Goal: Task Accomplishment & Management: Manage account settings

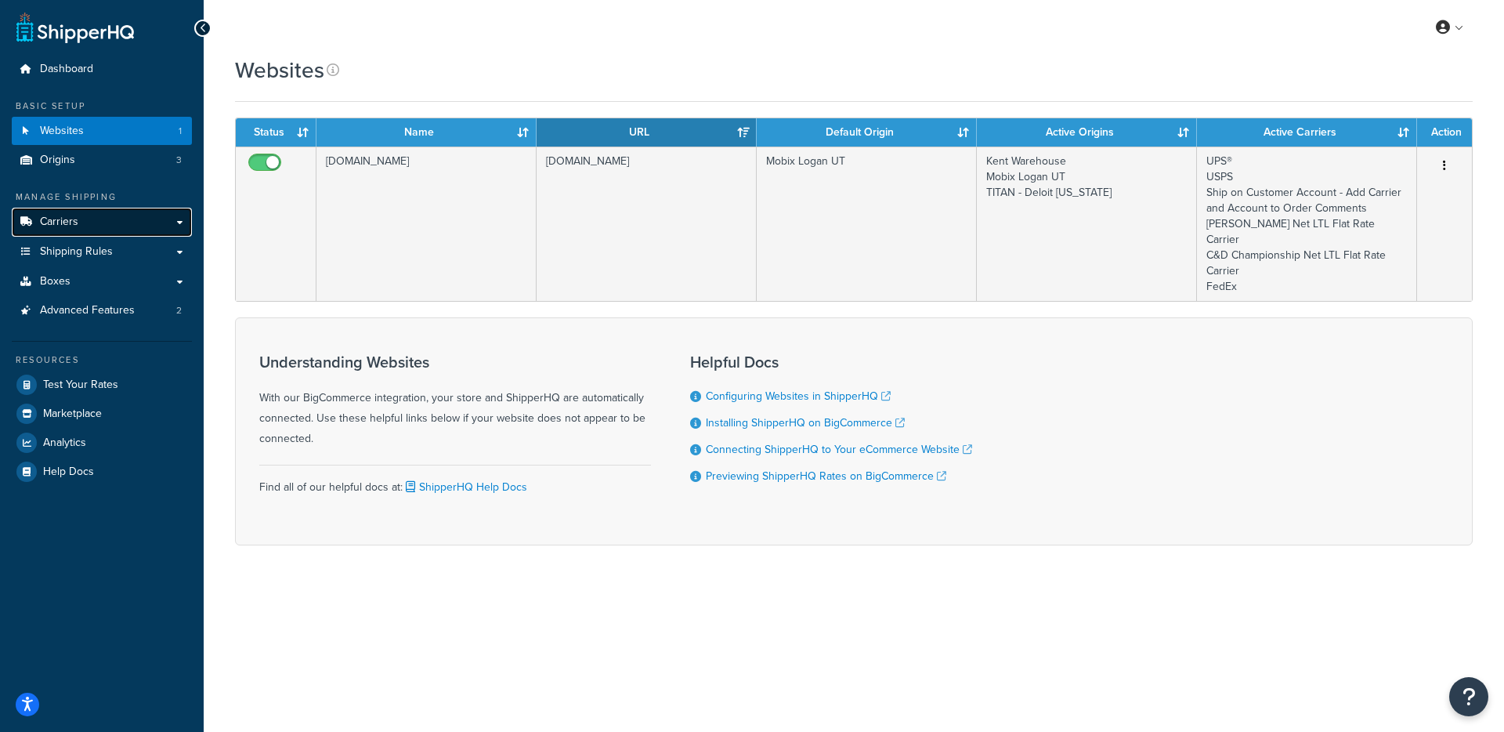
click at [73, 224] on span "Carriers" at bounding box center [59, 221] width 38 height 13
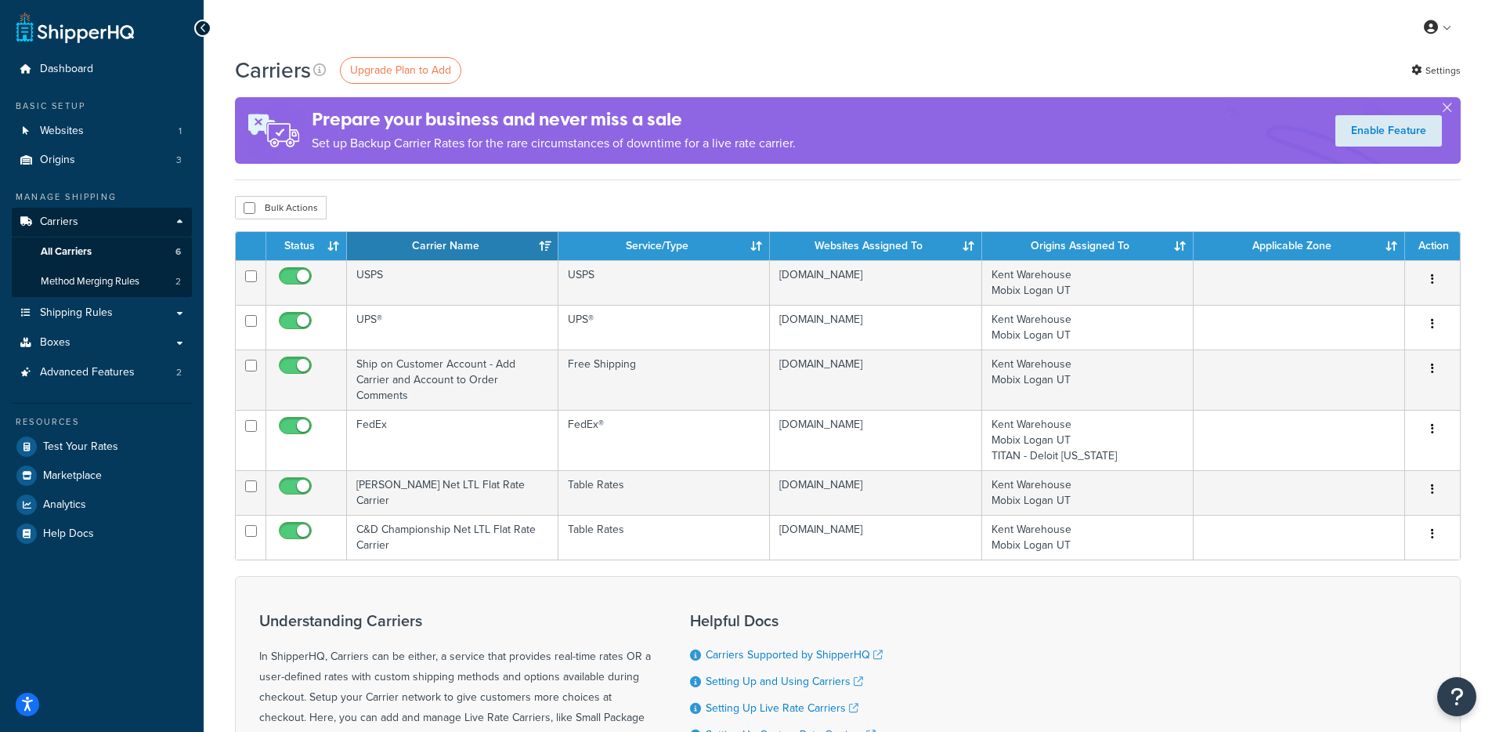
click at [403, 136] on p "Set up Backup Carrier Rates for the rare circumstances of downtime for a live r…" at bounding box center [554, 143] width 484 height 22
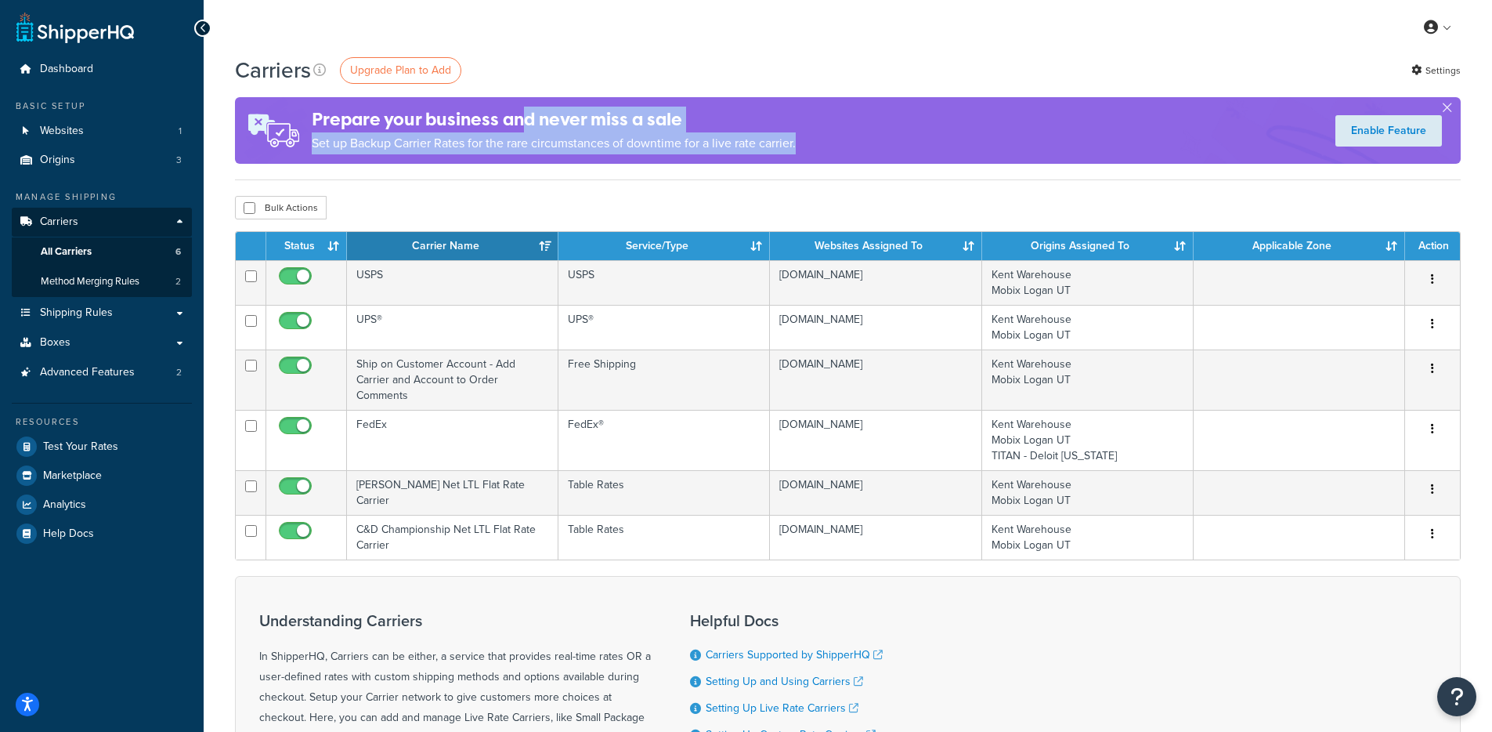
drag, startPoint x: 836, startPoint y: 139, endPoint x: 525, endPoint y: 115, distance: 311.9
click at [525, 115] on div "Prepare your business and never miss a sale Set up Backup Carrier Rates for the…" at bounding box center [848, 130] width 1226 height 67
click at [525, 115] on h4 "Prepare your business and never miss a sale" at bounding box center [554, 120] width 484 height 26
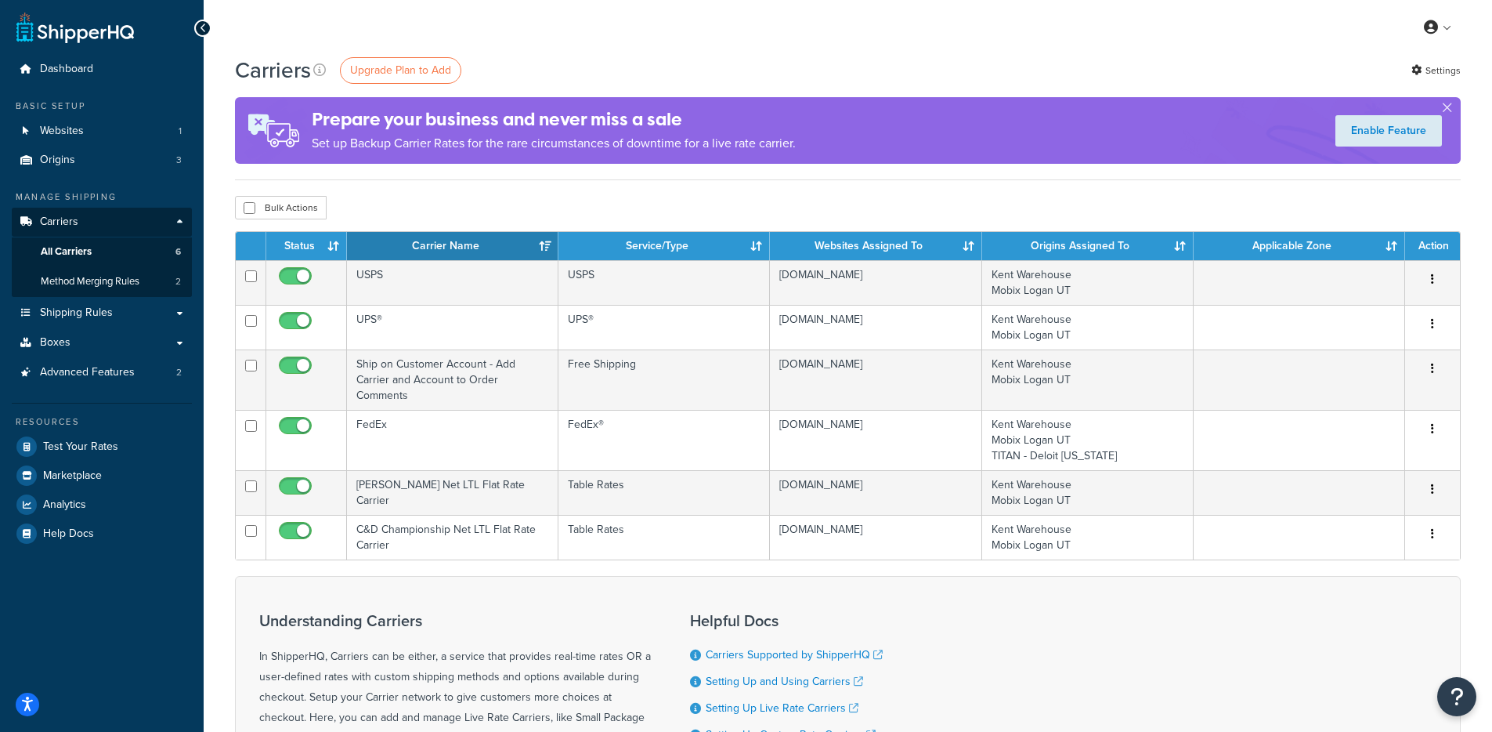
click at [618, 75] on div "Carriers Upgrade Plan to Add Settings" at bounding box center [848, 70] width 1226 height 31
click at [113, 444] on span "Test Your Rates" at bounding box center [80, 446] width 75 height 13
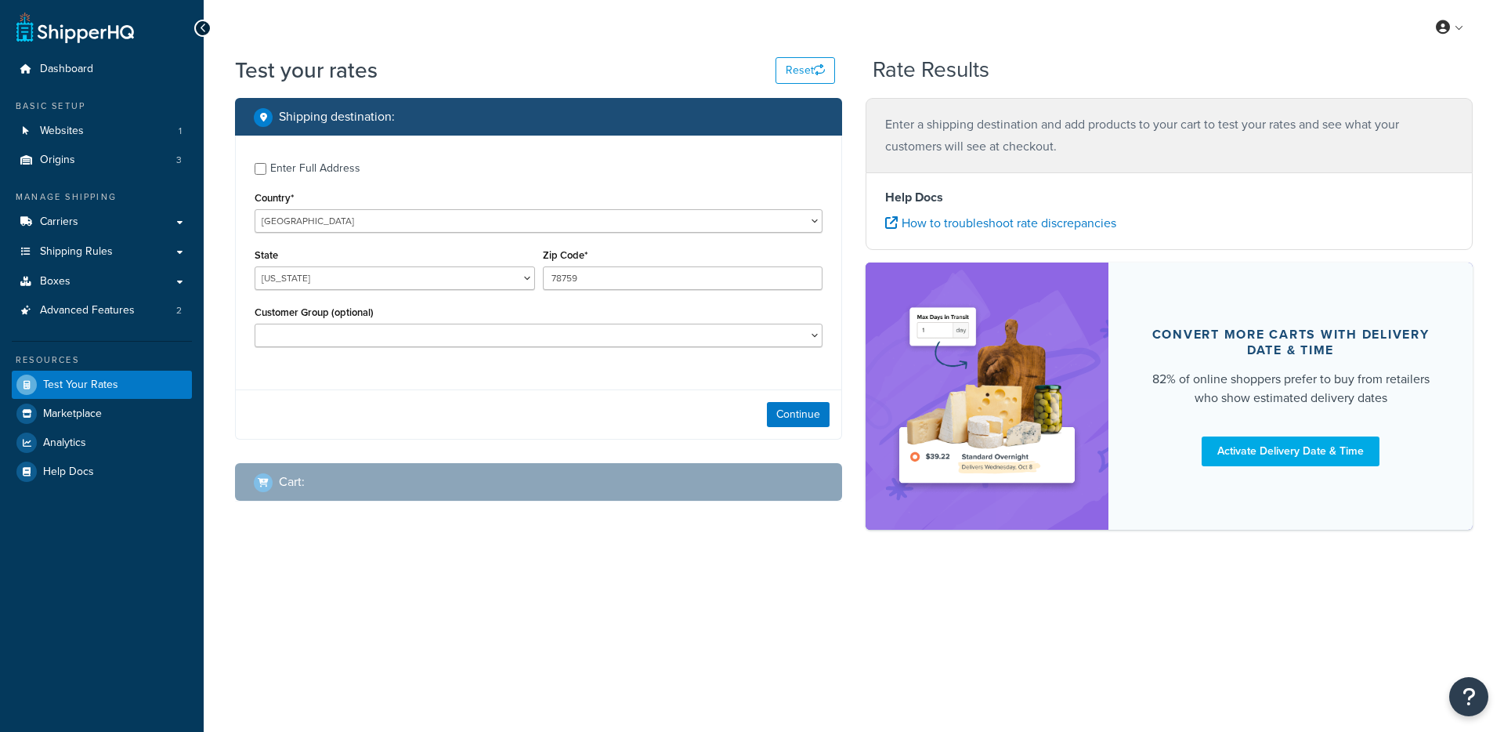
select select "TX"
checkbox input "true"
type input "32162"
select select "FL"
select select "Village Center CDD"
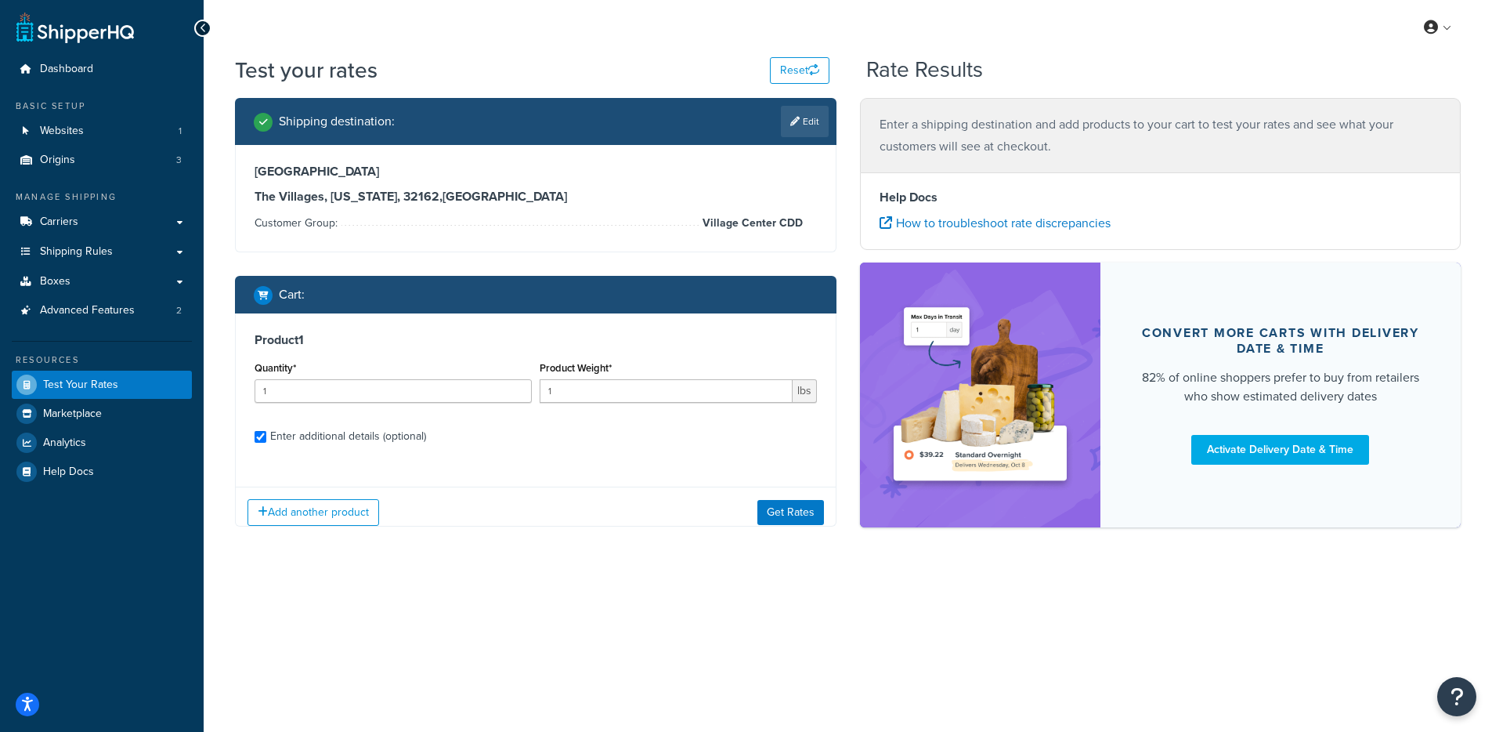
checkbox input "true"
type input "8"
type input "42"
select select "62892"
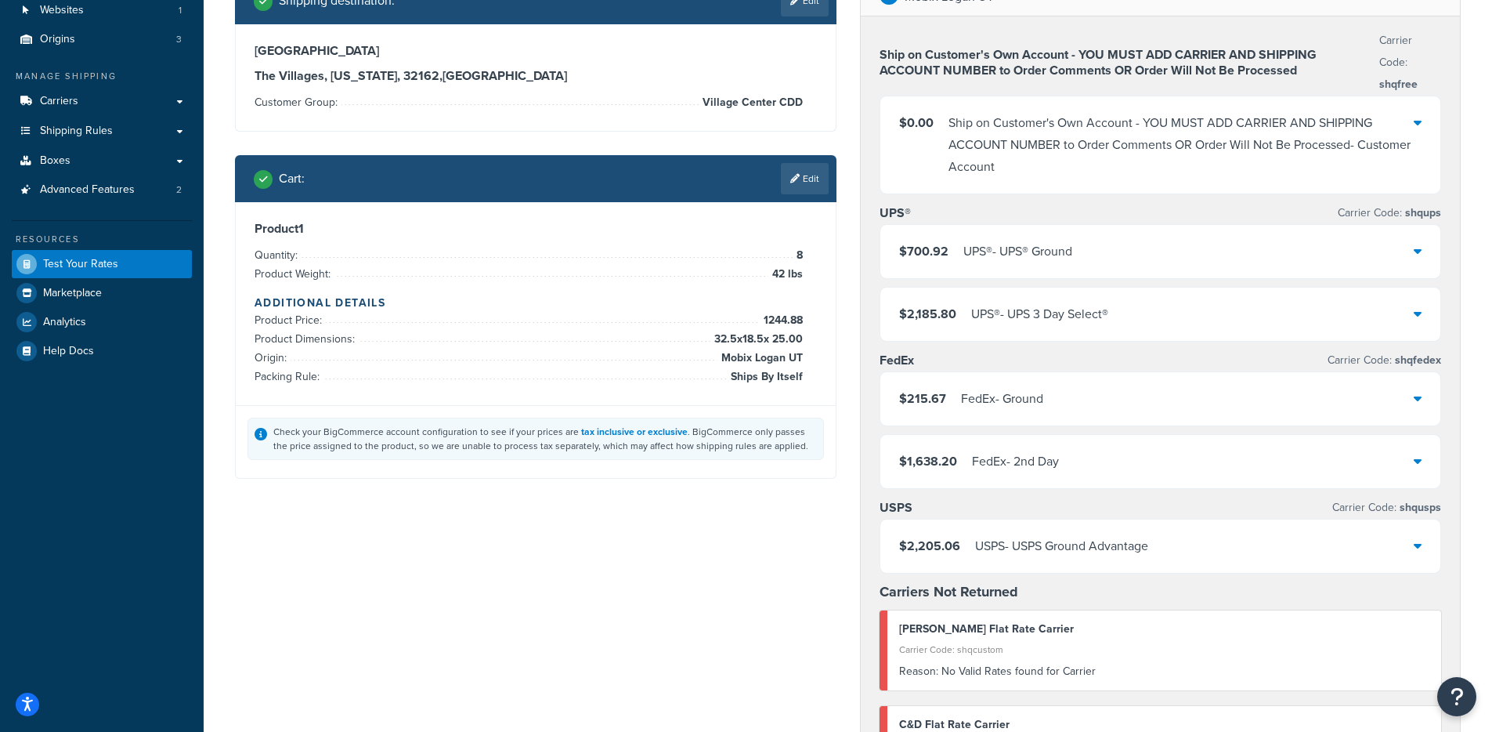
scroll to position [117, 0]
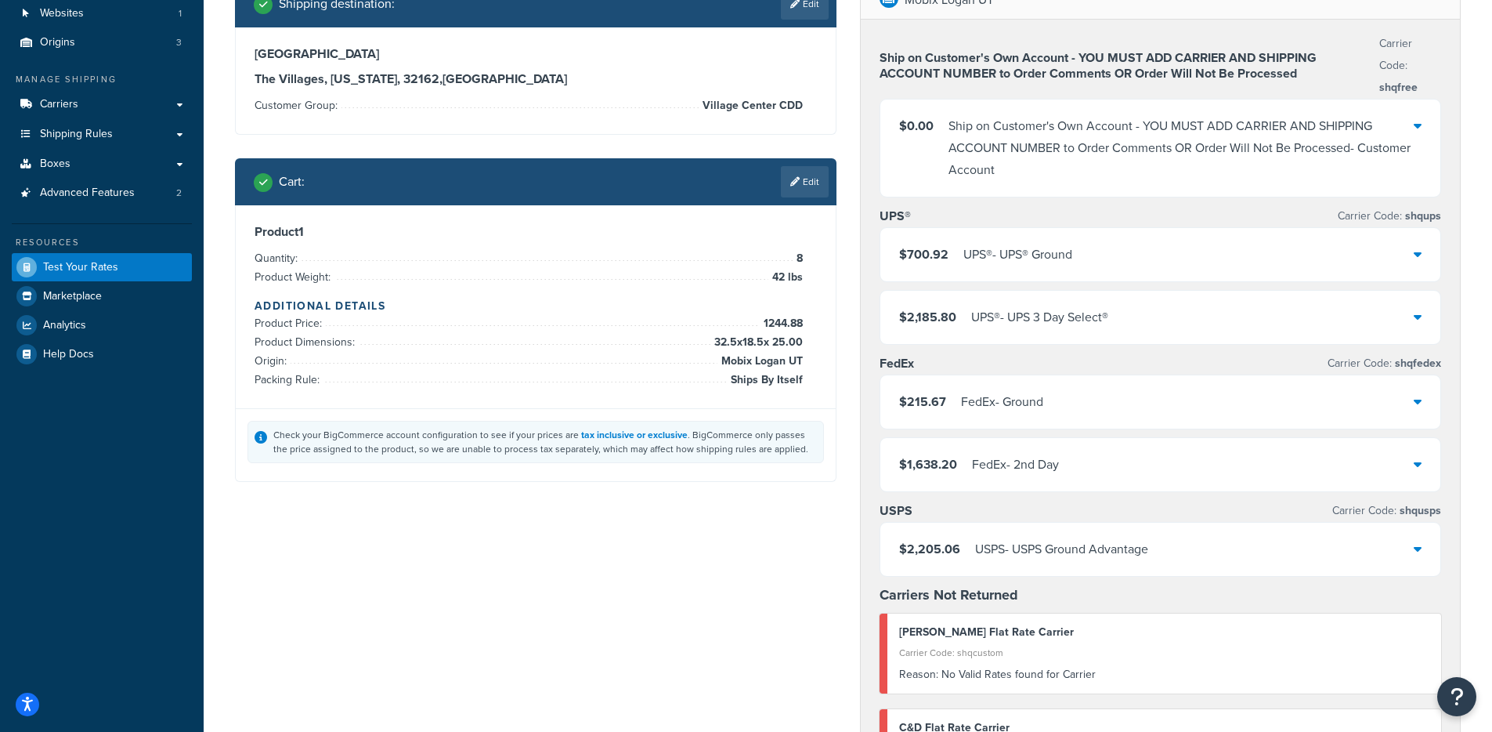
click at [1050, 478] on div "$1,638.20 FedEx - 2nd Day" at bounding box center [1160, 464] width 561 height 53
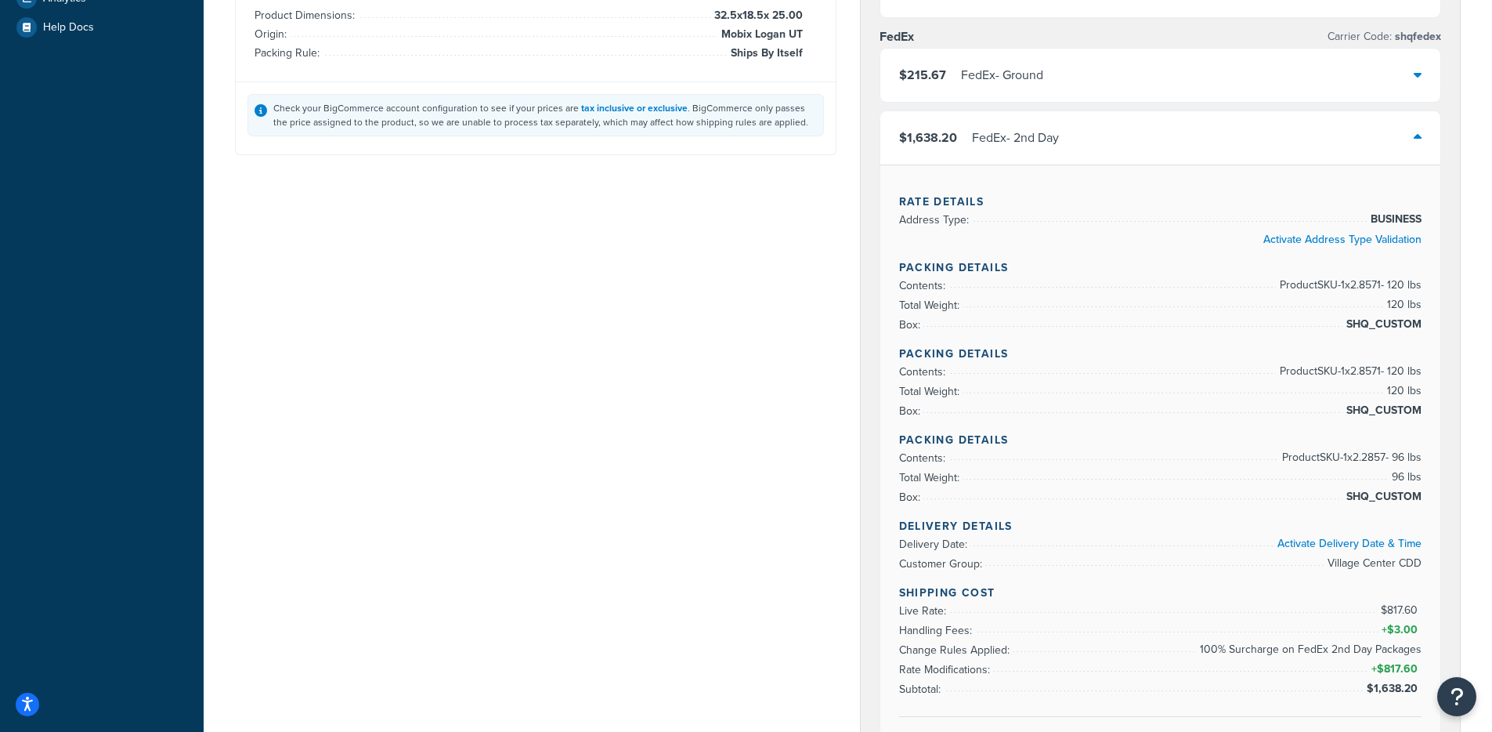
scroll to position [445, 0]
click at [1022, 70] on div "FedEx - Ground" at bounding box center [1002, 74] width 82 height 22
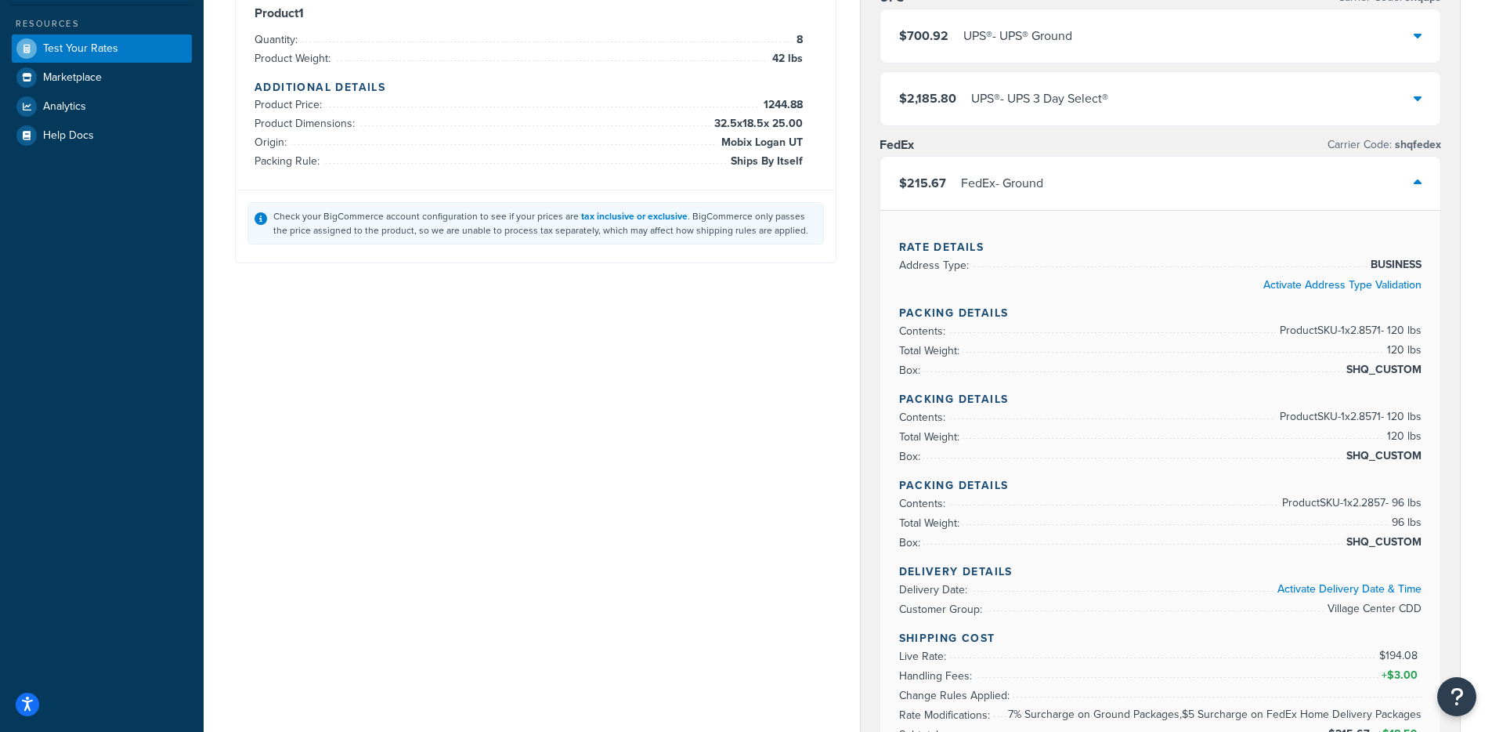
scroll to position [192, 0]
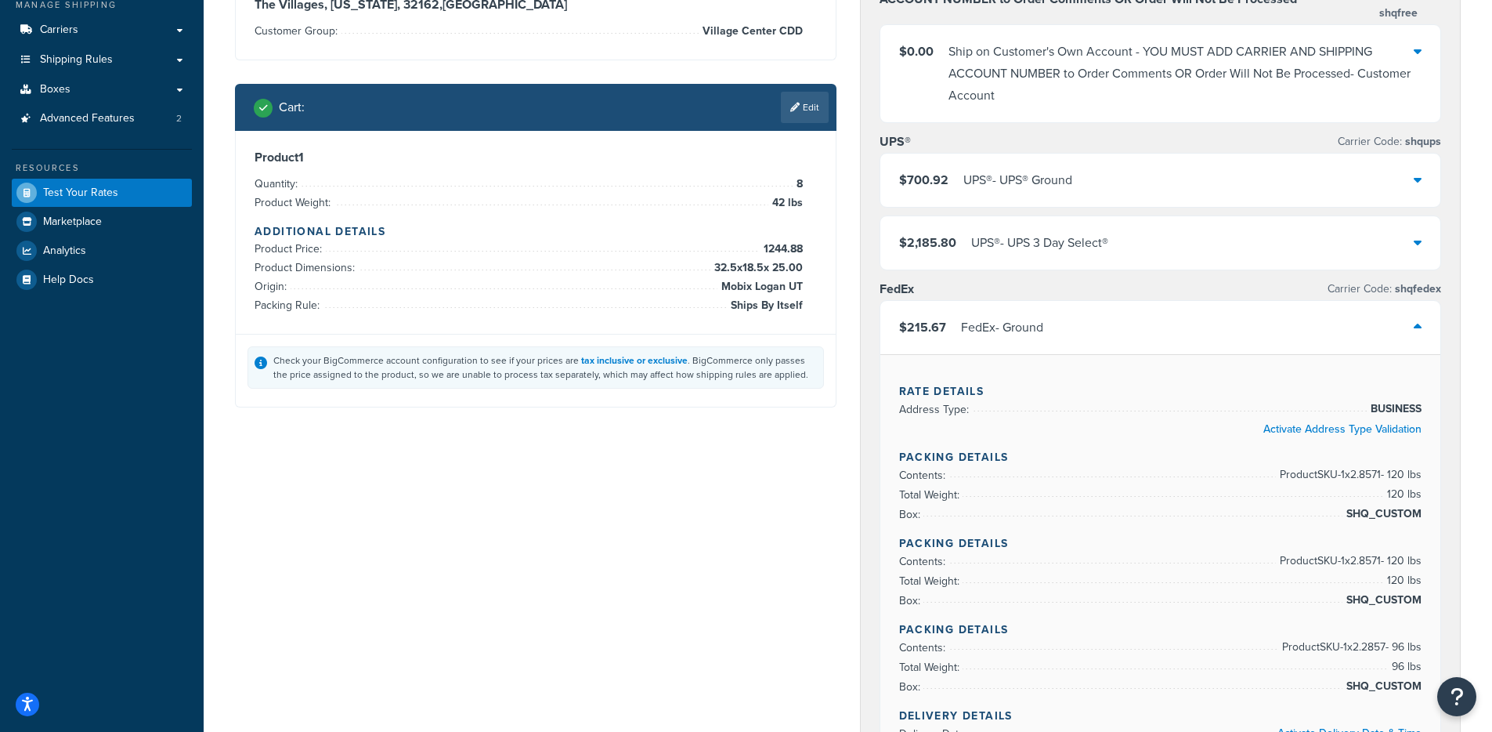
click at [1026, 331] on div "FedEx - Ground" at bounding box center [1002, 327] width 82 height 22
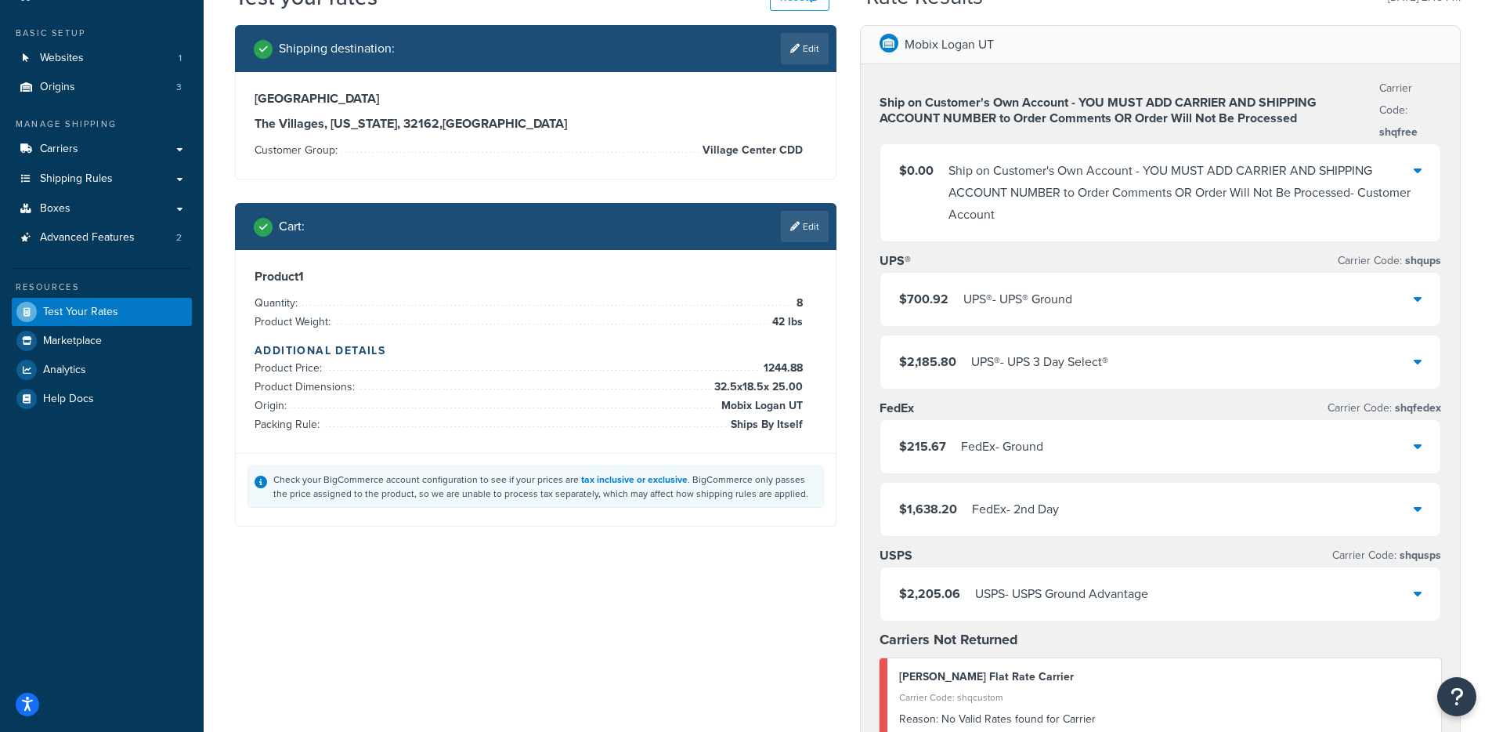
scroll to position [0, 0]
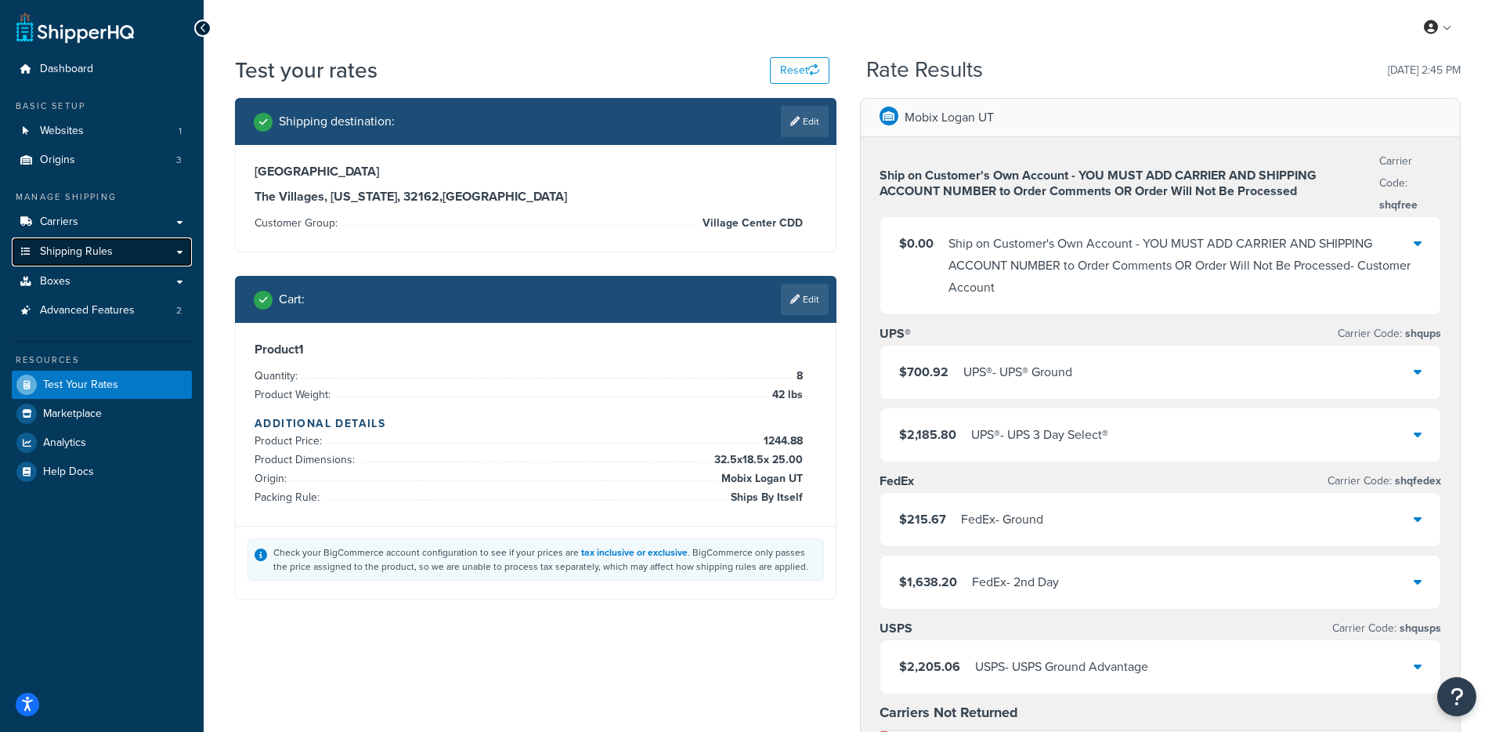
click at [105, 246] on span "Shipping Rules" at bounding box center [76, 251] width 73 height 13
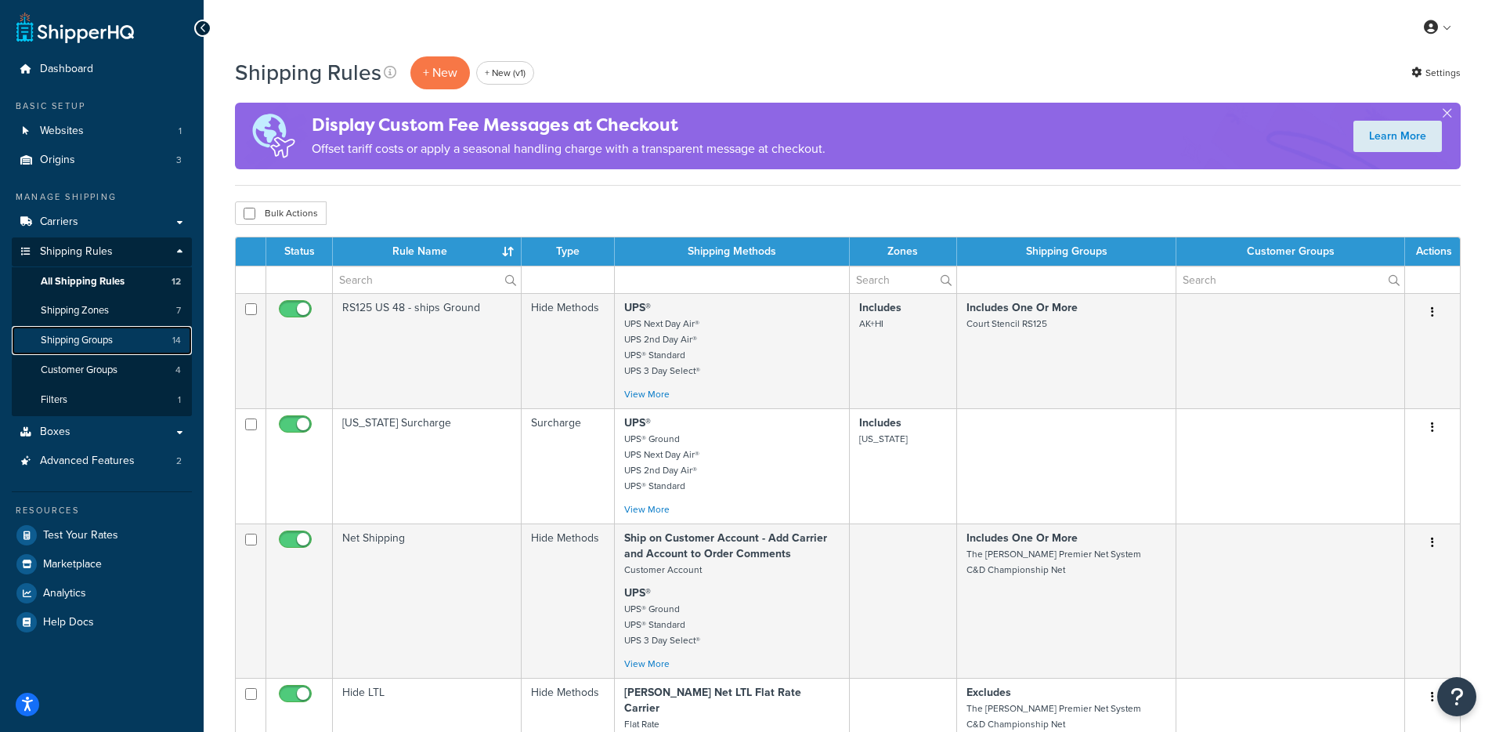
click at [109, 345] on span "Shipping Groups" at bounding box center [77, 340] width 72 height 13
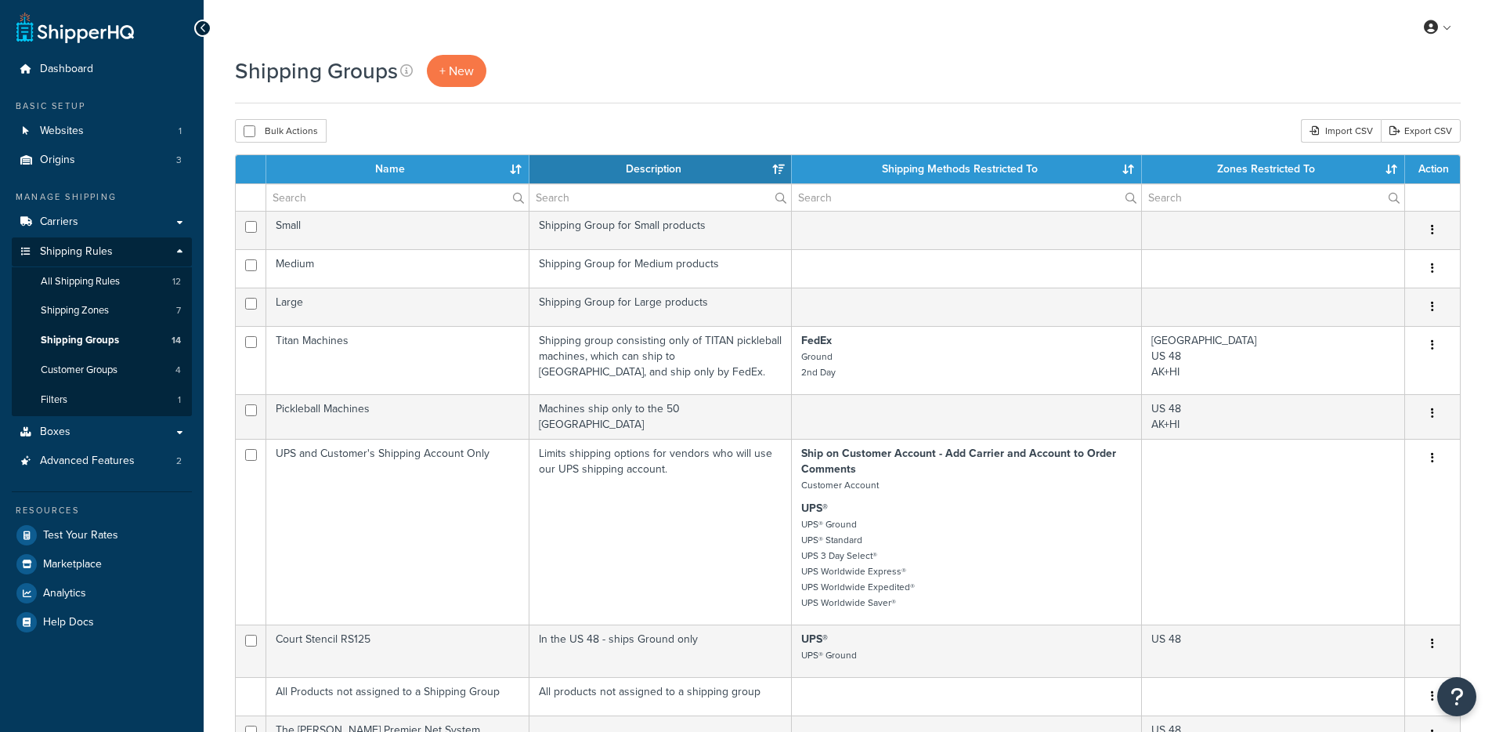
select select "15"
click at [459, 70] on span "+ New" at bounding box center [456, 71] width 34 height 18
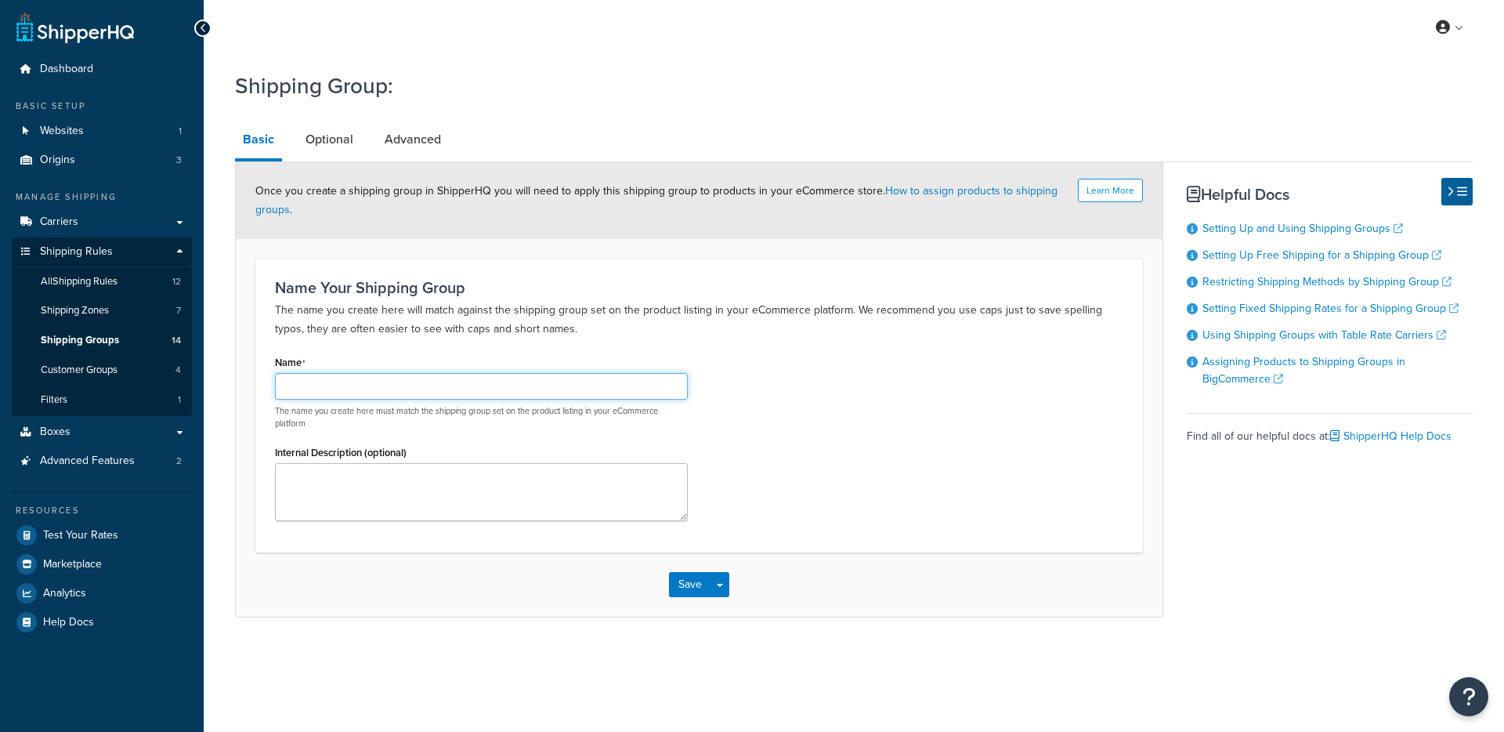
click at [345, 386] on input "Name" at bounding box center [481, 386] width 413 height 27
type input "SHQ Test"
click at [345, 146] on link "Optional" at bounding box center [329, 140] width 63 height 38
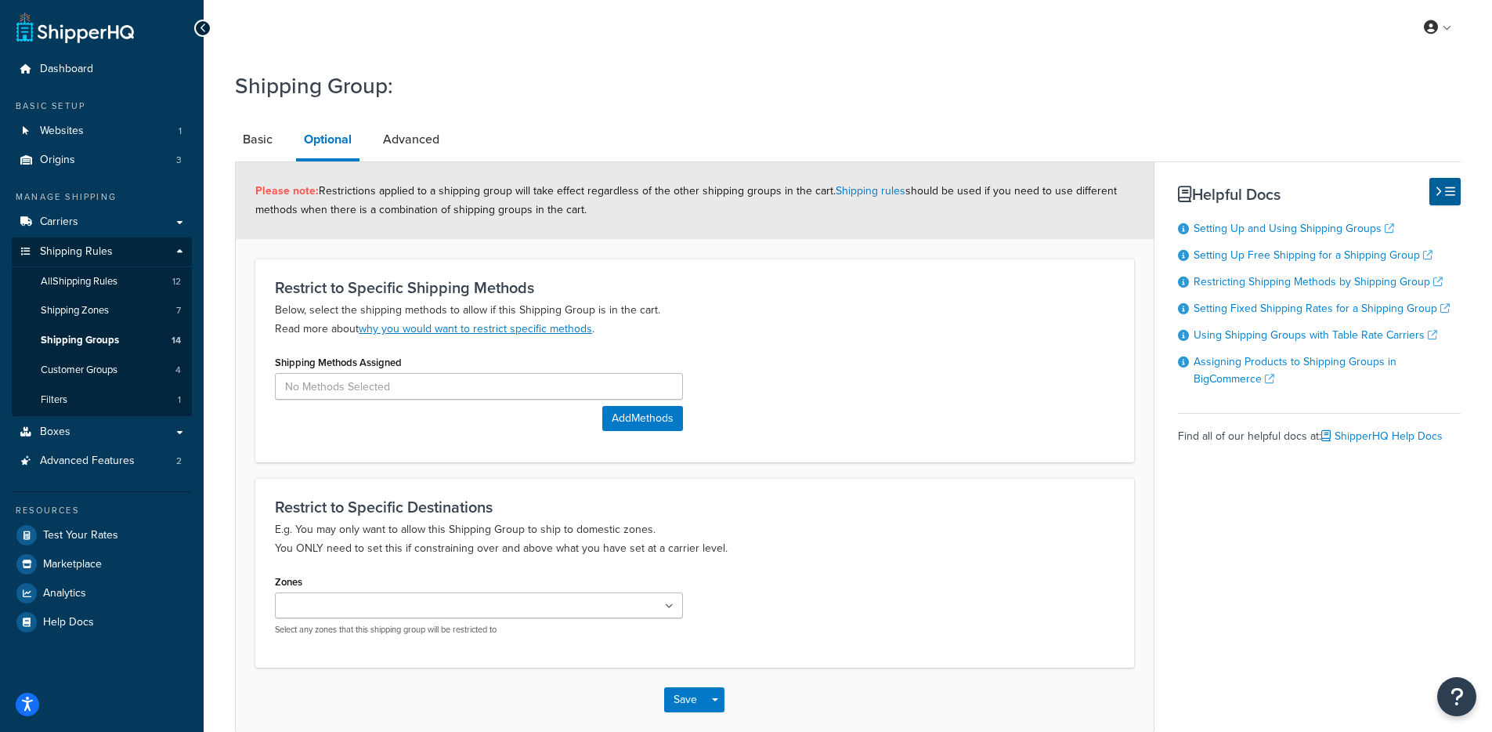
click at [414, 408] on div "Shipping Methods Assigned Add Methods" at bounding box center [479, 391] width 408 height 80
click at [415, 370] on div "Shipping Methods Assigned" at bounding box center [479, 375] width 408 height 49
click at [411, 381] on input at bounding box center [479, 386] width 408 height 27
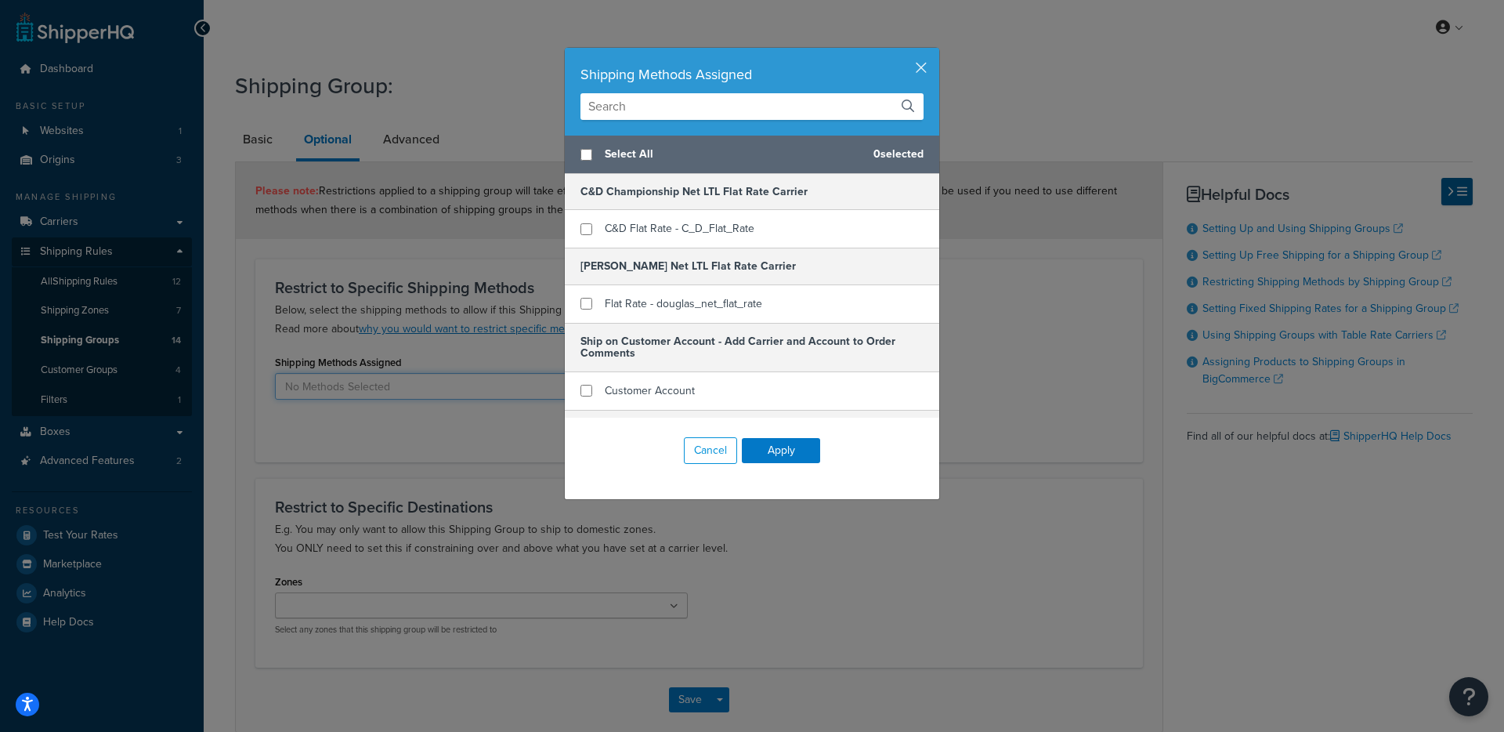
scroll to position [3, 0]
click at [668, 107] on input "text" at bounding box center [751, 106] width 343 height 27
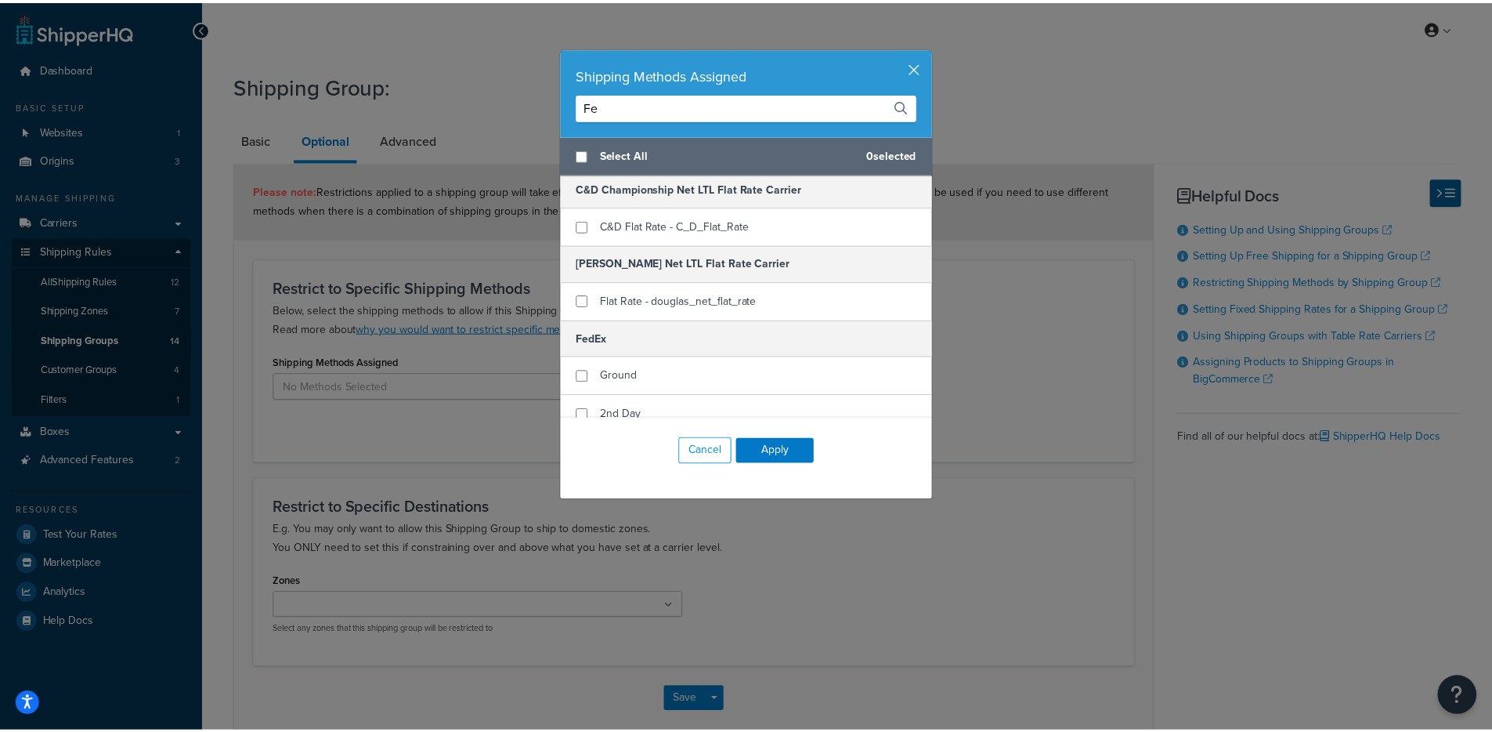
scroll to position [0, 0]
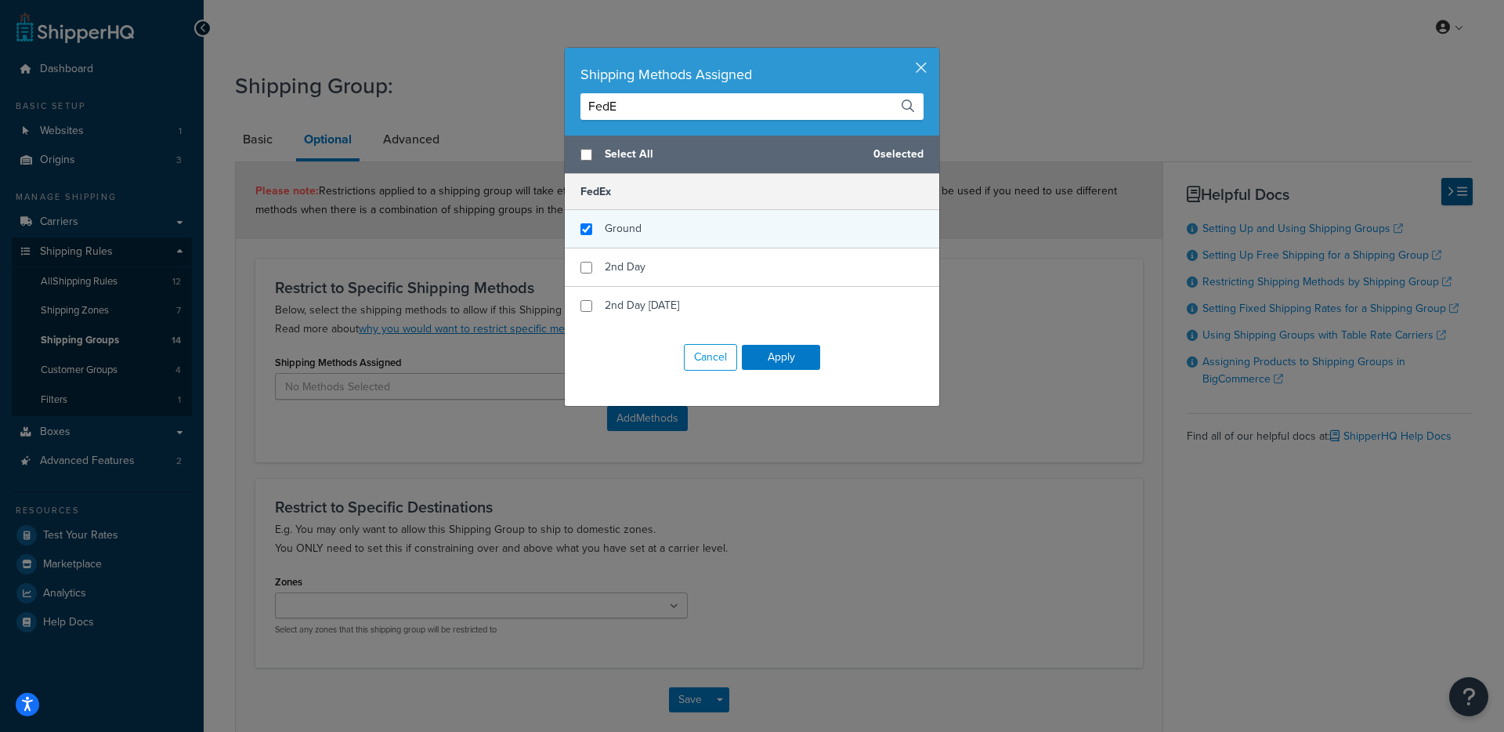
type input "FedE"
checkbox input "true"
click at [629, 240] on div "Ground" at bounding box center [752, 229] width 374 height 38
click at [780, 353] on button "Apply" at bounding box center [781, 357] width 78 height 25
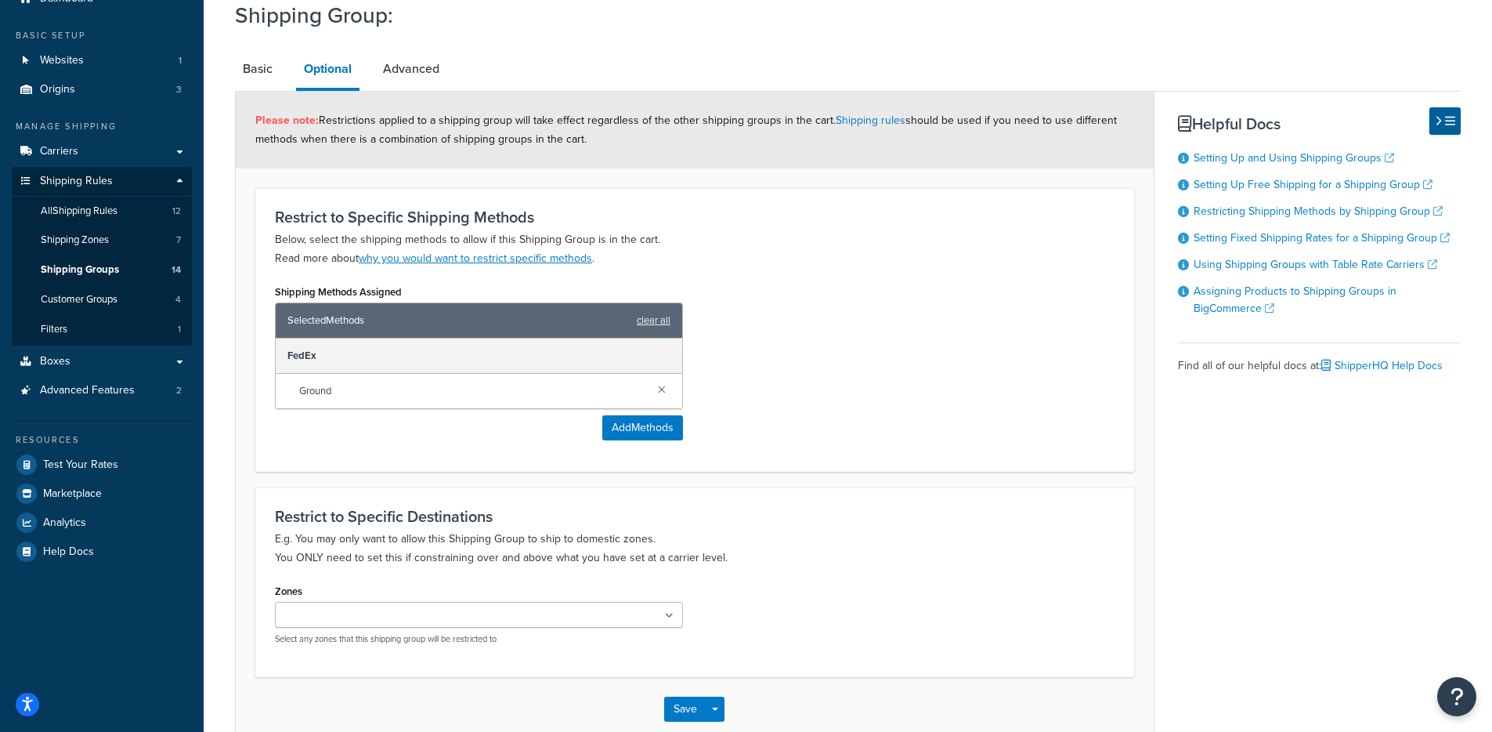
scroll to position [160, 0]
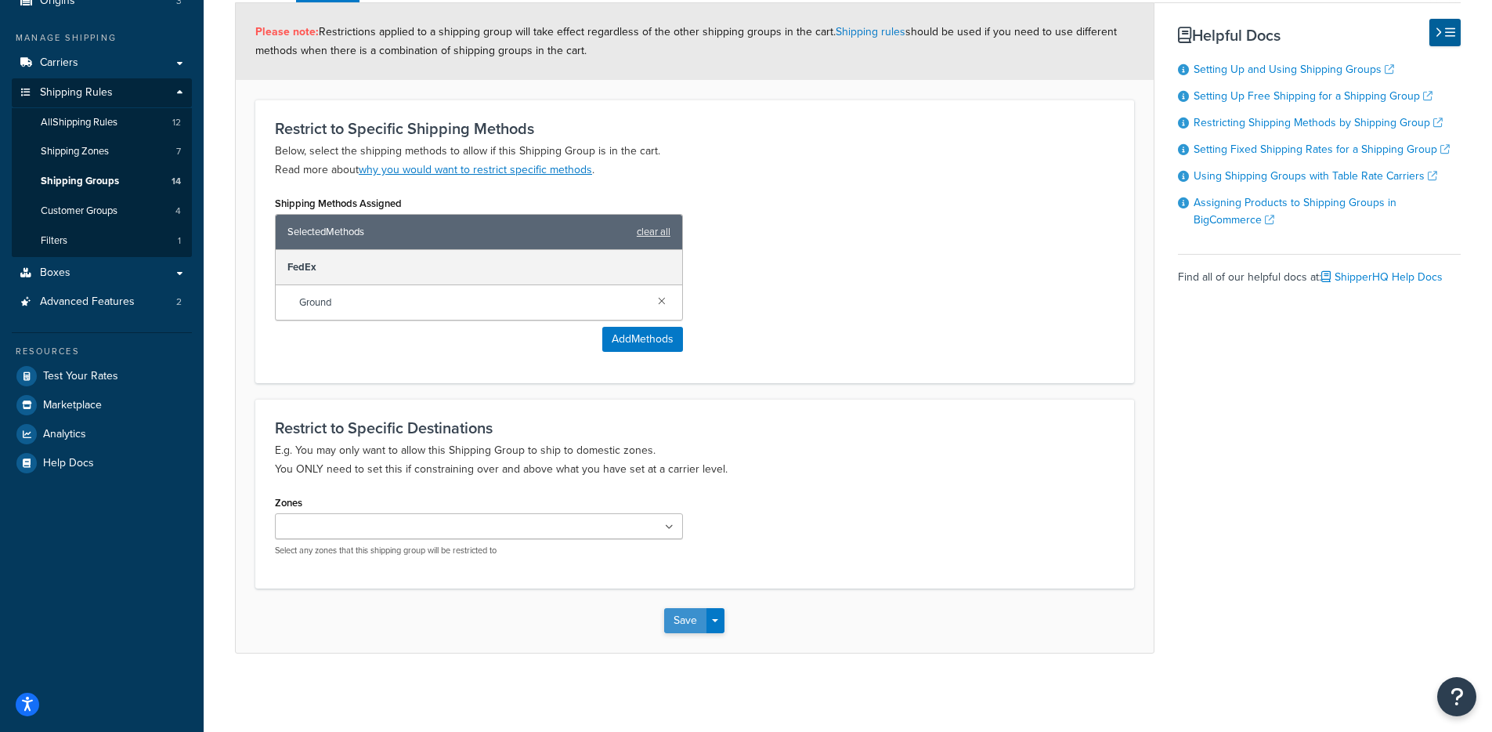
click at [695, 613] on button "Save" at bounding box center [685, 620] width 42 height 25
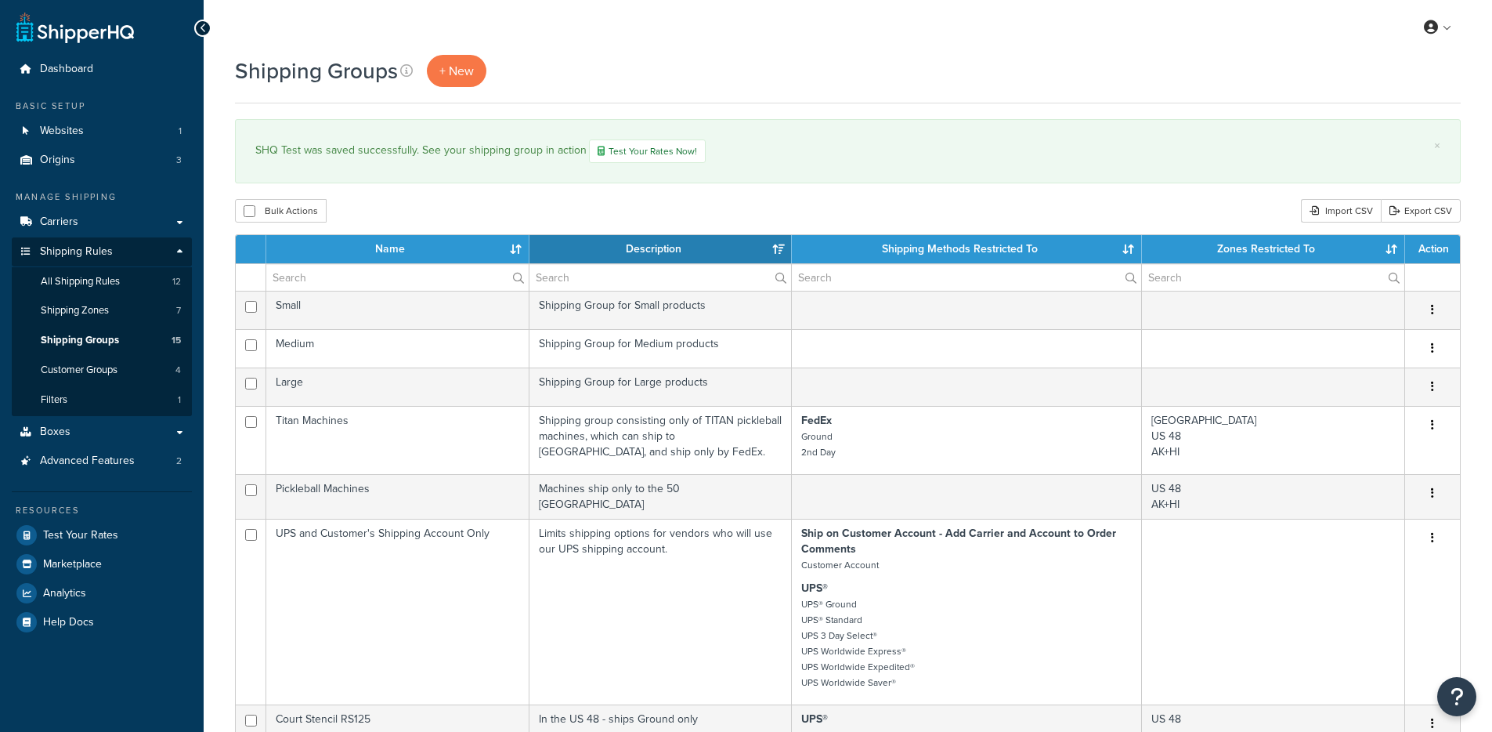
select select "15"
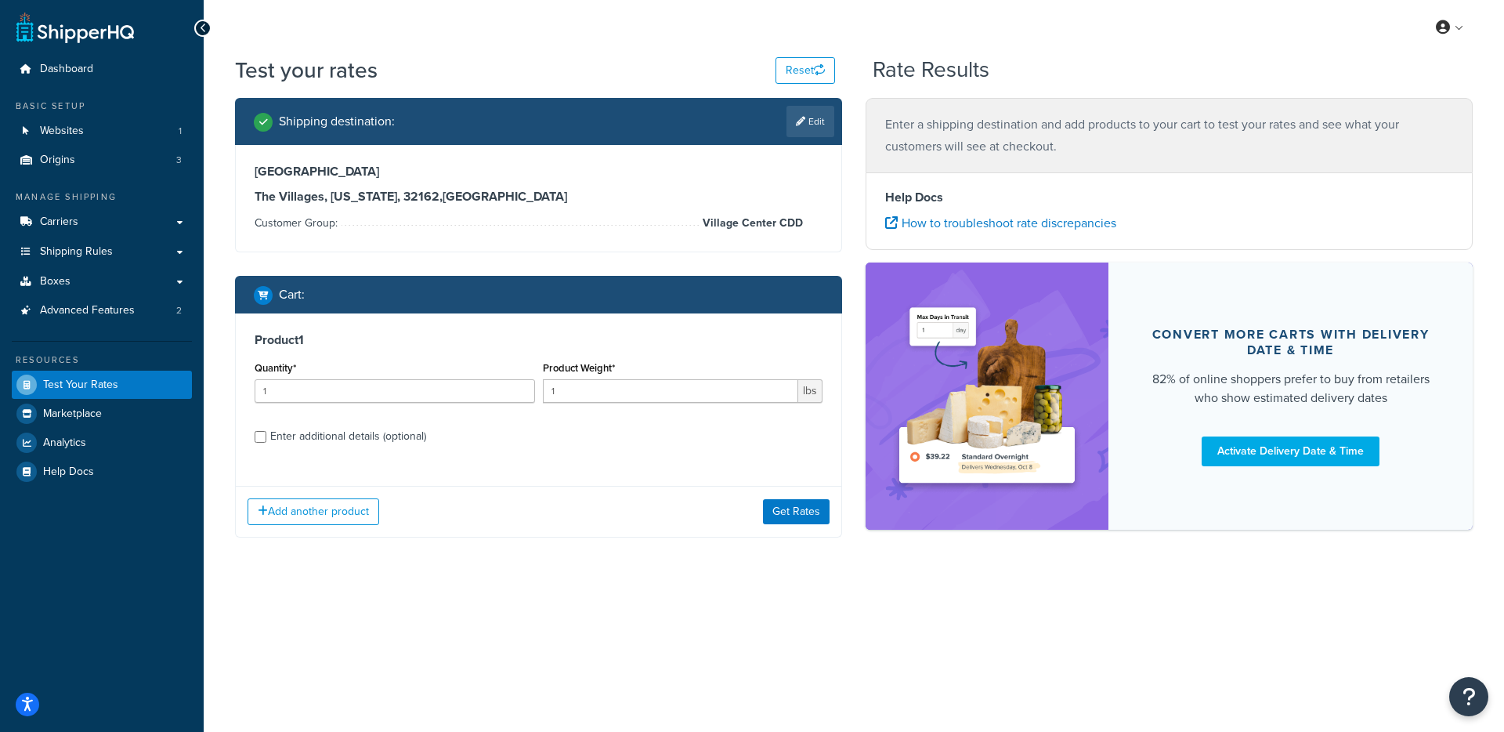
click at [389, 442] on div "Enter additional details (optional)" at bounding box center [348, 436] width 156 height 22
click at [266, 442] on input "Enter additional details (optional)" at bounding box center [261, 437] width 12 height 12
checkbox input "true"
select select "62892"
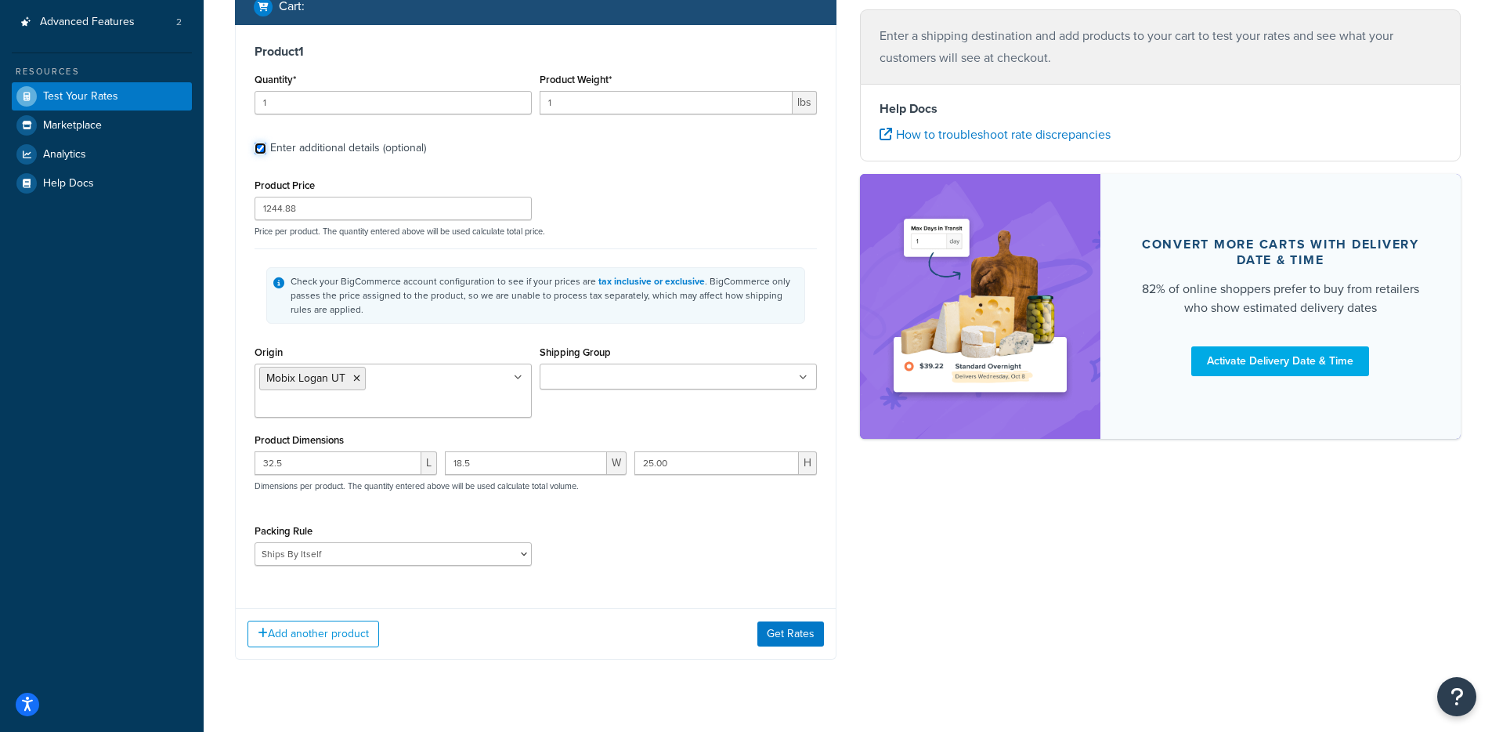
scroll to position [292, 0]
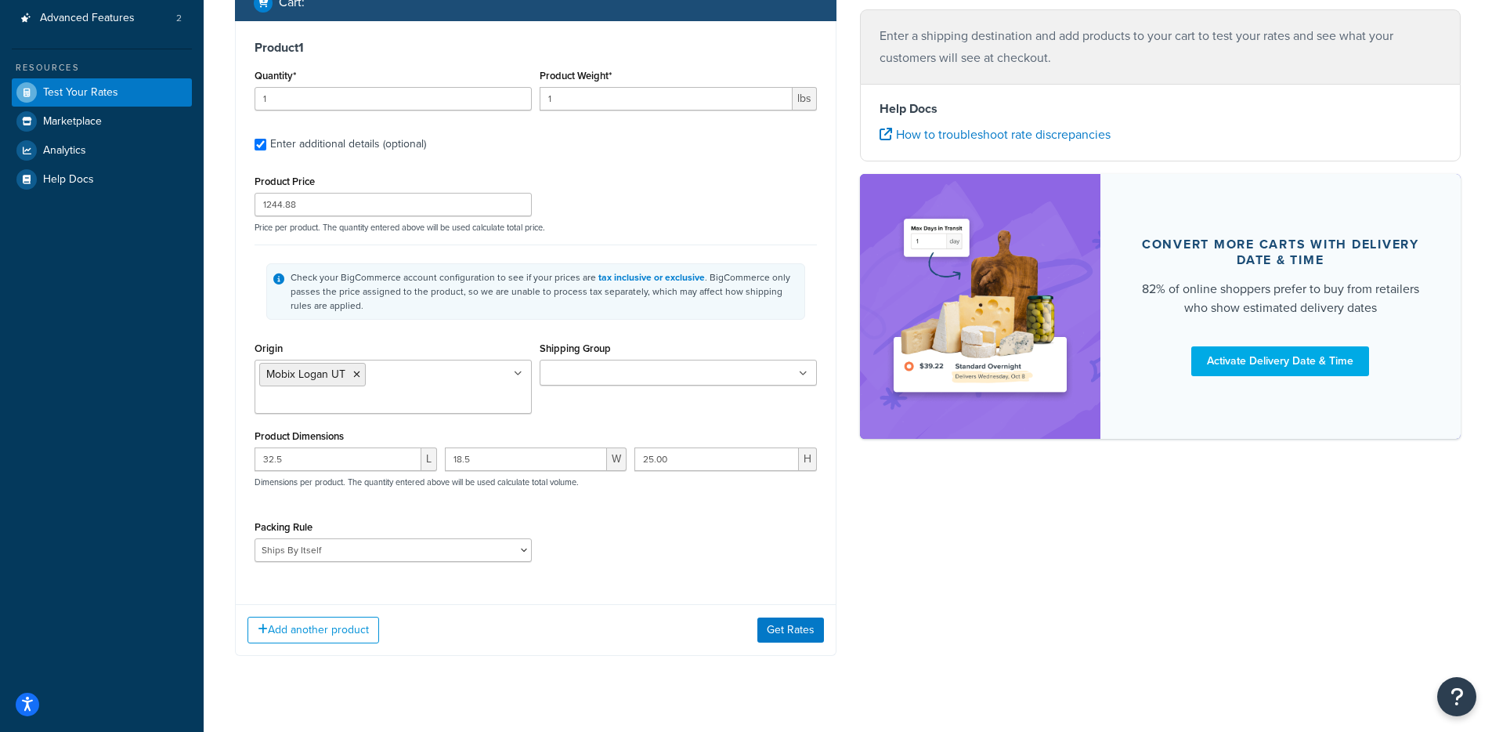
click at [670, 367] on ul at bounding box center [678, 373] width 277 height 26
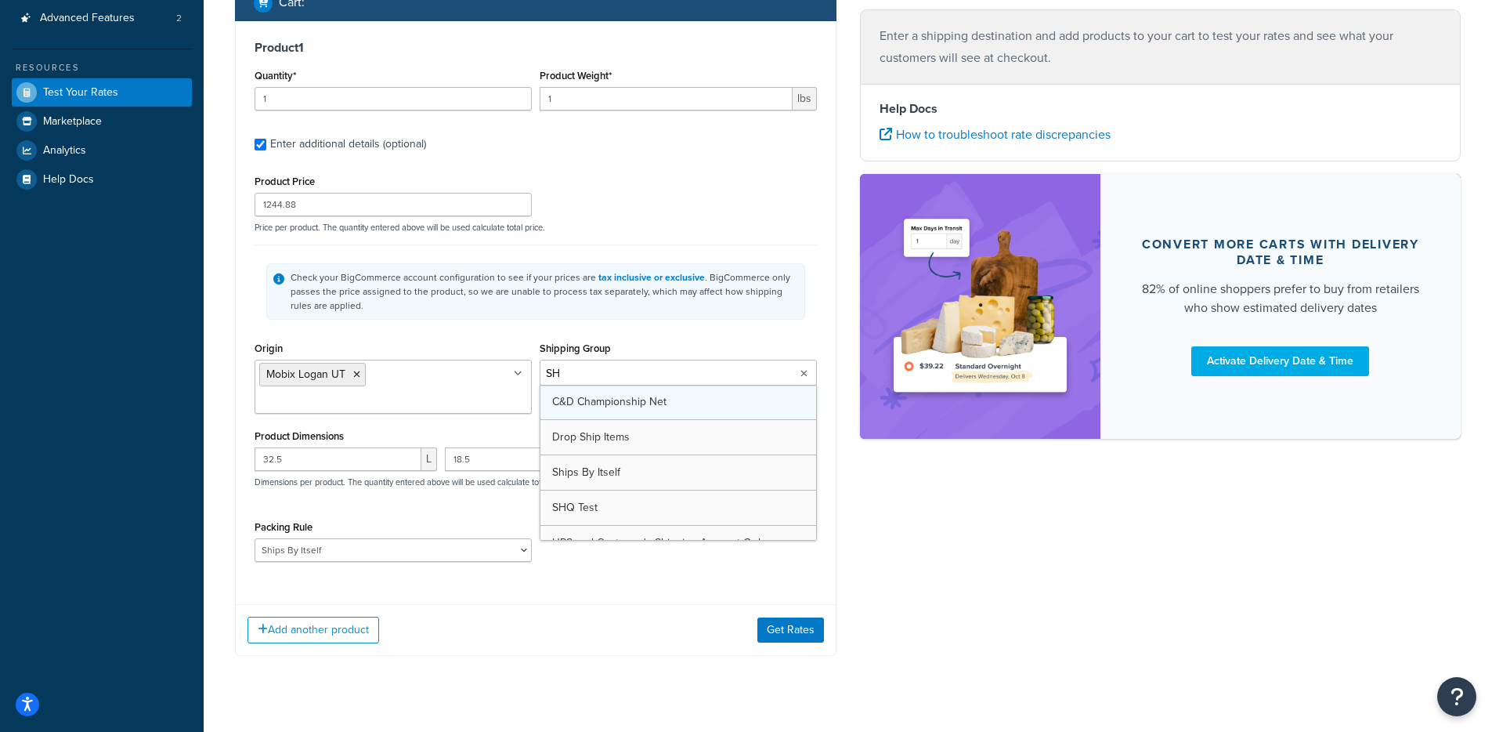
type input "SHQ"
drag, startPoint x: 856, startPoint y: 600, endPoint x: 807, endPoint y: 604, distance: 49.5
click at [856, 601] on div "Shipping destination : Edit [STREET_ADDRESS][US_STATE] Customer Group: Village …" at bounding box center [847, 242] width 1249 height 873
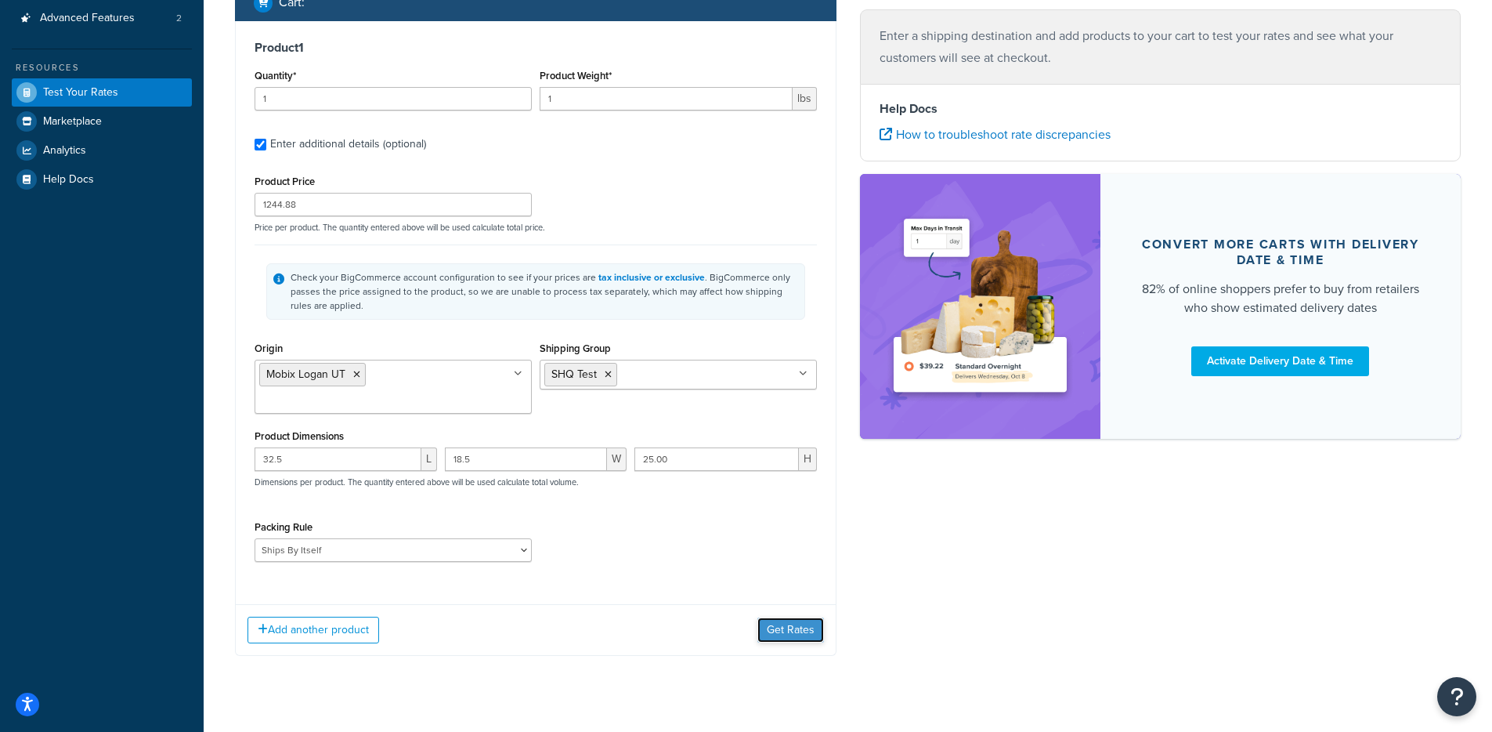
click at [793, 617] on button "Get Rates" at bounding box center [790, 629] width 67 height 25
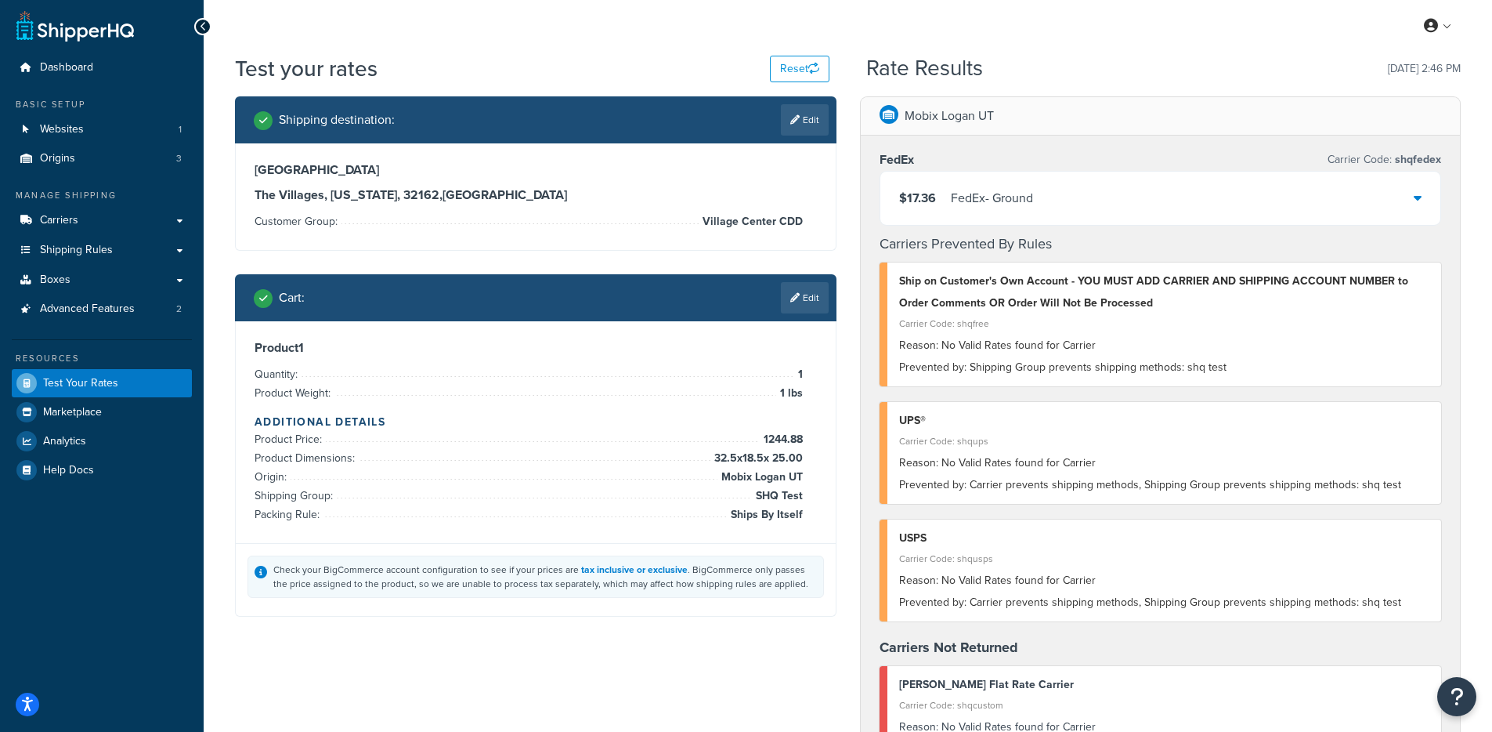
scroll to position [0, 0]
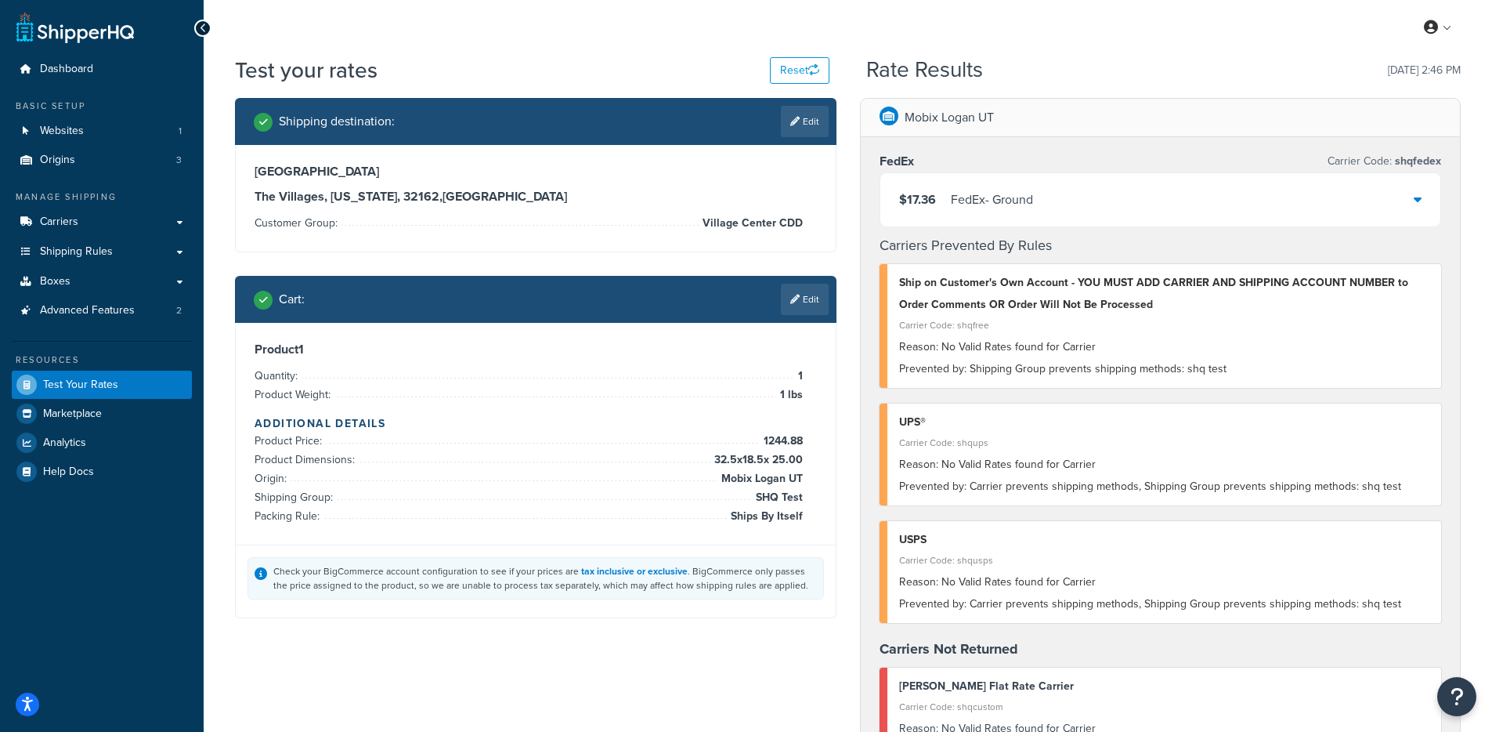
click at [1129, 202] on div "$17.36 FedEx - Ground" at bounding box center [1160, 199] width 561 height 53
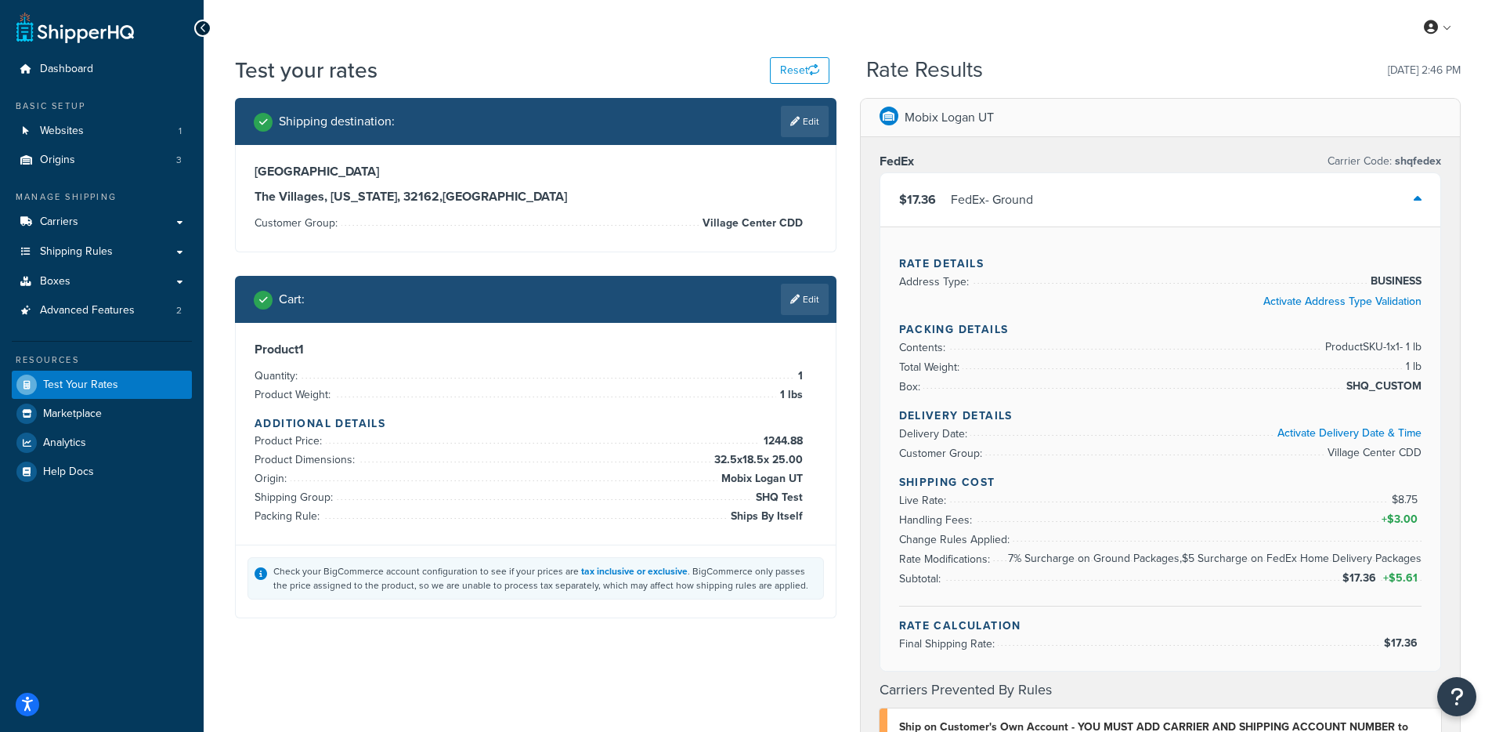
click at [1126, 206] on div "$17.36 FedEx - Ground" at bounding box center [1160, 199] width 561 height 53
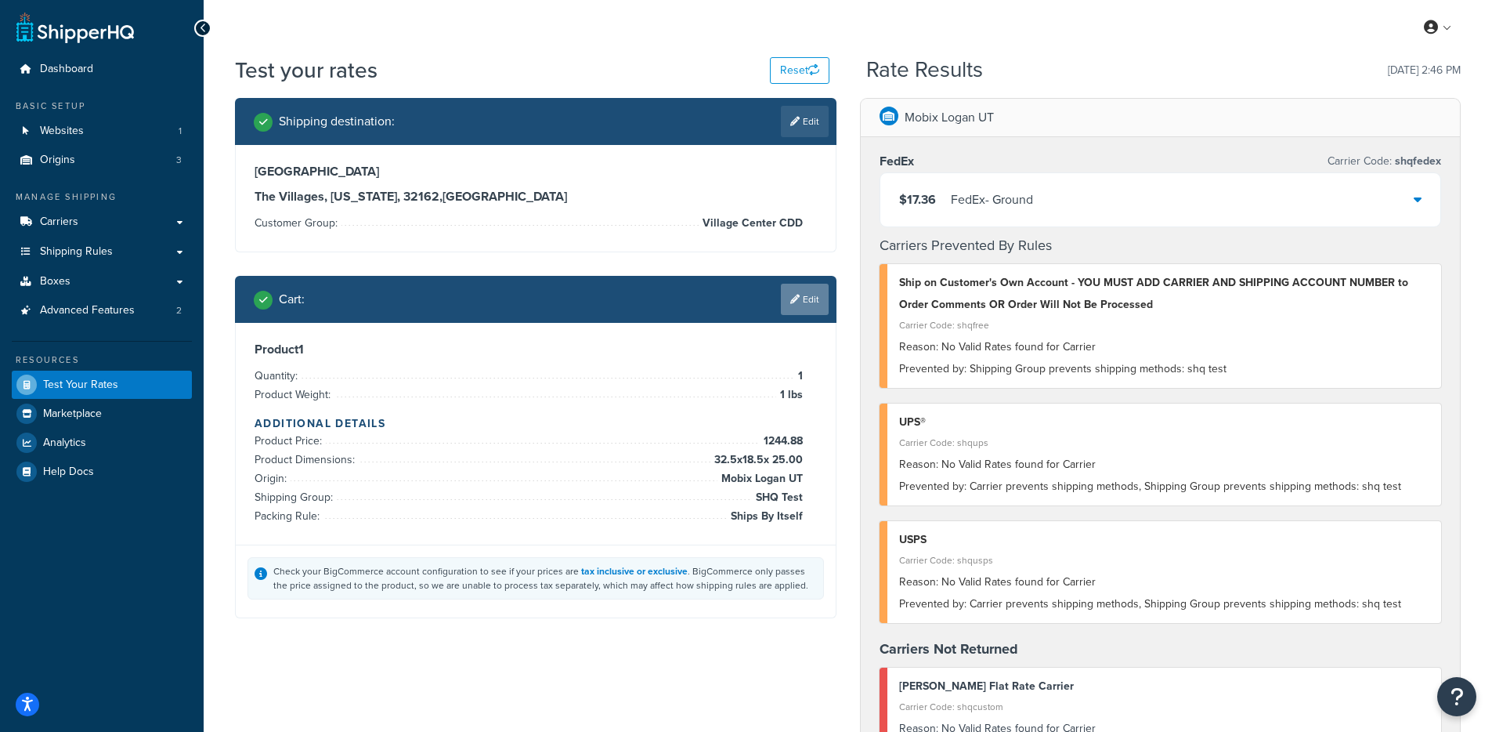
click at [815, 302] on link "Edit" at bounding box center [805, 299] width 48 height 31
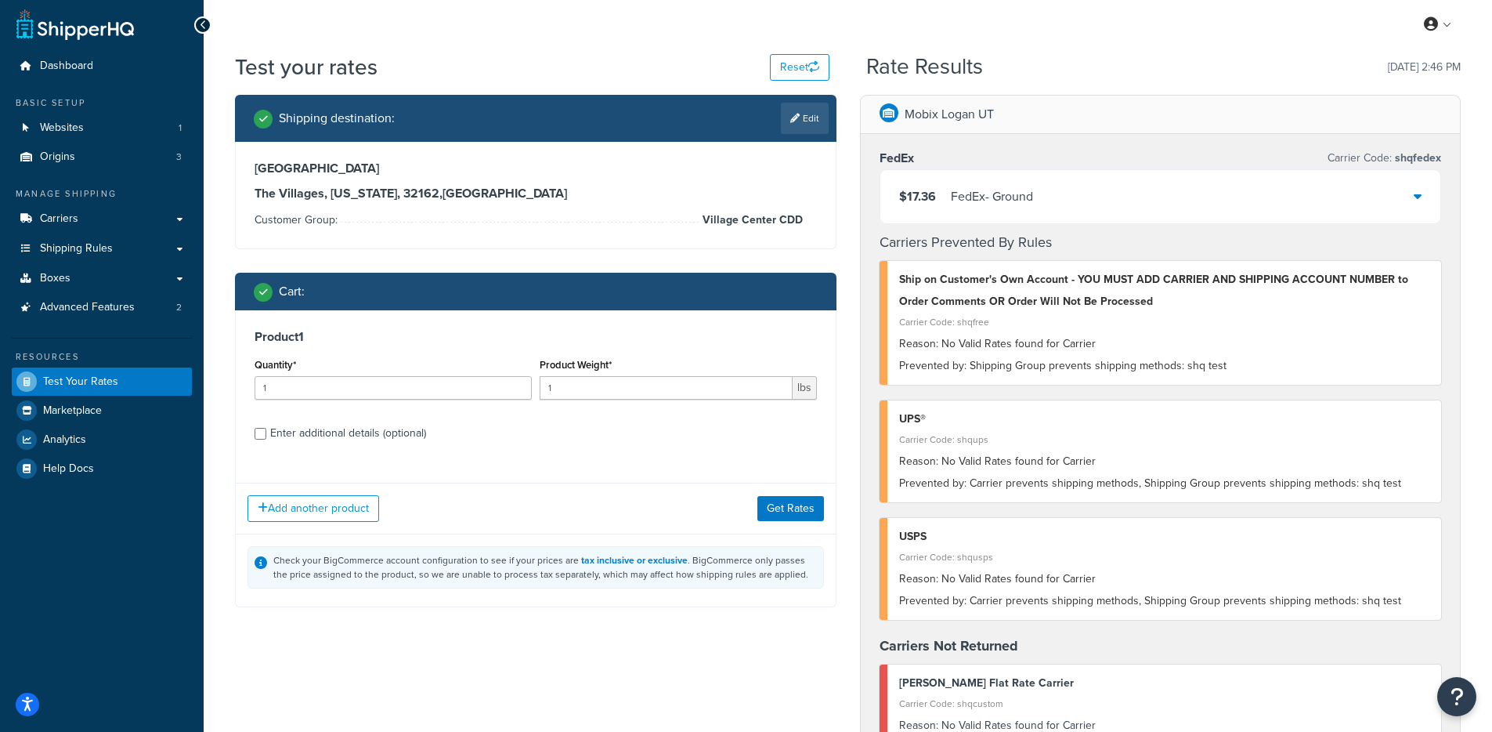
click at [367, 439] on div "Enter additional details (optional)" at bounding box center [348, 433] width 156 height 22
click at [266, 439] on input "Enter additional details (optional)" at bounding box center [261, 434] width 12 height 12
checkbox input "true"
select select "62892"
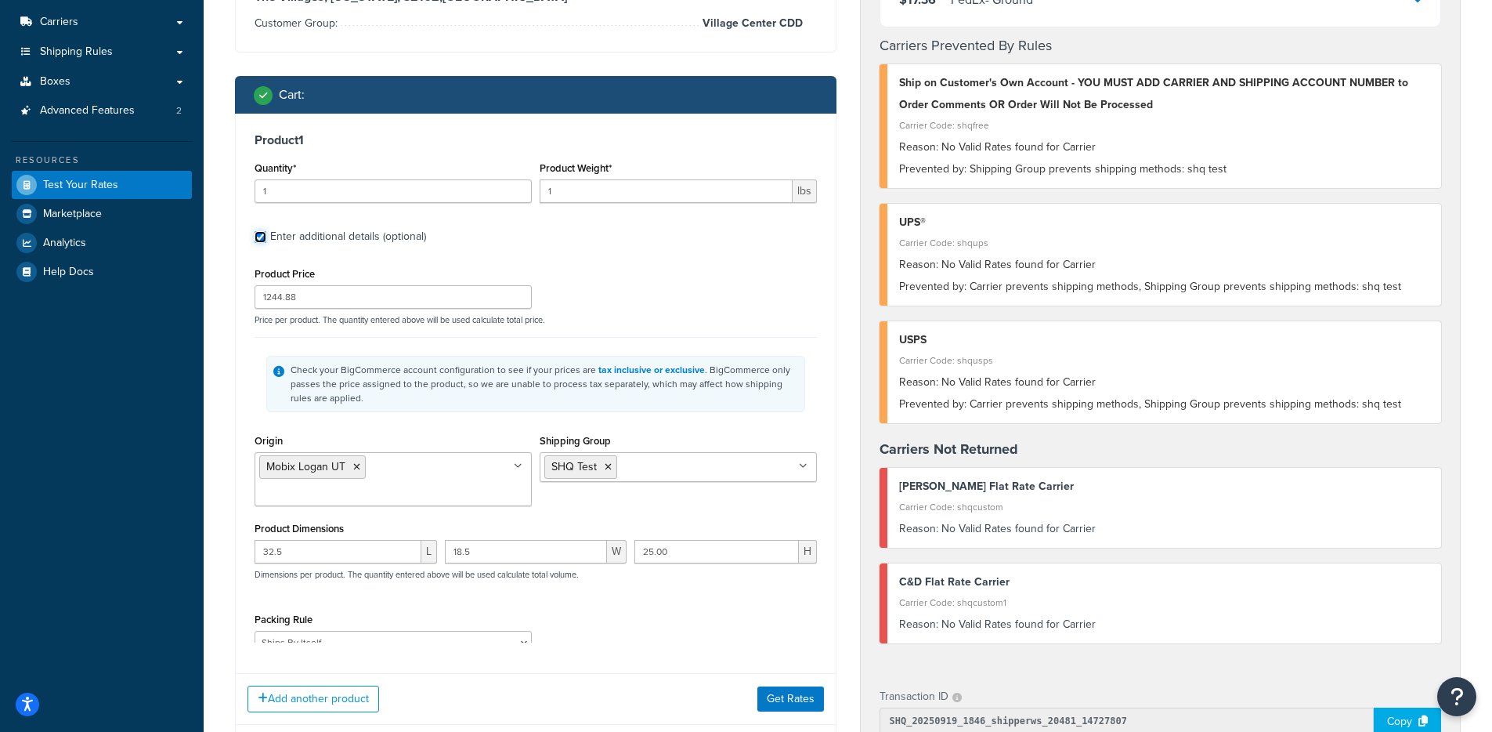
scroll to position [262, 0]
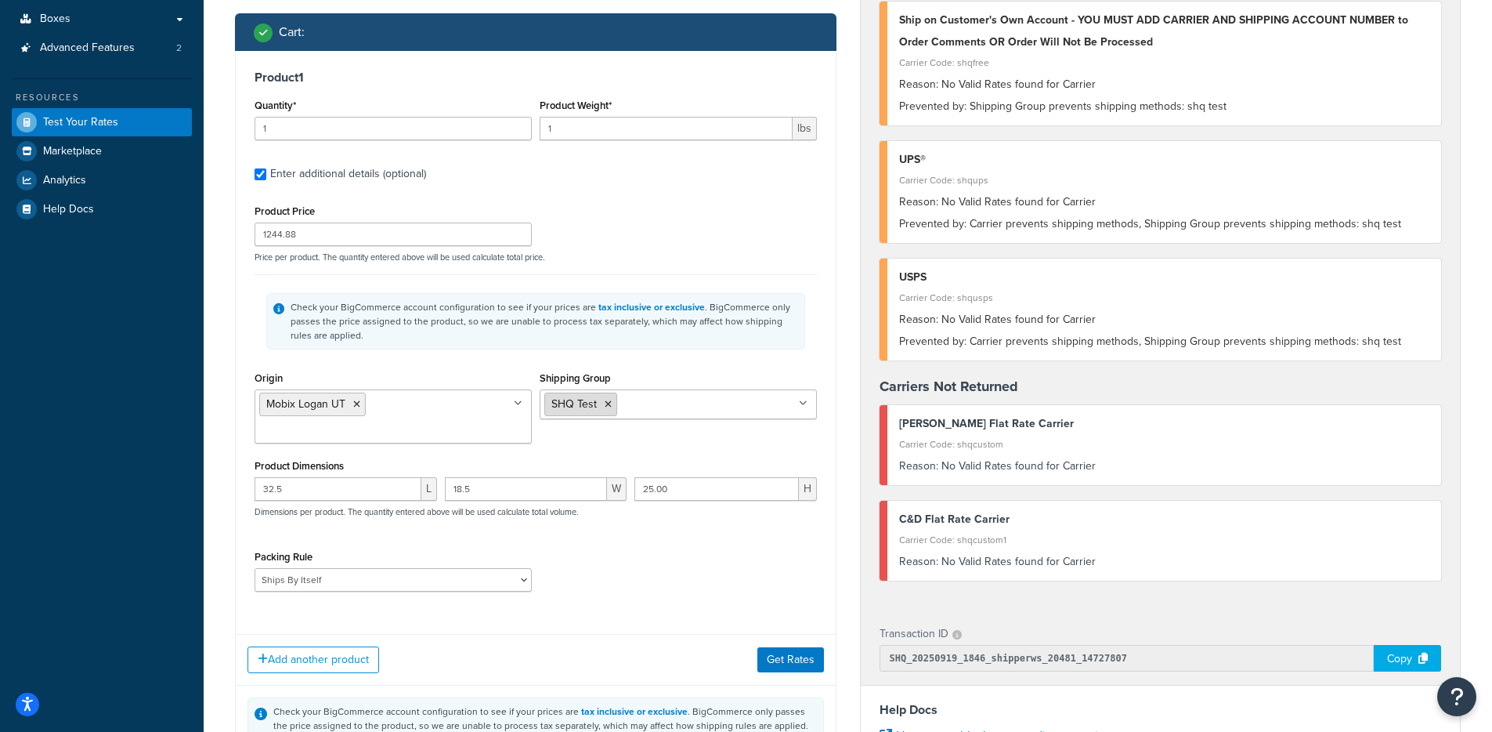
click at [611, 400] on li "SHQ Test" at bounding box center [580, 403] width 73 height 23
click at [599, 407] on li "SHQ Test" at bounding box center [580, 403] width 73 height 23
click at [609, 405] on icon at bounding box center [608, 403] width 7 height 9
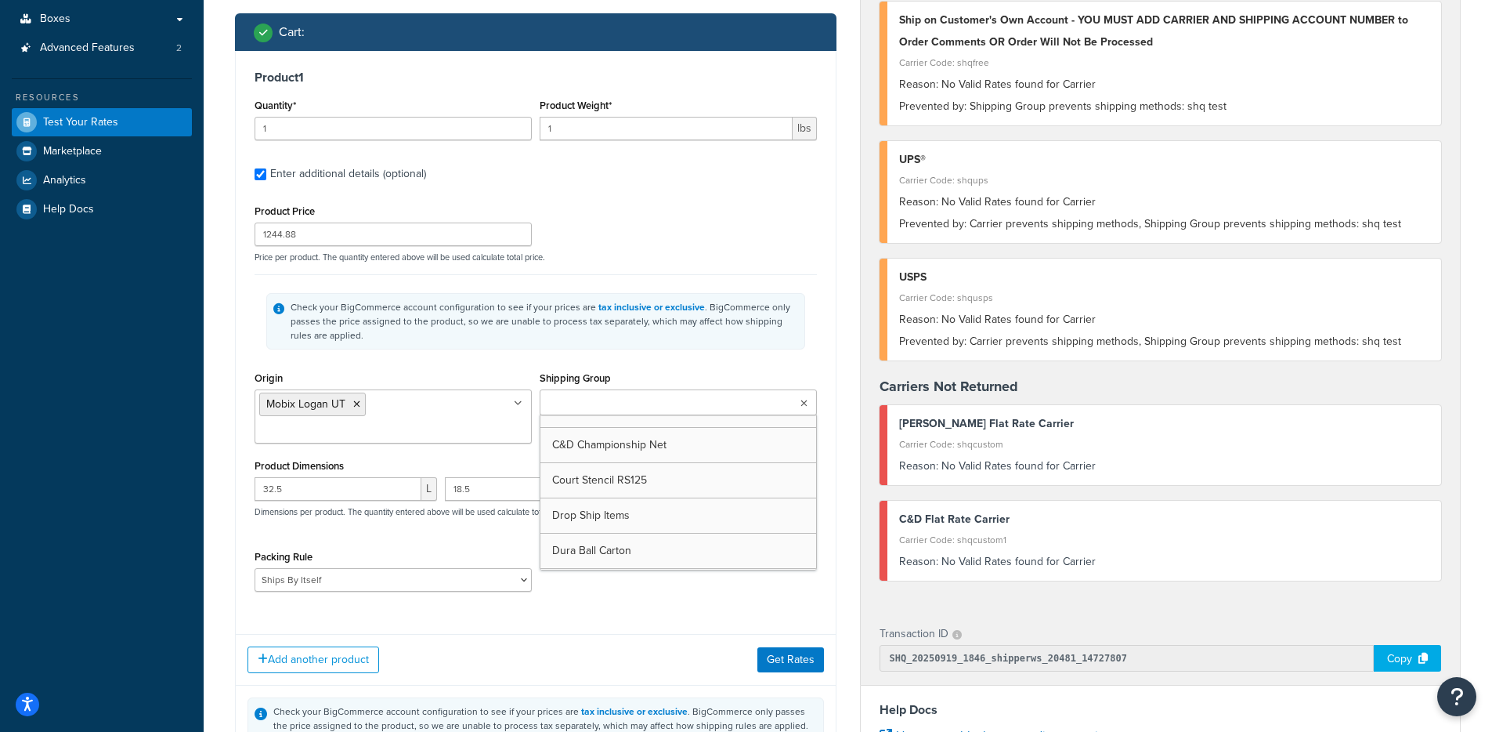
click at [722, 340] on div "Check your BigCommerce account configuration to see if your prices are tax incl…" at bounding box center [545, 321] width 508 height 42
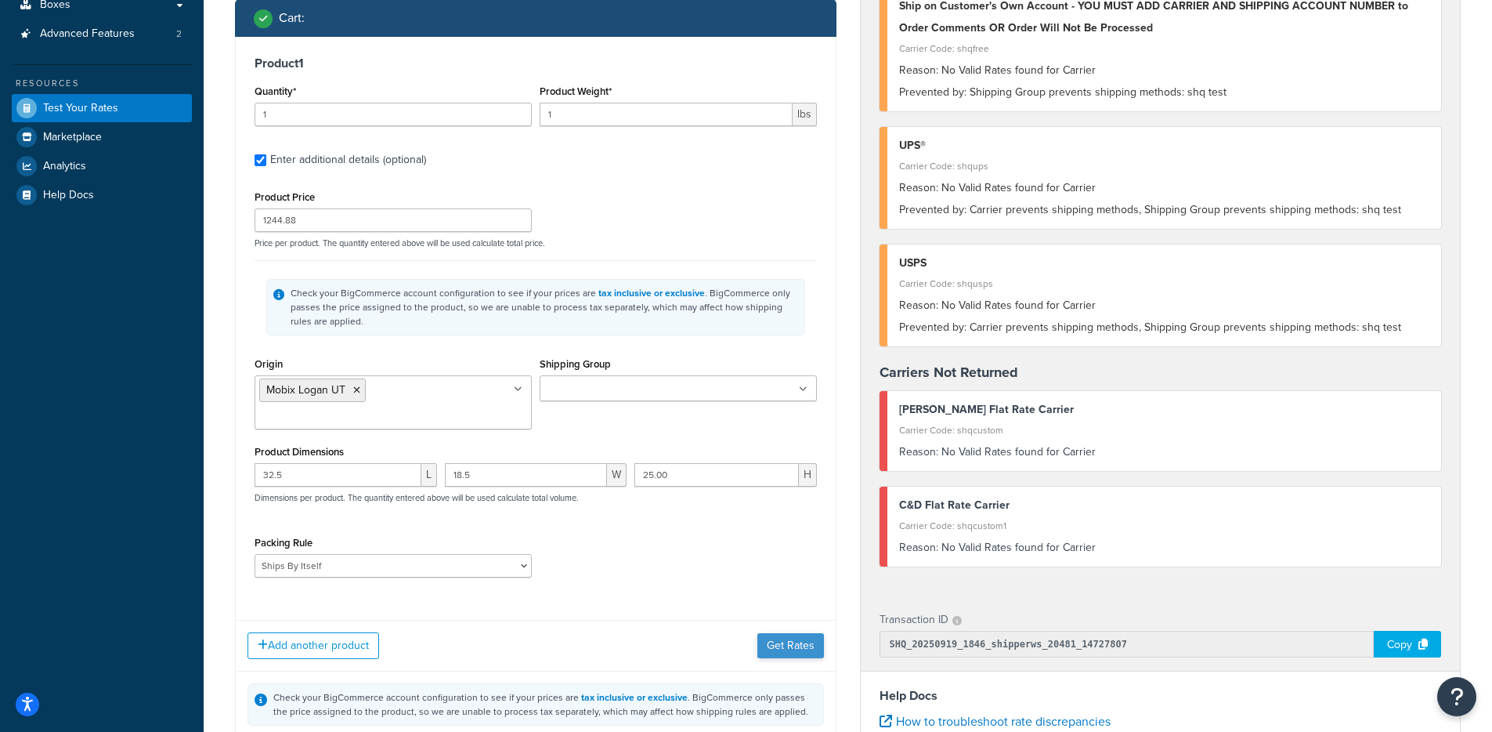
scroll to position [278, 0]
click at [789, 631] on button "Get Rates" at bounding box center [790, 643] width 67 height 25
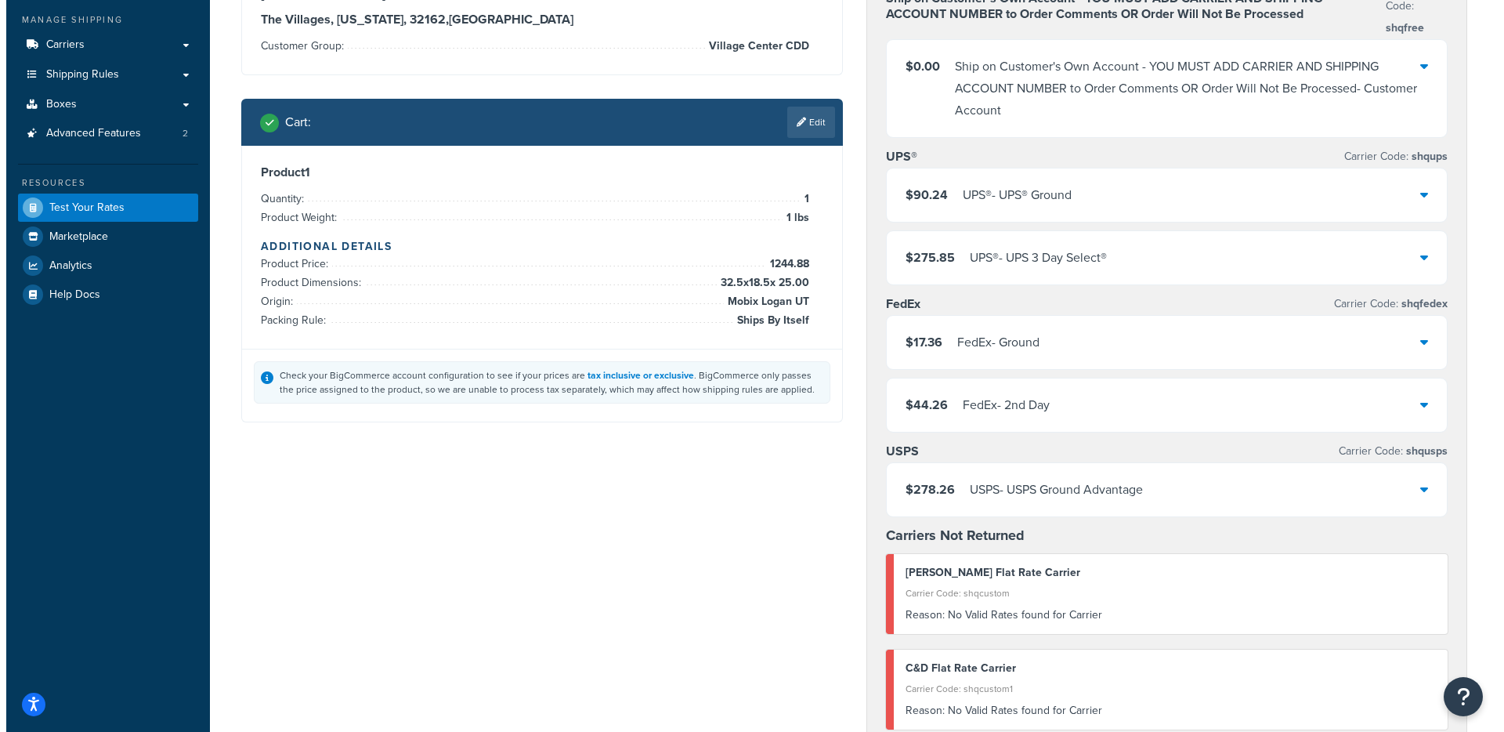
scroll to position [0, 0]
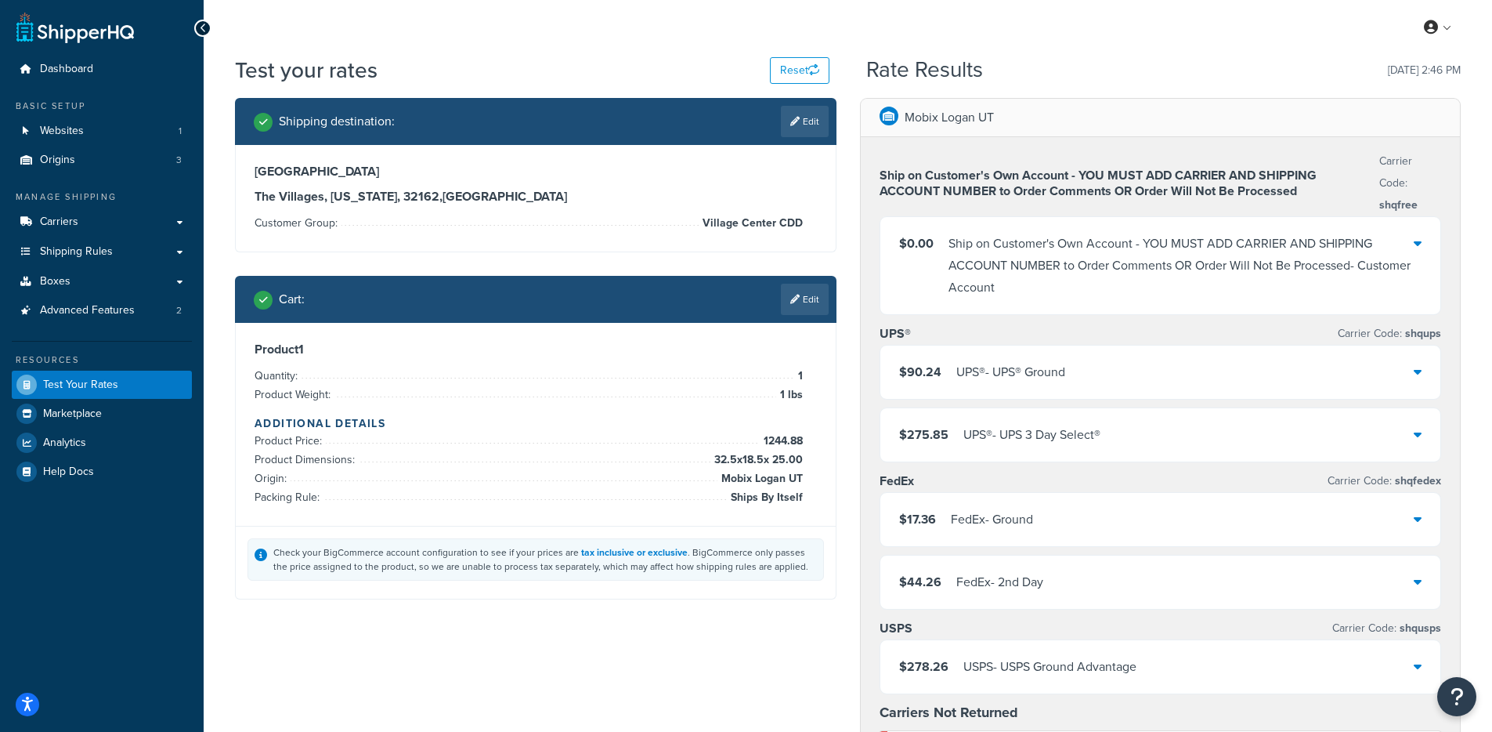
select select "[GEOGRAPHIC_DATA]"
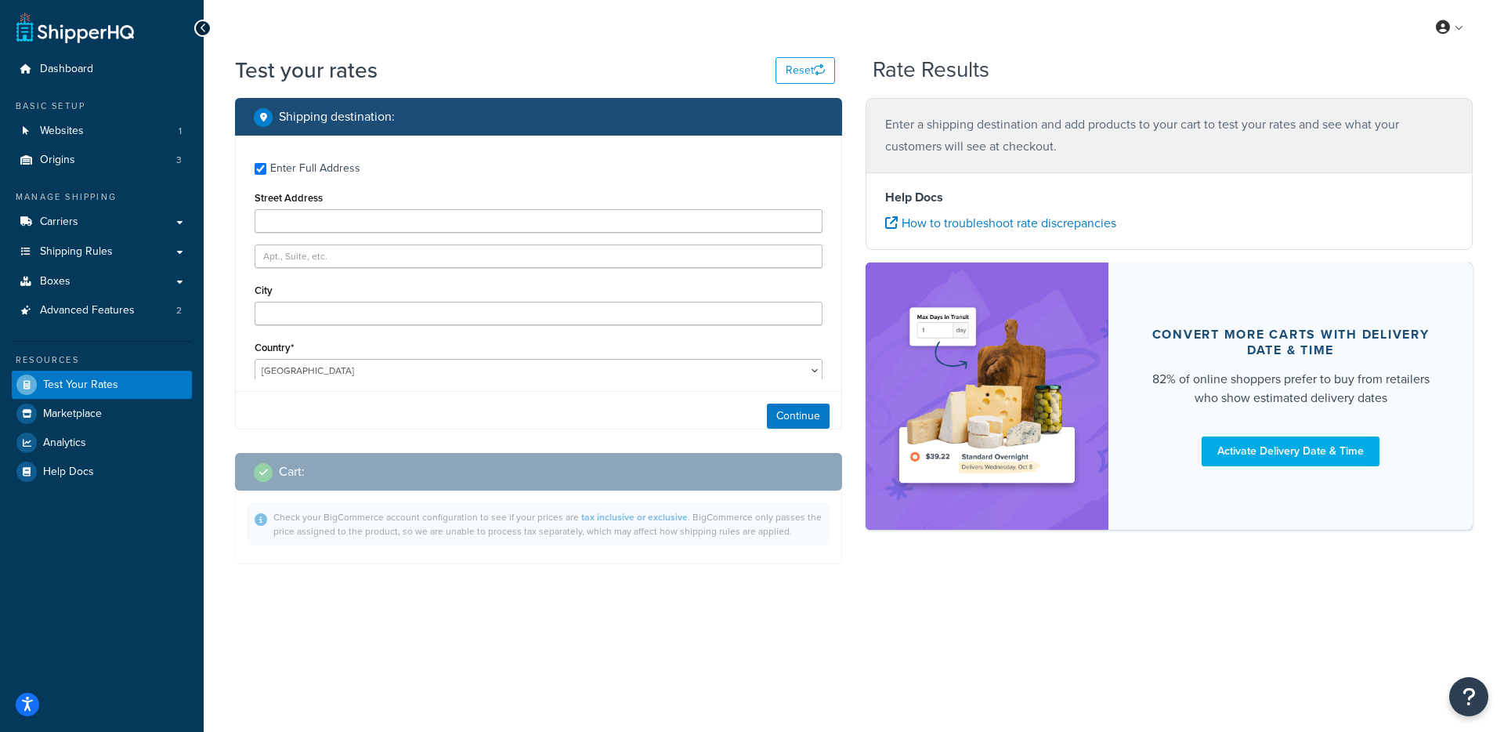
type input "[GEOGRAPHIC_DATA]"
type input "The Villages"
type input "32162"
select select "FL"
select select "Village Center CDD"
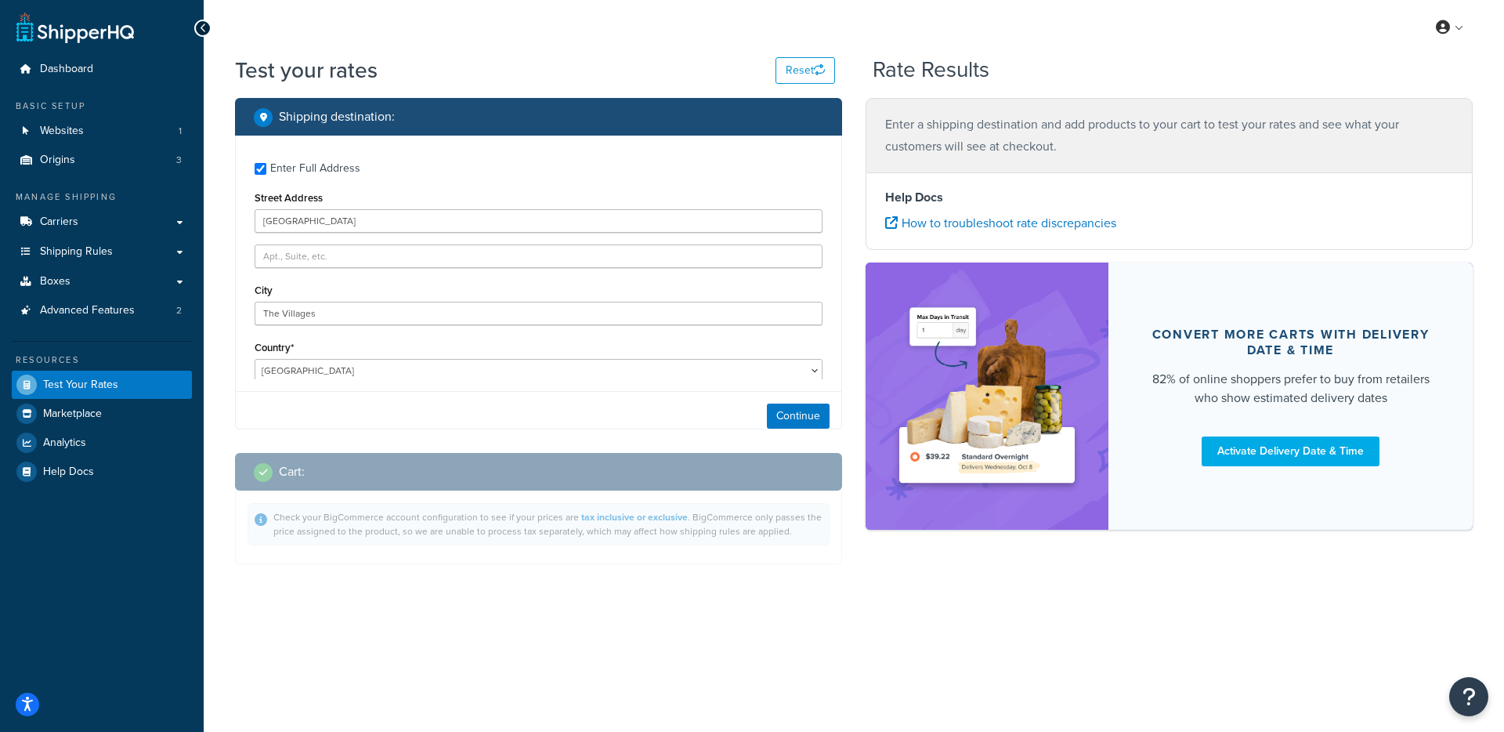
select select "62892"
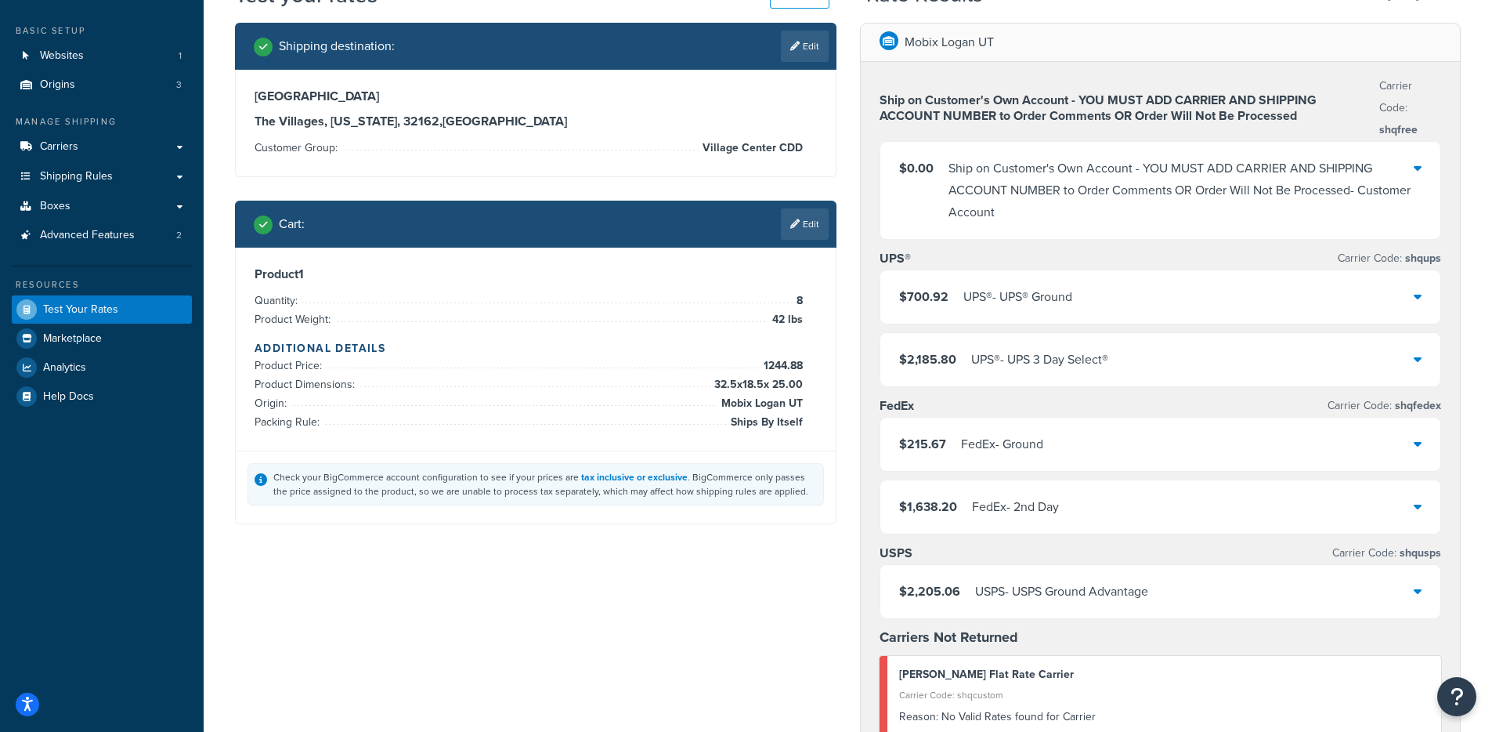
scroll to position [94, 0]
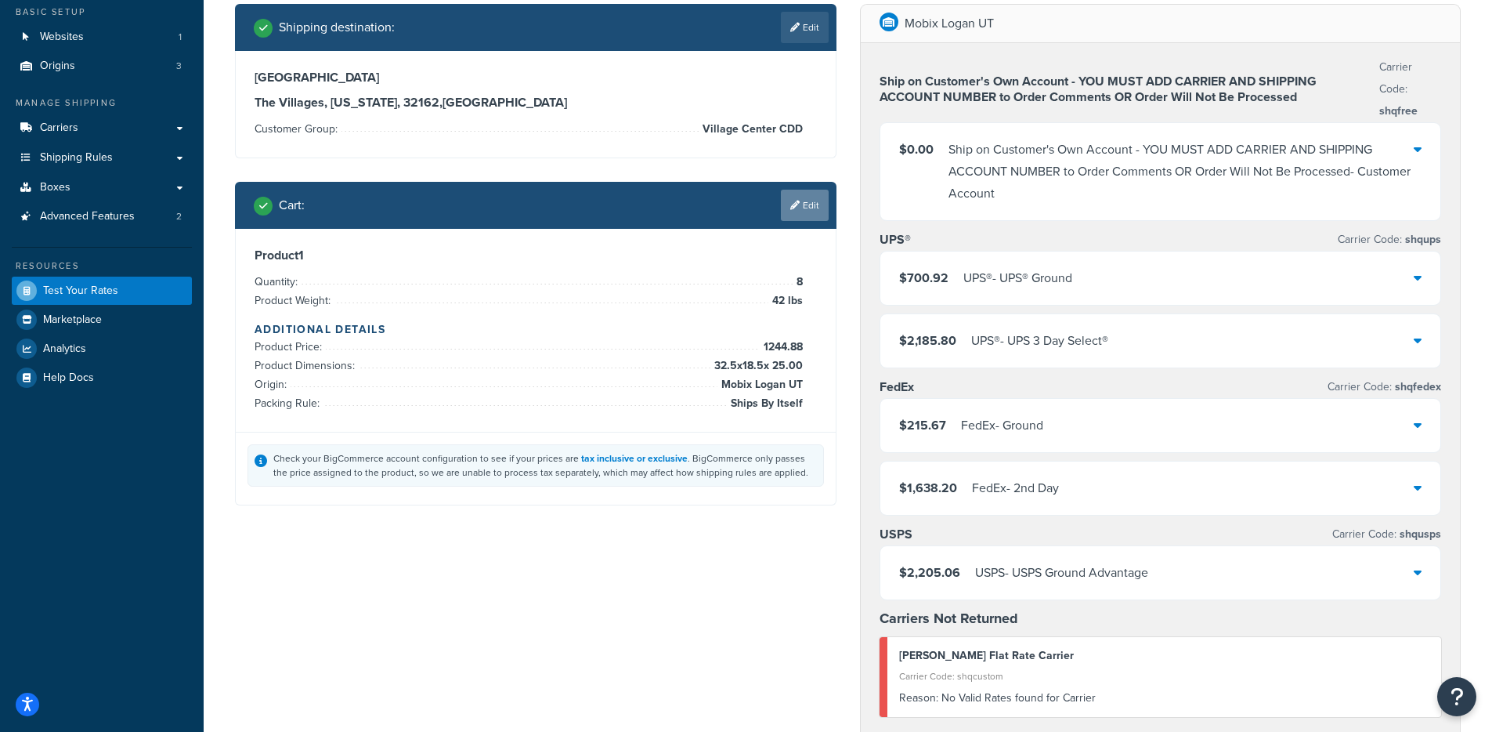
click at [819, 201] on link "Edit" at bounding box center [805, 205] width 48 height 31
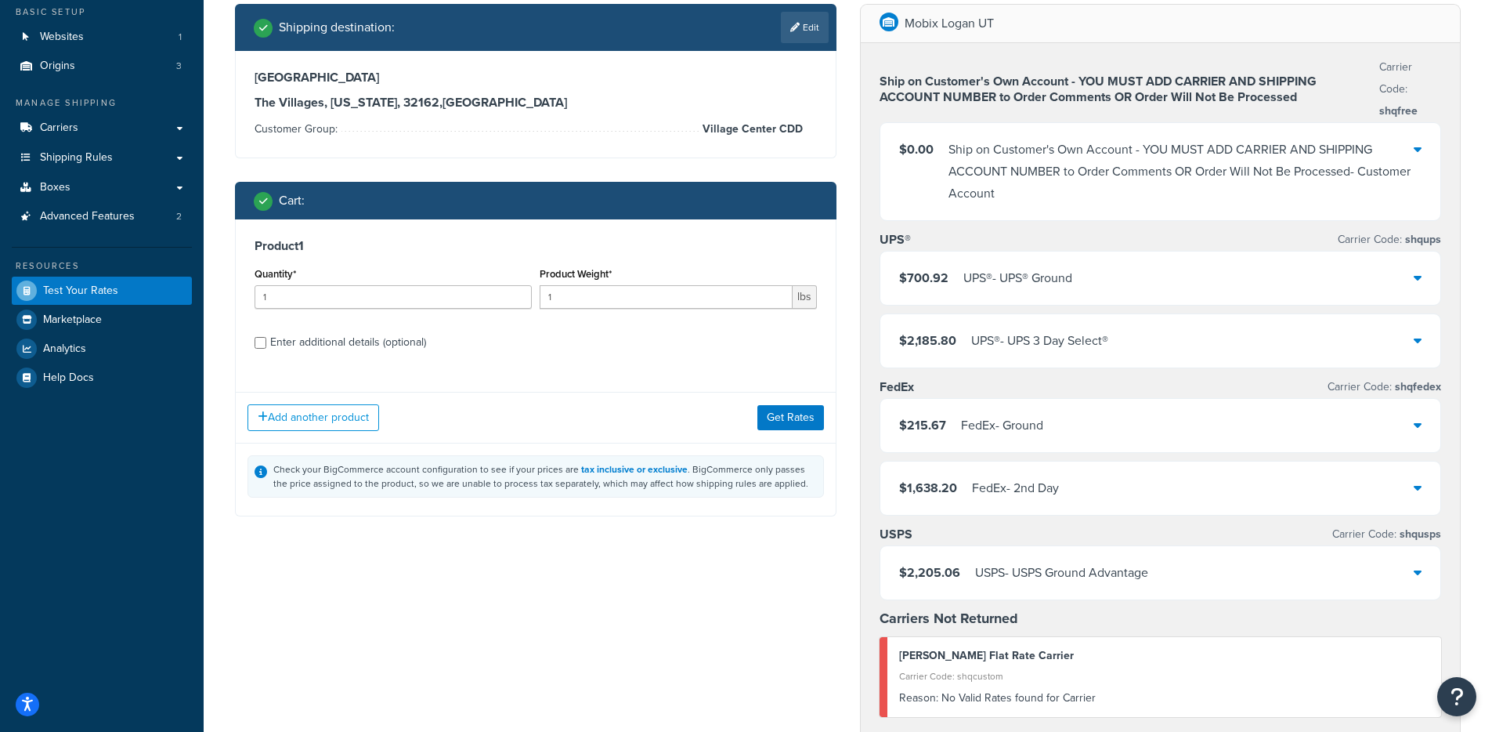
scroll to position [0, 0]
click at [399, 341] on div "Enter additional details (optional)" at bounding box center [348, 342] width 156 height 22
click at [266, 341] on input "Enter additional details (optional)" at bounding box center [261, 343] width 12 height 12
checkbox input "true"
select select "62892"
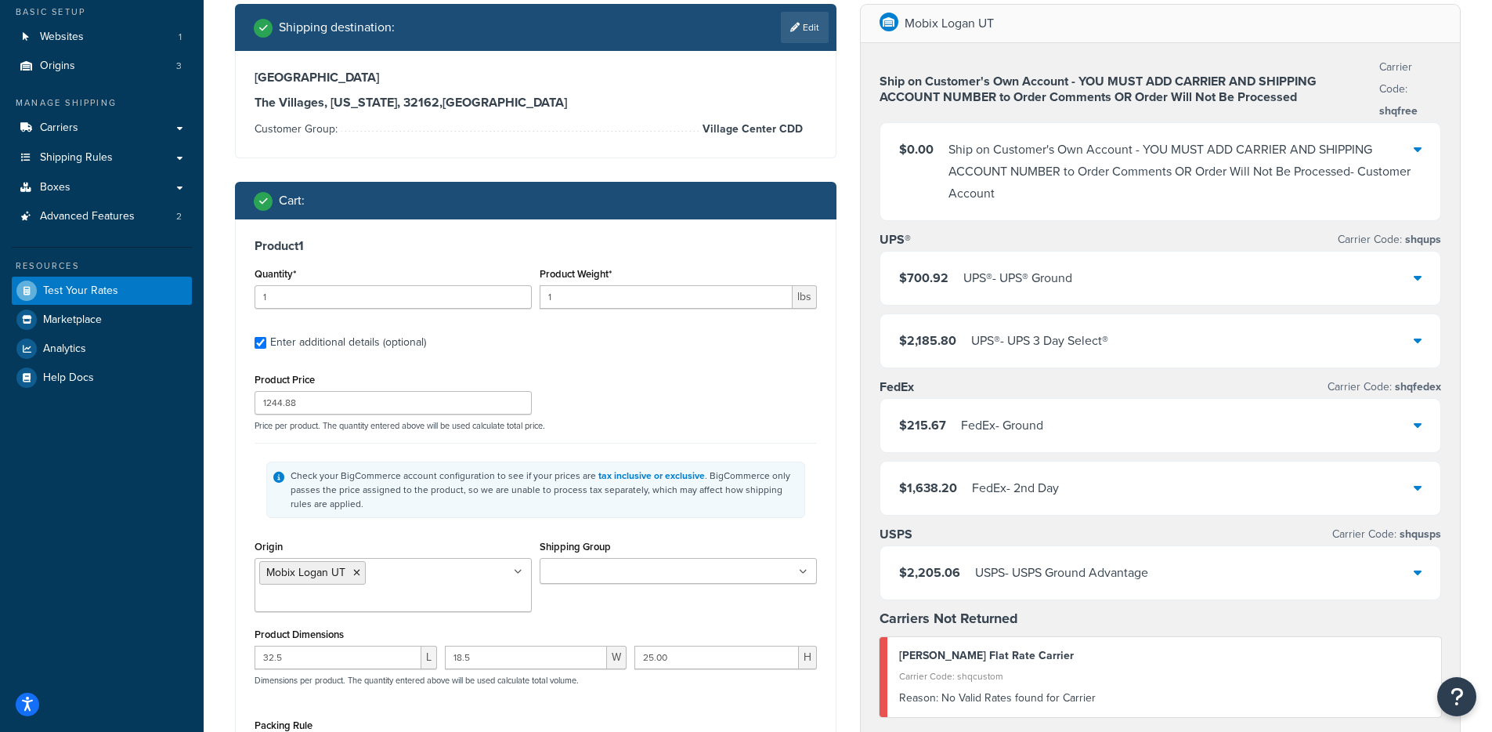
click at [396, 344] on div "Enter additional details (optional)" at bounding box center [348, 342] width 156 height 22
click at [266, 344] on input "Enter additional details (optional)" at bounding box center [261, 343] width 12 height 12
checkbox input "false"
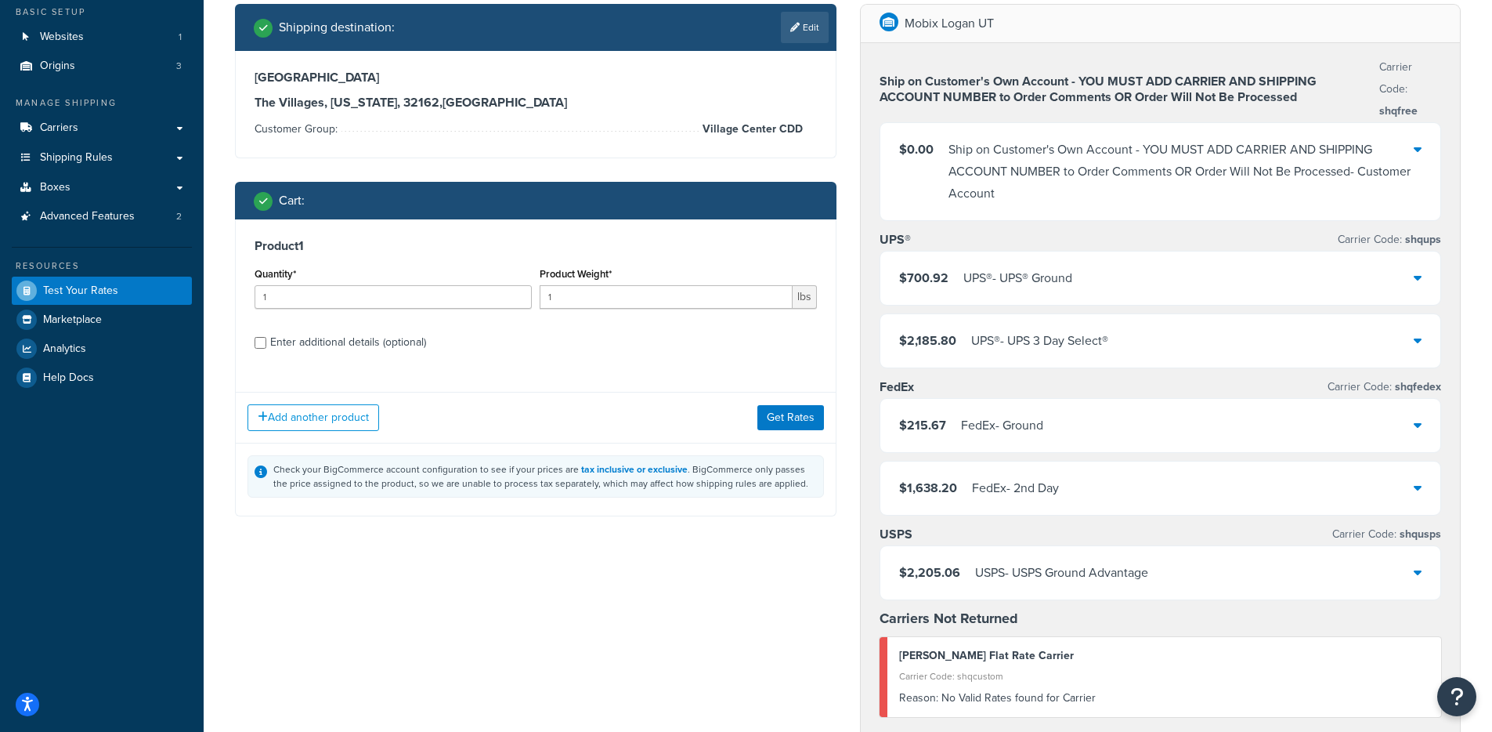
click at [939, 421] on span "$215.67" at bounding box center [922, 425] width 47 height 18
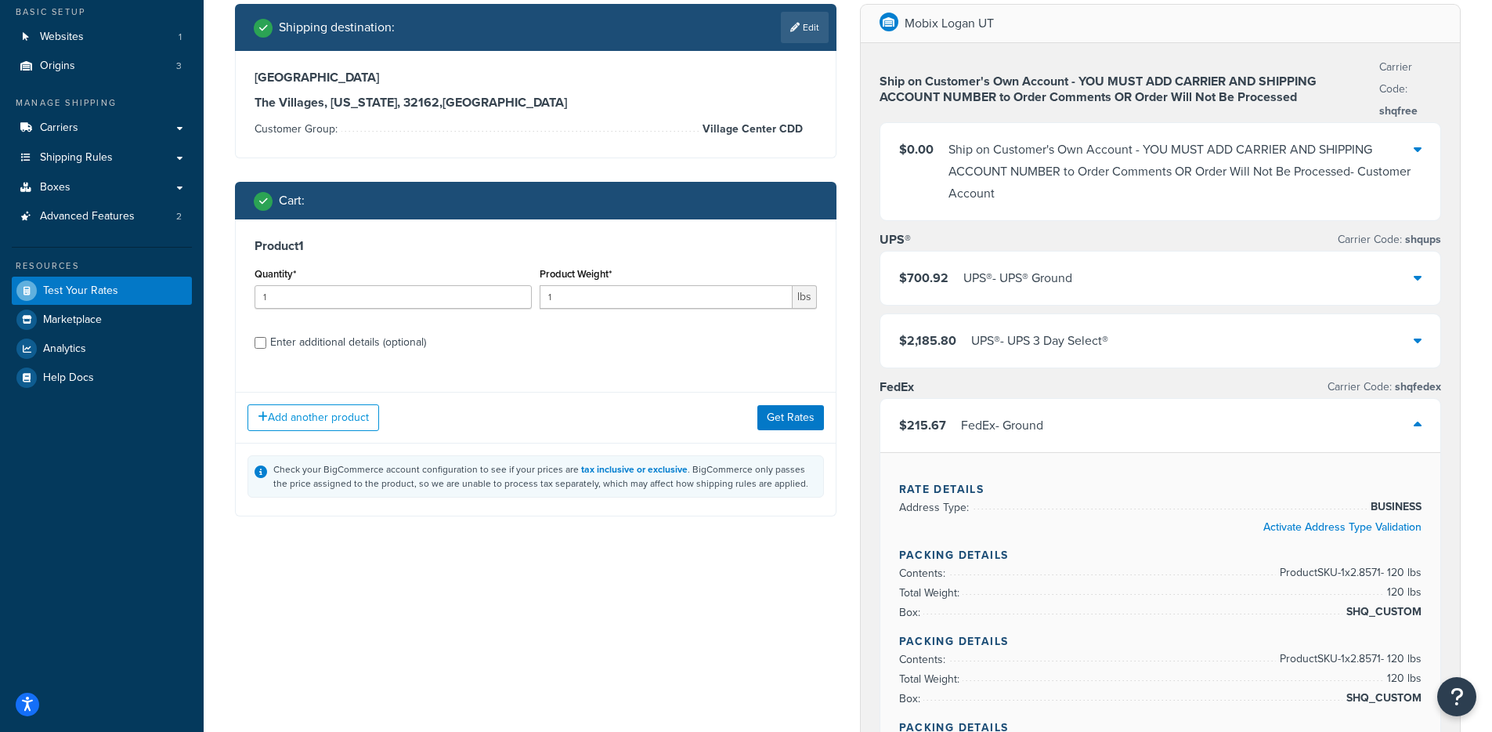
click at [939, 421] on span "$215.67" at bounding box center [922, 425] width 47 height 18
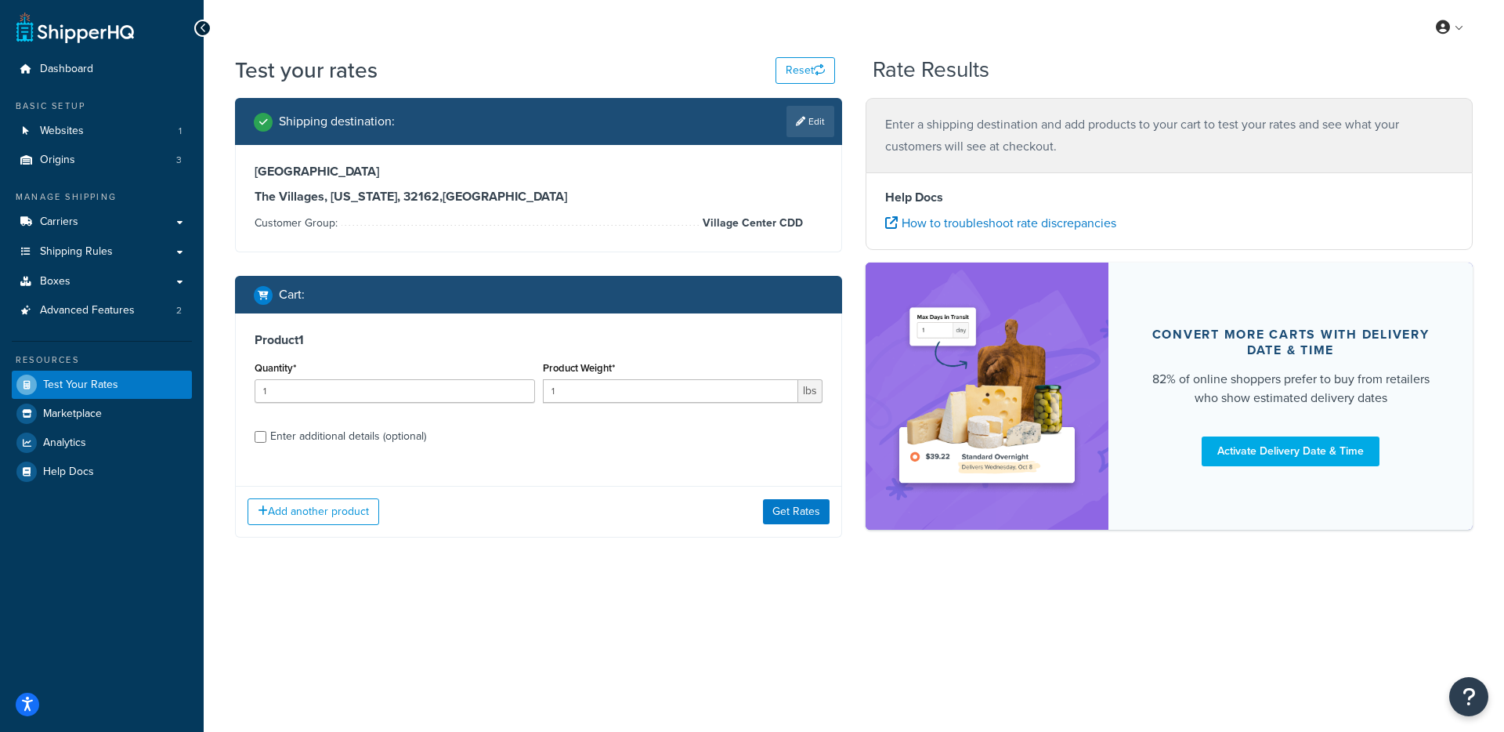
select select "FL"
select select "Village Center CDD"
checkbox input "true"
type input "8"
type input "42"
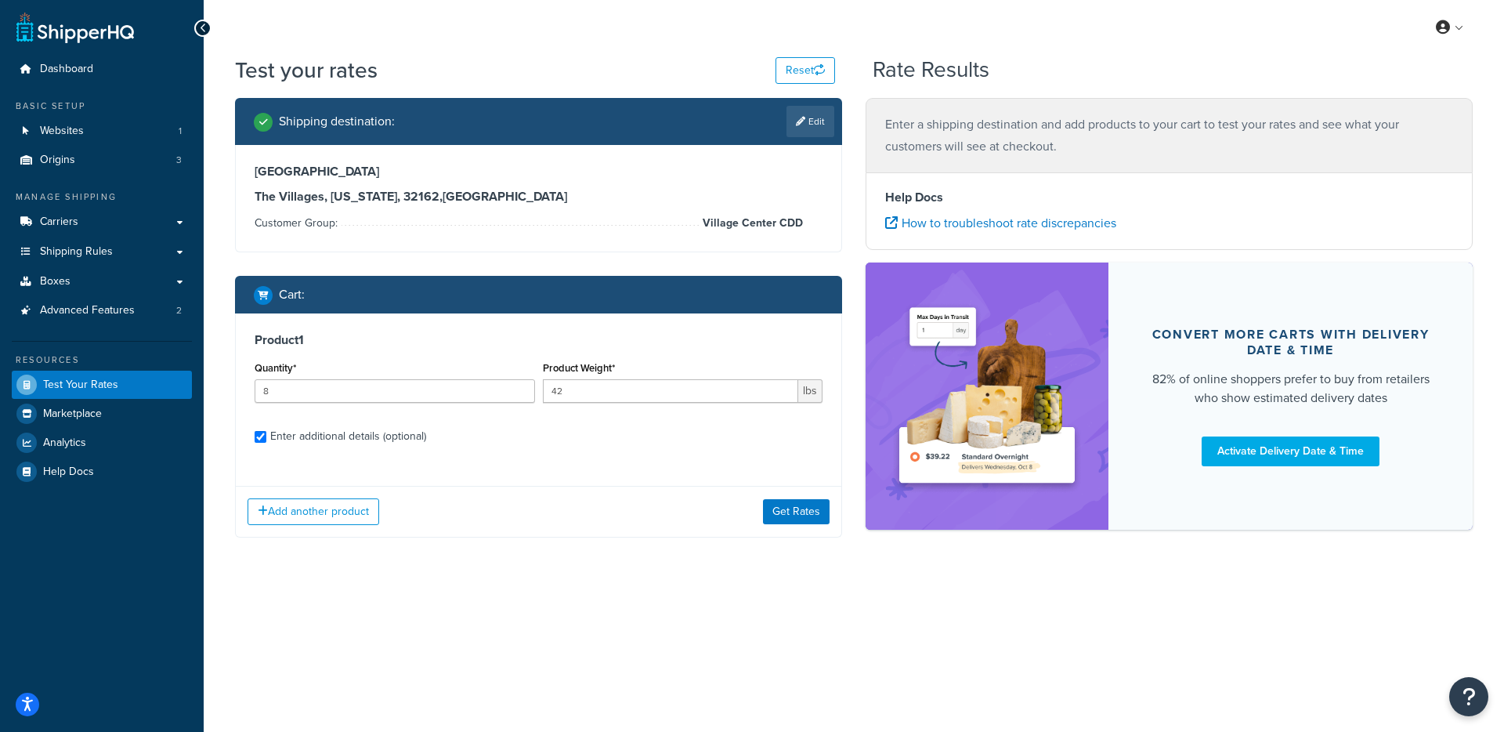
select select "62892"
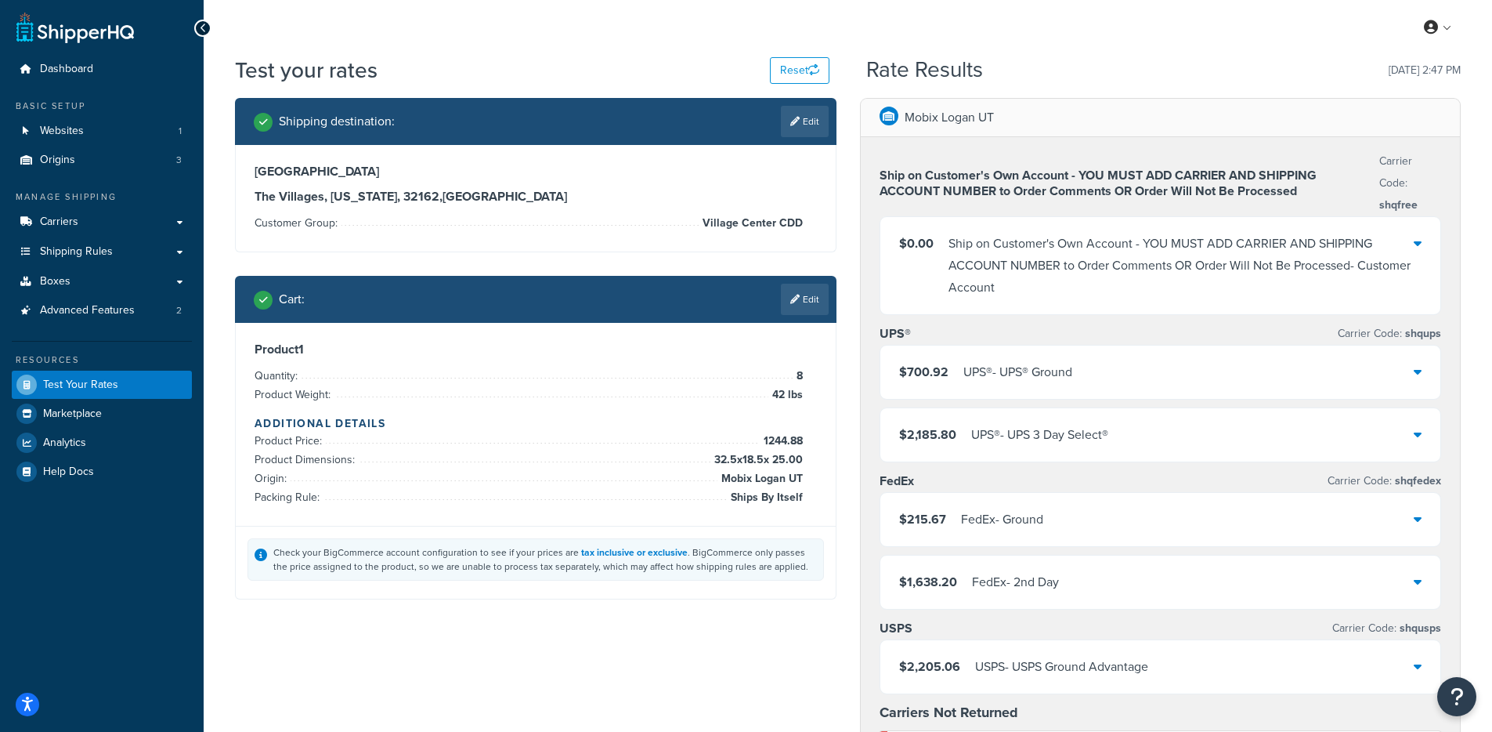
click at [391, 391] on li "Product Weight: 42 lbs" at bounding box center [529, 394] width 548 height 19
click at [814, 301] on link "Edit" at bounding box center [805, 299] width 48 height 31
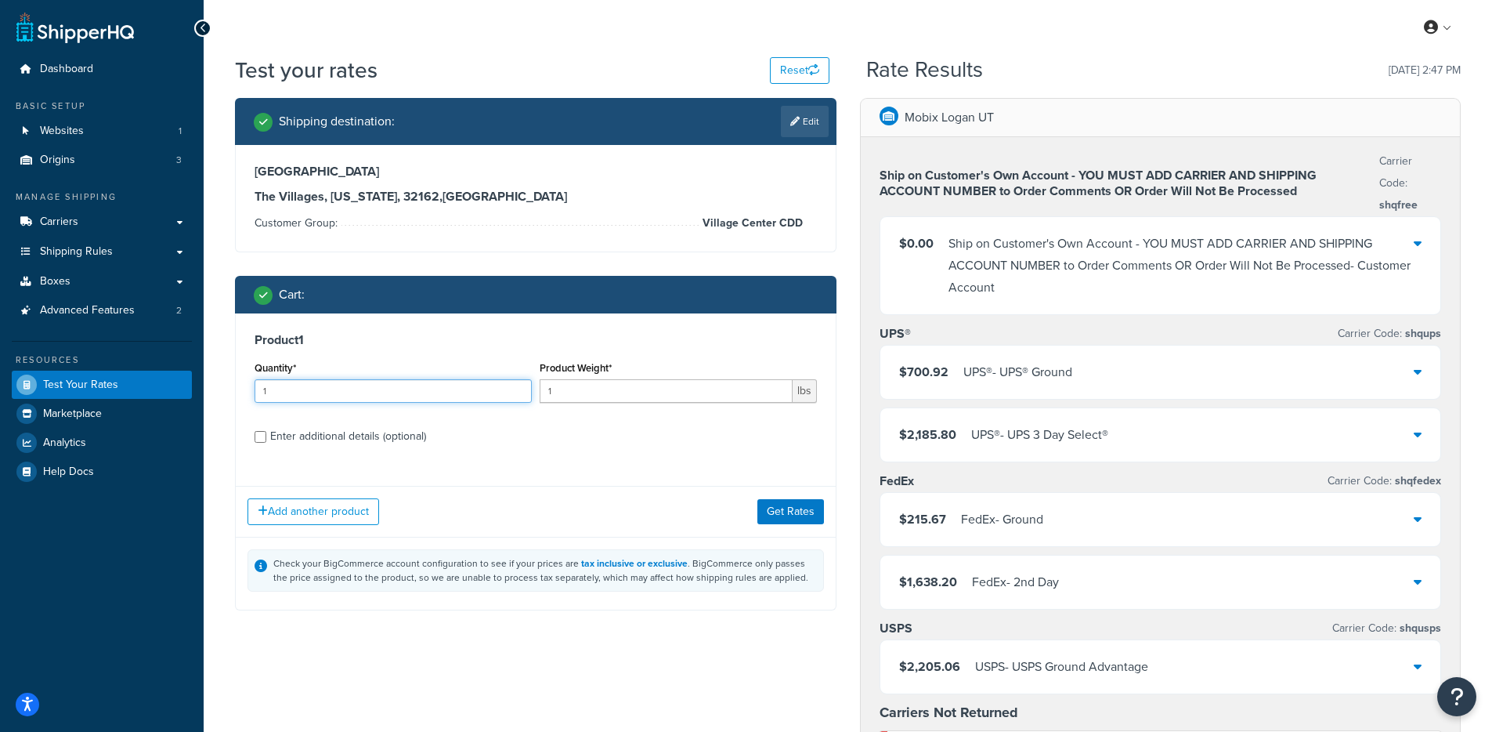
click at [382, 398] on input "1" at bounding box center [393, 390] width 277 height 23
drag, startPoint x: 363, startPoint y: 392, endPoint x: 252, endPoint y: 384, distance: 111.5
click at [252, 384] on div "Quantity* 1" at bounding box center [393, 385] width 285 height 57
type input "8"
type input "42"
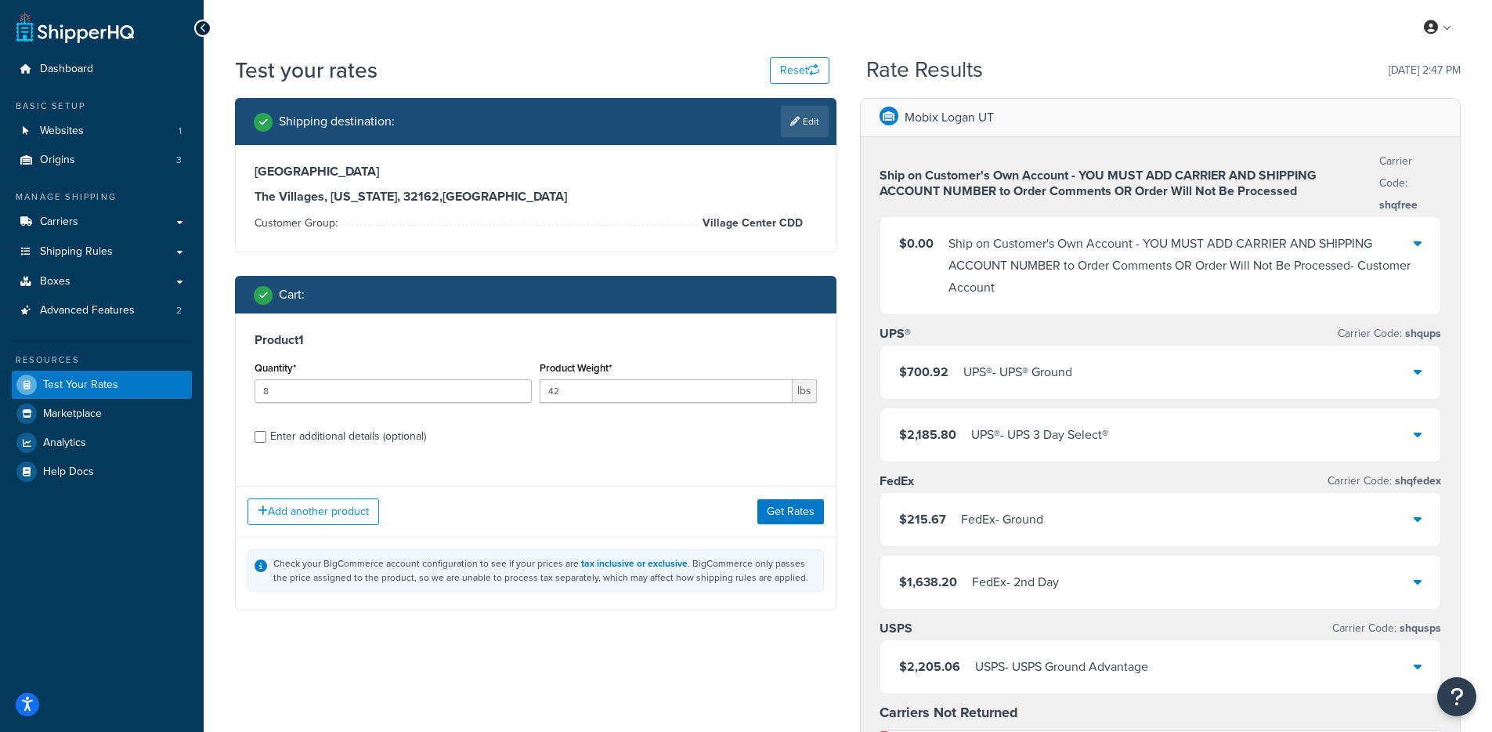
click at [341, 437] on div "Enter additional details (optional)" at bounding box center [348, 436] width 156 height 22
click at [266, 437] on input "Enter additional details (optional)" at bounding box center [261, 437] width 12 height 12
checkbox input "true"
select select "62892"
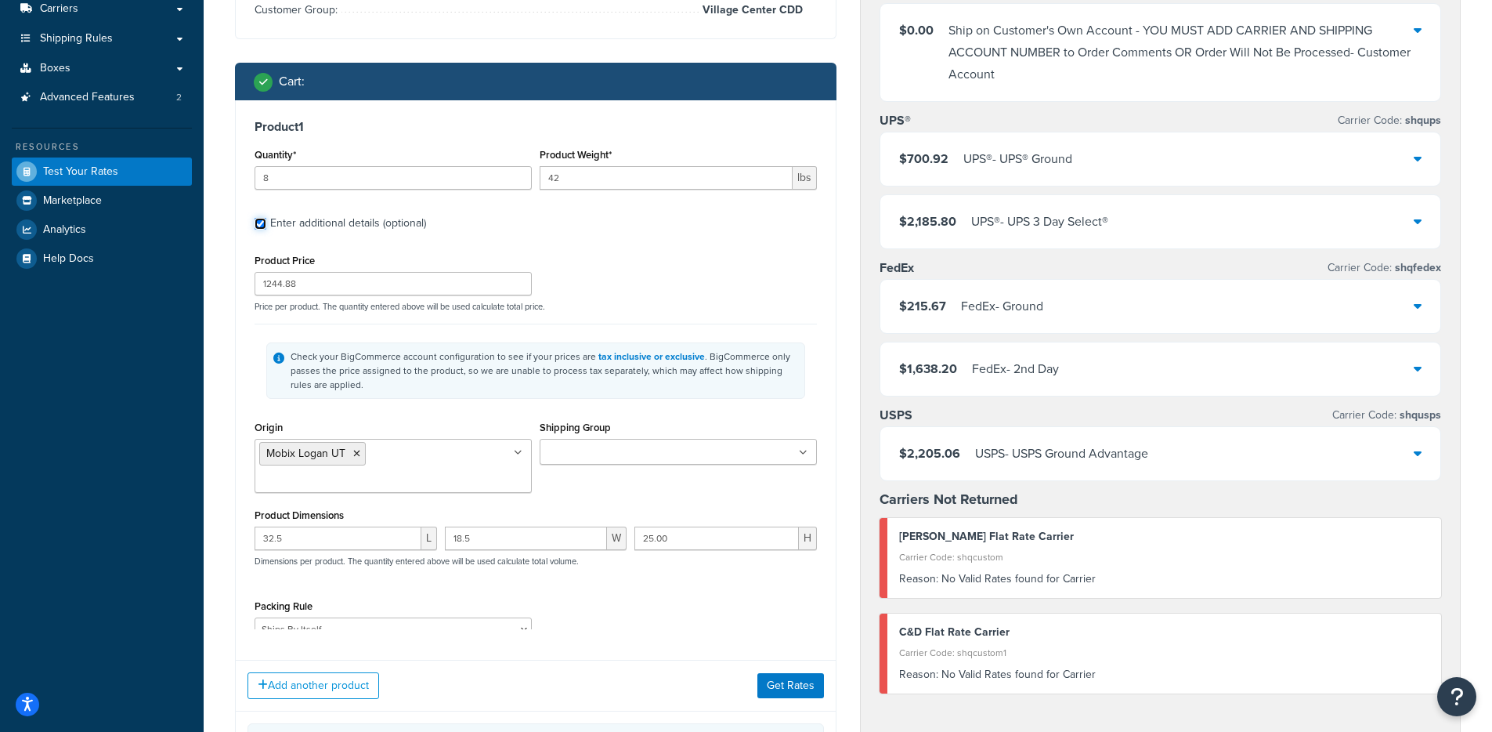
scroll to position [515, 0]
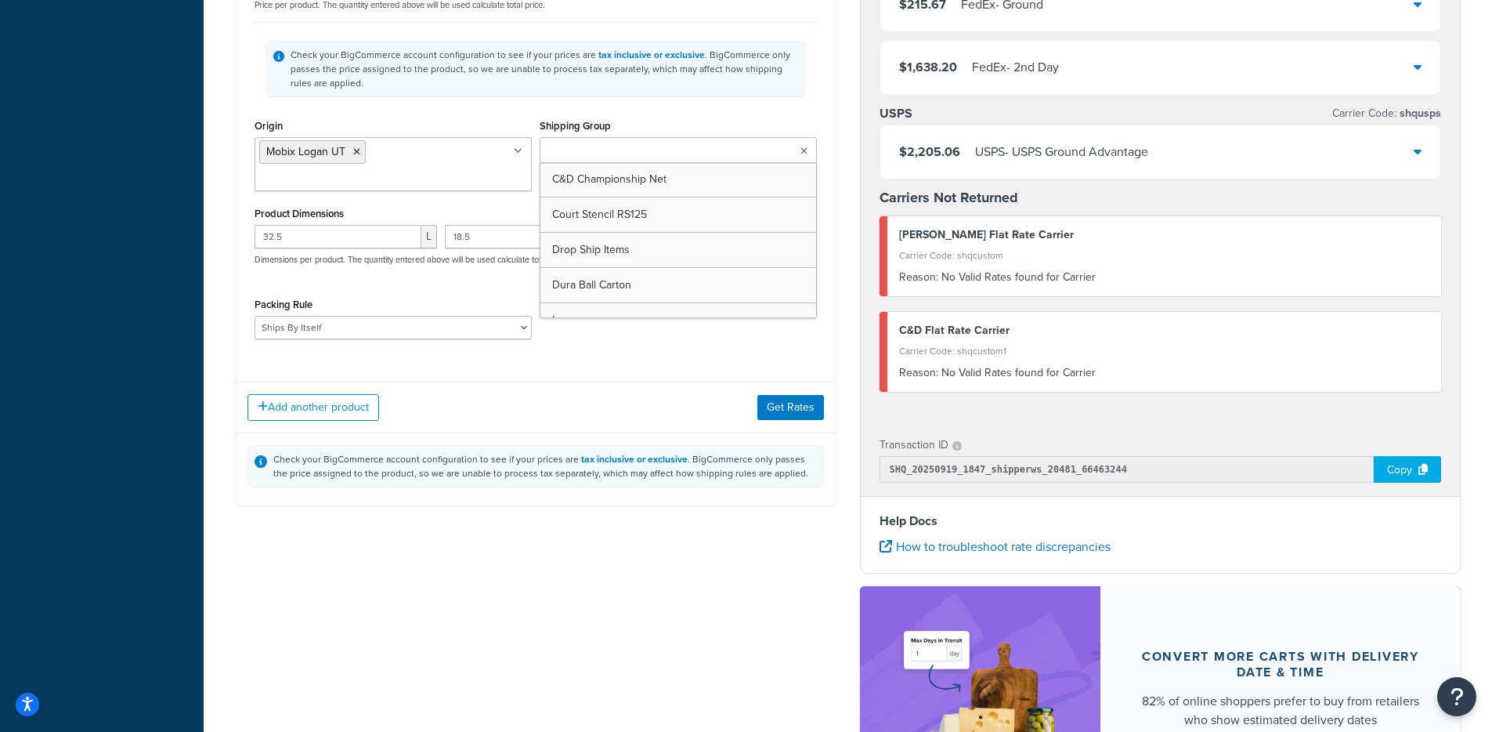
click at [676, 145] on ul at bounding box center [678, 150] width 277 height 26
type input "shq"
click at [794, 395] on button "Get Rates" at bounding box center [790, 407] width 67 height 25
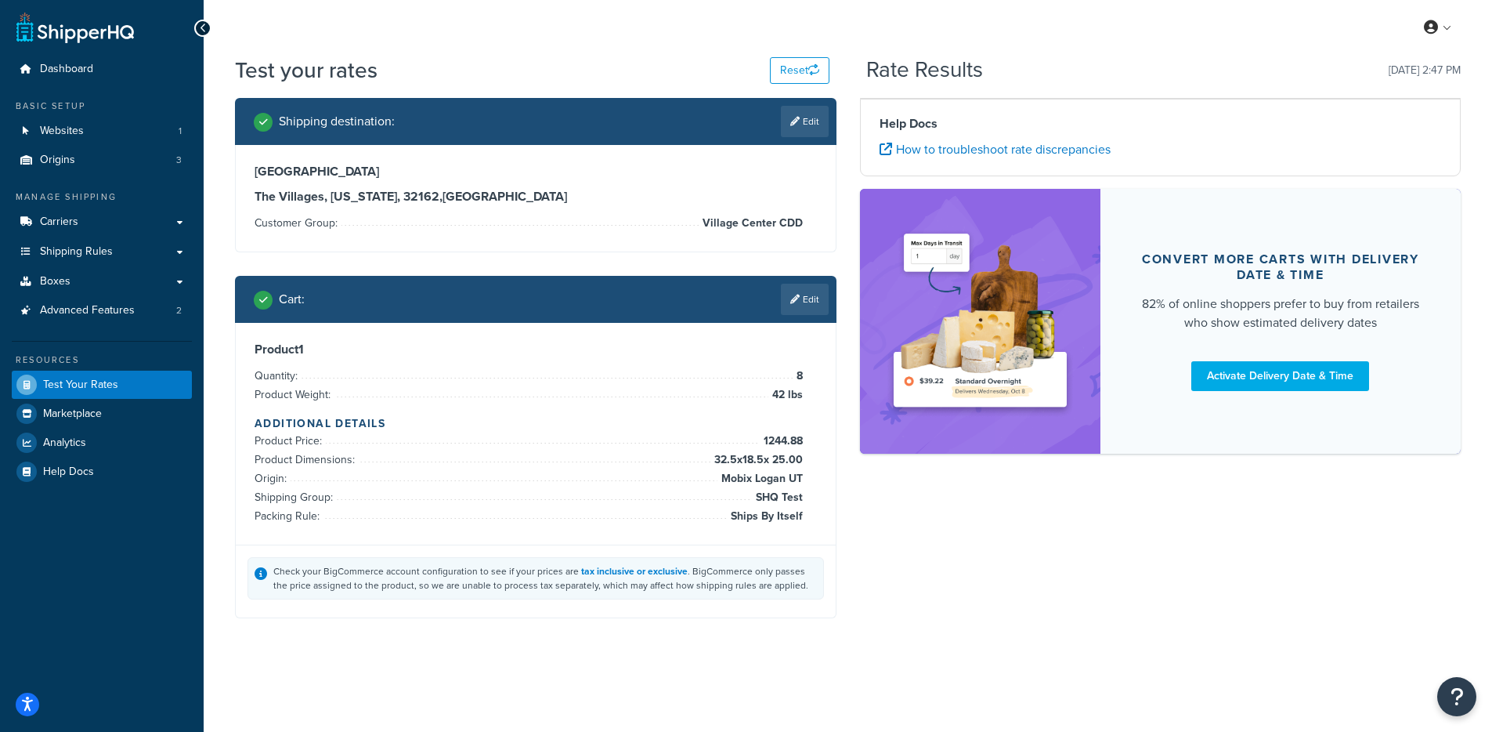
scroll to position [0, 0]
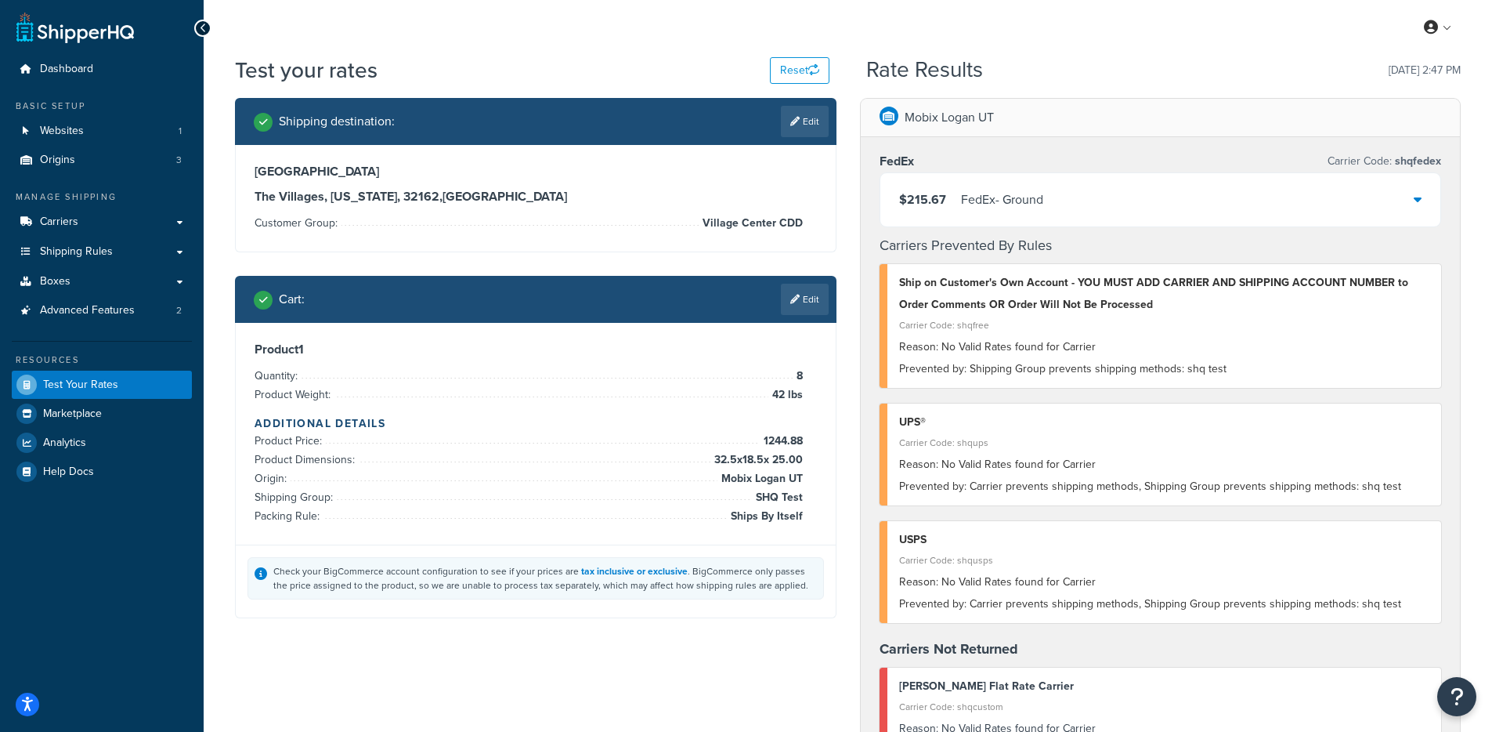
click at [1039, 222] on div "$215.67 FedEx - Ground" at bounding box center [1160, 199] width 561 height 53
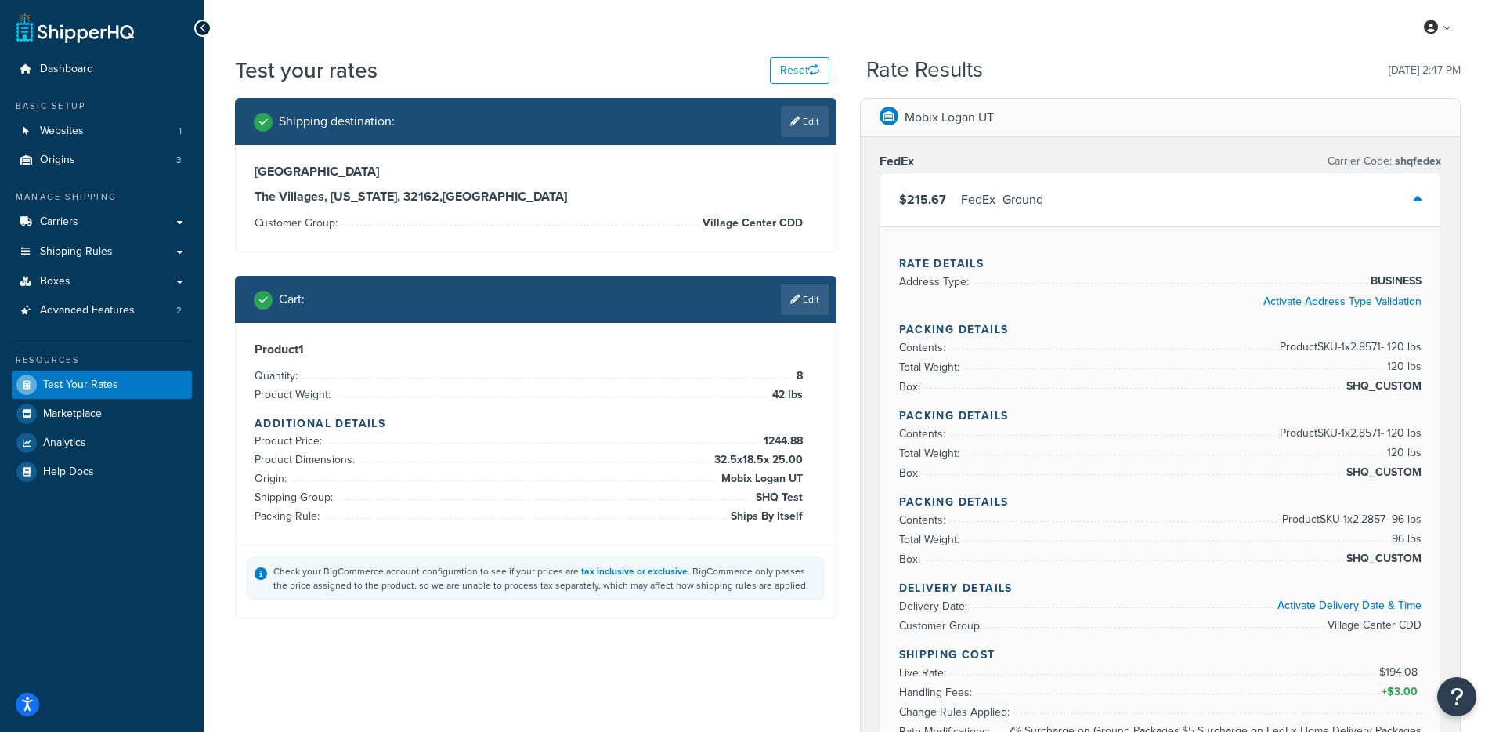
click at [1038, 221] on div "$215.67 FedEx - Ground" at bounding box center [1160, 199] width 561 height 53
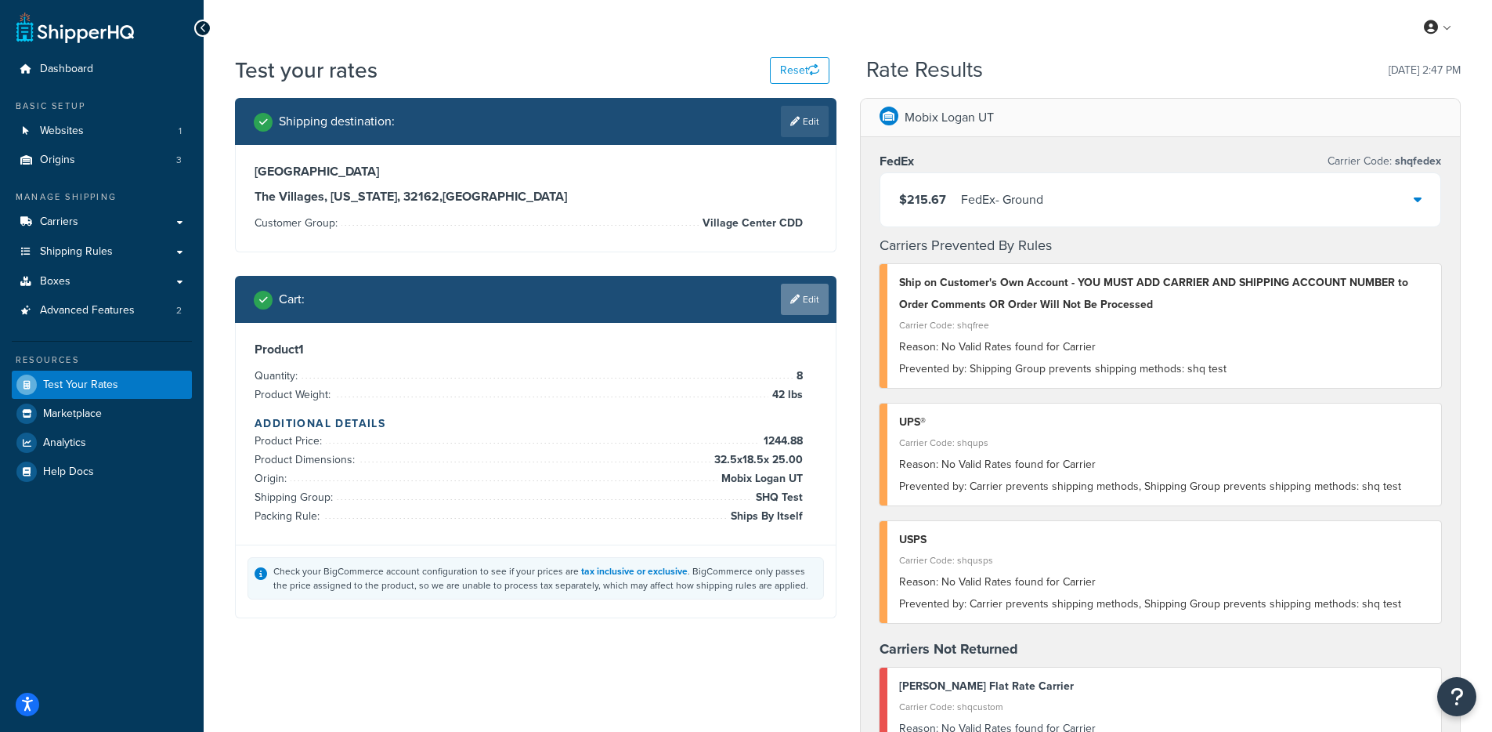
click at [797, 299] on icon at bounding box center [794, 299] width 9 height 9
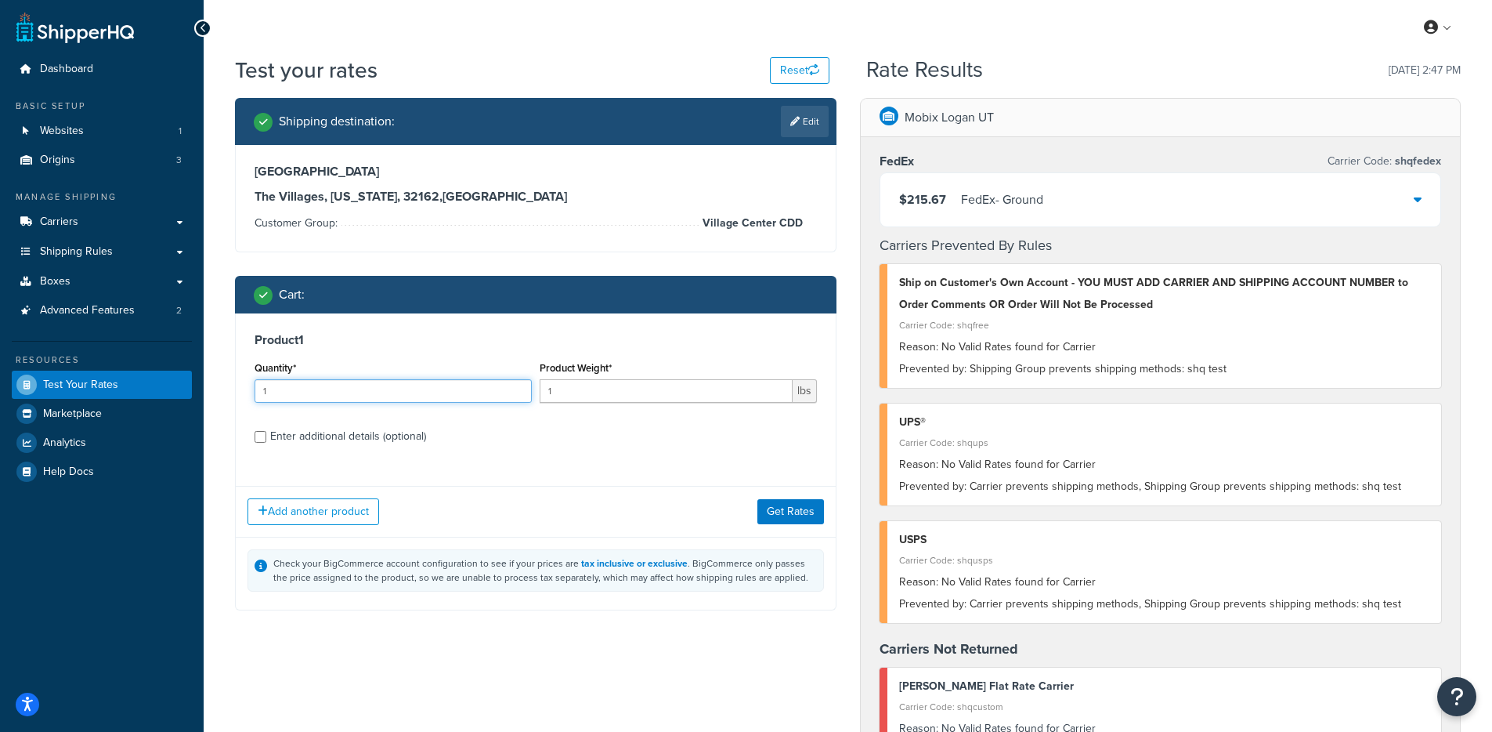
click at [380, 384] on input "1" at bounding box center [393, 390] width 277 height 23
drag, startPoint x: 381, startPoint y: 389, endPoint x: 256, endPoint y: 381, distance: 124.8
click at [256, 381] on input "1" at bounding box center [393, 390] width 277 height 23
type input "8"
type input "42"
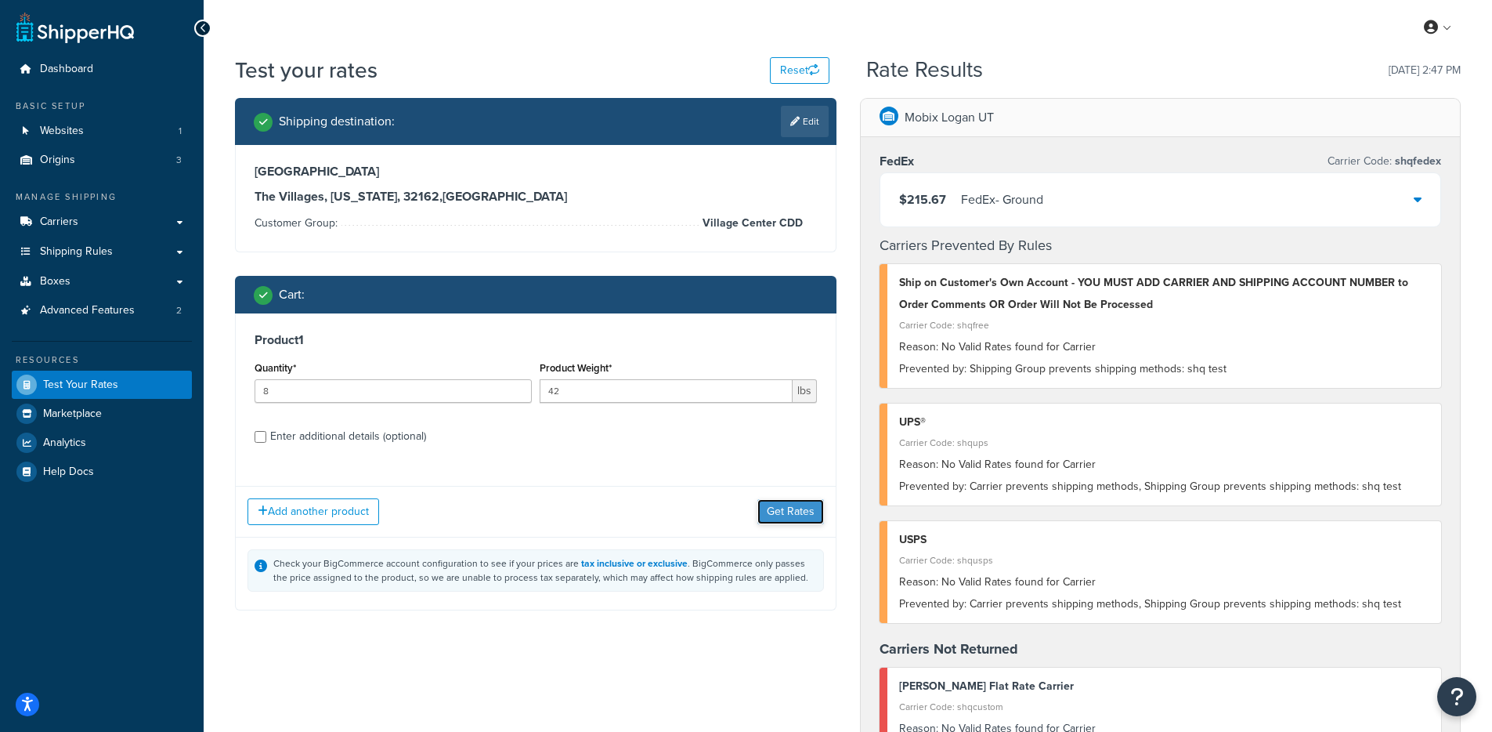
click at [790, 521] on button "Get Rates" at bounding box center [790, 511] width 67 height 25
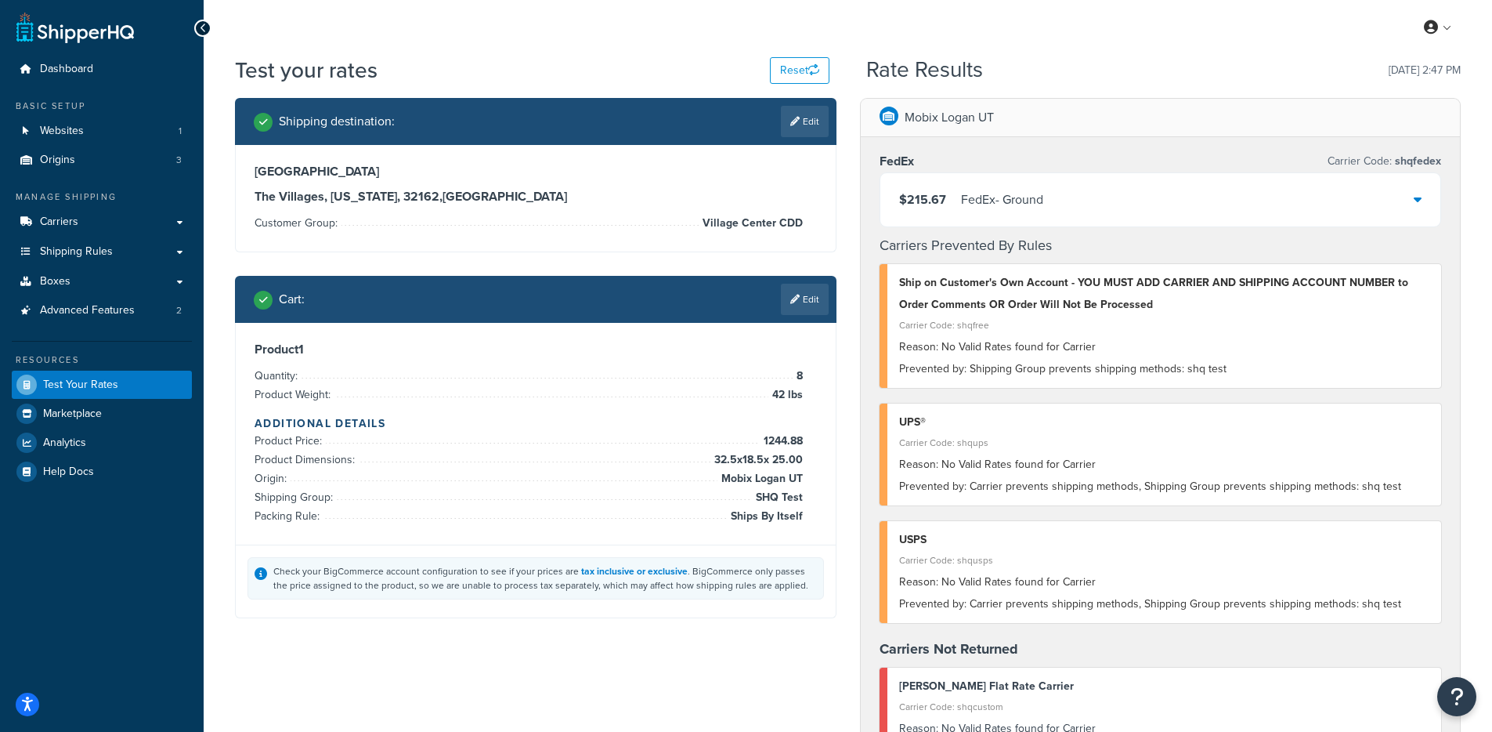
click at [964, 194] on div "FedEx - Ground" at bounding box center [1002, 200] width 82 height 22
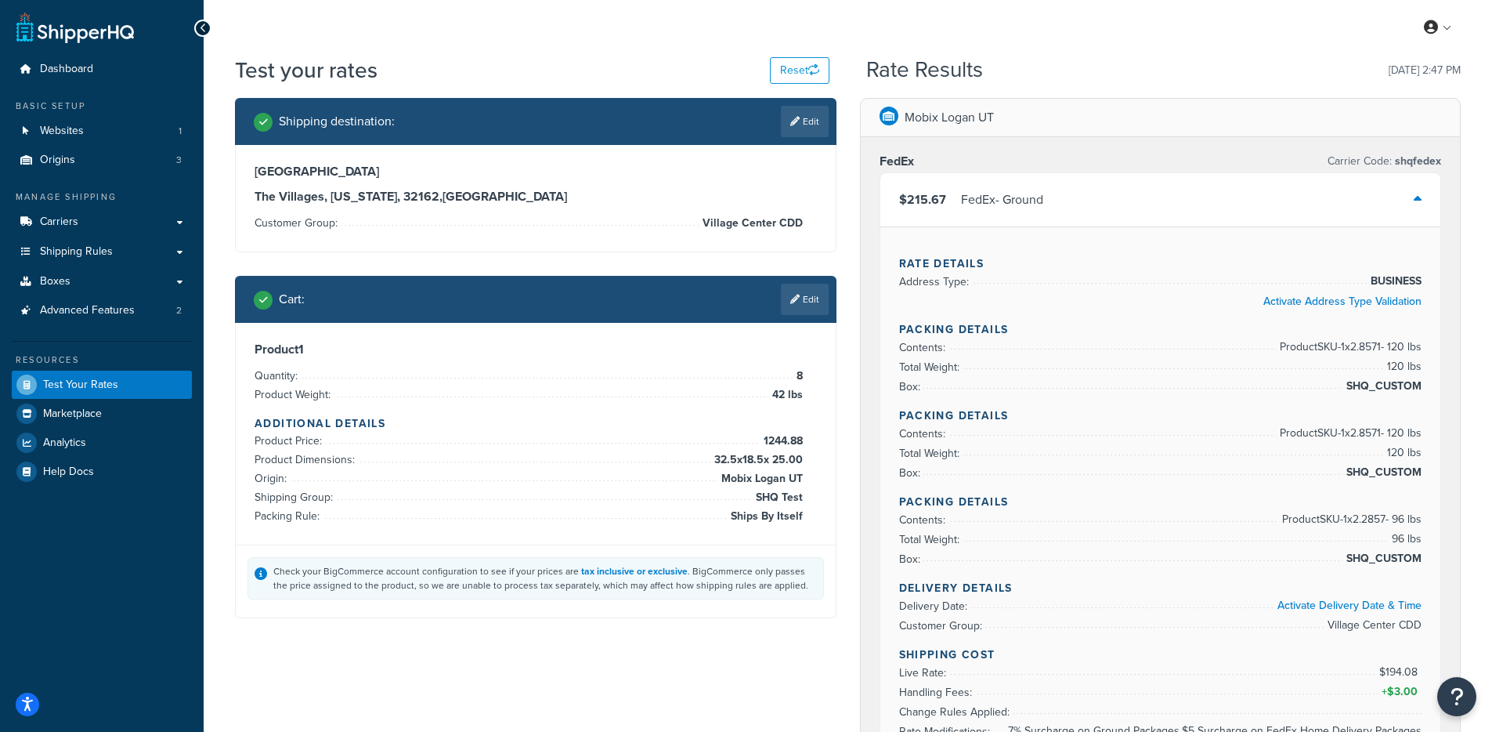
click at [963, 204] on div "FedEx - Ground" at bounding box center [1002, 200] width 82 height 22
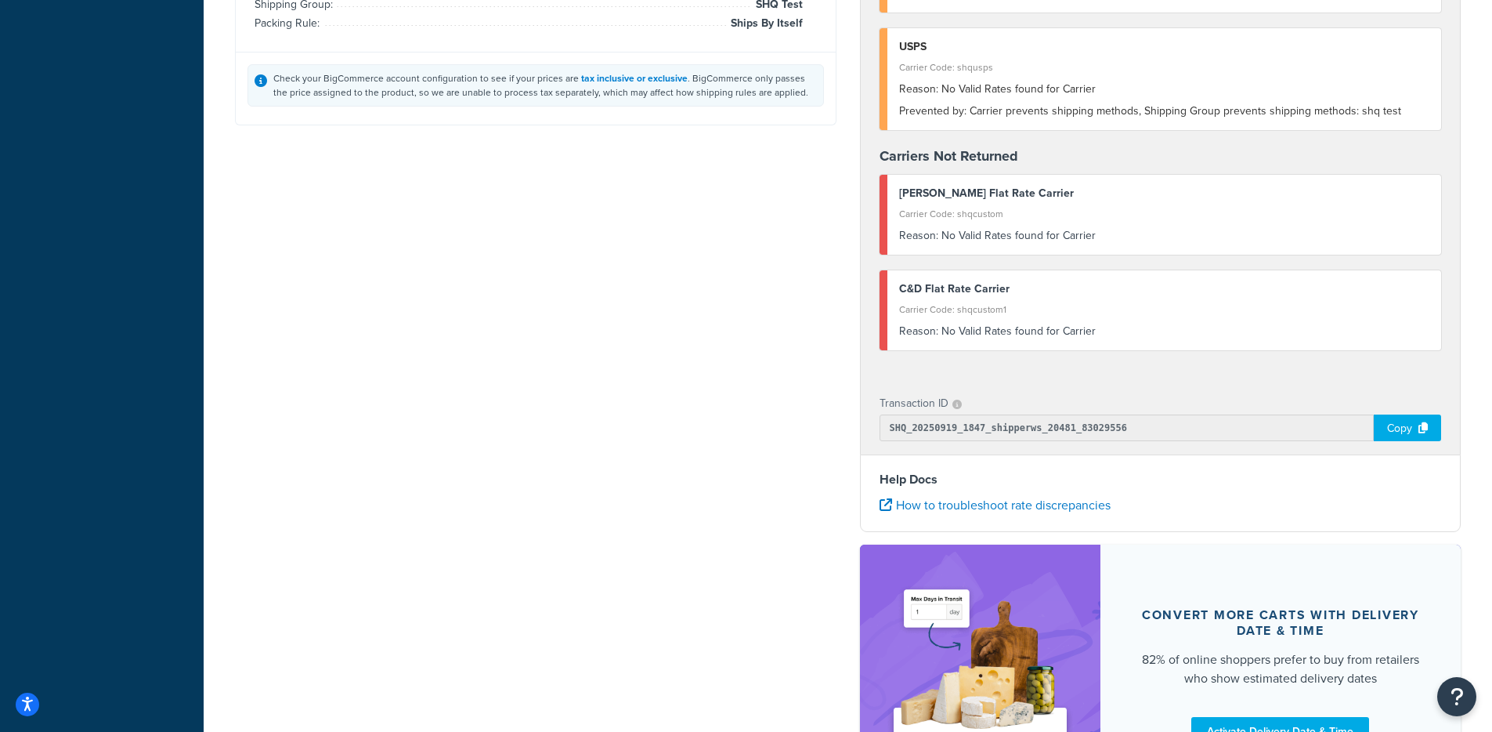
scroll to position [665, 0]
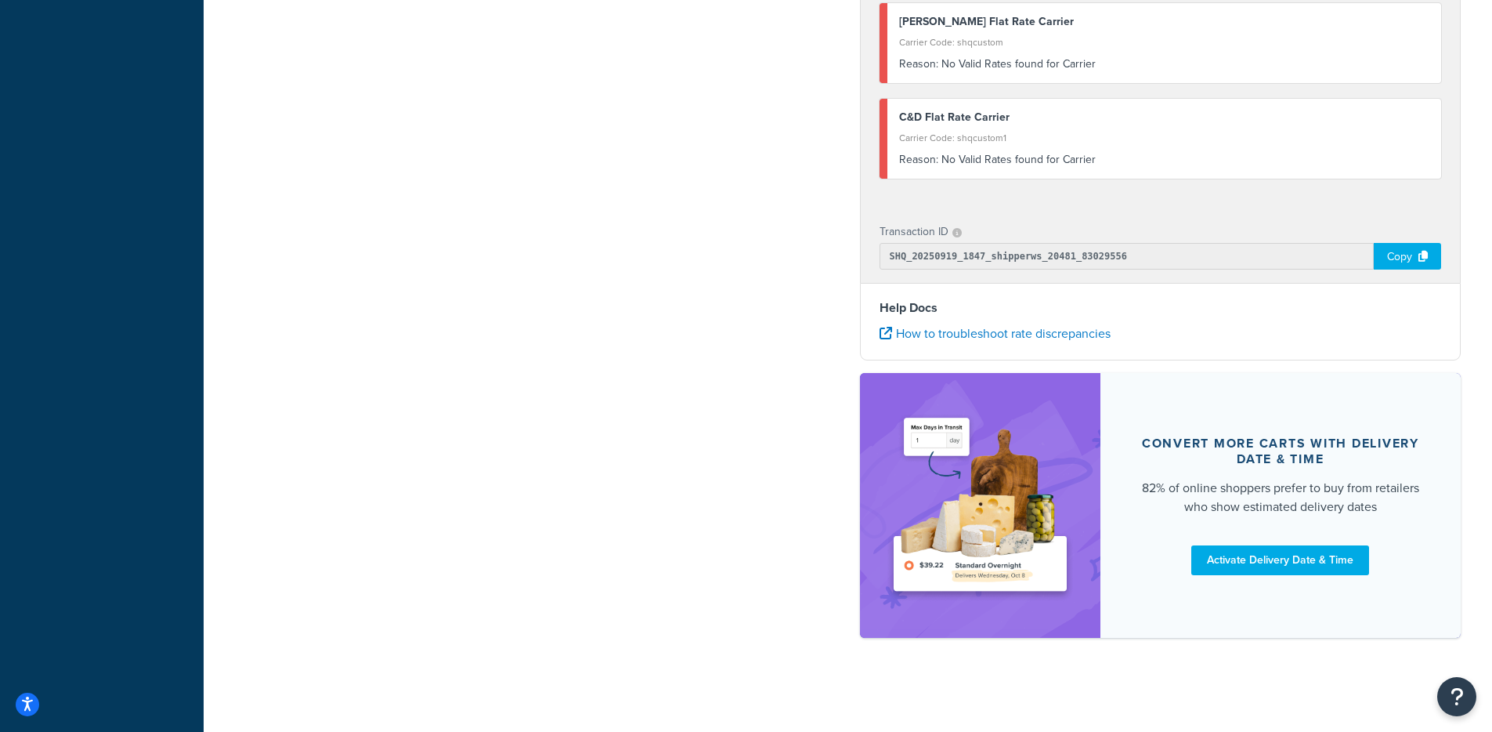
click at [1394, 255] on div "Copy" at bounding box center [1407, 256] width 67 height 27
drag, startPoint x: 1114, startPoint y: 265, endPoint x: 875, endPoint y: 257, distance: 239.0
click at [875, 257] on div "Transaction ID SHQ_20250919_1847_shipperws_20481_83029556 Copied!" at bounding box center [1161, 245] width 600 height 75
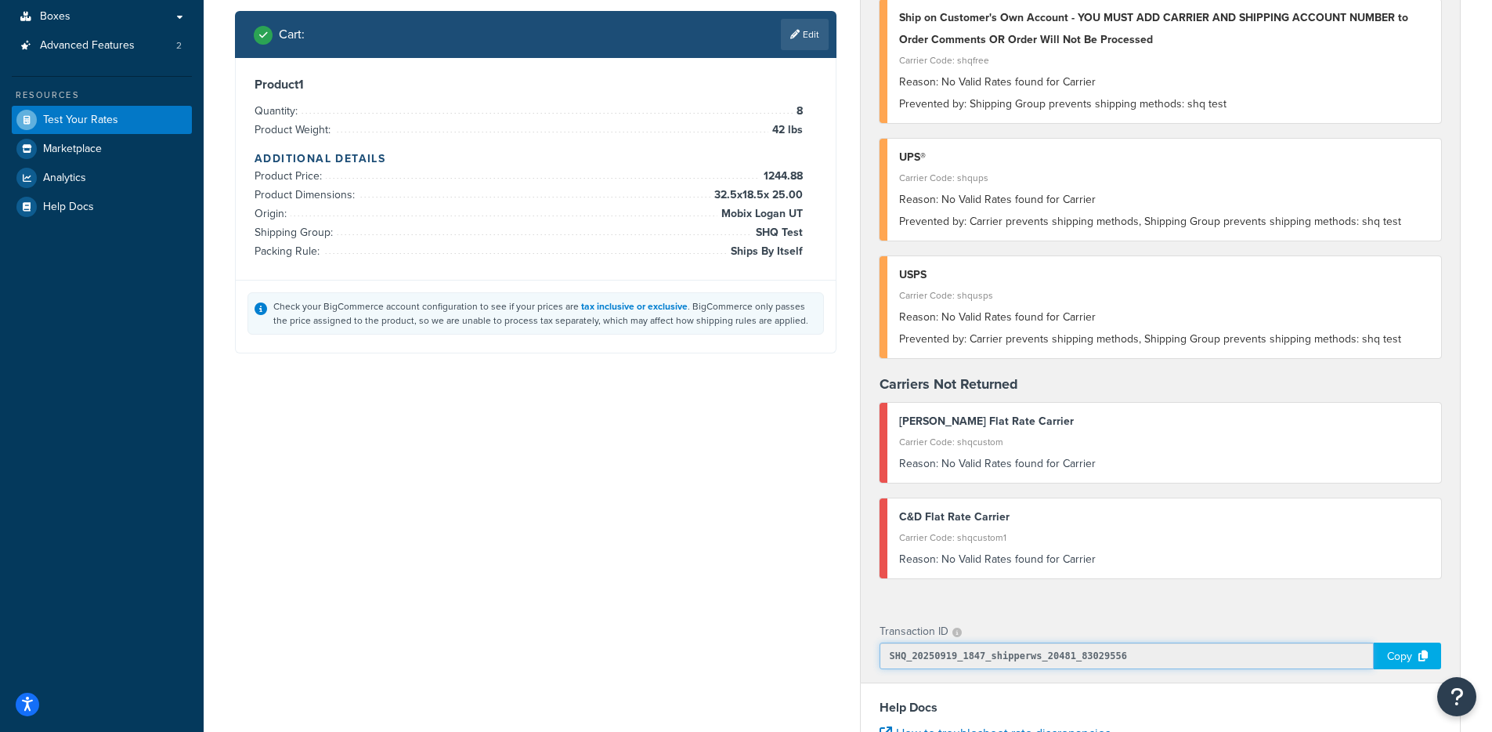
scroll to position [272, 0]
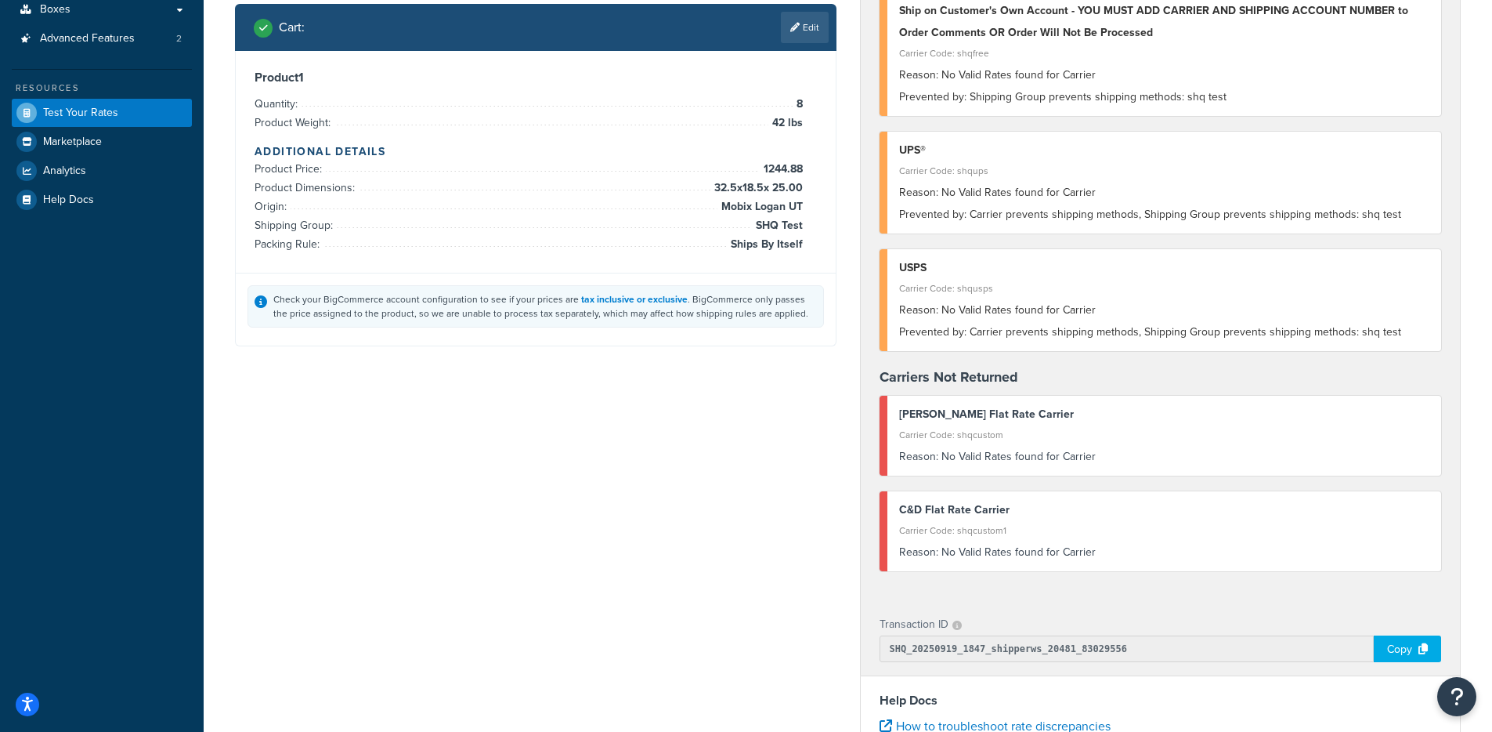
click at [1383, 639] on div "Copy" at bounding box center [1407, 648] width 67 height 27
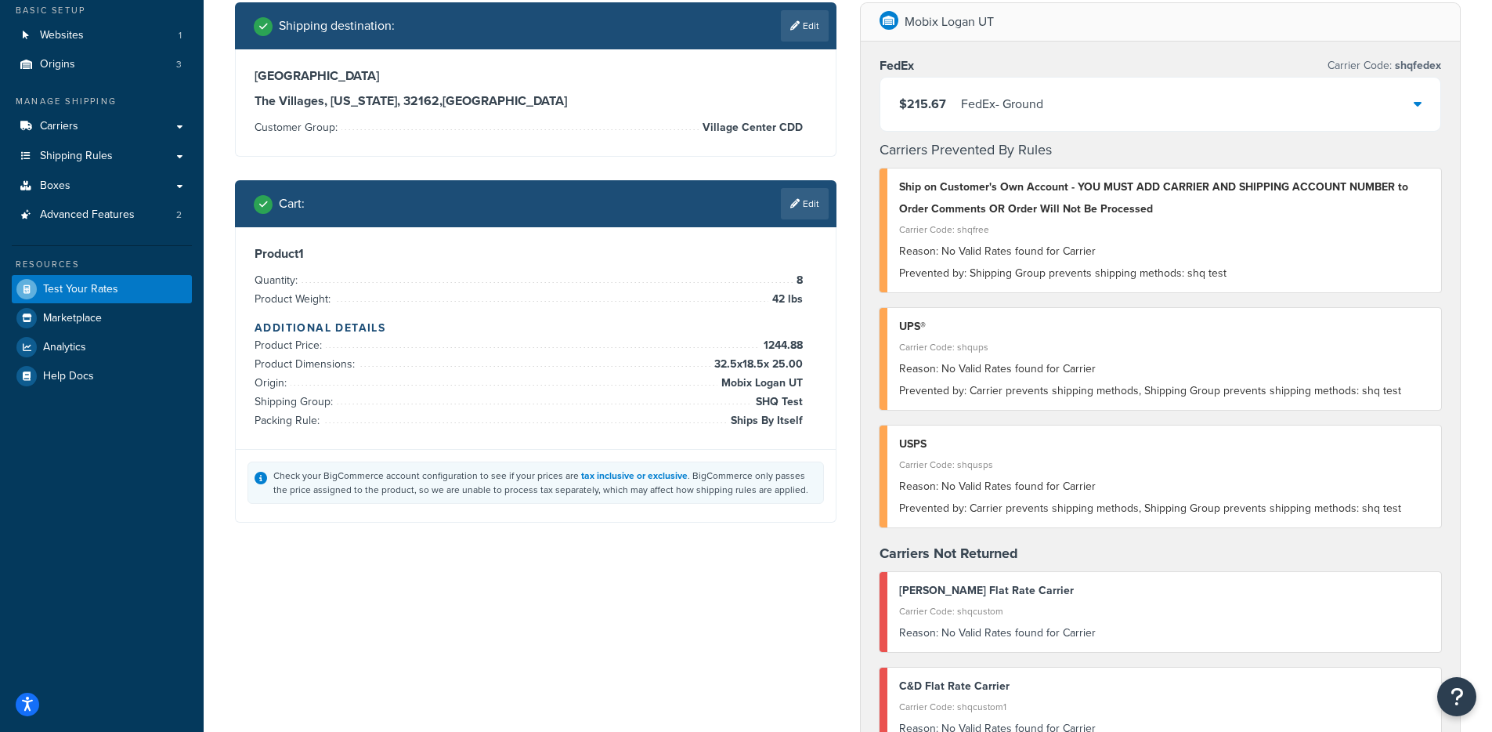
scroll to position [0, 0]
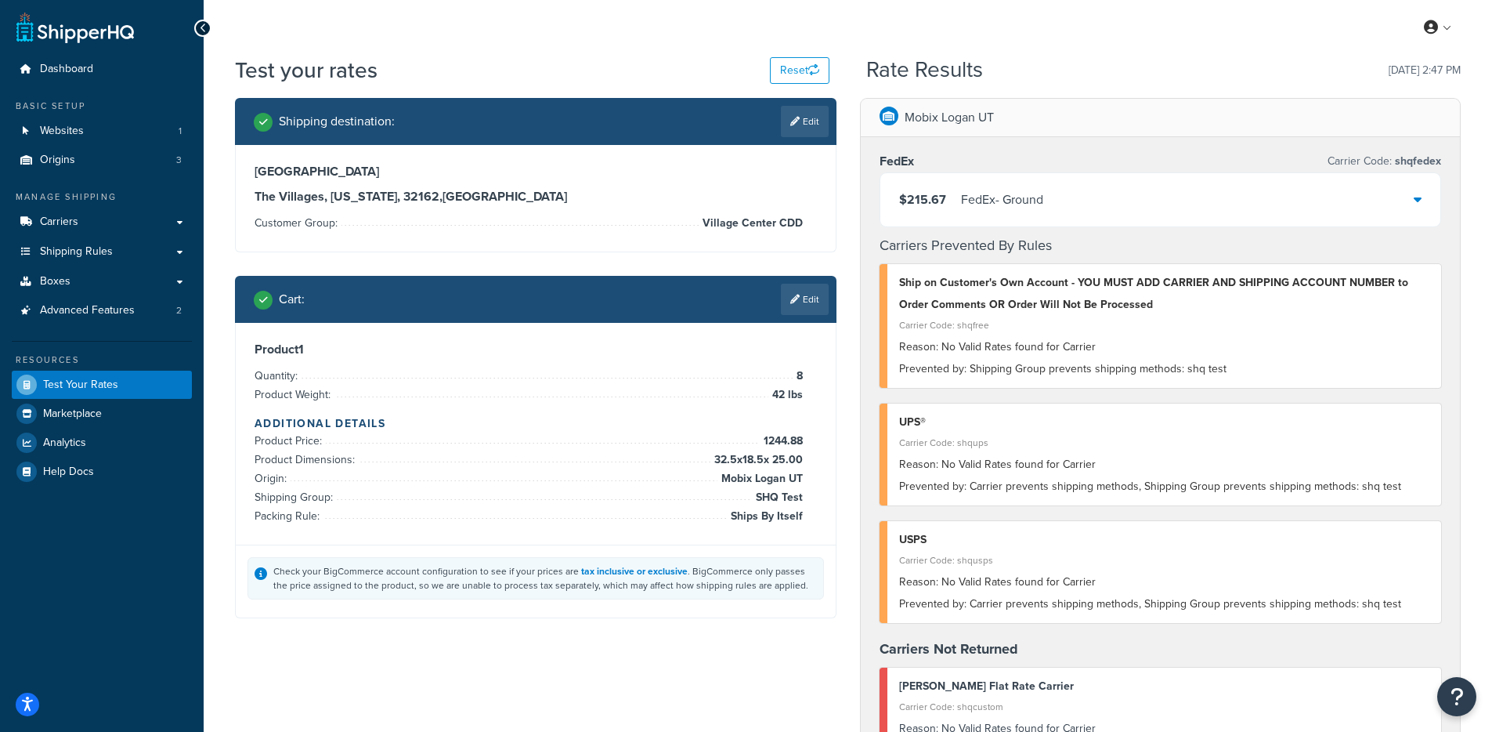
click at [961, 200] on div "FedEx - Ground" at bounding box center [1002, 200] width 82 height 22
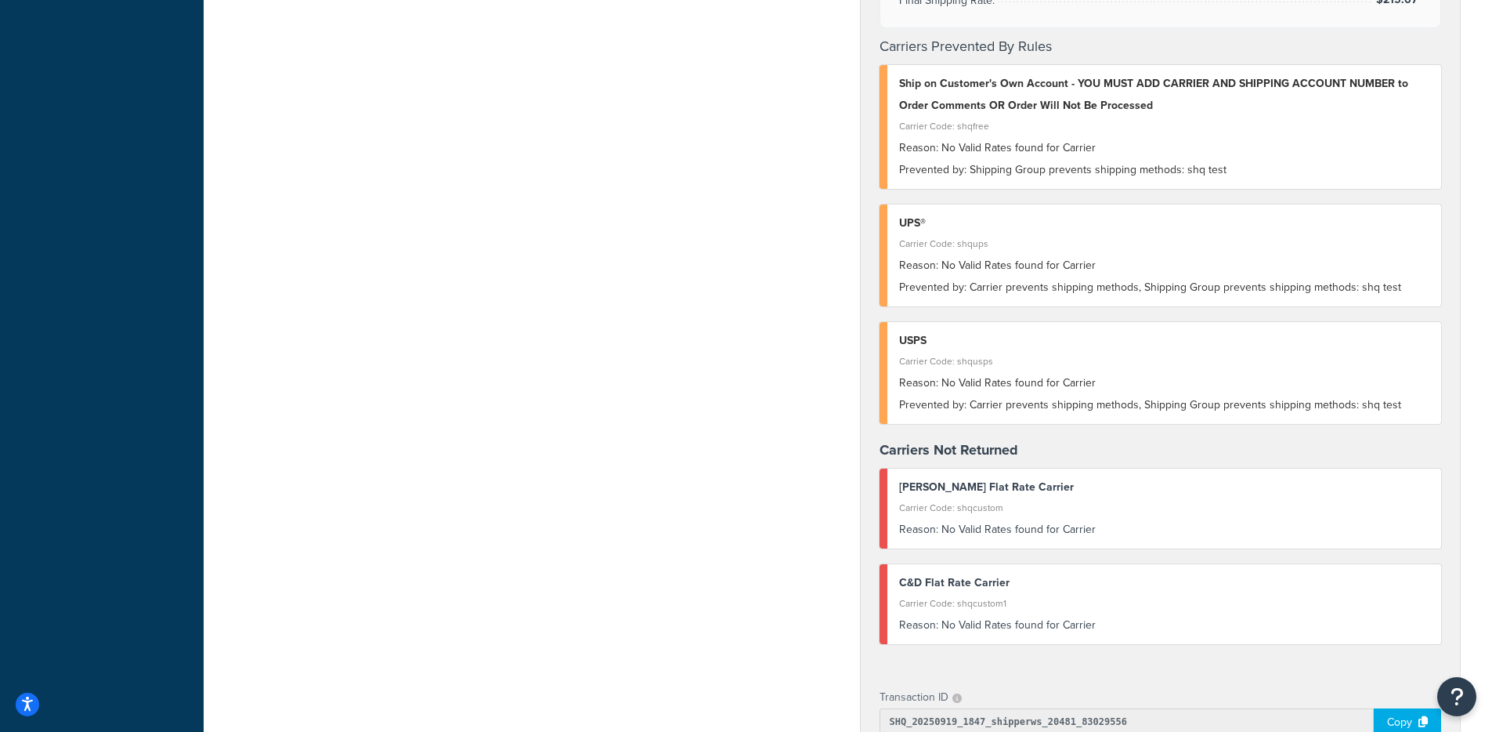
scroll to position [1281, 0]
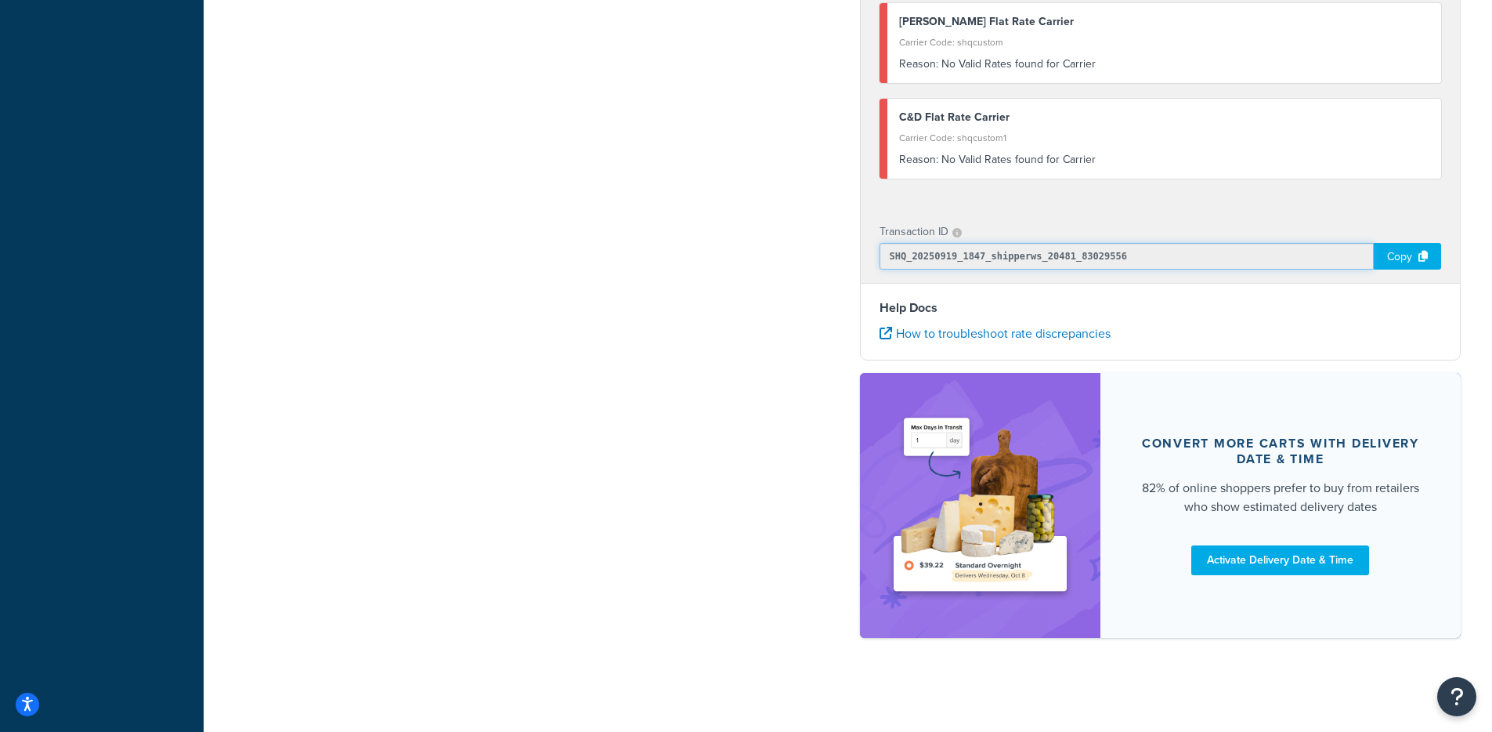
click at [1063, 254] on input "SHQ_20250919_1847_shipperws_20481_83029556" at bounding box center [1127, 256] width 495 height 27
drag, startPoint x: 1154, startPoint y: 255, endPoint x: 887, endPoint y: 260, distance: 266.4
click at [880, 260] on input "SHQ_20250919_1847_shipperws_20481_83029556" at bounding box center [1127, 256] width 495 height 27
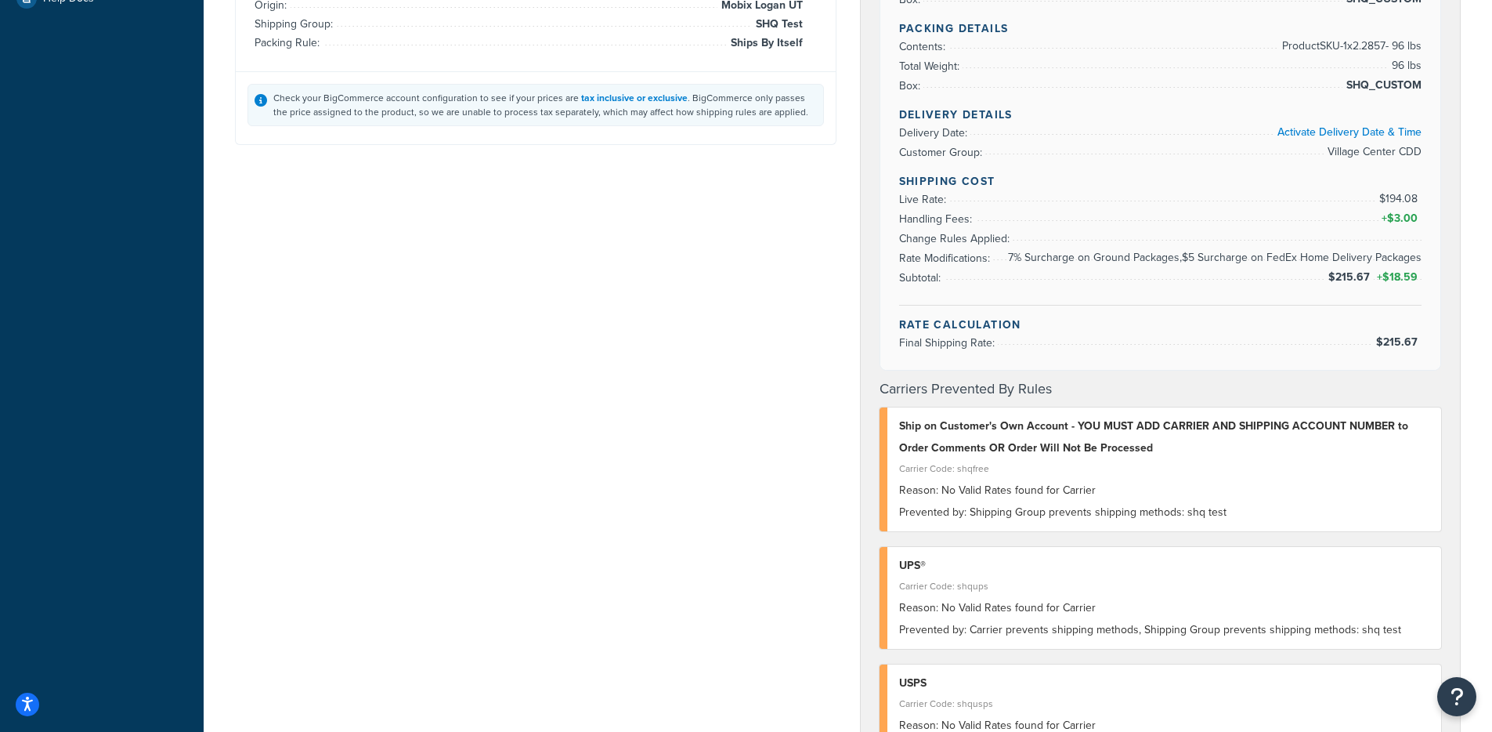
scroll to position [0, 0]
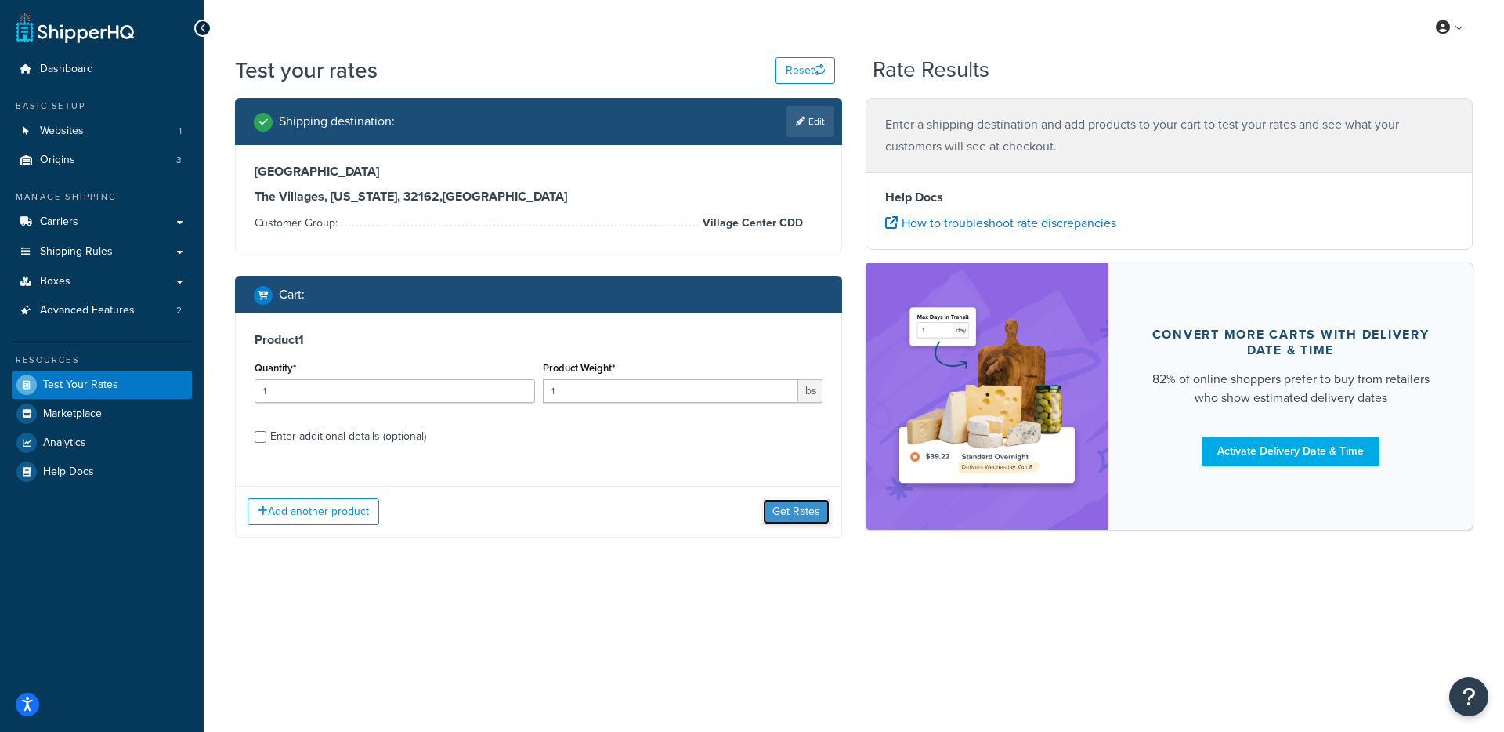
click at [820, 520] on button "Get Rates" at bounding box center [796, 511] width 67 height 25
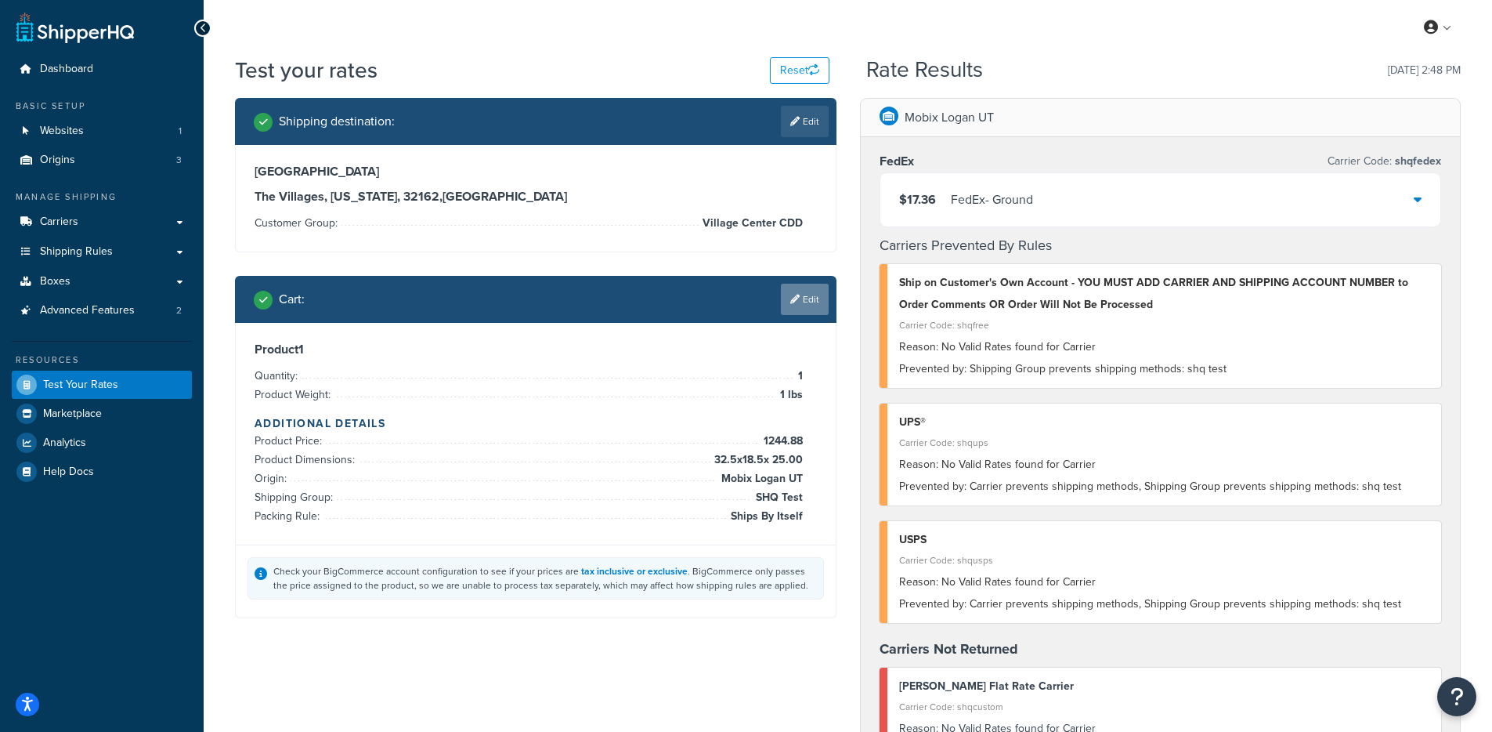
click at [809, 305] on link "Edit" at bounding box center [805, 299] width 48 height 31
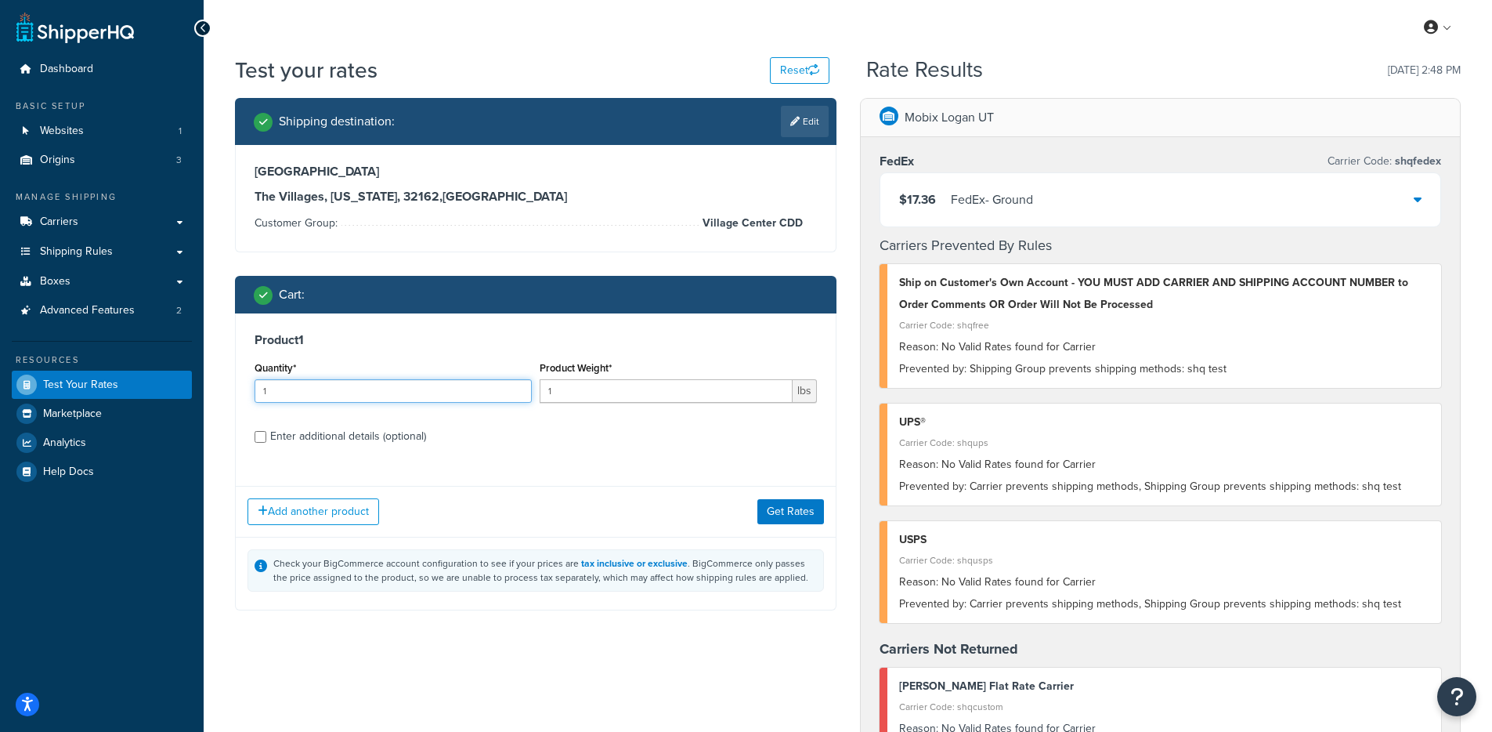
drag, startPoint x: 316, startPoint y: 393, endPoint x: 260, endPoint y: 389, distance: 55.8
click at [260, 389] on input "1" at bounding box center [393, 390] width 277 height 23
type input "8"
type input "42"
click at [801, 489] on div "Add another product Get Rates" at bounding box center [536, 511] width 600 height 51
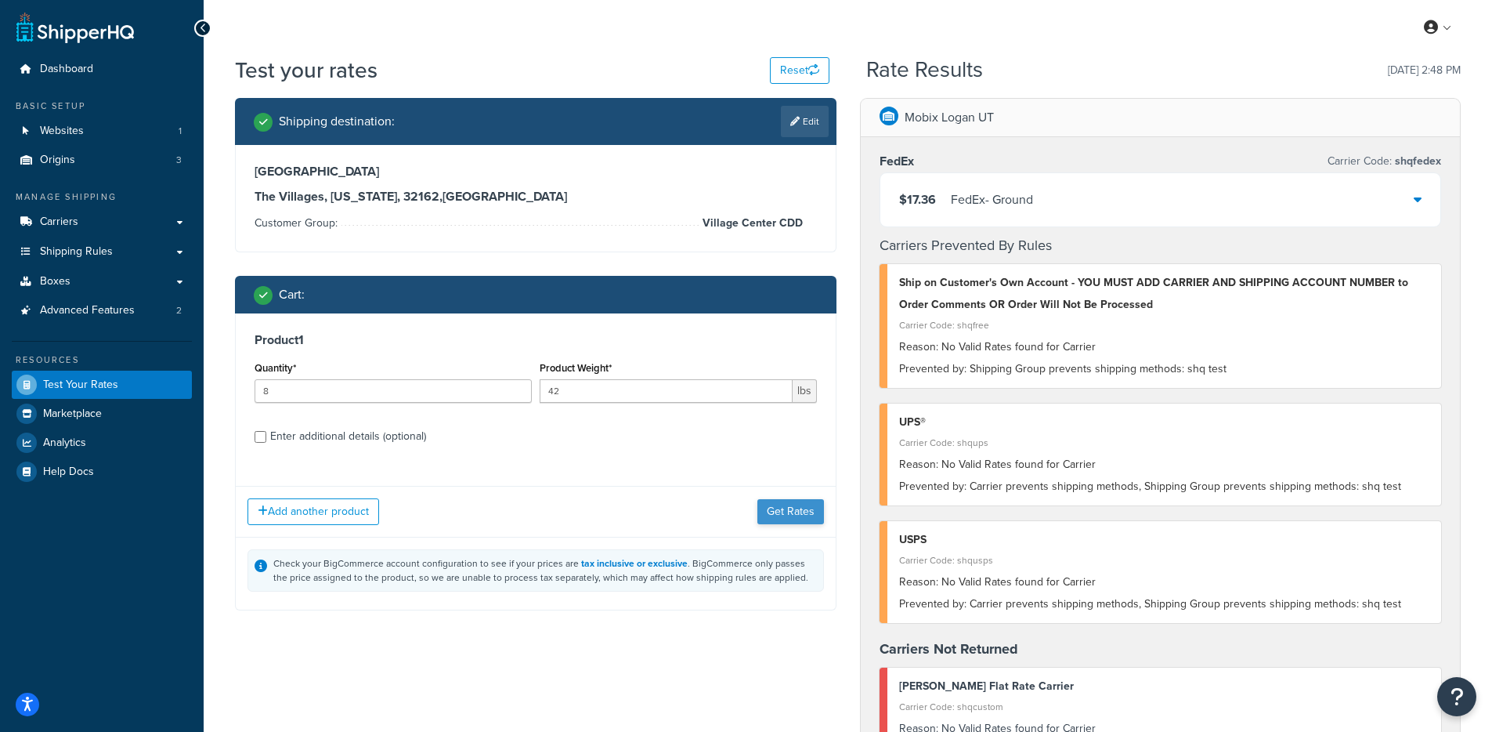
click at [796, 503] on div "Add another product Get Rates" at bounding box center [536, 511] width 600 height 51
click at [793, 520] on button "Get Rates" at bounding box center [790, 511] width 67 height 25
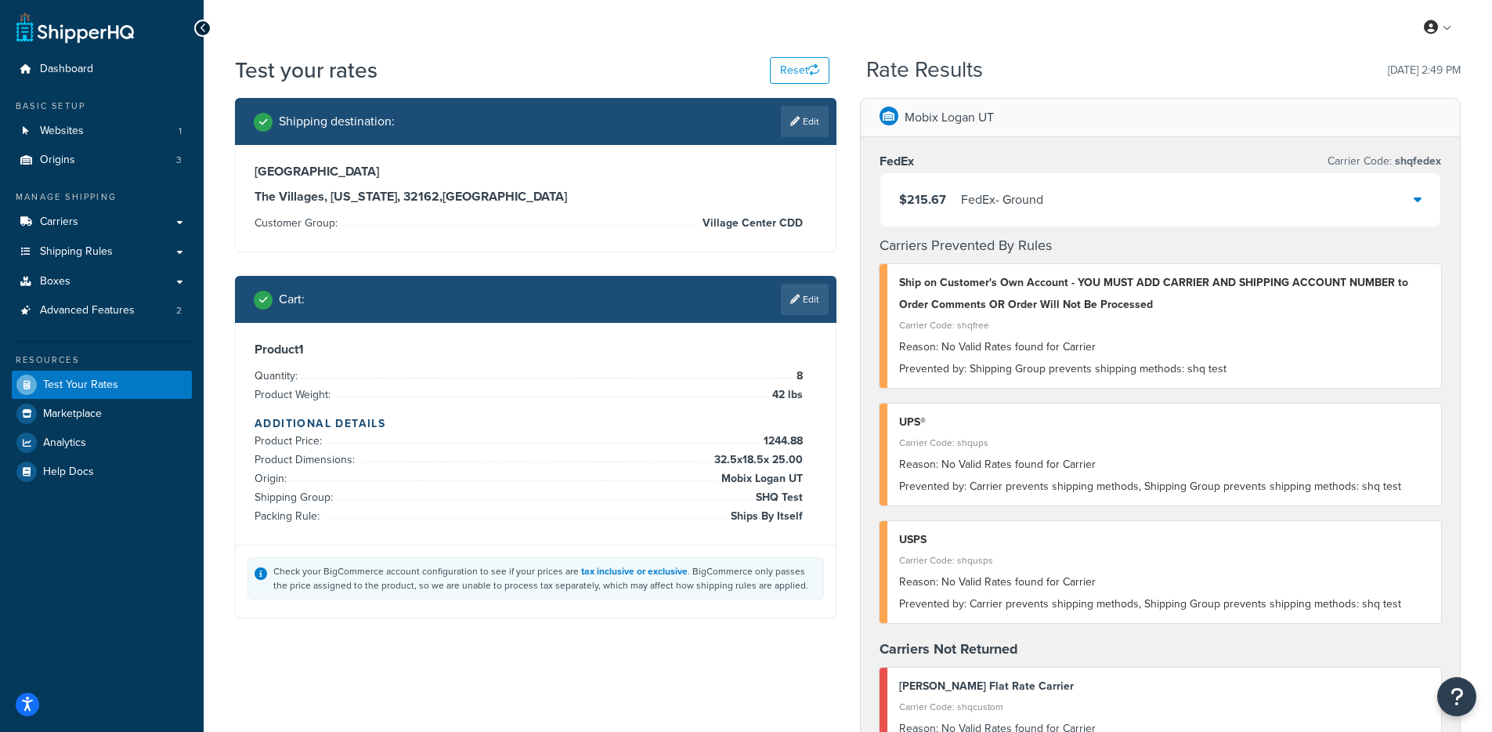
click at [1028, 186] on div "$215.67 FedEx - Ground" at bounding box center [1160, 199] width 561 height 53
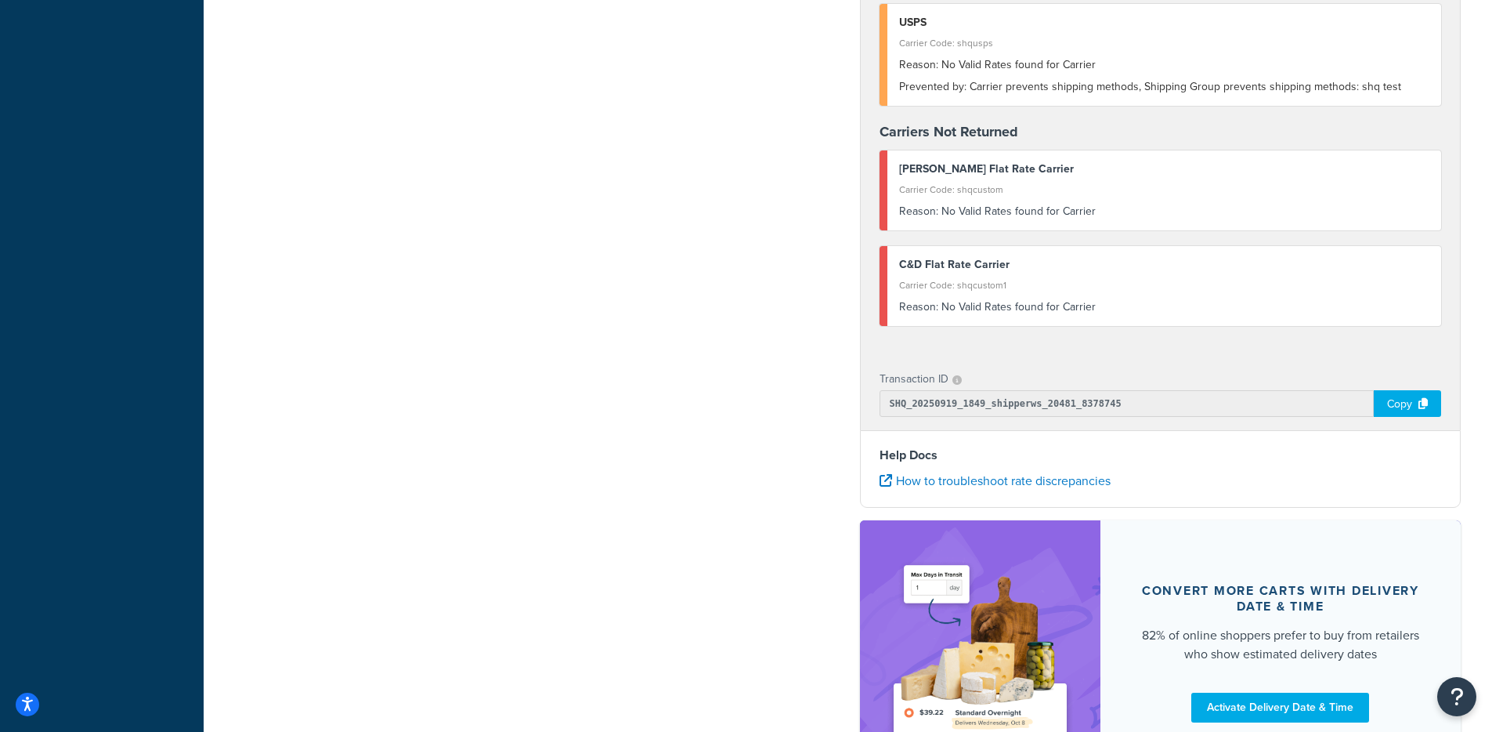
scroll to position [1281, 0]
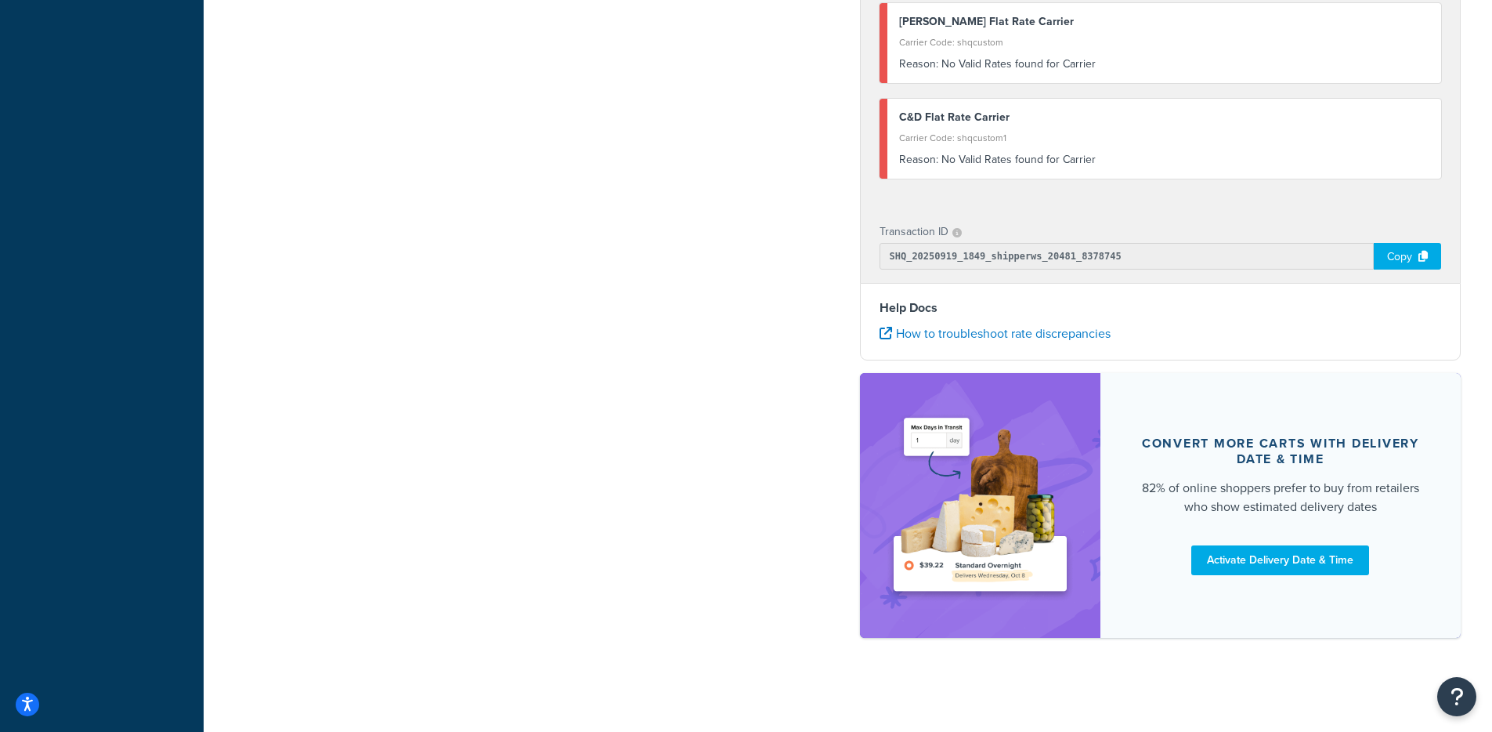
click at [1398, 251] on div "Copy" at bounding box center [1407, 256] width 67 height 27
drag, startPoint x: 1134, startPoint y: 251, endPoint x: 882, endPoint y: 252, distance: 252.2
click at [882, 252] on input "SHQ_20250919_1849_shipperws_20481_8378745" at bounding box center [1125, 256] width 491 height 27
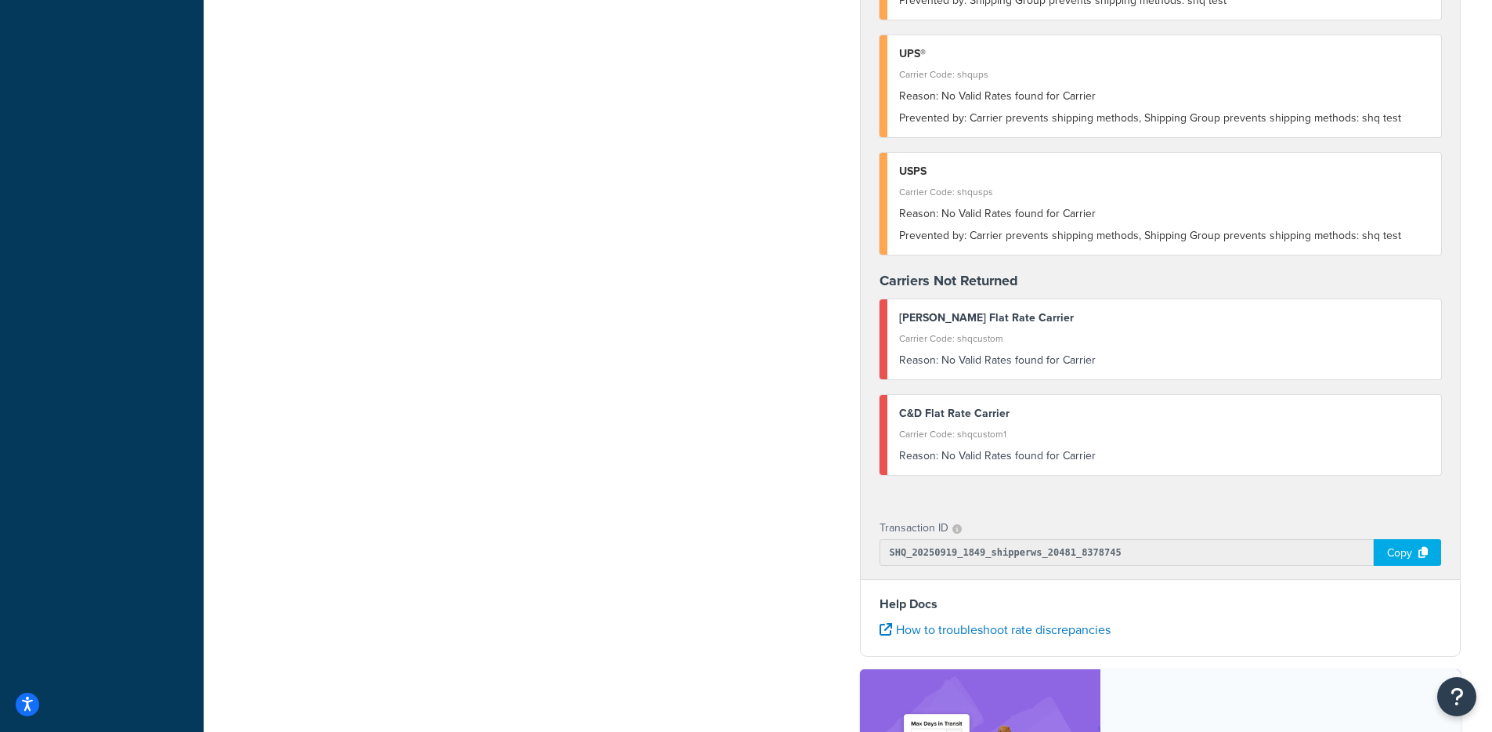
scroll to position [988, 0]
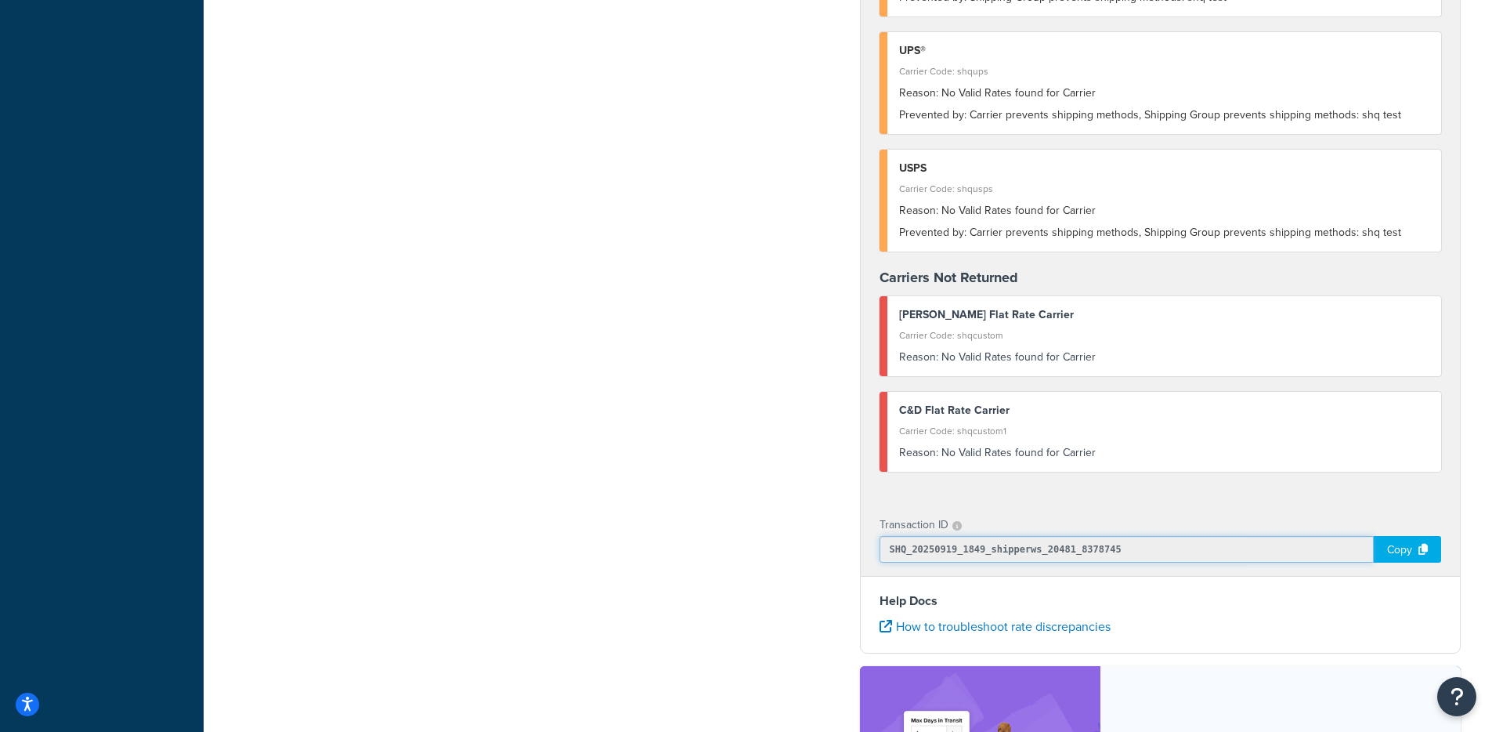
click at [1391, 547] on div "Copy" at bounding box center [1407, 549] width 67 height 27
click at [1391, 547] on div "Copied!" at bounding box center [1405, 549] width 71 height 27
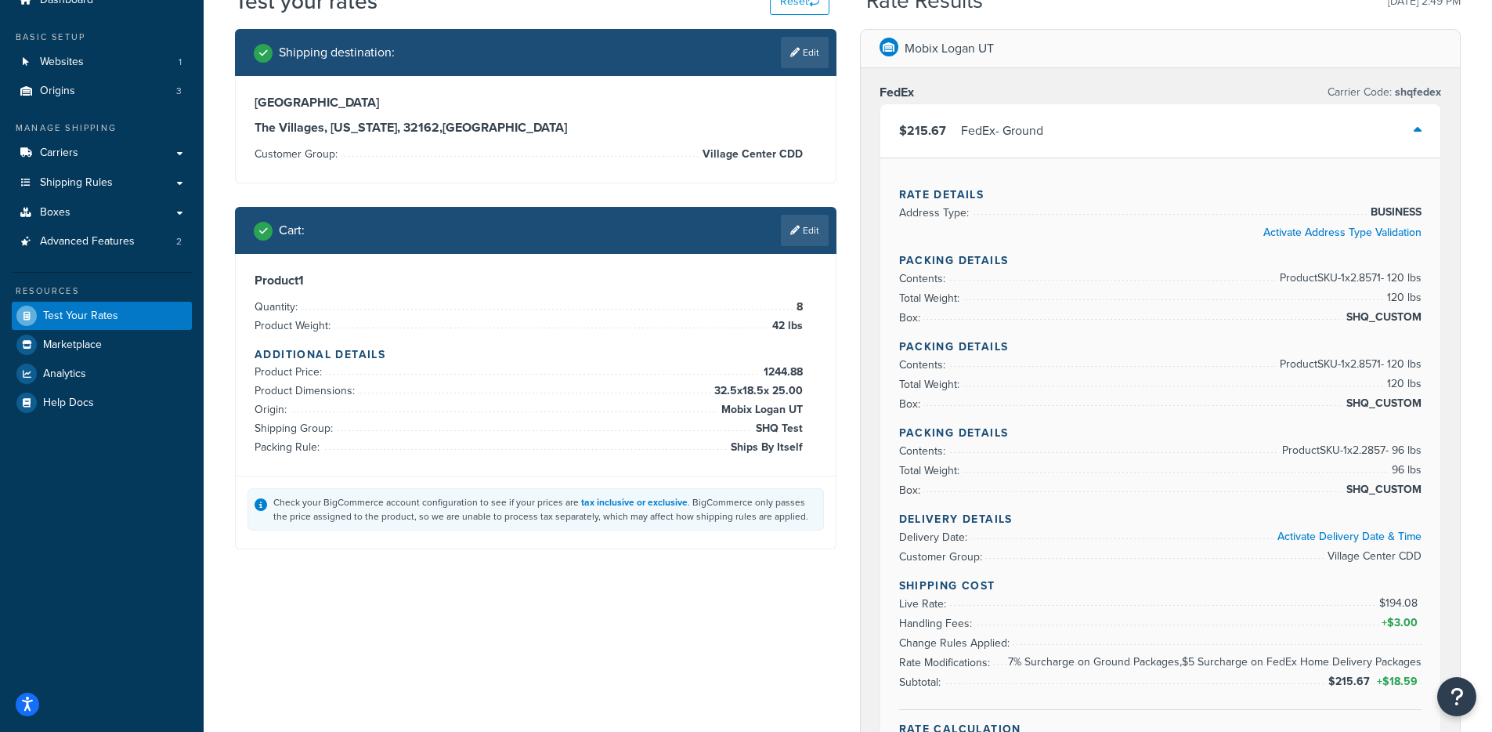
scroll to position [96, 0]
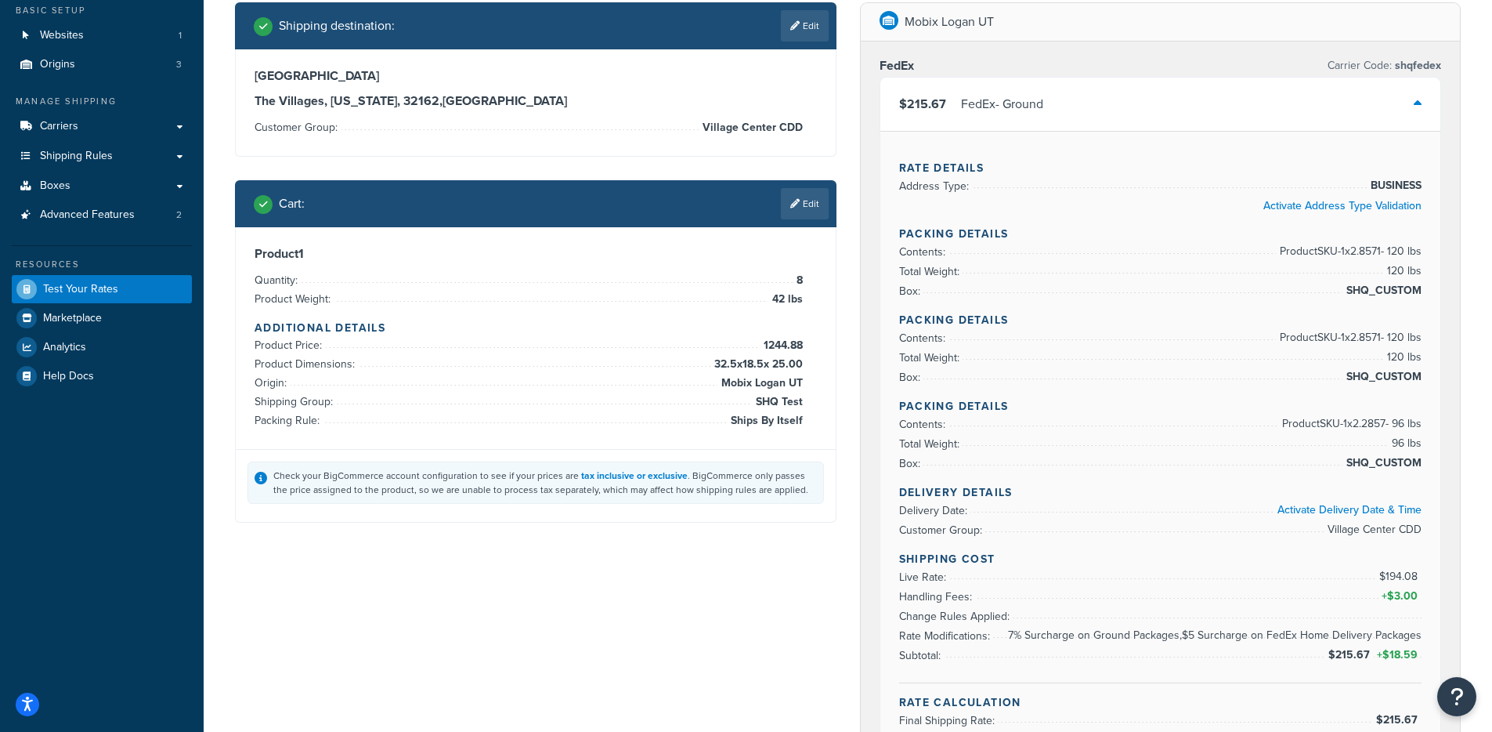
click at [1424, 579] on div "Rate Details Address Type: BUSINESS Activate Address Type Validation Packing De…" at bounding box center [1160, 439] width 561 height 616
click at [1422, 578] on div "Rate Details Address Type: BUSINESS Activate Address Type Validation Packing De…" at bounding box center [1160, 439] width 561 height 616
drag, startPoint x: 1419, startPoint y: 575, endPoint x: 1401, endPoint y: 573, distance: 18.9
click at [1401, 573] on div "Rate Details Address Type: BUSINESS Activate Address Type Validation Packing De…" at bounding box center [1160, 439] width 561 height 616
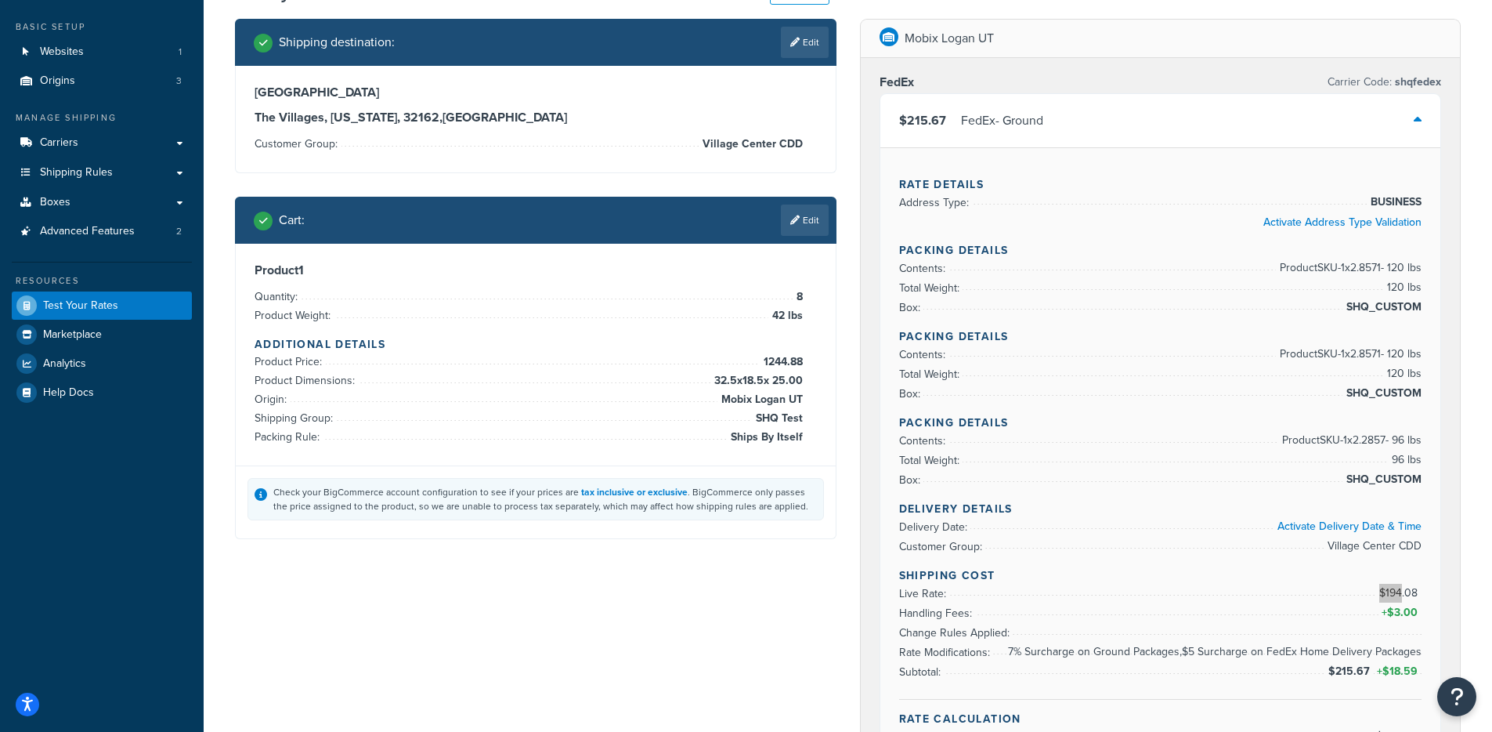
scroll to position [0, 0]
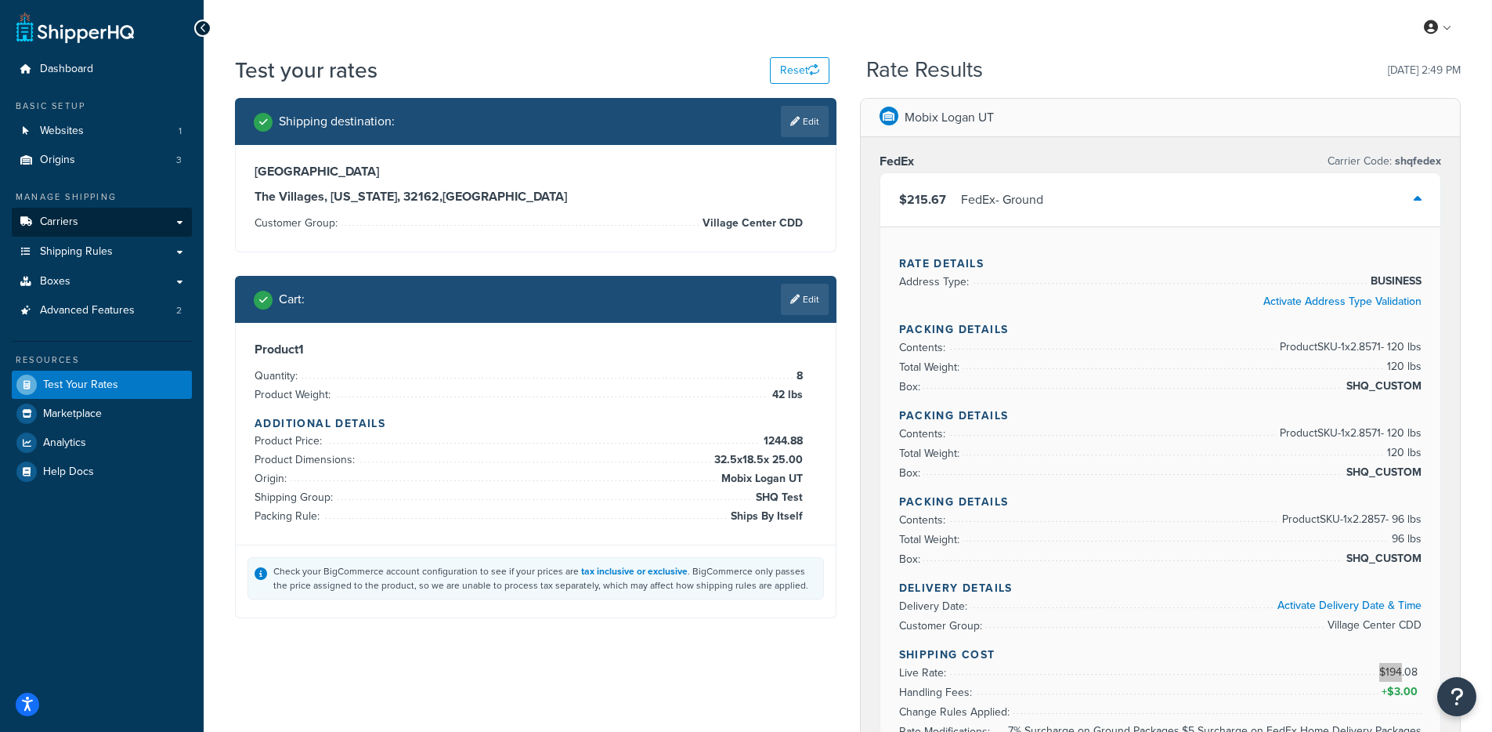
click at [99, 218] on link "Carriers" at bounding box center [102, 222] width 180 height 29
click at [689, 454] on li "Product Dimensions: 32.5 x 18.5 x 25.00" at bounding box center [529, 459] width 548 height 19
drag, startPoint x: 707, startPoint y: 465, endPoint x: 801, endPoint y: 462, distance: 94.0
click at [801, 462] on span "32.5 x 18.5 x 25.00" at bounding box center [756, 459] width 92 height 19
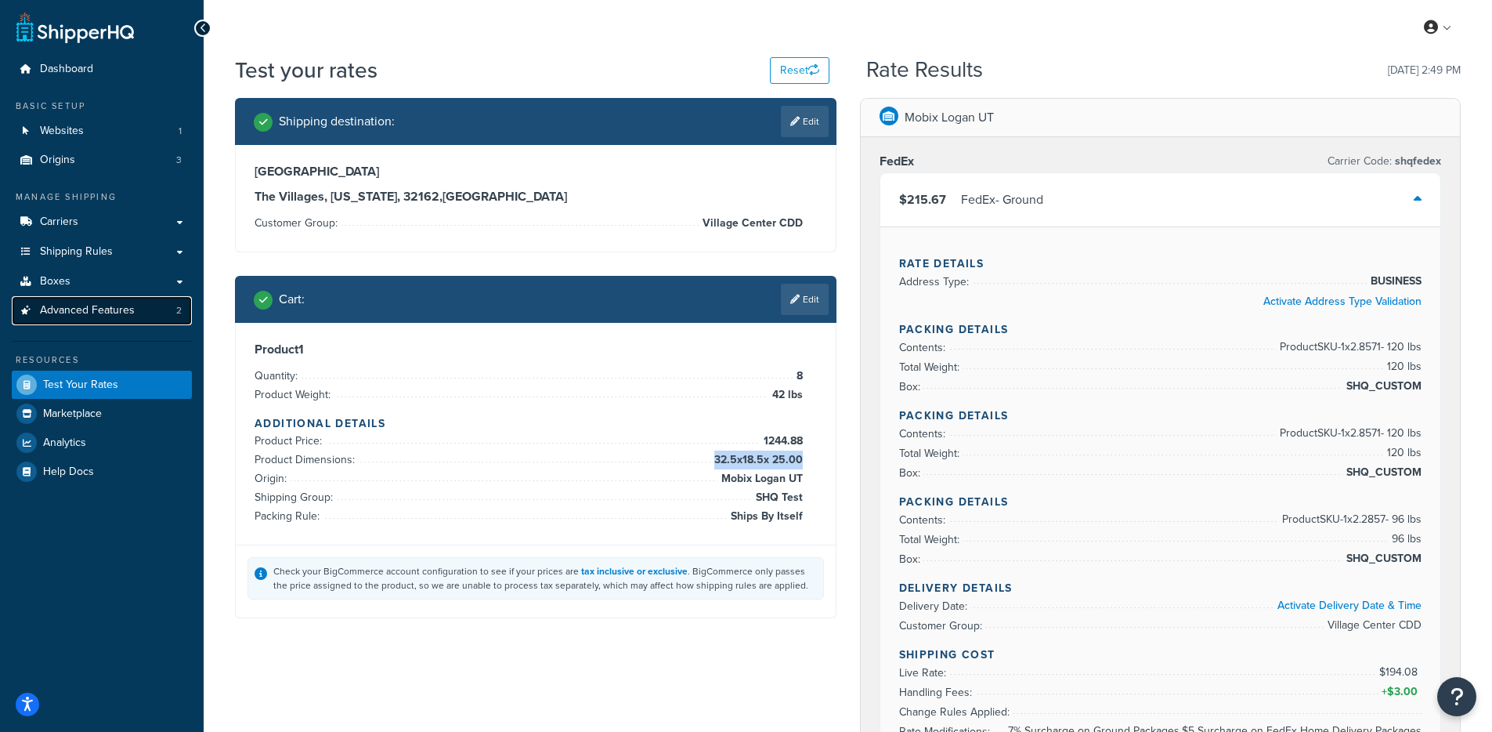
click at [73, 313] on span "Advanced Features" at bounding box center [87, 310] width 95 height 13
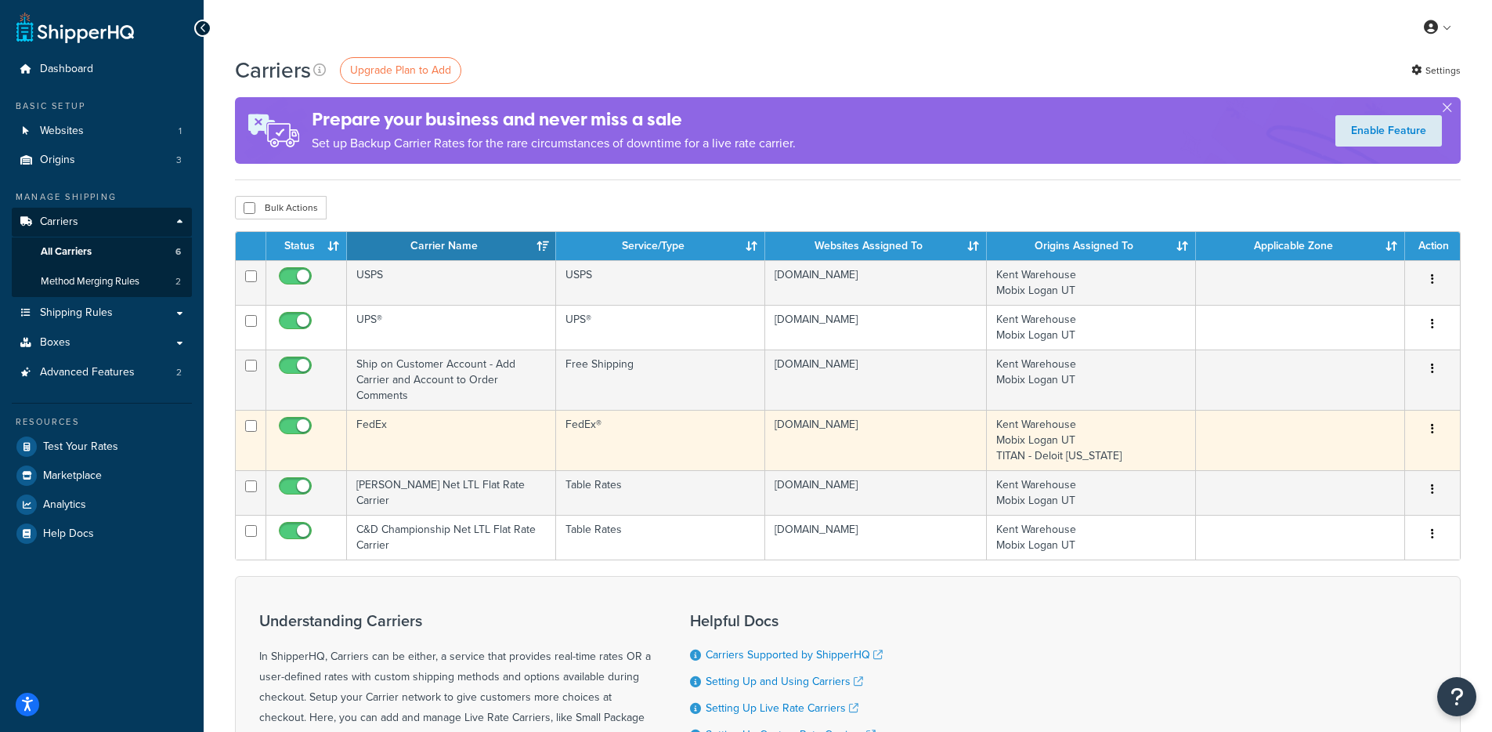
click at [433, 432] on td "FedEx" at bounding box center [451, 440] width 209 height 60
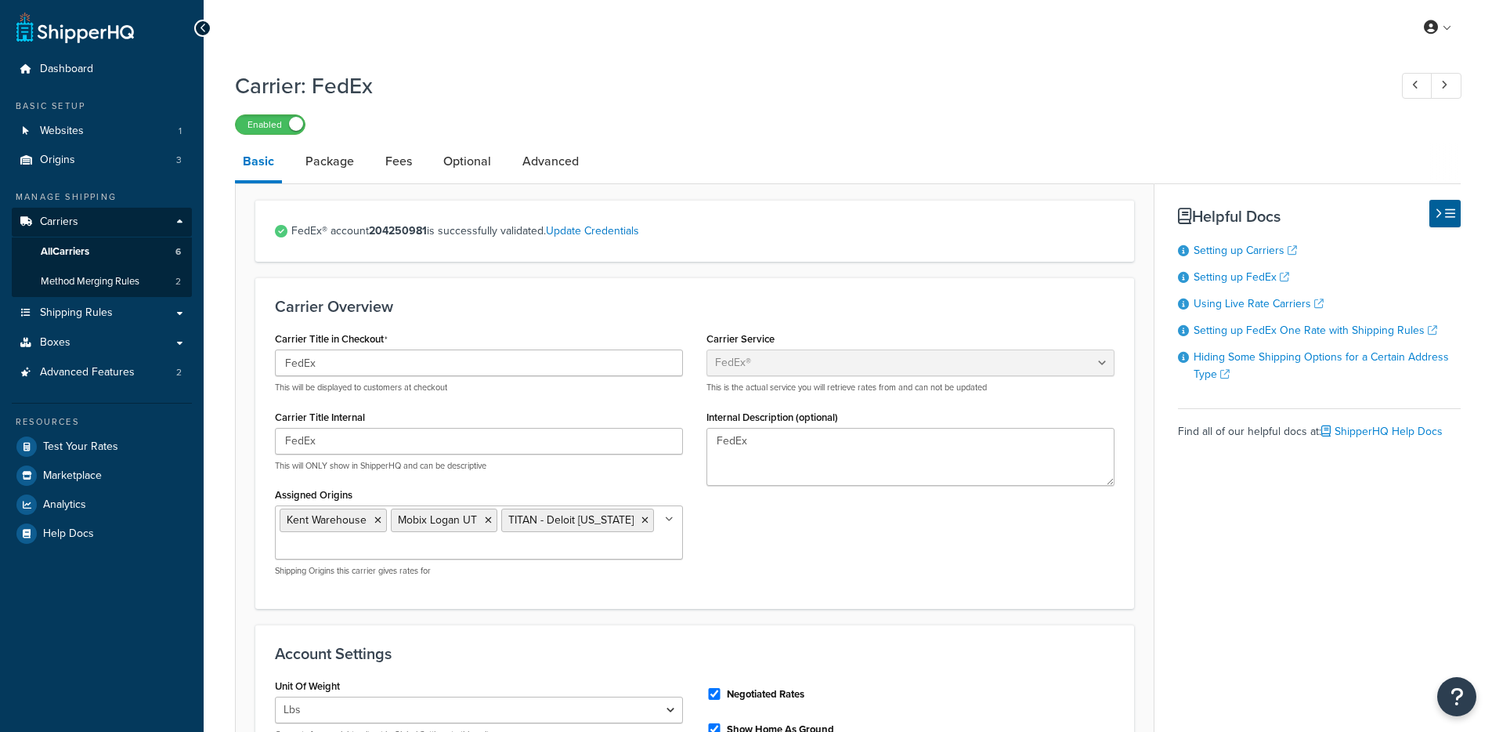
select select "fedEx"
select select "REGULAR_PICKUP"
select select "YOUR_PACKAGING"
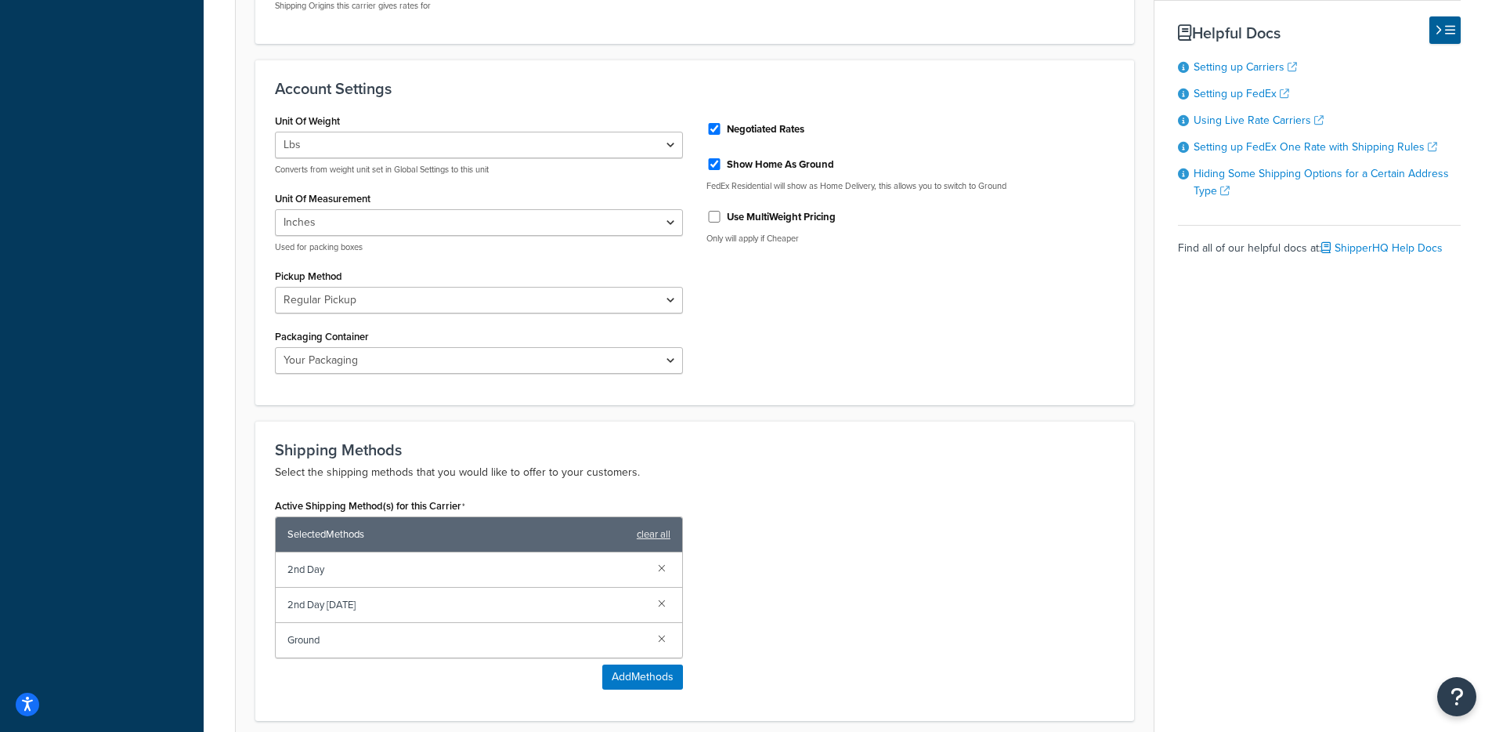
scroll to position [259, 0]
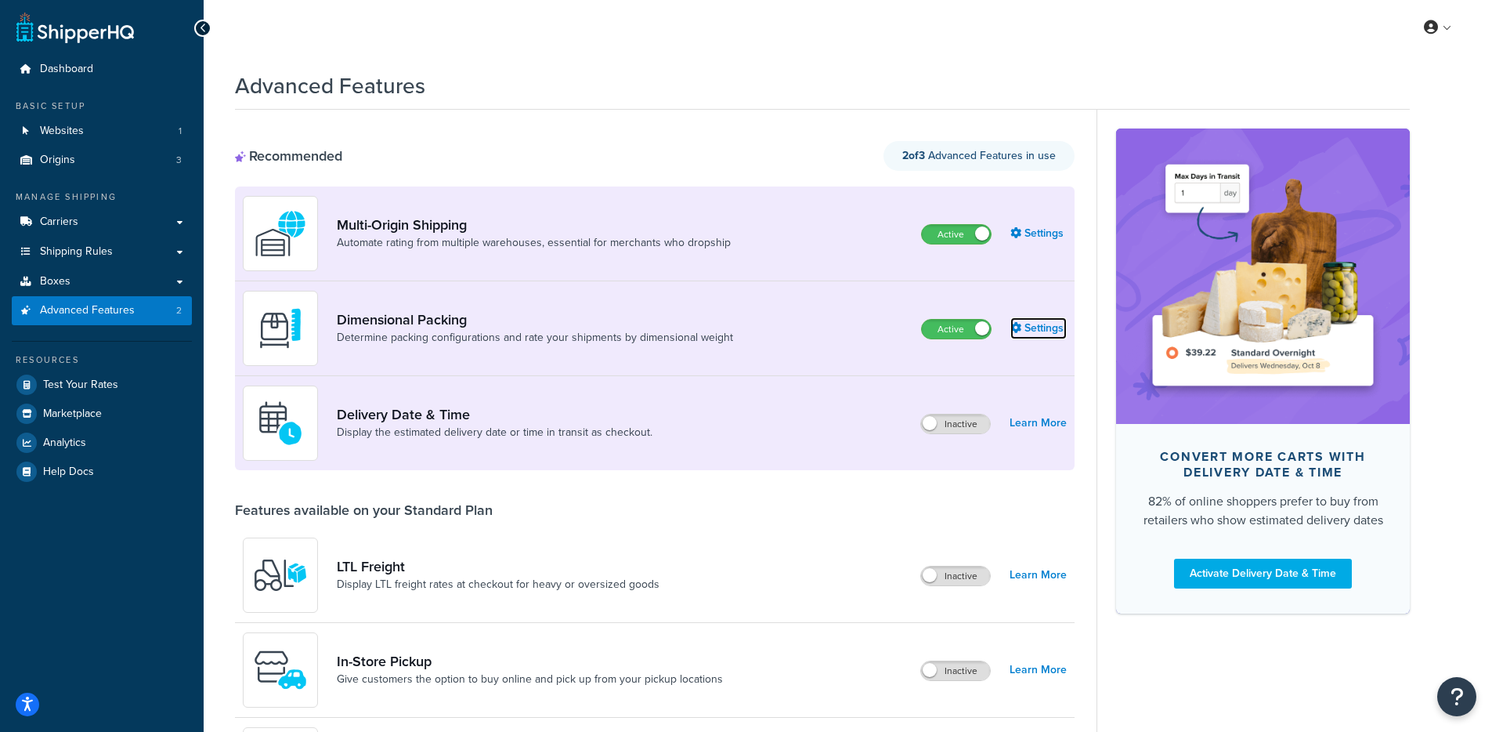
click at [1023, 327] on link "Settings" at bounding box center [1038, 328] width 56 height 22
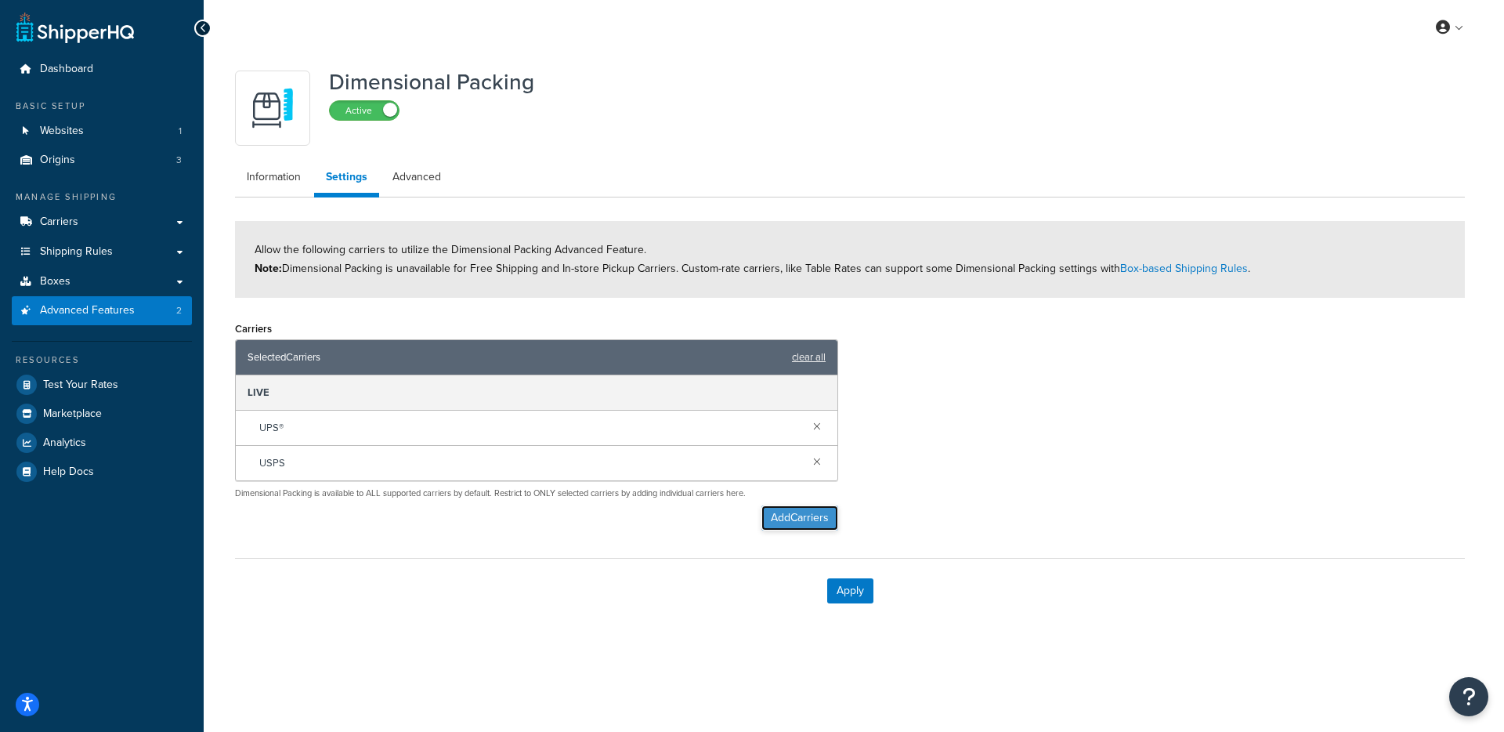
click at [779, 518] on button "Add Carriers" at bounding box center [799, 517] width 77 height 25
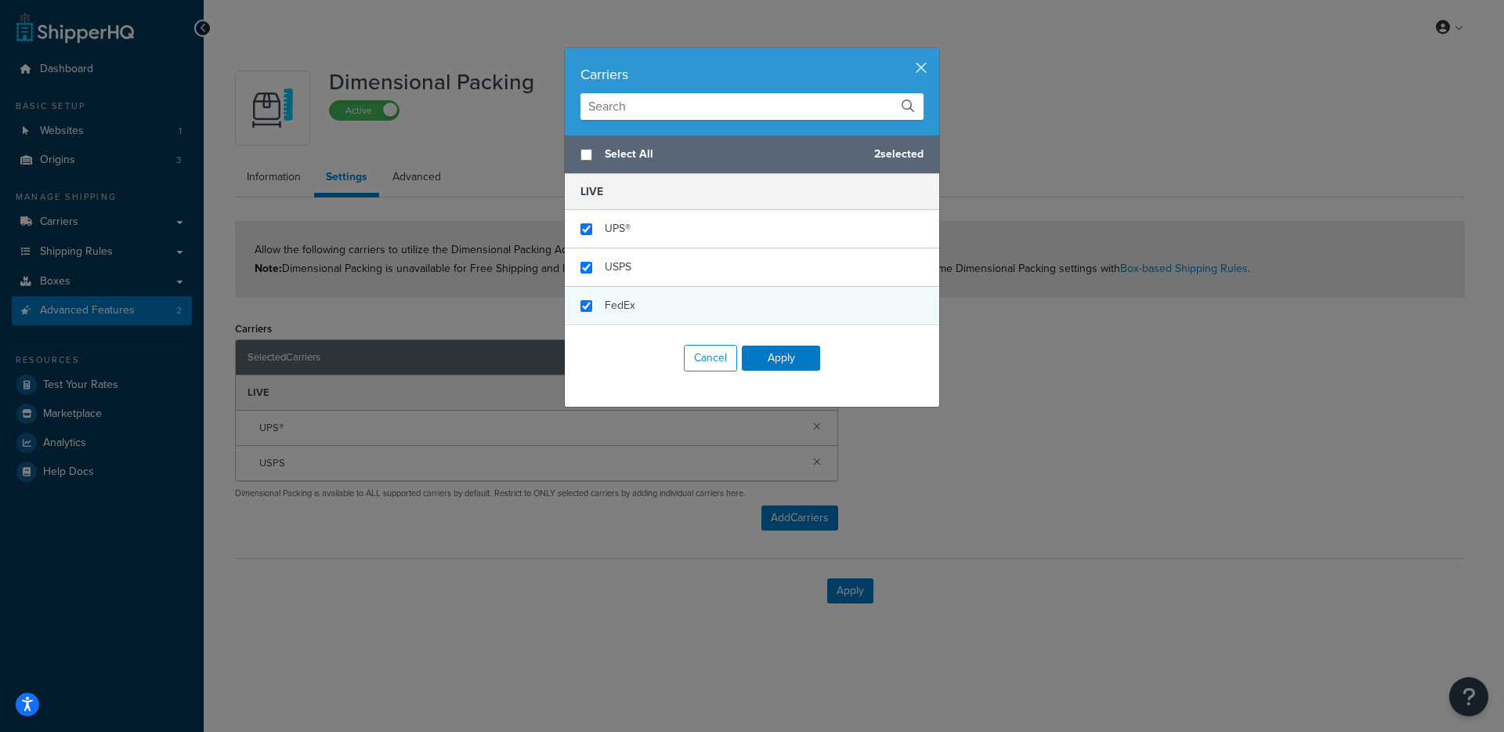
checkbox input "true"
click at [616, 295] on div "FedEx" at bounding box center [620, 306] width 31 height 22
click at [785, 363] on button "Apply" at bounding box center [781, 357] width 78 height 25
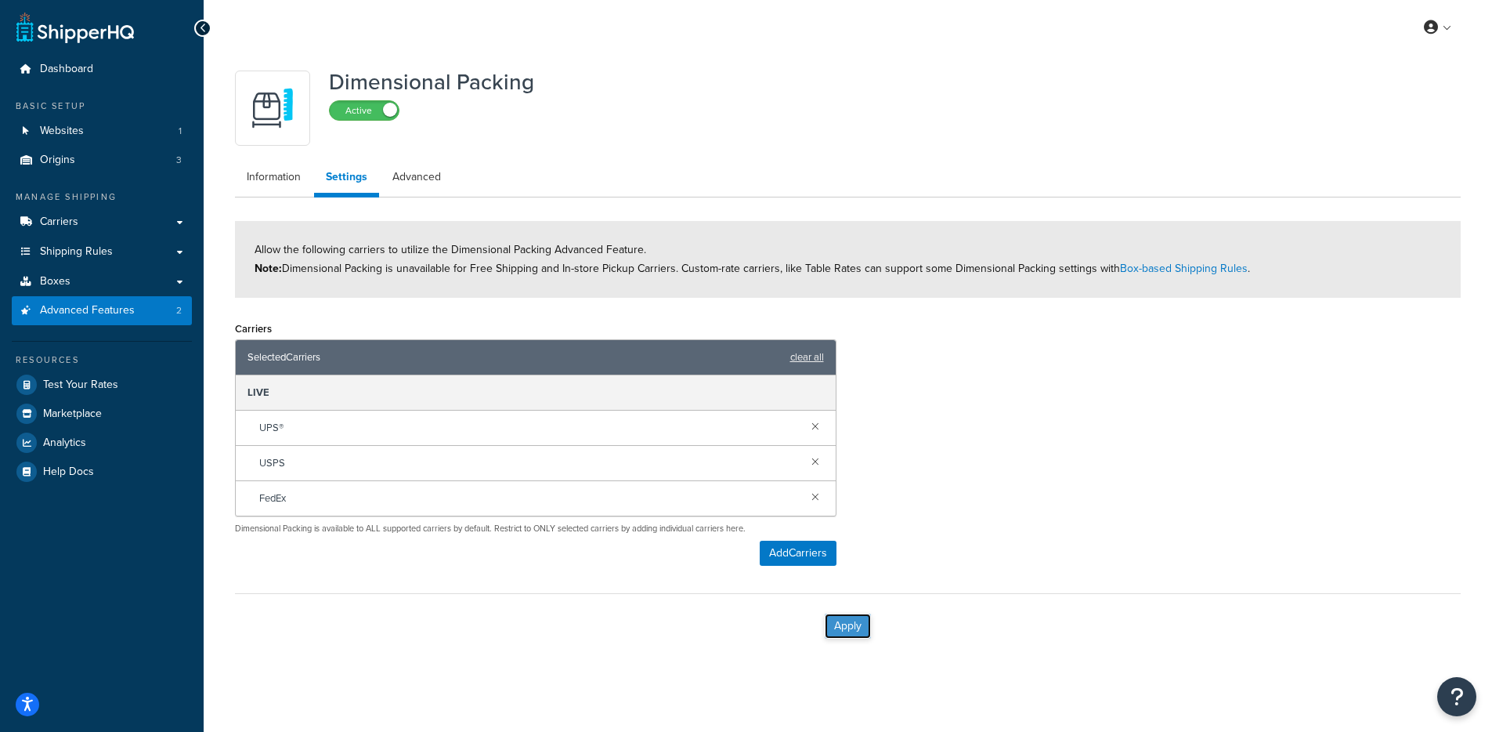
click at [860, 625] on button "Apply" at bounding box center [848, 625] width 46 height 25
click at [813, 497] on link at bounding box center [815, 495] width 17 height 17
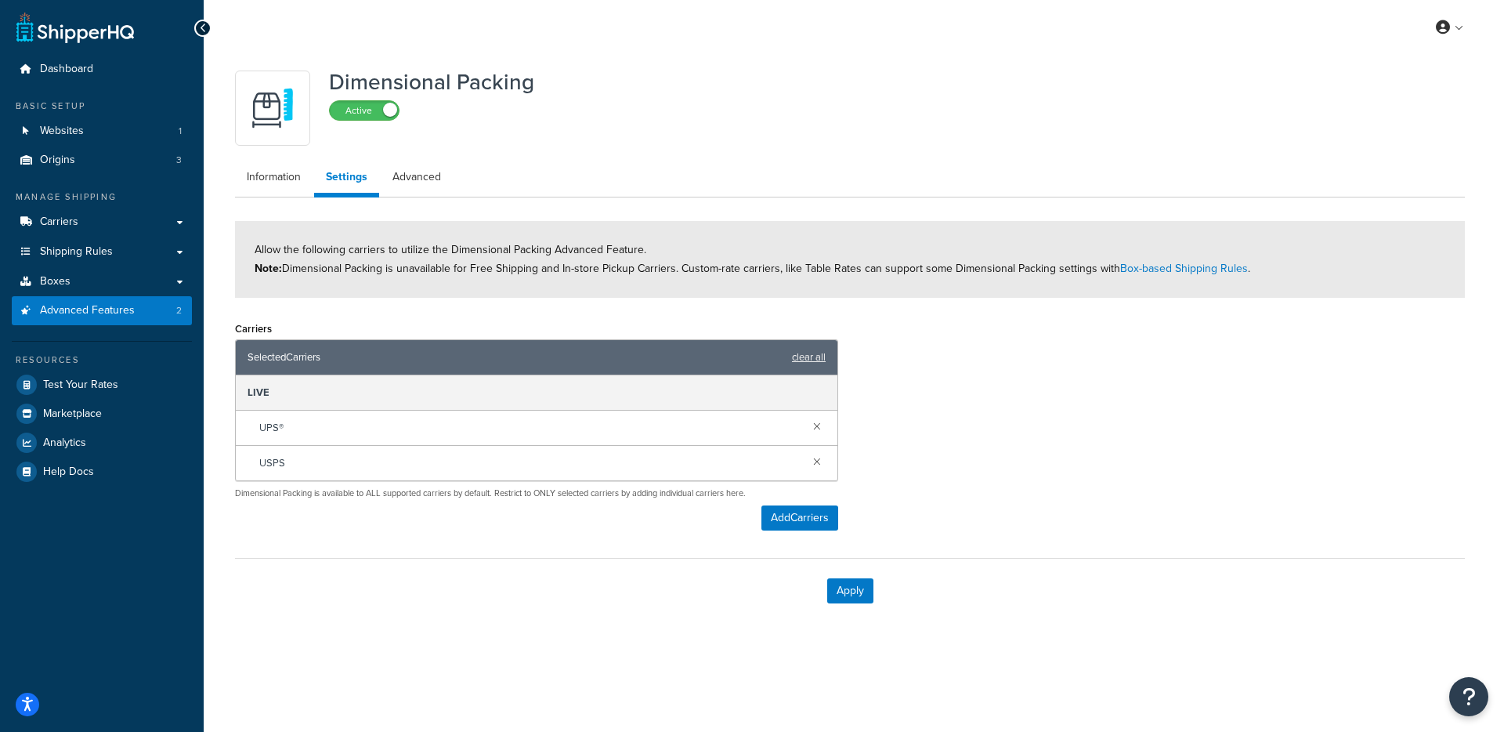
click at [878, 593] on div "Apply" at bounding box center [850, 590] width 1230 height 65
click at [862, 595] on button "Apply" at bounding box center [850, 590] width 46 height 25
click at [812, 511] on button "Add Carriers" at bounding box center [799, 517] width 77 height 25
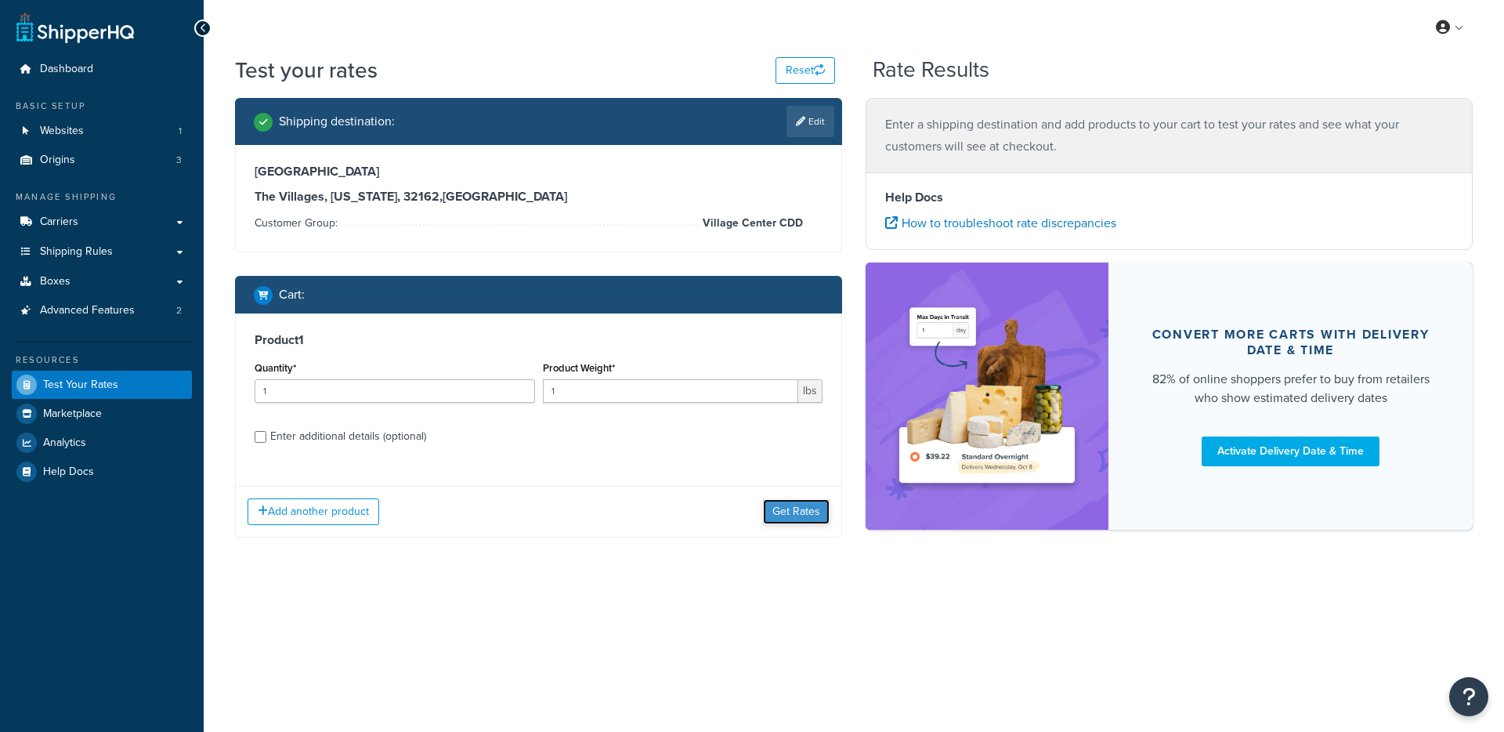
click at [764, 510] on button "Get Rates" at bounding box center [796, 511] width 67 height 25
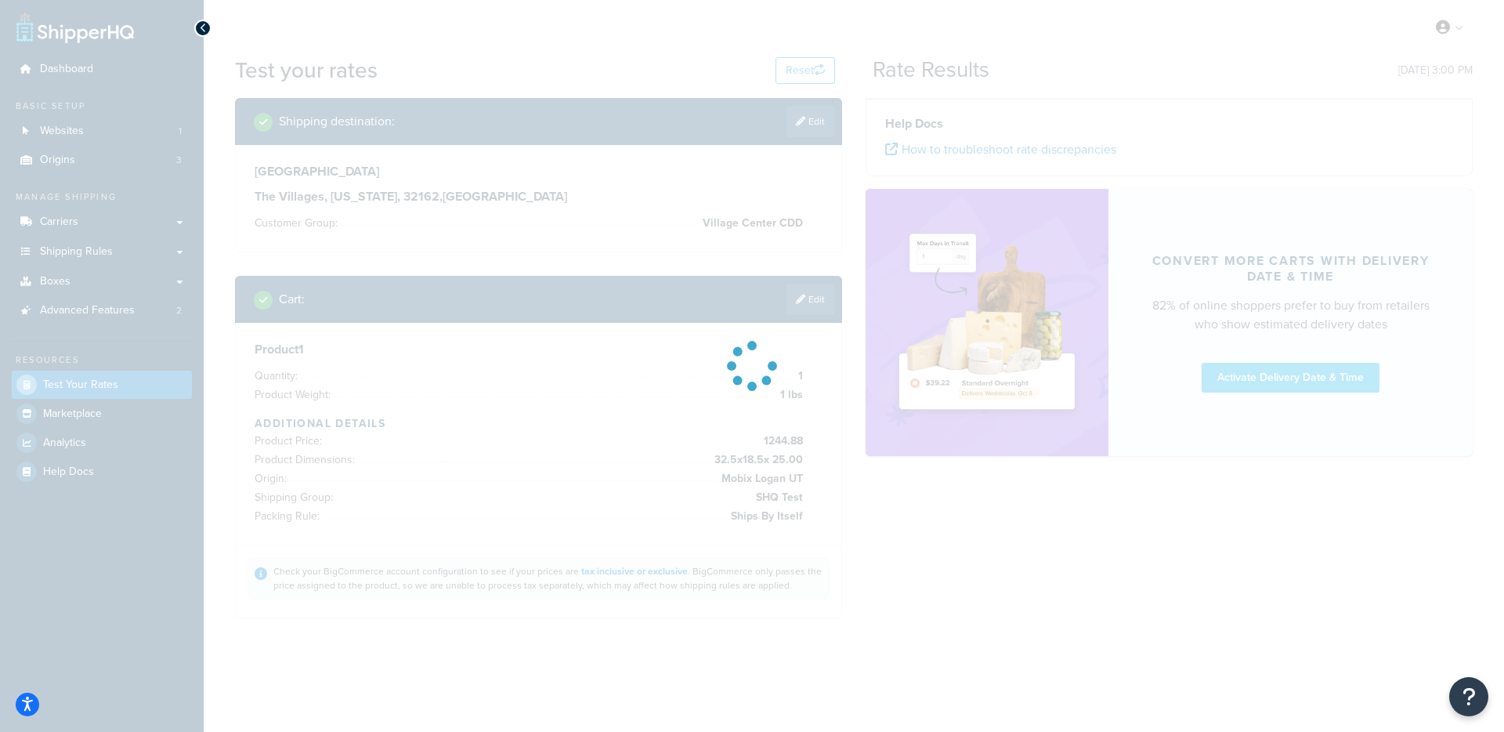
click at [813, 302] on div at bounding box center [752, 366] width 1504 height 732
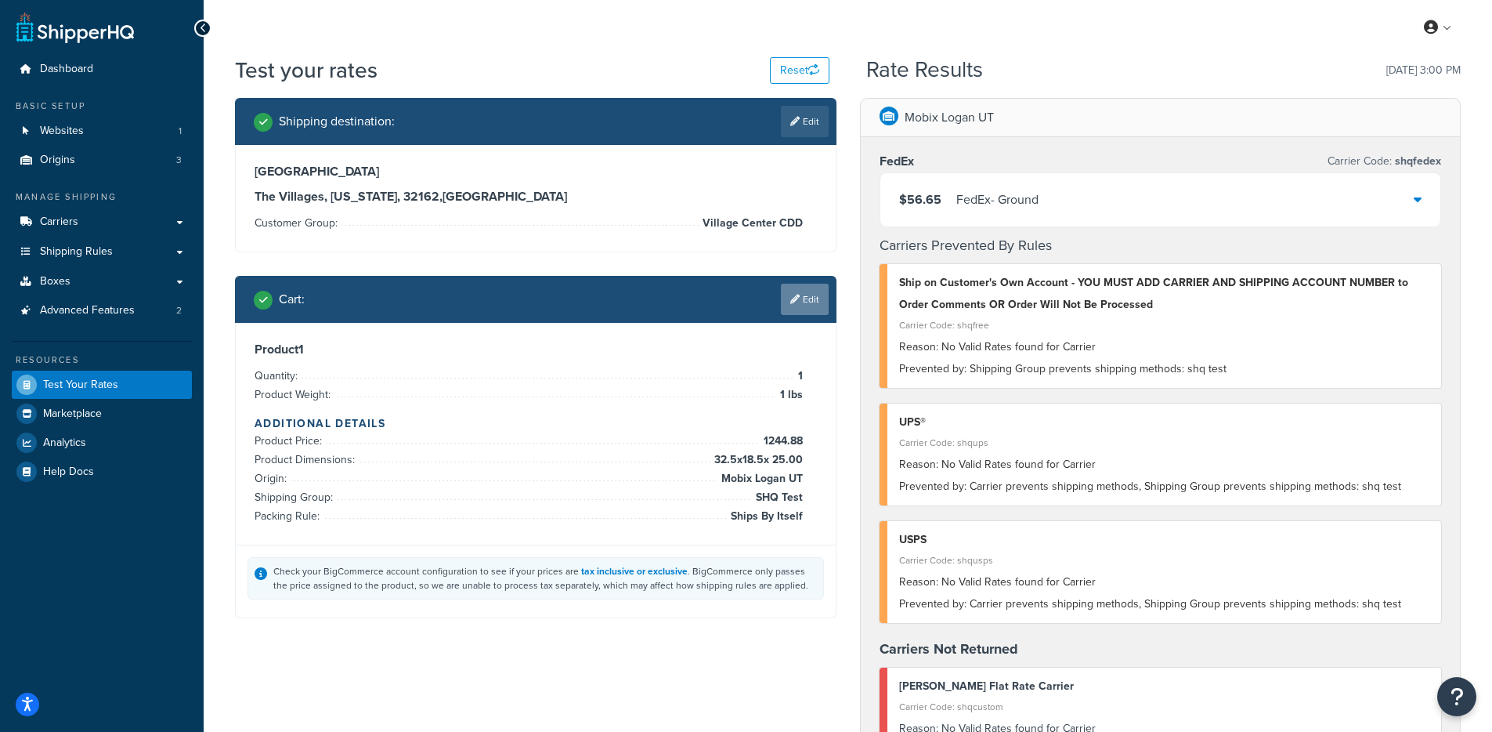
click at [808, 306] on link "Edit" at bounding box center [805, 299] width 48 height 31
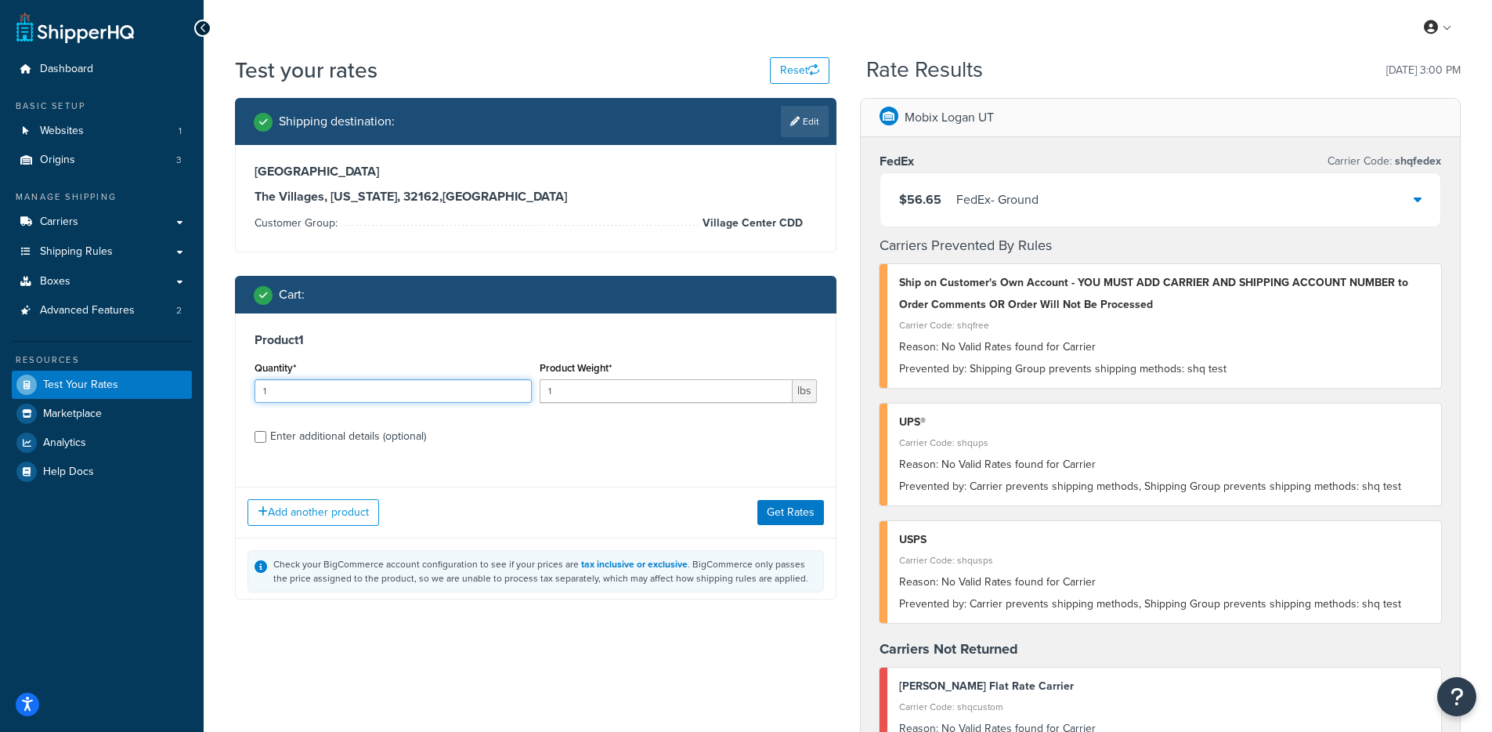
click at [358, 392] on input "1" at bounding box center [393, 390] width 277 height 23
click at [357, 392] on input "1" at bounding box center [393, 390] width 277 height 23
drag, startPoint x: 356, startPoint y: 392, endPoint x: 126, endPoint y: 392, distance: 230.3
click at [126, 392] on div "Dashboard Basic Setup Websites 1 Origins 3 Manage Shipping Carriers Carriers Al…" at bounding box center [746, 698] width 1492 height 1396
type input "8"
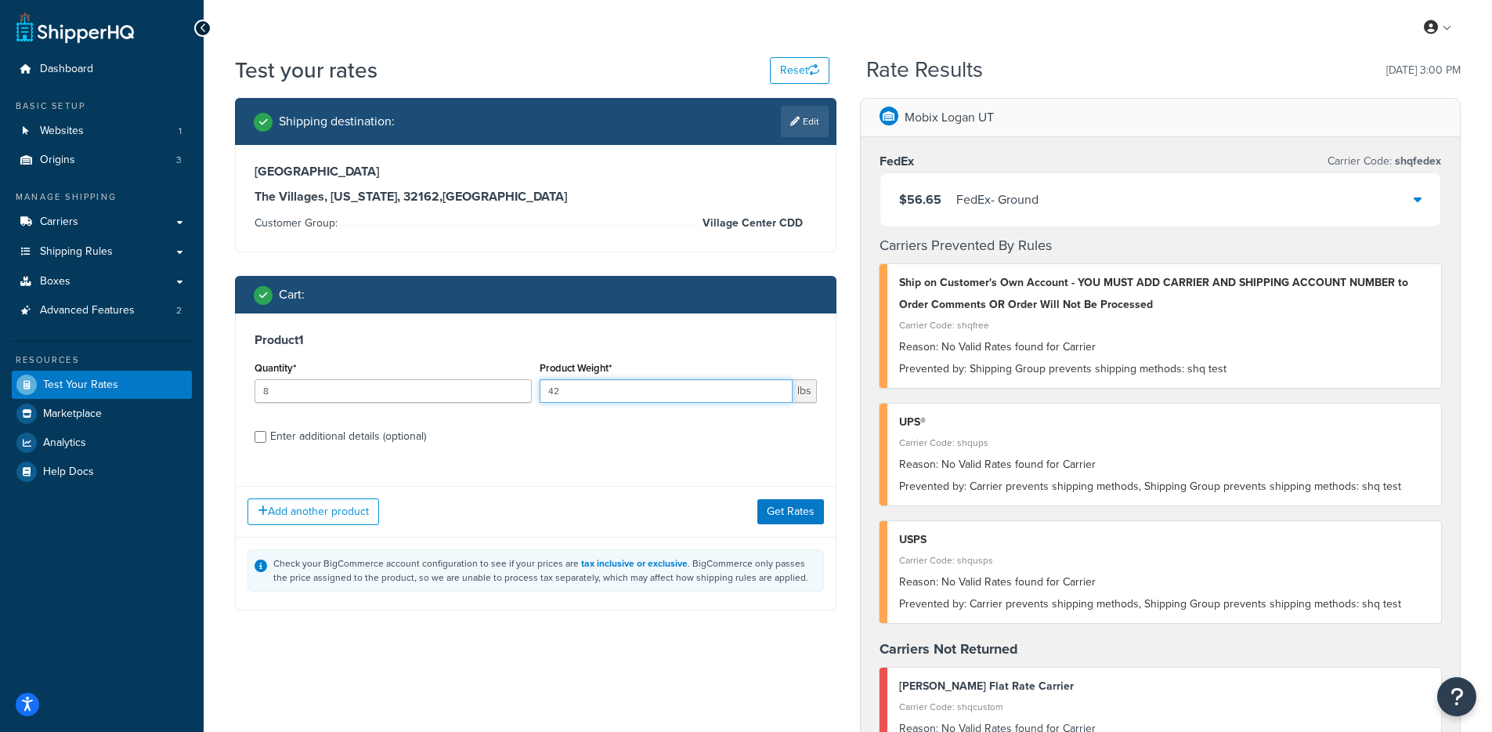
type input "42"
click at [754, 526] on div "Add another product Get Rates" at bounding box center [536, 511] width 600 height 51
click at [772, 514] on button "Get Rates" at bounding box center [790, 511] width 67 height 25
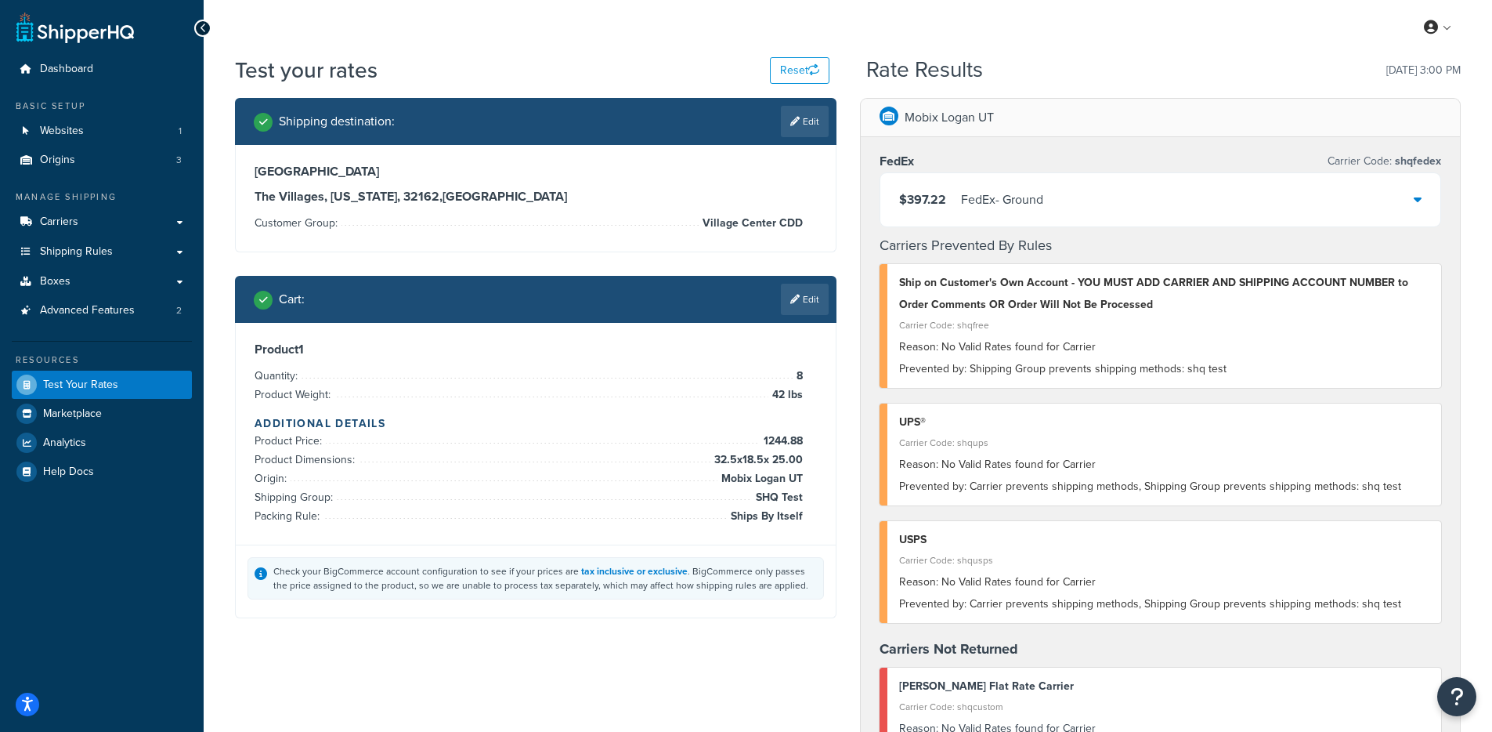
click at [1006, 213] on div "$397.22 FedEx - Ground" at bounding box center [1160, 199] width 561 height 53
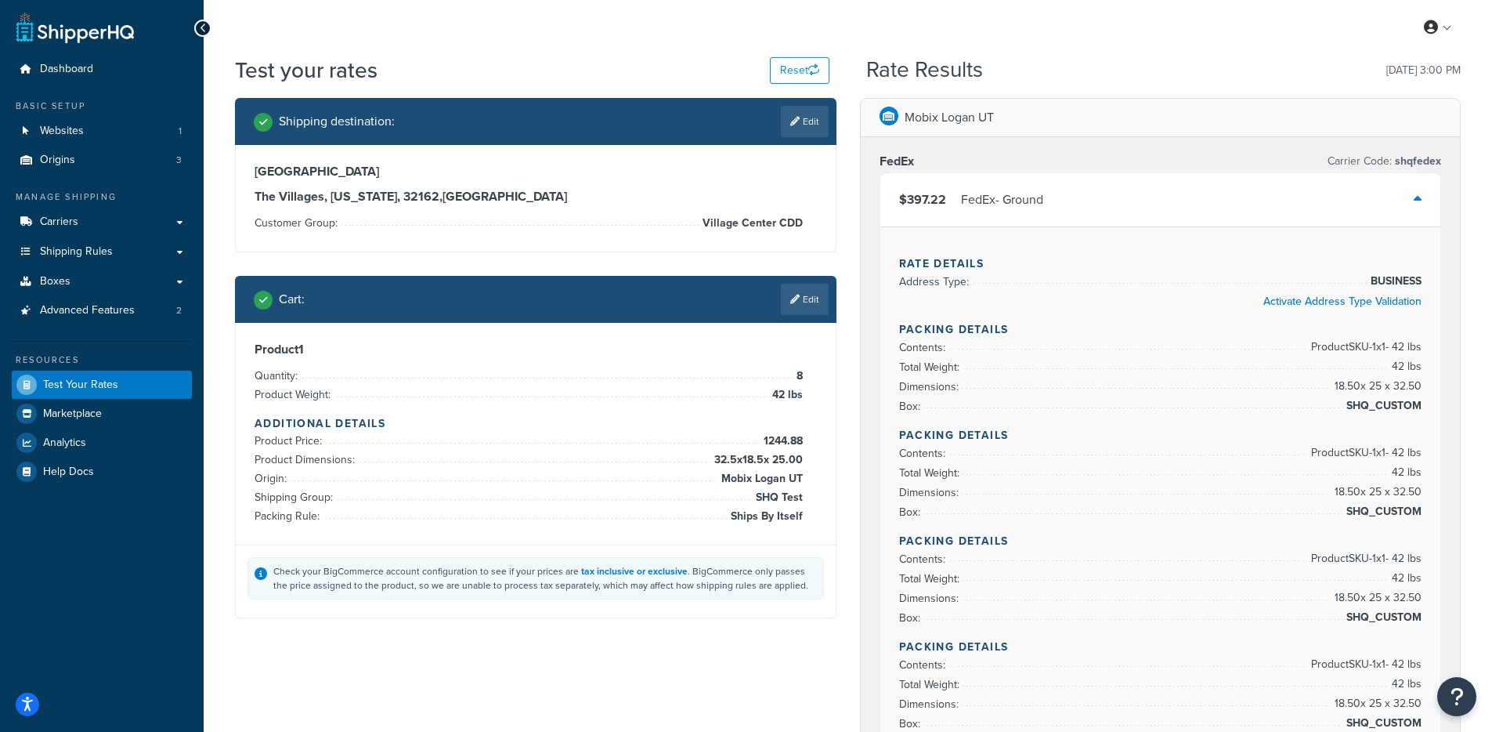
click at [1032, 197] on div "FedEx - Ground" at bounding box center [1002, 200] width 82 height 22
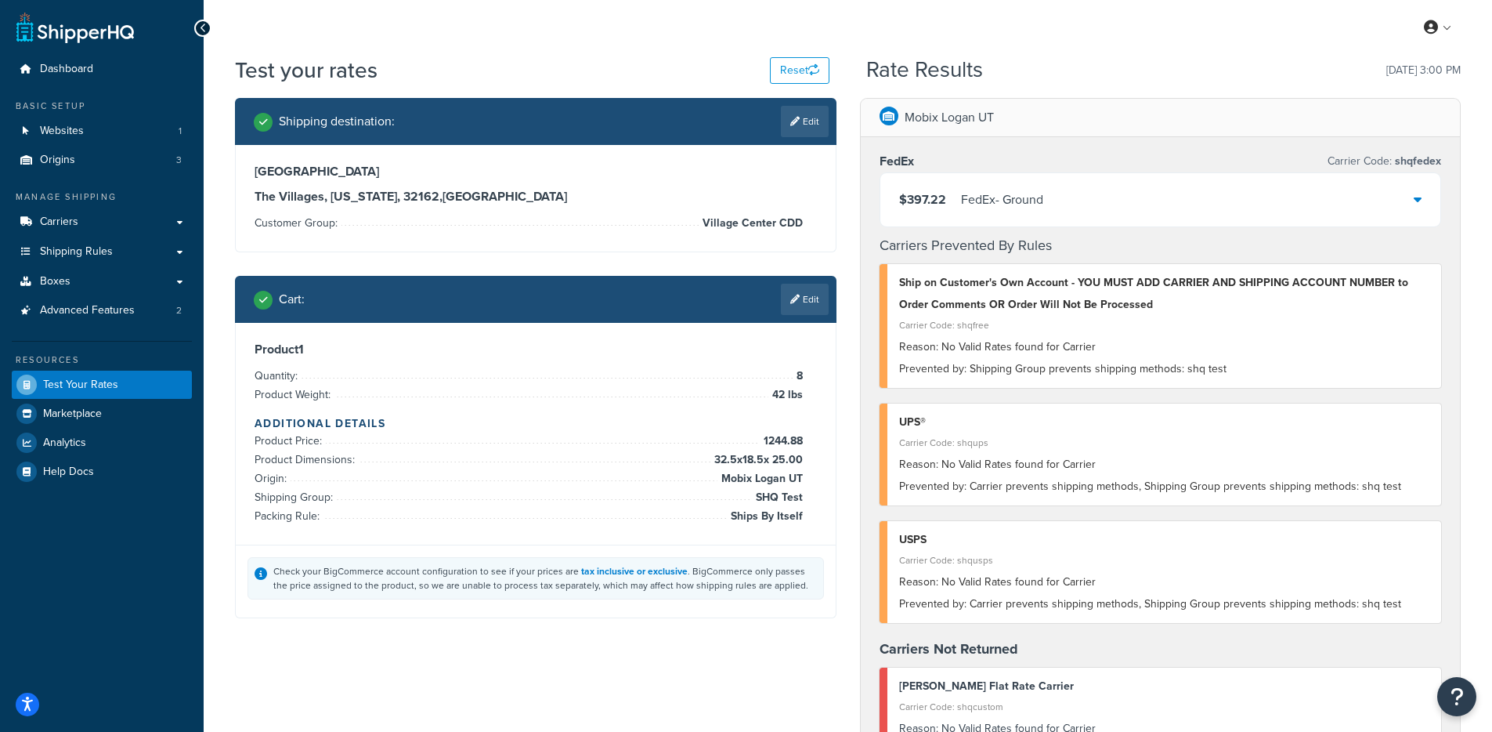
click at [1016, 204] on div "FedEx - Ground" at bounding box center [1002, 200] width 82 height 22
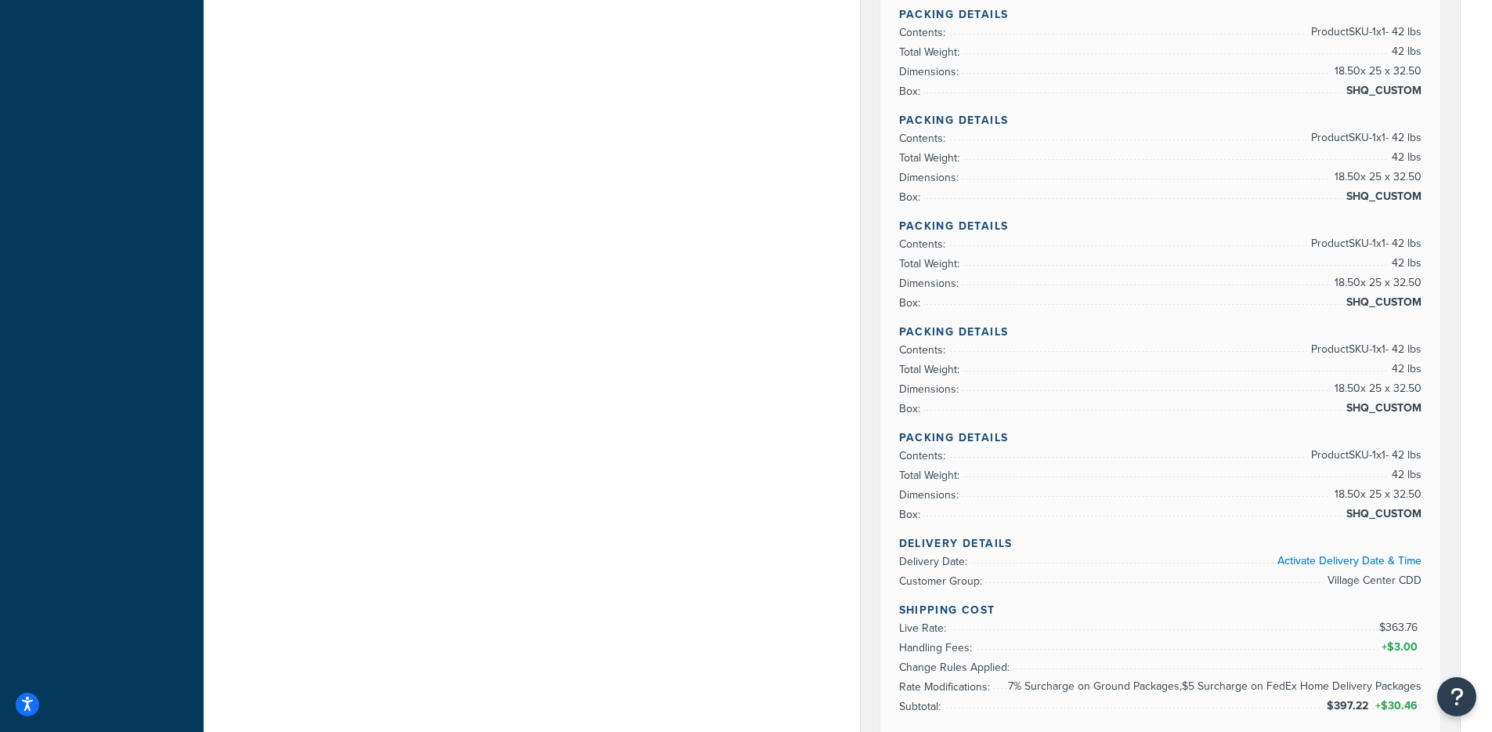
scroll to position [664, 0]
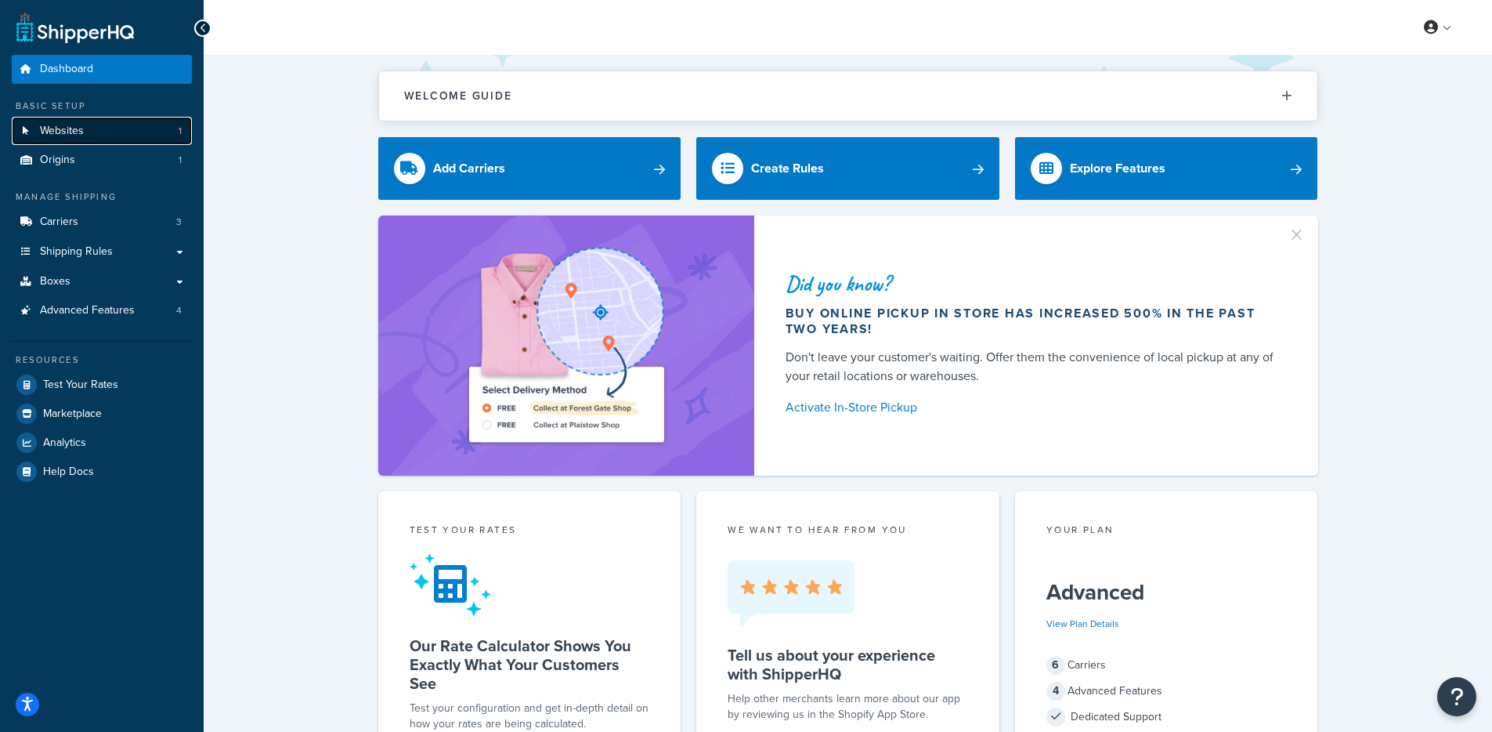
click at [132, 127] on link "Websites 1" at bounding box center [102, 131] width 180 height 29
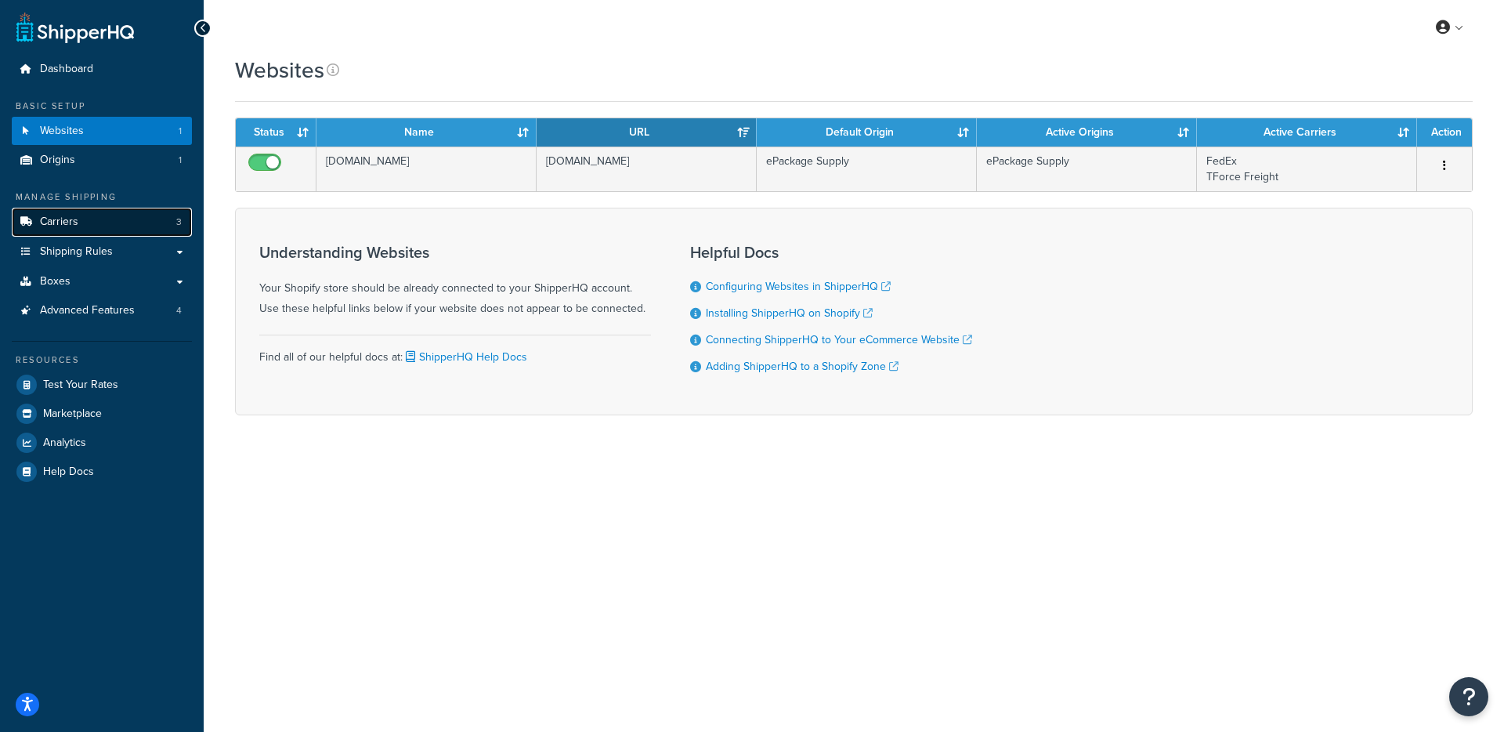
click at [132, 222] on link "Carriers 3" at bounding box center [102, 222] width 180 height 29
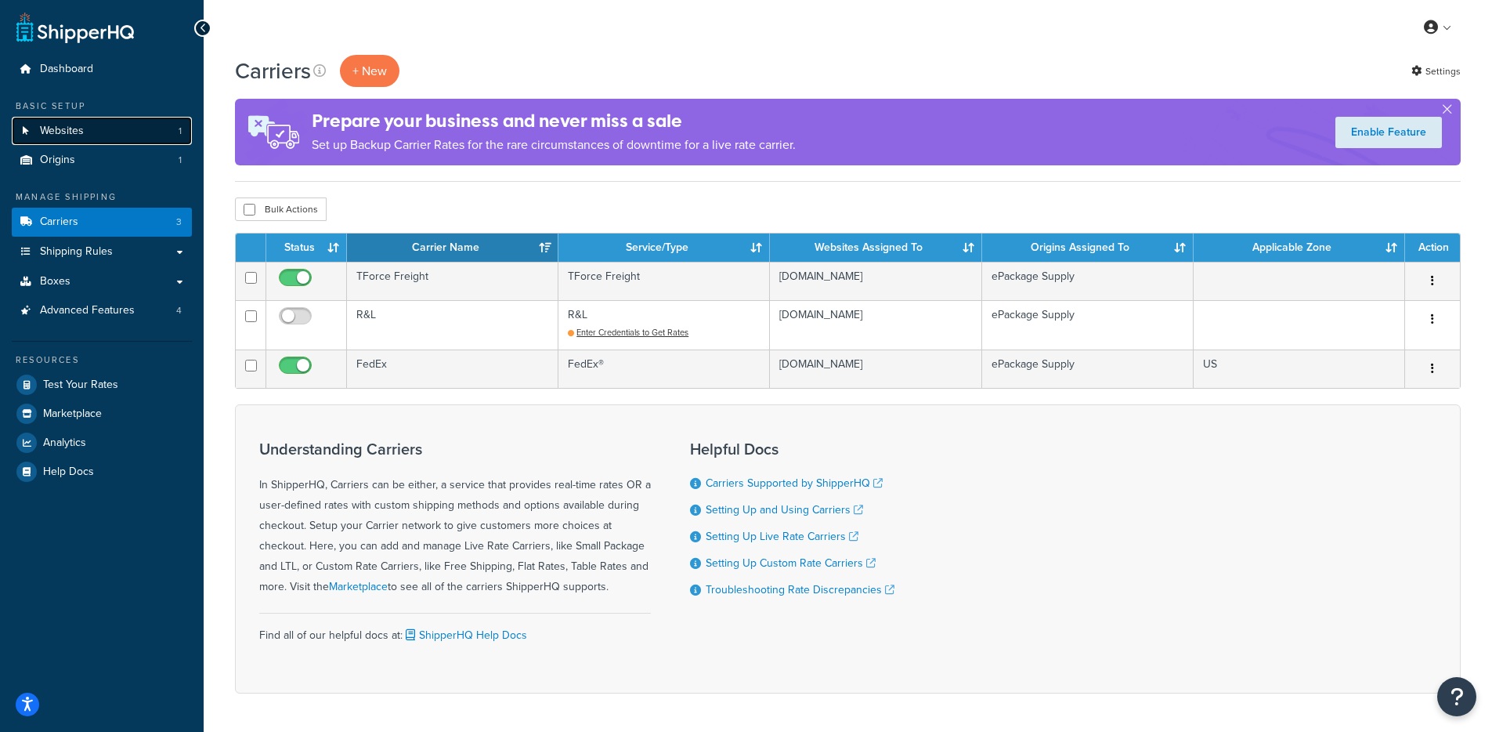
click at [134, 128] on link "Websites 1" at bounding box center [102, 131] width 180 height 29
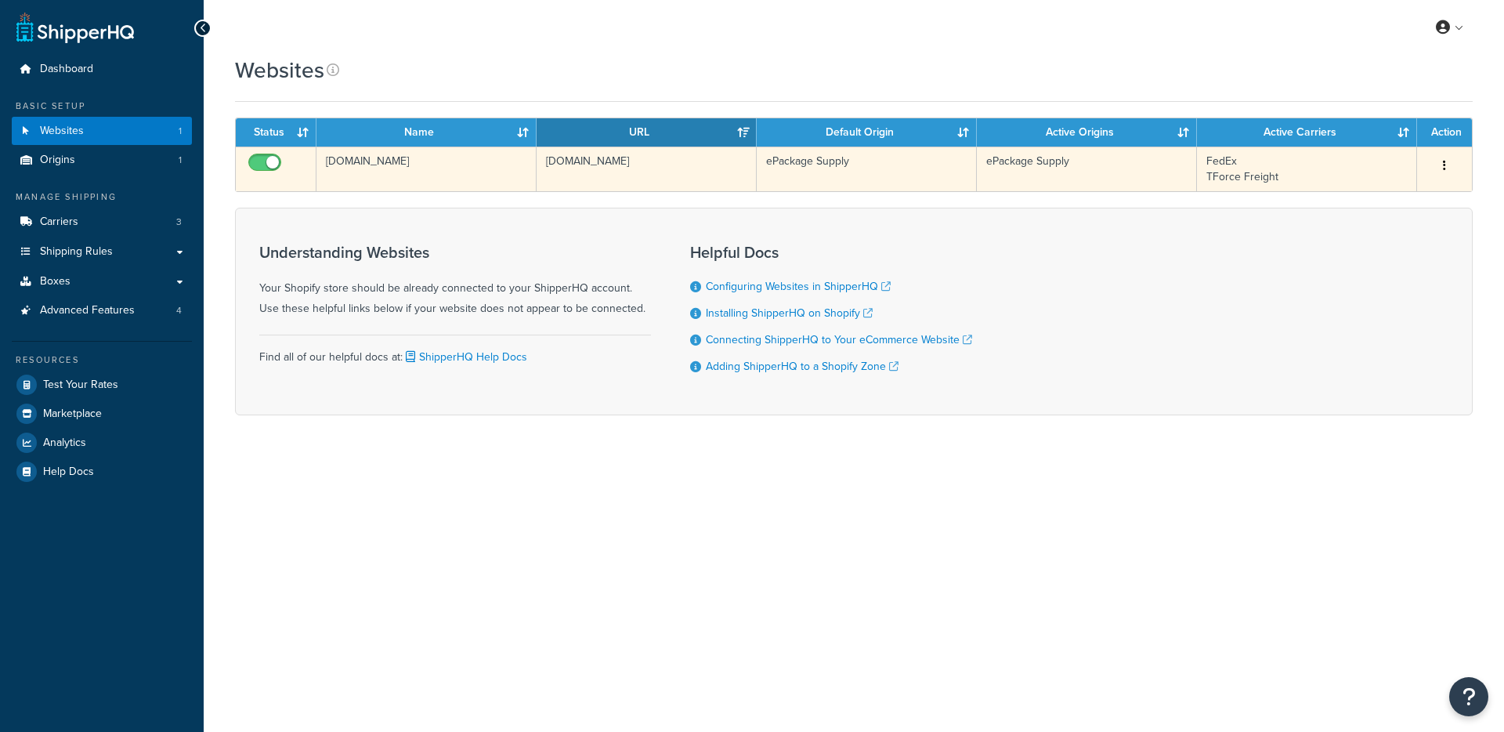
click at [495, 161] on td "[DOMAIN_NAME]" at bounding box center [426, 168] width 220 height 45
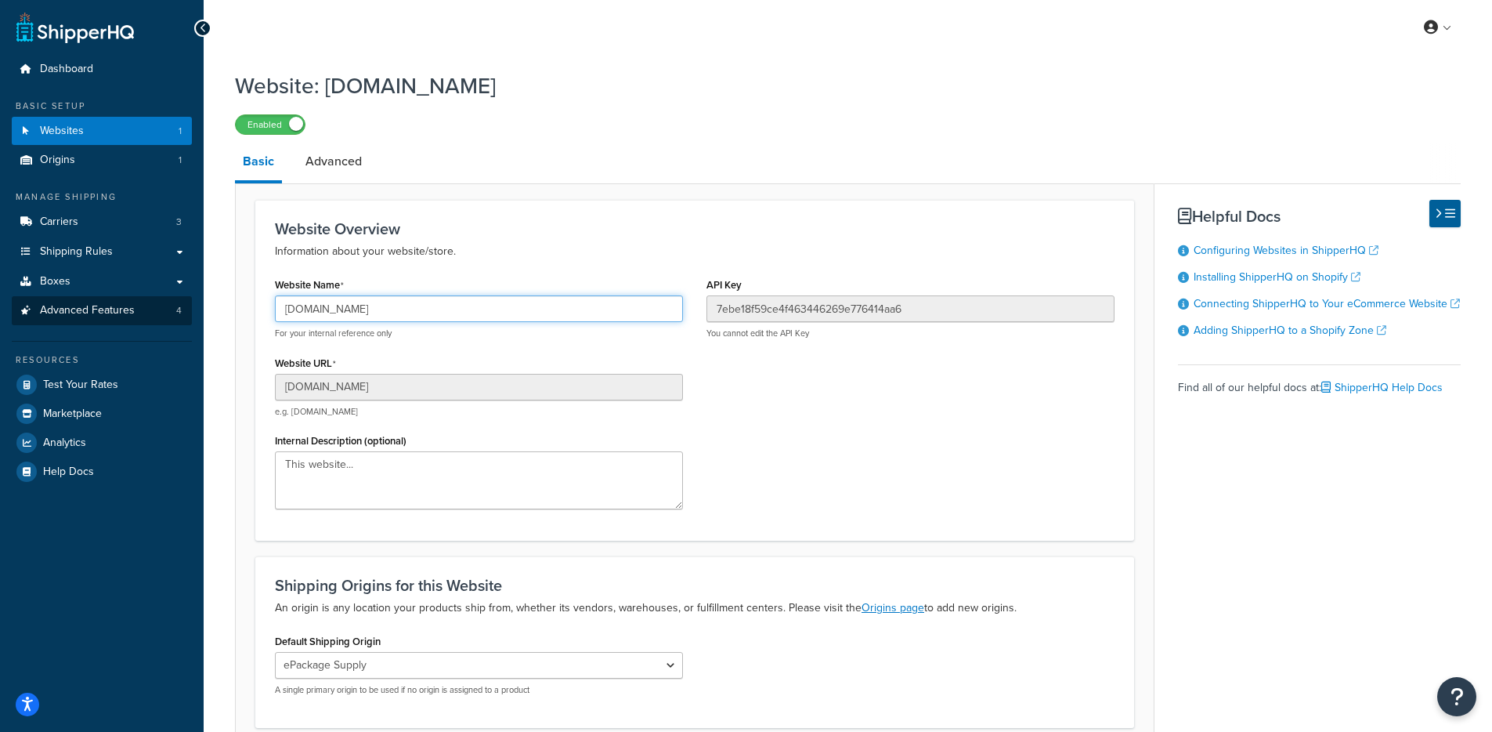
drag, startPoint x: 421, startPoint y: 311, endPoint x: 181, endPoint y: 313, distance: 240.5
click at [181, 313] on div "Dashboard Basic Setup Websites 1 Origins 1 Manage Shipping Carriers 3 Shipping …" at bounding box center [746, 435] width 1492 height 871
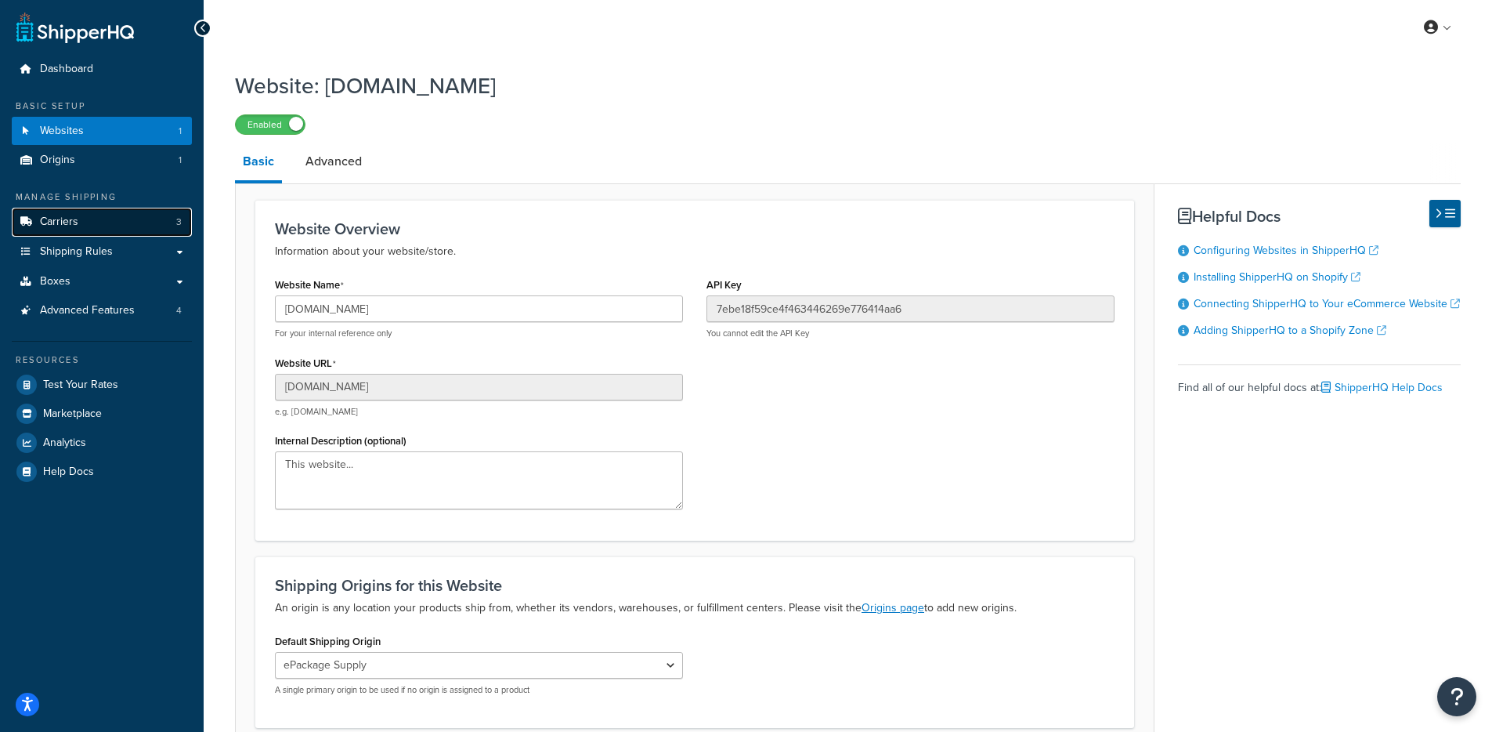
click at [64, 225] on span "Carriers" at bounding box center [59, 221] width 38 height 13
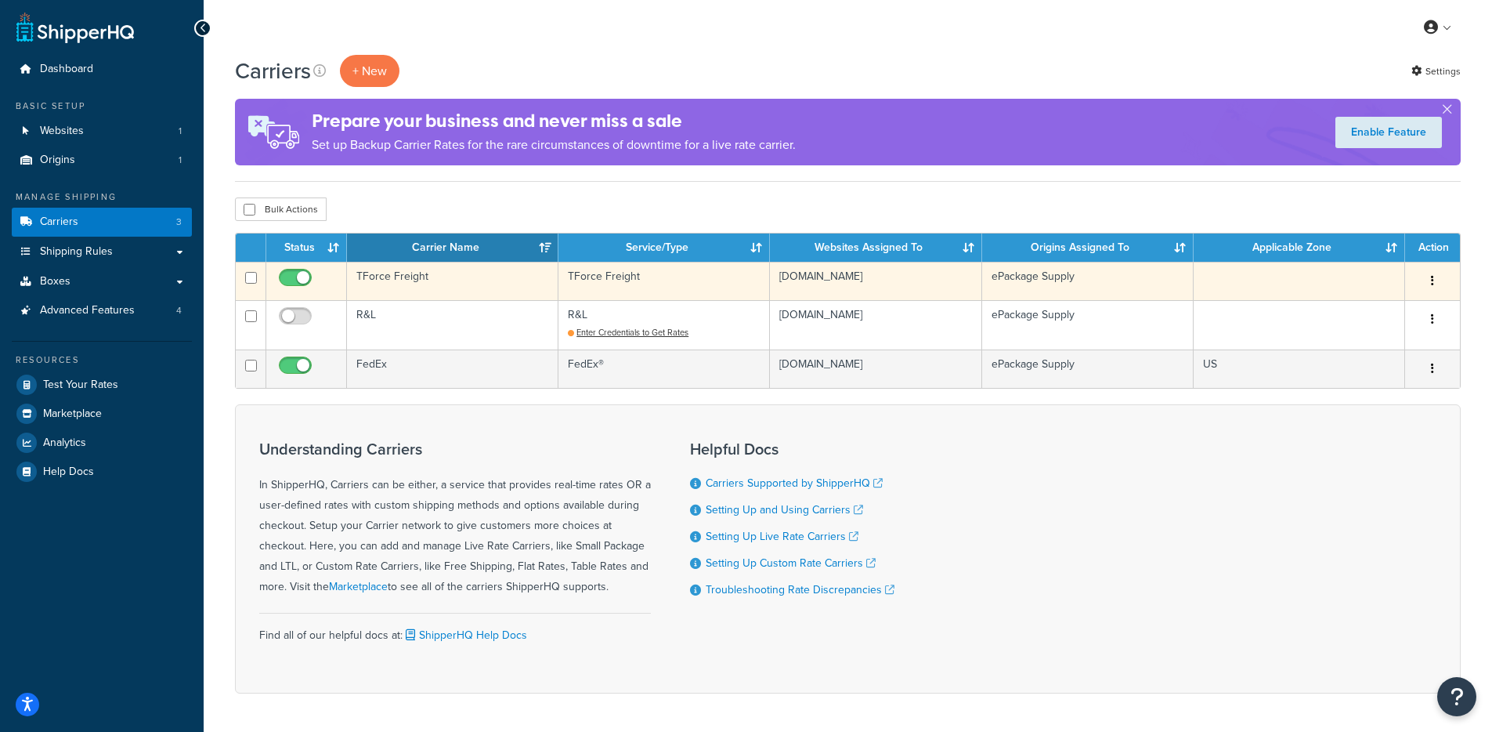
click at [401, 289] on td "TForce Freight" at bounding box center [452, 281] width 211 height 38
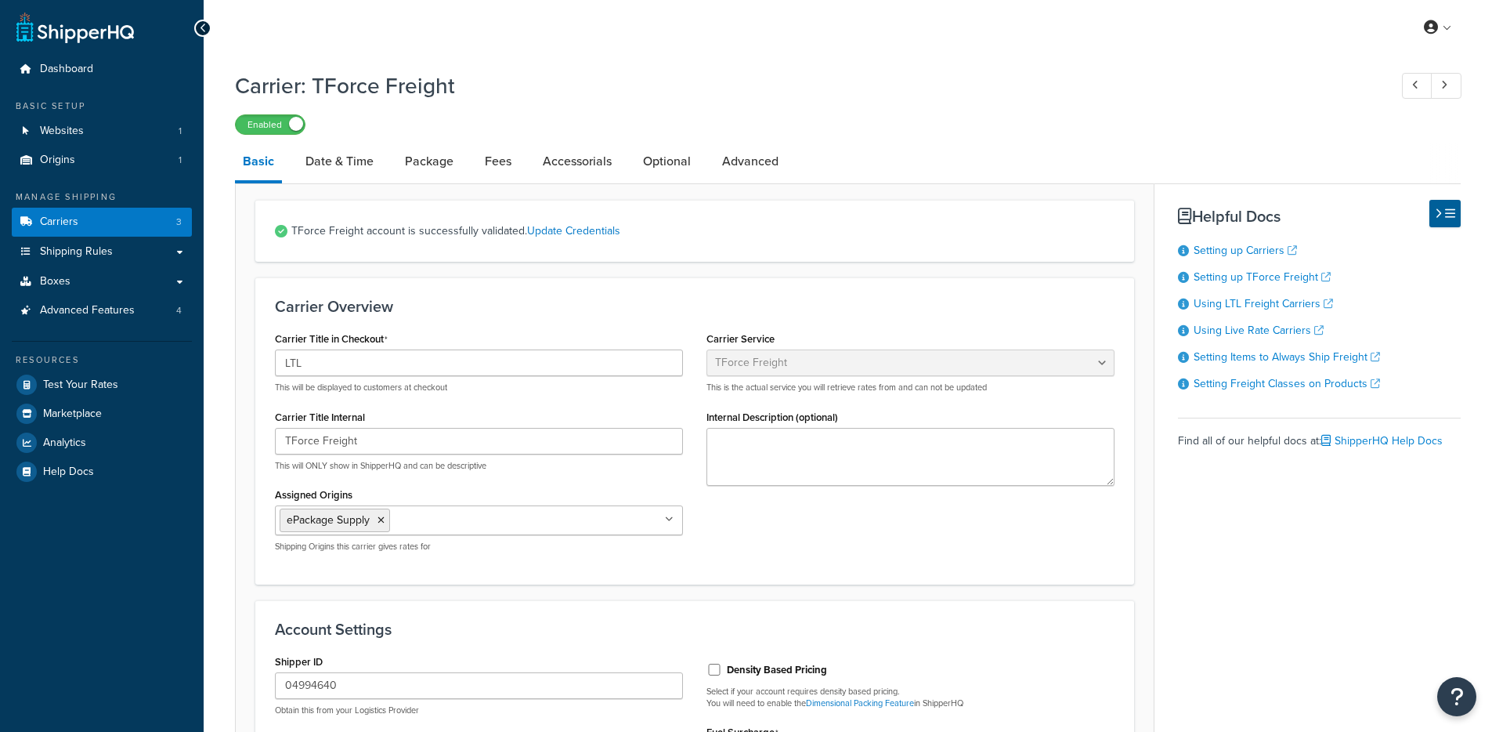
select select "tforceFreight"
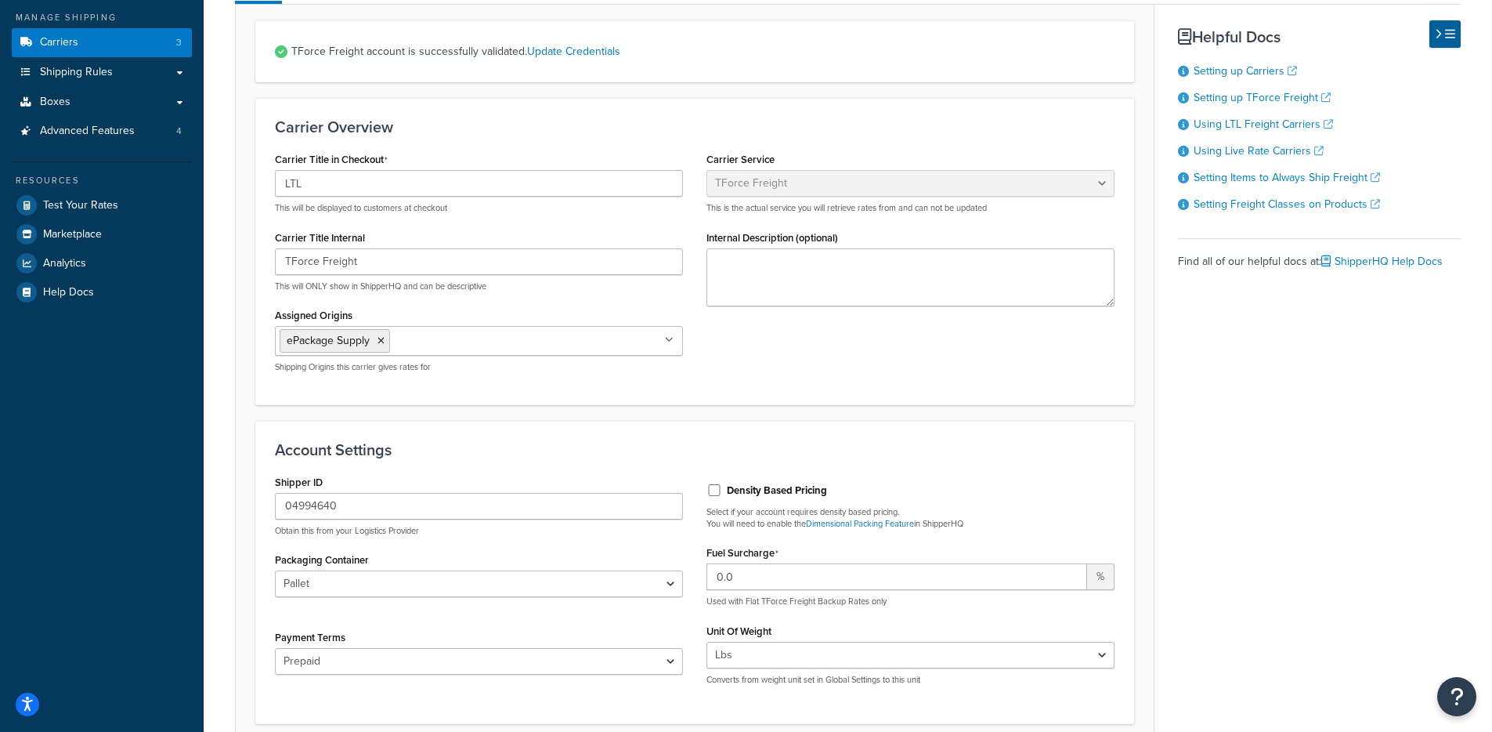
scroll to position [106, 0]
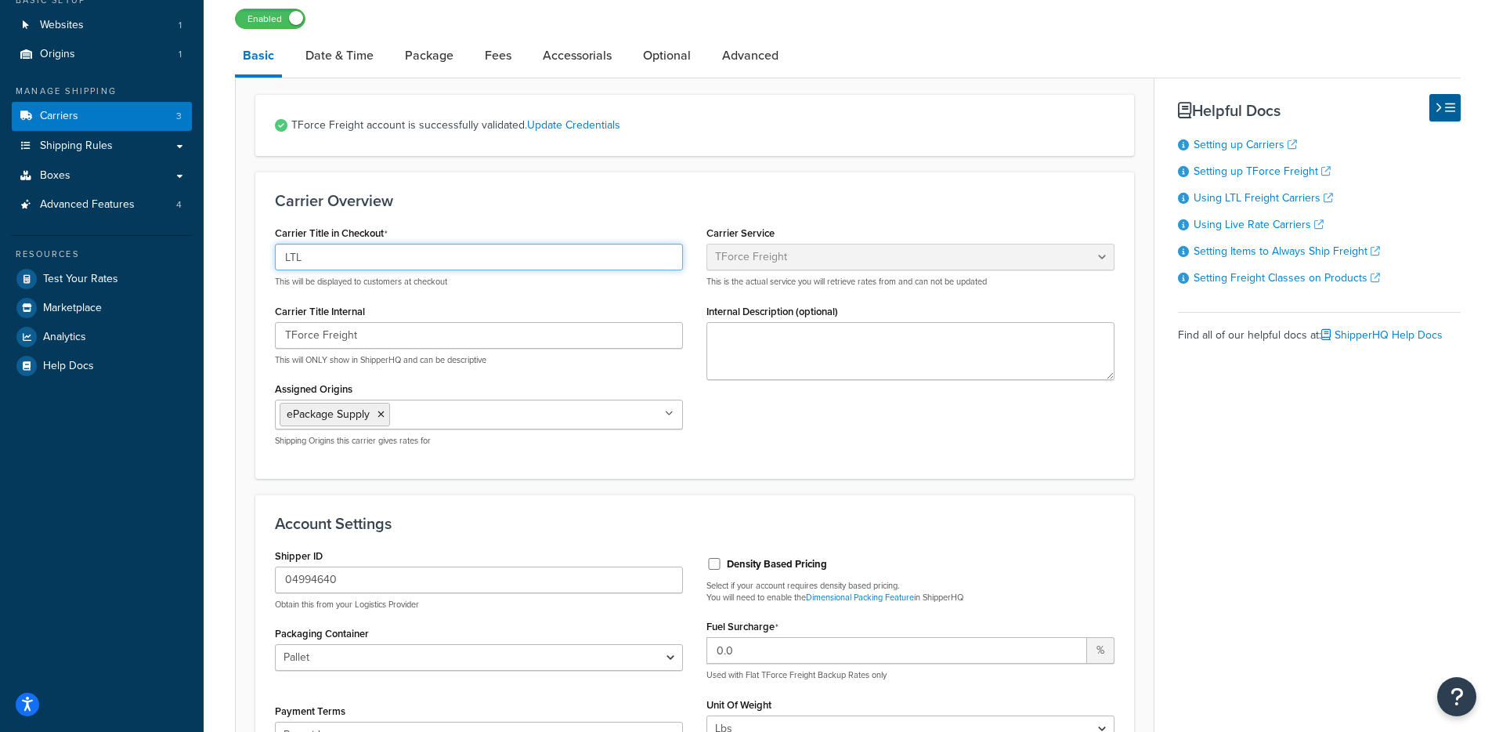
drag, startPoint x: 394, startPoint y: 258, endPoint x: 214, endPoint y: 254, distance: 180.2
click at [211, 254] on div "Carrier: TForce Freight Enabled Basic Date & Time Package Fees Accessorials Opt…" at bounding box center [848, 639] width 1289 height 1365
click at [225, 245] on div "Carrier: TForce Freight Enabled Basic Date & Time Package Fees Accessorials Opt…" at bounding box center [848, 639] width 1289 height 1365
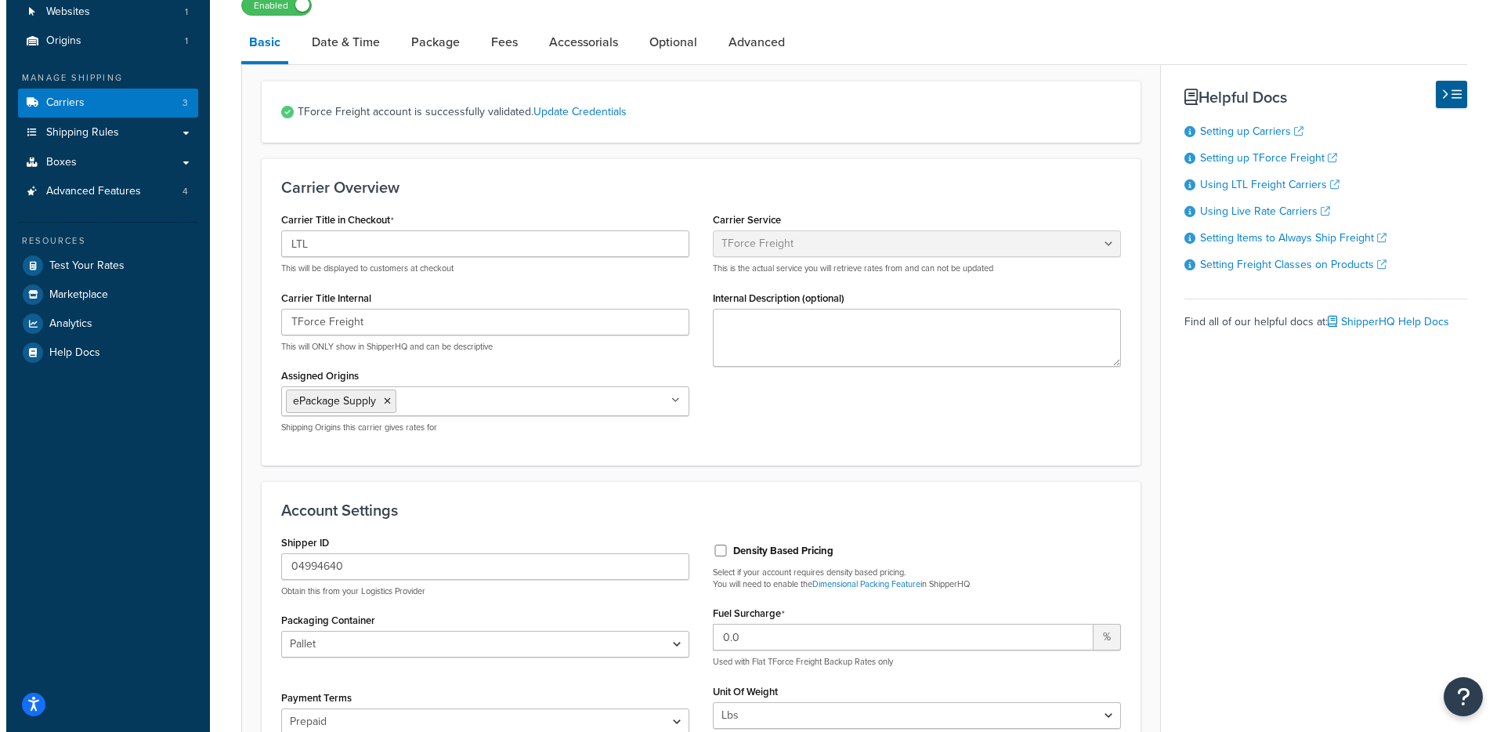
scroll to position [0, 0]
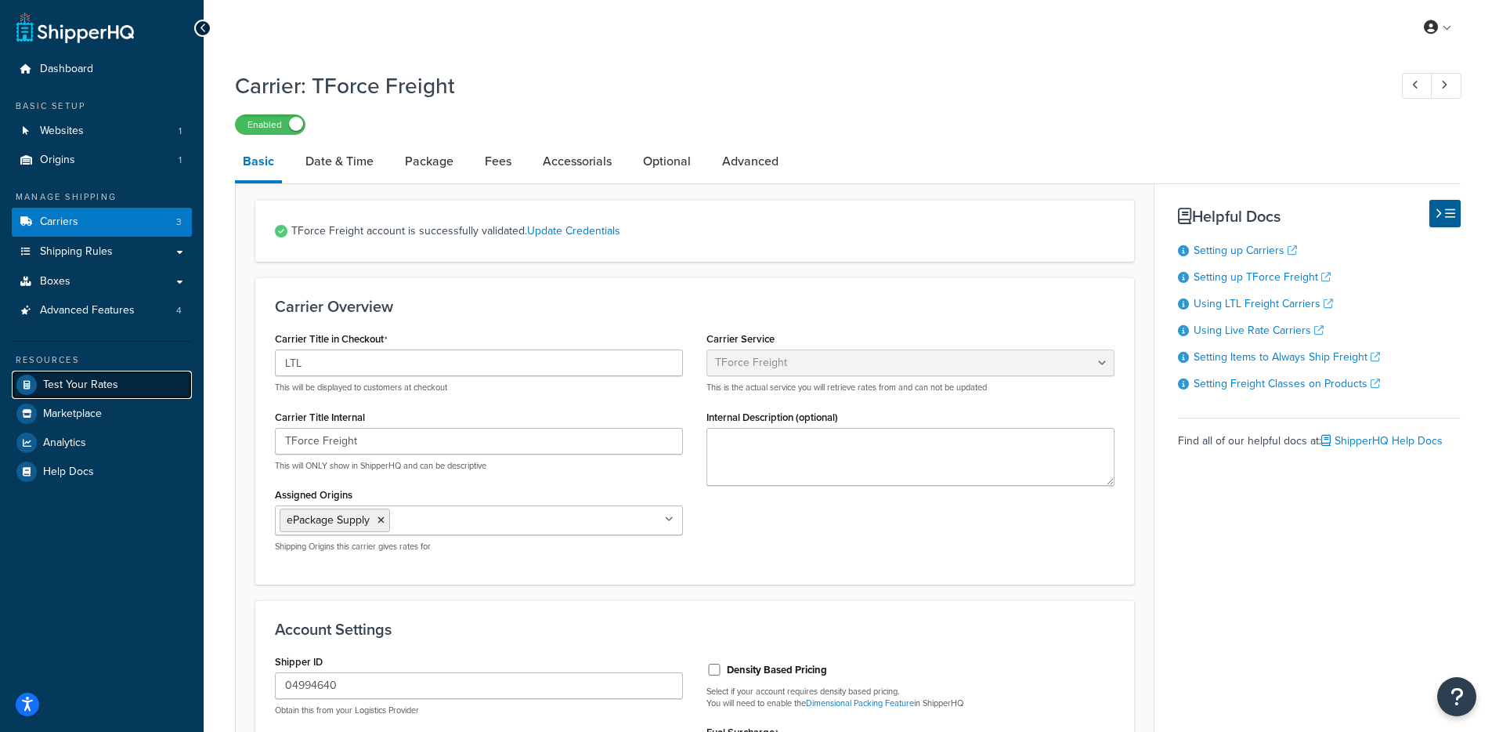
click at [67, 391] on span "Test Your Rates" at bounding box center [80, 384] width 75 height 13
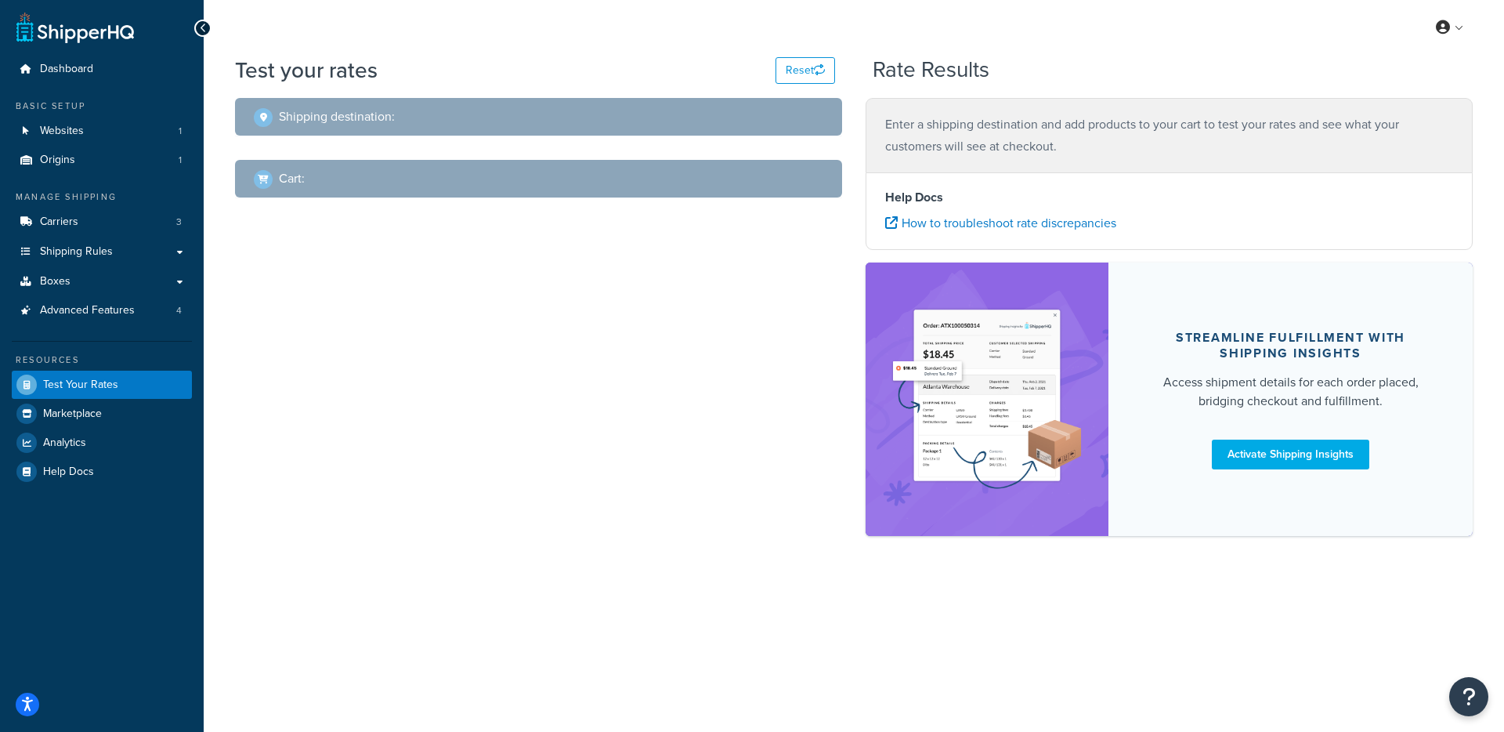
select select "[GEOGRAPHIC_DATA]"
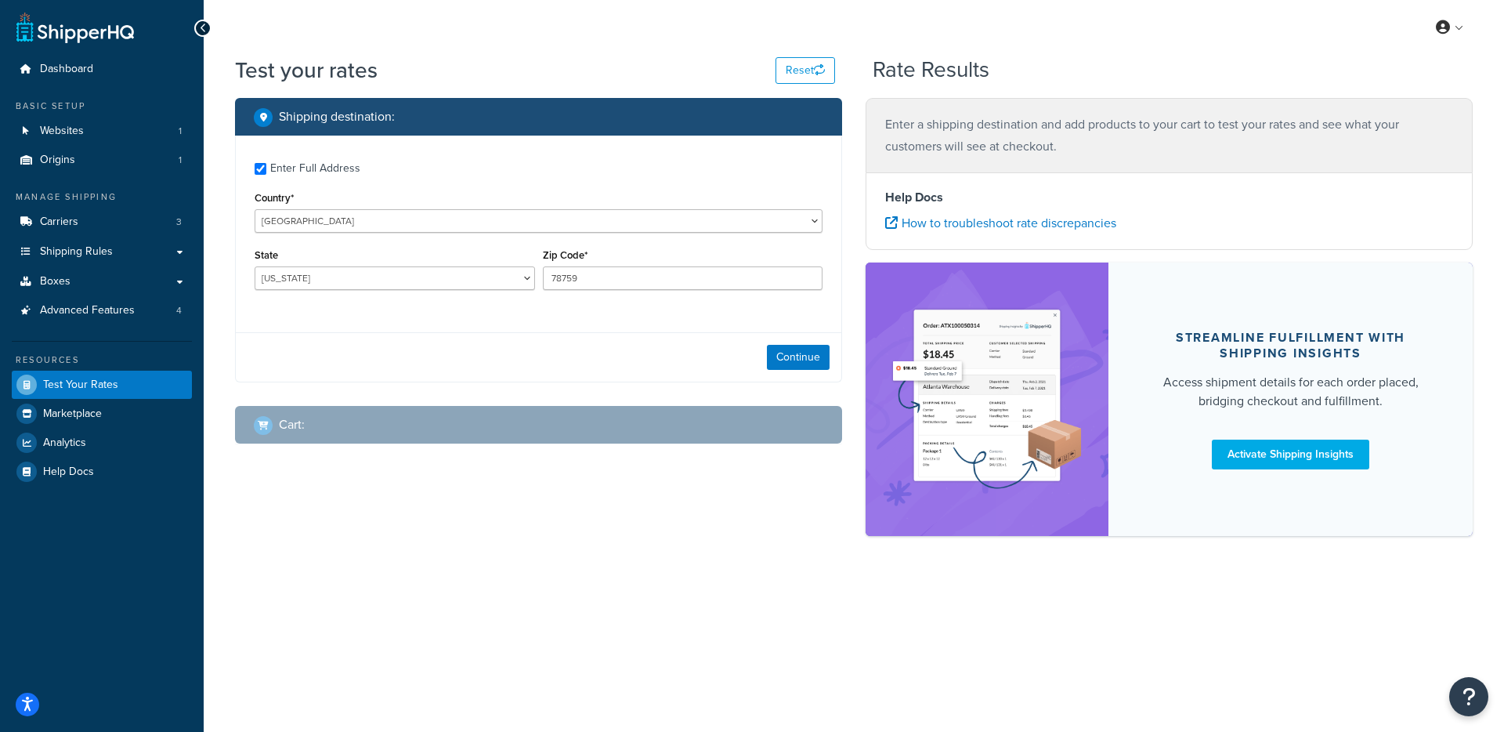
checkbox input "true"
type input "78681"
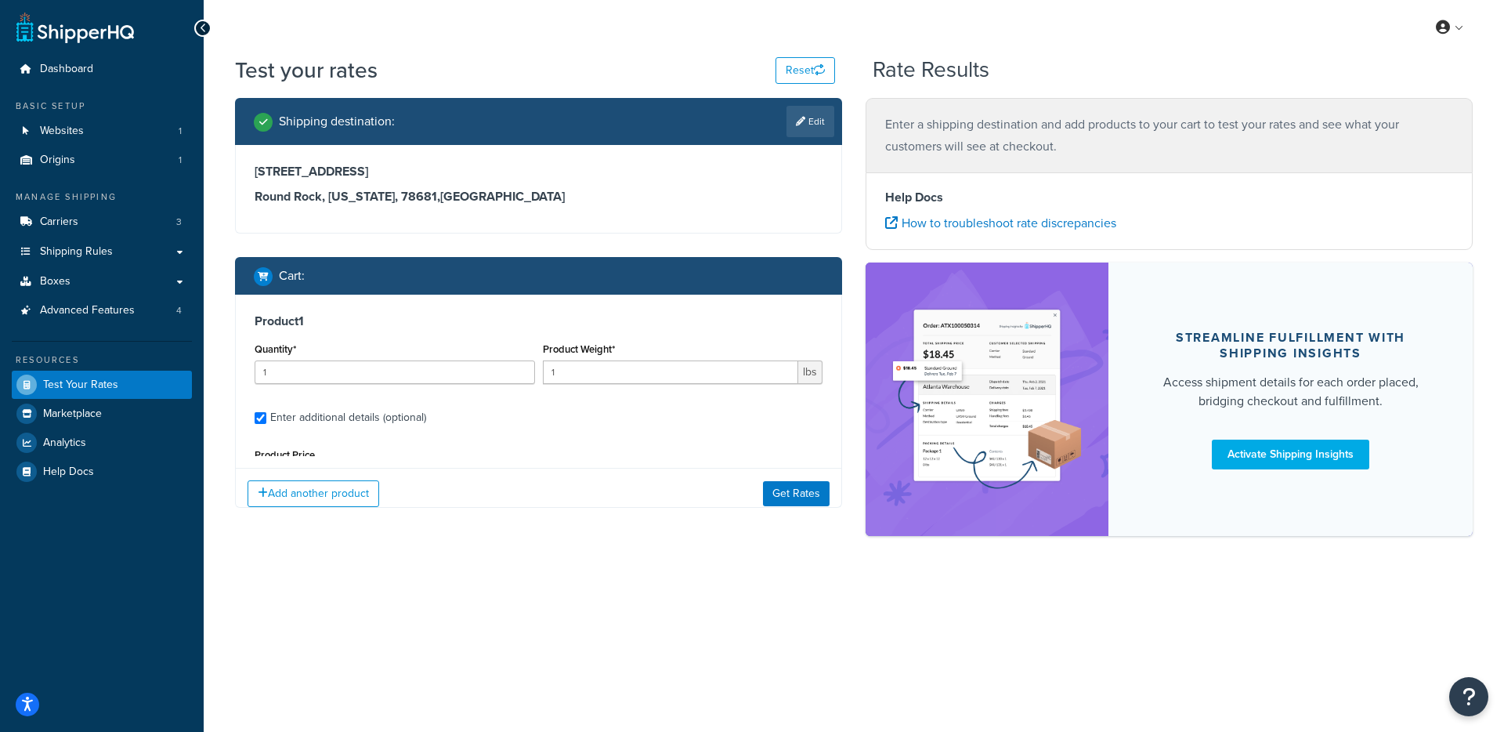
type input "440"
type input "2.5001"
type input "3.99"
select select "68025"
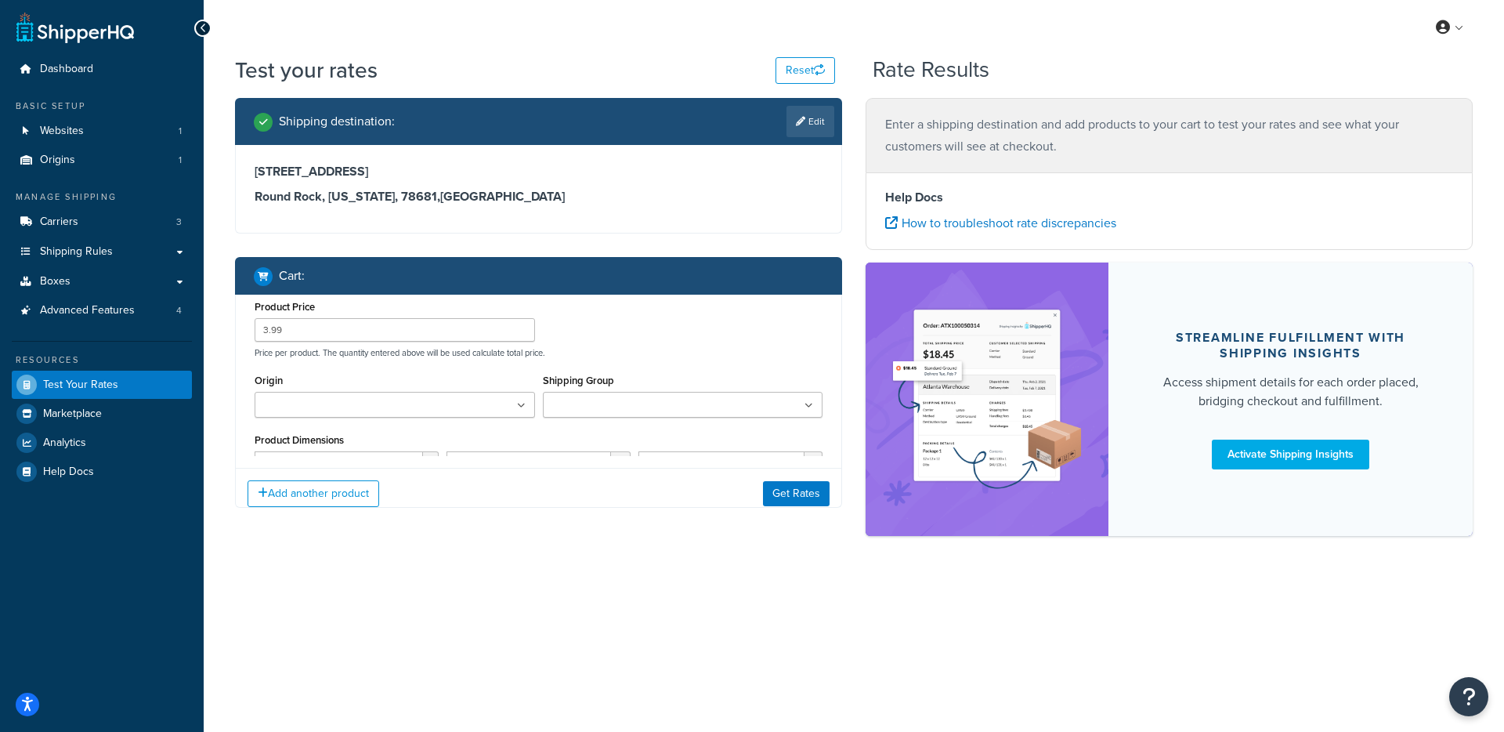
select select "69764"
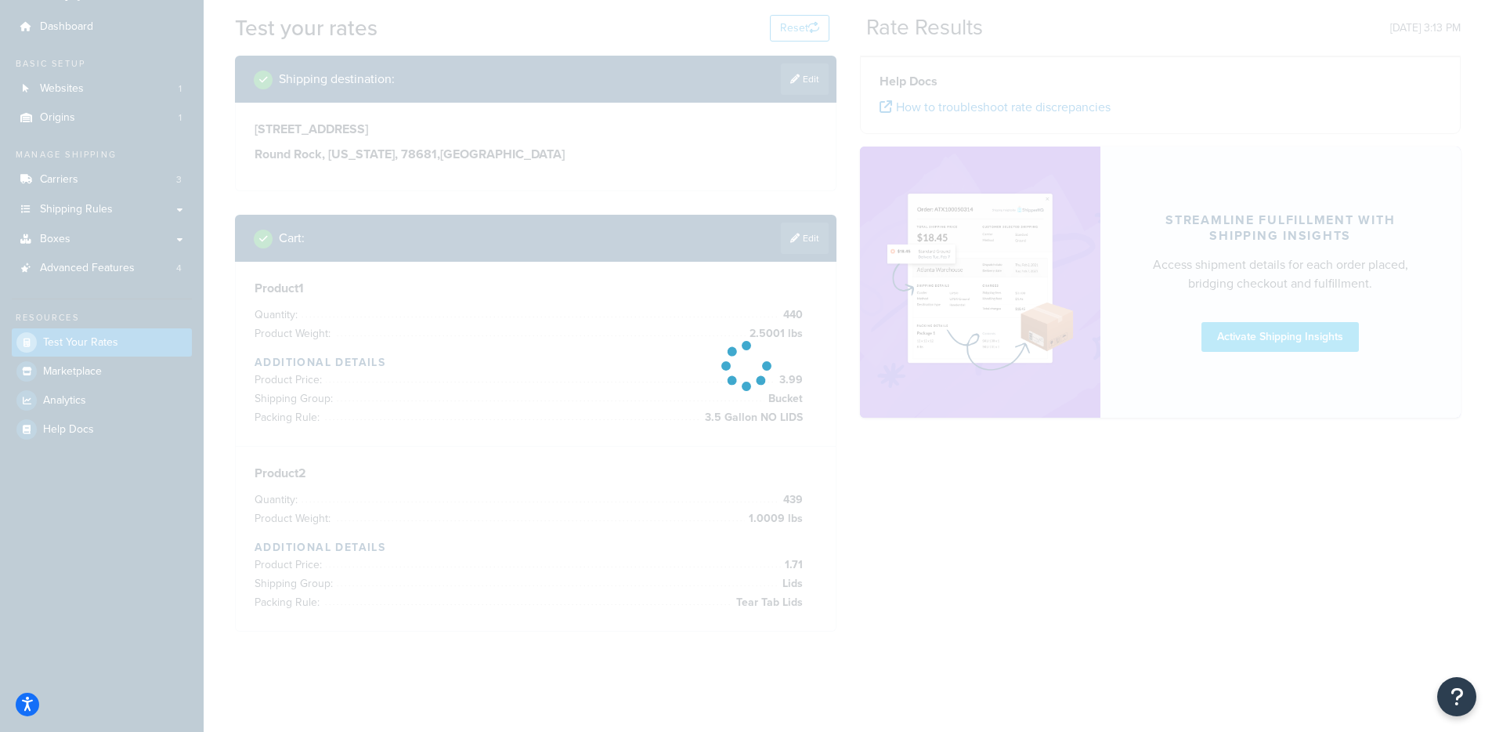
scroll to position [44, 0]
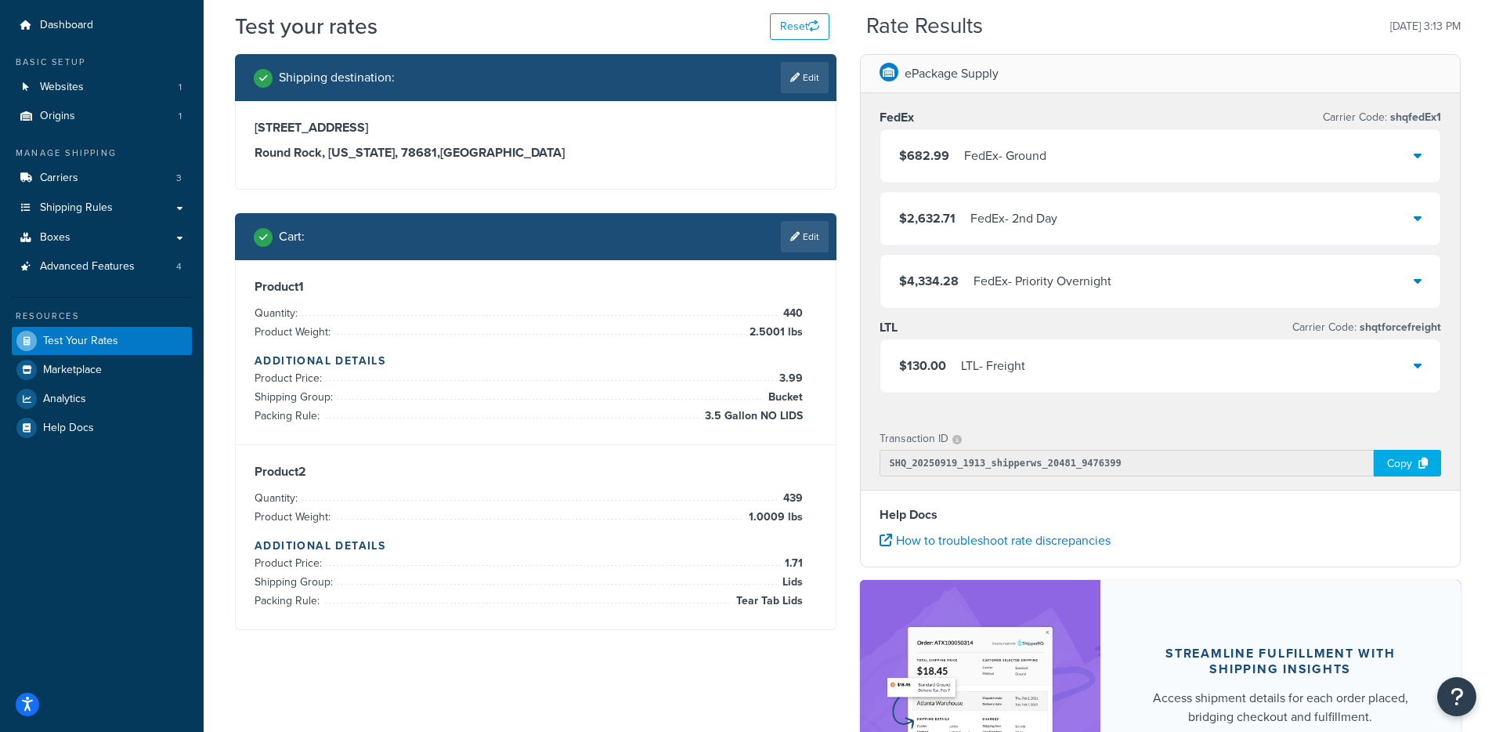
click at [1028, 371] on div "$130.00 LTL - Freight" at bounding box center [1160, 365] width 561 height 53
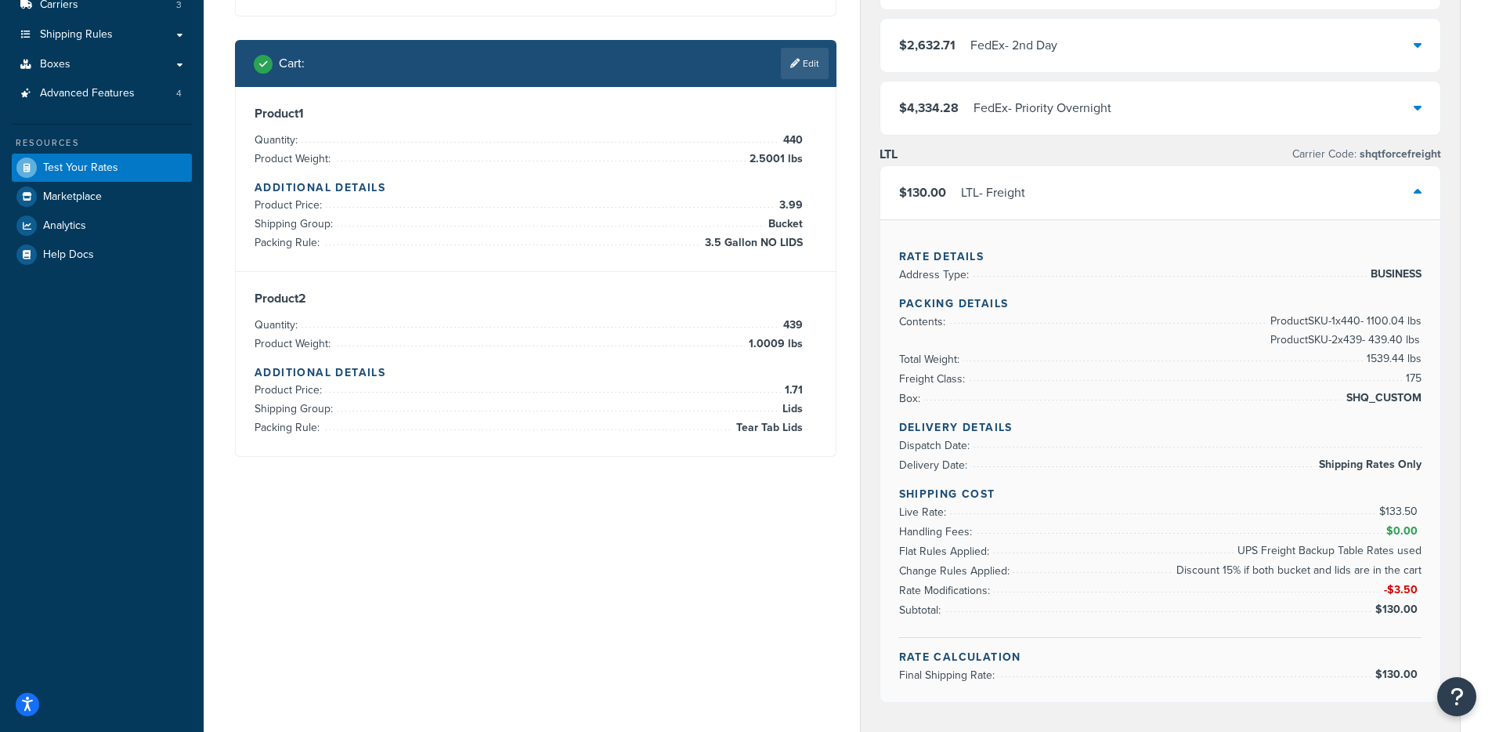
scroll to position [223, 0]
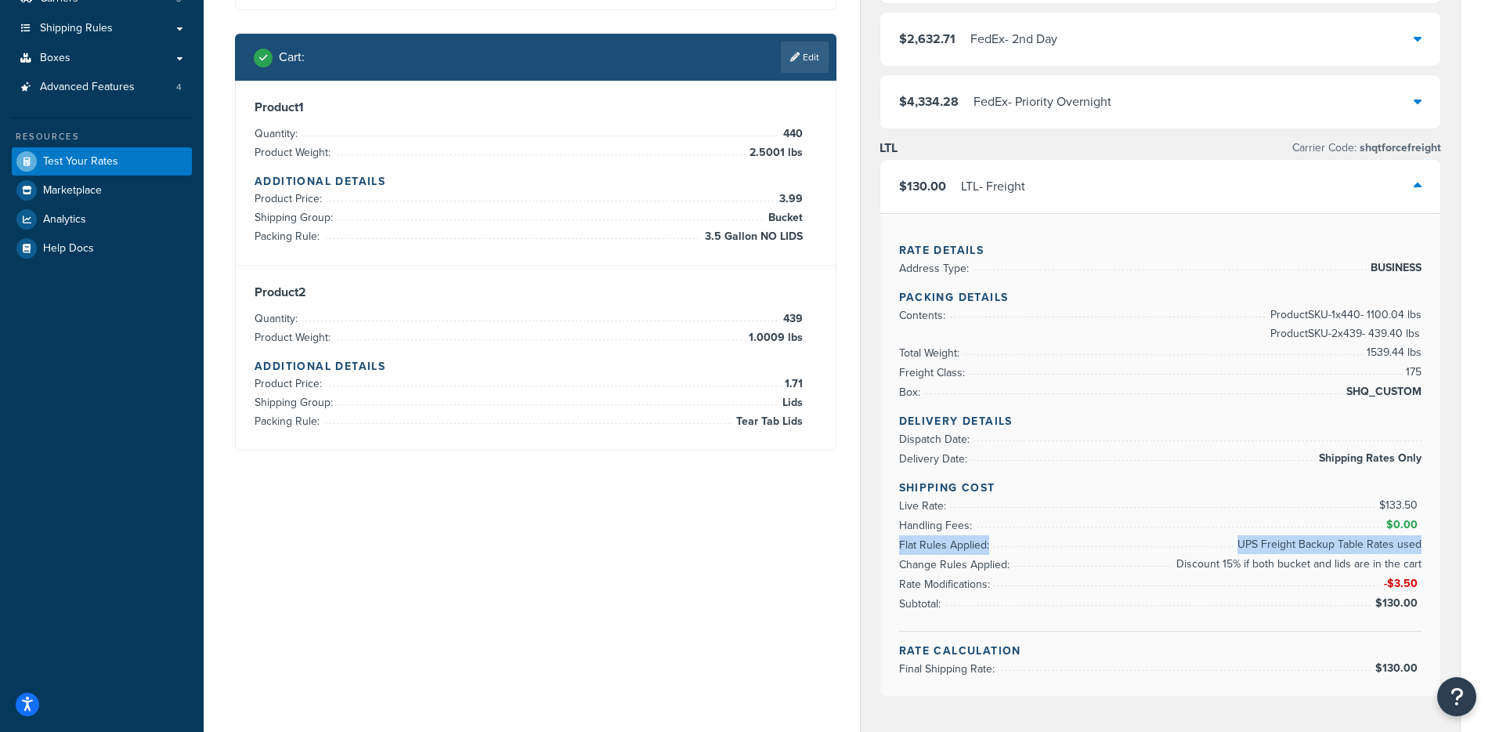
drag, startPoint x: 1245, startPoint y: 543, endPoint x: 1421, endPoint y: 546, distance: 175.5
click at [1421, 546] on li "Flat Rules Applied: UPS Freight Backup Table Rates used" at bounding box center [1160, 545] width 523 height 20
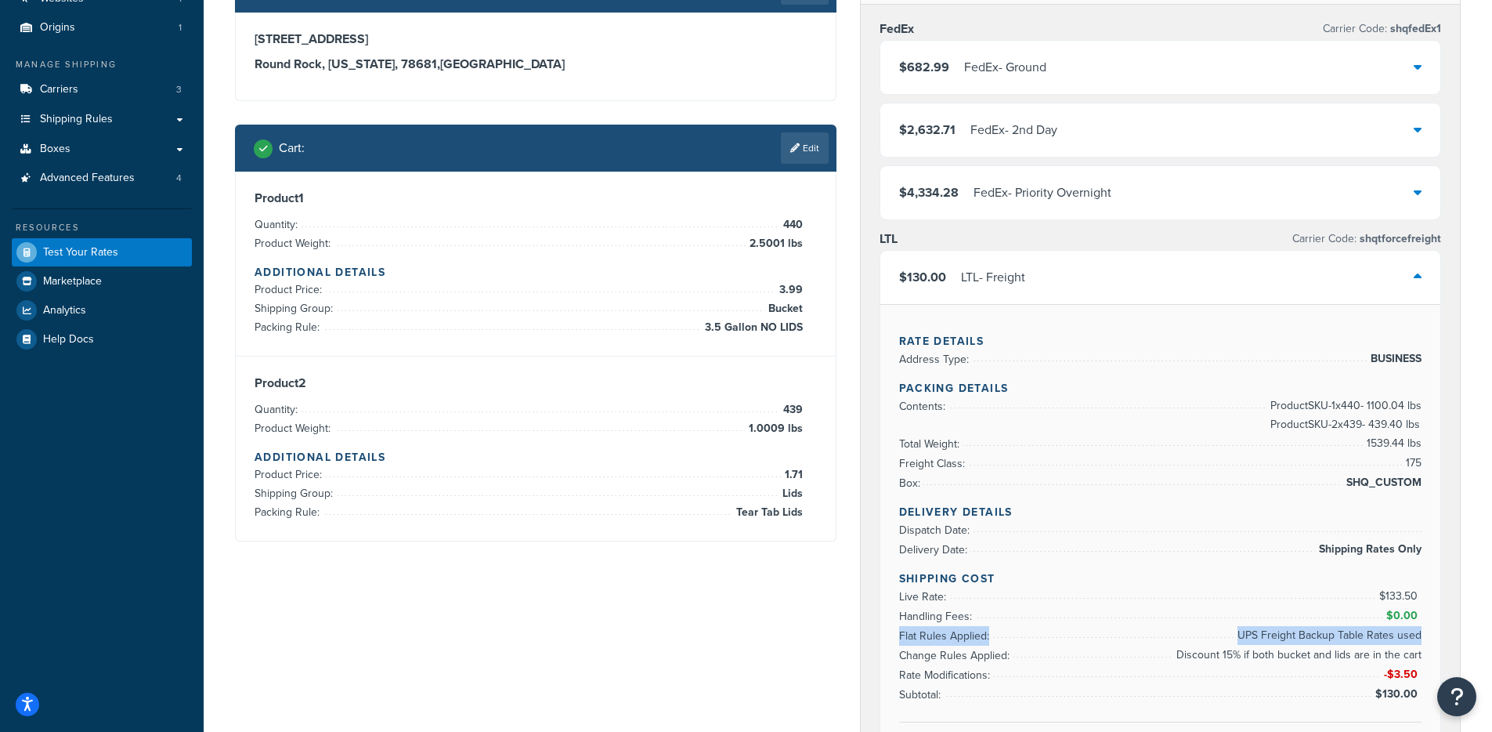
scroll to position [0, 0]
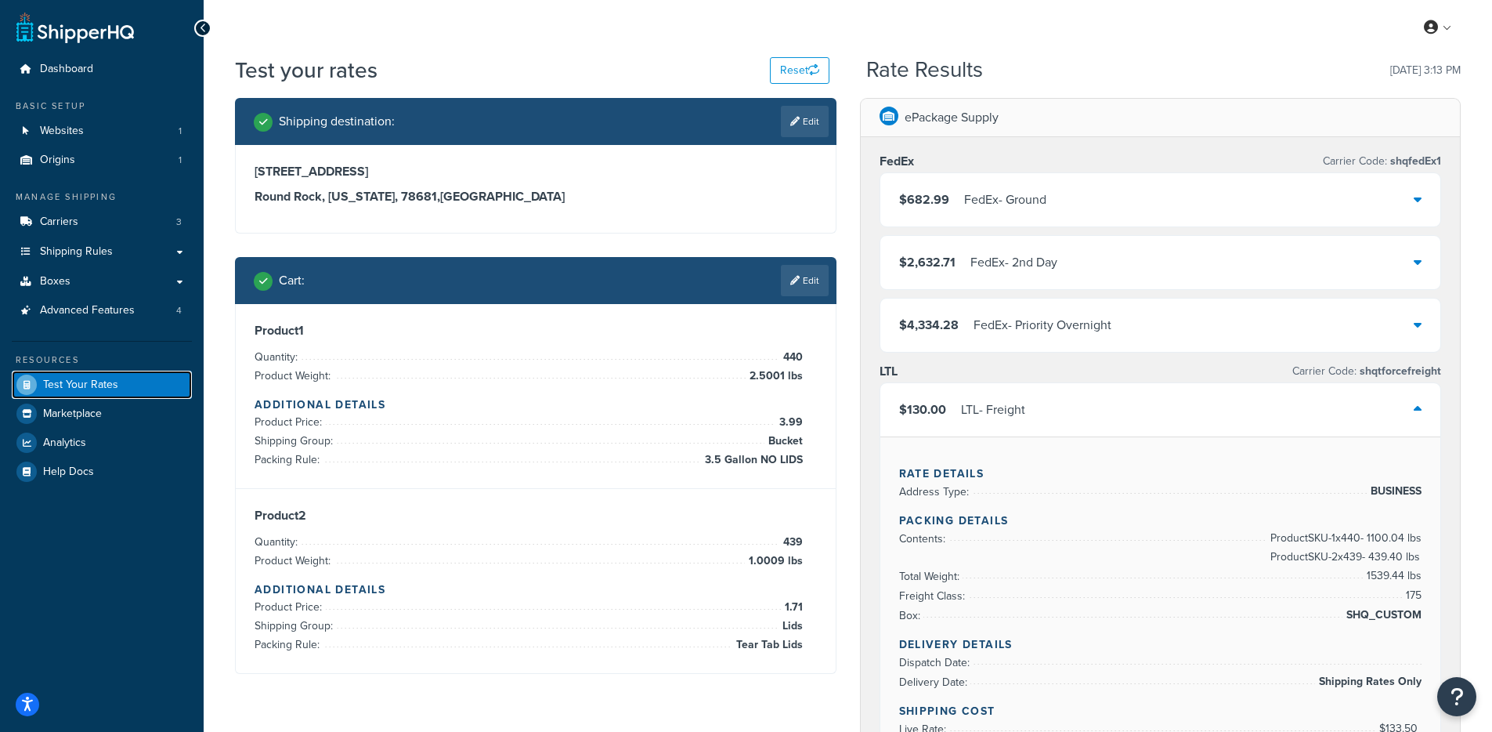
click at [78, 390] on span "Test Your Rates" at bounding box center [80, 384] width 75 height 13
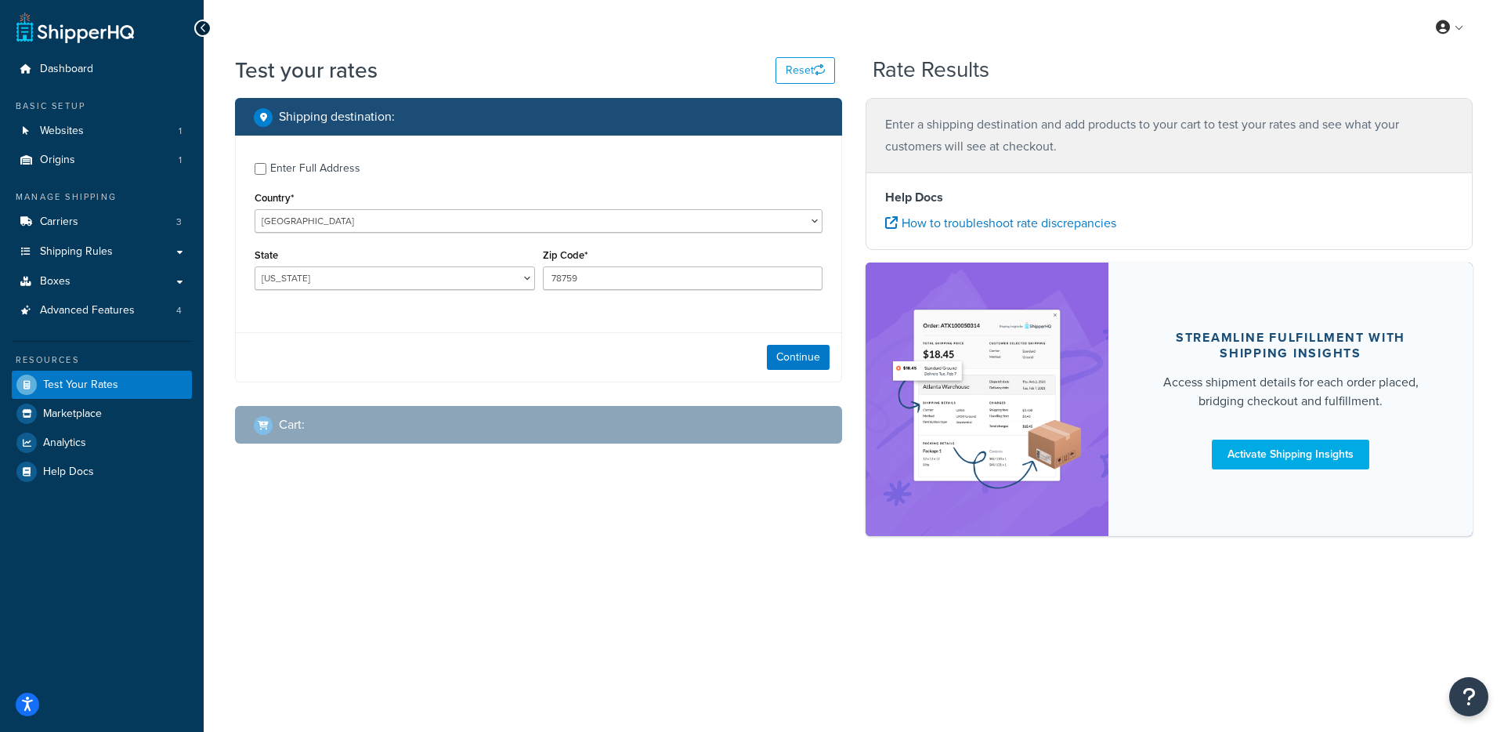
select select "[GEOGRAPHIC_DATA]"
click at [108, 227] on link "Carriers 3" at bounding box center [102, 222] width 180 height 29
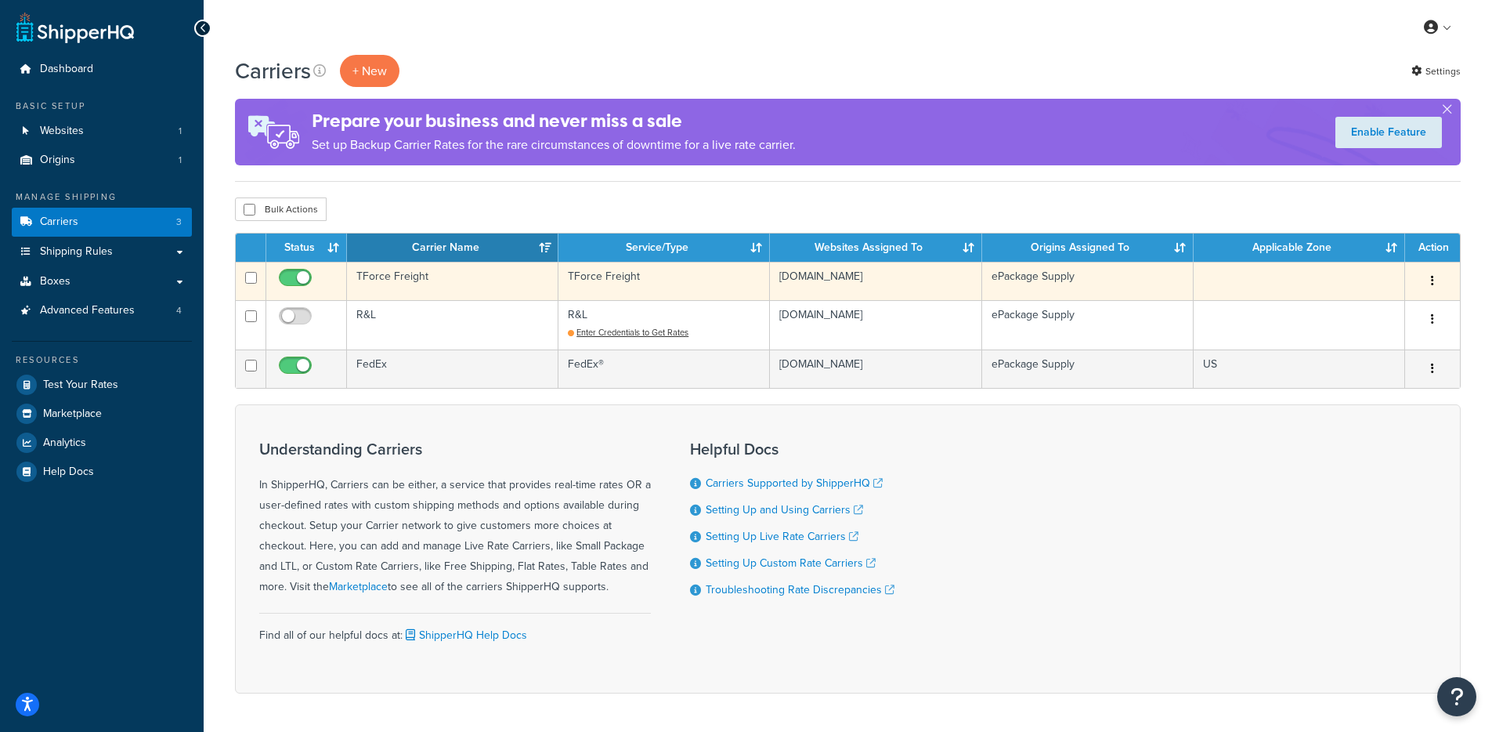
click at [455, 284] on td "TForce Freight" at bounding box center [452, 281] width 211 height 38
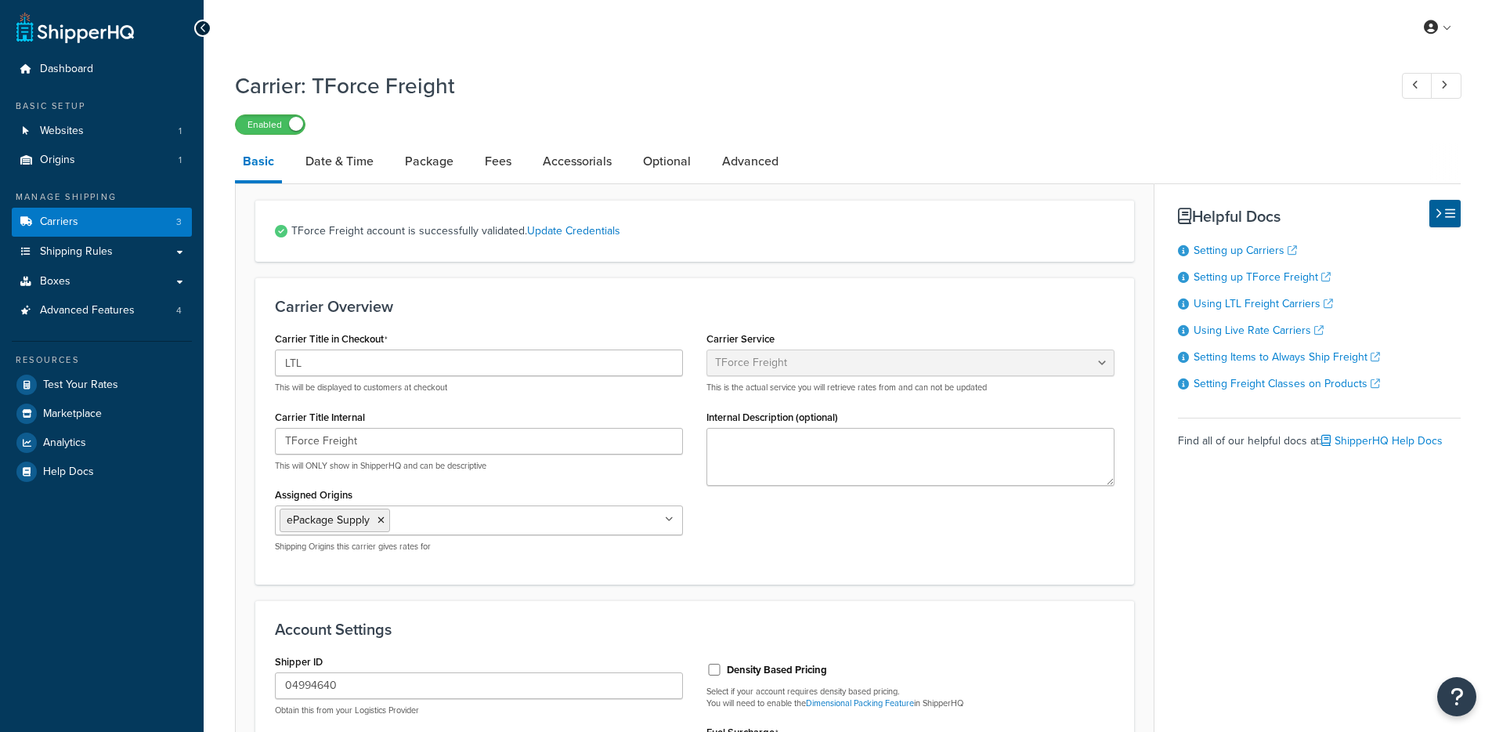
select select "tforceFreight"
click at [546, 242] on span "TForce Freight account is successfully validated. Update Credentials" at bounding box center [702, 231] width 823 height 22
click at [562, 230] on link "Update Credentials" at bounding box center [573, 230] width 93 height 16
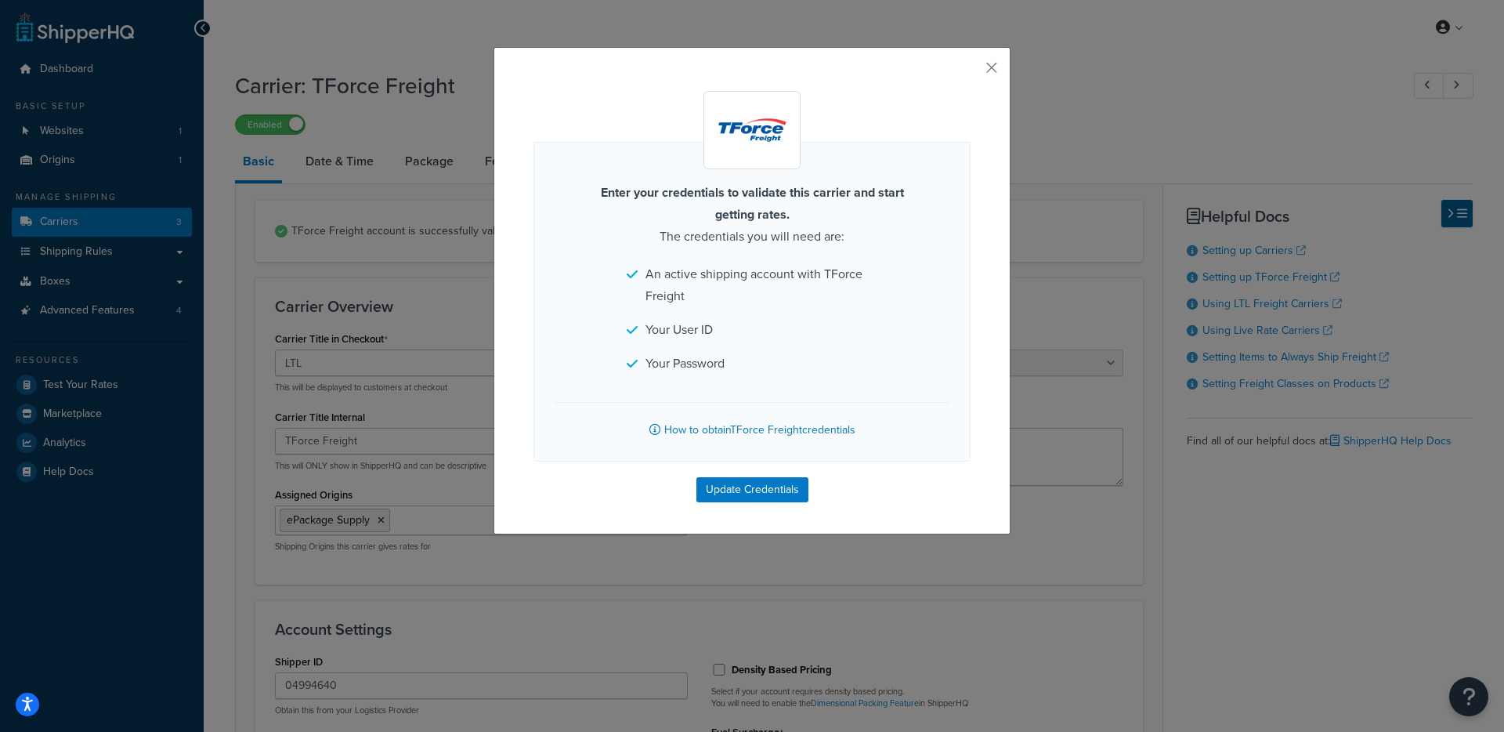
click at [995, 64] on div "Enter your credentials to validate this carrier and start getting rates. The cr…" at bounding box center [751, 290] width 517 height 487
click at [971, 71] on button "button" at bounding box center [969, 73] width 4 height 4
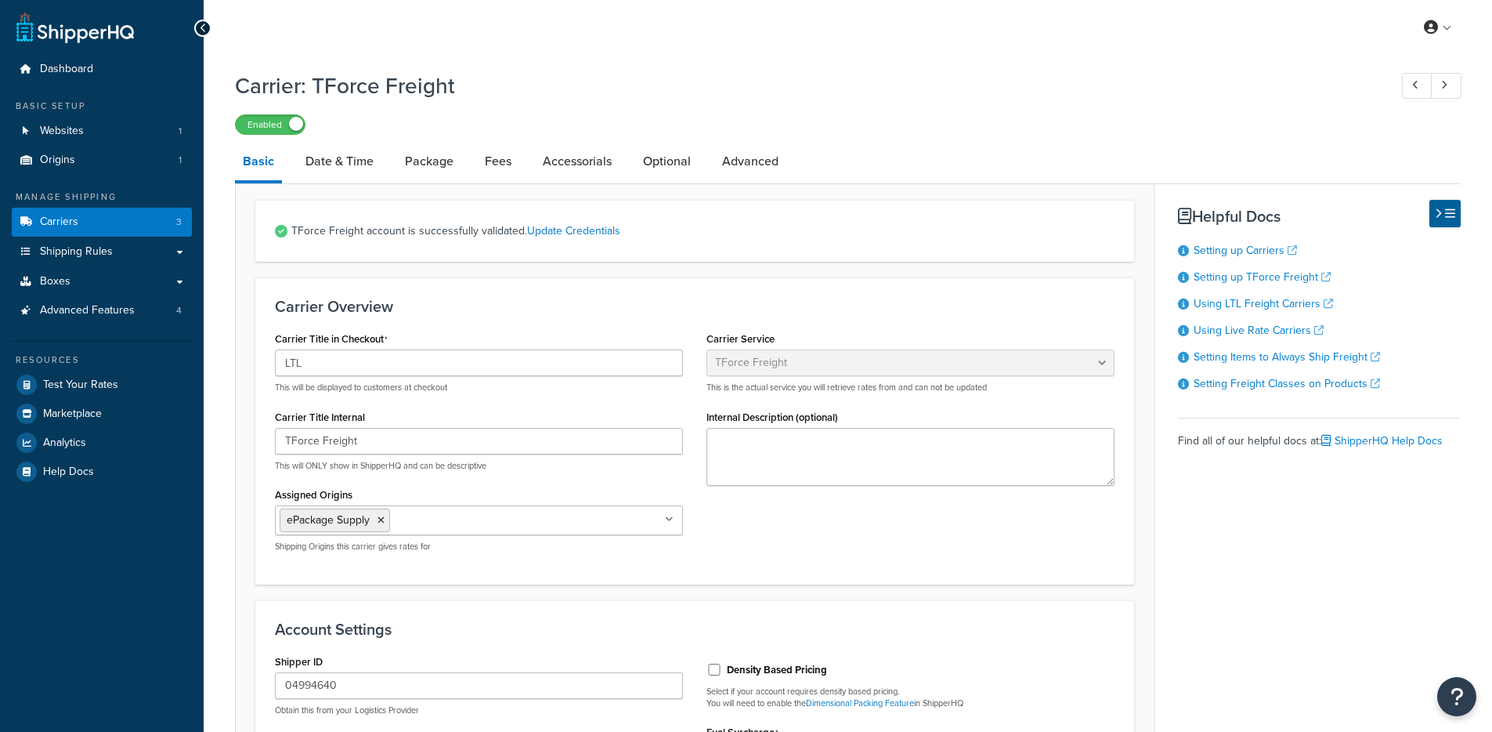
select select "tforceFreight"
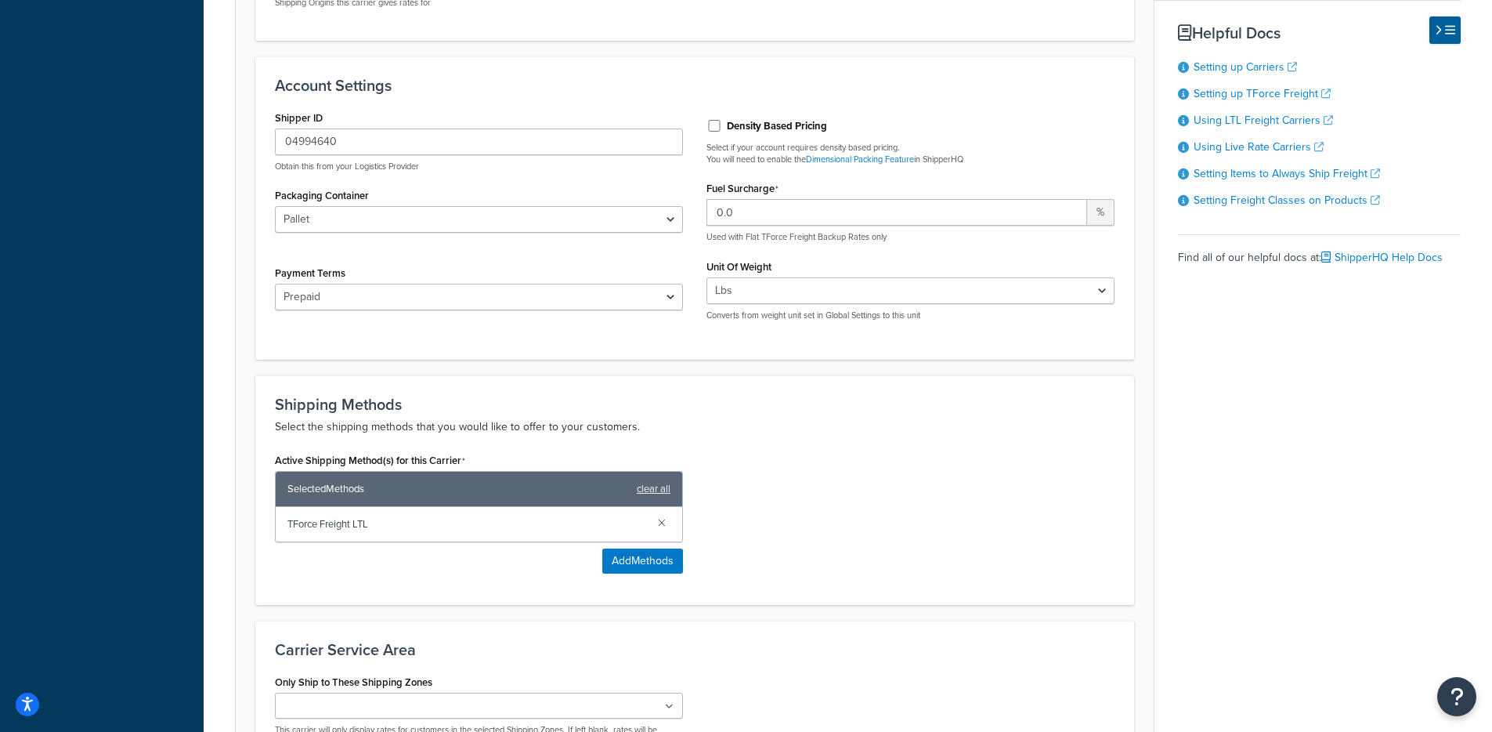
scroll to position [544, 0]
click at [719, 123] on input "Density Based Pricing" at bounding box center [715, 125] width 16 height 12
checkbox input "true"
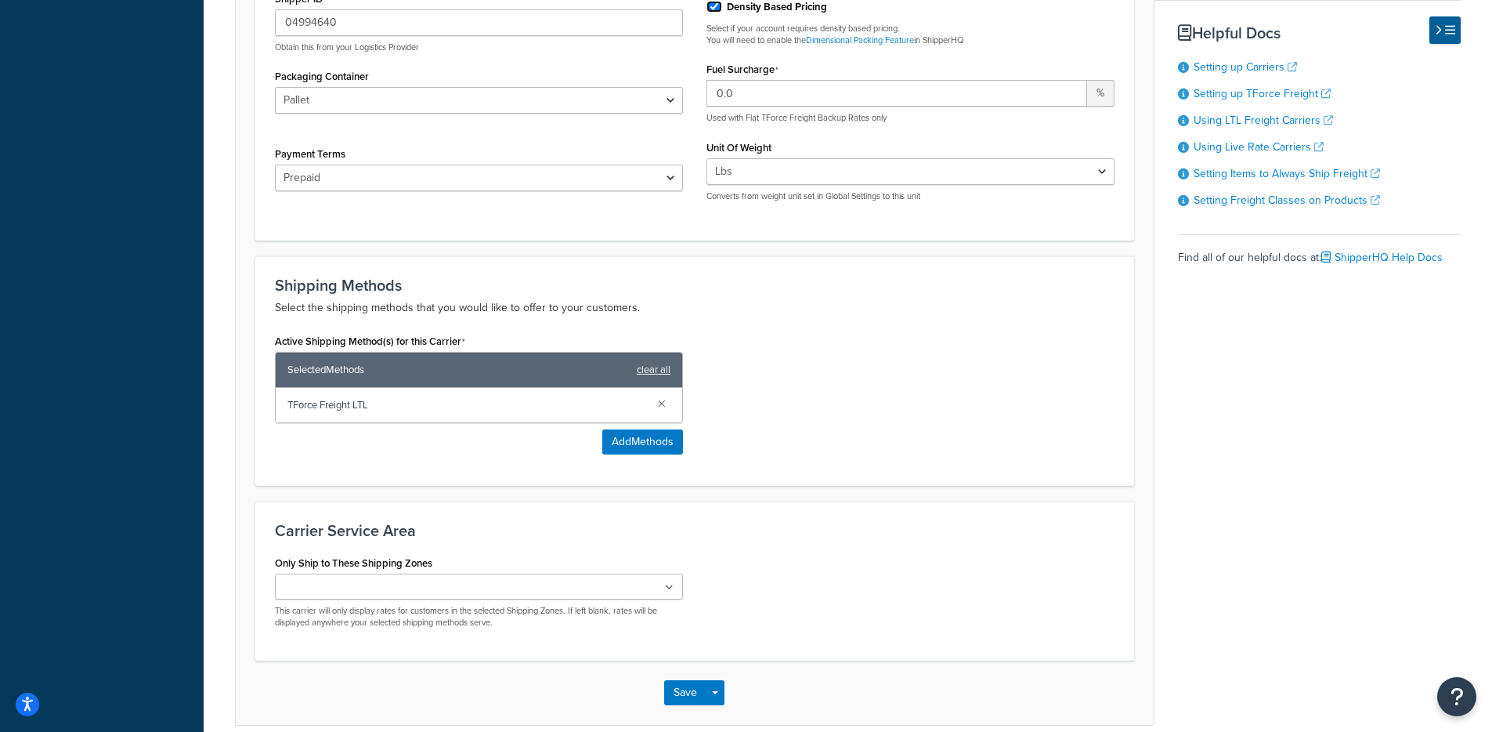
scroll to position [736, 0]
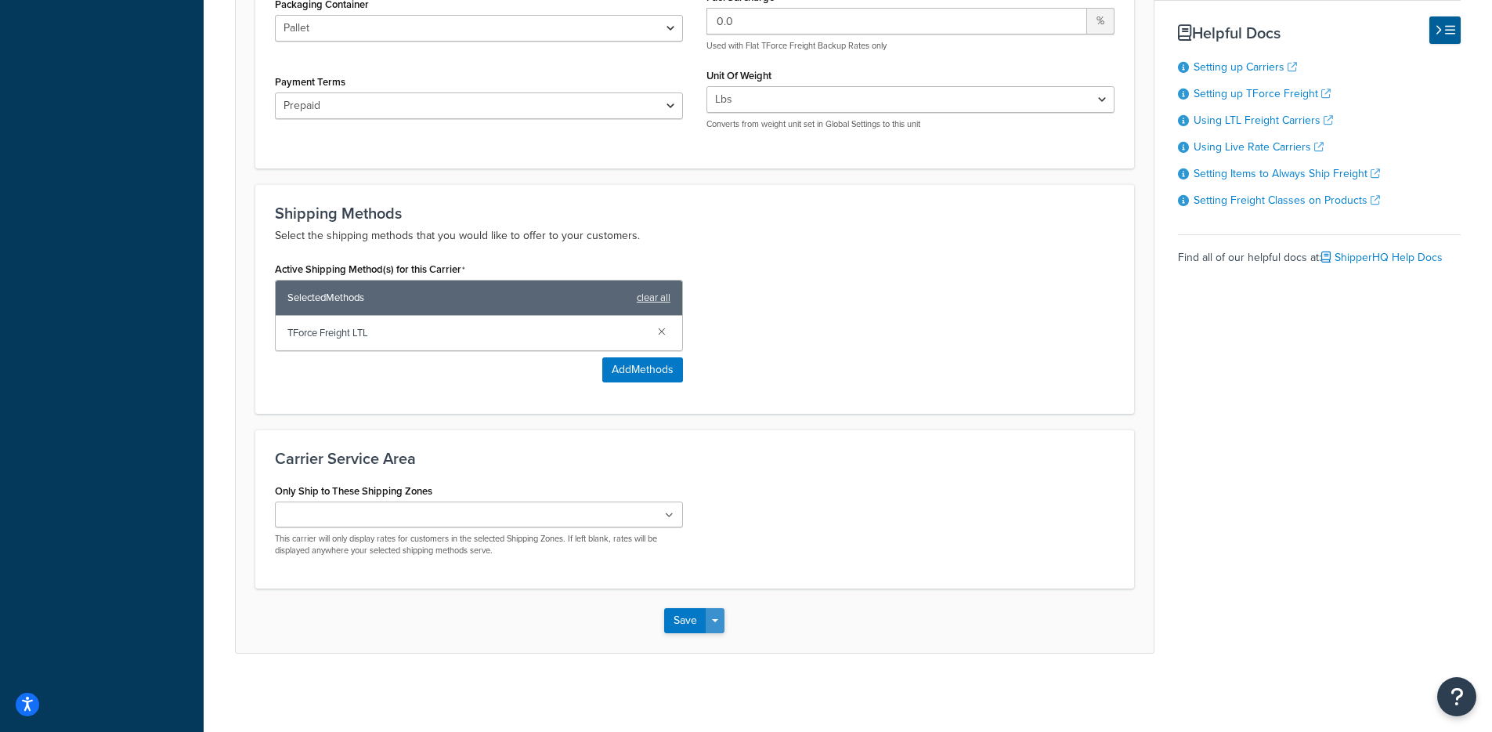
click at [720, 615] on button "Save Dropdown" at bounding box center [715, 620] width 19 height 25
click at [720, 642] on button "Save and Edit" at bounding box center [721, 649] width 114 height 33
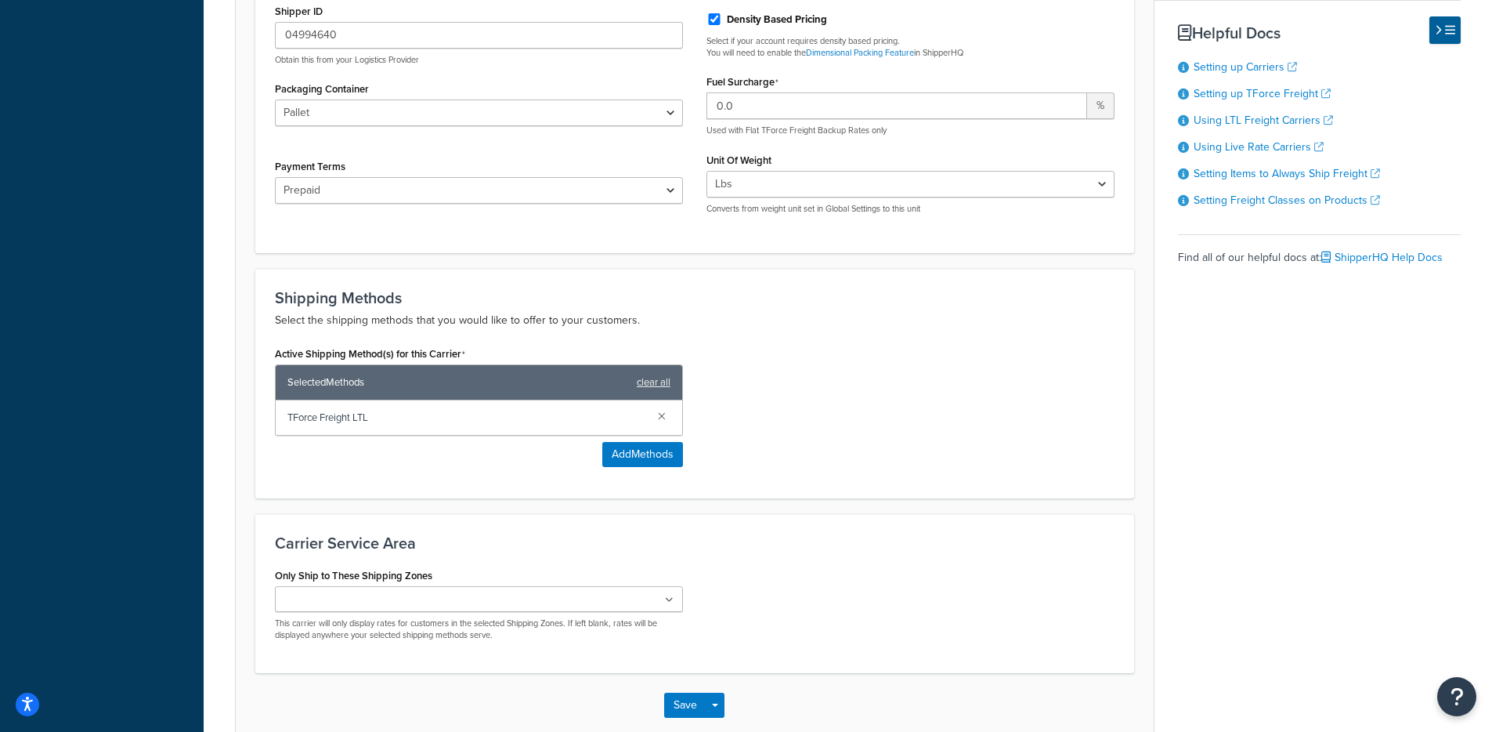
scroll to position [0, 0]
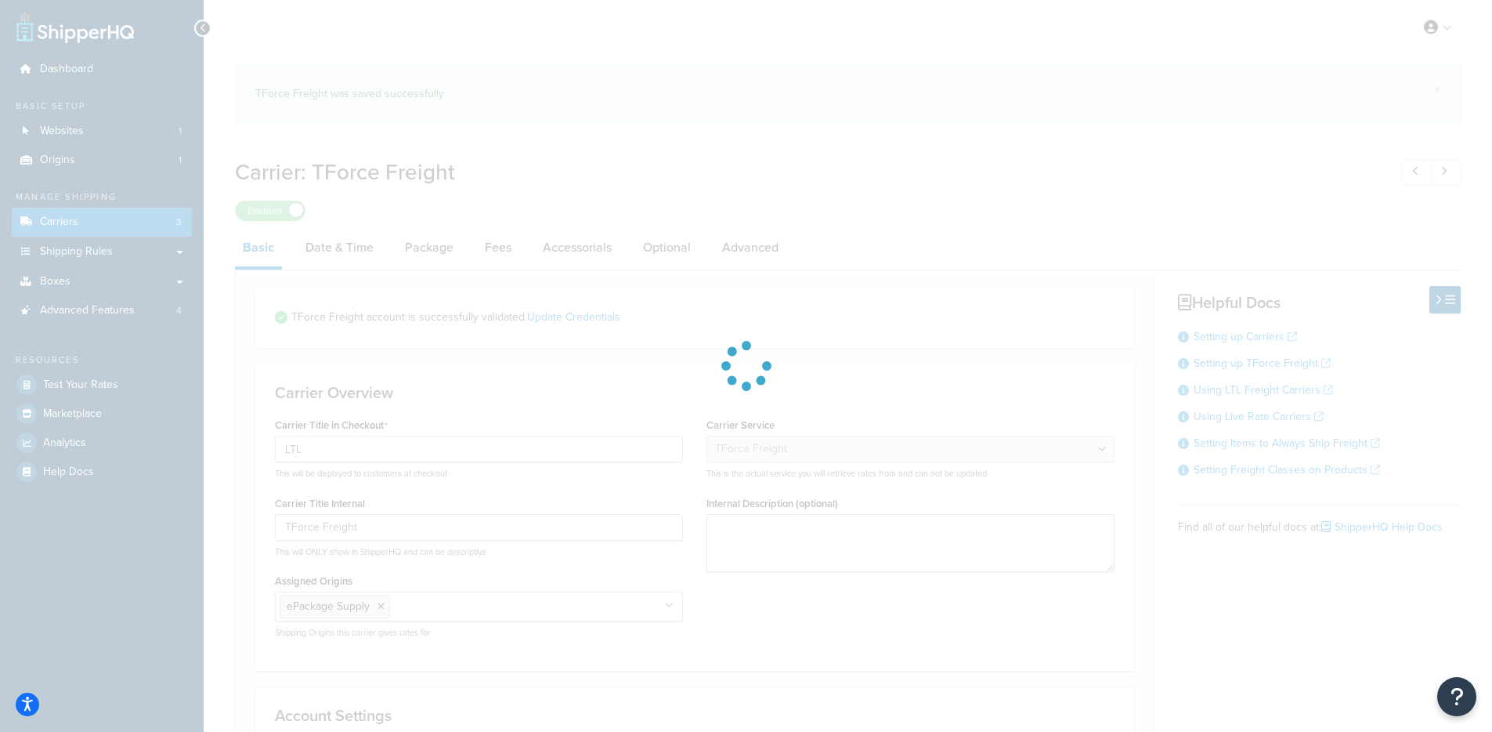
select select "tforceFreight"
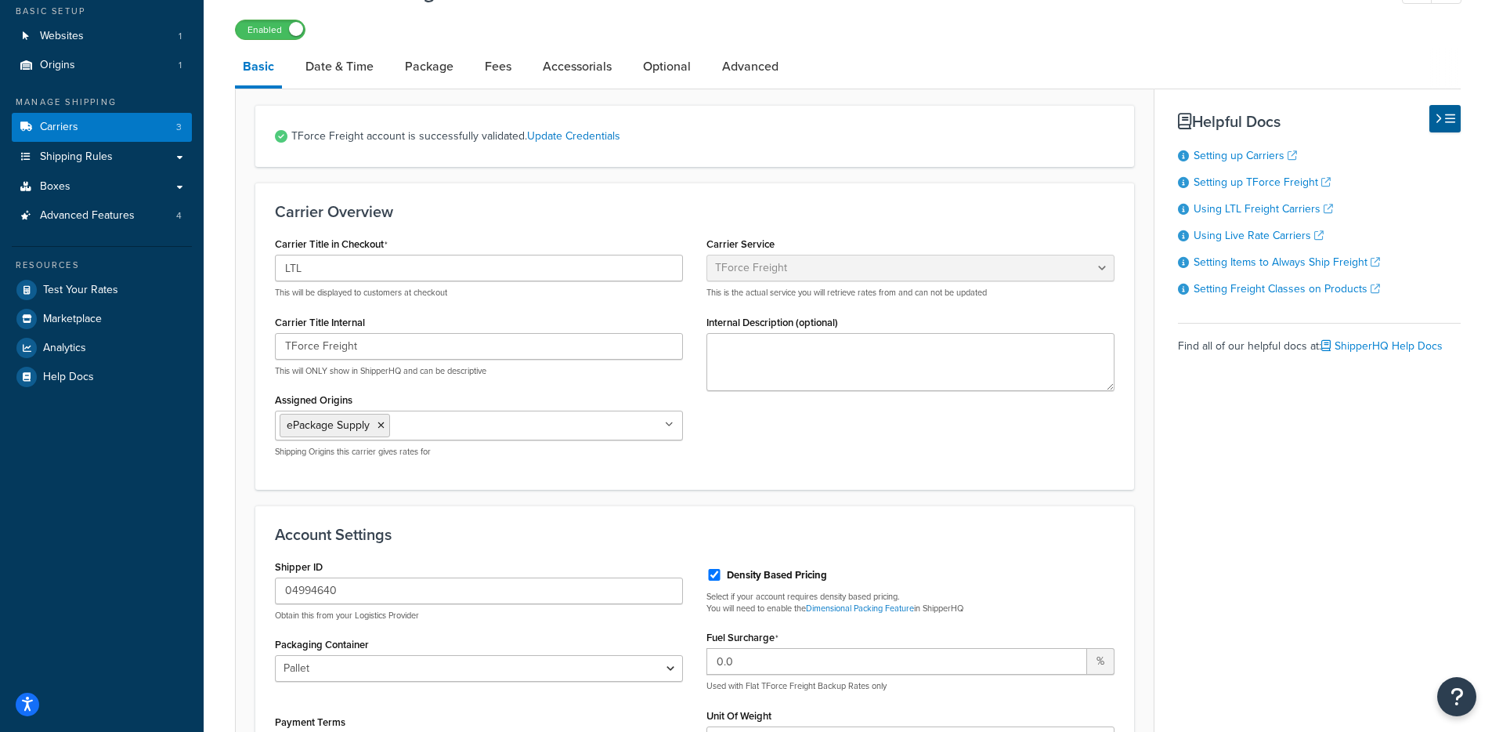
scroll to position [552, 0]
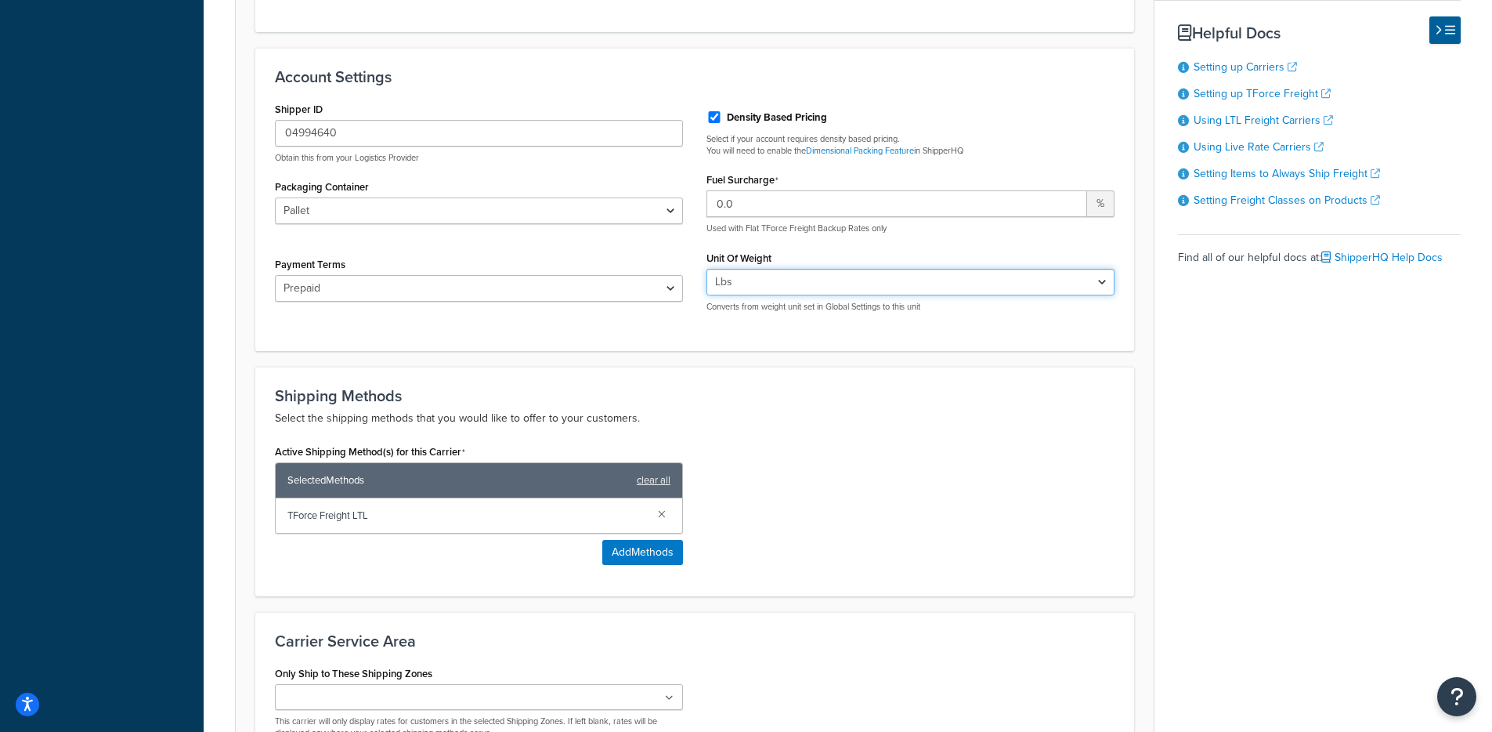
click at [770, 290] on select "Lbs Kgs Convert LBS to KG" at bounding box center [911, 282] width 408 height 27
drag, startPoint x: 938, startPoint y: 315, endPoint x: 737, endPoint y: 330, distance: 201.9
click at [732, 316] on div "Density Based Pricing Select if your account requires density based pricing. Yo…" at bounding box center [911, 211] width 432 height 227
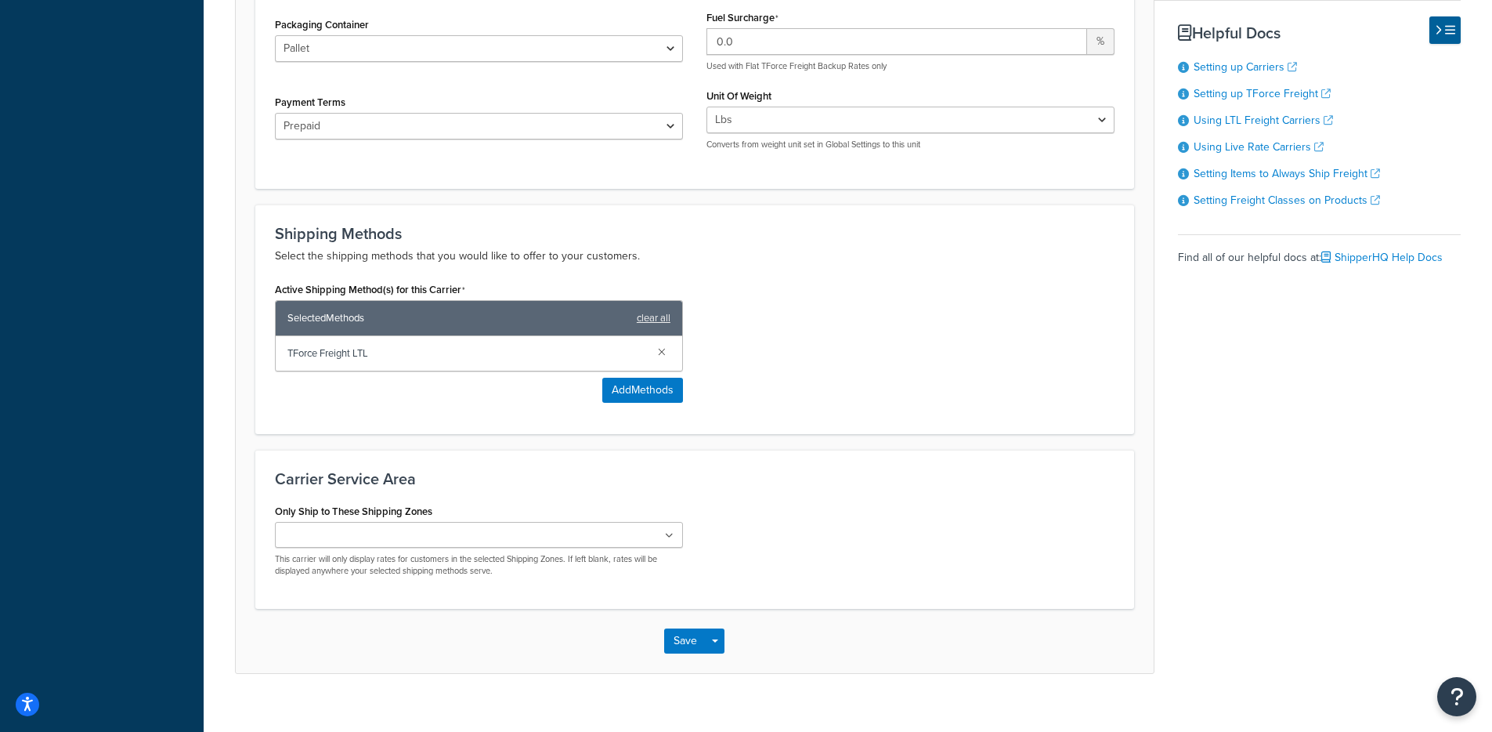
scroll to position [736, 0]
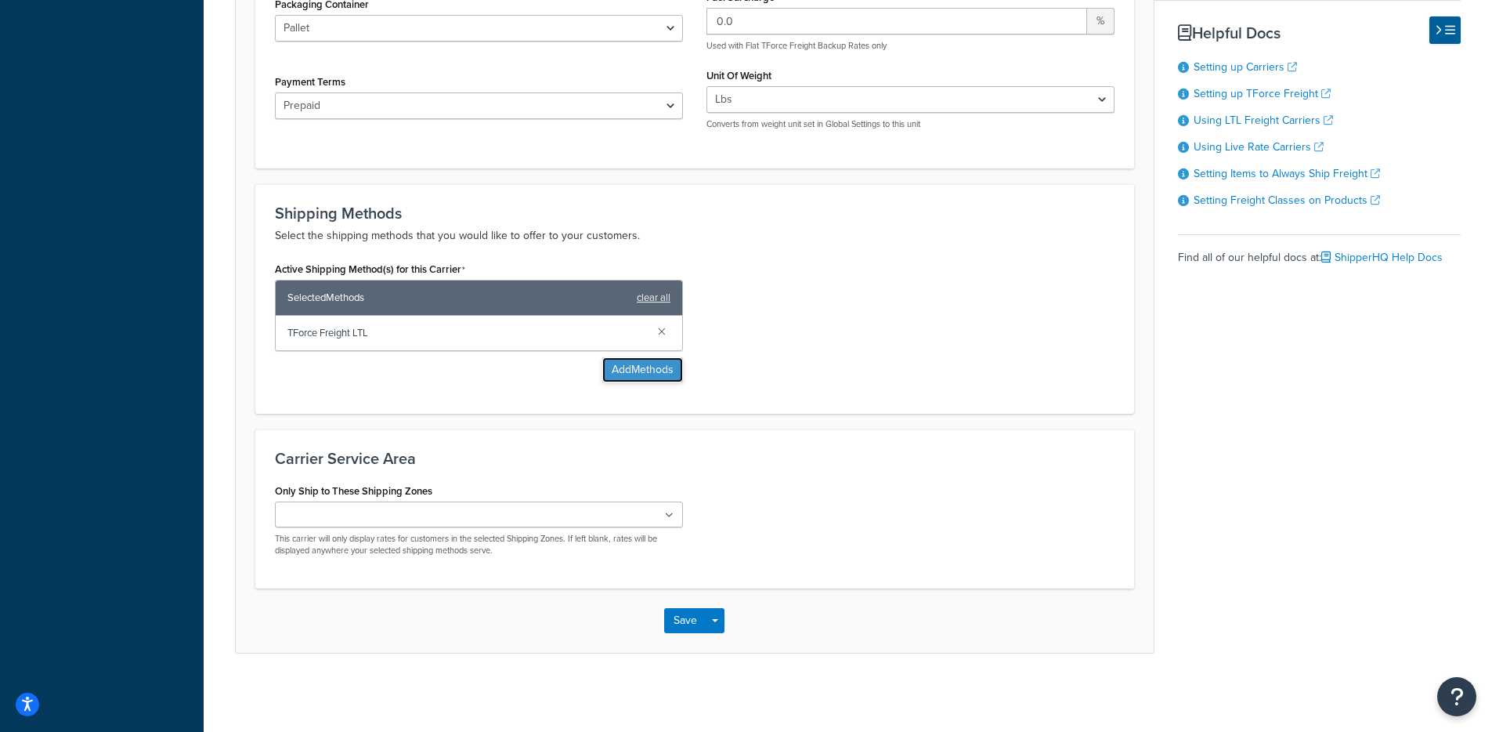
click at [627, 361] on button "Add Methods" at bounding box center [642, 369] width 81 height 25
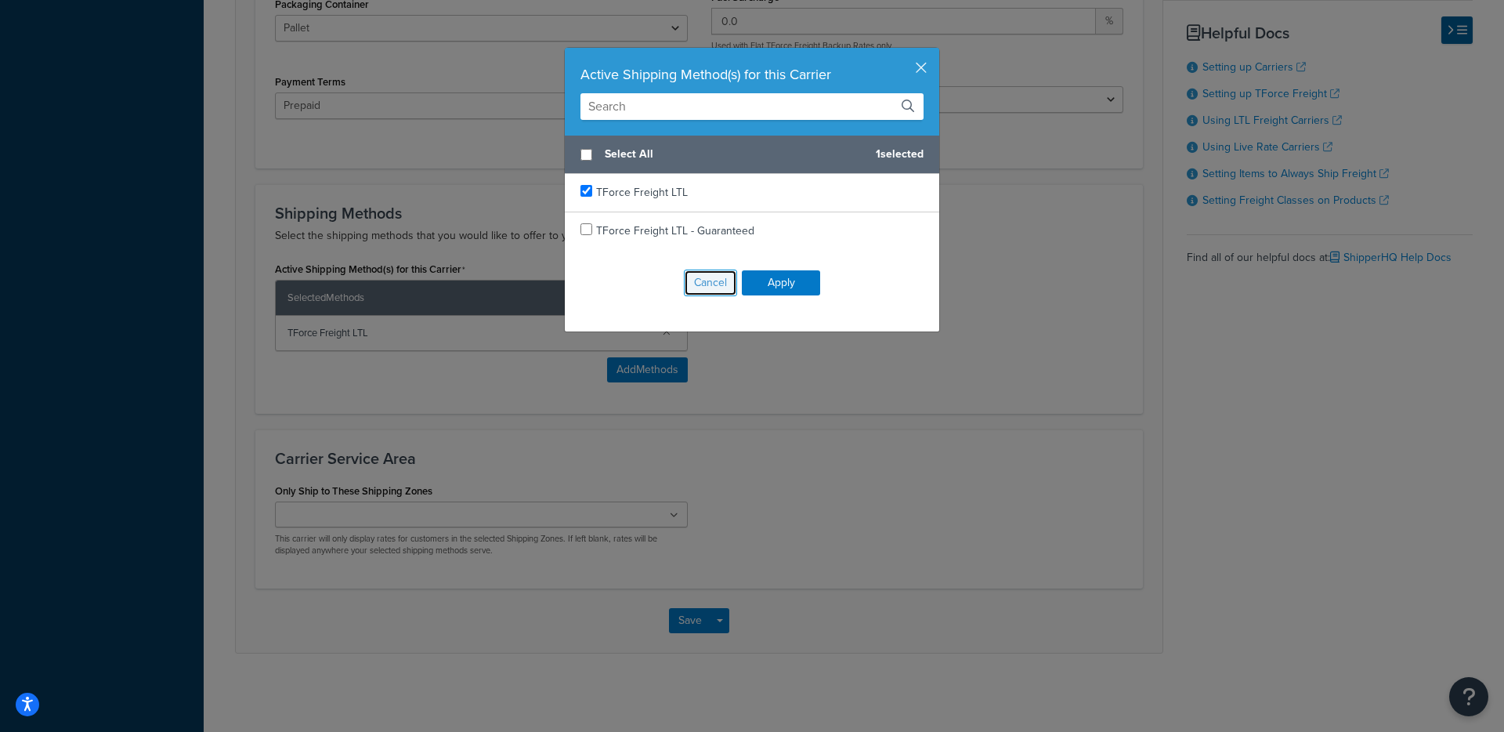
click at [702, 273] on button "Cancel" at bounding box center [710, 282] width 53 height 27
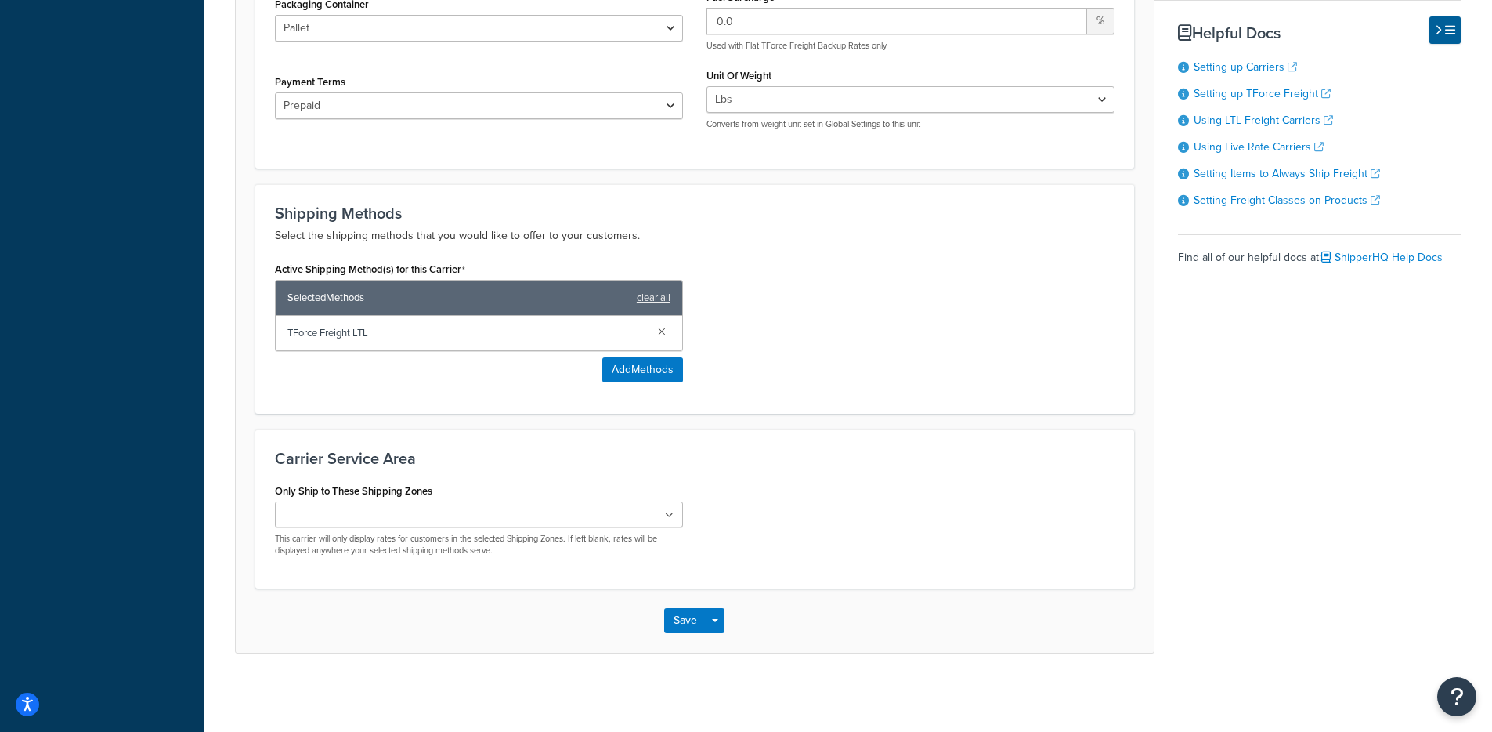
drag, startPoint x: 377, startPoint y: 498, endPoint x: 398, endPoint y: 495, distance: 21.4
click at [385, 497] on label "Only Ship to These Shipping Zones" at bounding box center [353, 491] width 157 height 12
click at [385, 507] on input "Only Ship to These Shipping Zones" at bounding box center [349, 515] width 139 height 17
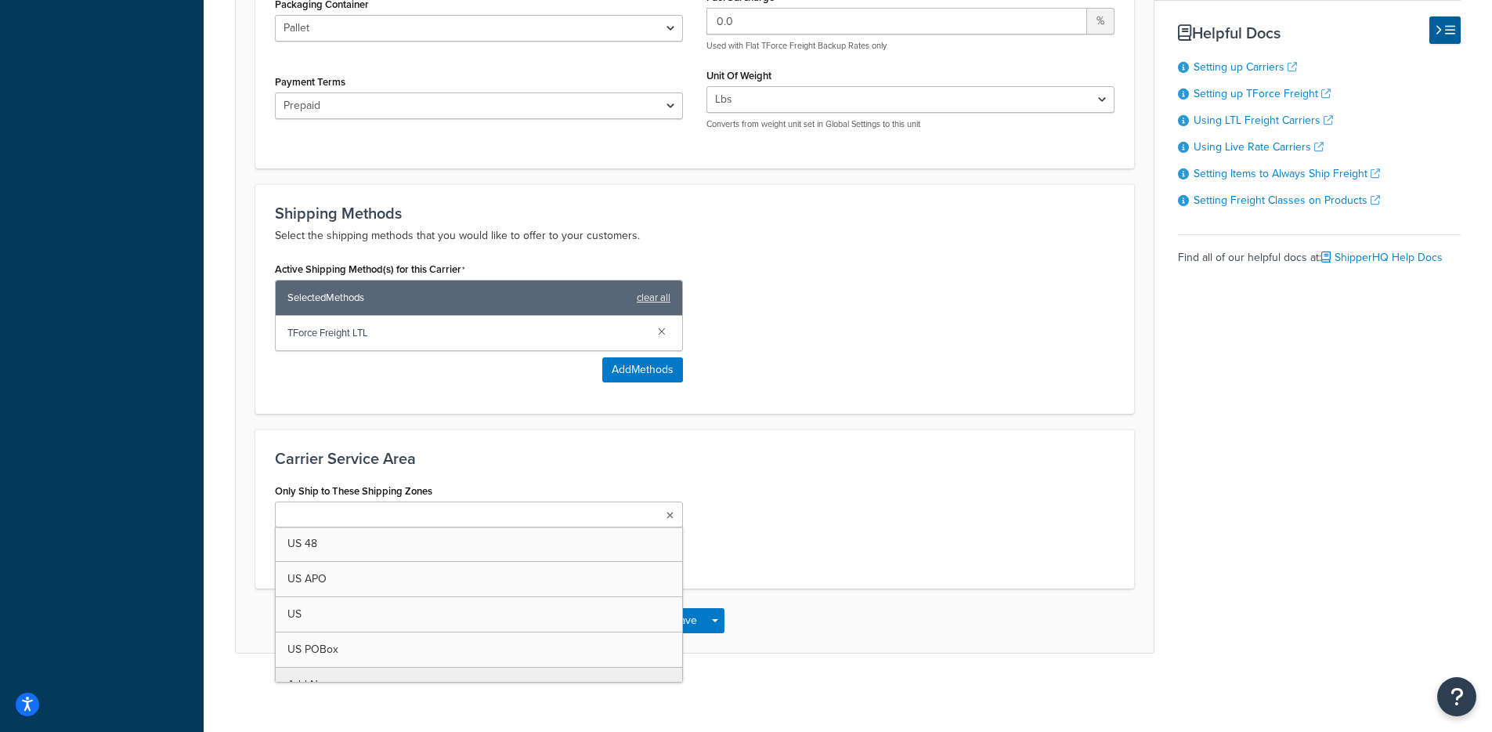
click at [674, 470] on div "Carrier Service Area Only Ship to These Shipping Zones US 48 US APO US US POBox…" at bounding box center [694, 508] width 879 height 159
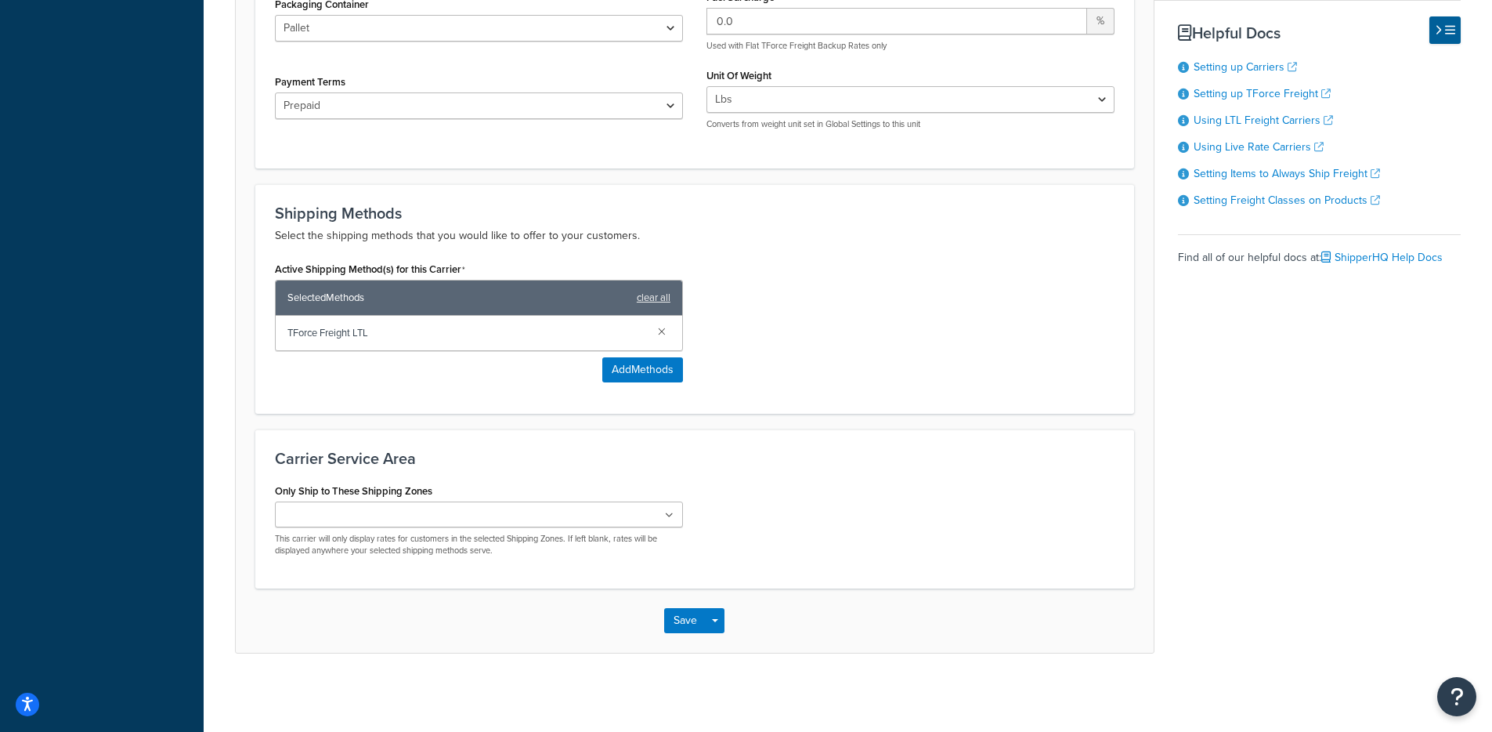
drag, startPoint x: 369, startPoint y: 483, endPoint x: 305, endPoint y: 483, distance: 64.2
click at [305, 483] on div "Only Ship to These Shipping Zones US 48 US APO US US POBox Add New This carrier…" at bounding box center [479, 518] width 408 height 78
click at [434, 518] on ul at bounding box center [479, 514] width 408 height 26
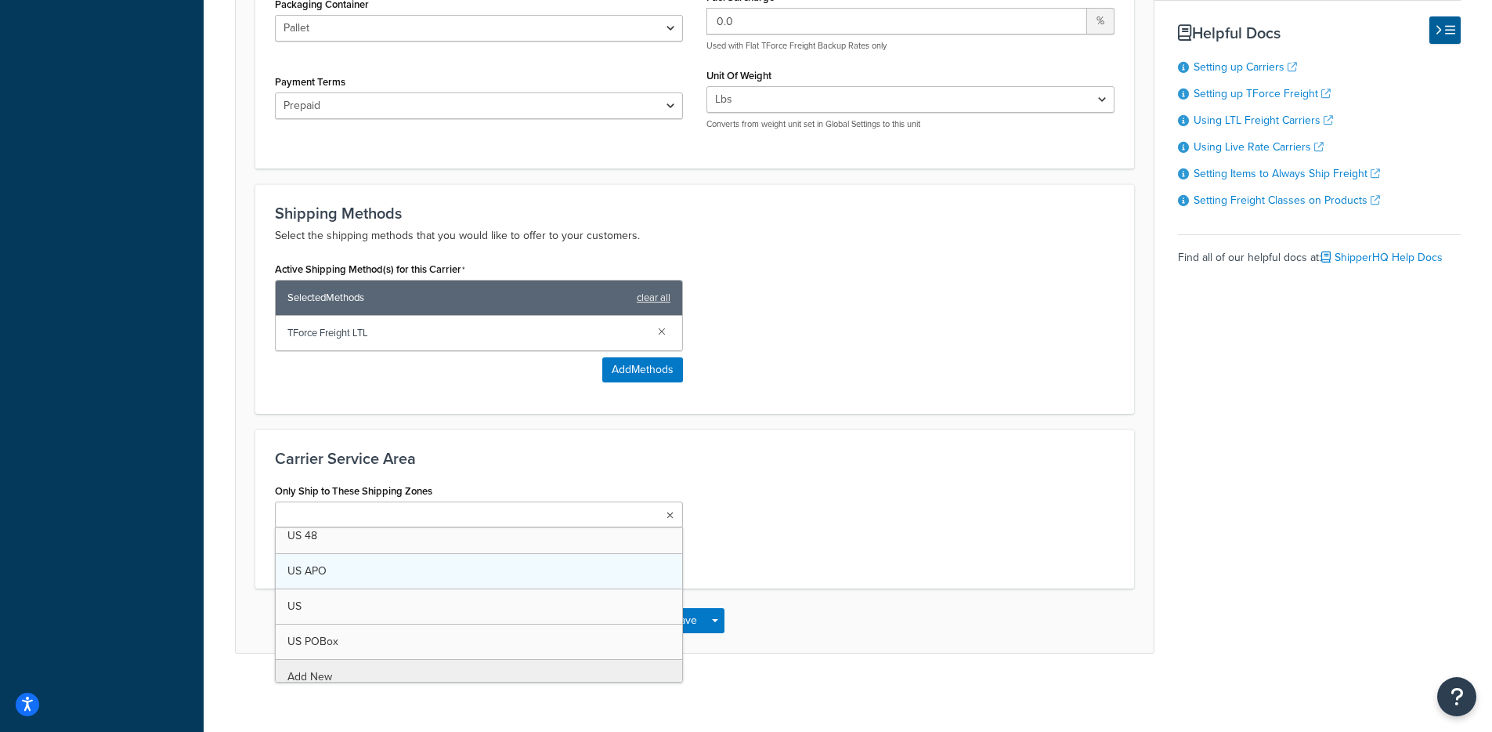
scroll to position [0, 0]
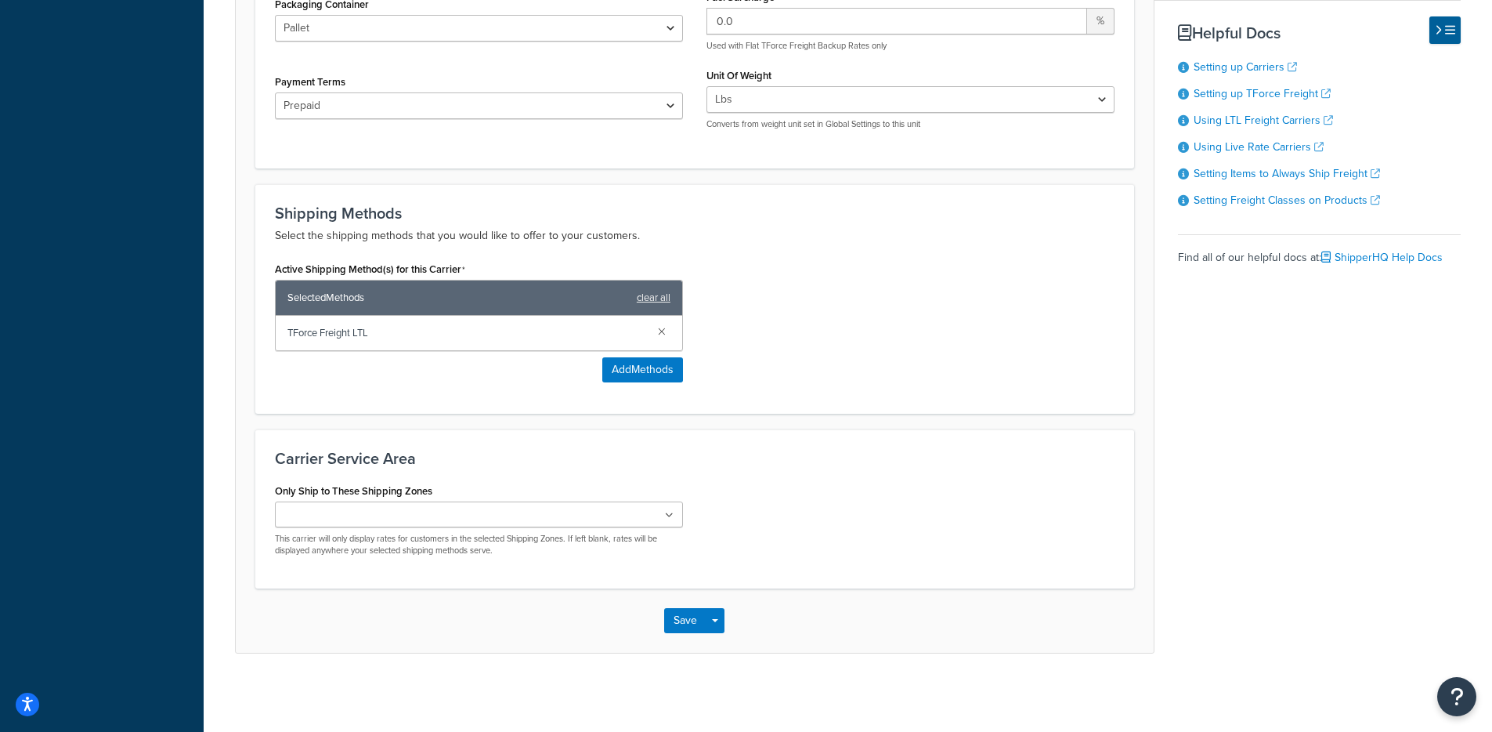
click at [909, 488] on div "Only Ship to These Shipping Zones US 48 US APO US US POBox Add New This carrier…" at bounding box center [694, 523] width 863 height 89
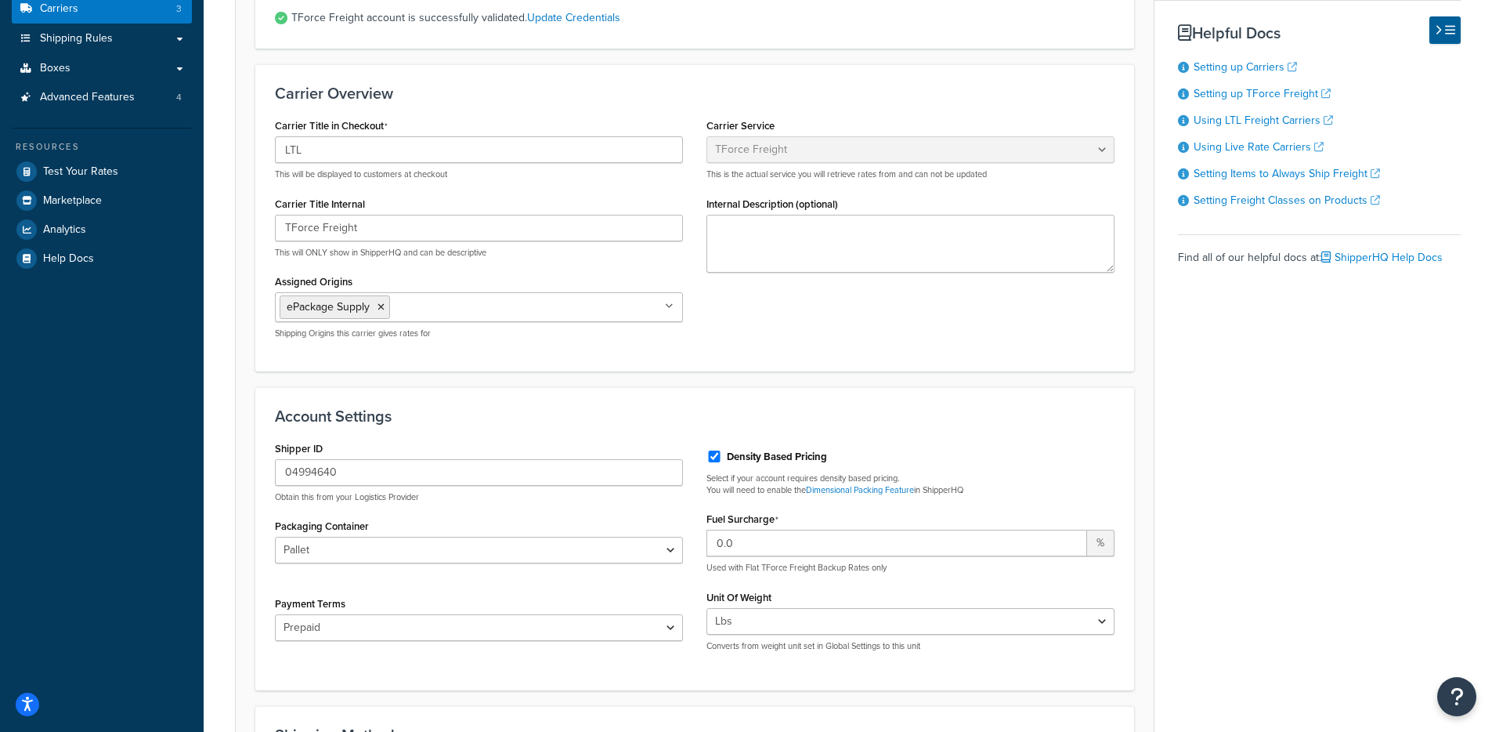
scroll to position [210, 0]
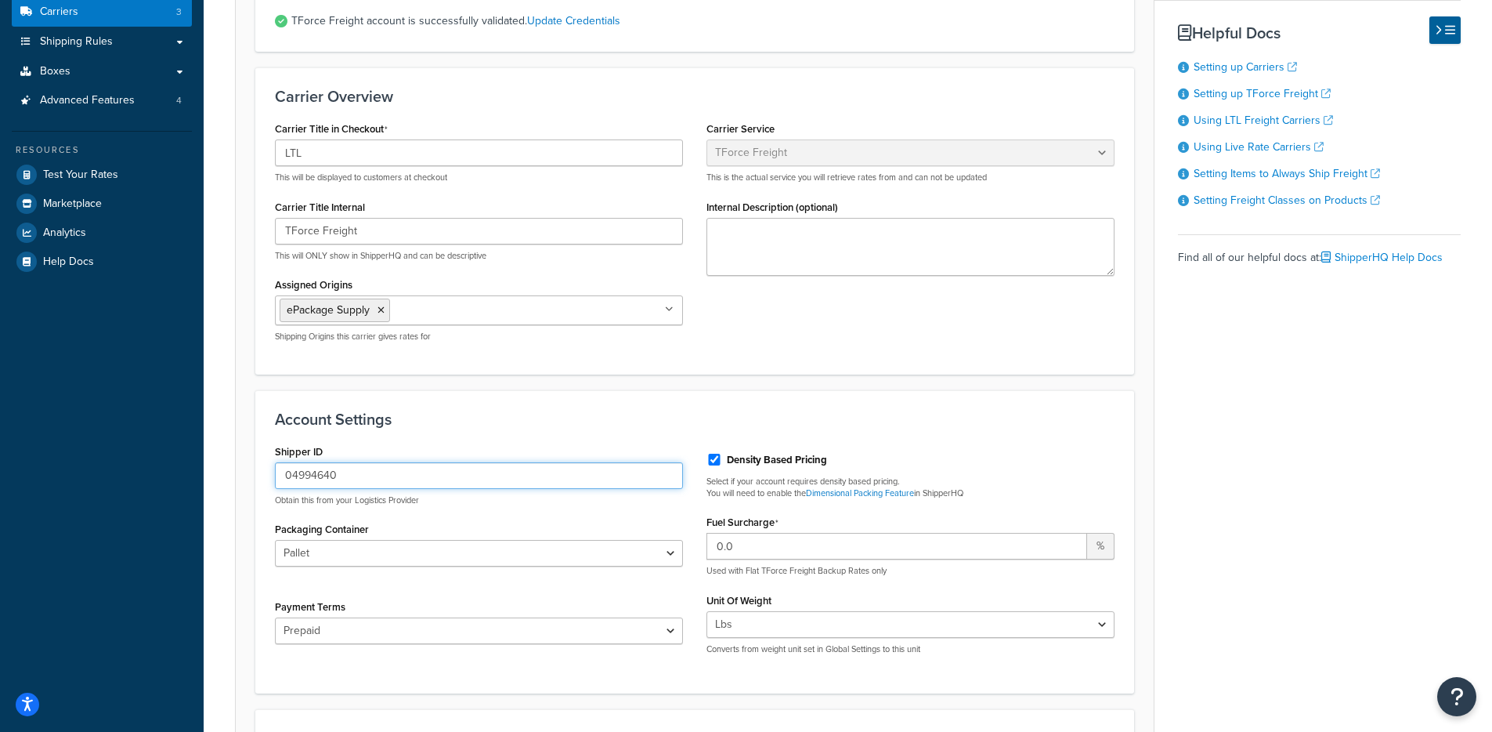
drag, startPoint x: 484, startPoint y: 479, endPoint x: 280, endPoint y: 471, distance: 204.6
click at [294, 471] on input "04994640" at bounding box center [479, 475] width 408 height 27
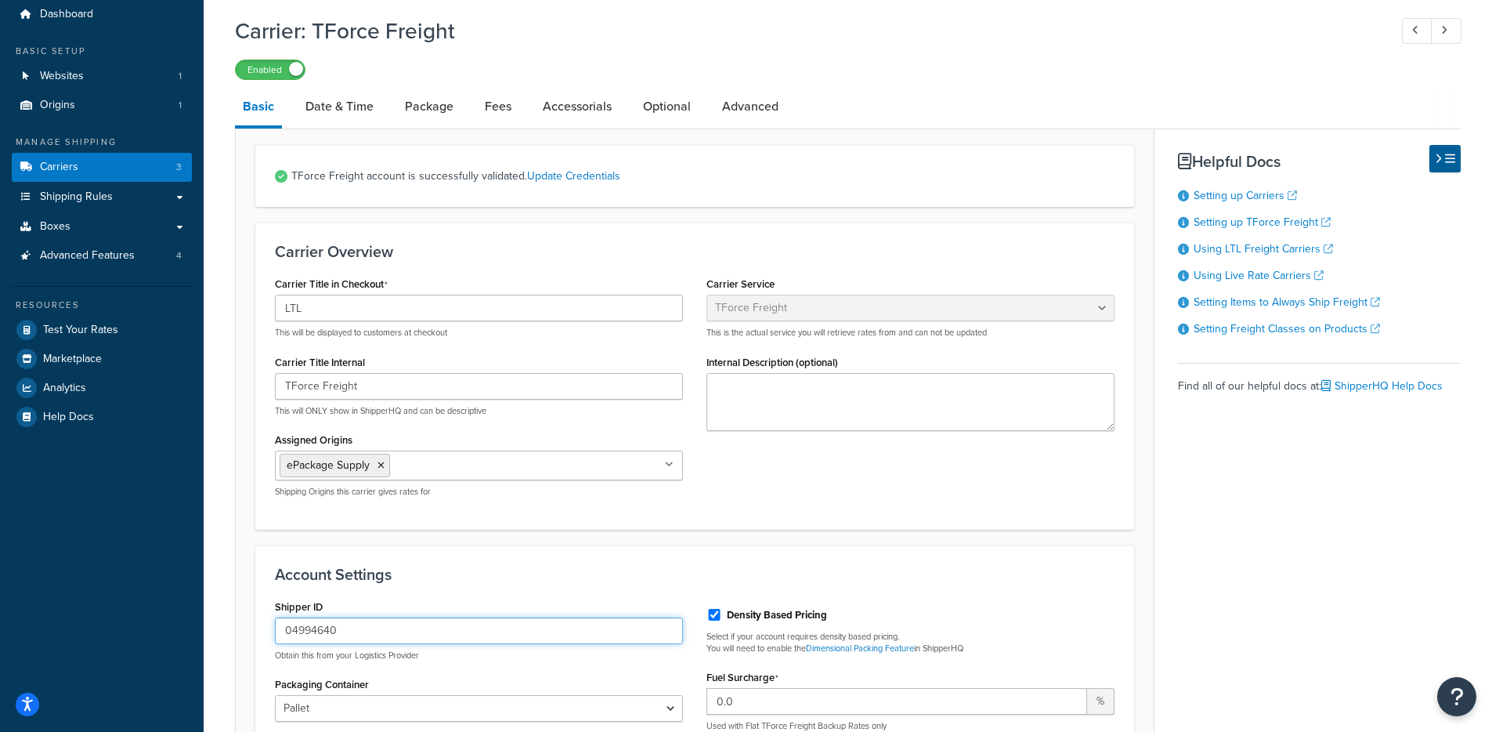
scroll to position [52, 0]
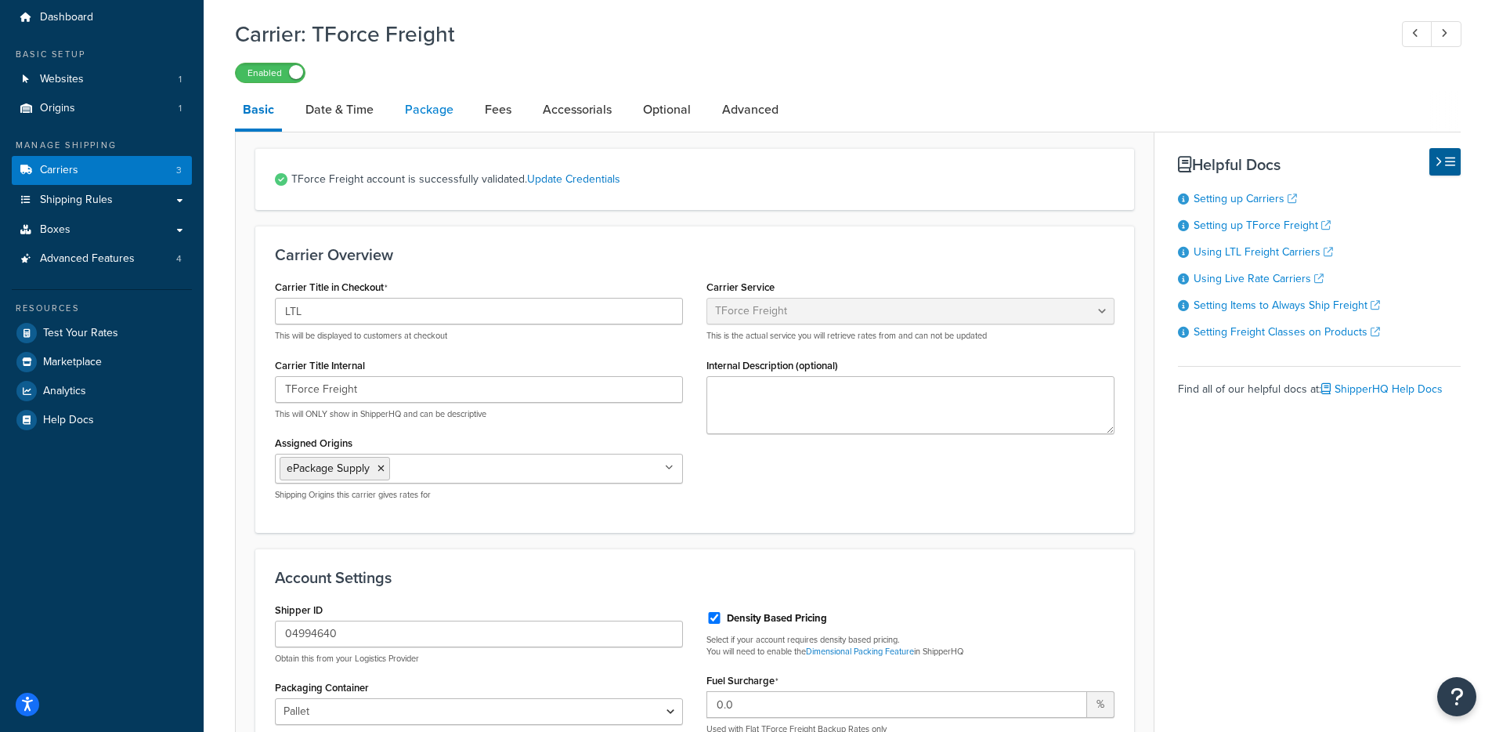
click at [398, 121] on link "Package" at bounding box center [429, 110] width 64 height 38
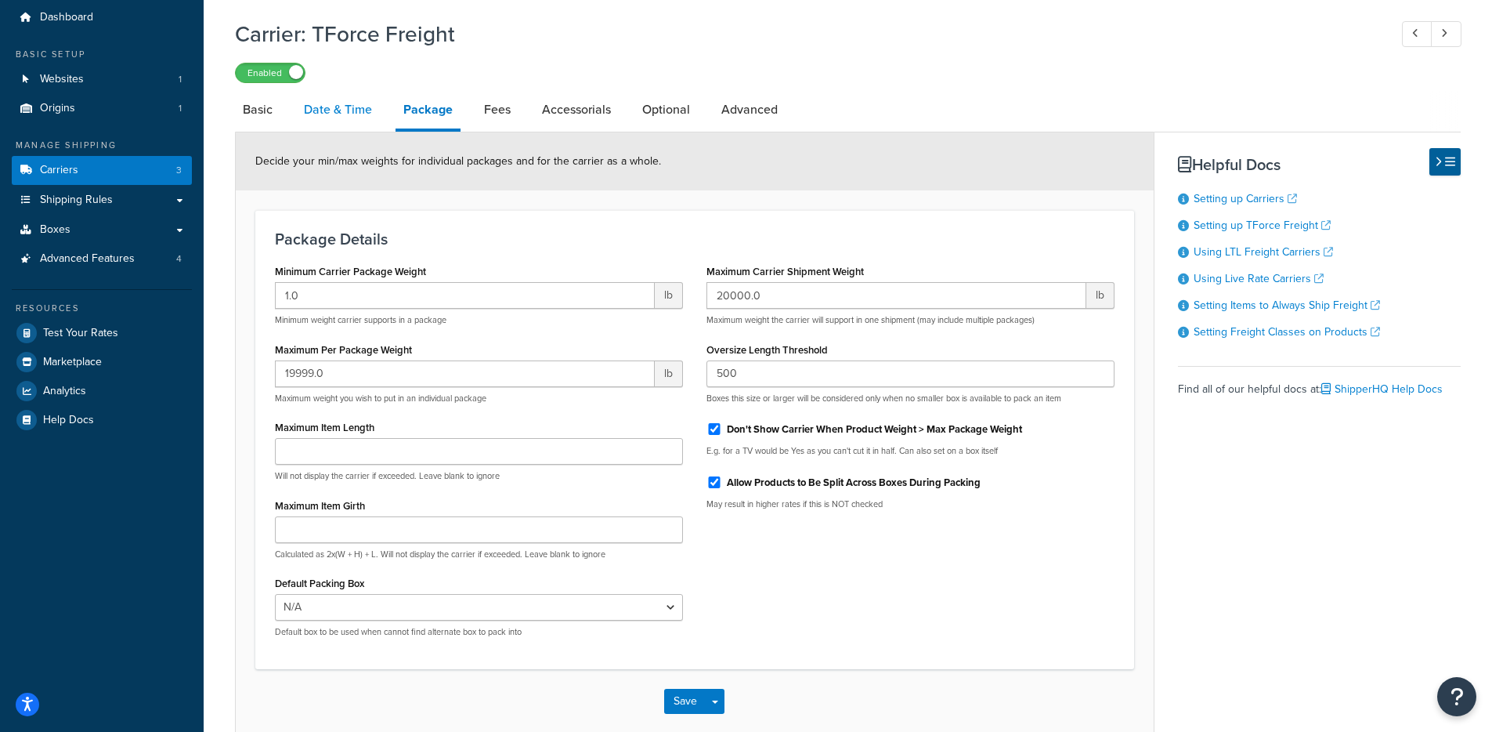
click at [355, 121] on link "Date & Time" at bounding box center [338, 110] width 84 height 38
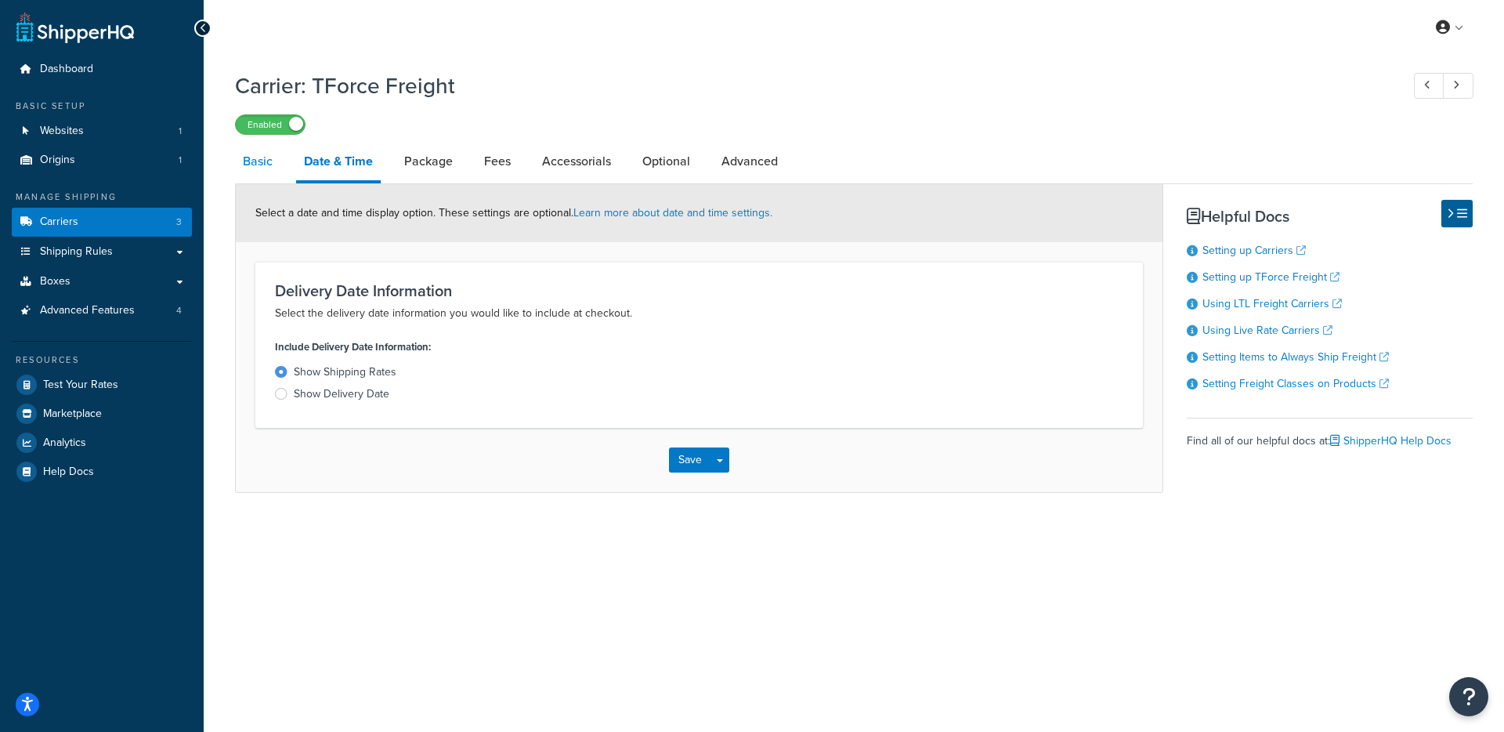
click at [251, 174] on link "Basic" at bounding box center [257, 162] width 45 height 38
select select "tforceFreight"
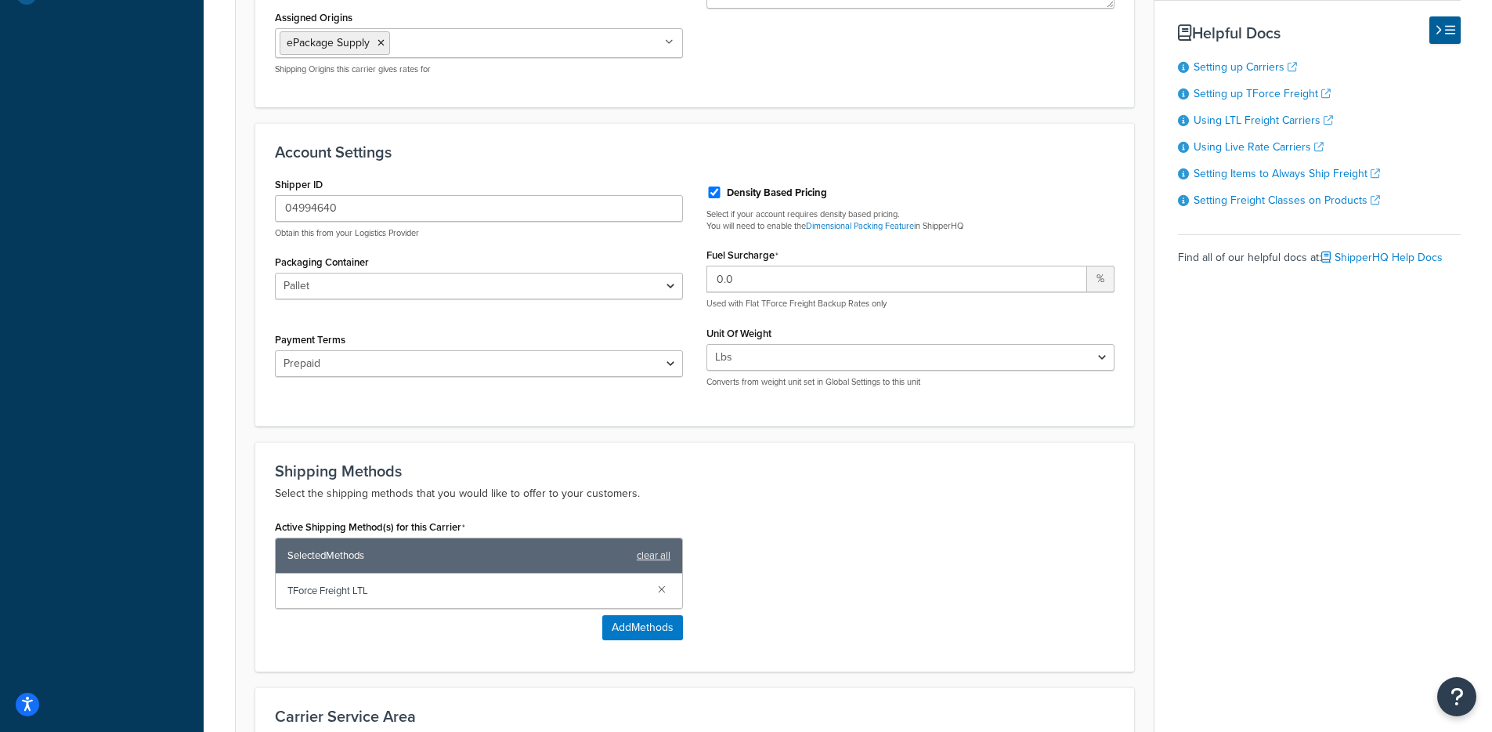
scroll to position [524, 0]
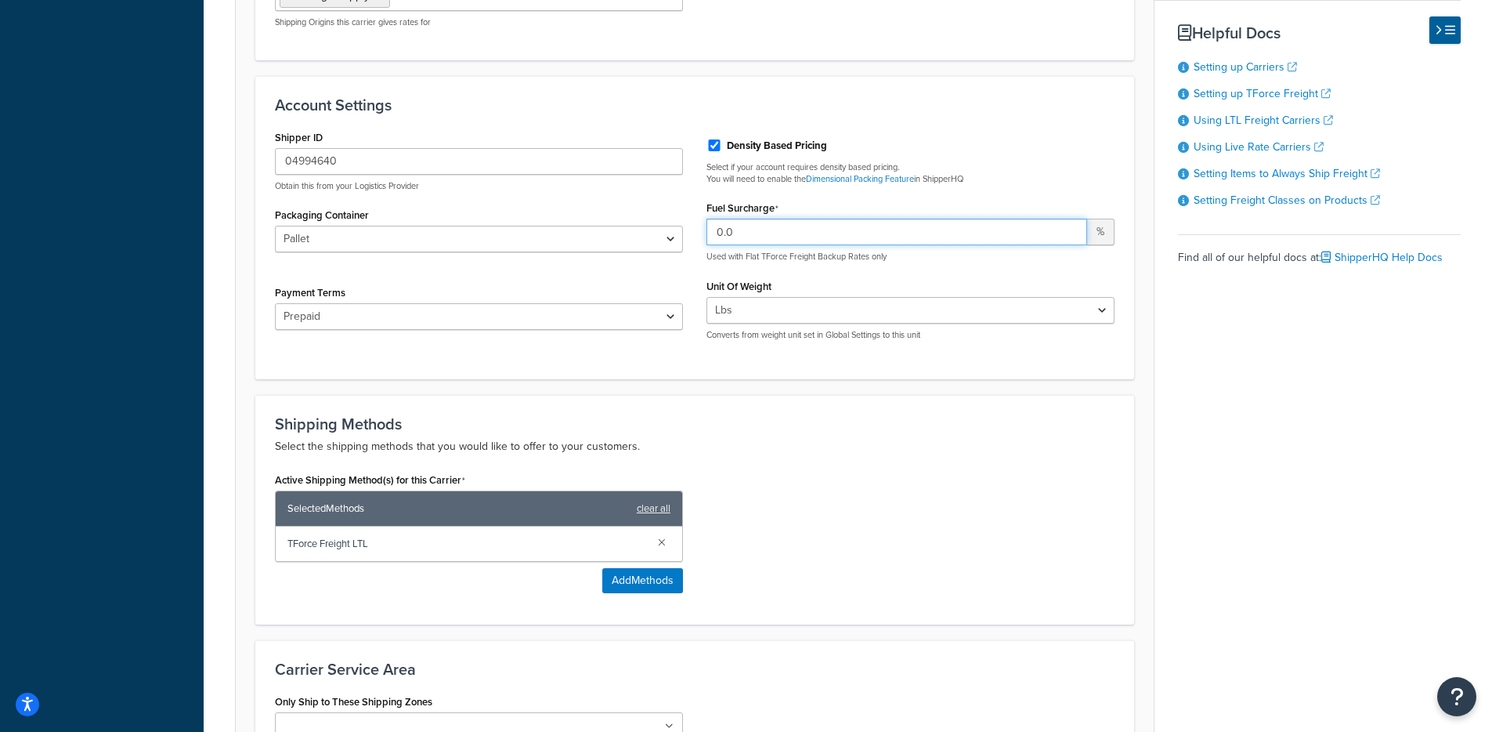
click at [837, 224] on input "0.0" at bounding box center [897, 232] width 381 height 27
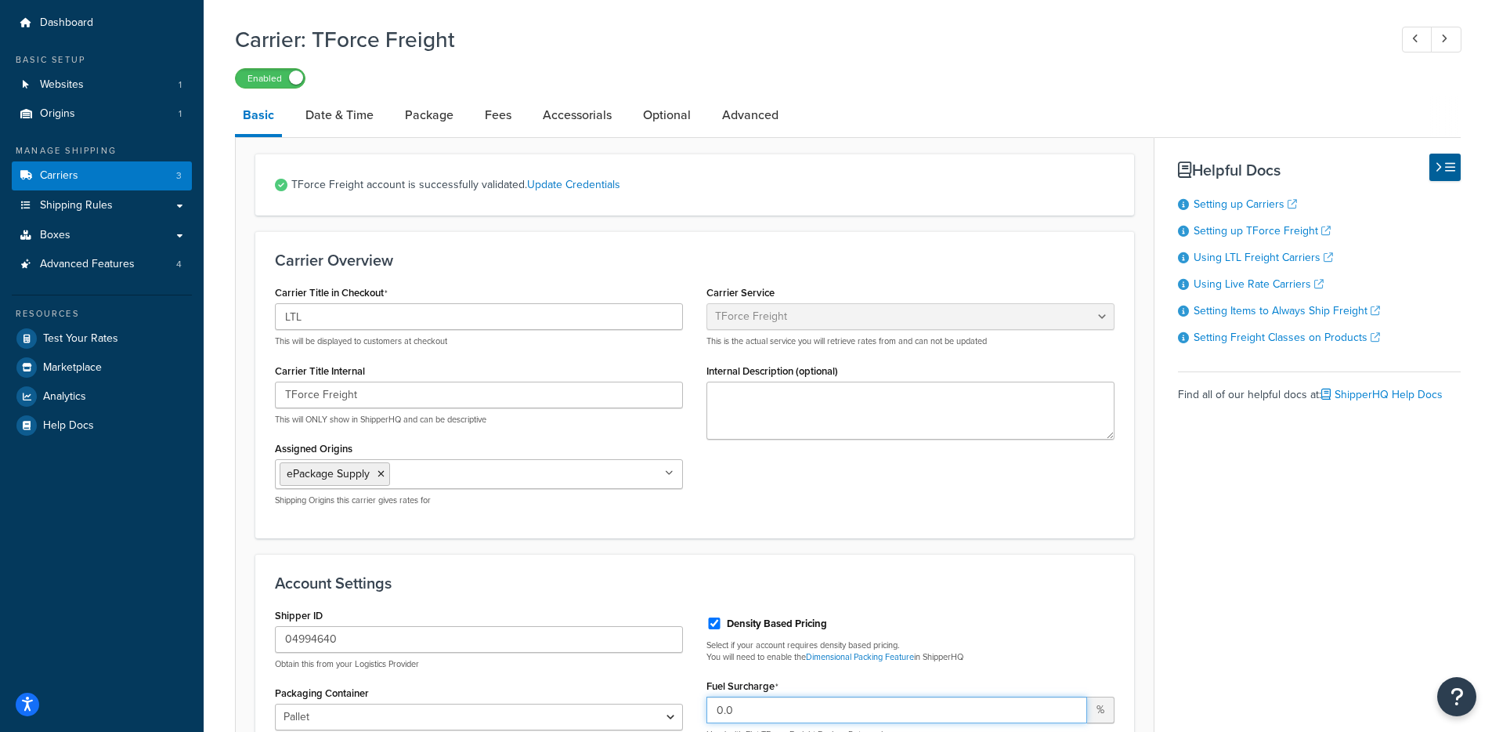
scroll to position [0, 0]
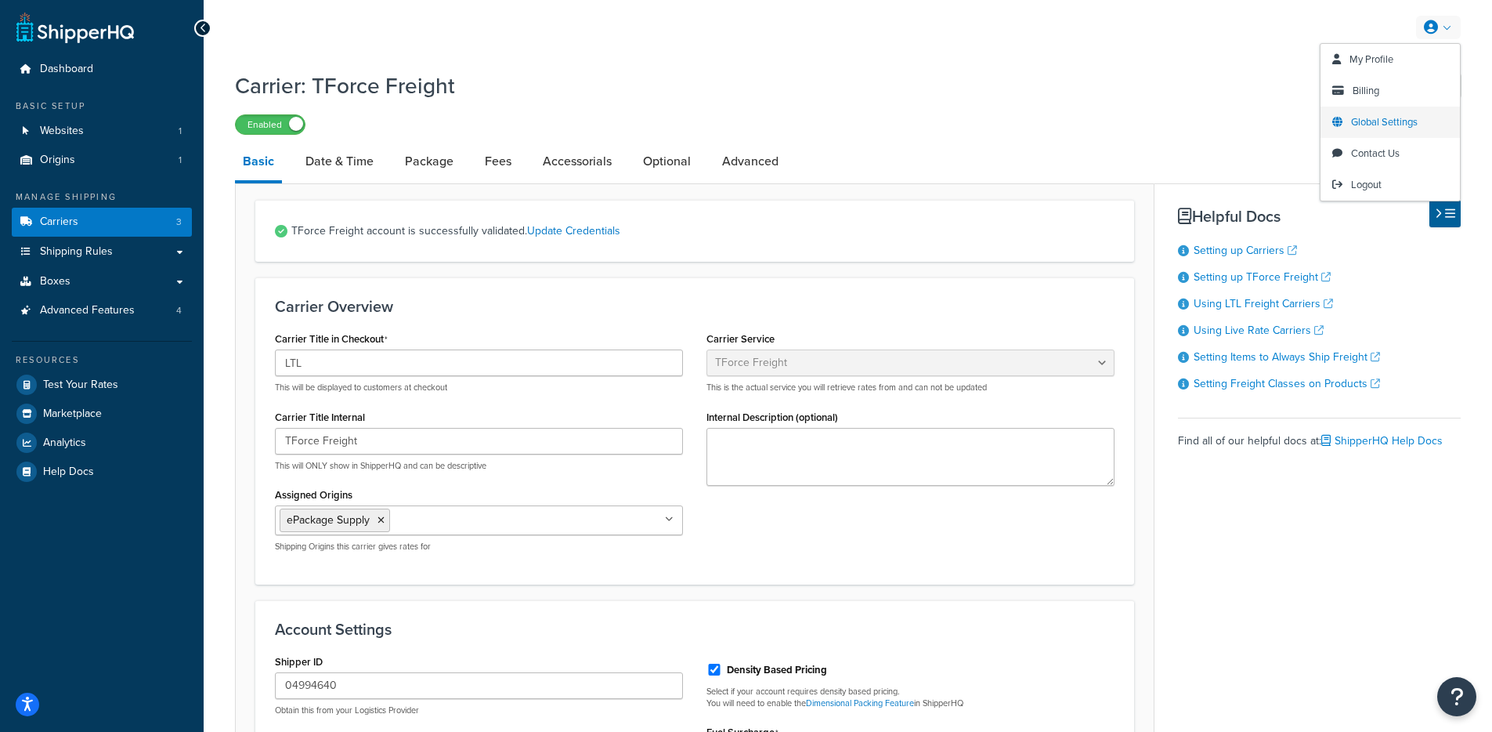
click at [1397, 117] on span "Global Settings" at bounding box center [1384, 121] width 67 height 15
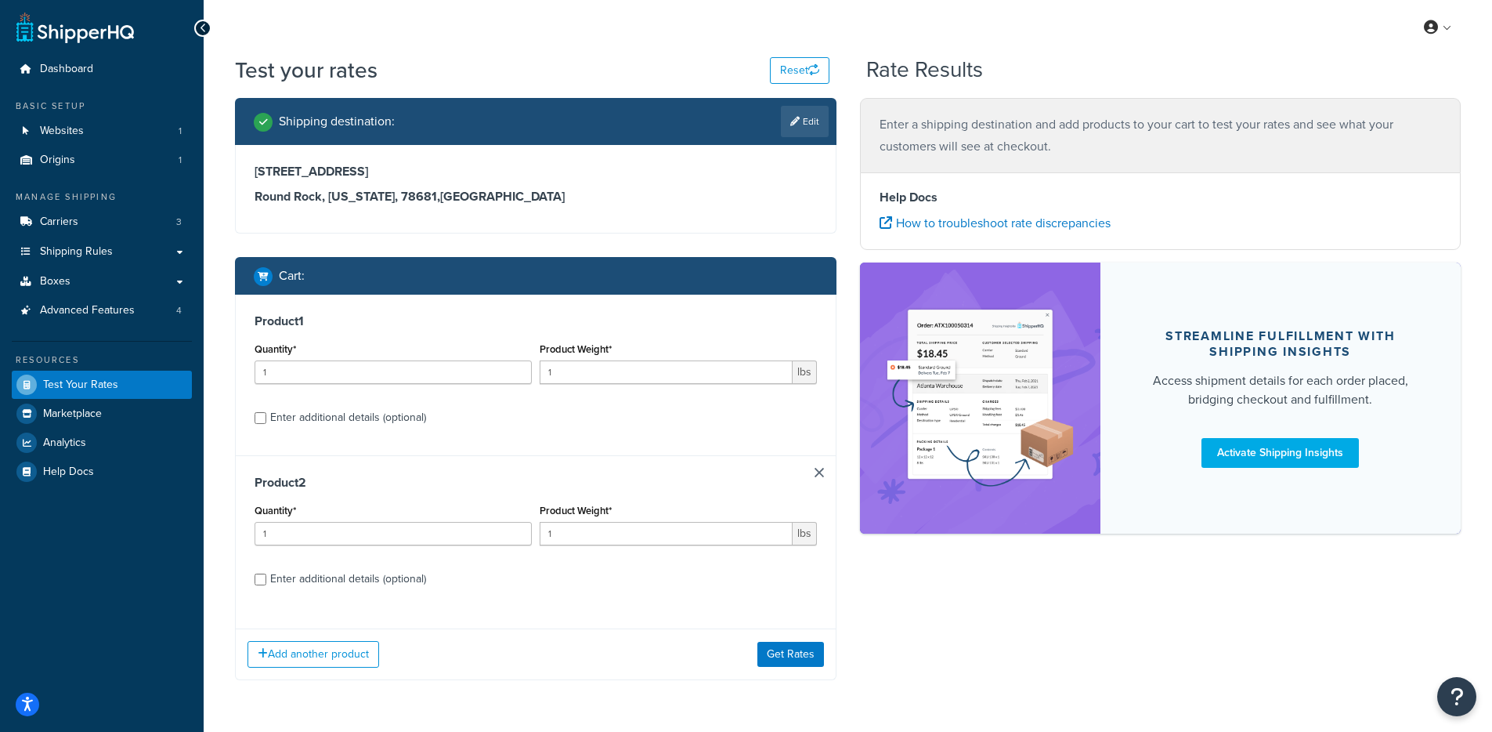
select select "[GEOGRAPHIC_DATA]"
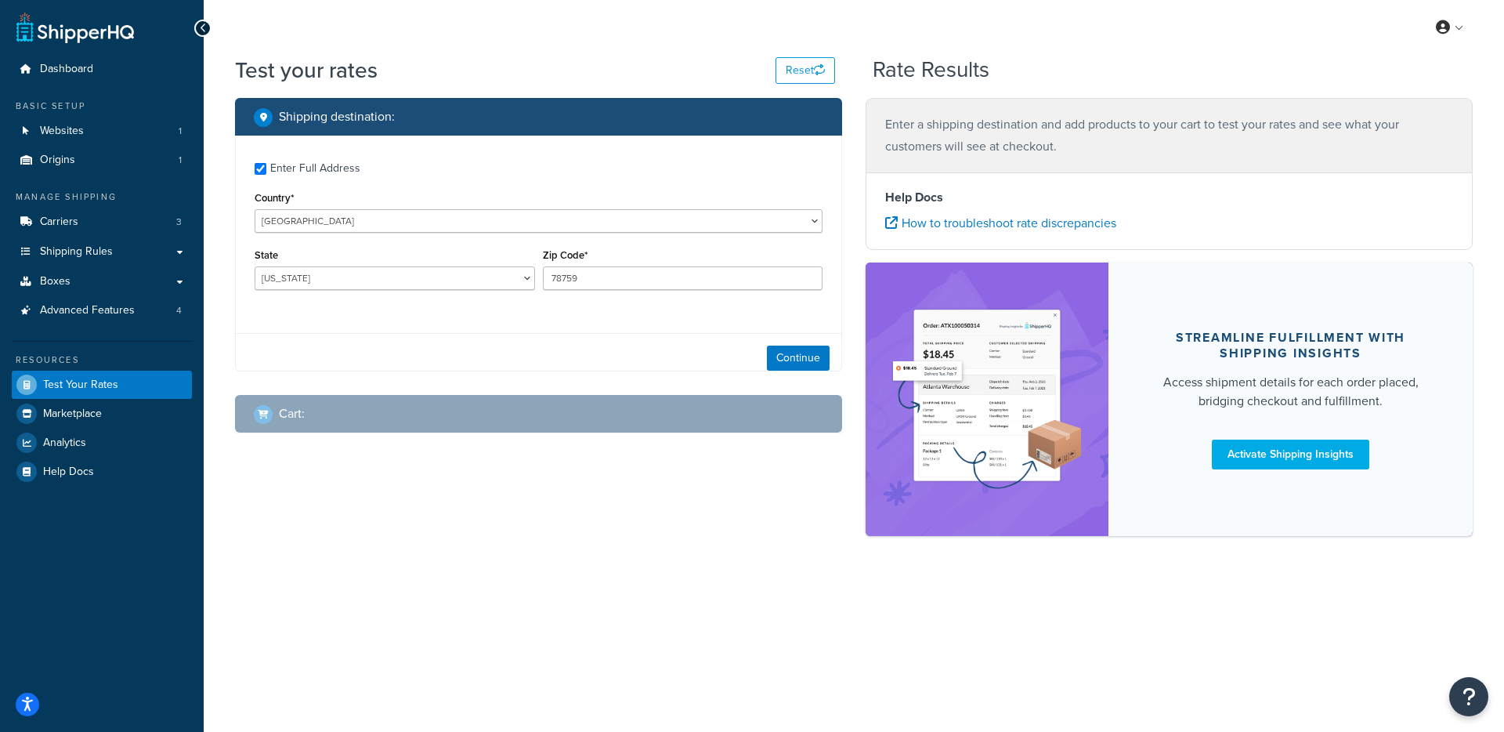
checkbox input "true"
type input "78681"
select select "68025"
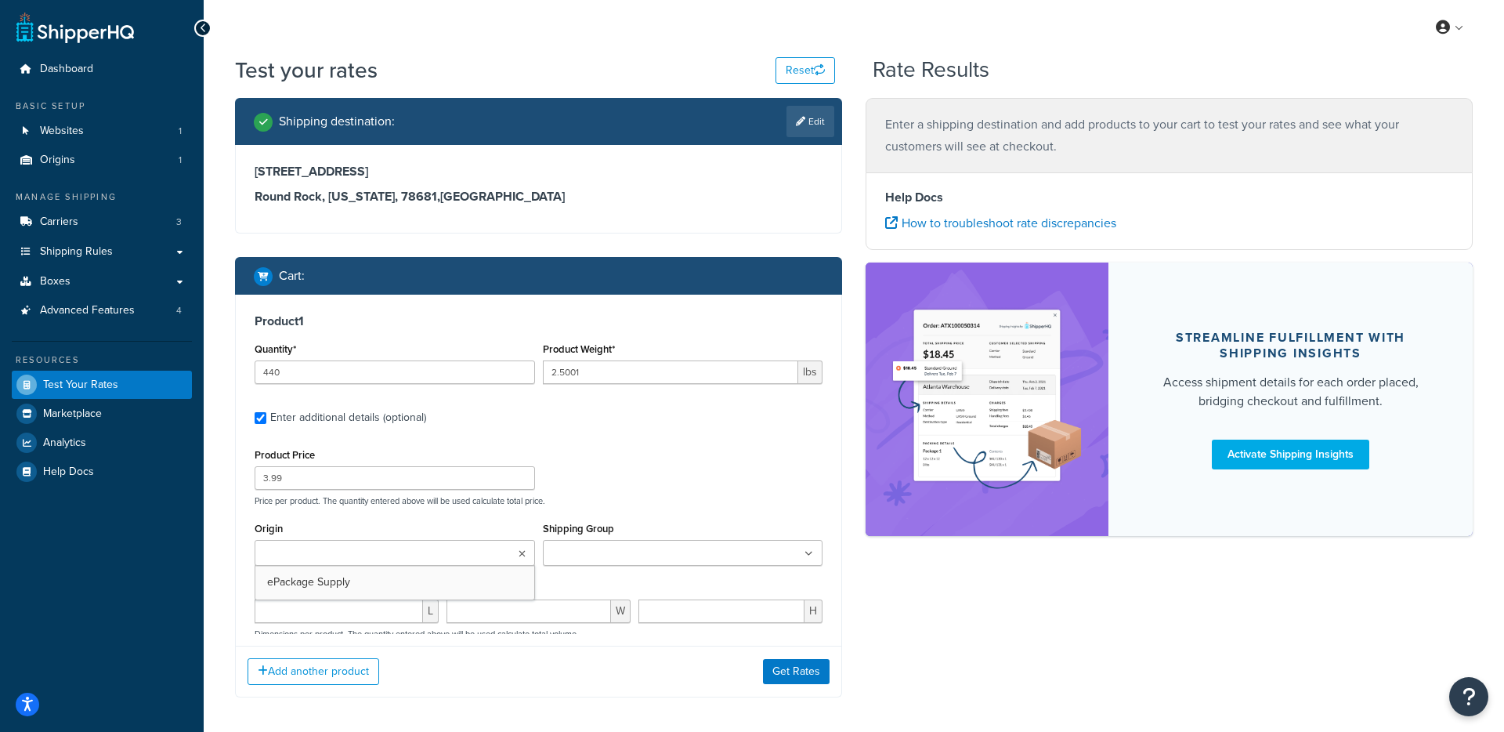
type input "439"
type input "1.0009"
type input "1.71"
select select "69764"
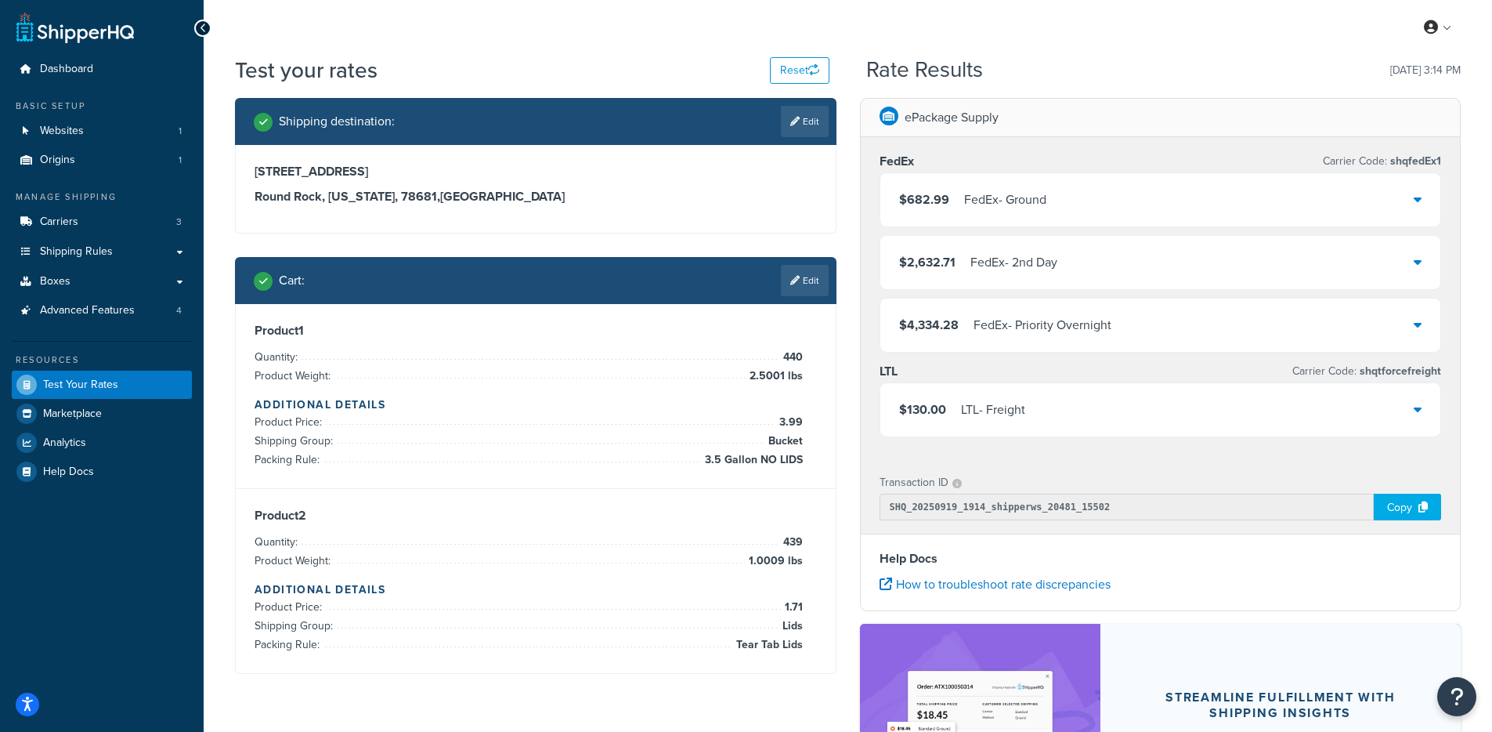
click at [1158, 410] on div "$130.00 LTL - Freight" at bounding box center [1160, 409] width 561 height 53
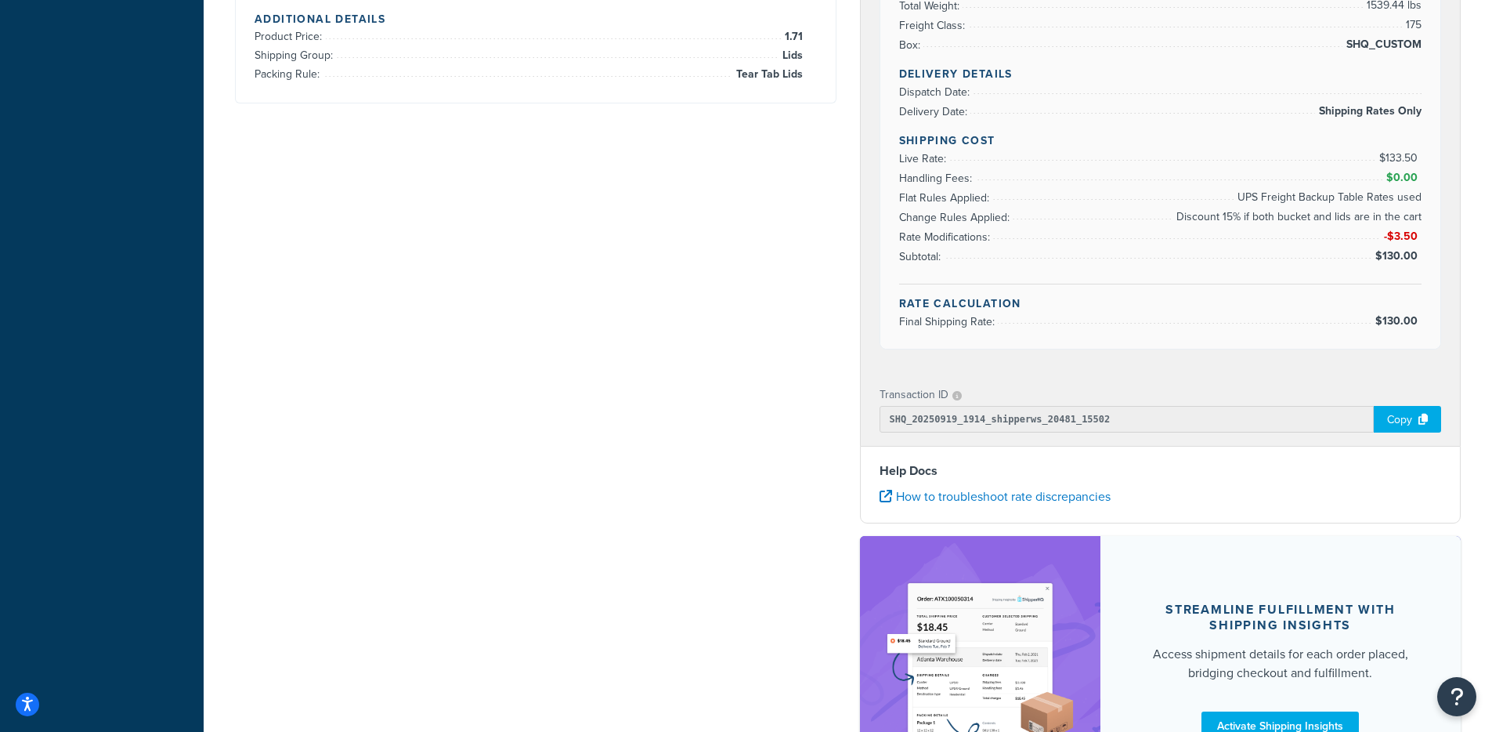
scroll to position [595, 0]
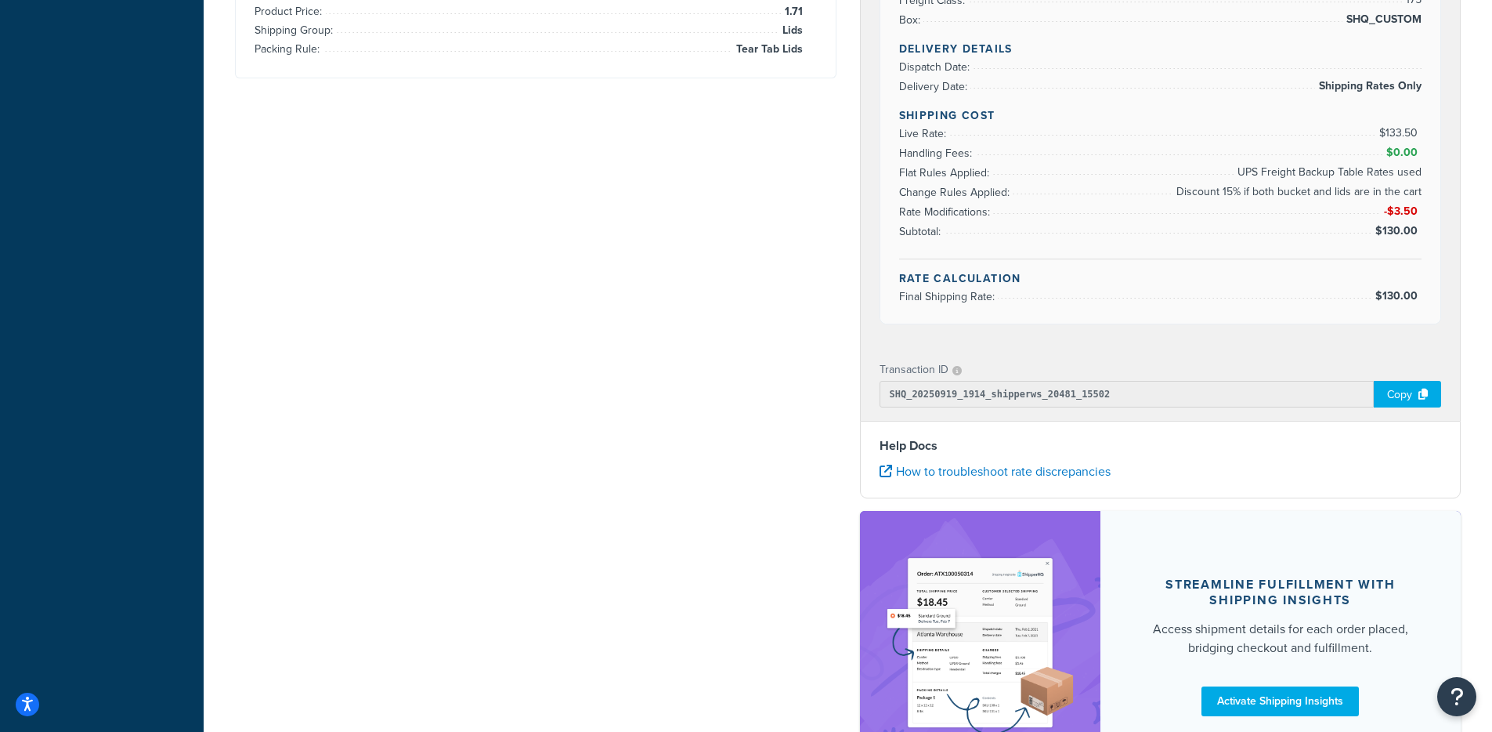
click at [1393, 392] on div "Copy" at bounding box center [1407, 394] width 67 height 27
click at [1095, 390] on input "SHQ_20250919_1914_shipperws_20481_15502" at bounding box center [1125, 394] width 491 height 27
click at [1028, 396] on input "SHQ_20250919_1914_shipperws_20481_15502" at bounding box center [1125, 394] width 491 height 27
click at [1408, 395] on div "Copy" at bounding box center [1407, 394] width 67 height 27
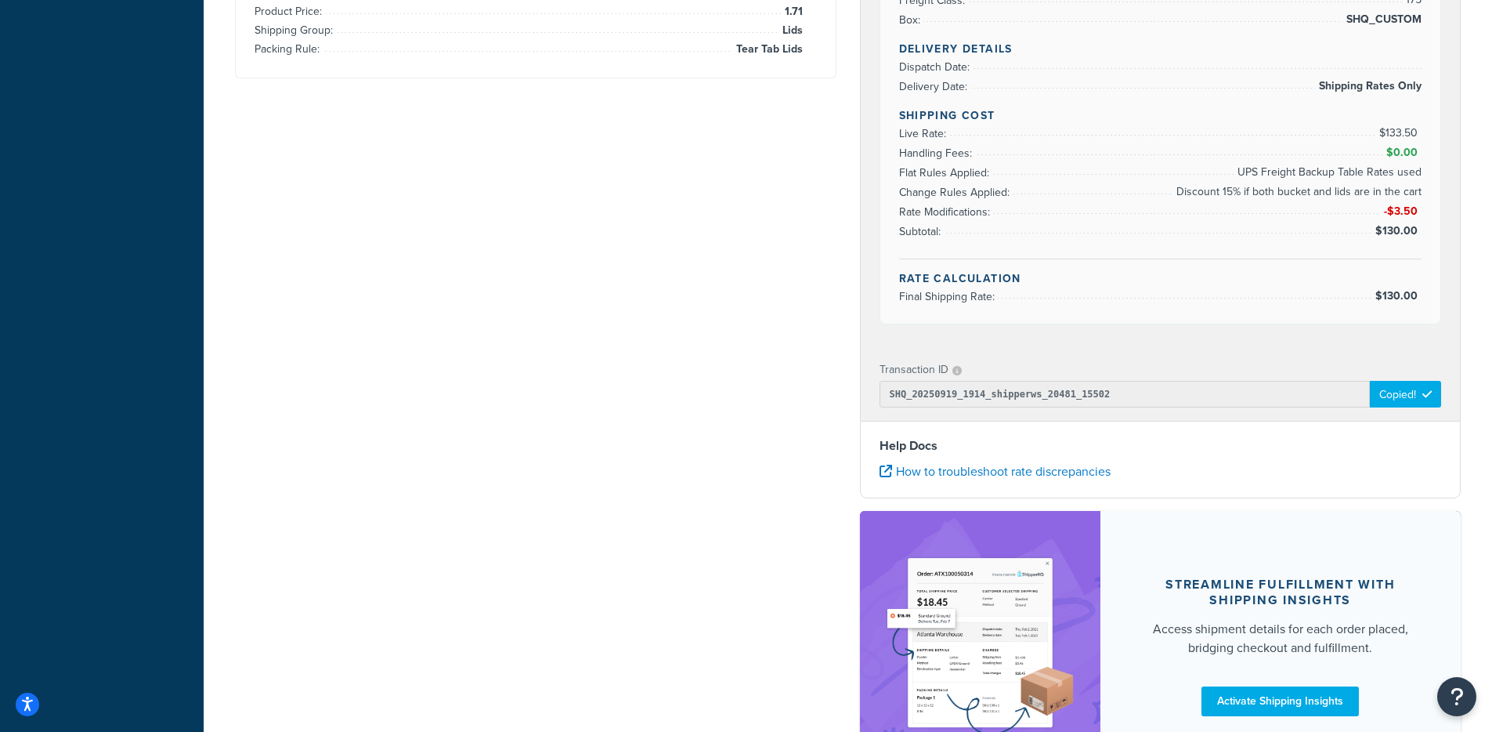
click at [641, 371] on div "Shipping destination : Edit 525 Round Rock West Drive Round Rock, Texas, 78681 …" at bounding box center [847, 150] width 1249 height 1295
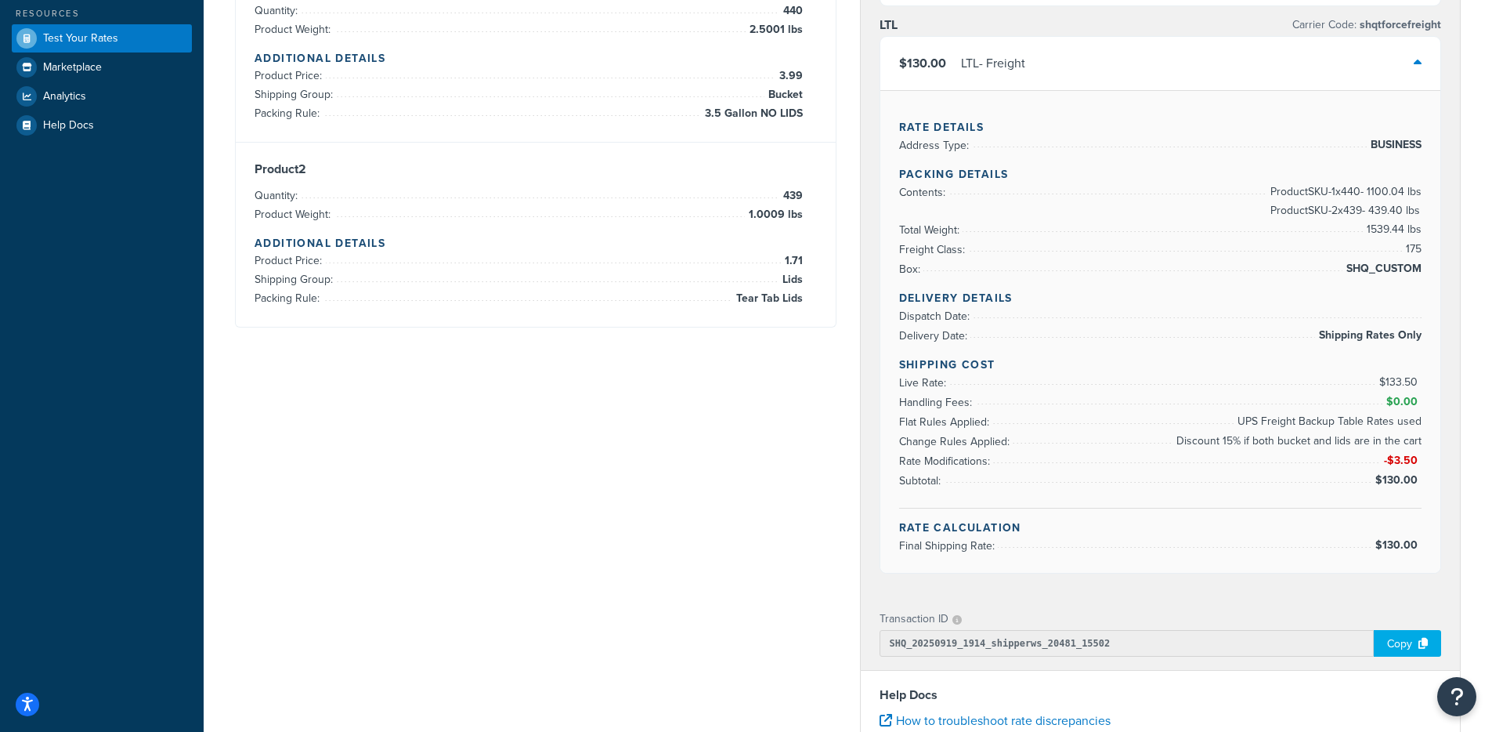
scroll to position [98, 0]
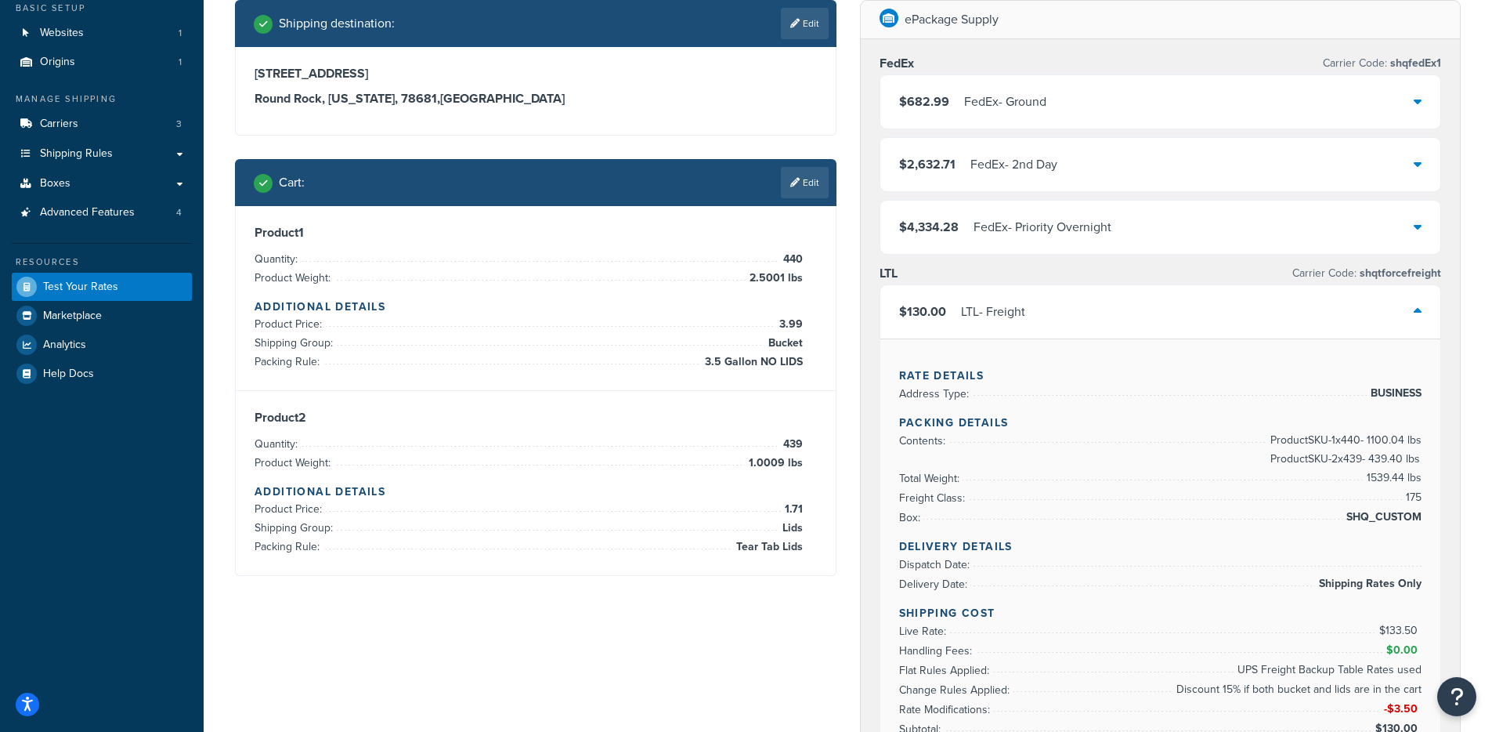
click at [1086, 105] on div "$682.99 FedEx - Ground" at bounding box center [1160, 101] width 561 height 53
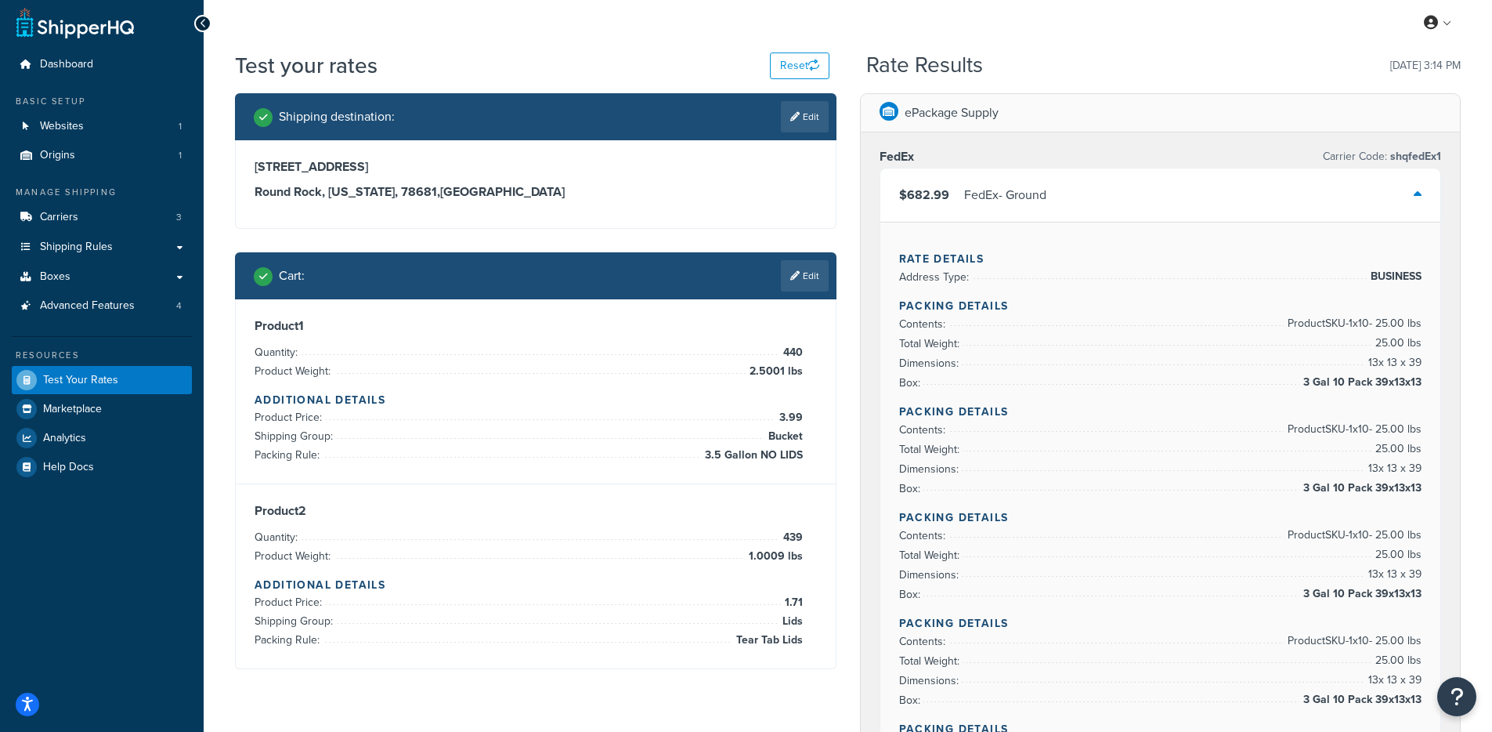
scroll to position [0, 0]
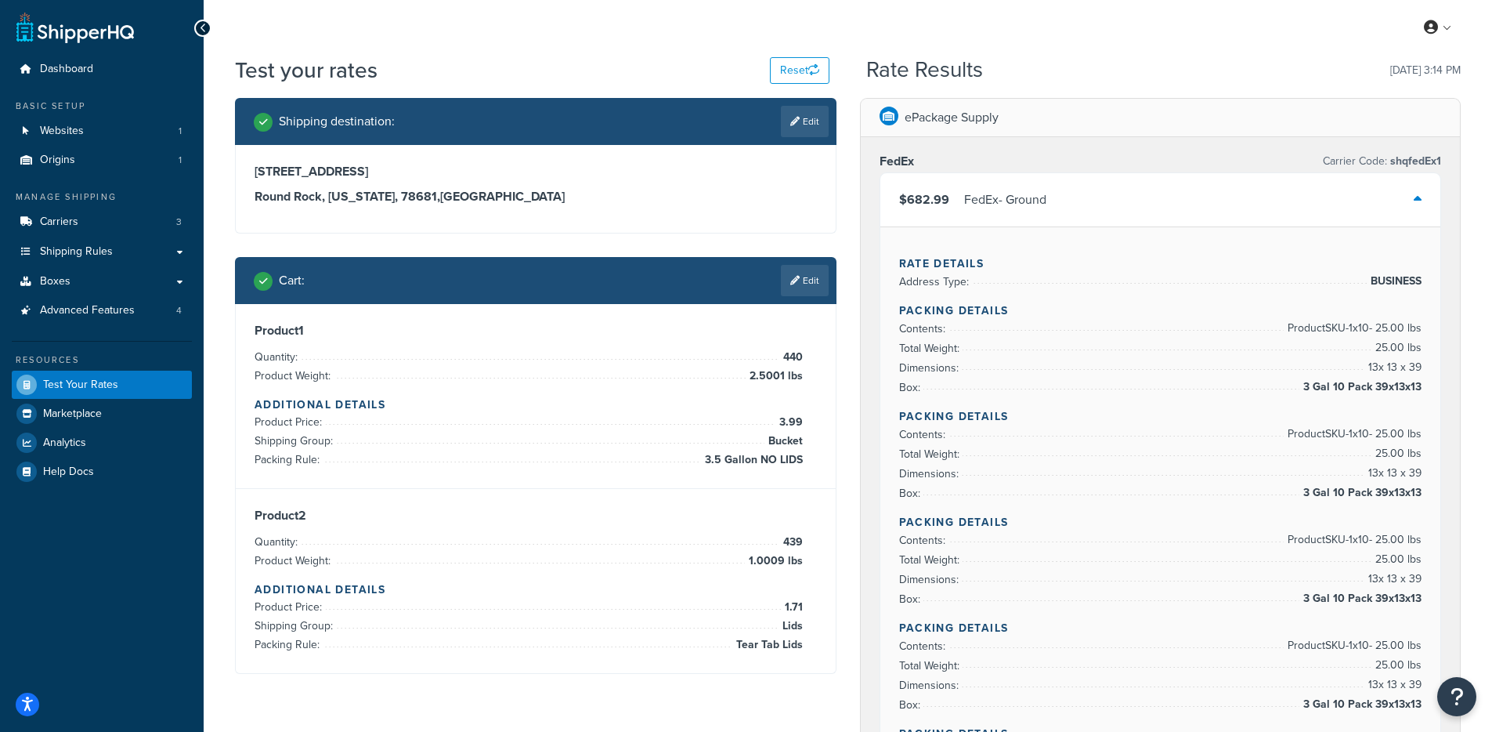
click at [1042, 209] on div "FedEx - Ground" at bounding box center [1005, 200] width 82 height 22
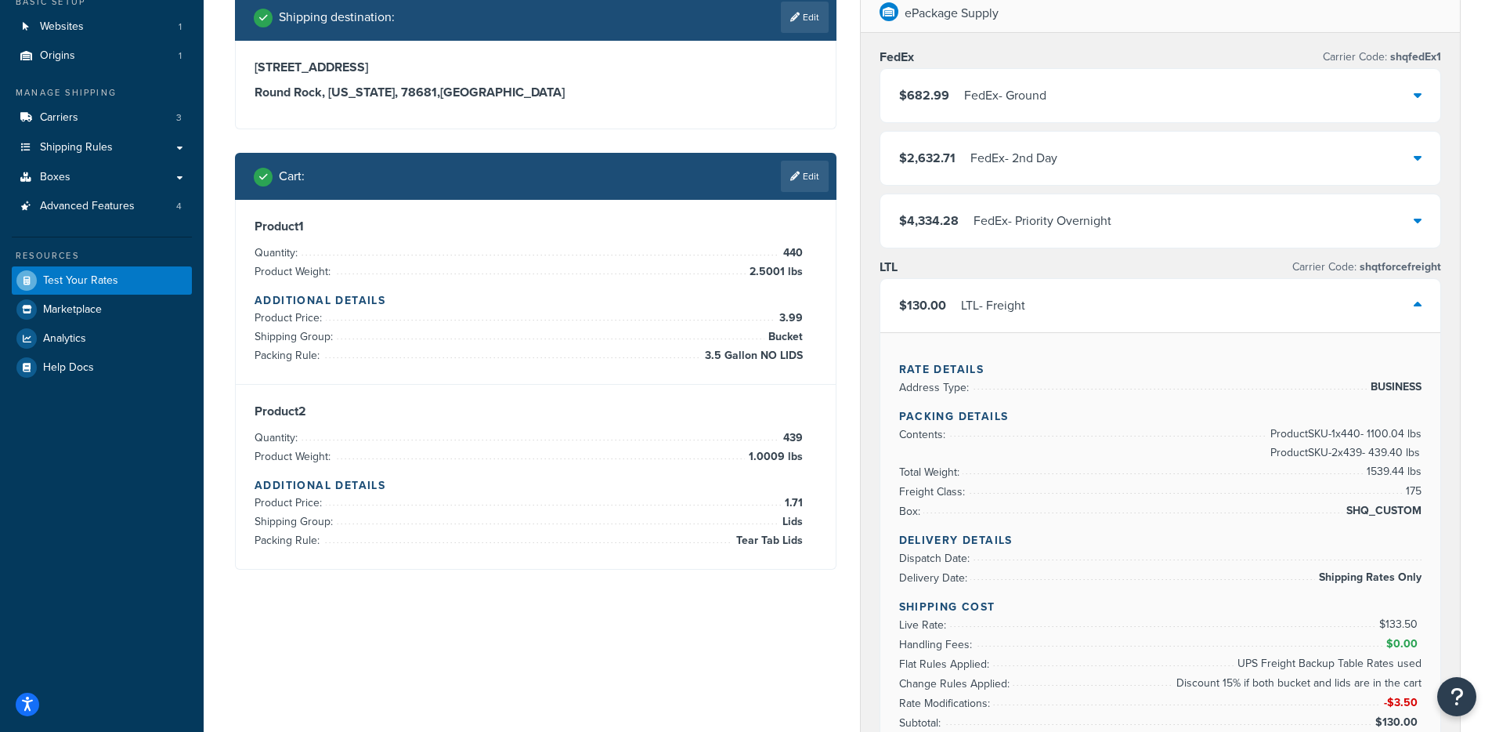
scroll to position [105, 0]
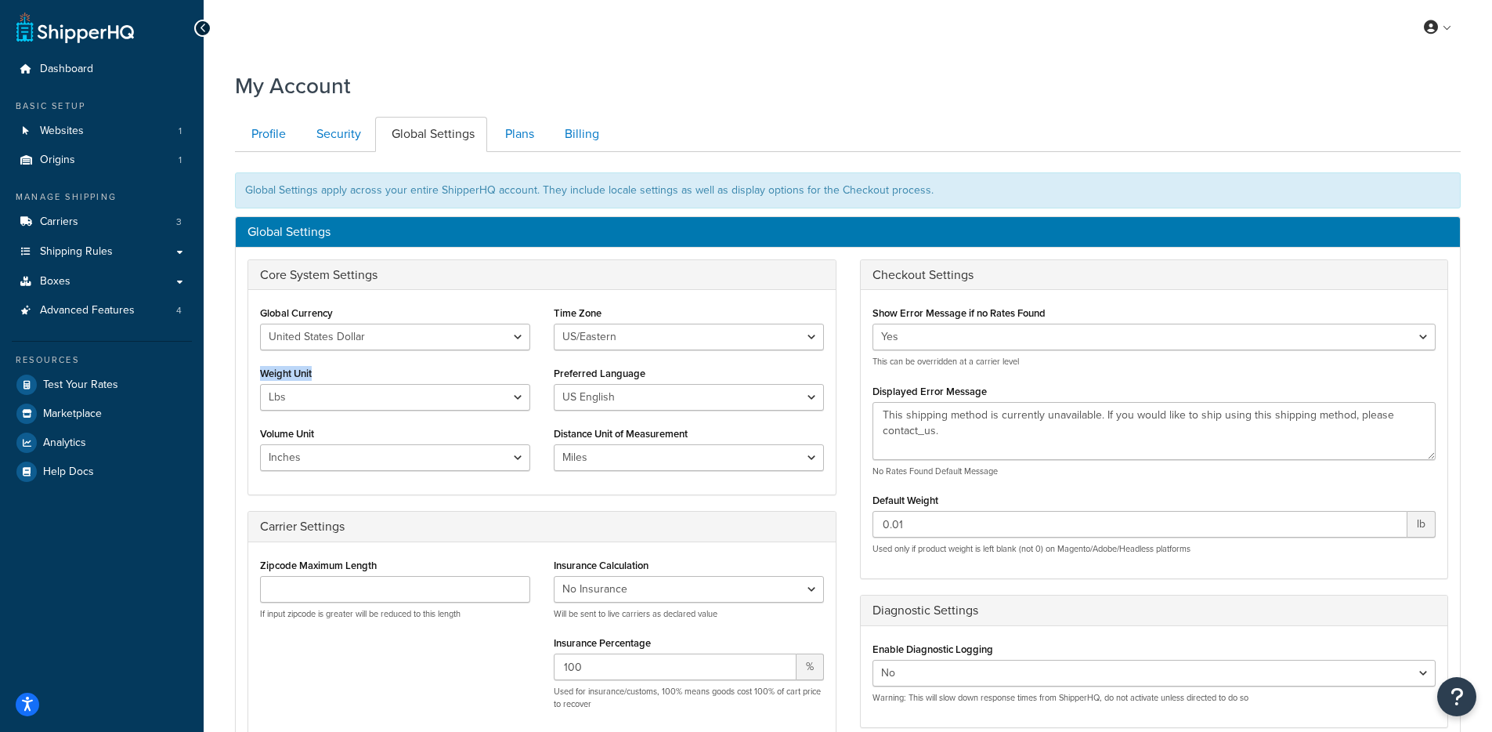
drag, startPoint x: 309, startPoint y: 375, endPoint x: 251, endPoint y: 383, distance: 57.7
click at [254, 377] on div "Global Currency United States Dollar Euro British Pound Australian Dollar Canad…" at bounding box center [395, 392] width 294 height 181
drag, startPoint x: 573, startPoint y: 440, endPoint x: 660, endPoint y: 435, distance: 87.9
click at [664, 433] on label "Distance Unit of Measurement" at bounding box center [621, 434] width 134 height 12
click at [67, 162] on span "Origins" at bounding box center [57, 160] width 35 height 13
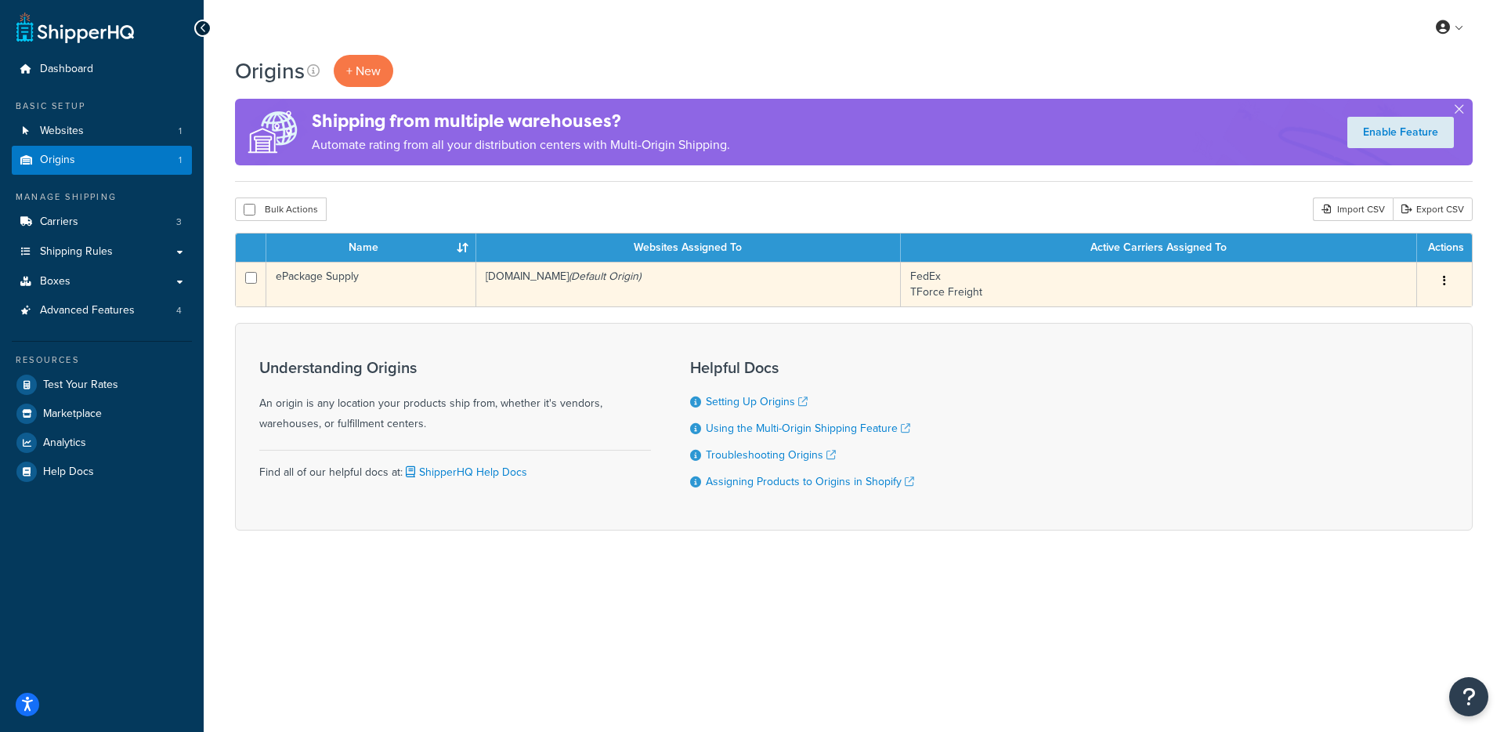
click at [598, 274] on icon "(Default Origin)" at bounding box center [605, 276] width 72 height 16
click at [581, 291] on td "[DOMAIN_NAME] (Default Origin)" at bounding box center [688, 284] width 425 height 45
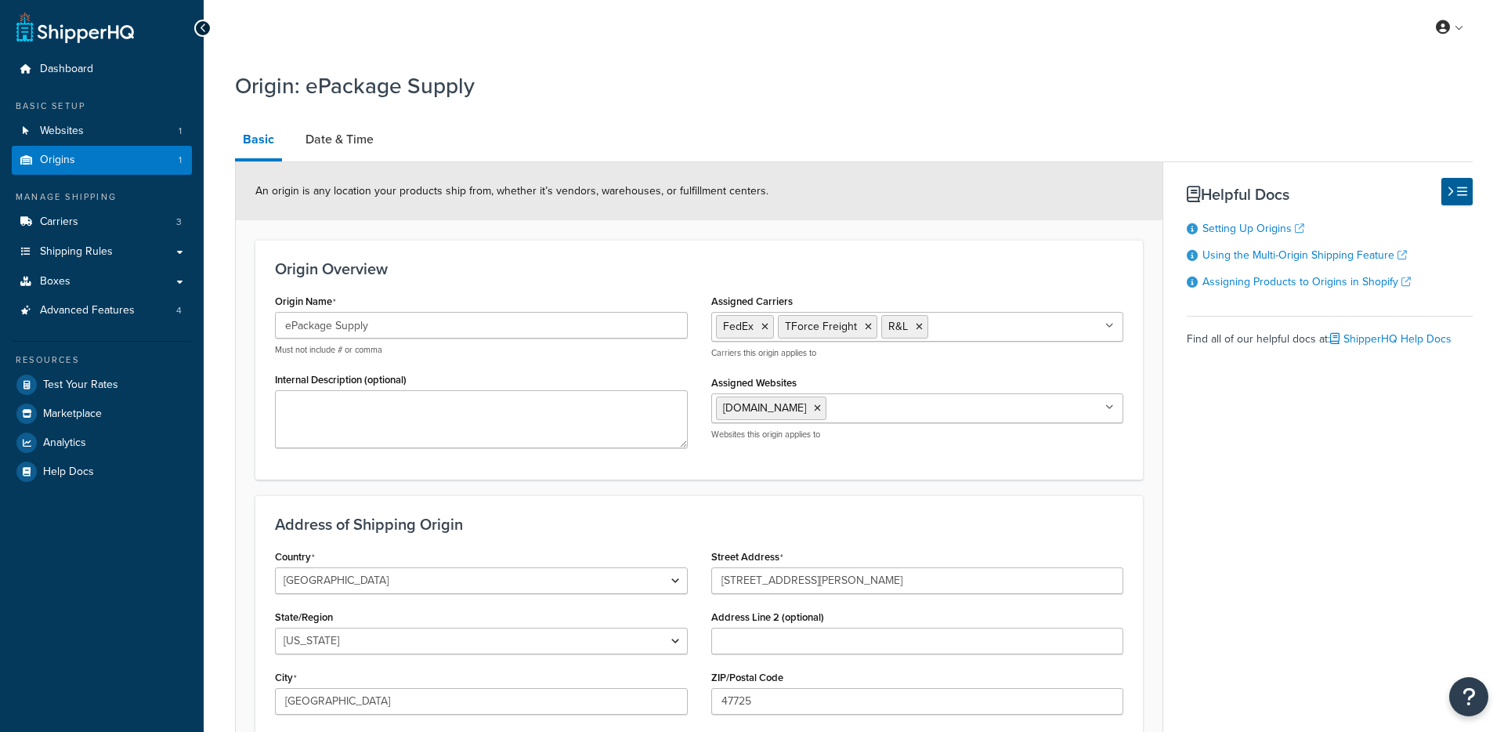
select select "14"
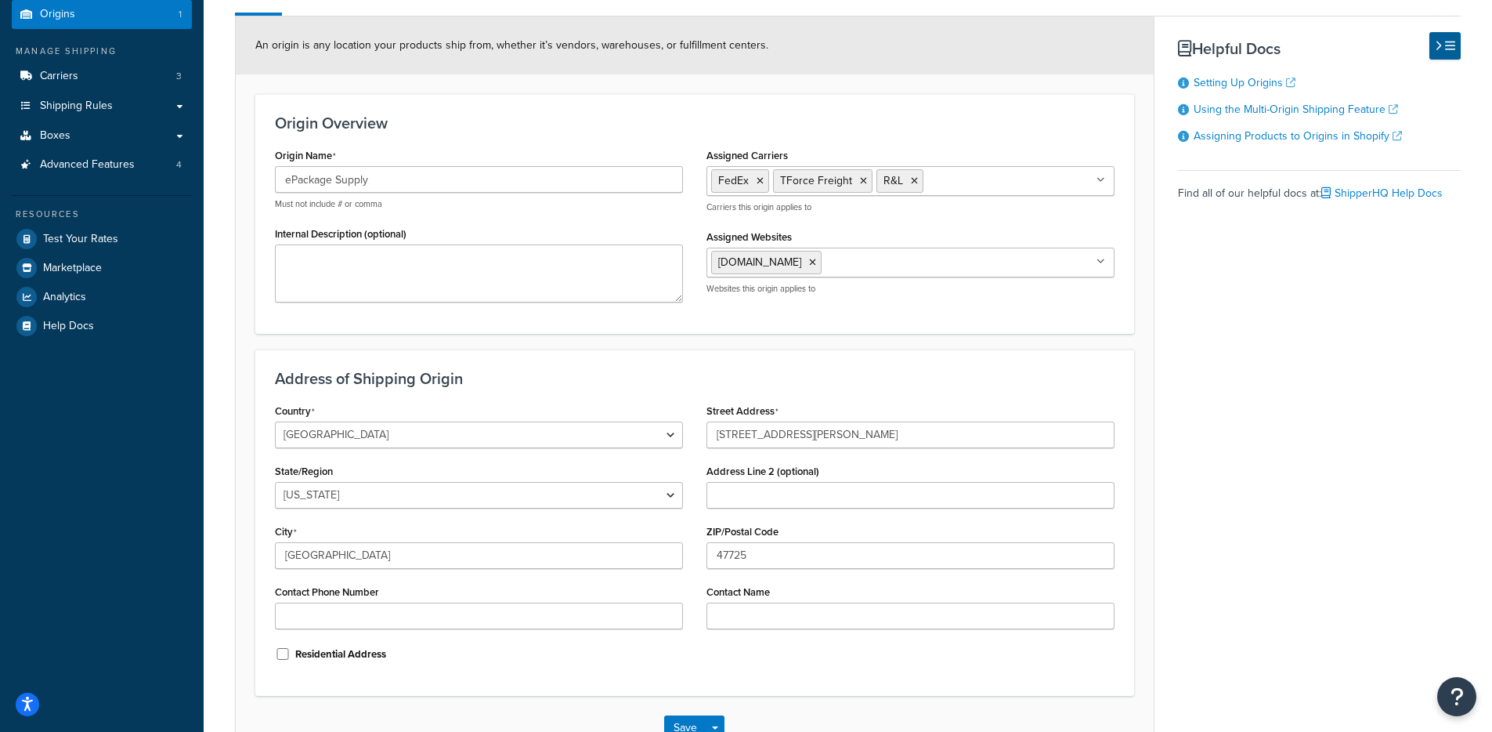
scroll to position [38, 0]
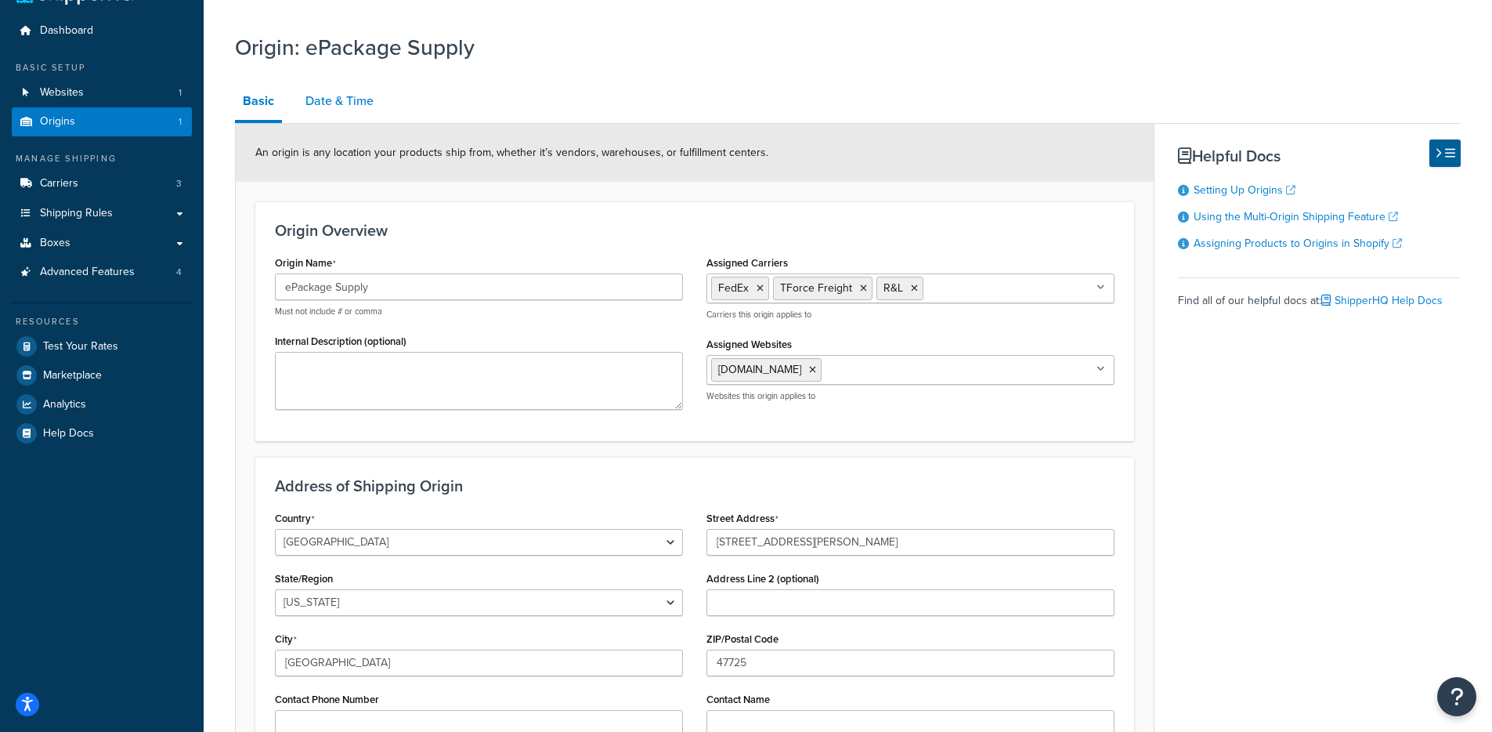
click at [330, 105] on link "Date & Time" at bounding box center [340, 101] width 84 height 38
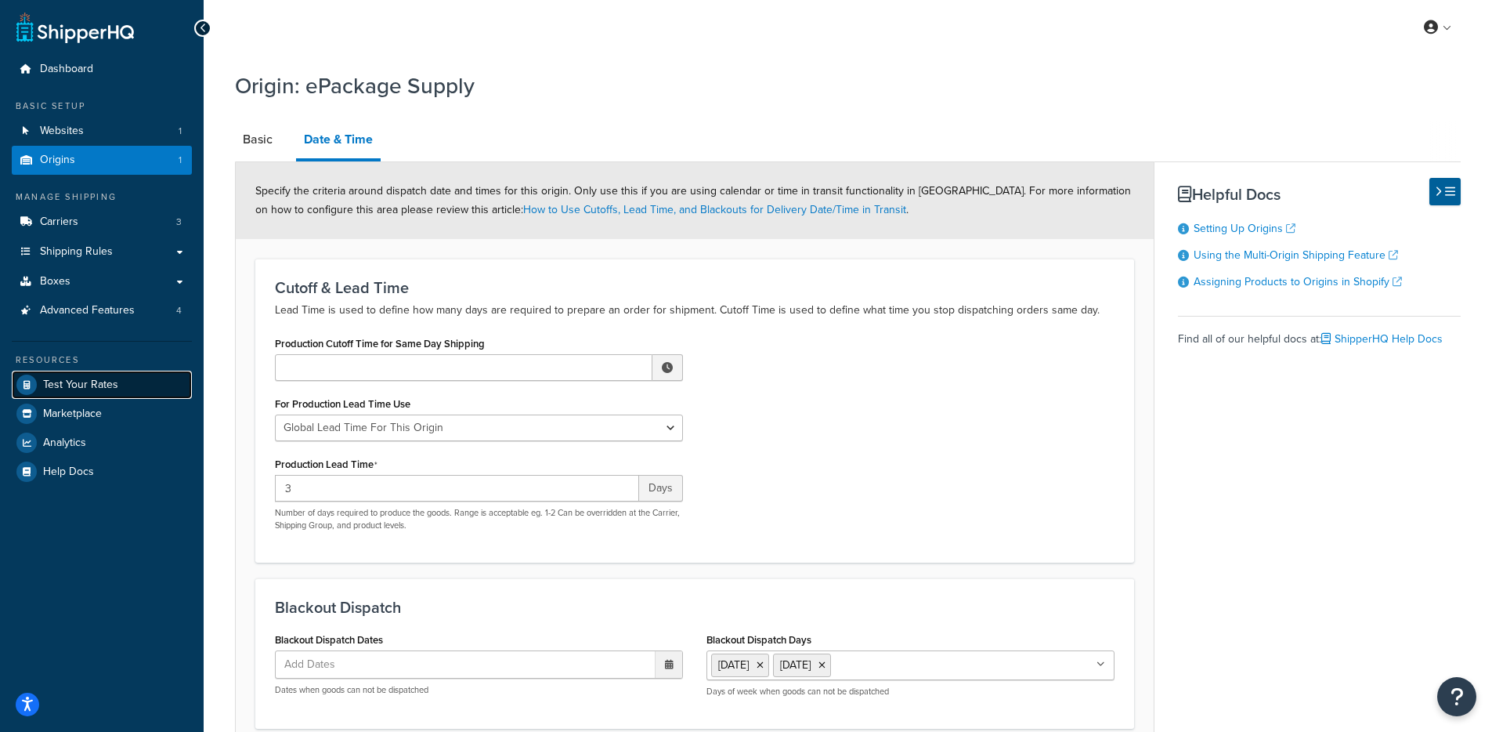
click at [70, 380] on span "Test Your Rates" at bounding box center [80, 384] width 75 height 13
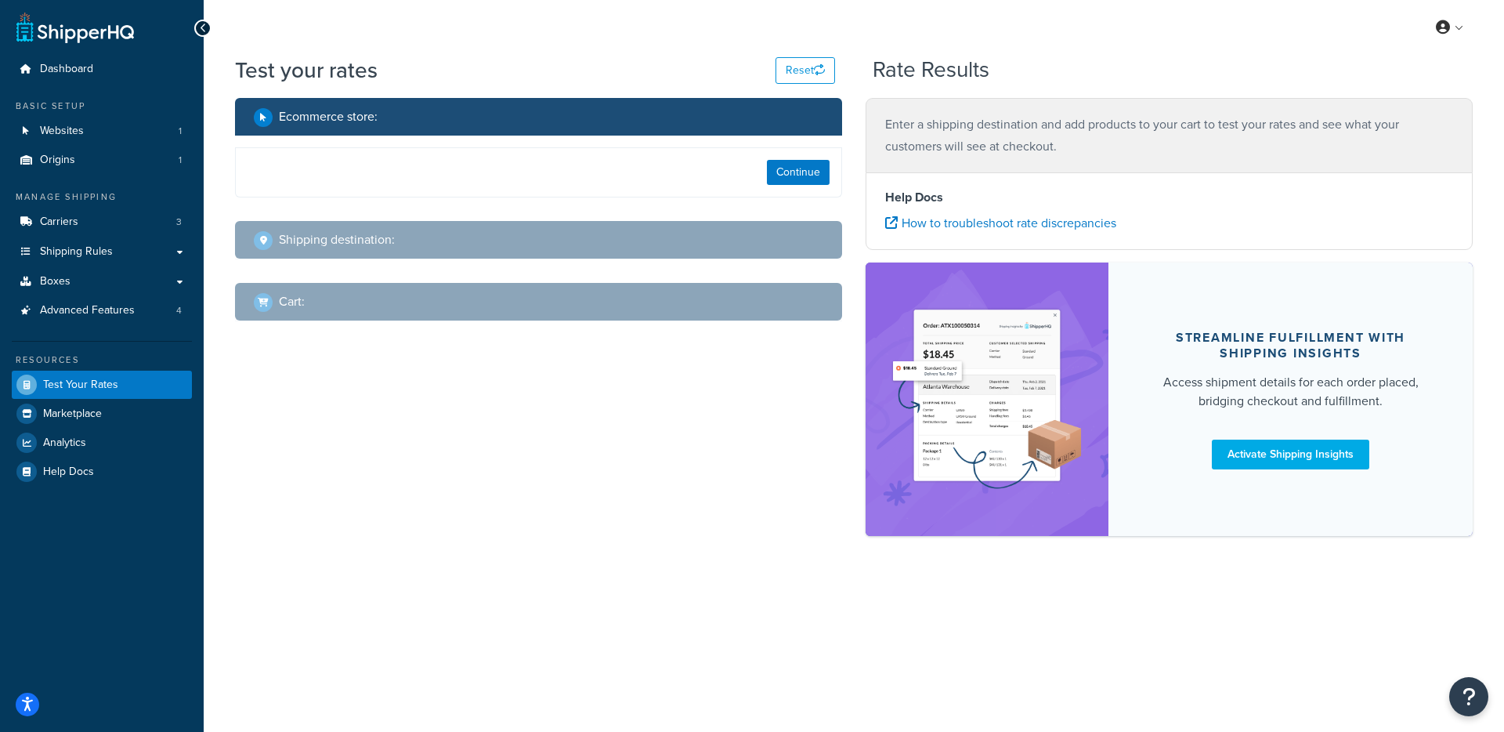
select select "TX"
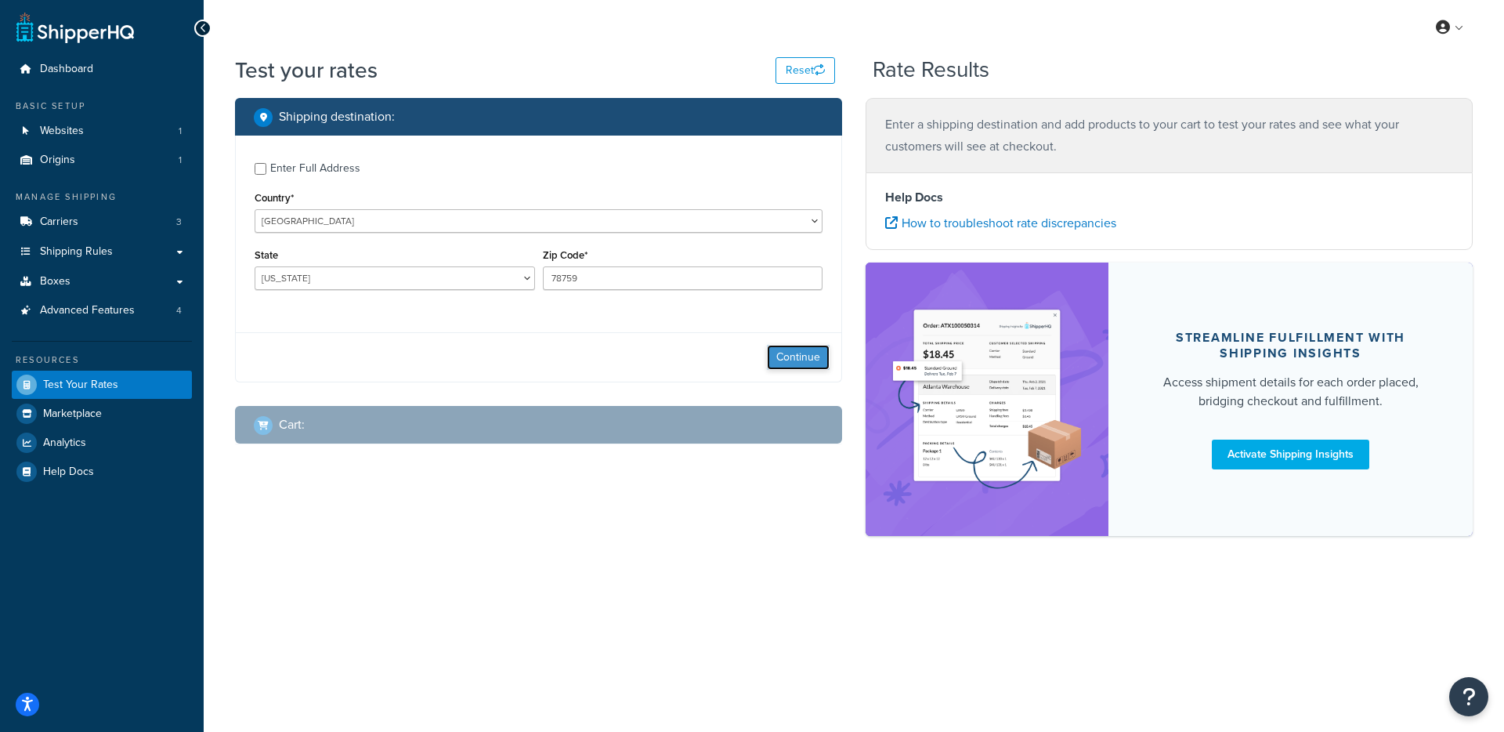
click at [779, 366] on button "Continue" at bounding box center [798, 357] width 63 height 25
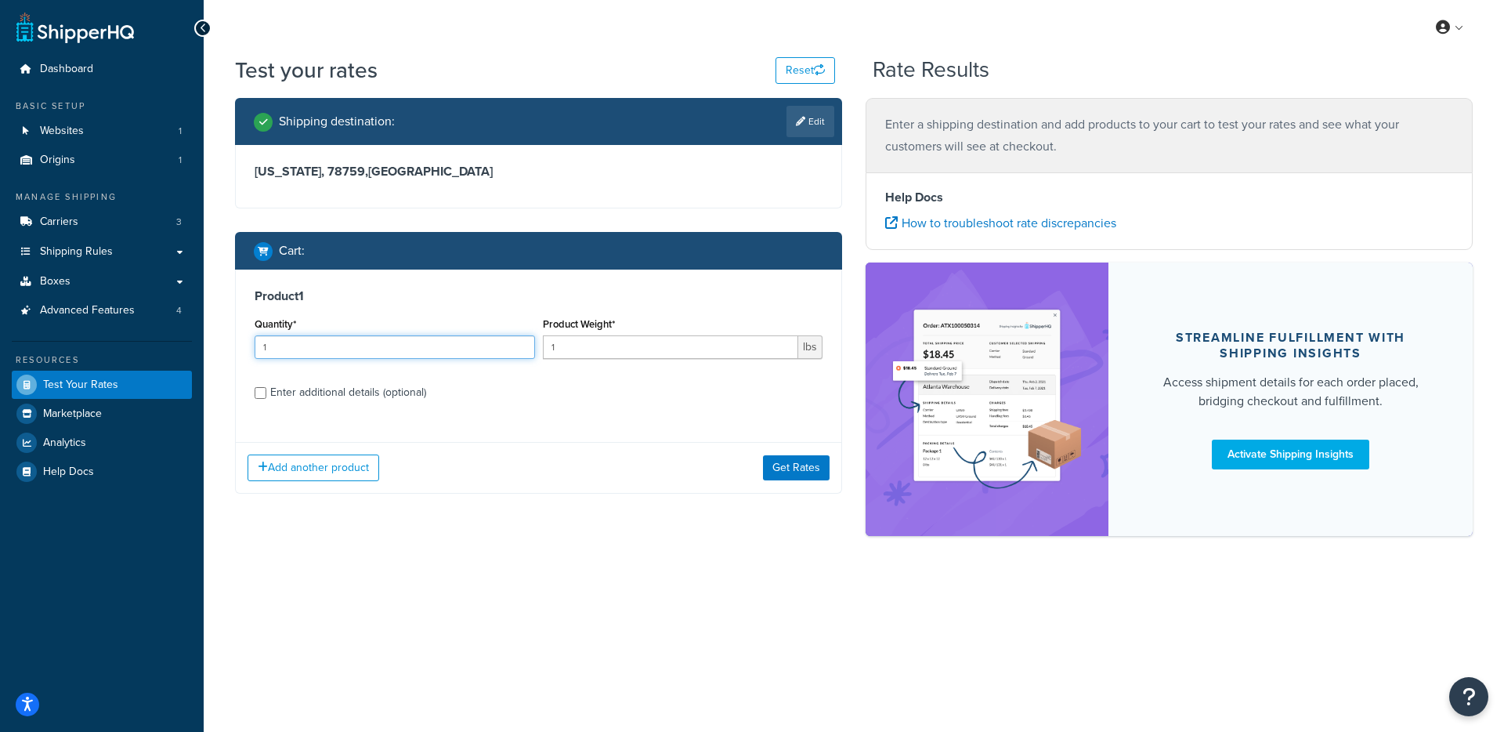
click at [439, 350] on input "1" at bounding box center [395, 346] width 280 height 23
drag, startPoint x: 602, startPoint y: 356, endPoint x: 527, endPoint y: 347, distance: 75.0
click at [527, 347] on div "Quantity* 1 Product Weight* 1 lbs" at bounding box center [539, 341] width 576 height 57
type input "250"
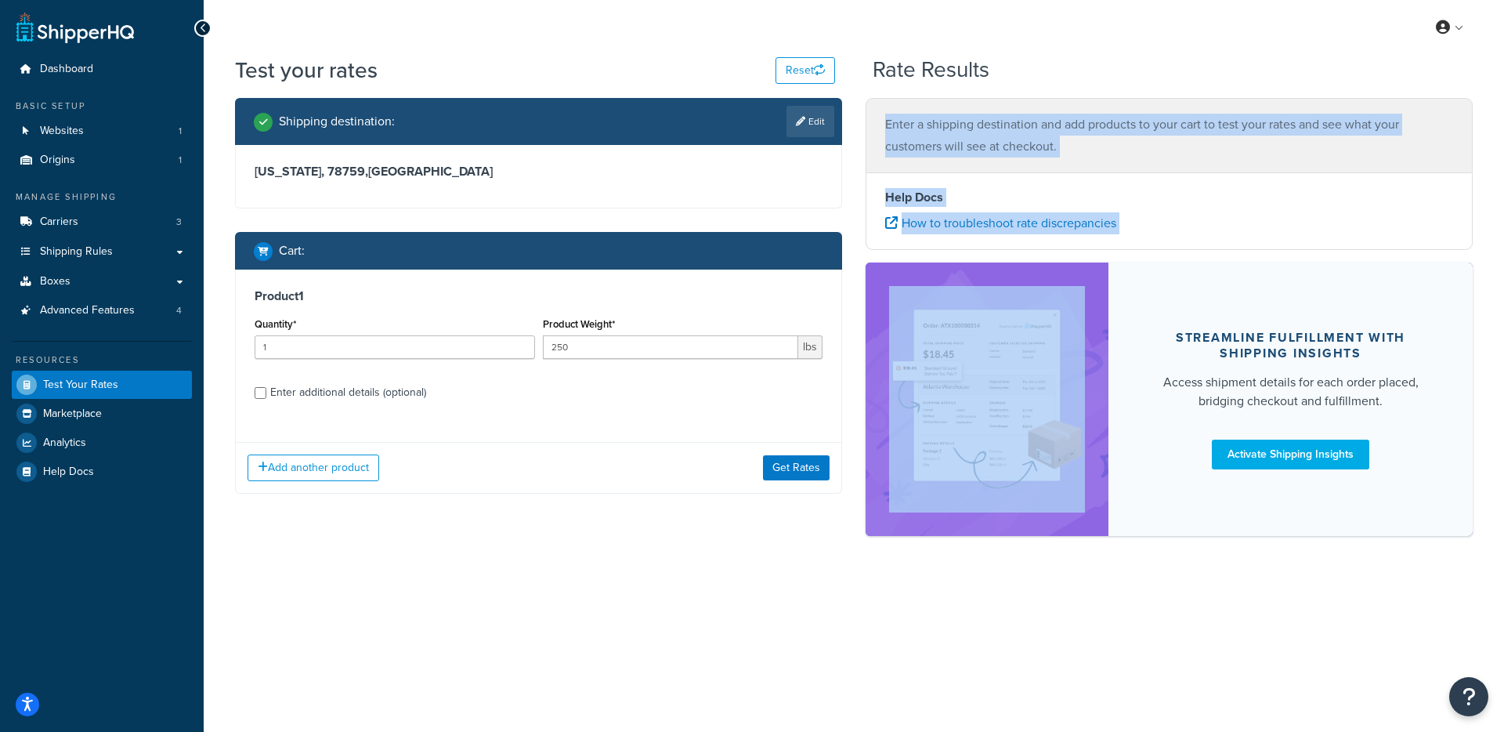
drag, startPoint x: 864, startPoint y: 470, endPoint x: 709, endPoint y: 487, distance: 156.0
click at [838, 478] on div "Shipping destination : Edit Texas, 78759 , United States Cart : Product 1 Quant…" at bounding box center [853, 325] width 1261 height 454
click at [823, 458] on button "Get Rates" at bounding box center [796, 467] width 67 height 25
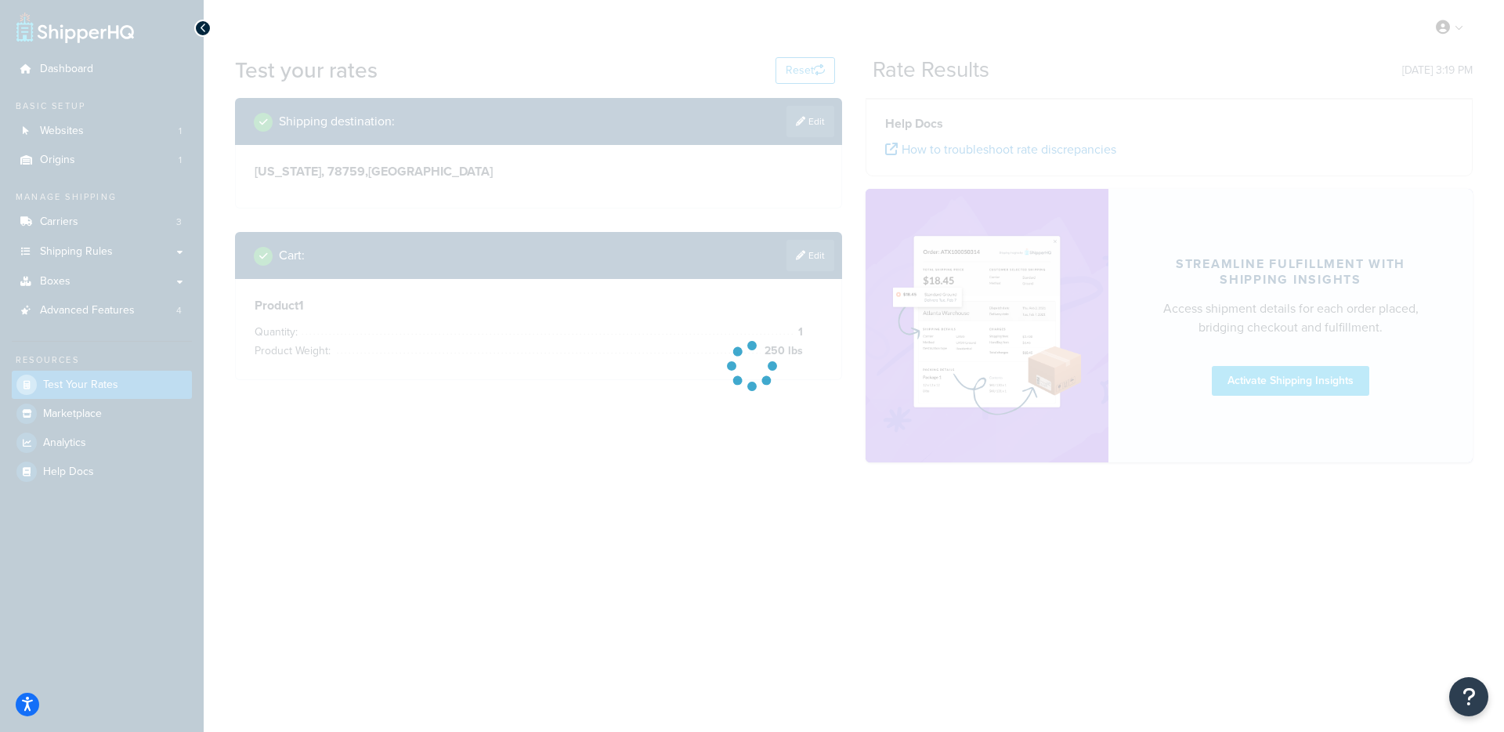
click at [678, 475] on div at bounding box center [752, 366] width 1504 height 732
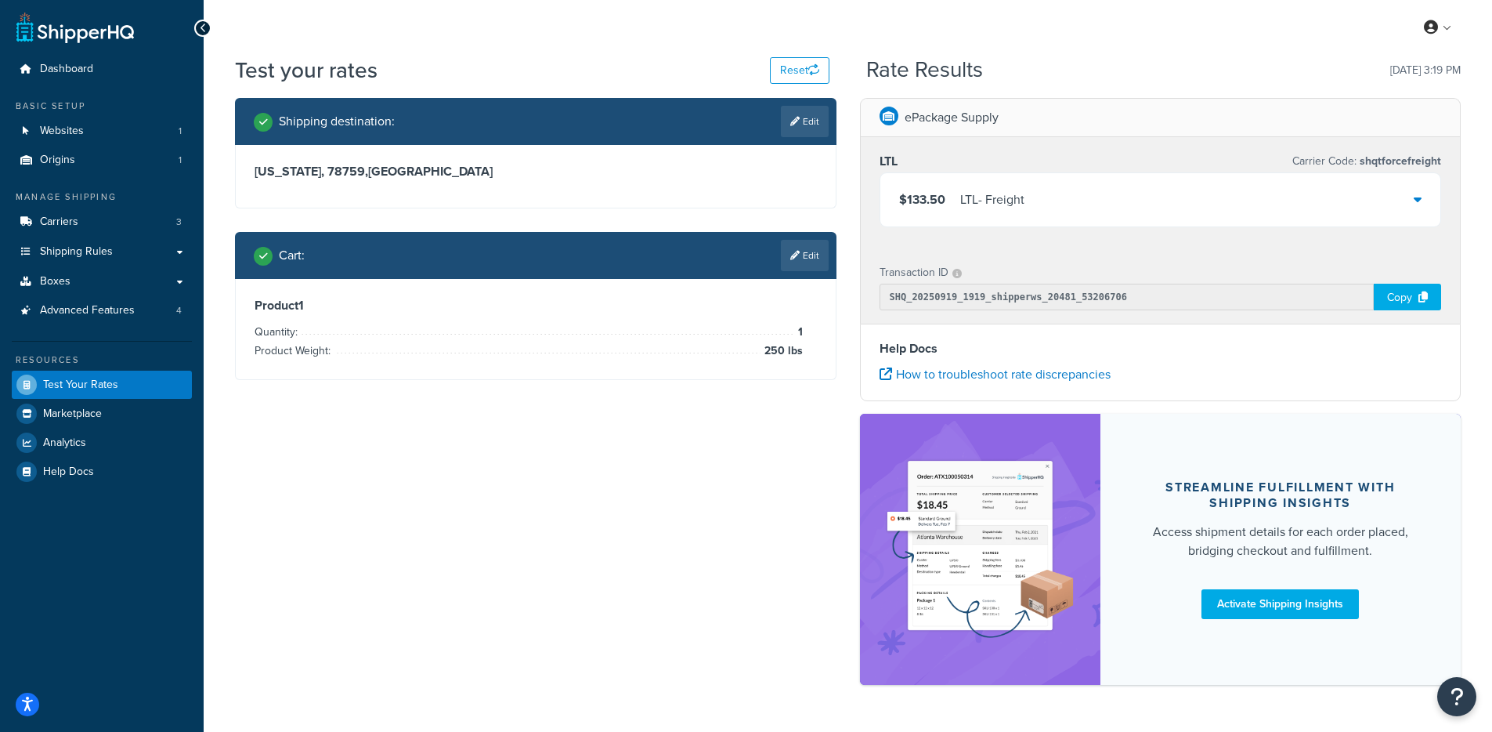
click at [1156, 190] on div "$133.50 LTL - Freight" at bounding box center [1160, 199] width 561 height 53
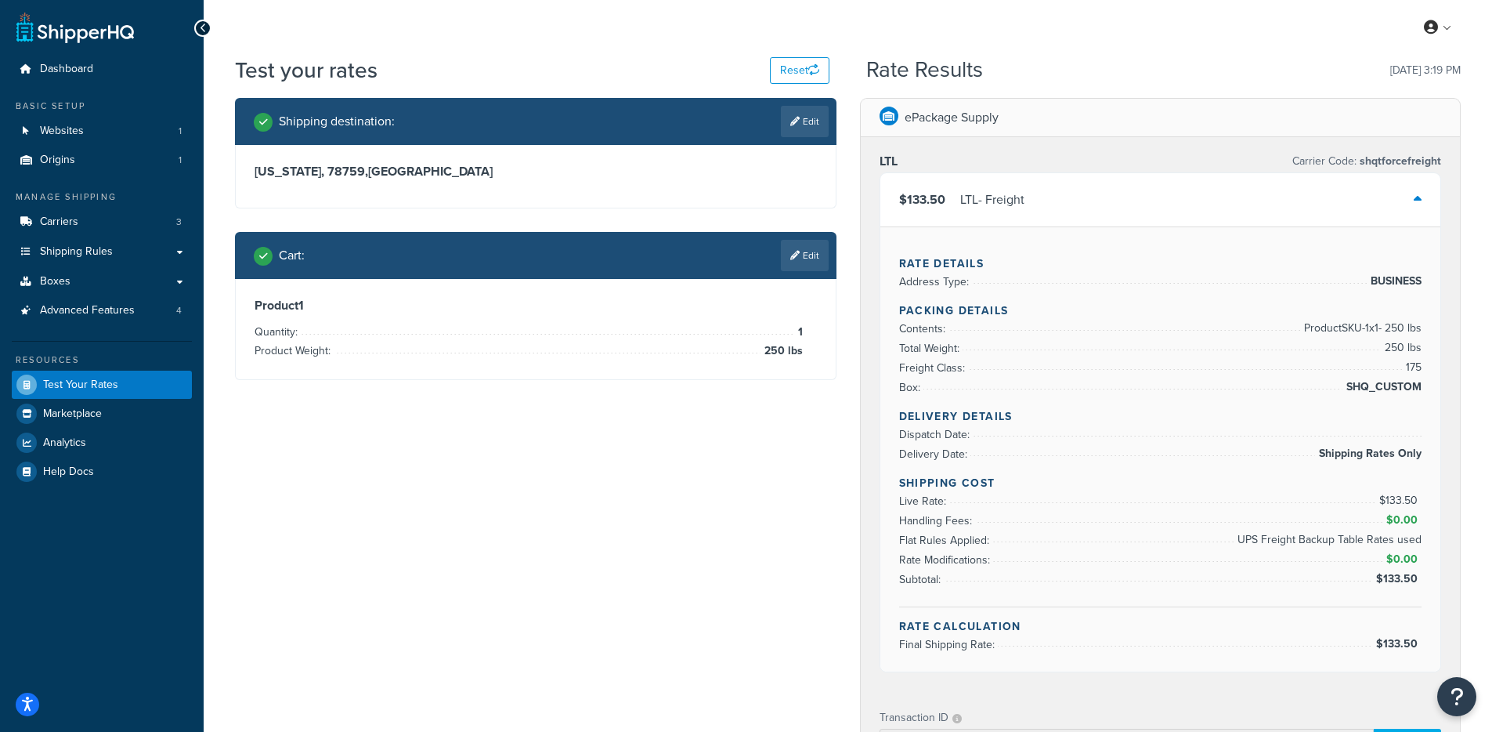
click at [1033, 203] on div "$133.50 LTL - Freight" at bounding box center [1160, 199] width 561 height 53
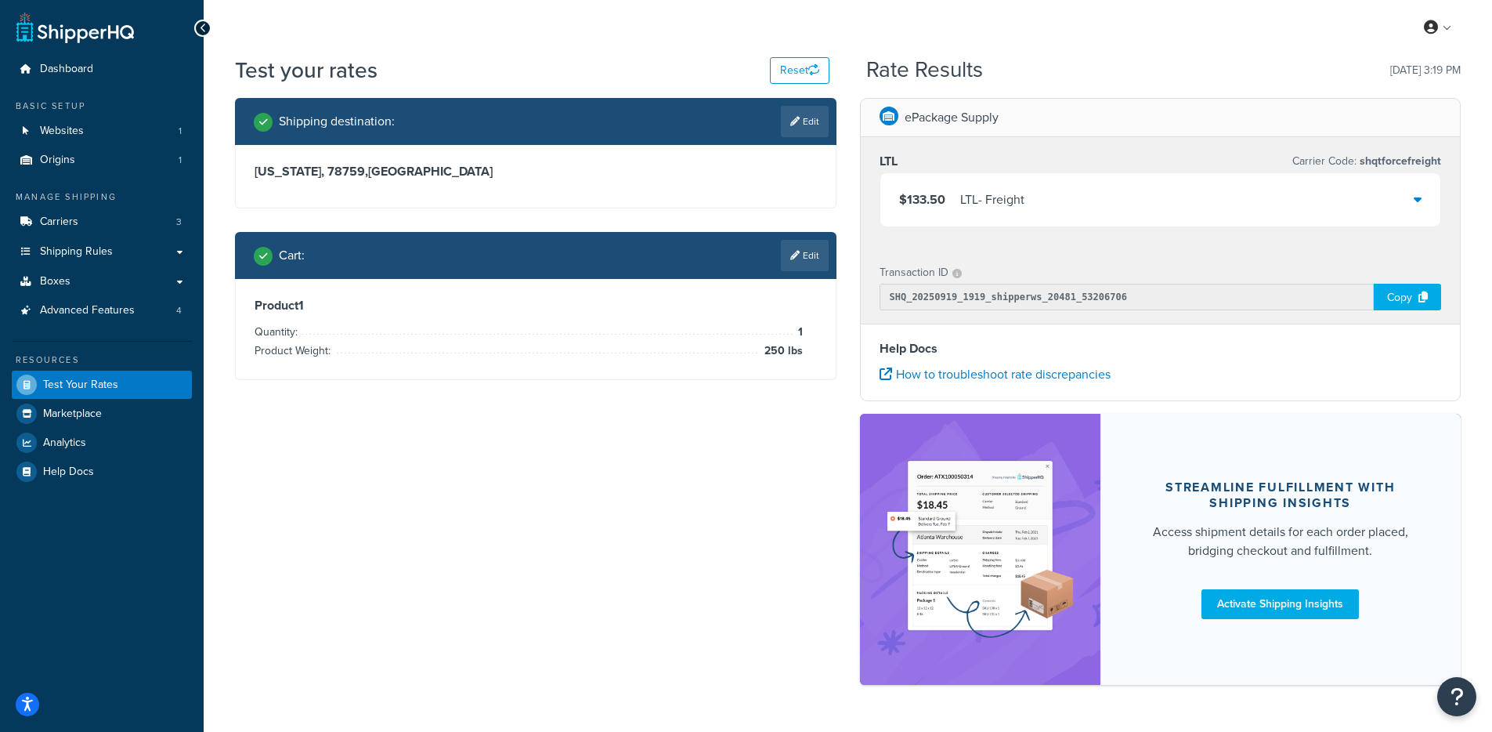
click at [1002, 207] on div "LTL - Freight" at bounding box center [992, 200] width 64 height 22
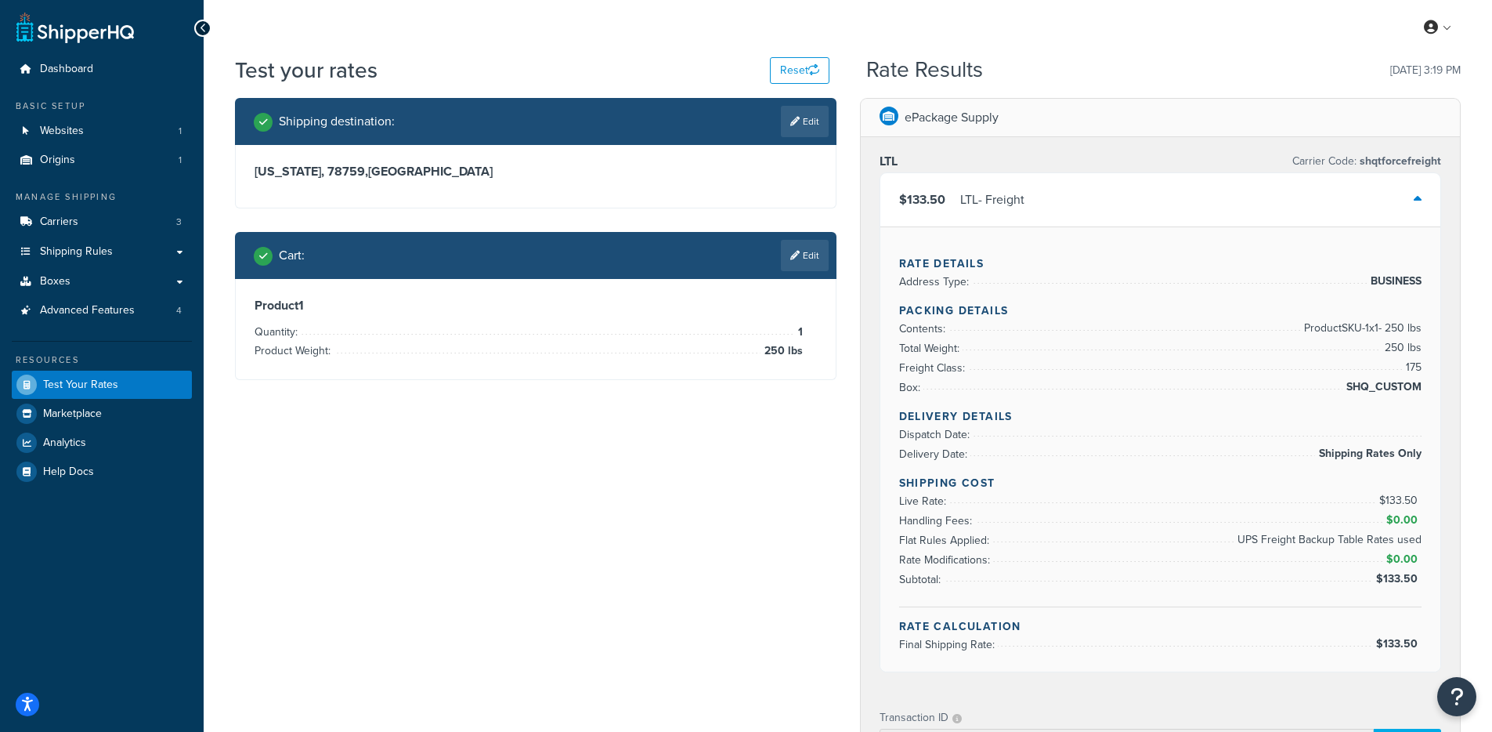
click at [996, 208] on div "LTL - Freight" at bounding box center [992, 200] width 64 height 22
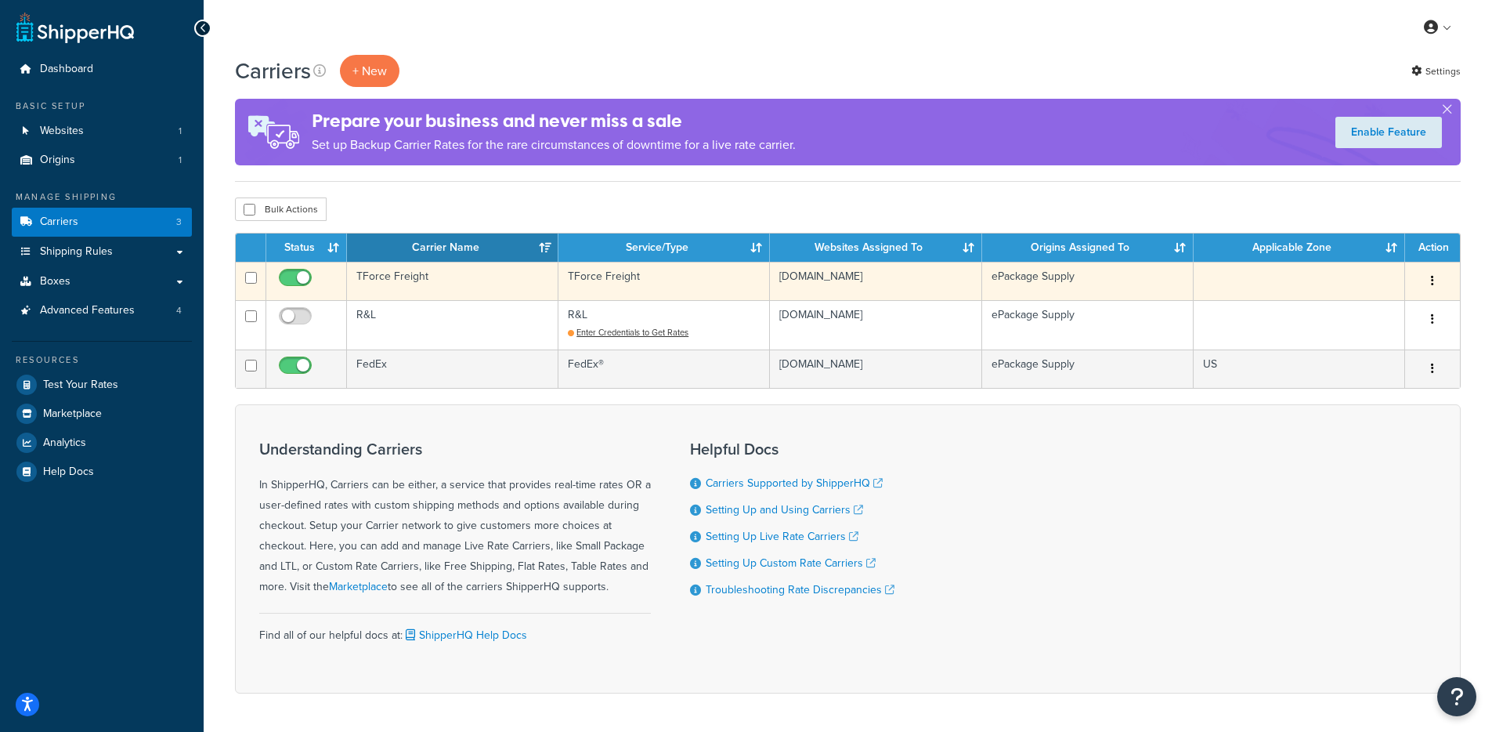
click at [544, 282] on td "TForce Freight" at bounding box center [452, 281] width 211 height 38
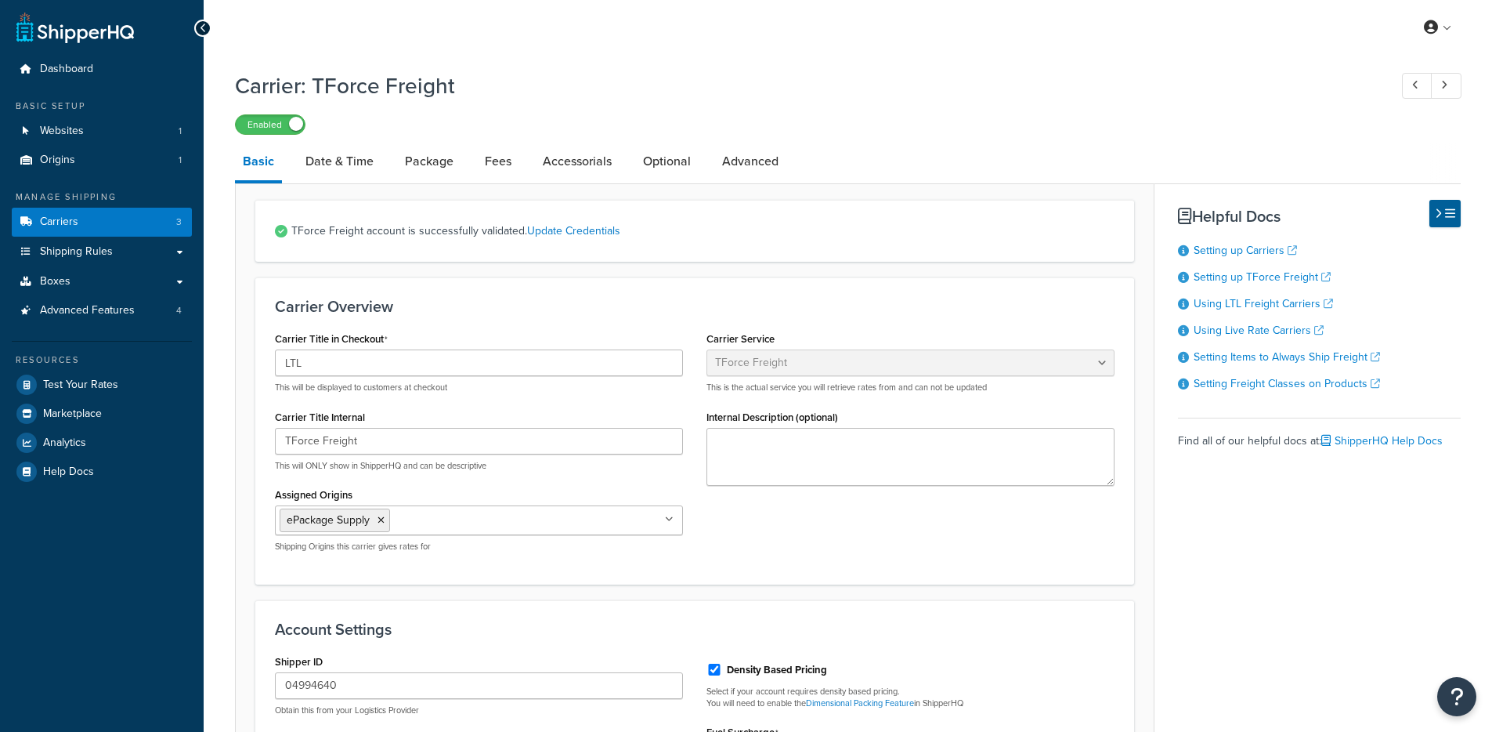
select select "tforceFreight"
click at [555, 239] on link "Update Credentials" at bounding box center [573, 230] width 93 height 16
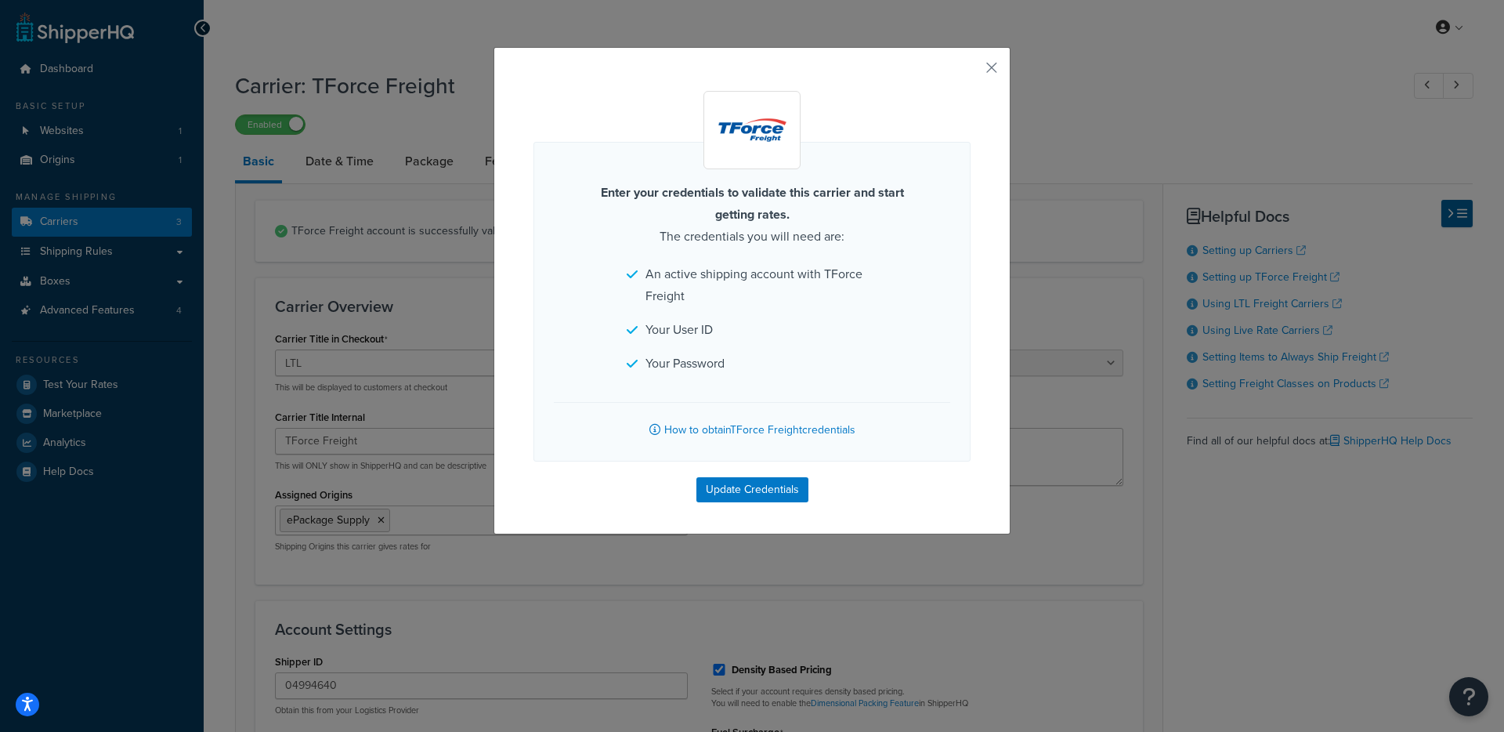
click at [992, 63] on div "Enter your credentials to validate this carrier and start getting rates. The cr…" at bounding box center [751, 290] width 517 height 487
click at [971, 71] on button "button" at bounding box center [969, 73] width 4 height 4
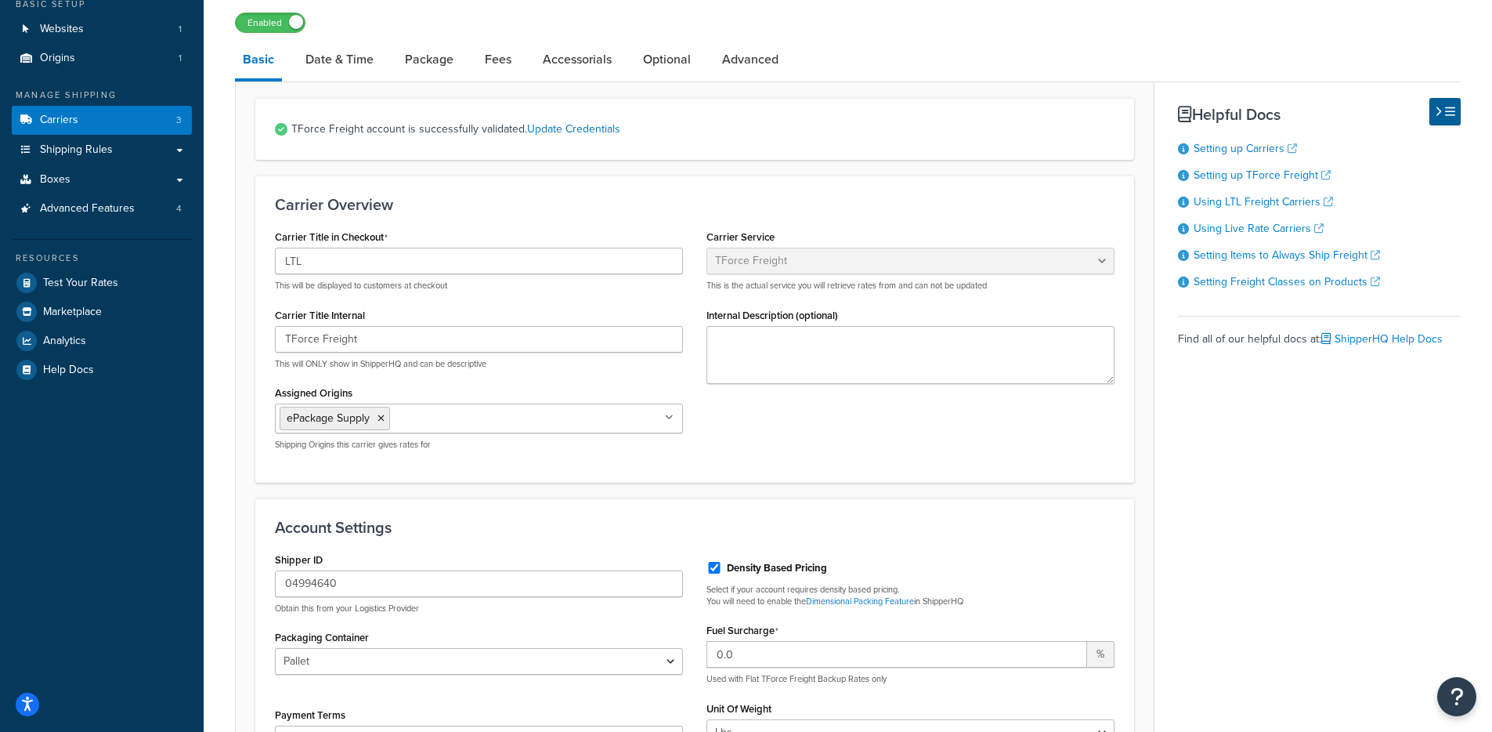
scroll to position [444, 0]
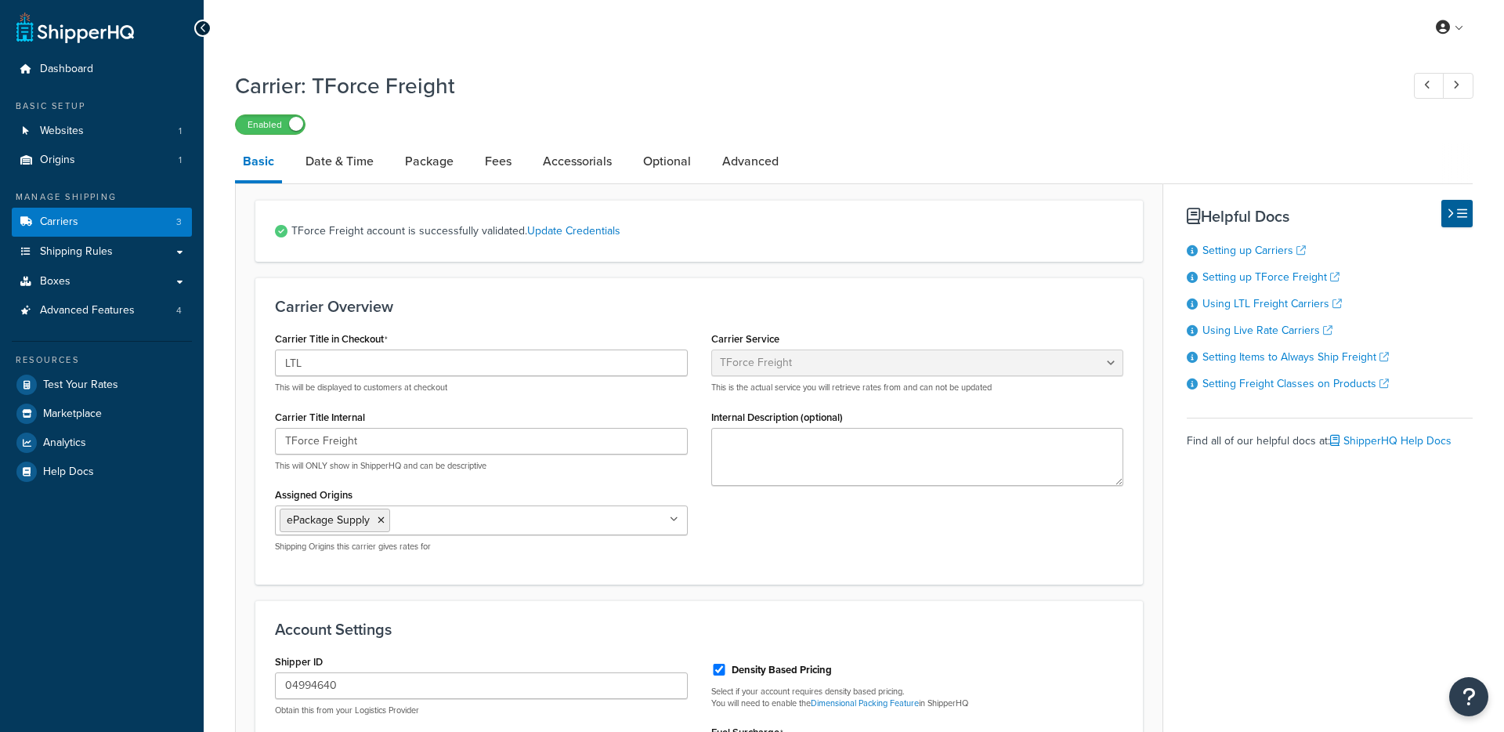
select select "tforceFreight"
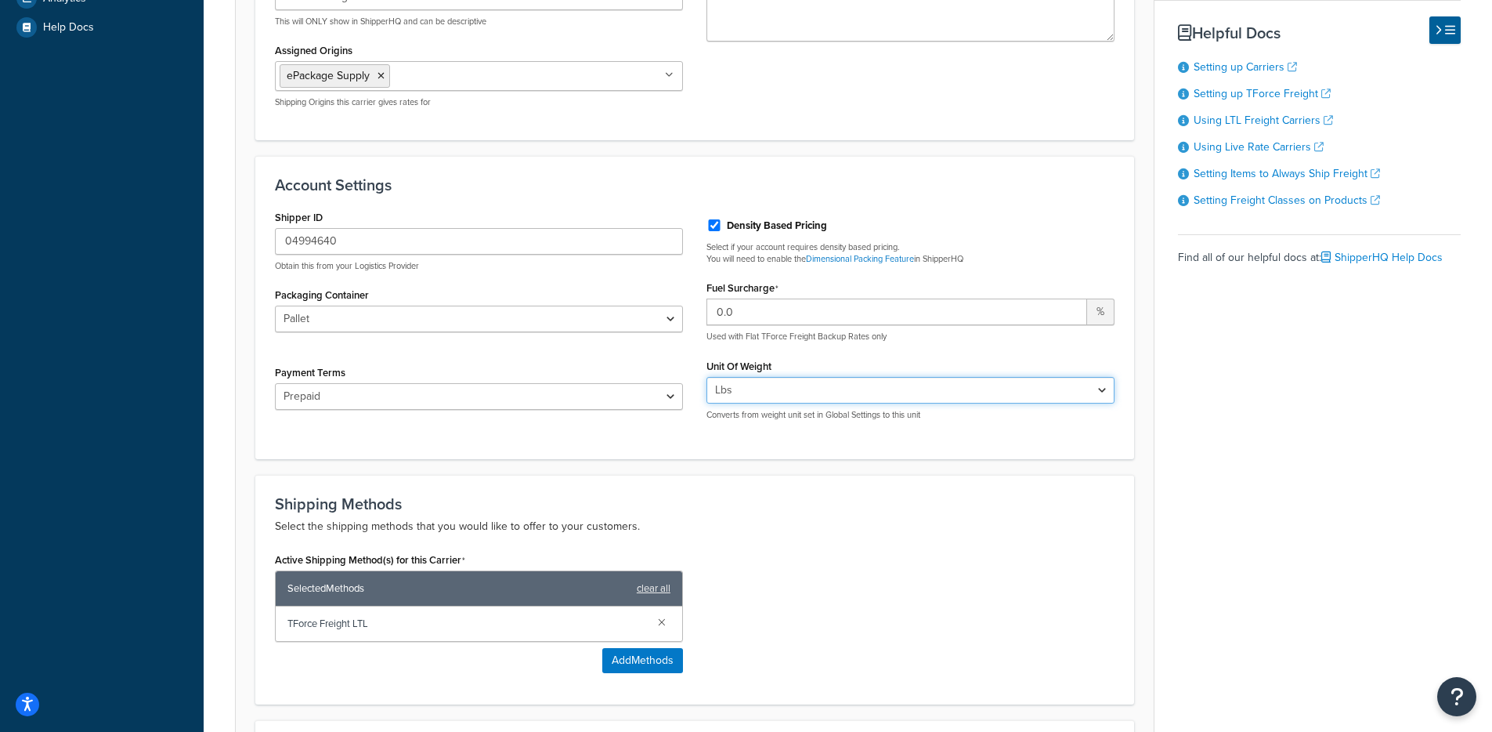
click at [773, 393] on select "Lbs Kgs Convert LBS to KG" at bounding box center [911, 390] width 408 height 27
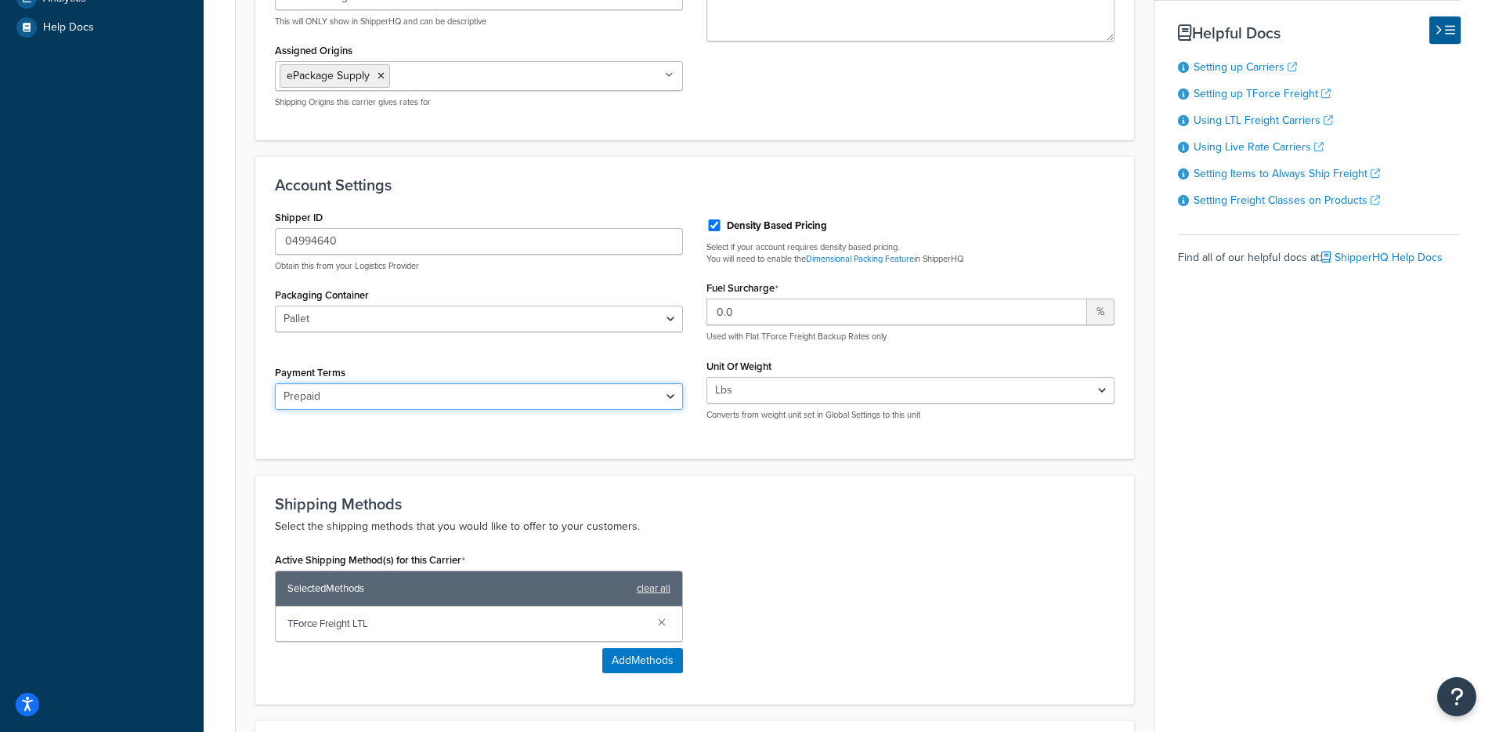
click at [480, 401] on select "Prepaid Bill To Third Party Freight Collect" at bounding box center [479, 396] width 408 height 27
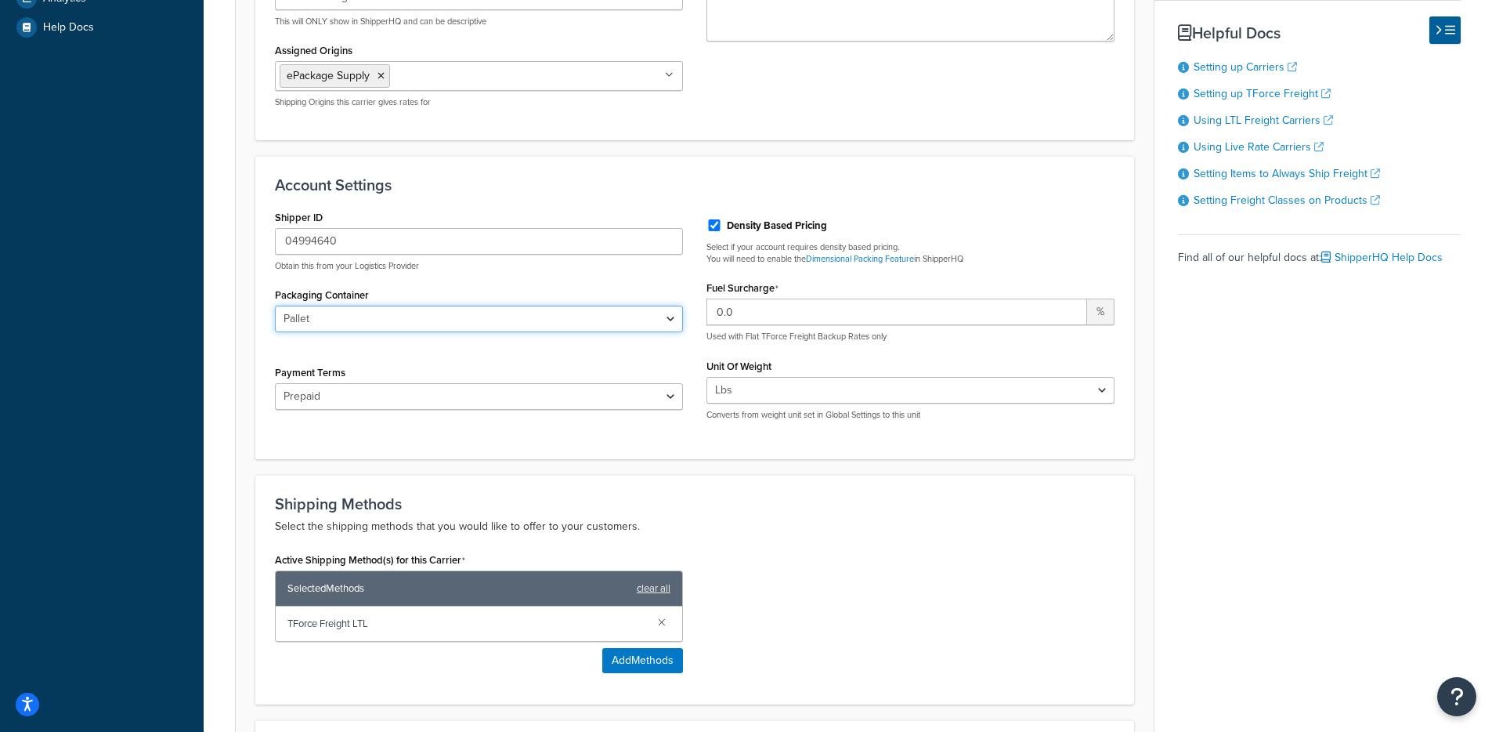
click at [566, 315] on select "Pallet Bag Box Reel Loose" at bounding box center [479, 318] width 408 height 27
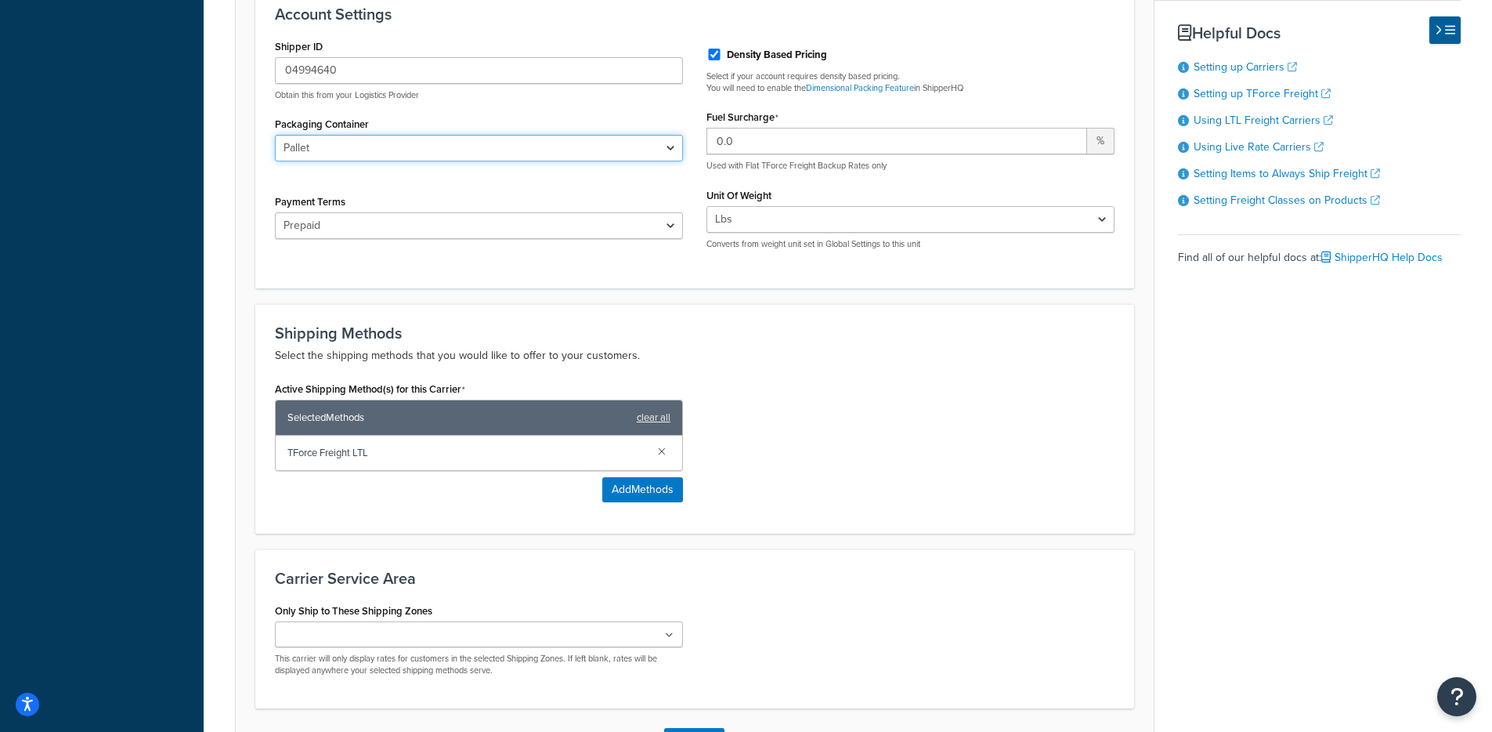
scroll to position [614, 0]
click at [859, 223] on select "Lbs Kgs Convert LBS to KG" at bounding box center [911, 220] width 408 height 27
select select "kg"
click at [707, 208] on select "Lbs Kgs Convert LBS to KG" at bounding box center [911, 220] width 408 height 27
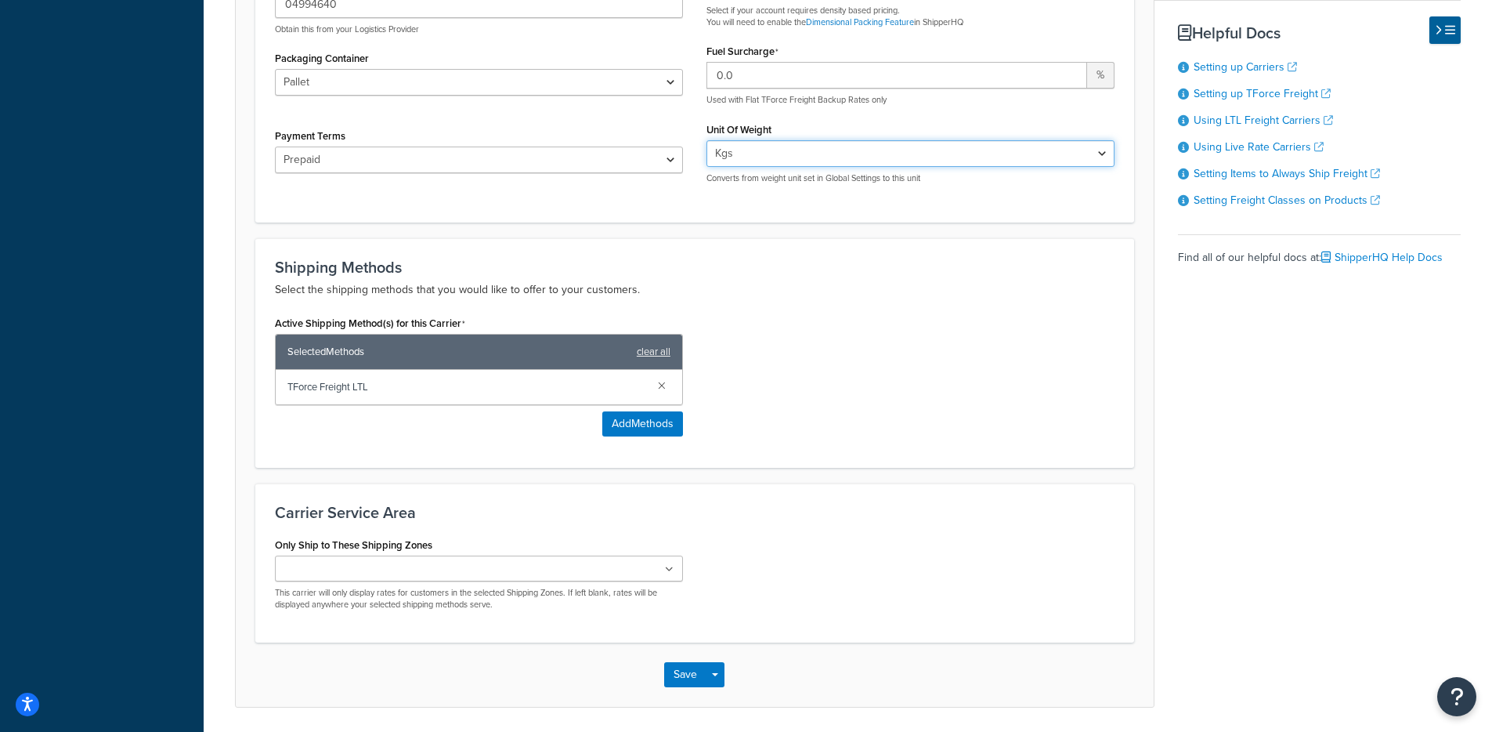
scroll to position [736, 0]
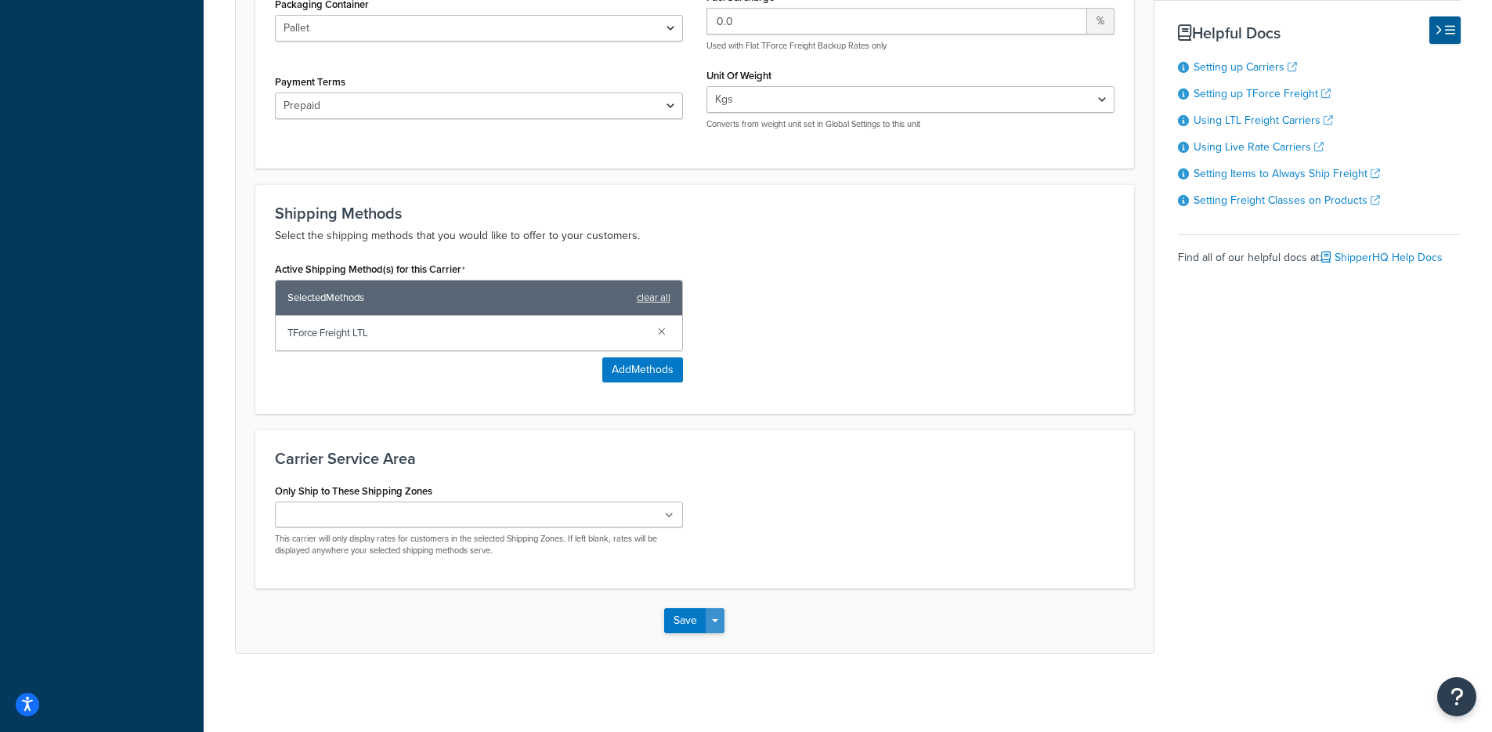
click at [721, 627] on button "Save Dropdown" at bounding box center [715, 620] width 19 height 25
click at [733, 643] on button "Save and Edit" at bounding box center [721, 649] width 114 height 33
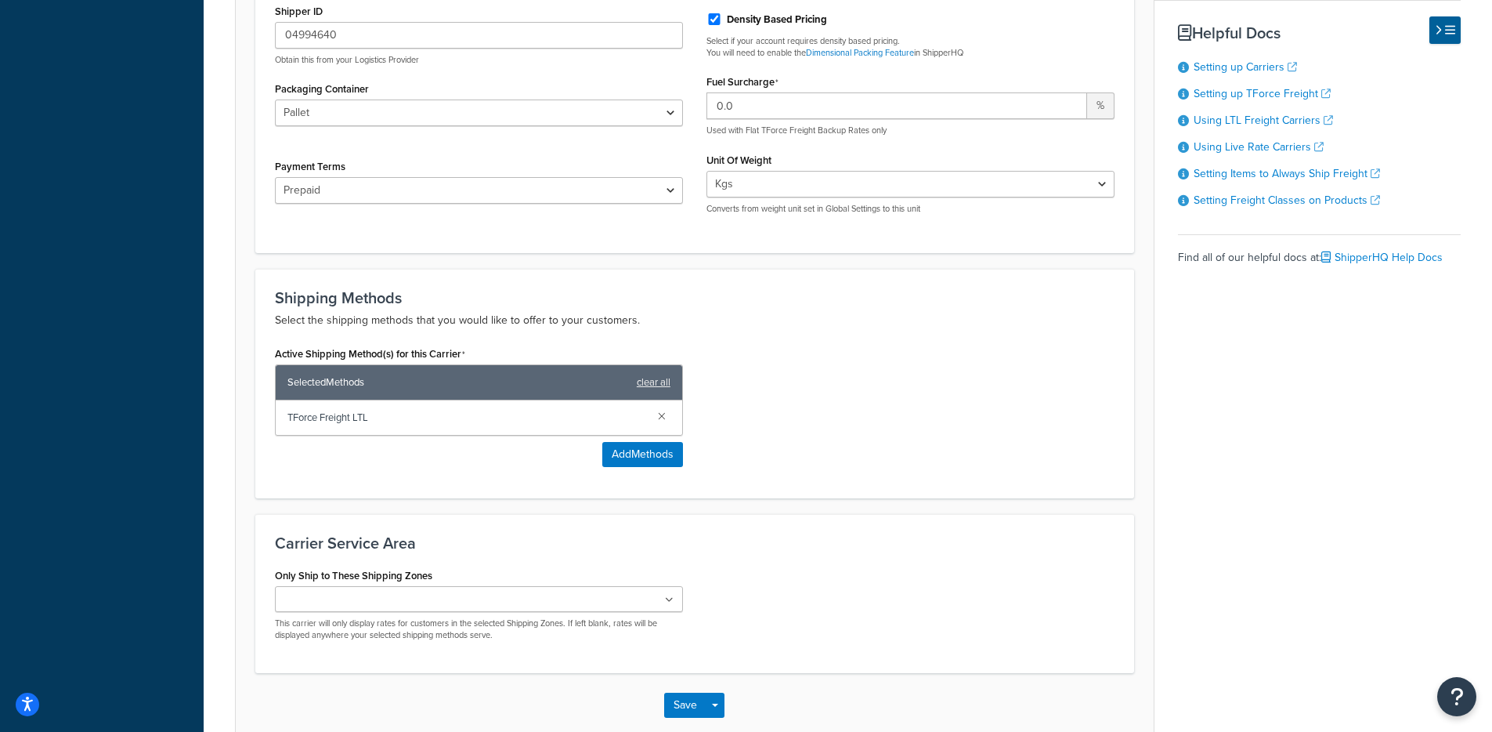
scroll to position [0, 0]
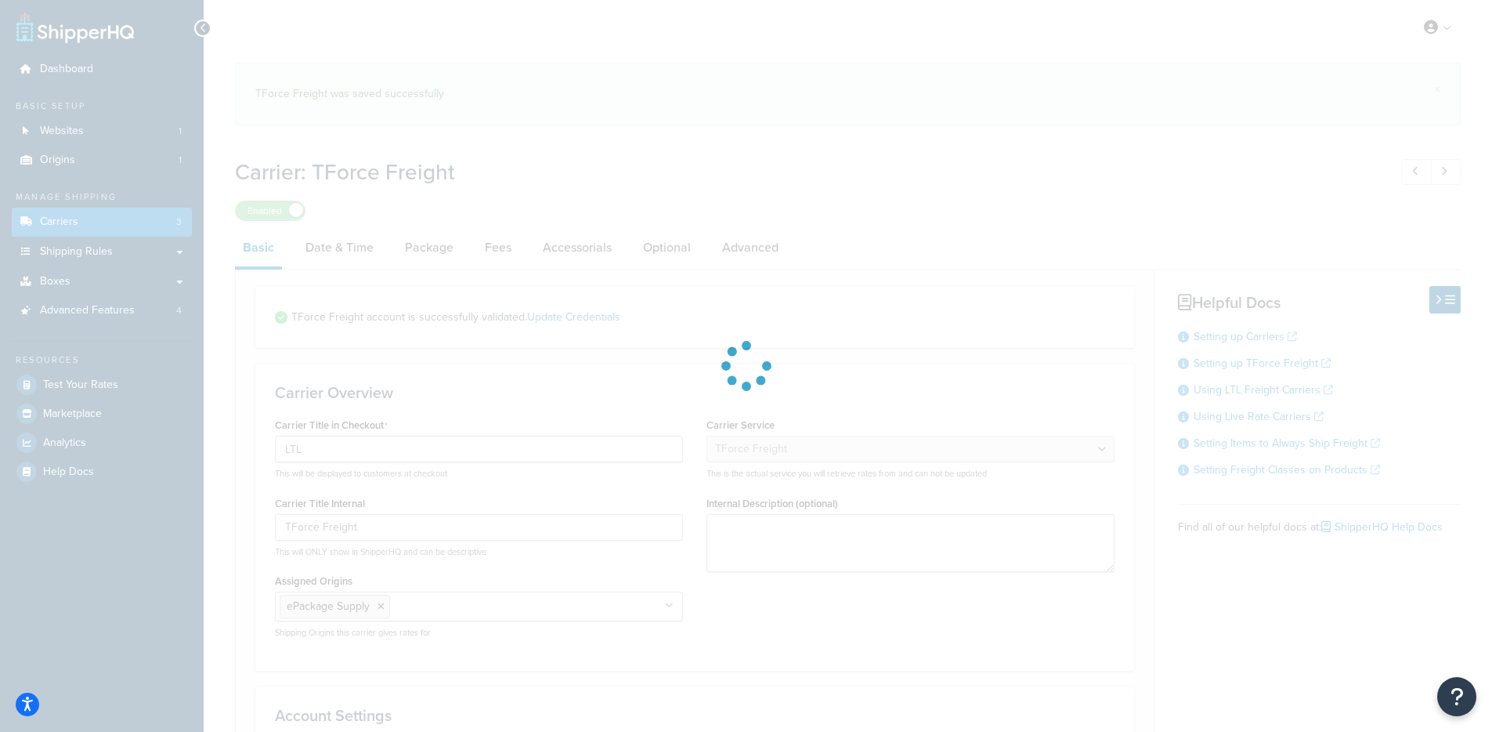
select select "tforceFreight"
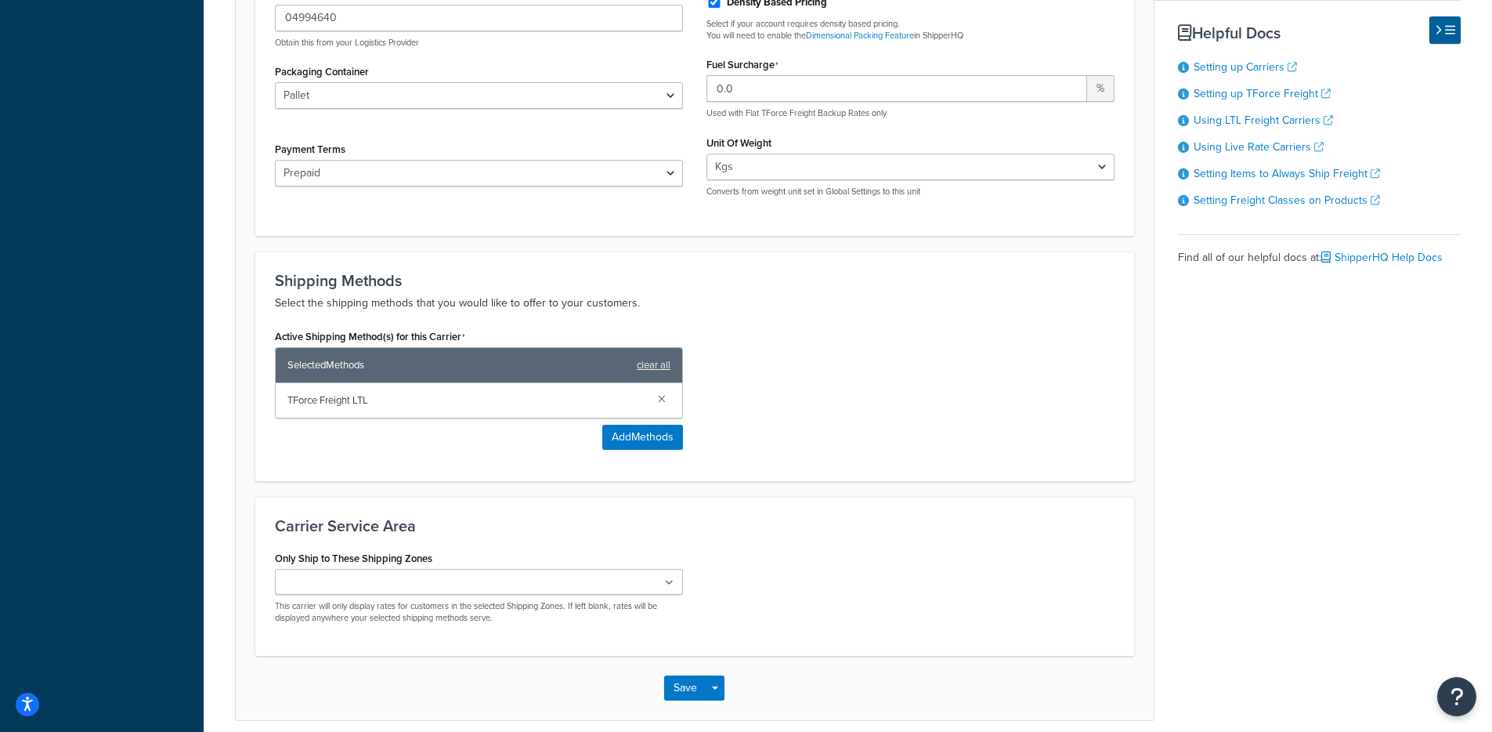
scroll to position [602, 0]
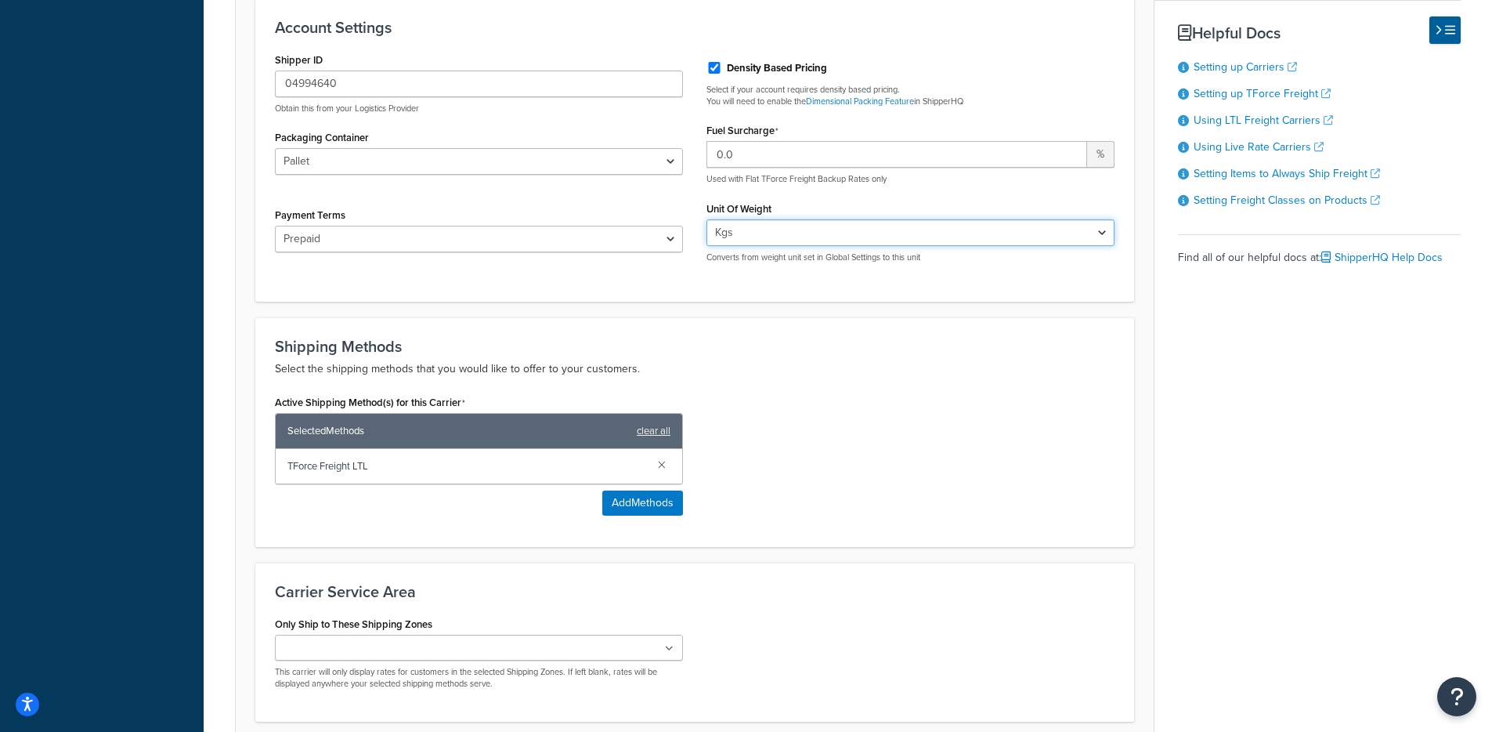
click at [758, 230] on select "Lbs Kgs Convert LBS to KG" at bounding box center [911, 232] width 408 height 27
select select "lb"
click at [707, 220] on select "Lbs Kgs Convert LBS to KG" at bounding box center [911, 232] width 408 height 27
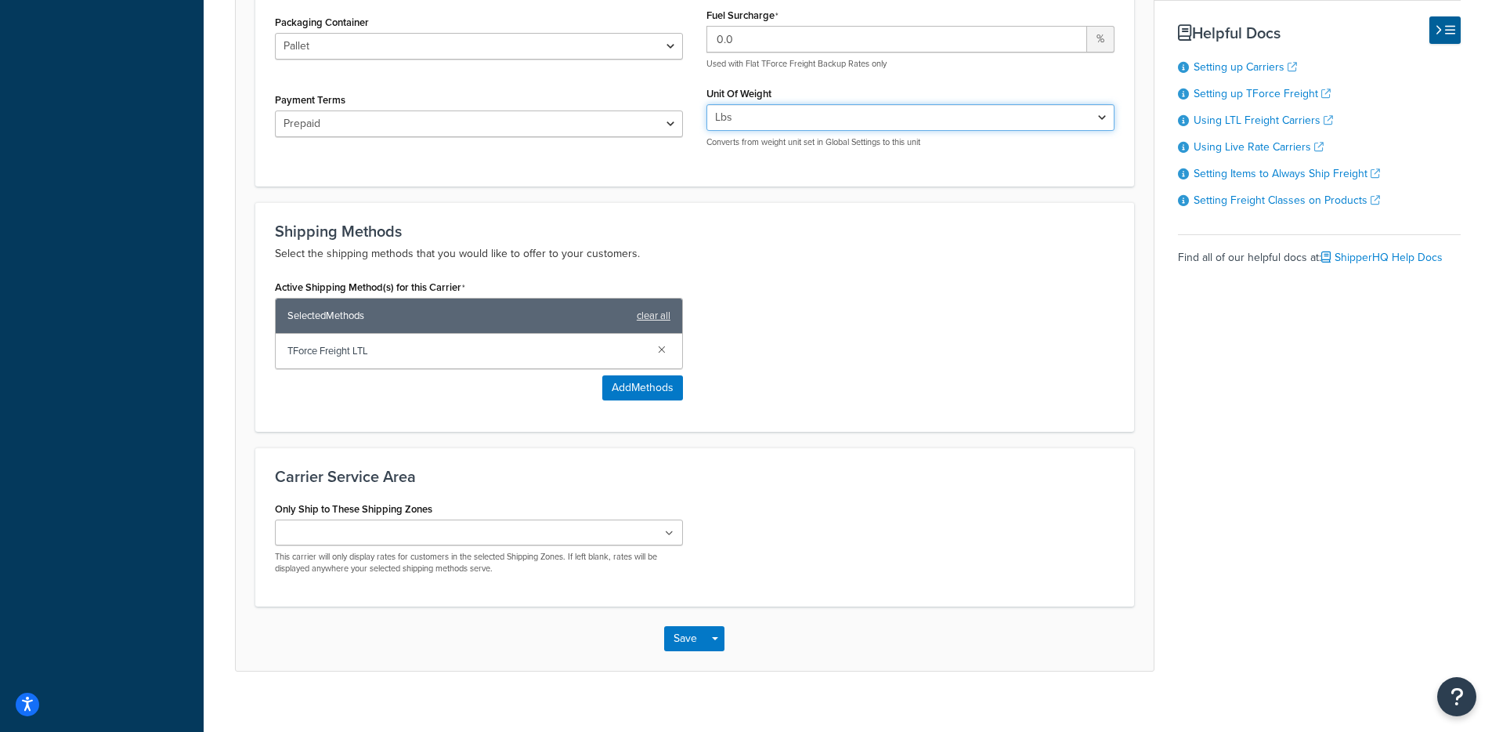
scroll to position [736, 0]
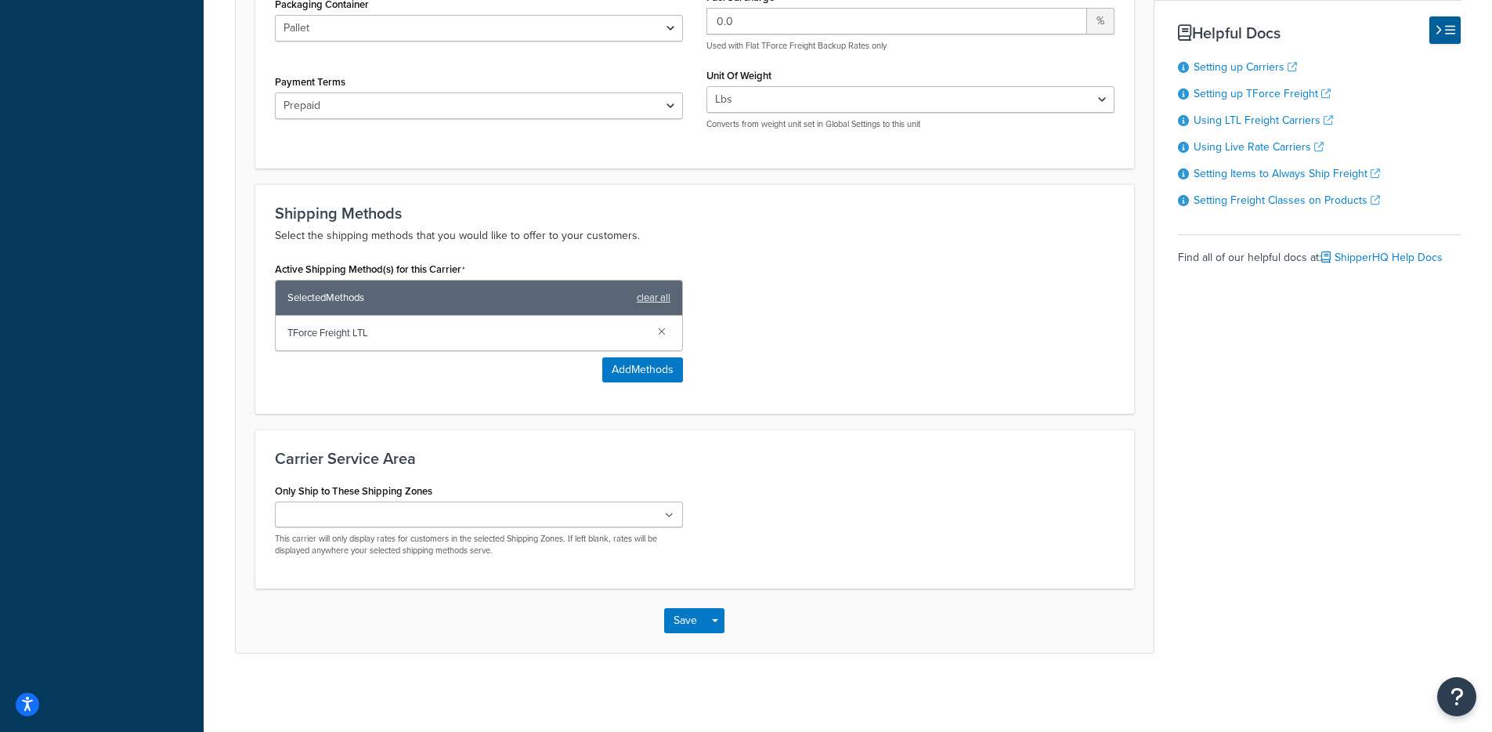
click at [714, 636] on div "Save Save Dropdown Save and Edit" at bounding box center [695, 620] width 918 height 64
click at [717, 627] on button "Save Dropdown" at bounding box center [715, 620] width 19 height 25
drag, startPoint x: 713, startPoint y: 649, endPoint x: 737, endPoint y: 624, distance: 34.3
click at [713, 649] on button "Save and Edit" at bounding box center [721, 649] width 114 height 33
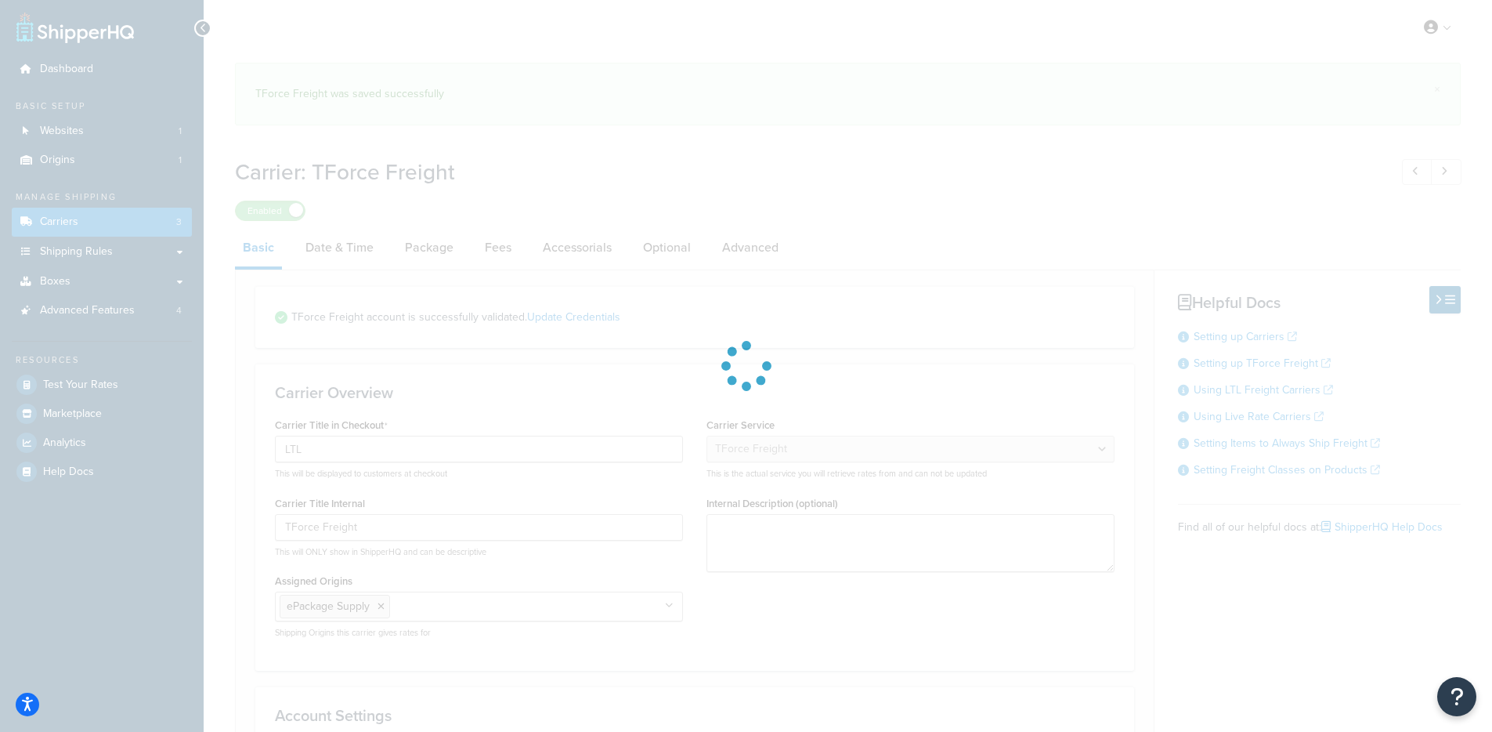
select select "tforceFreight"
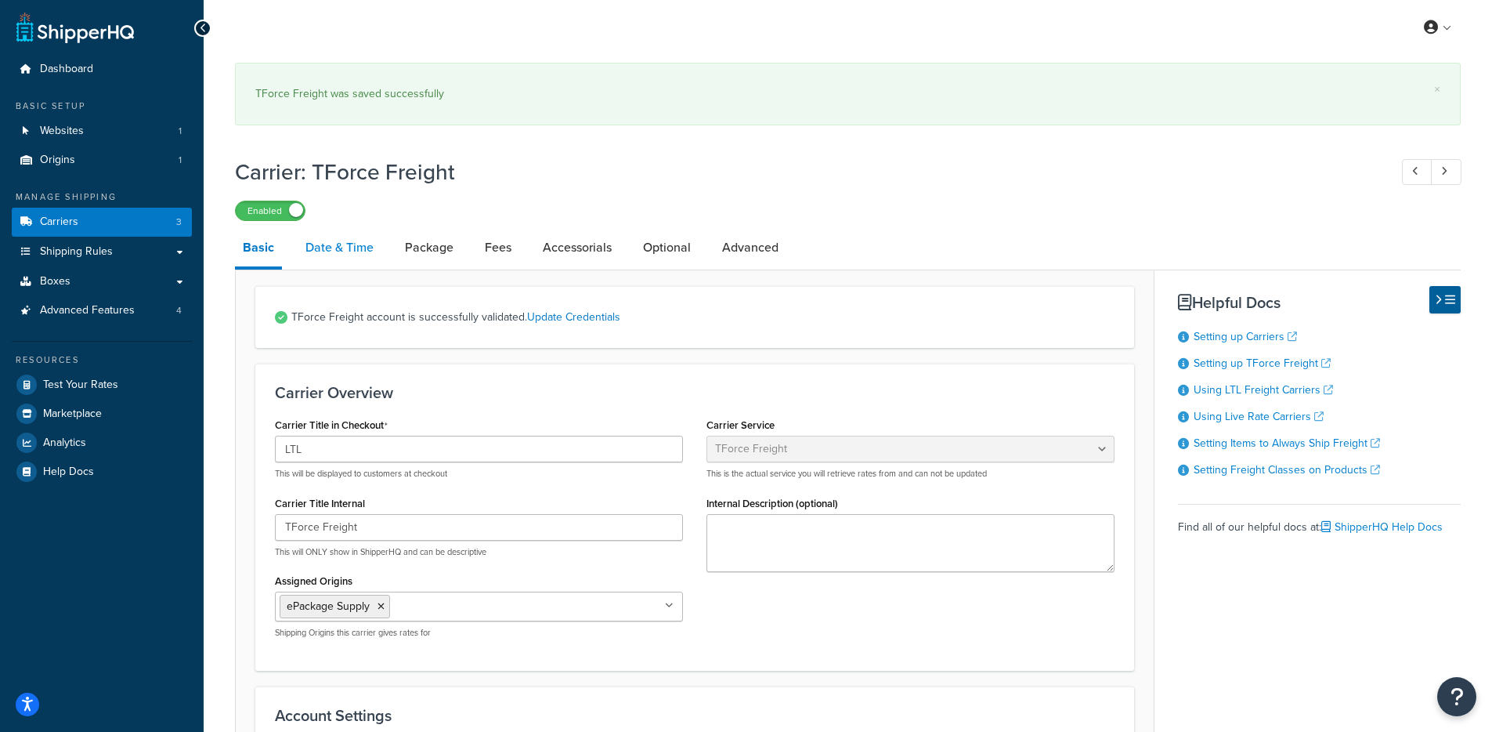
click at [380, 242] on li "Date & Time" at bounding box center [347, 248] width 99 height 38
click at [373, 244] on link "Date & Time" at bounding box center [340, 248] width 84 height 38
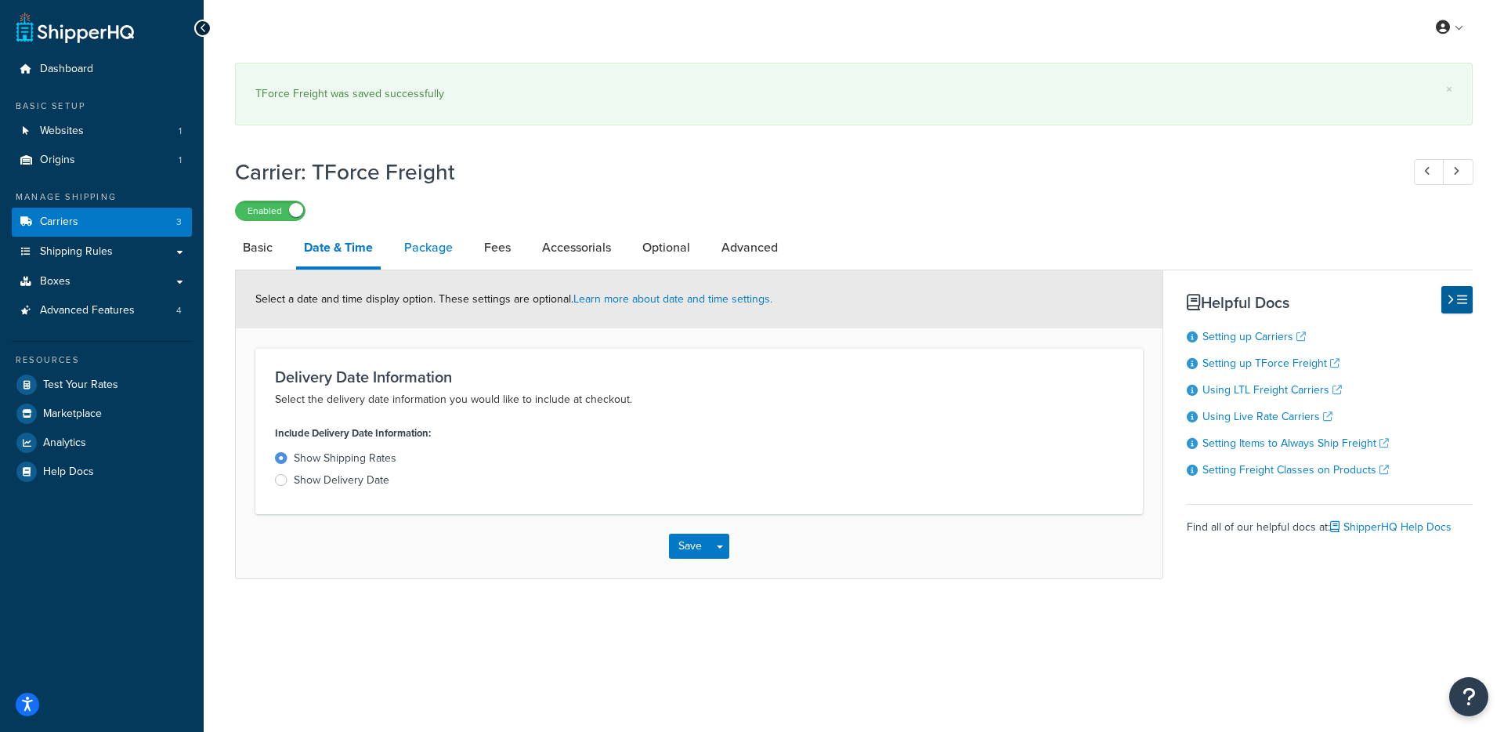
click at [420, 249] on link "Package" at bounding box center [428, 248] width 64 height 38
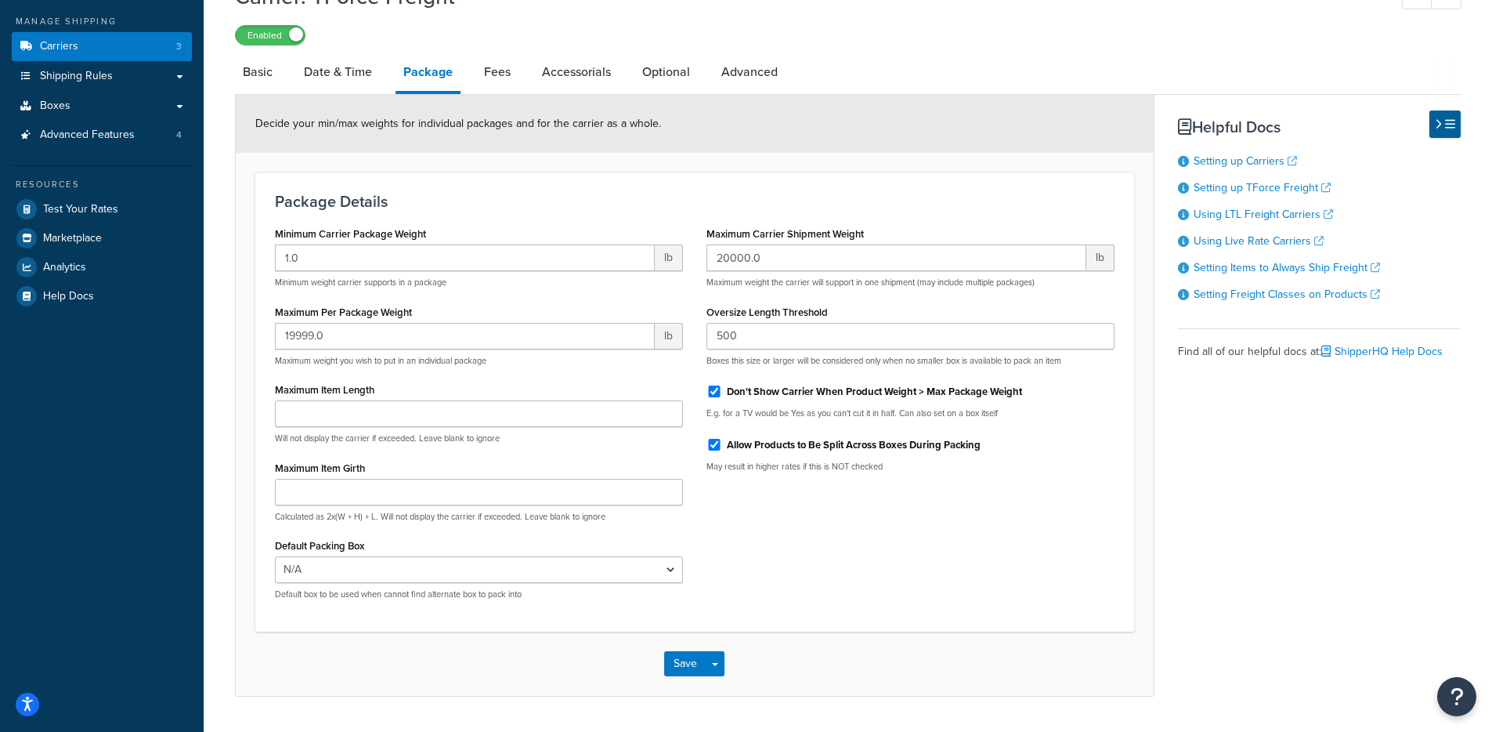
scroll to position [148, 0]
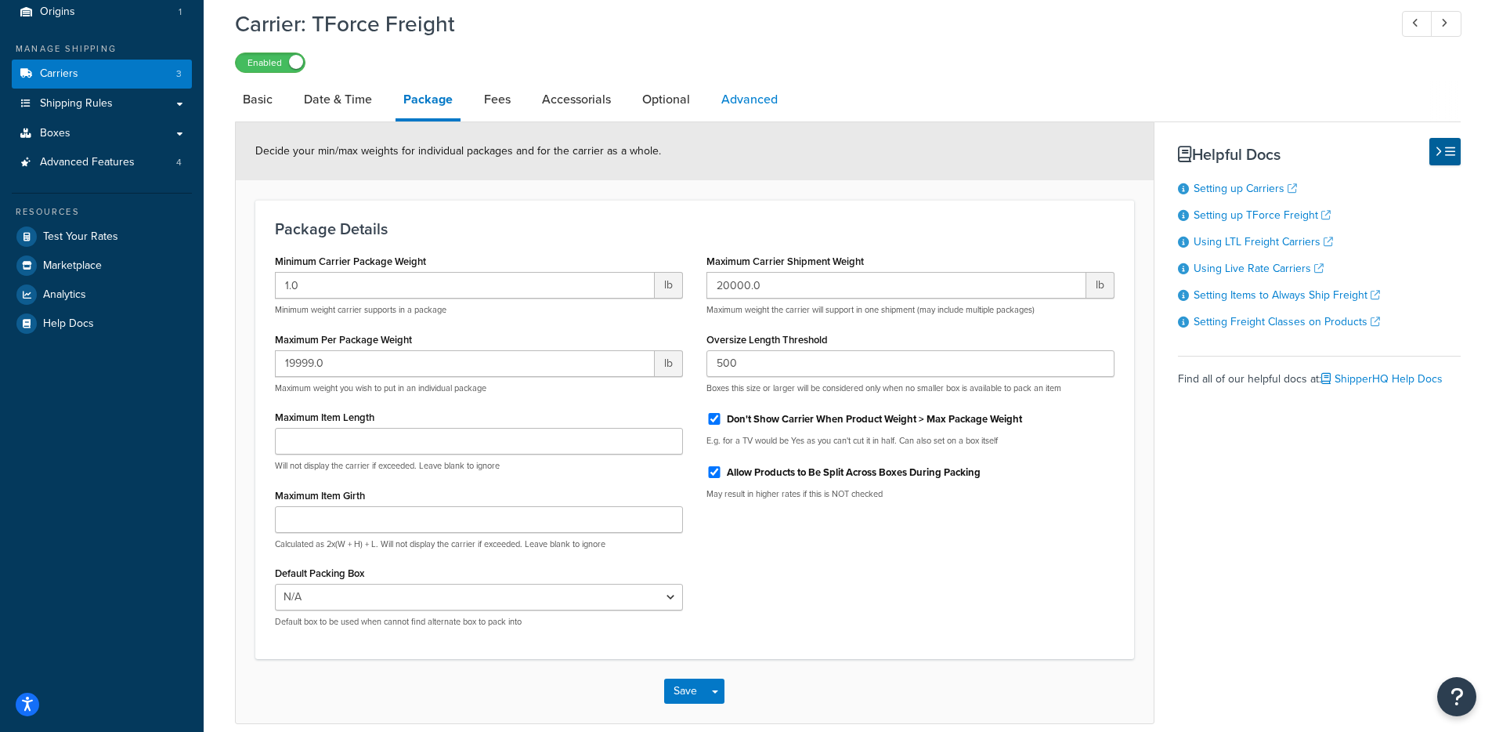
click at [743, 109] on link "Advanced" at bounding box center [750, 100] width 72 height 38
select select "false"
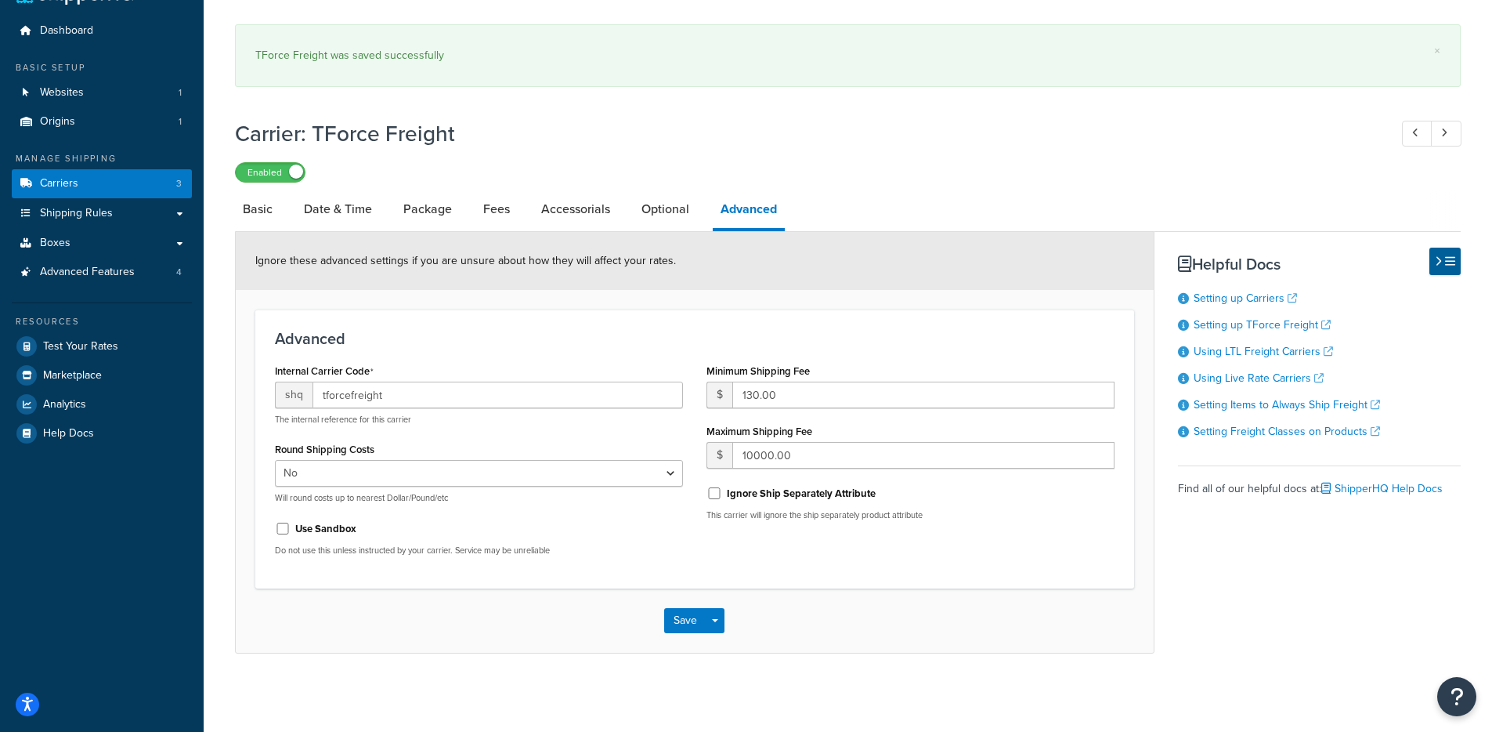
scroll to position [40, 0]
click at [650, 208] on link "Optional" at bounding box center [665, 209] width 63 height 38
select select "175"
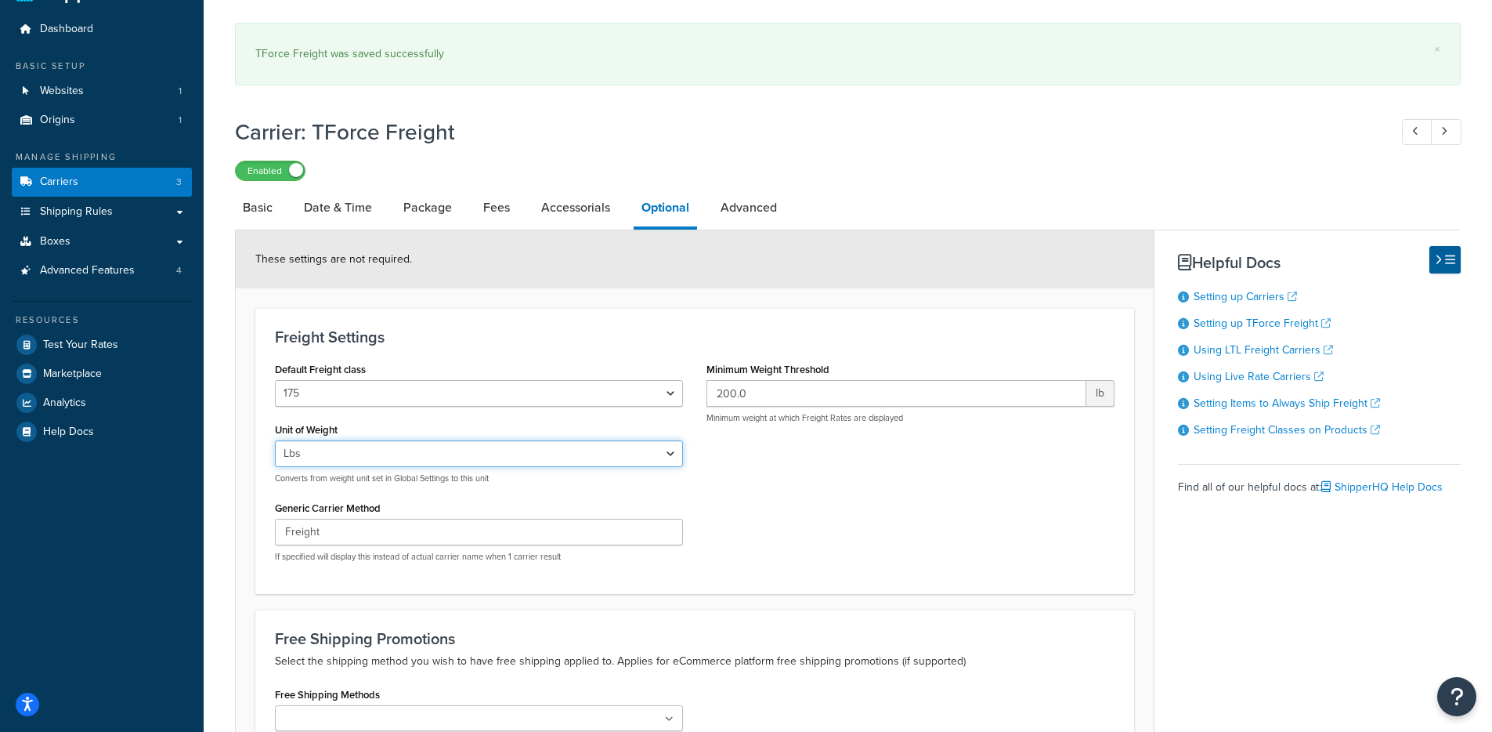
click at [402, 450] on select "Lbs Kgs Convert LBS to KG" at bounding box center [479, 453] width 408 height 27
drag, startPoint x: 305, startPoint y: 483, endPoint x: 710, endPoint y: 494, distance: 405.9
click at [499, 484] on p "Converts from weight unit set in Global Settings to this unit" at bounding box center [479, 478] width 408 height 12
click at [822, 493] on div "Default Freight class 50 55 60 65 70 77.5 85 92.5 100 110 125 150 175 200 250 3…" at bounding box center [694, 466] width 863 height 216
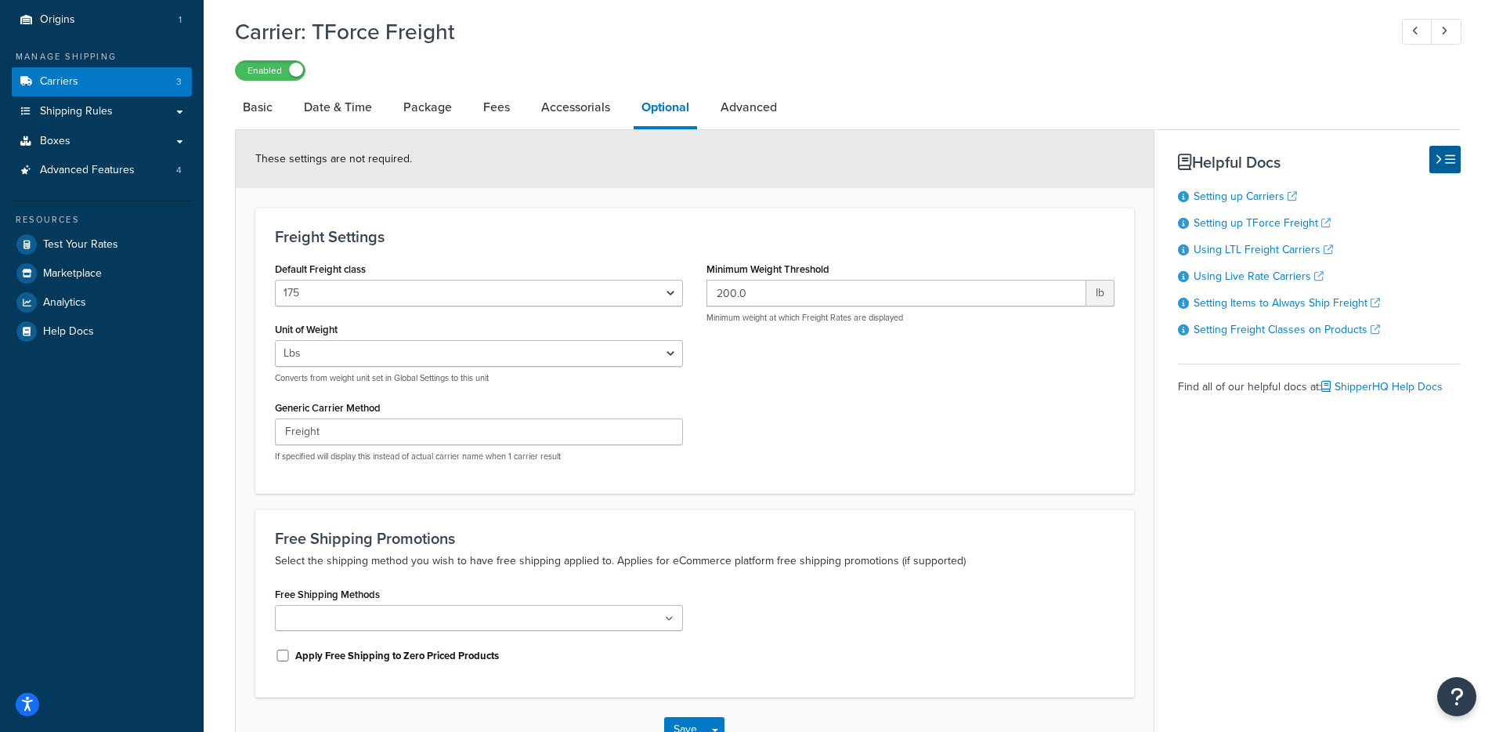
scroll to position [160, 0]
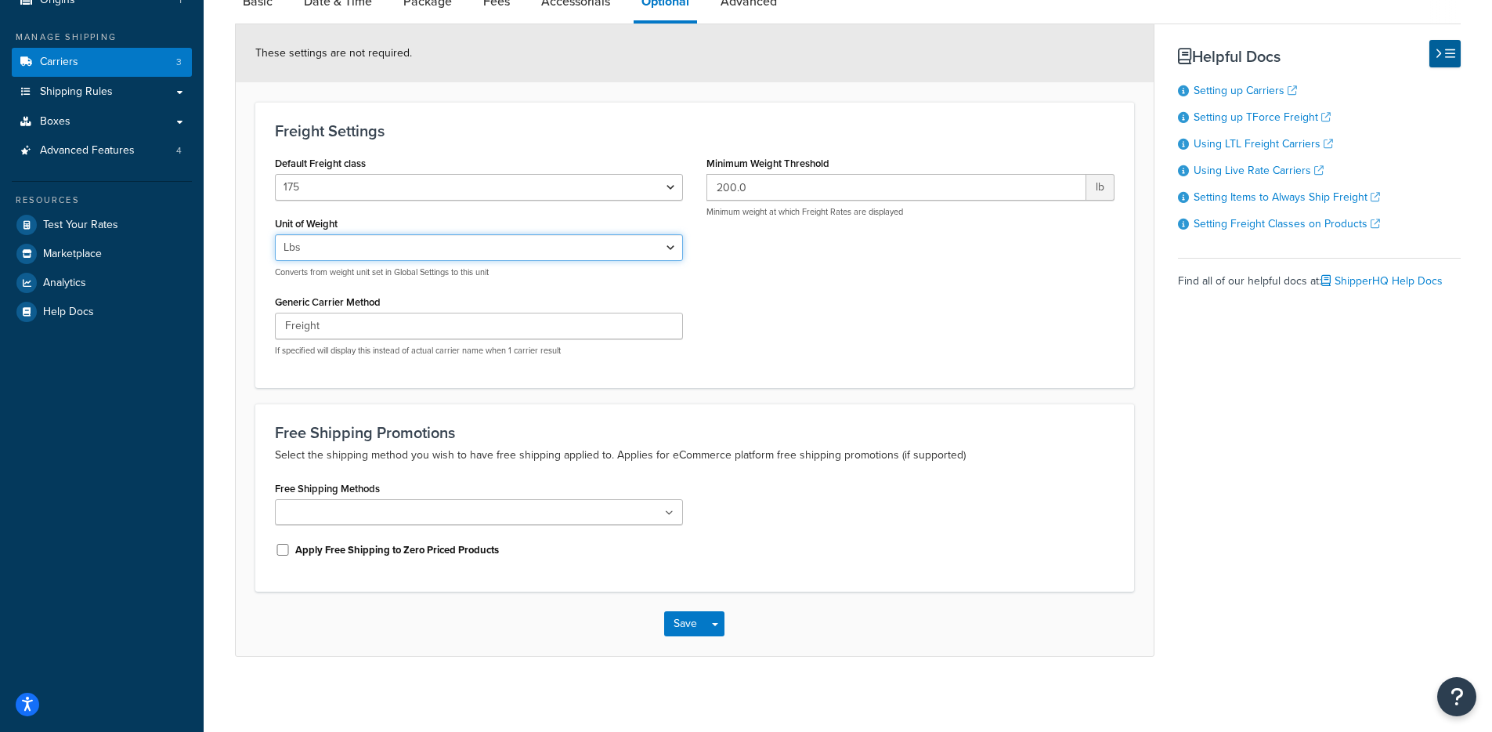
click at [578, 239] on select "Lbs Kgs Convert LBS to KG" at bounding box center [479, 247] width 408 height 27
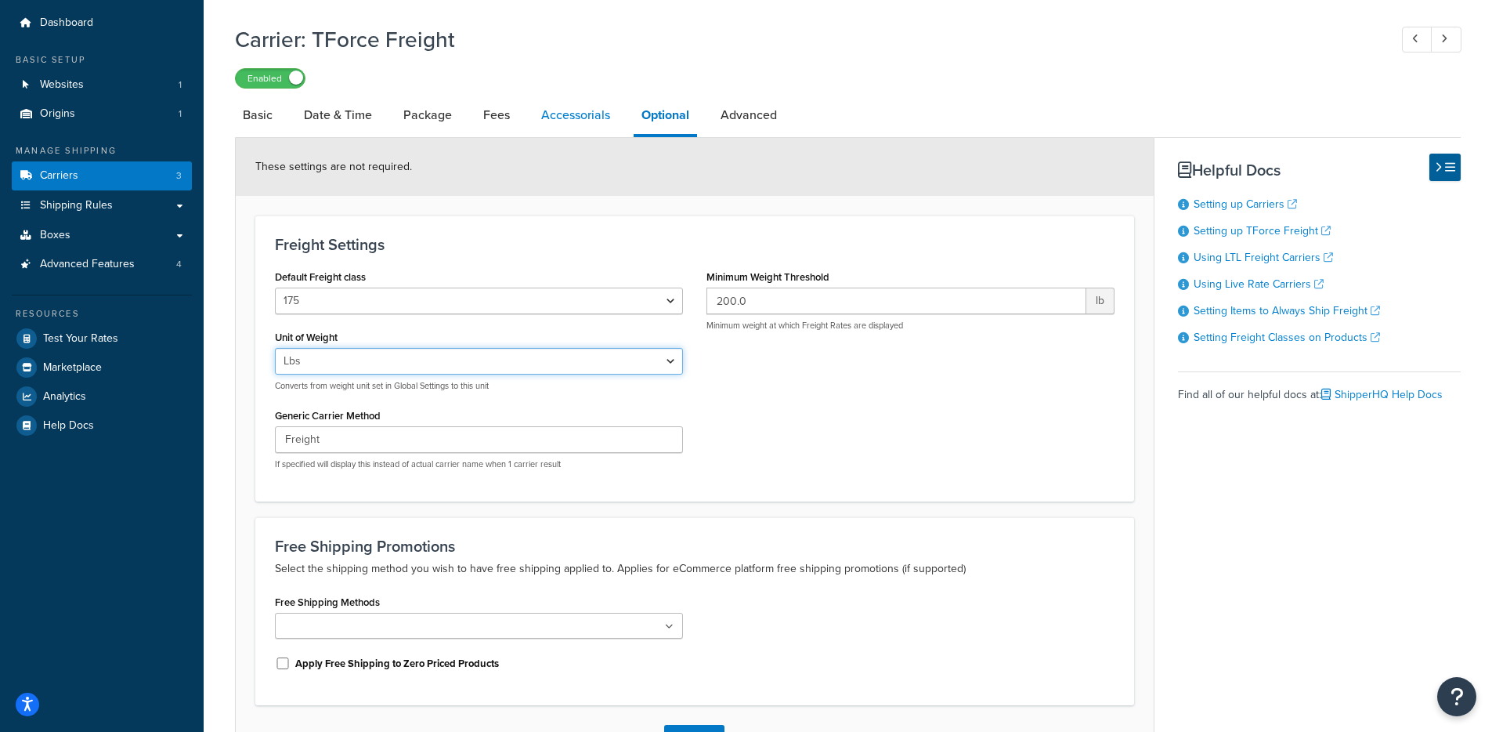
scroll to position [0, 0]
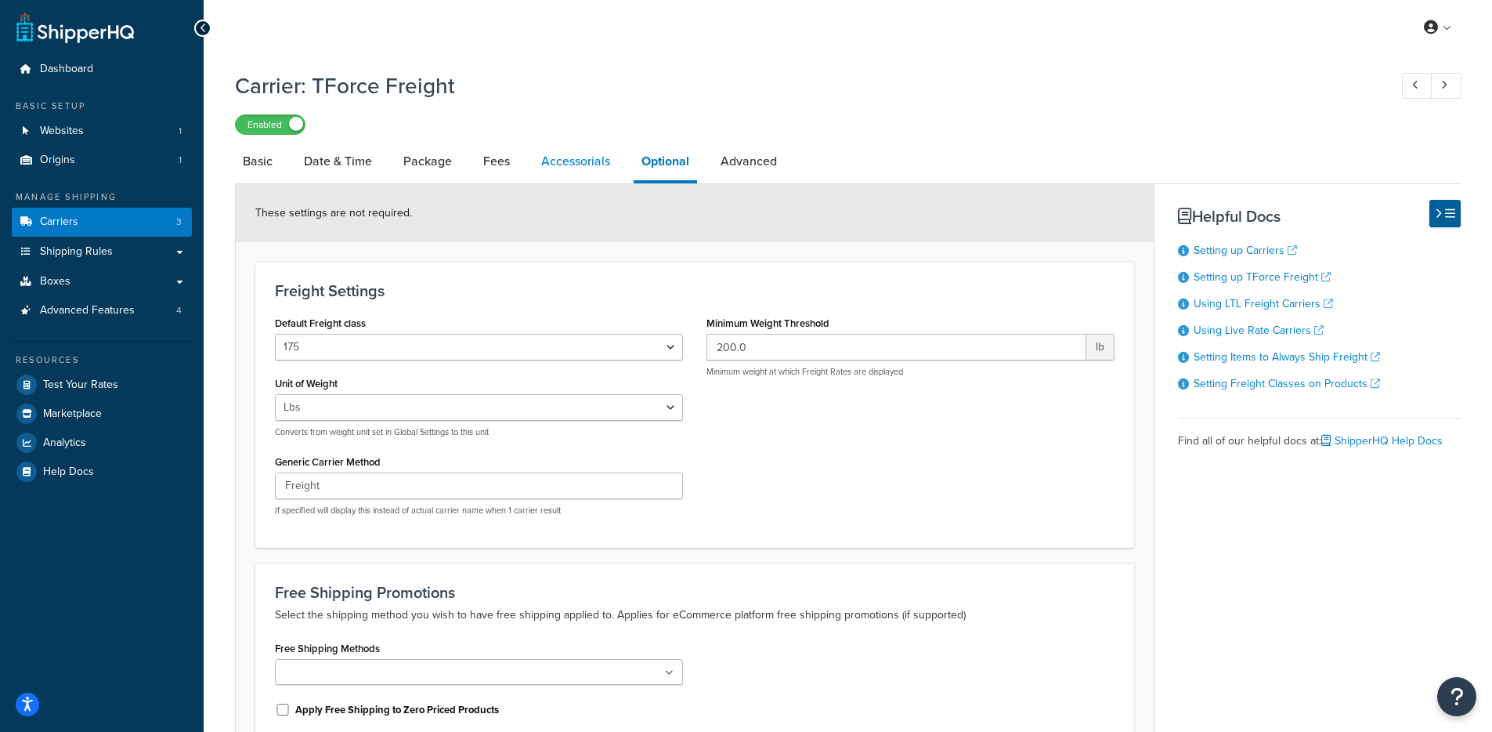
click at [568, 168] on link "Accessorials" at bounding box center [575, 162] width 85 height 38
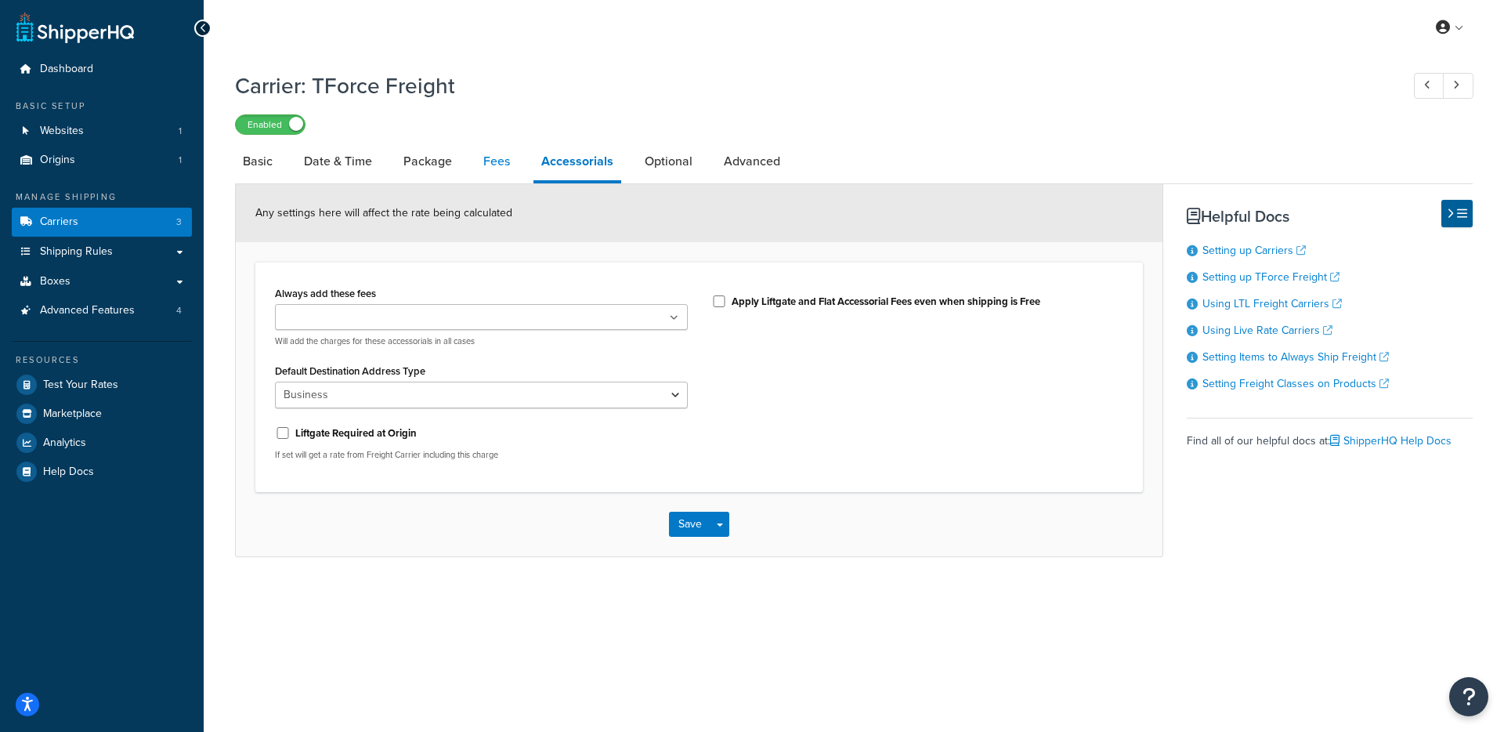
click at [483, 165] on link "Fees" at bounding box center [496, 162] width 42 height 38
select select "AFTER"
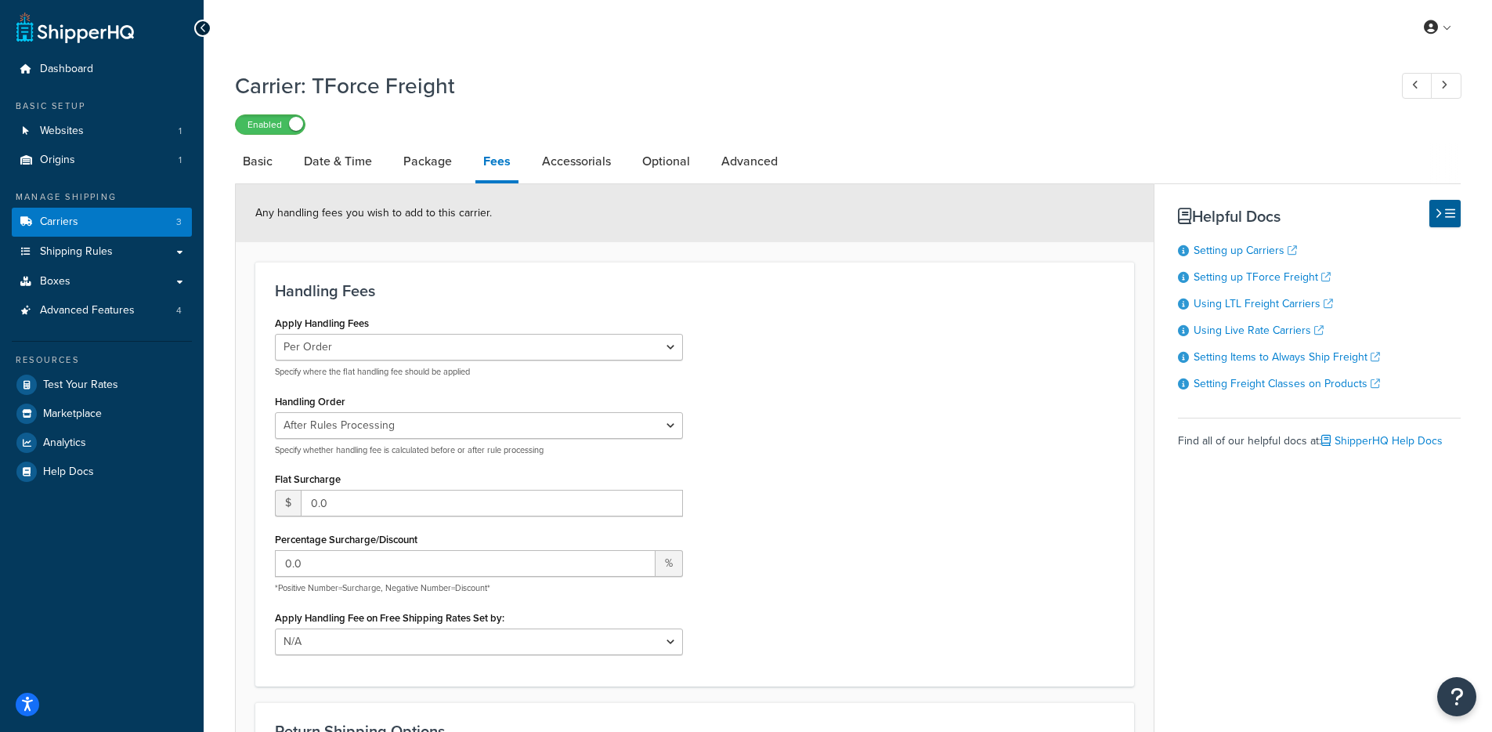
click at [468, 168] on li "Package" at bounding box center [436, 162] width 80 height 38
click at [428, 164] on link "Package" at bounding box center [428, 162] width 64 height 38
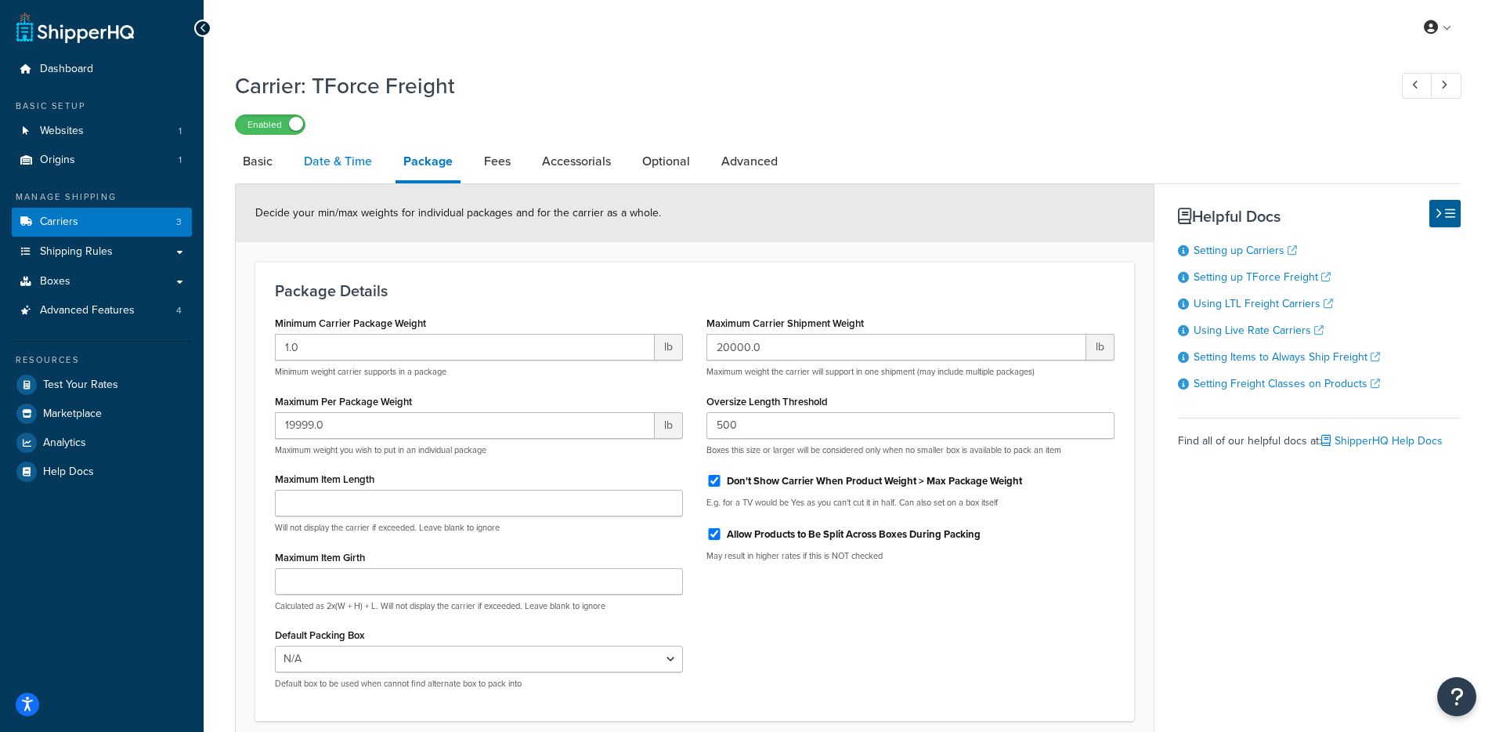
click at [360, 177] on link "Date & Time" at bounding box center [338, 162] width 84 height 38
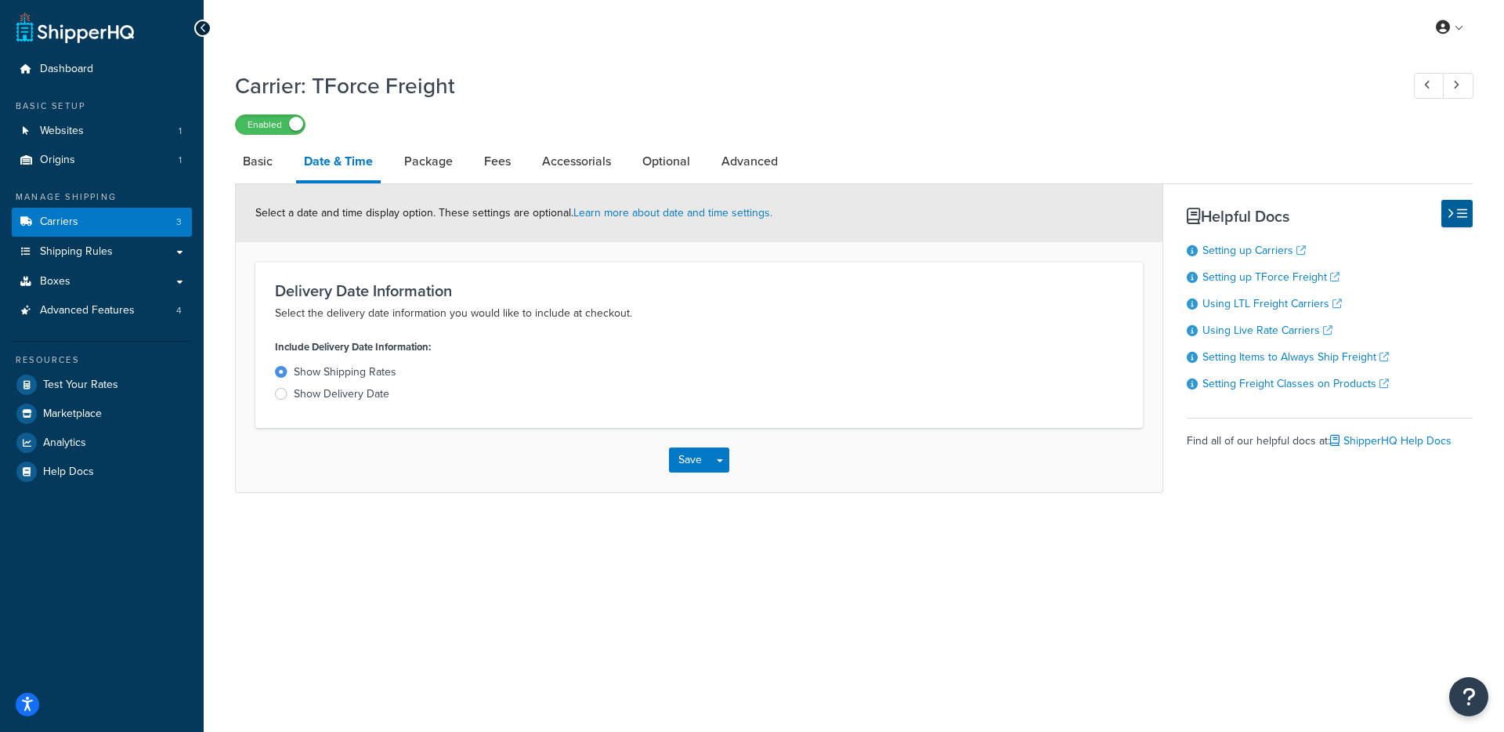
click at [278, 192] on div "Select a date and time display option. These settings are optional. Learn more …" at bounding box center [699, 213] width 927 height 58
click at [256, 172] on link "Basic" at bounding box center [257, 162] width 45 height 38
select select "tforceFreight"
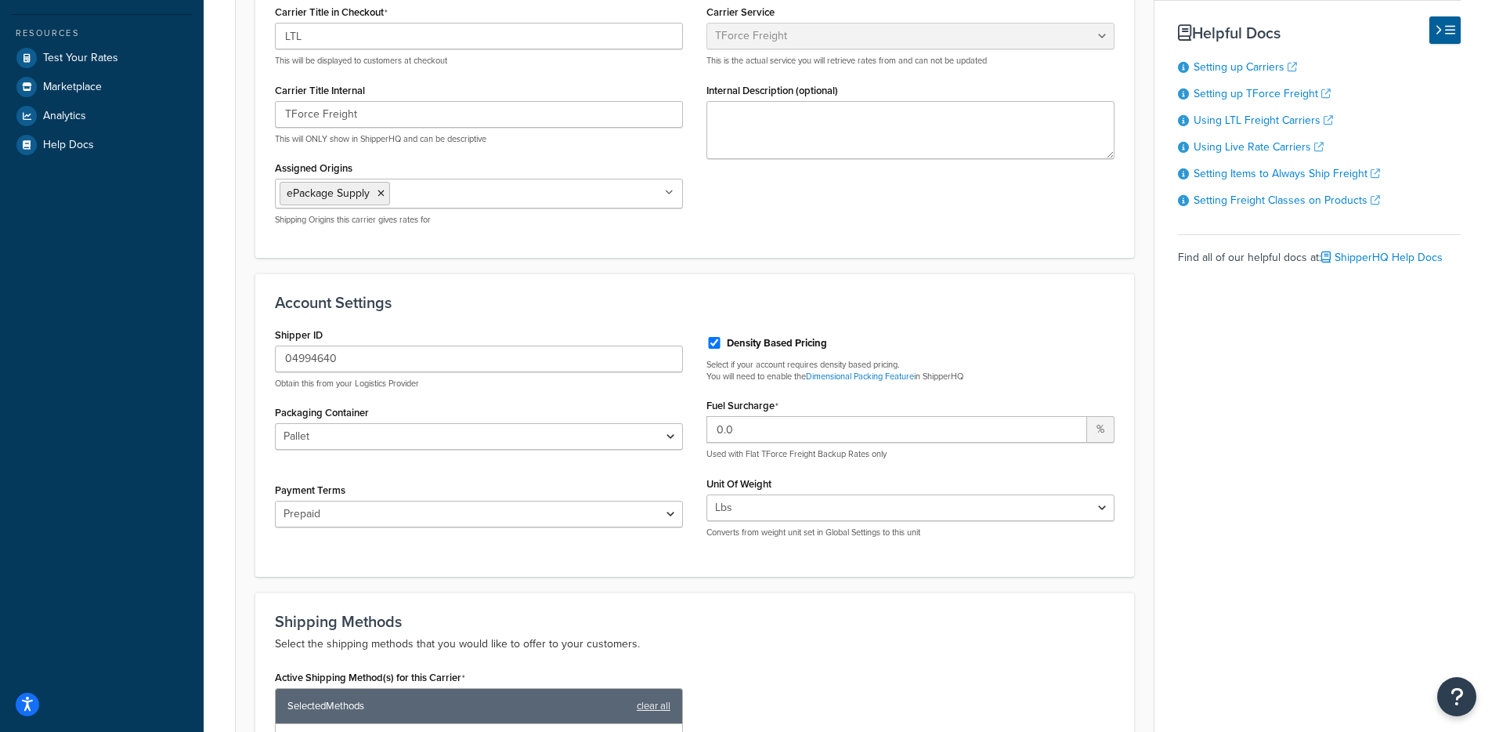
scroll to position [420, 0]
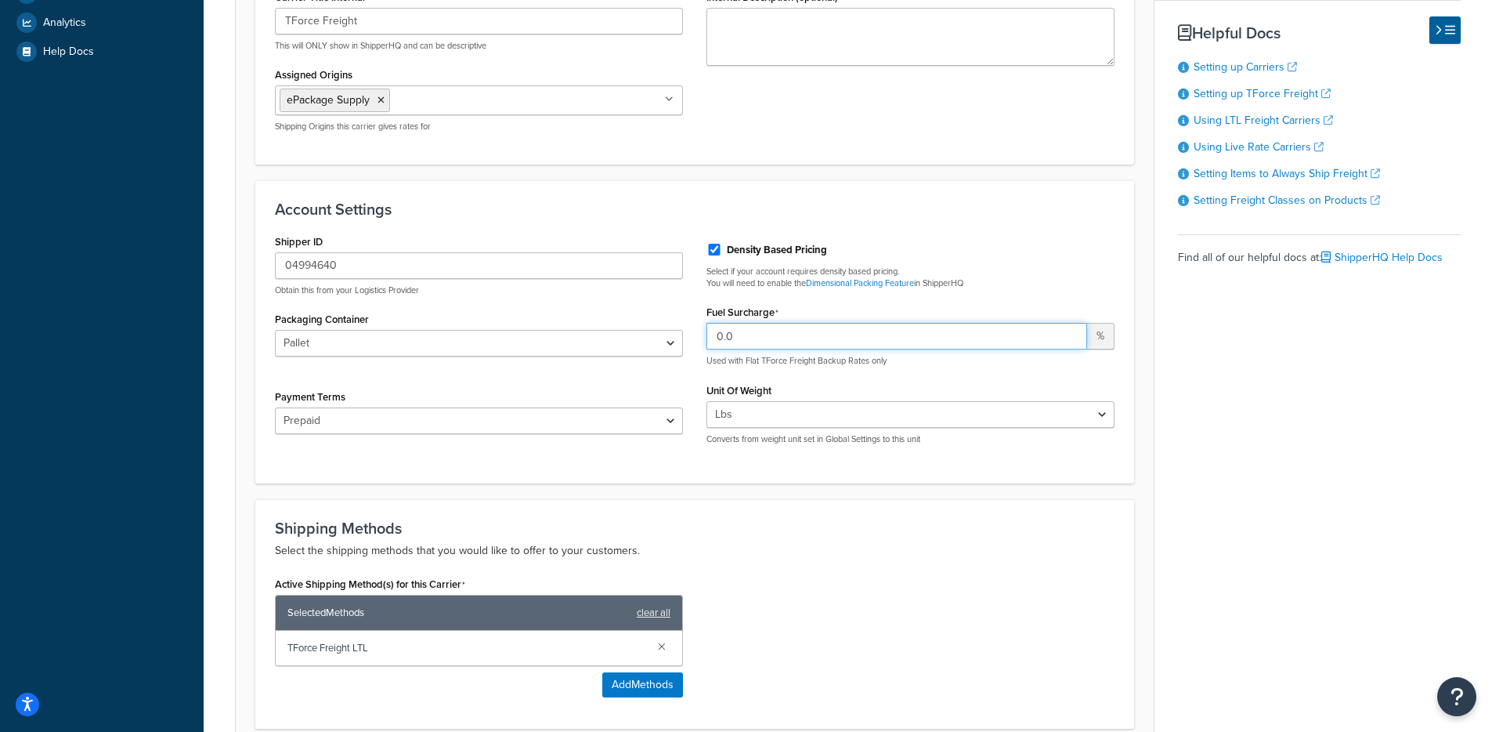
click at [970, 337] on input "0.0" at bounding box center [897, 336] width 381 height 27
drag, startPoint x: 354, startPoint y: 262, endPoint x: 204, endPoint y: 264, distance: 150.4
click at [204, 264] on div "Carrier: TForce Freight Enabled Basic Date & Time Package Fees Accessorials Opt…" at bounding box center [848, 325] width 1289 height 1365
drag, startPoint x: 241, startPoint y: 330, endPoint x: 269, endPoint y: 341, distance: 29.5
click at [241, 330] on form "TForce Freight account is successfully validated. Update Credentials Carrier Ov…" at bounding box center [695, 373] width 918 height 1187
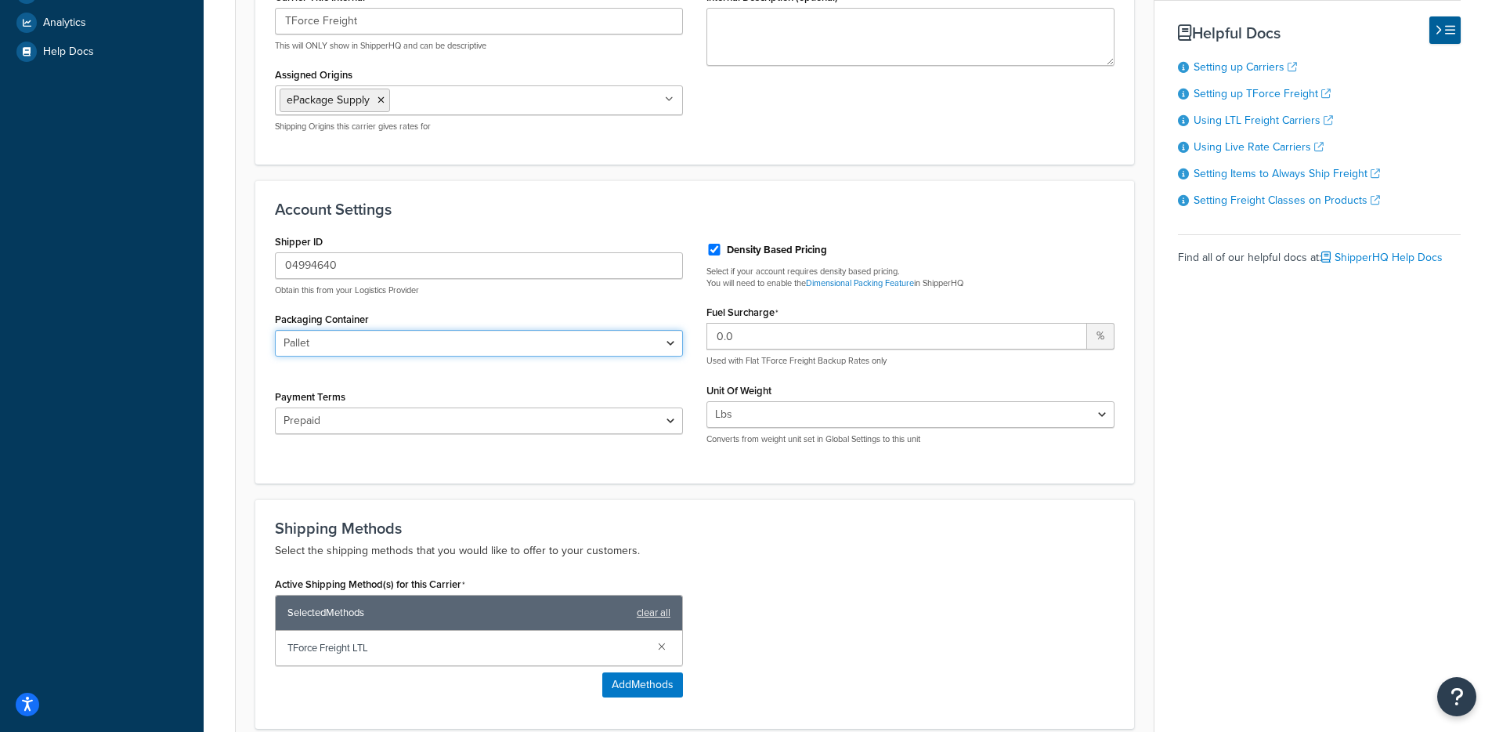
click at [309, 346] on select "Pallet Bag Box Reel Loose" at bounding box center [479, 343] width 408 height 27
click at [350, 350] on select "Pallet Bag Box Reel Loose" at bounding box center [479, 343] width 408 height 27
click at [304, 413] on select "Prepaid Bill To Third Party Freight Collect" at bounding box center [479, 420] width 408 height 27
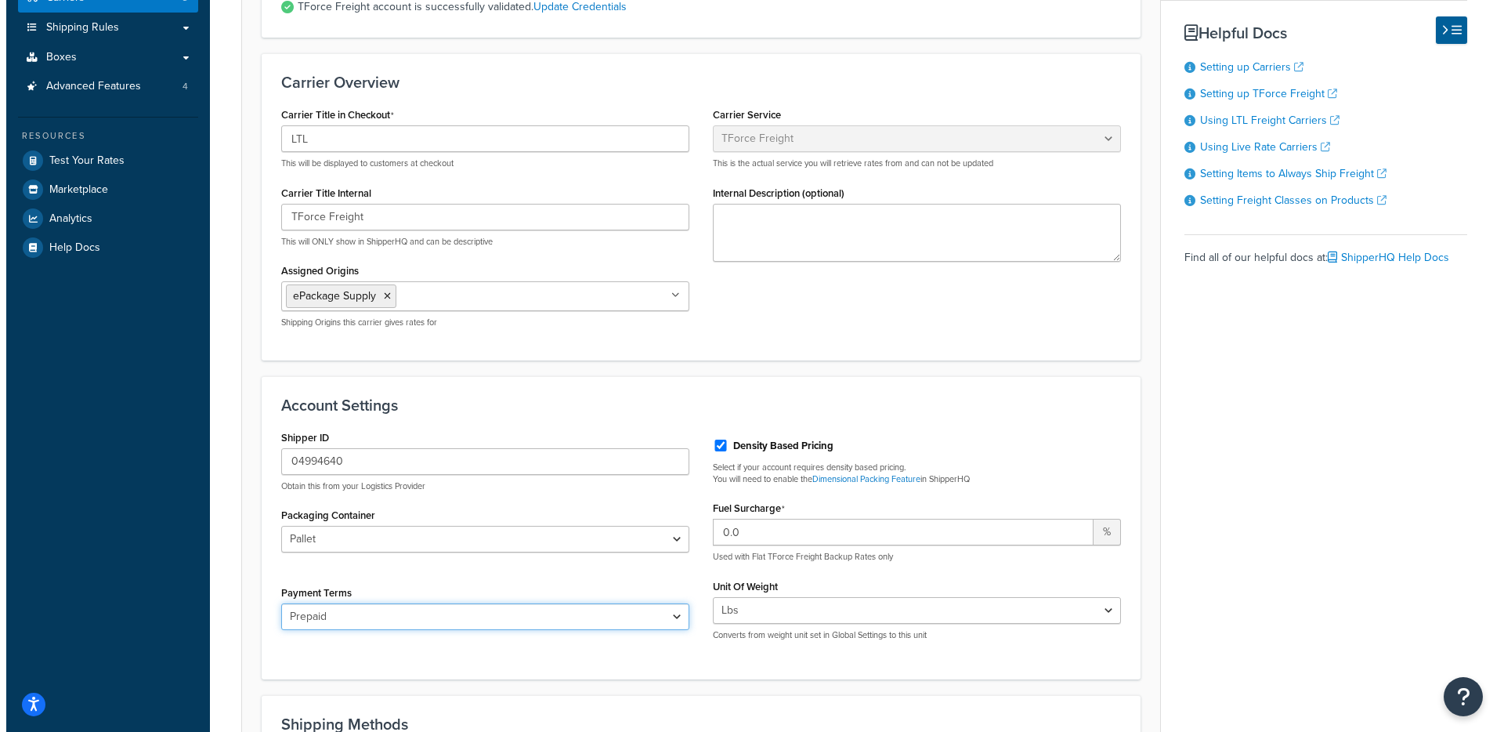
scroll to position [0, 0]
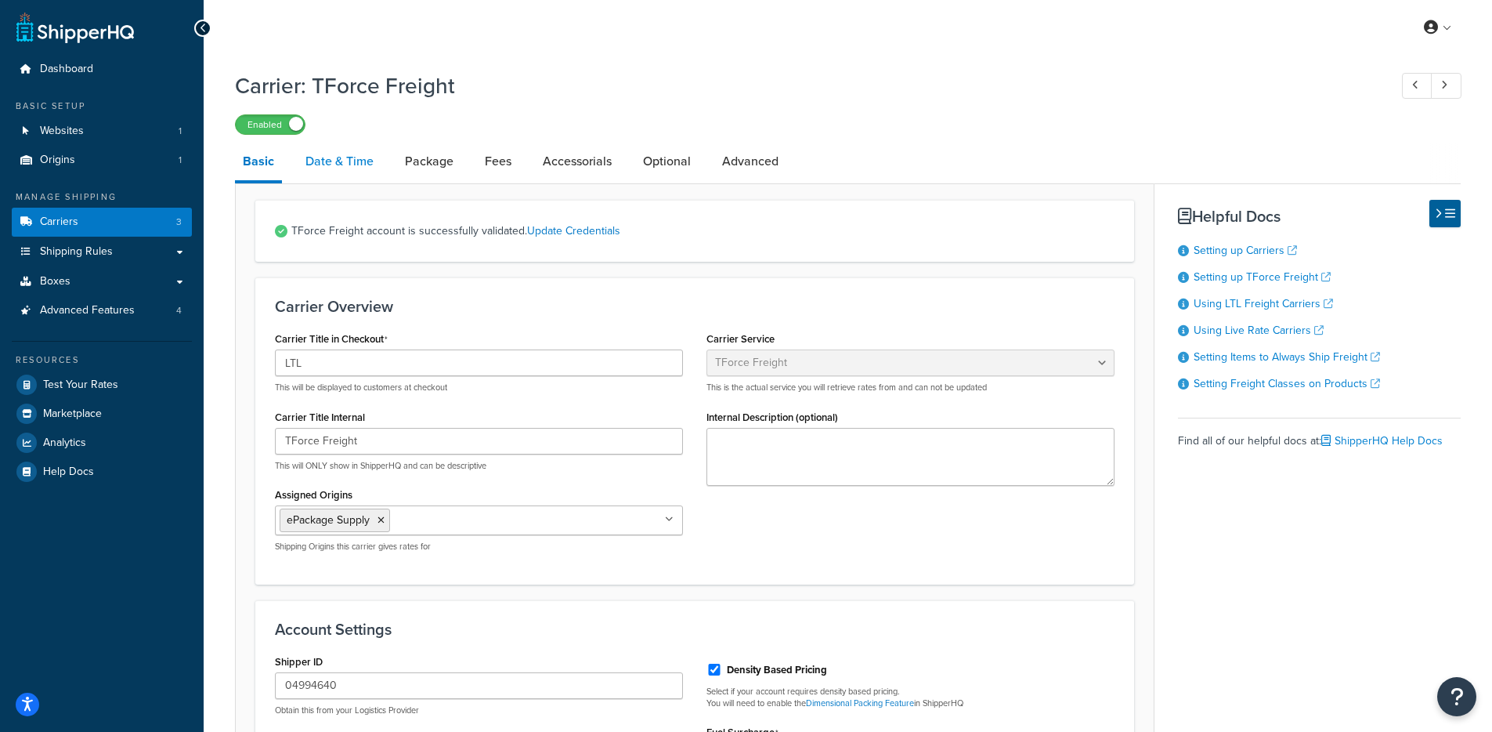
click at [324, 172] on link "Date & Time" at bounding box center [340, 162] width 84 height 38
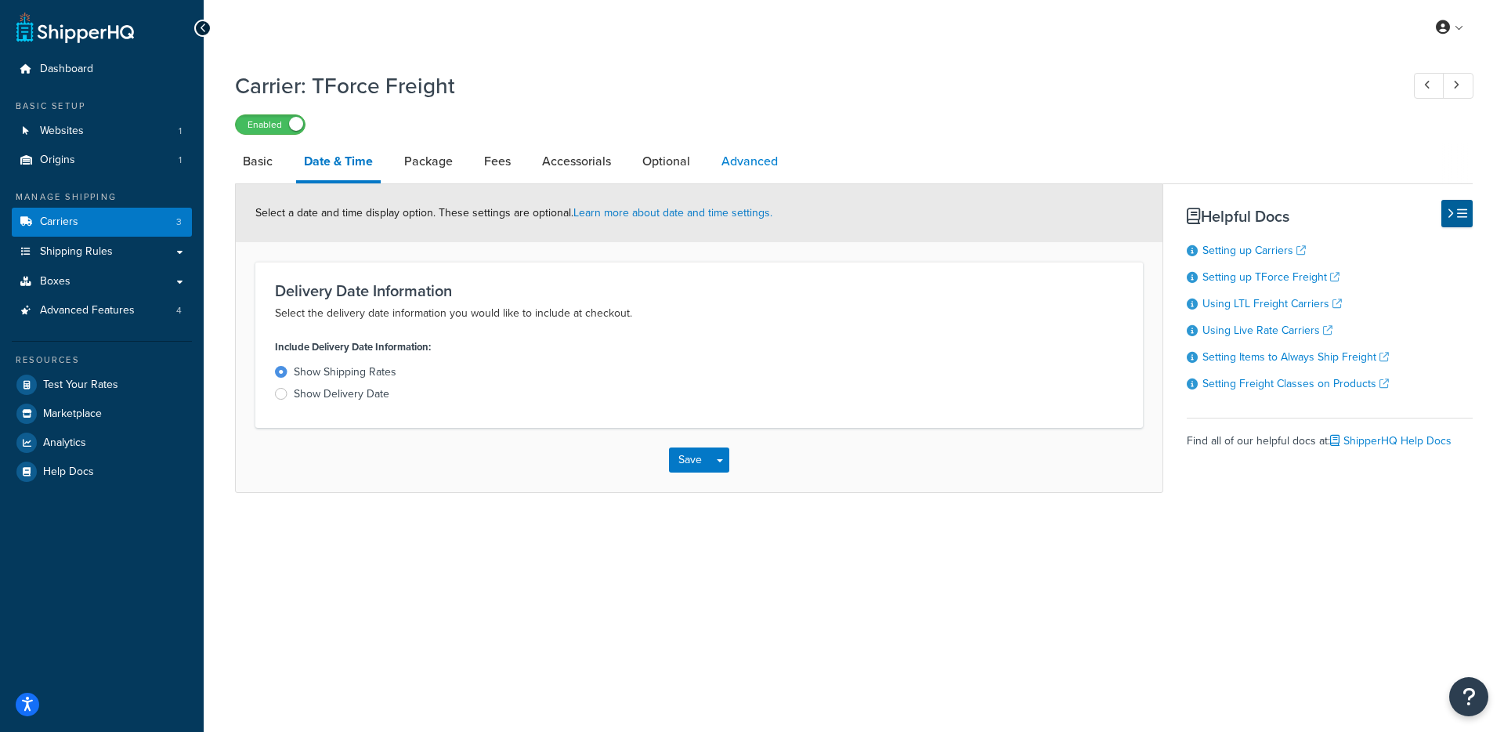
click at [735, 164] on link "Advanced" at bounding box center [750, 162] width 72 height 38
select select "false"
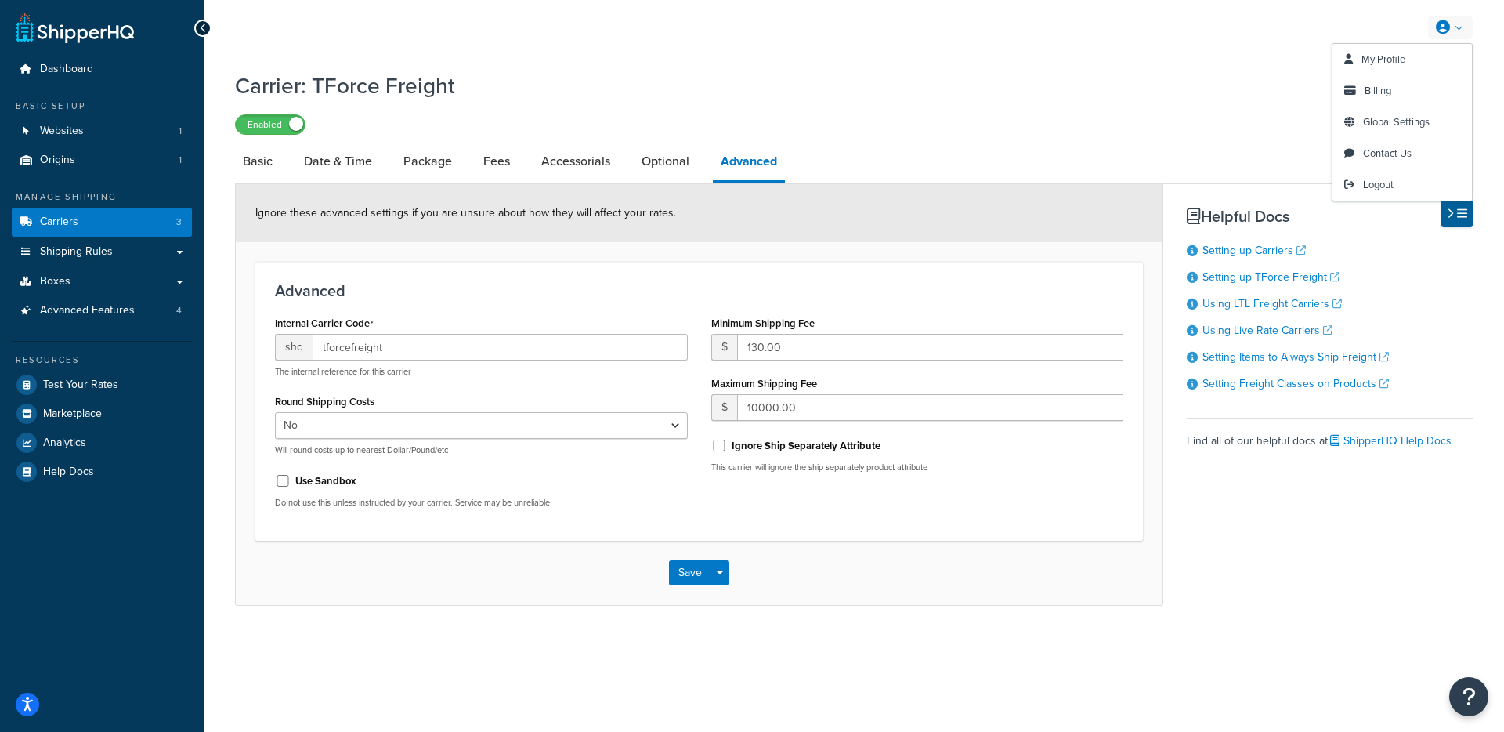
click at [1459, 31] on link at bounding box center [1450, 27] width 45 height 23
click at [1401, 121] on span "Global Settings" at bounding box center [1396, 121] width 67 height 15
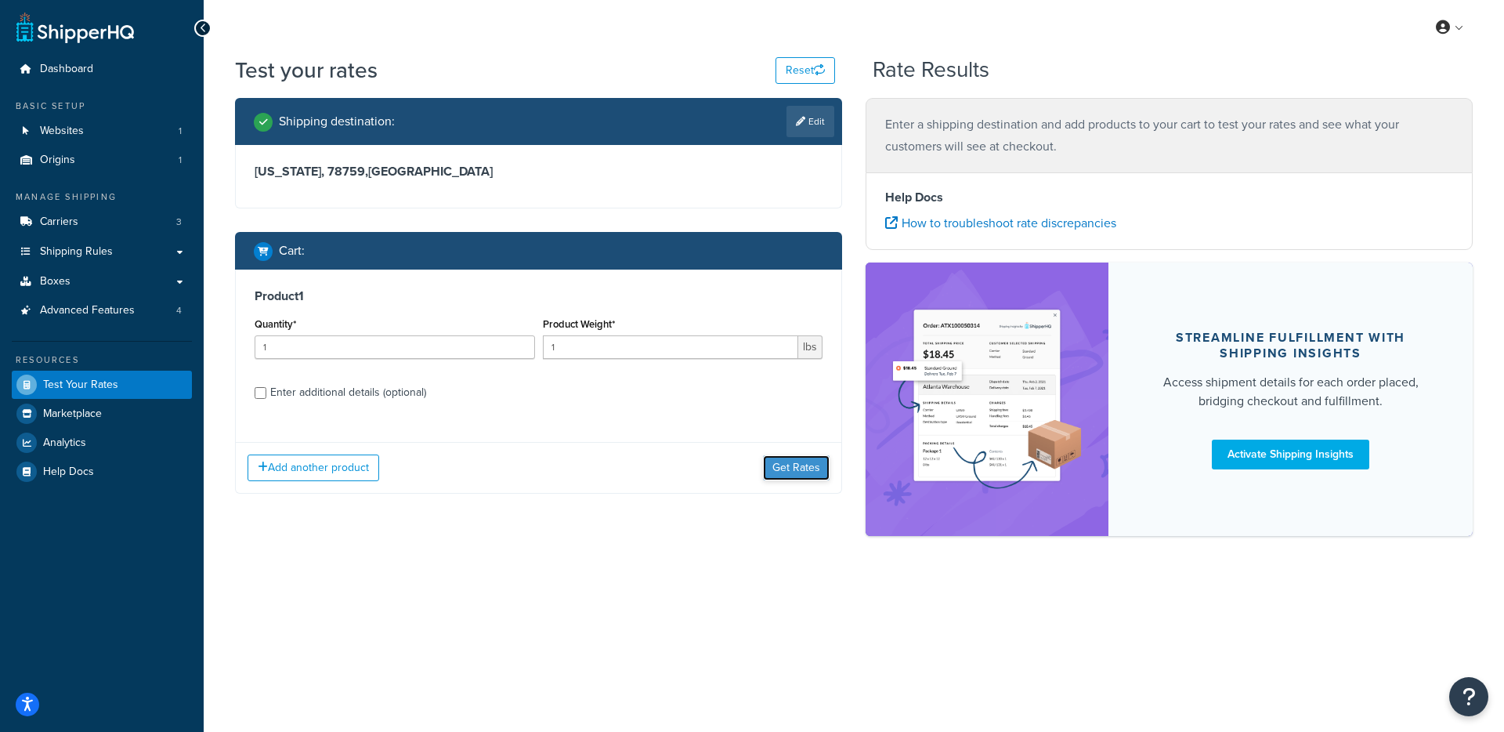
click at [805, 461] on button "Get Rates" at bounding box center [796, 467] width 67 height 25
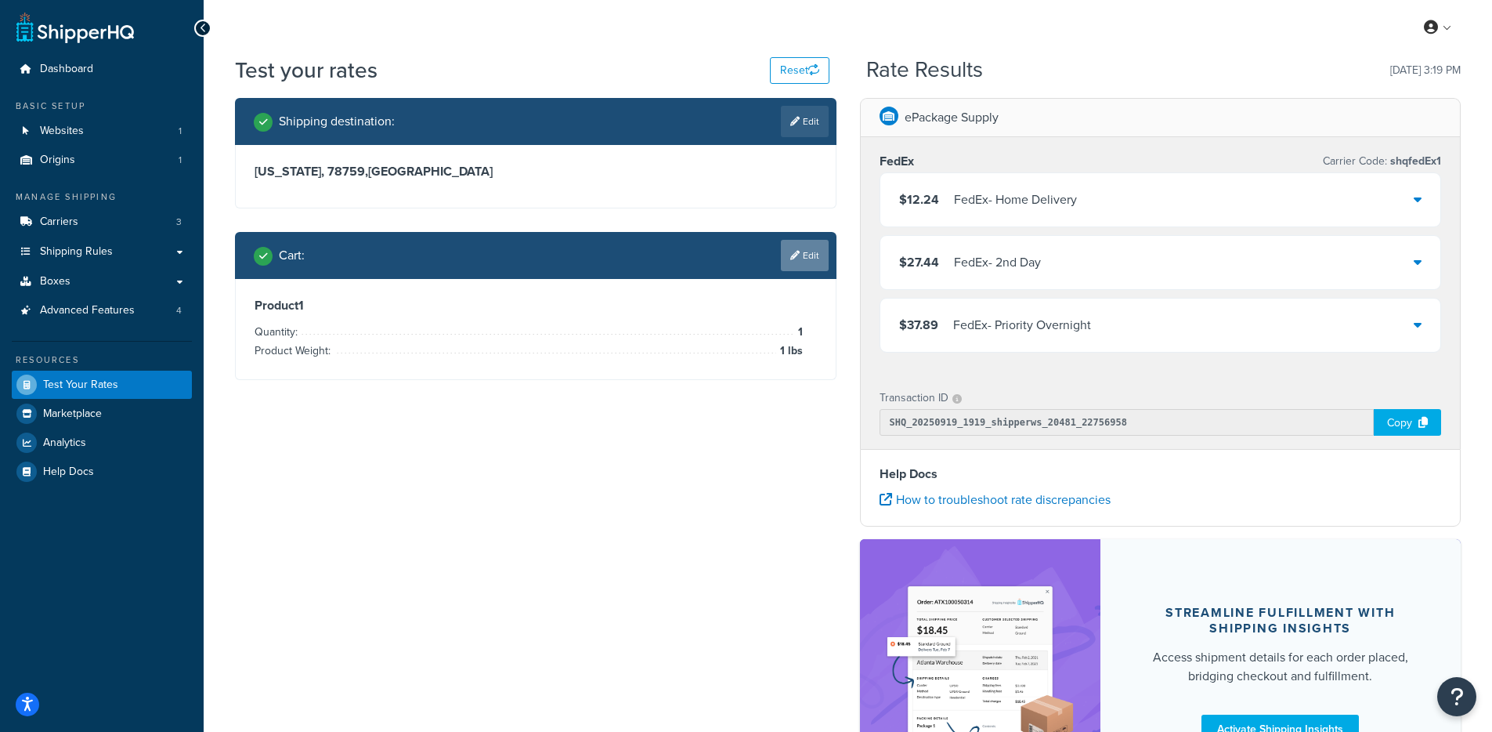
click at [783, 269] on link "Edit" at bounding box center [805, 255] width 48 height 31
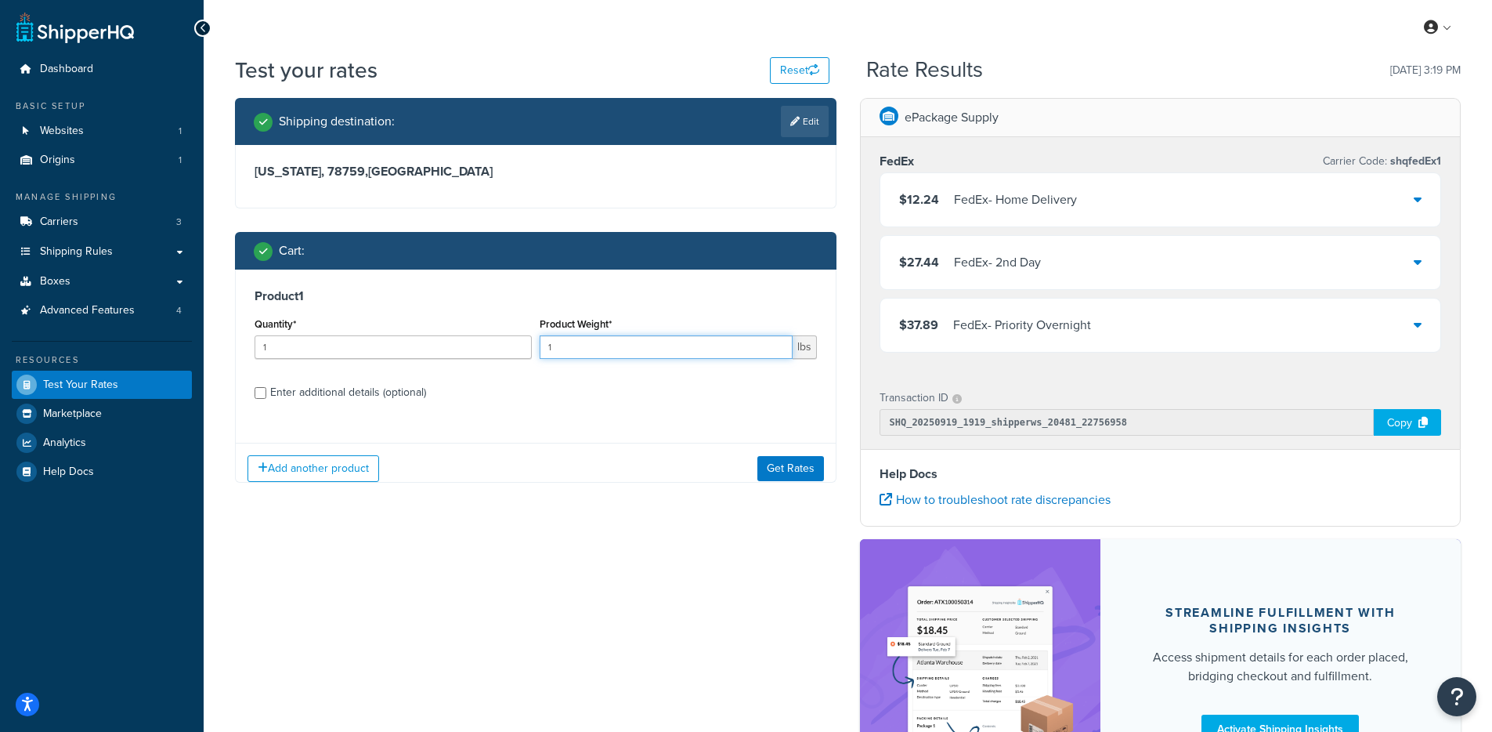
drag, startPoint x: 591, startPoint y: 349, endPoint x: 471, endPoint y: 352, distance: 120.7
click at [471, 352] on div "Quantity* 1 Product Weight* 1 lbs" at bounding box center [536, 341] width 570 height 57
type input "250"
click at [771, 465] on button "Get Rates" at bounding box center [790, 467] width 67 height 25
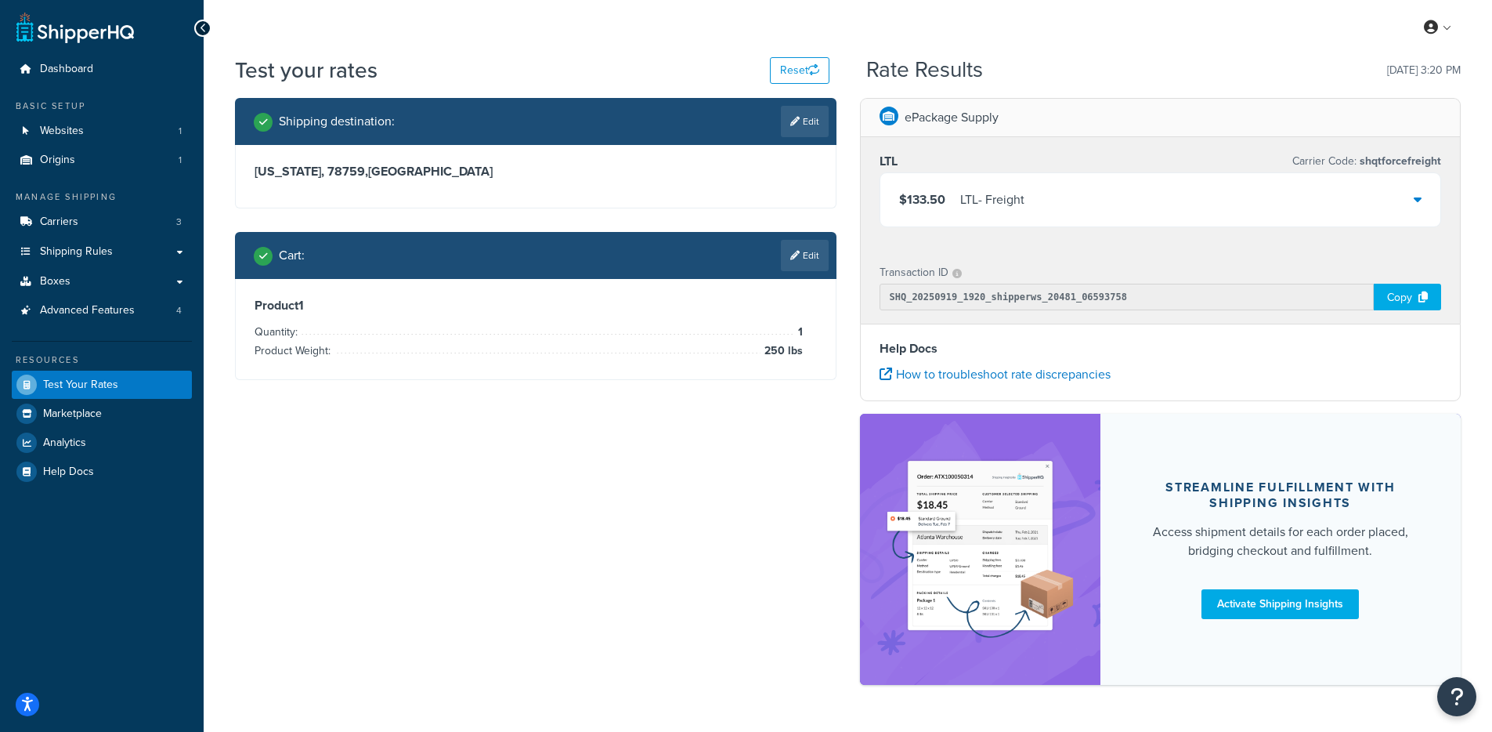
click at [1025, 195] on div "LTL - Freight" at bounding box center [992, 200] width 64 height 22
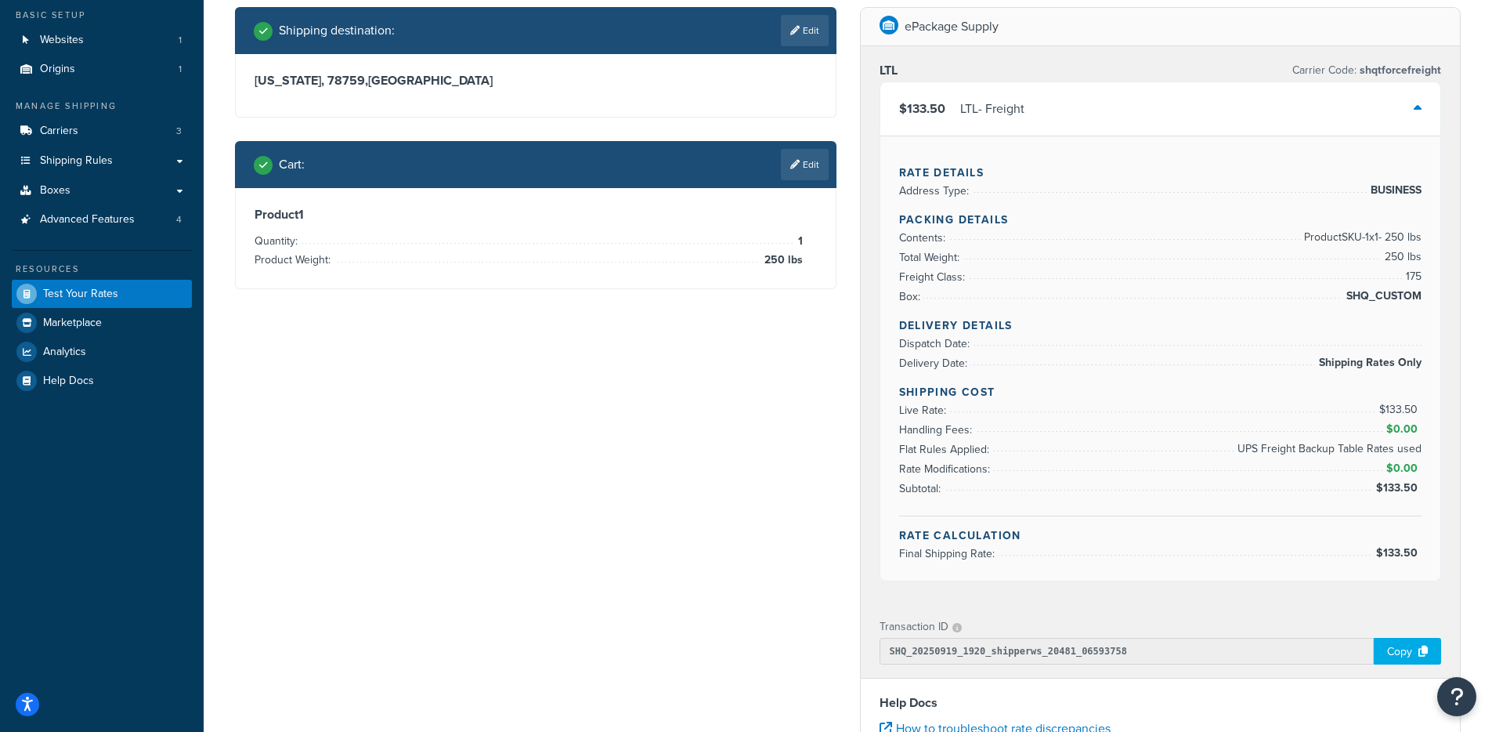
scroll to position [12, 0]
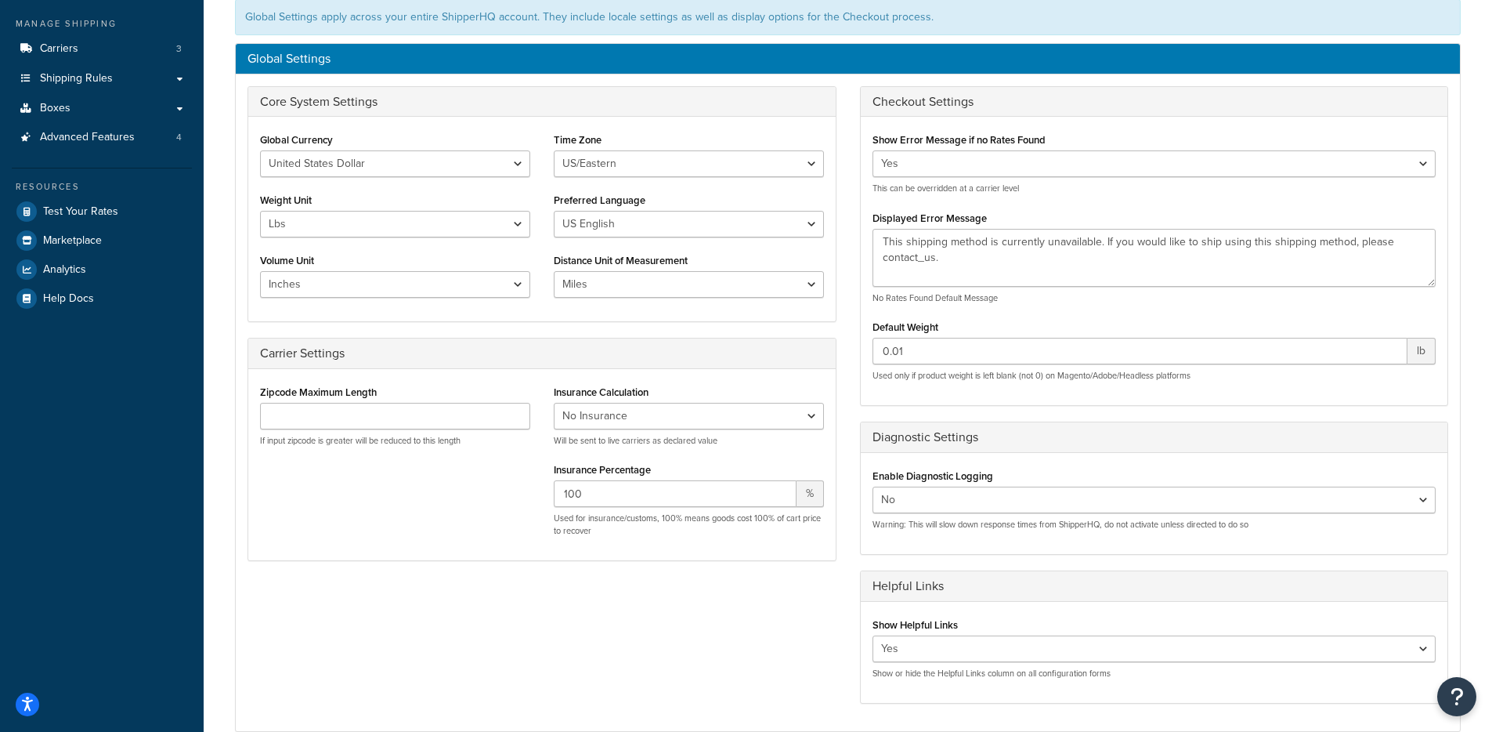
scroll to position [248, 0]
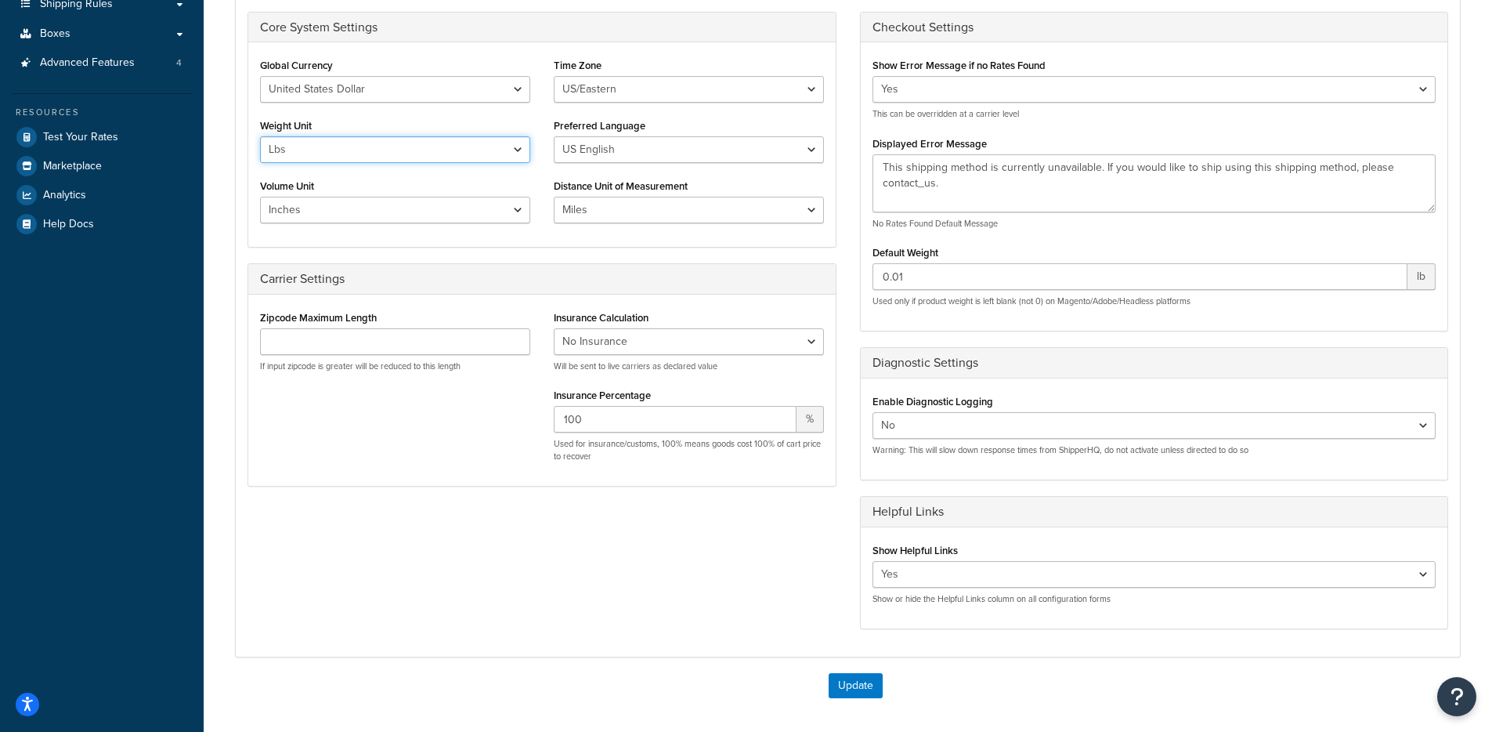
click at [400, 155] on select "Lbs Kgs" at bounding box center [395, 149] width 270 height 27
click at [395, 219] on select "Inches Centimetres Feet Yards Metres" at bounding box center [395, 210] width 270 height 27
click at [689, 212] on select "Miles Kilometers" at bounding box center [689, 210] width 270 height 27
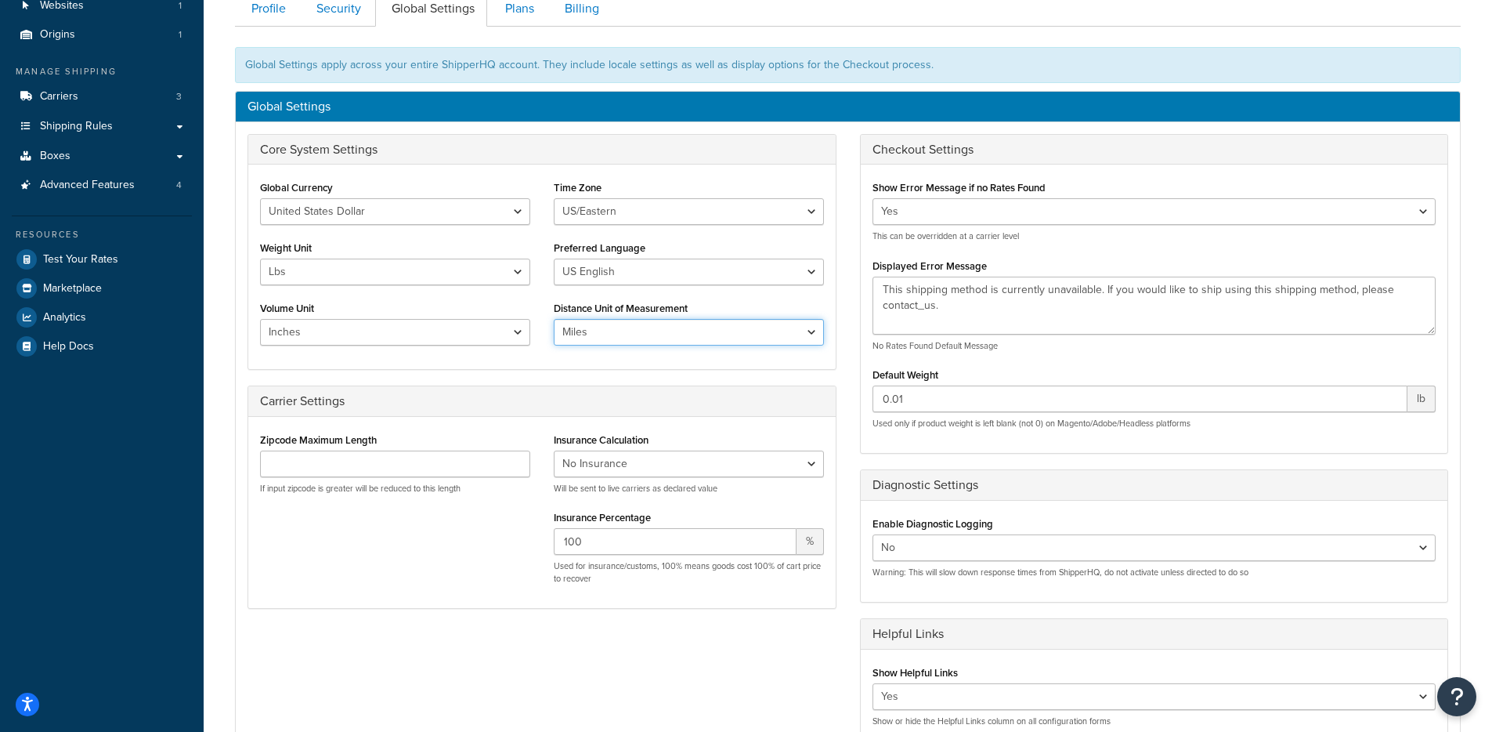
scroll to position [0, 0]
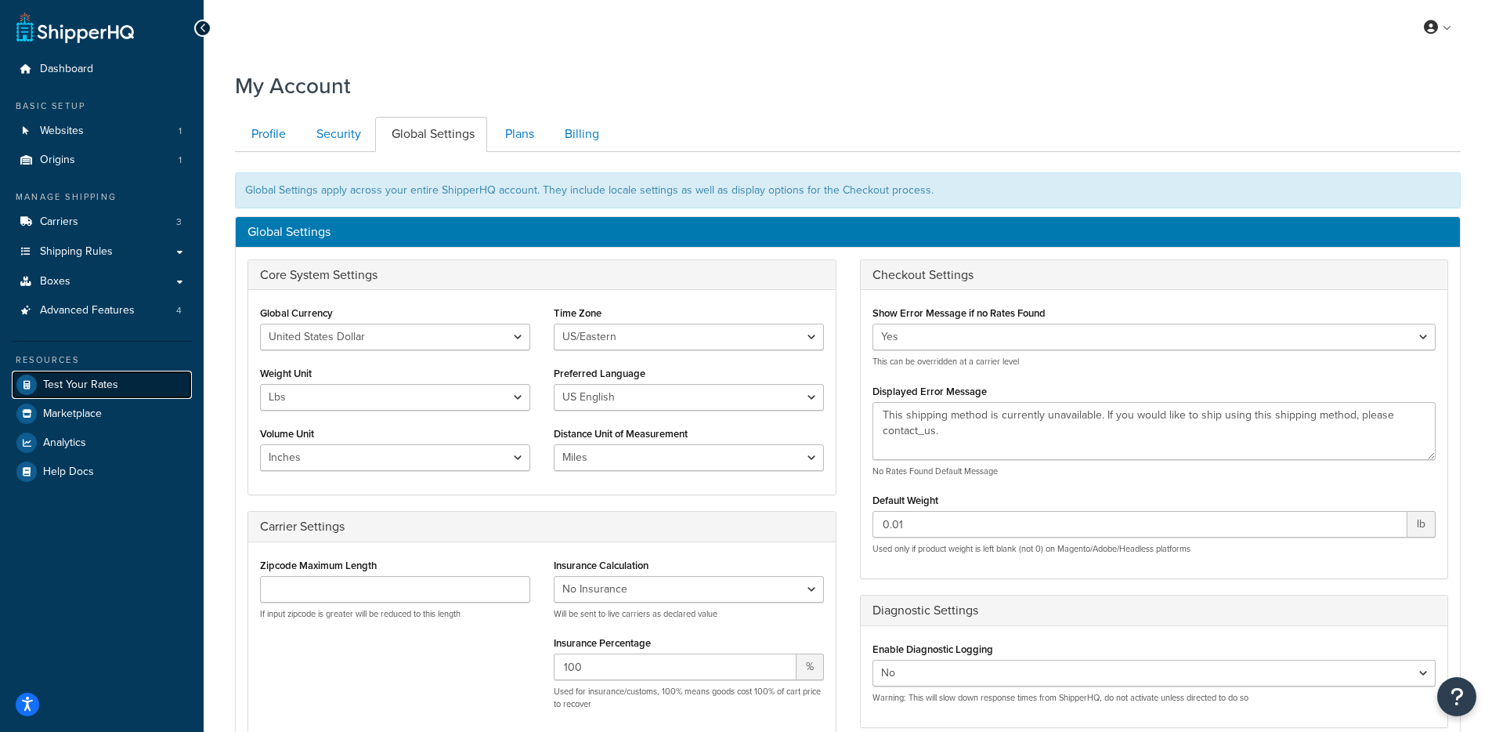
click at [58, 378] on span "Test Your Rates" at bounding box center [80, 384] width 75 height 13
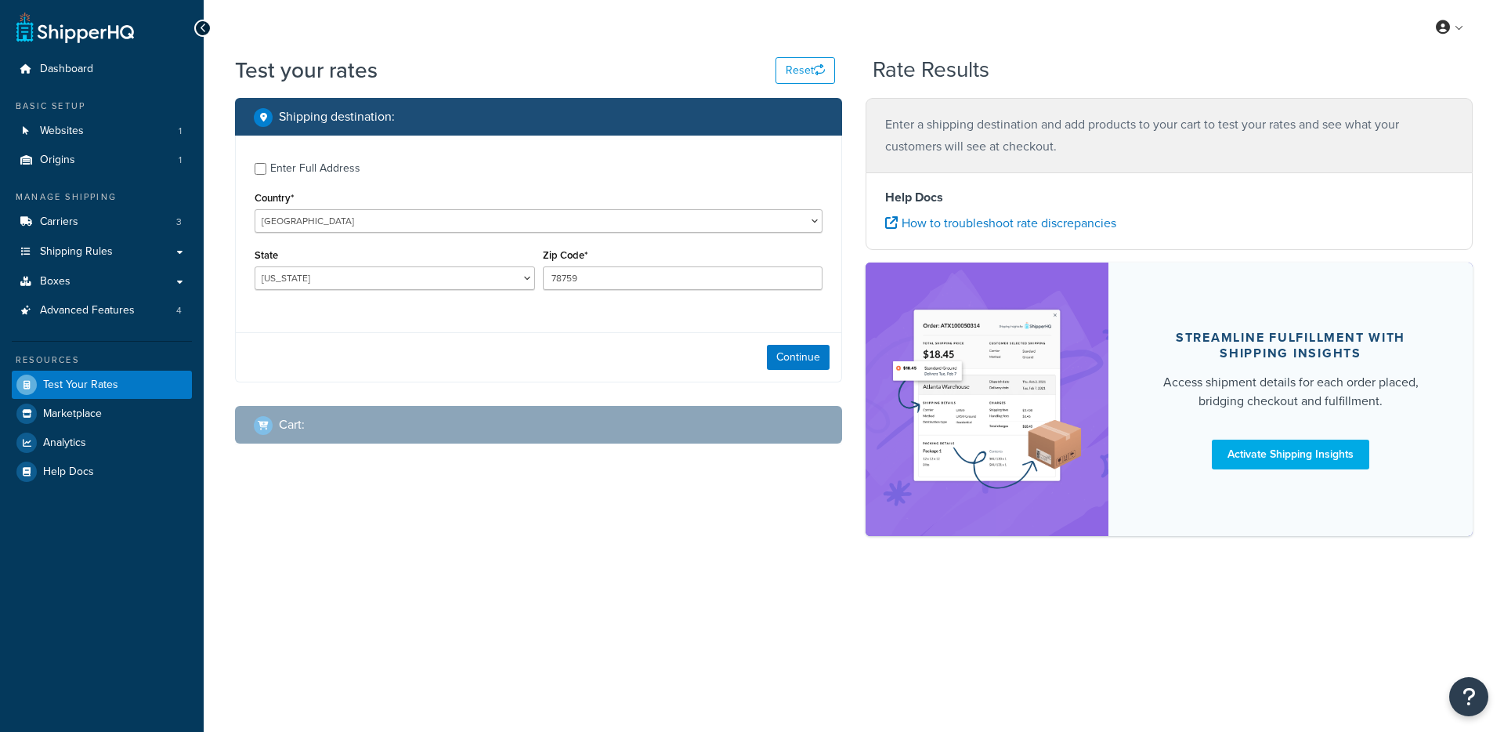
select select "[GEOGRAPHIC_DATA]"
click at [129, 234] on link "Carriers 3" at bounding box center [102, 222] width 180 height 29
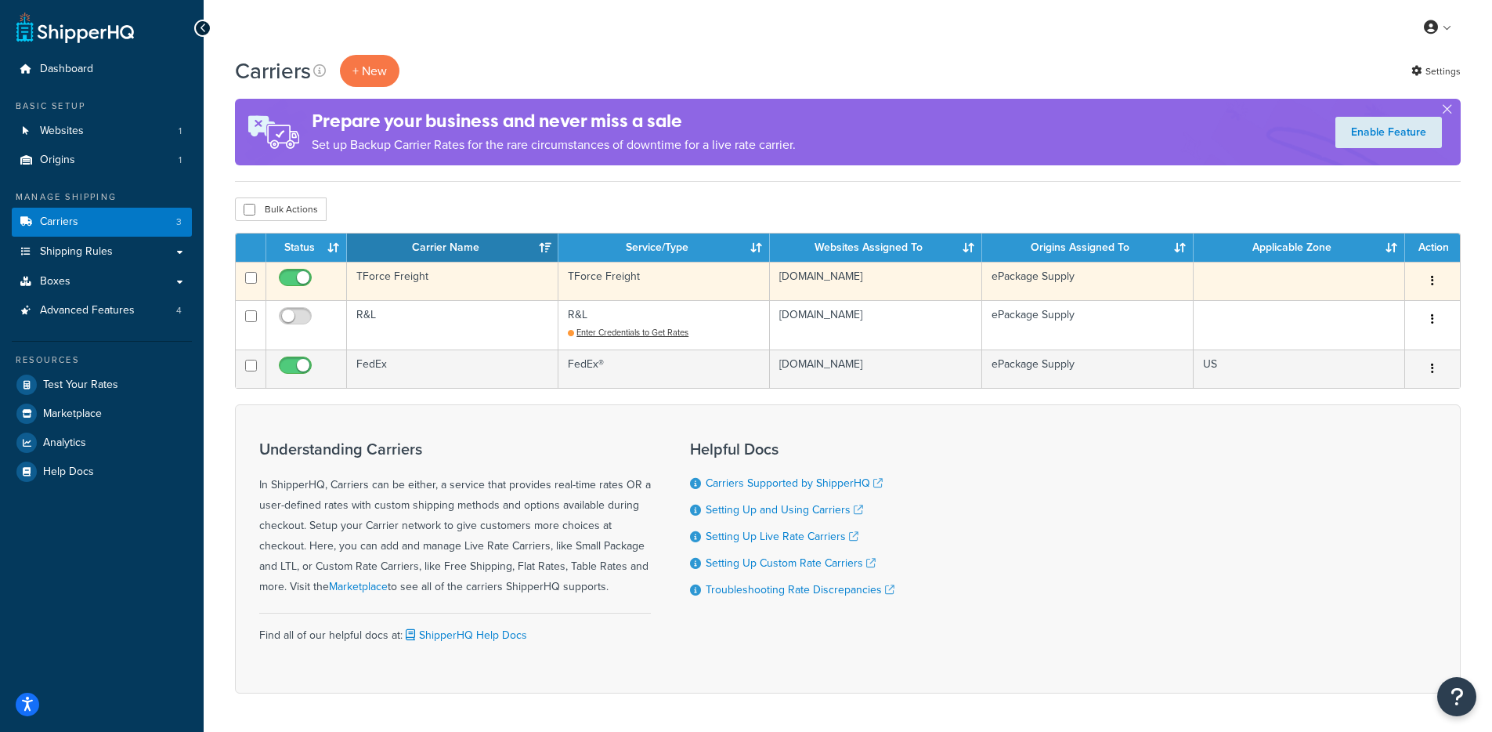
click at [504, 285] on td "TForce Freight" at bounding box center [452, 281] width 211 height 38
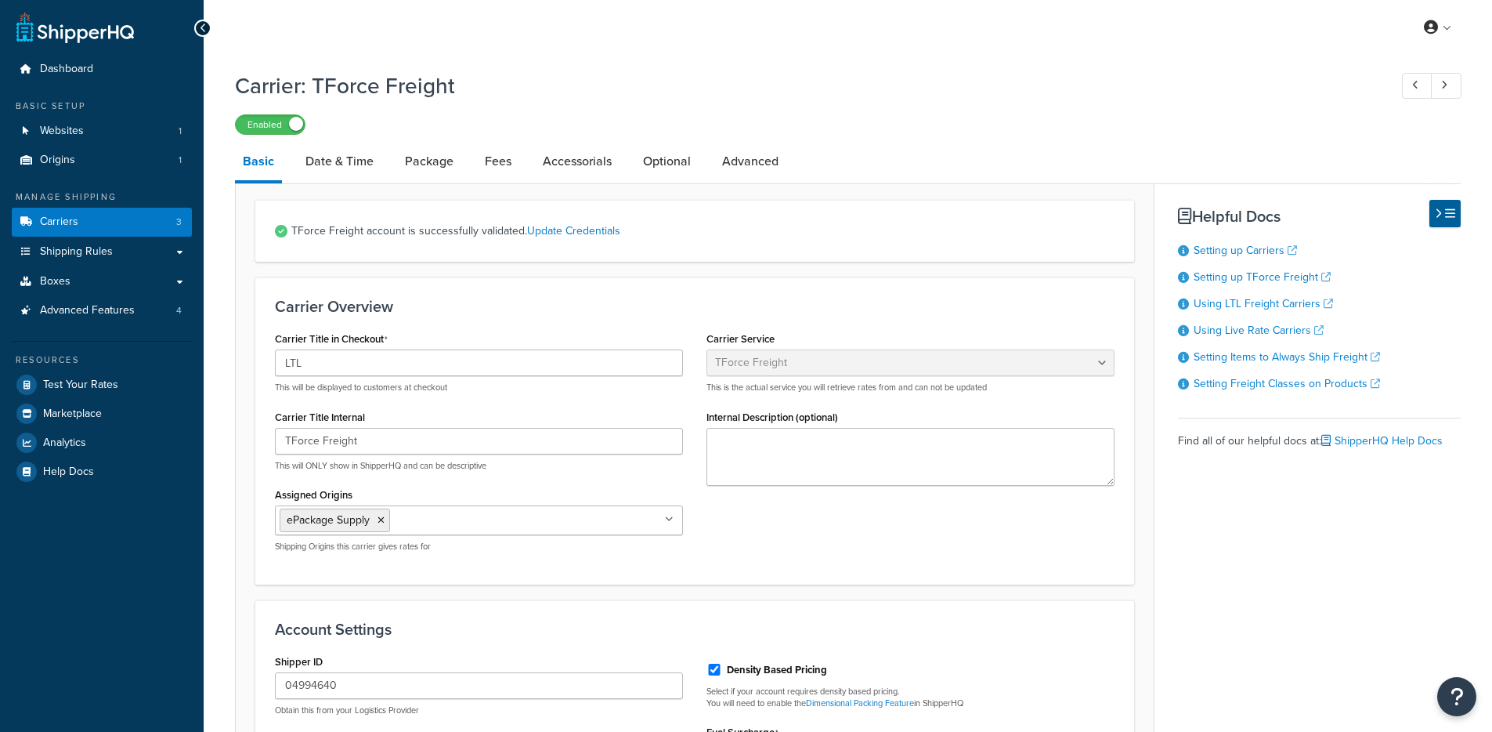
select select "tforceFreight"
click at [575, 234] on link "Update Credentials" at bounding box center [573, 230] width 93 height 16
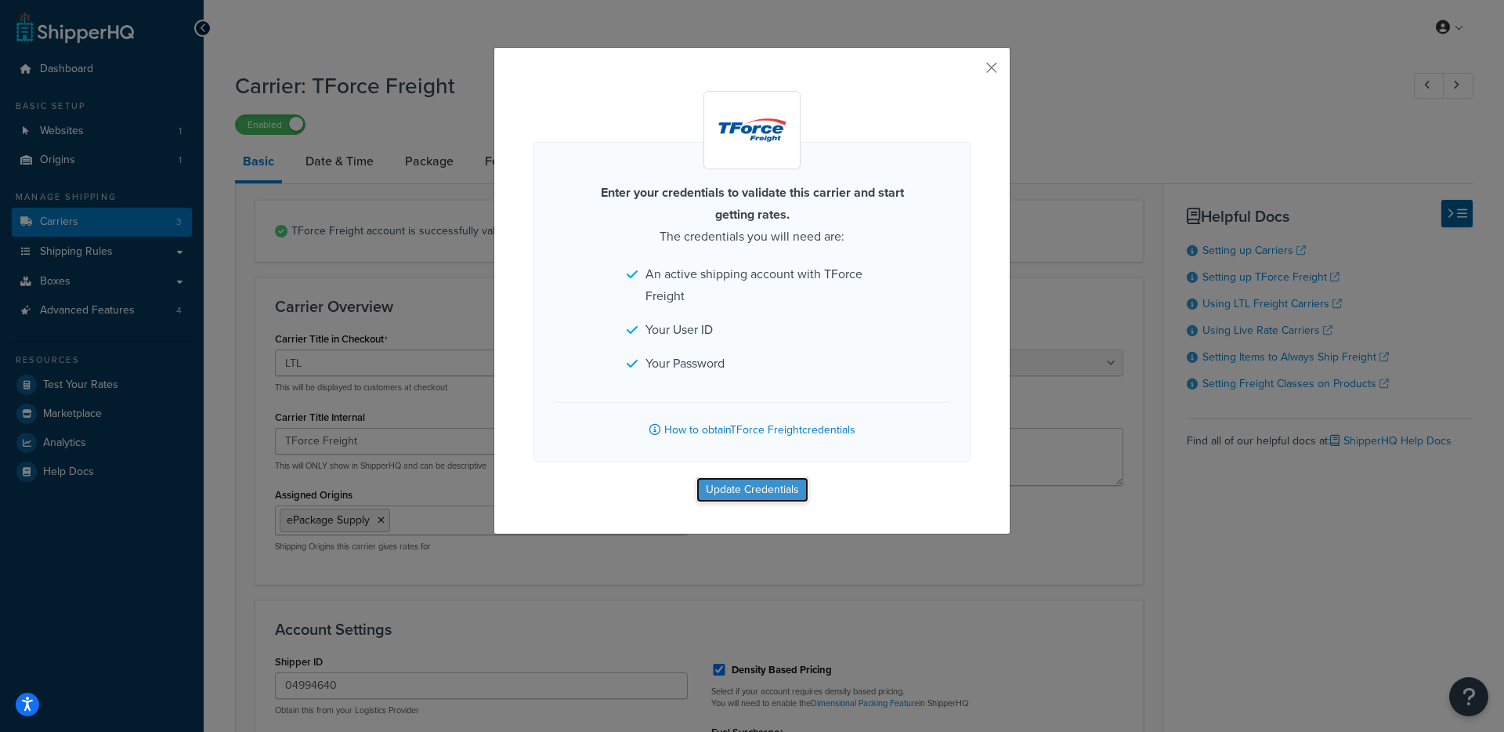
click at [717, 490] on button "Update Credentials" at bounding box center [752, 489] width 112 height 25
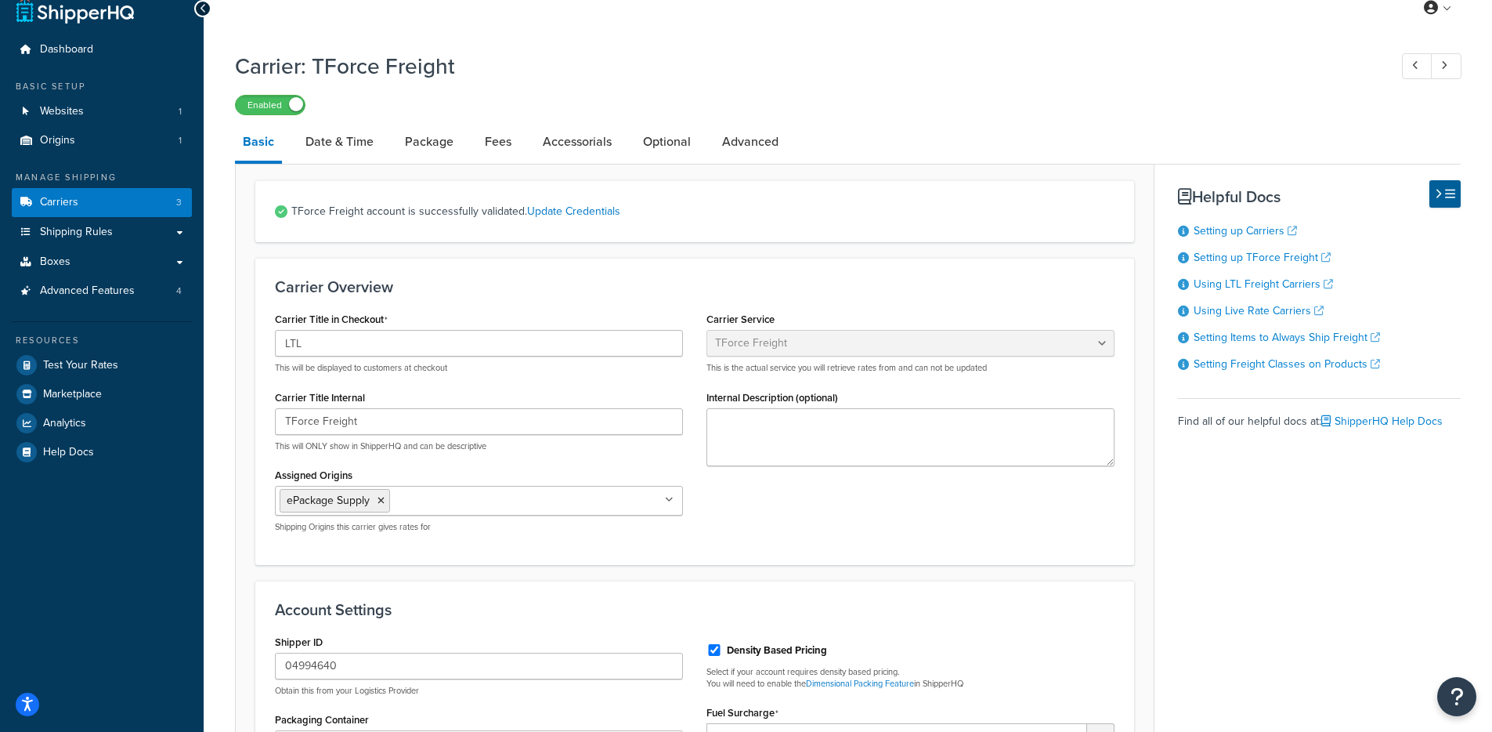
scroll to position [139, 0]
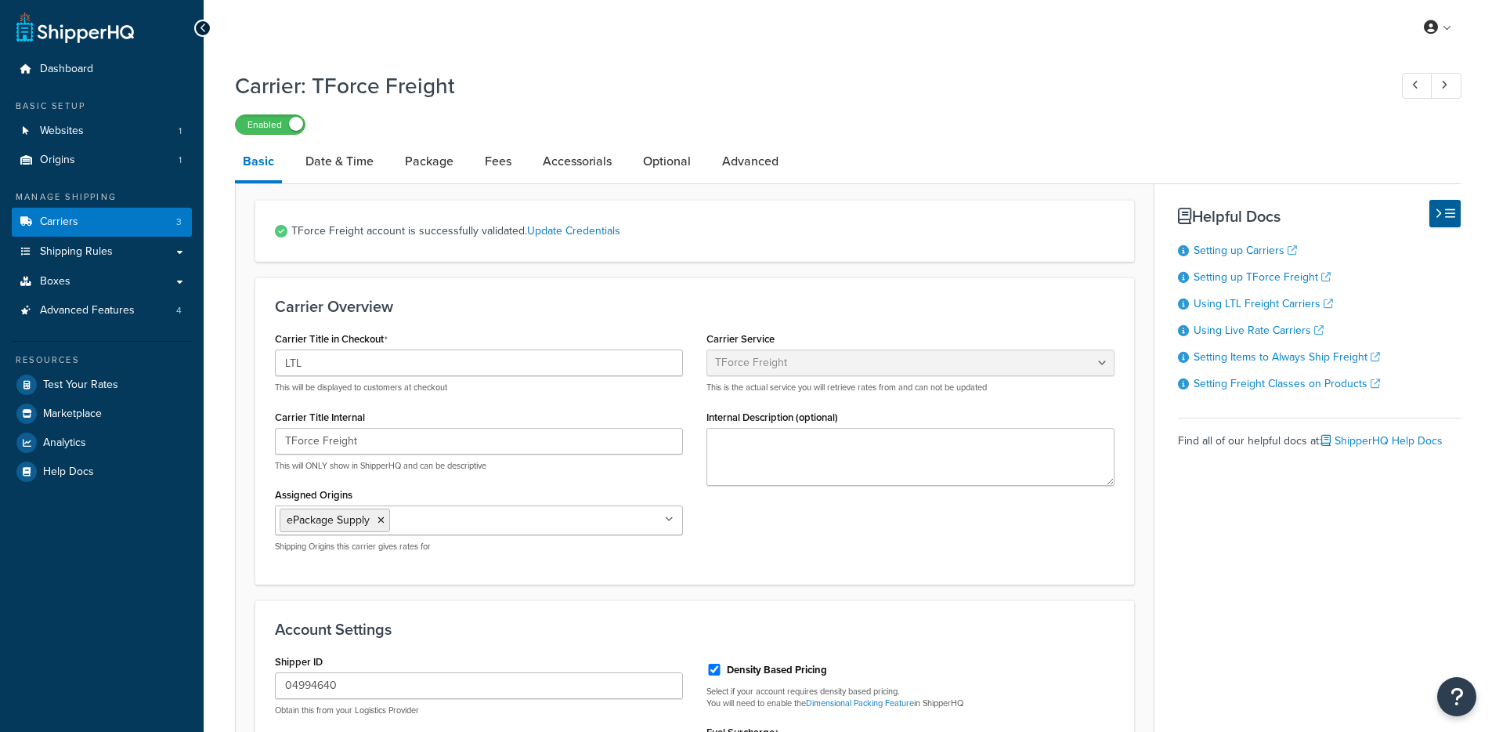
select select "tforceFreight"
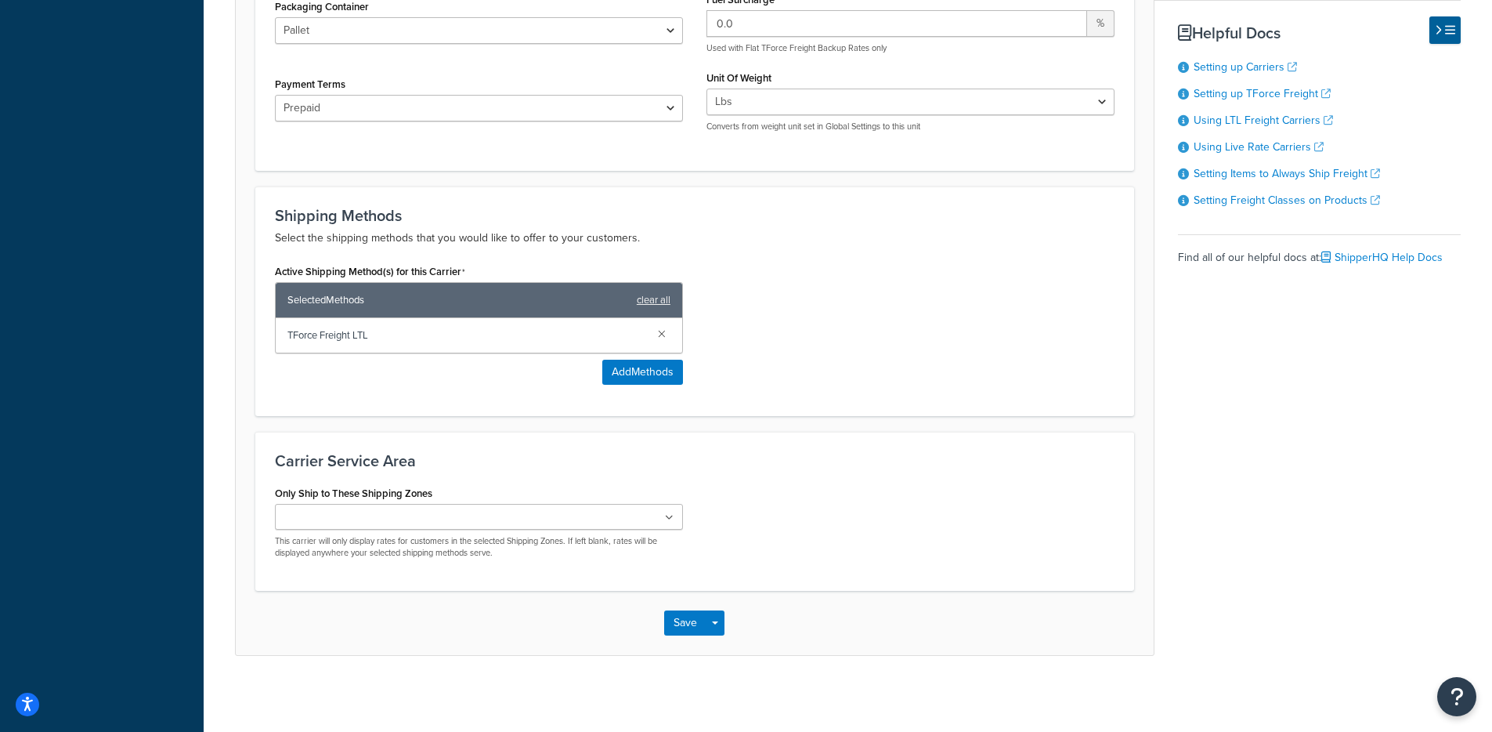
scroll to position [736, 0]
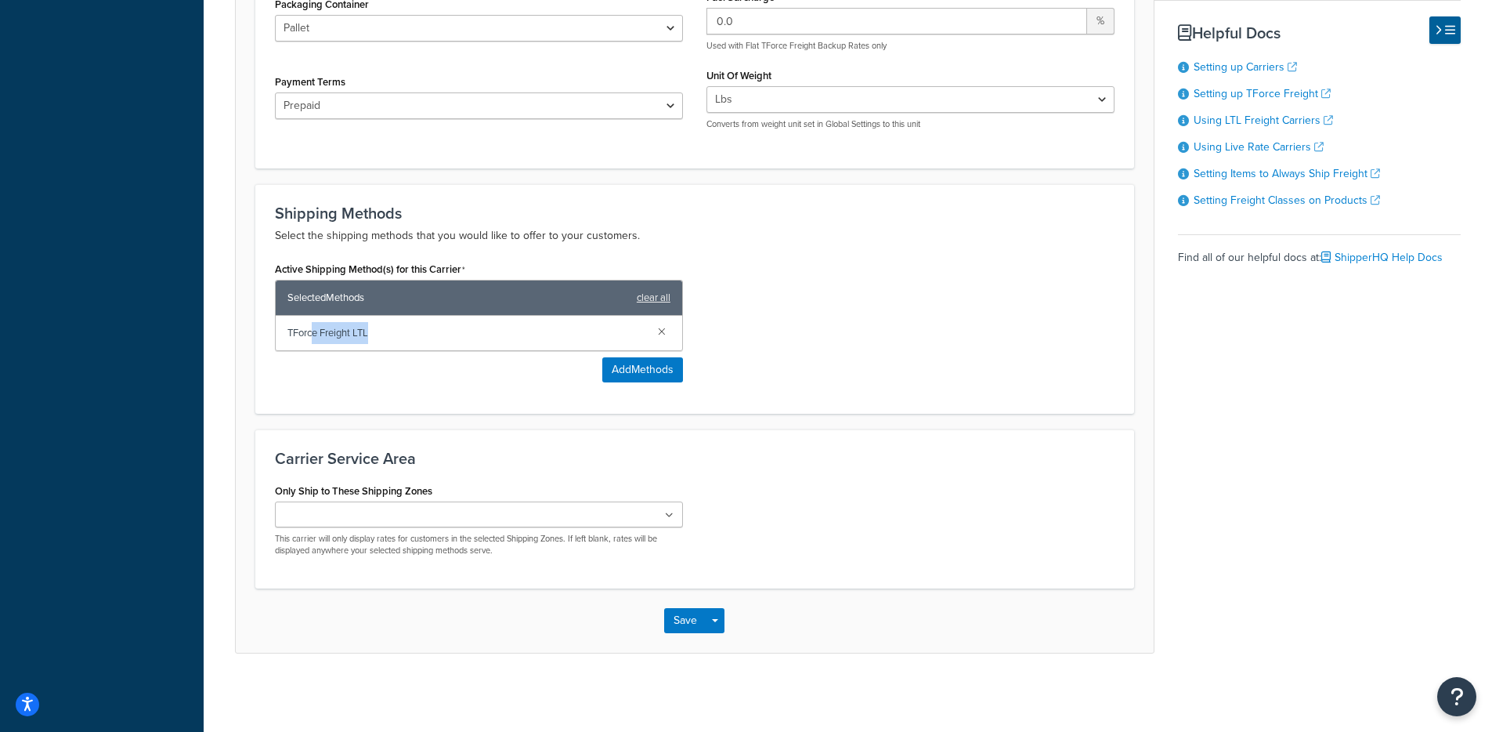
drag, startPoint x: 396, startPoint y: 349, endPoint x: 446, endPoint y: 356, distance: 50.7
click at [316, 343] on div "TForce Freight LTL" at bounding box center [479, 333] width 407 height 34
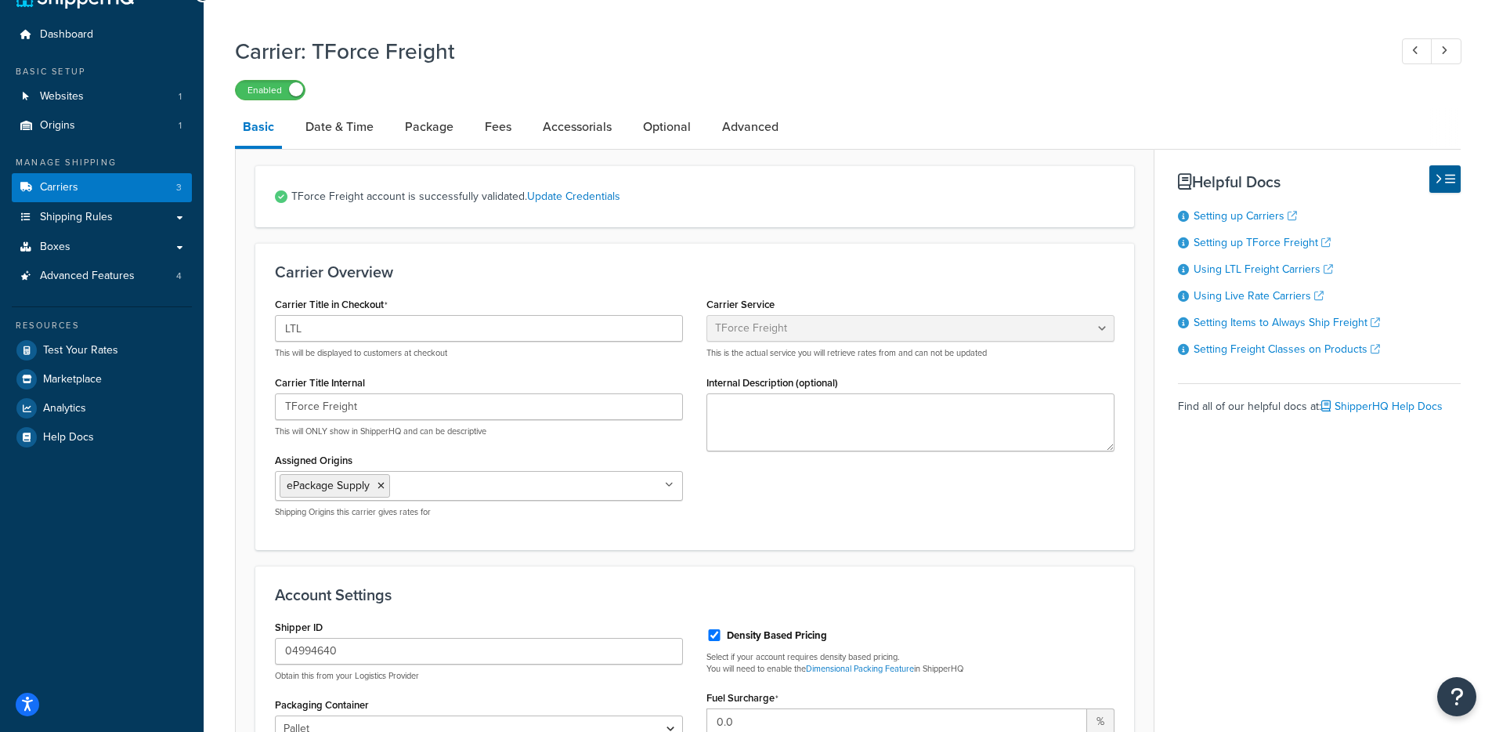
scroll to position [0, 0]
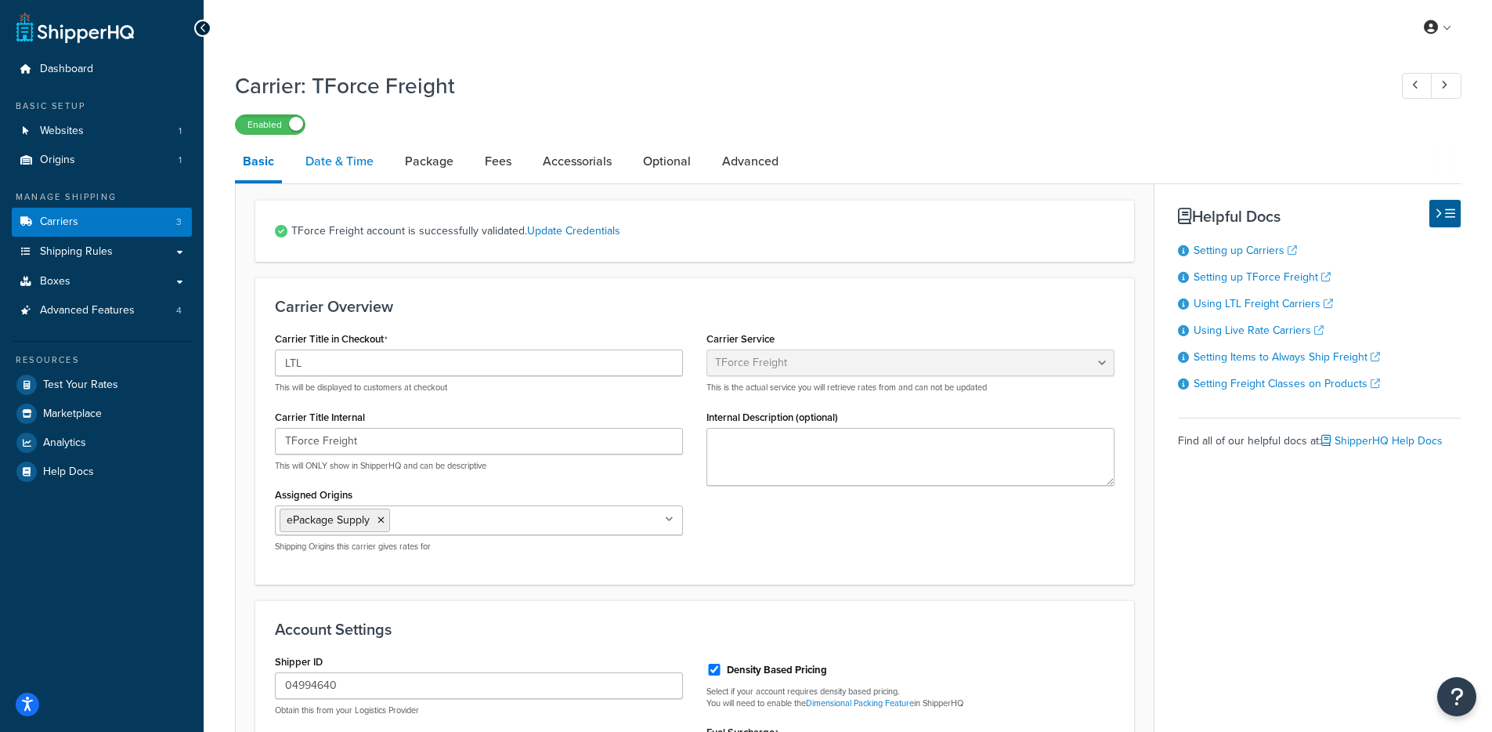
click at [327, 156] on link "Date & Time" at bounding box center [340, 162] width 84 height 38
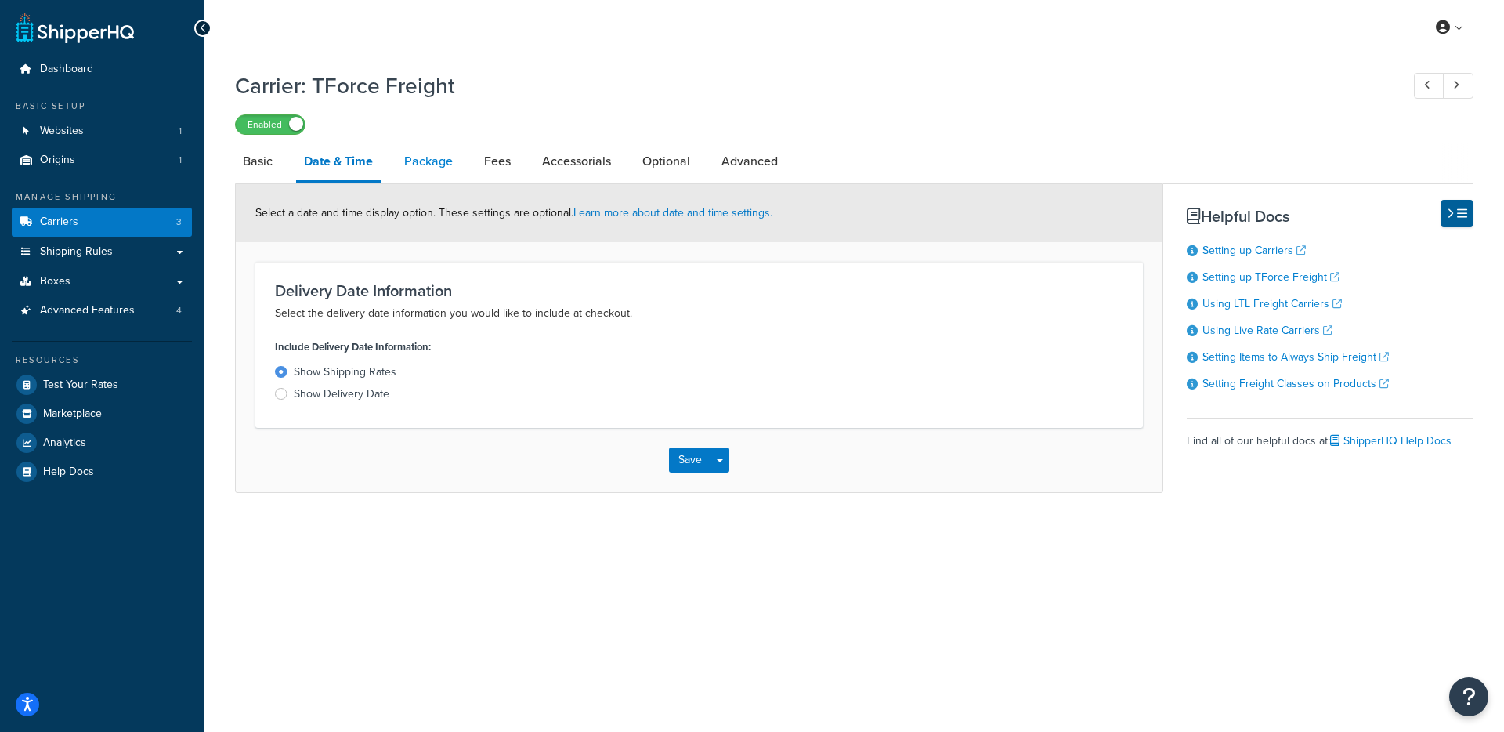
click at [415, 175] on link "Package" at bounding box center [428, 162] width 64 height 38
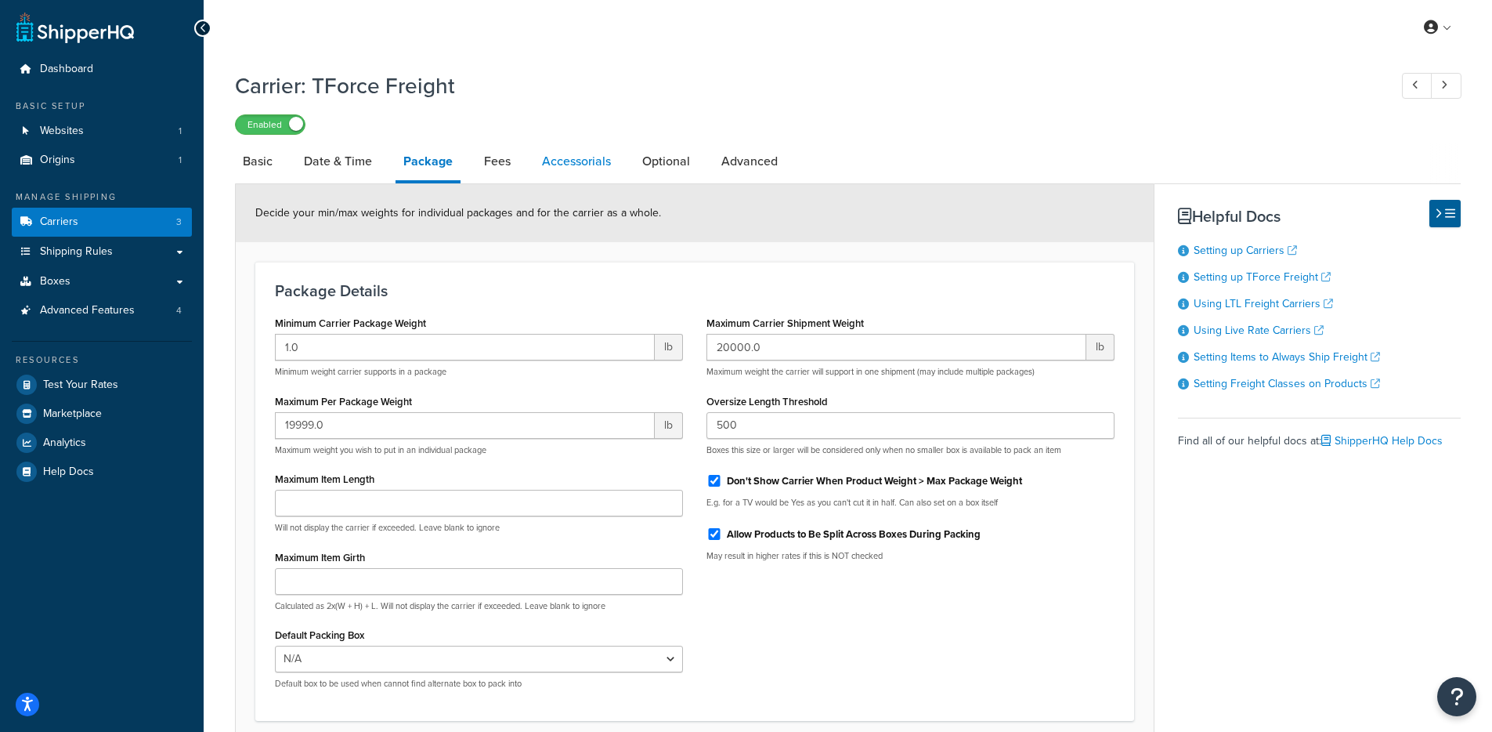
click at [534, 167] on link "Accessorials" at bounding box center [576, 162] width 85 height 38
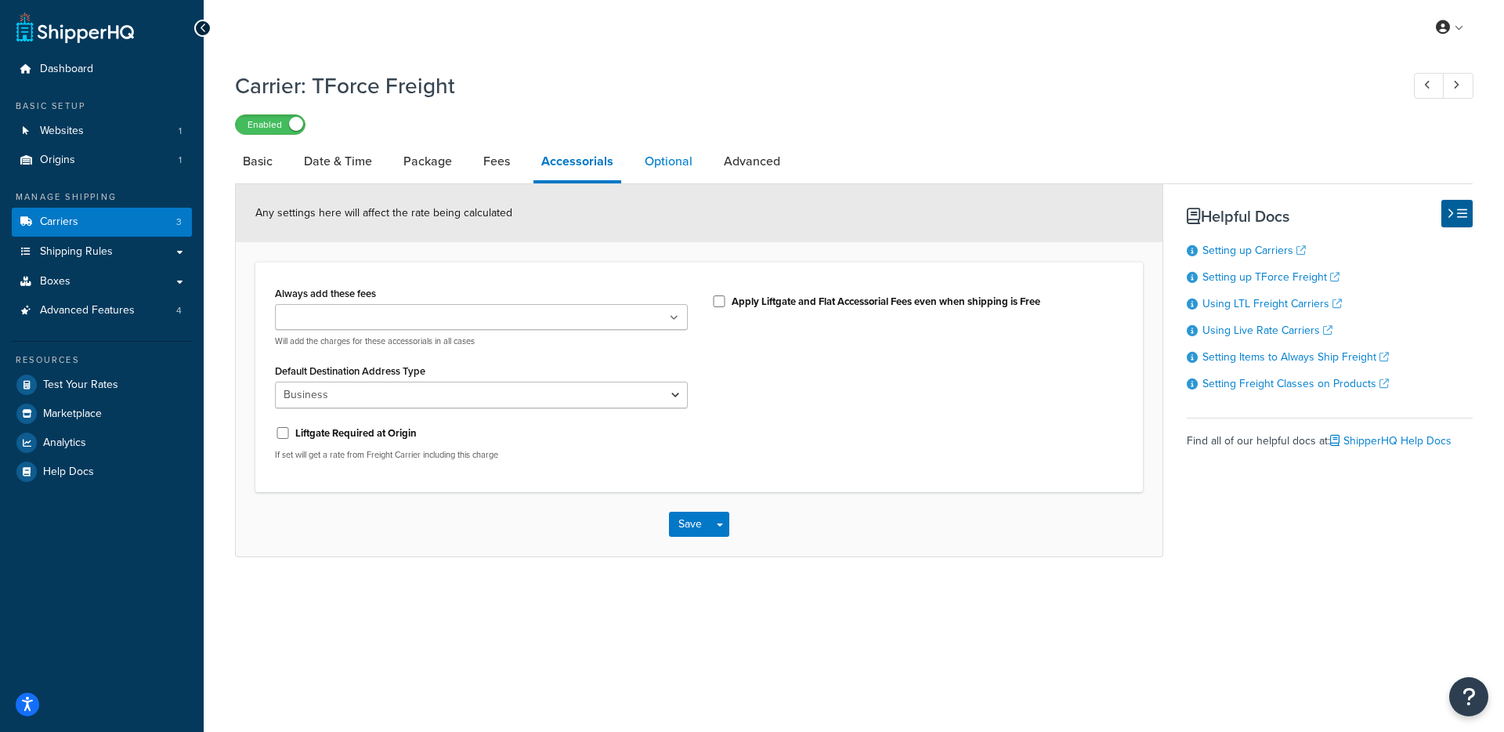
click at [655, 168] on link "Optional" at bounding box center [668, 162] width 63 height 38
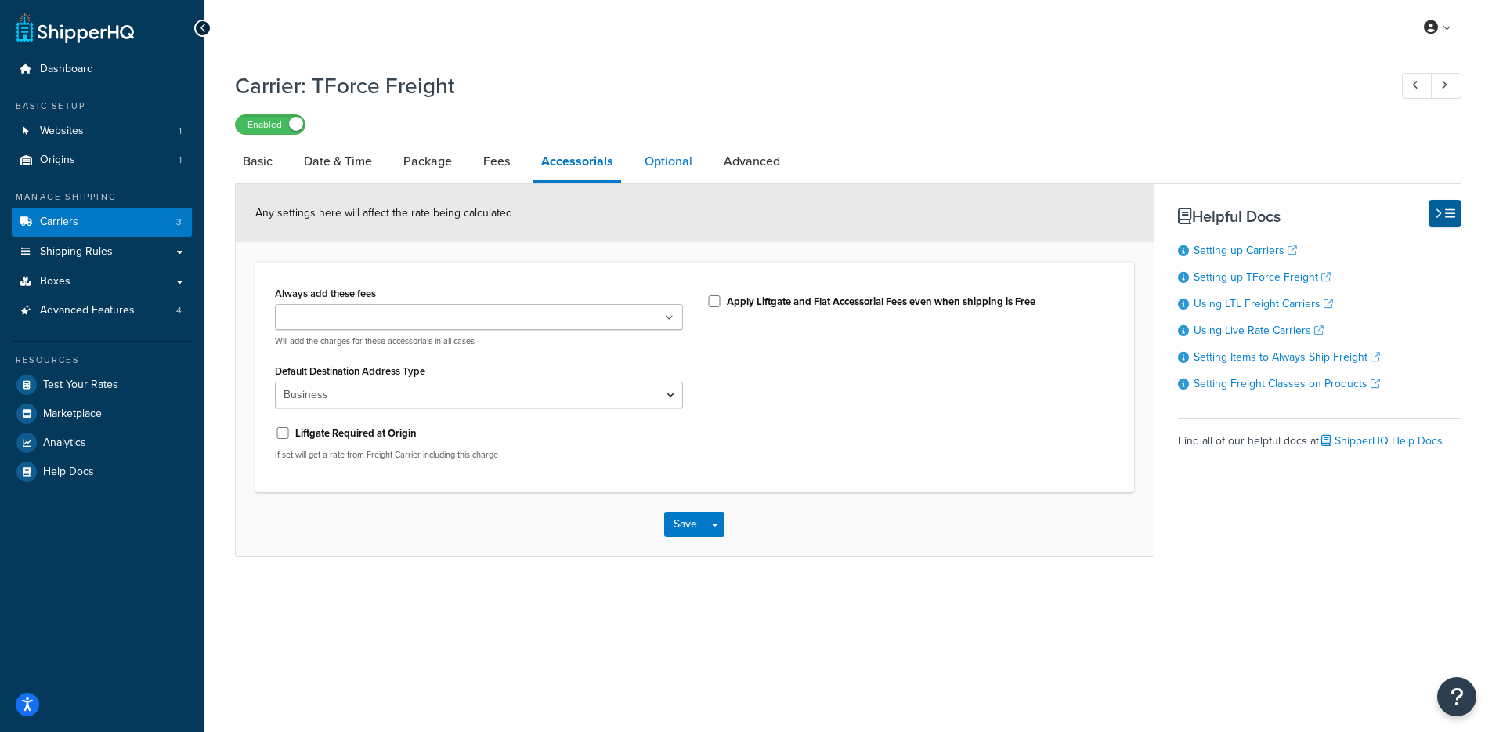
select select "175"
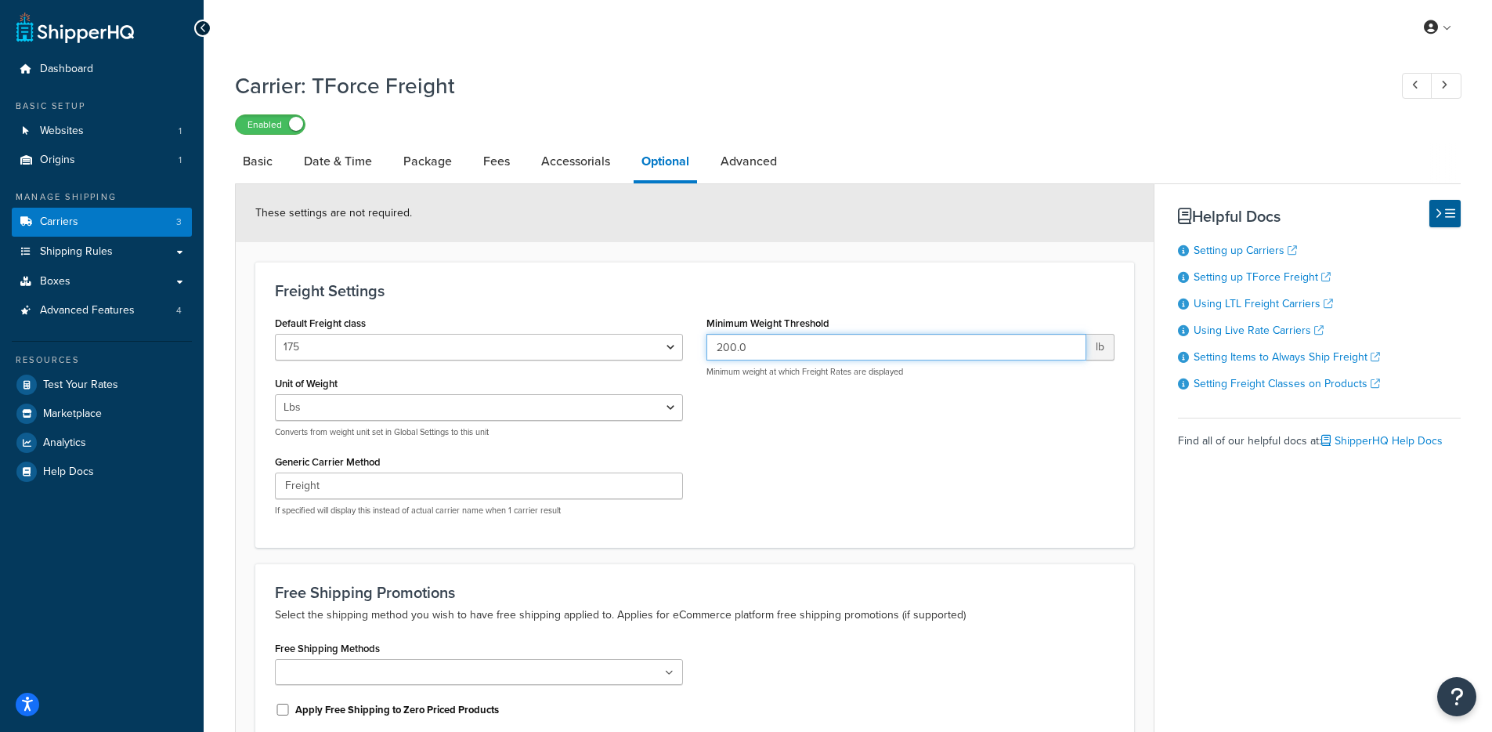
drag, startPoint x: 805, startPoint y: 349, endPoint x: 728, endPoint y: 347, distance: 77.6
click at [728, 347] on input "200.0" at bounding box center [897, 347] width 380 height 27
drag, startPoint x: 522, startPoint y: 281, endPoint x: 458, endPoint y: 342, distance: 88.6
click at [522, 282] on div "Freight Settings Default Freight class 50 55 60 65 70 77.5 85 92.5 100 110 125 …" at bounding box center [694, 405] width 879 height 286
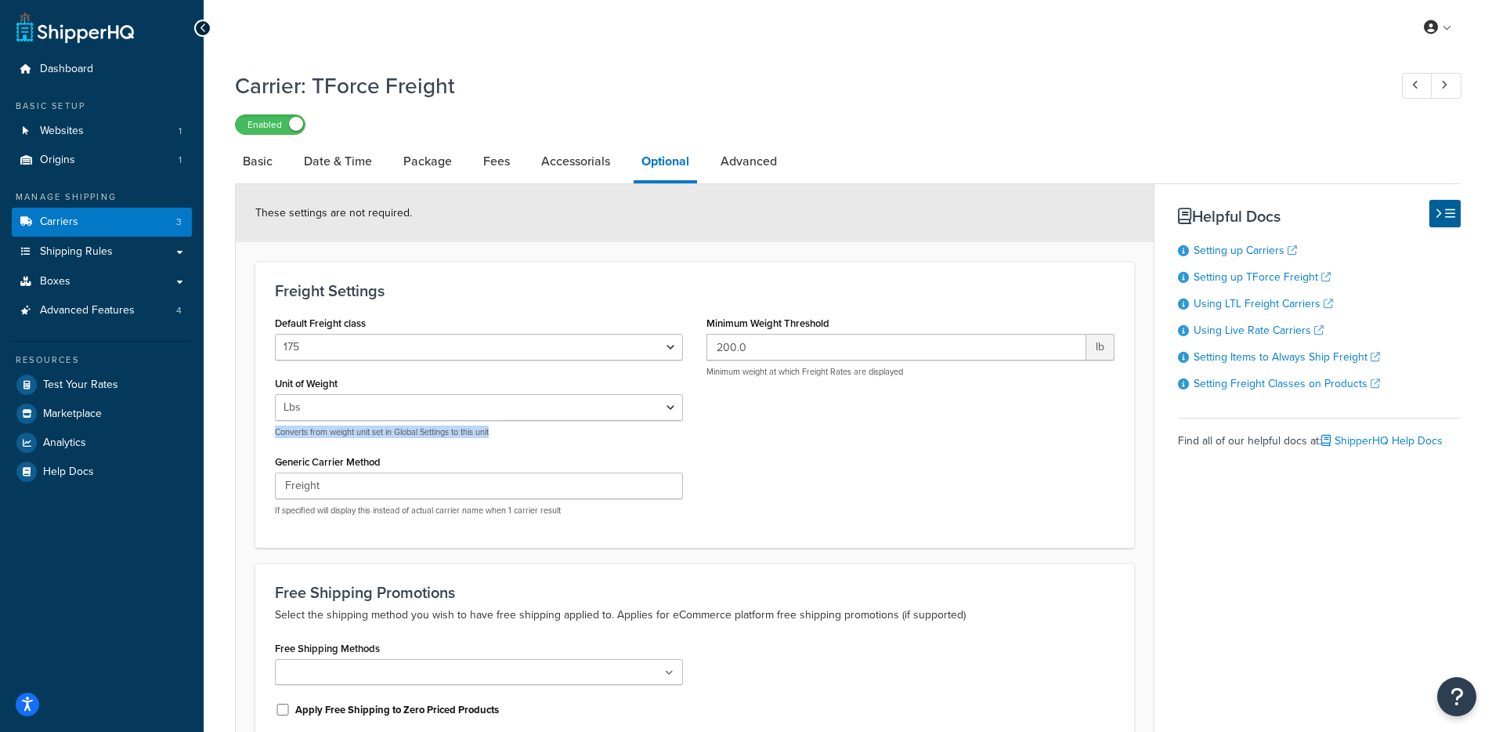
drag, startPoint x: 277, startPoint y: 437, endPoint x: 533, endPoint y: 440, distance: 256.2
click at [532, 440] on div "Default Freight class 50 55 60 65 70 77.5 85 92.5 100 110 125 150 175 200 250 3…" at bounding box center [479, 420] width 432 height 216
click at [574, 394] on div "Unit of Weight Lbs Kgs Convert LBS to KG Converts from weight unit set in Globa…" at bounding box center [479, 405] width 408 height 66
click at [569, 413] on select "Lbs Kgs Convert LBS to KG" at bounding box center [479, 407] width 408 height 27
select select "kg"
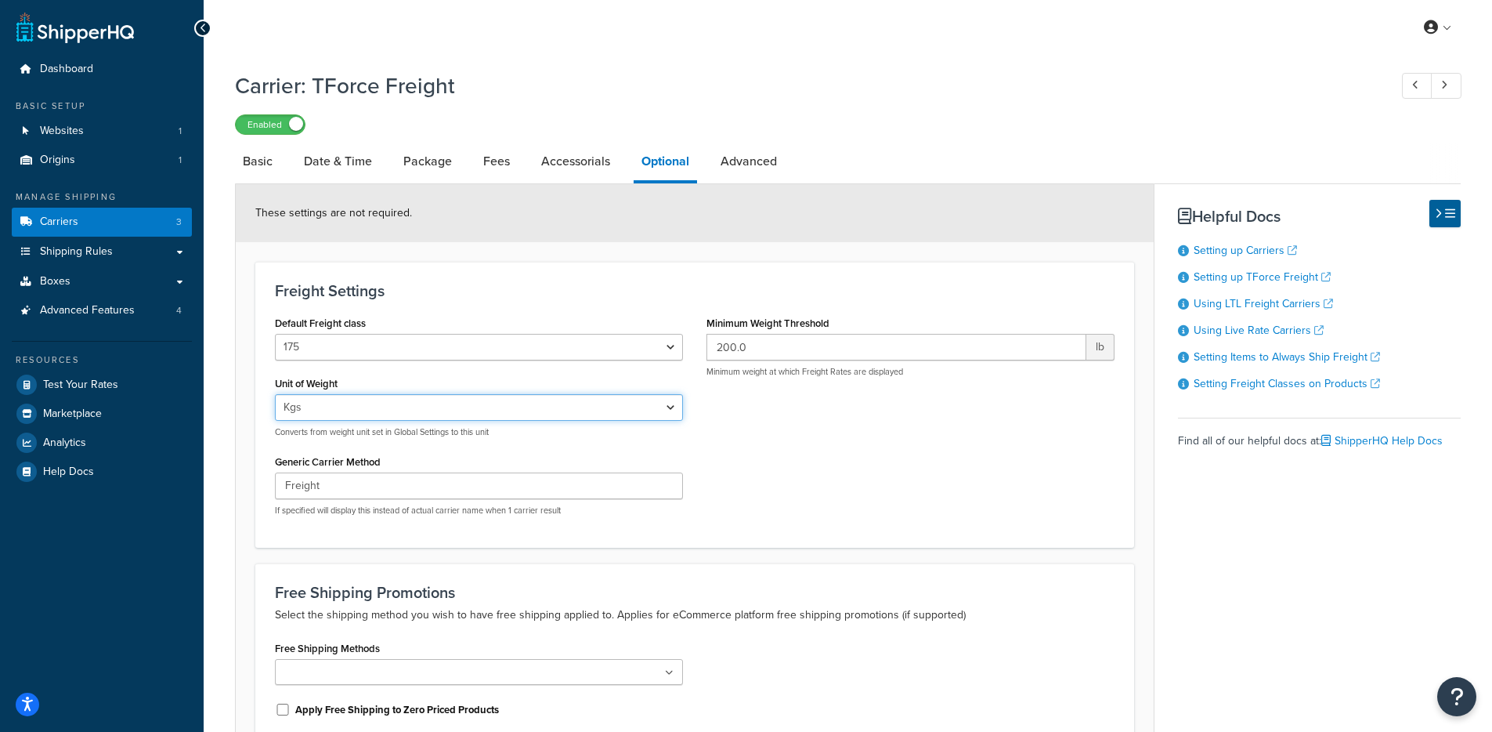
click at [275, 396] on select "Lbs Kgs Convert LBS to KG" at bounding box center [479, 407] width 408 height 27
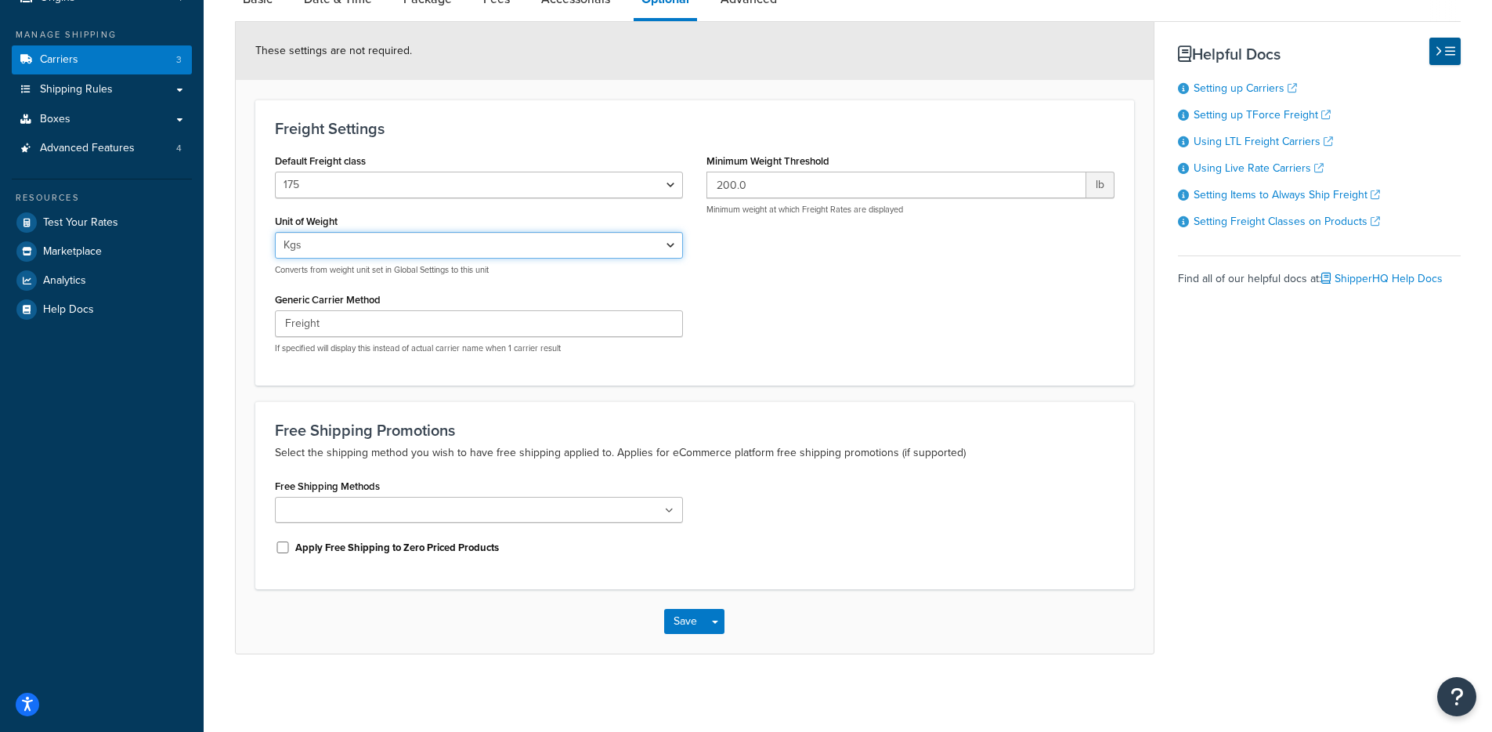
scroll to position [164, 0]
click at [714, 628] on button "Save Dropdown" at bounding box center [715, 620] width 19 height 25
click at [720, 644] on button "Save and Edit" at bounding box center [721, 649] width 114 height 33
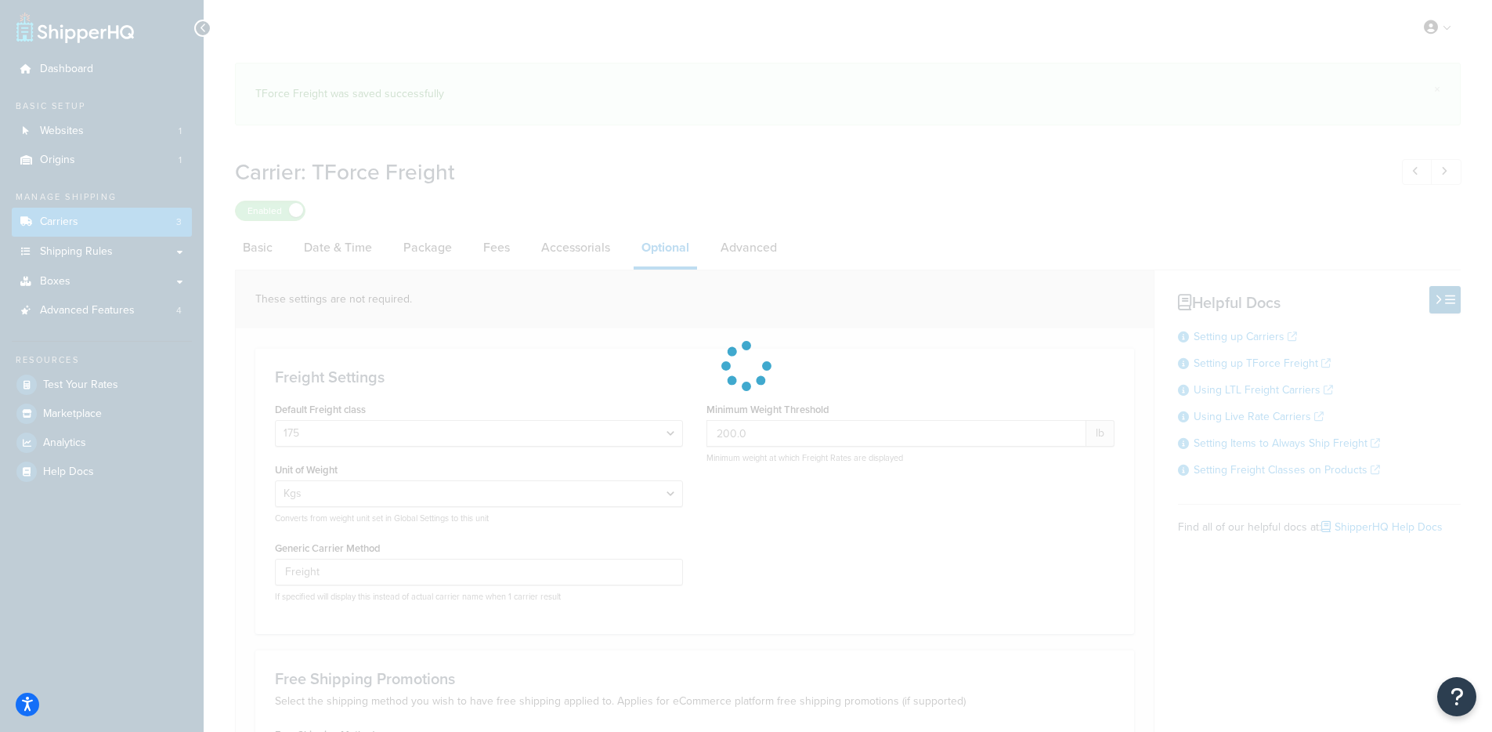
select select "175"
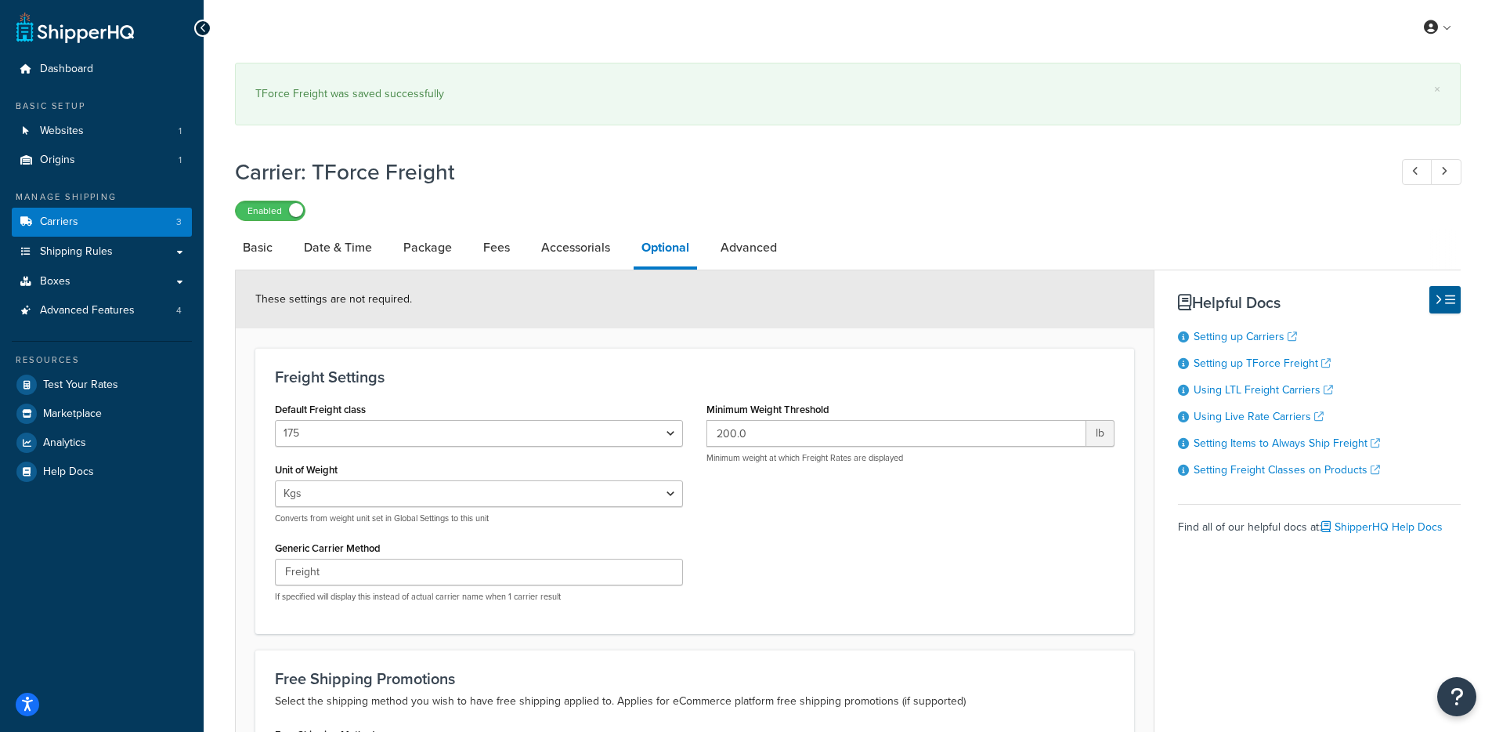
click at [457, 507] on div "Lbs Kgs Convert LBS to KG Converts from weight unit set in Global Settings to t…" at bounding box center [479, 502] width 408 height 44
click at [447, 497] on select "Lbs Kgs Convert LBS to KG" at bounding box center [479, 493] width 408 height 27
select select "lb"
click at [275, 482] on select "Lbs Kgs Convert LBS to KG" at bounding box center [479, 493] width 408 height 27
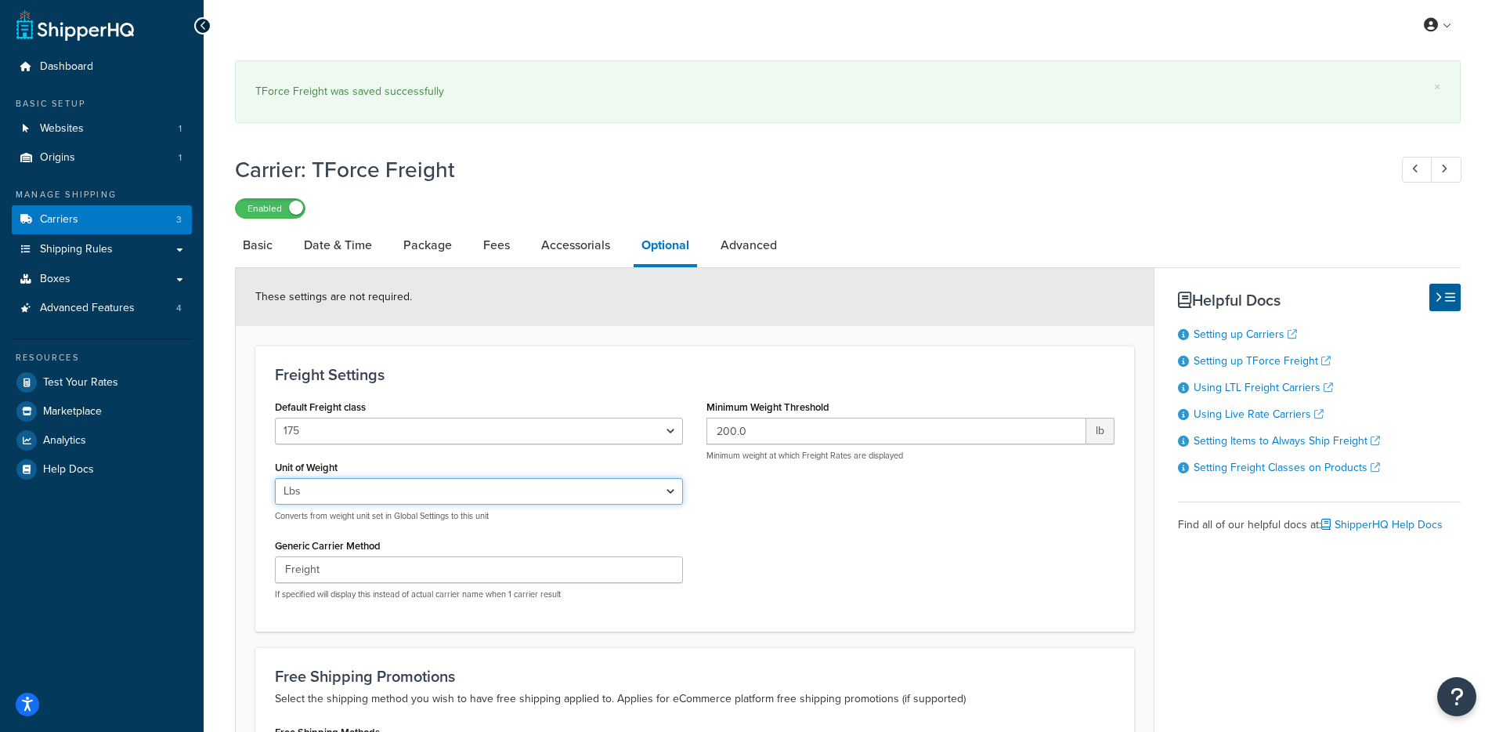
scroll to position [251, 0]
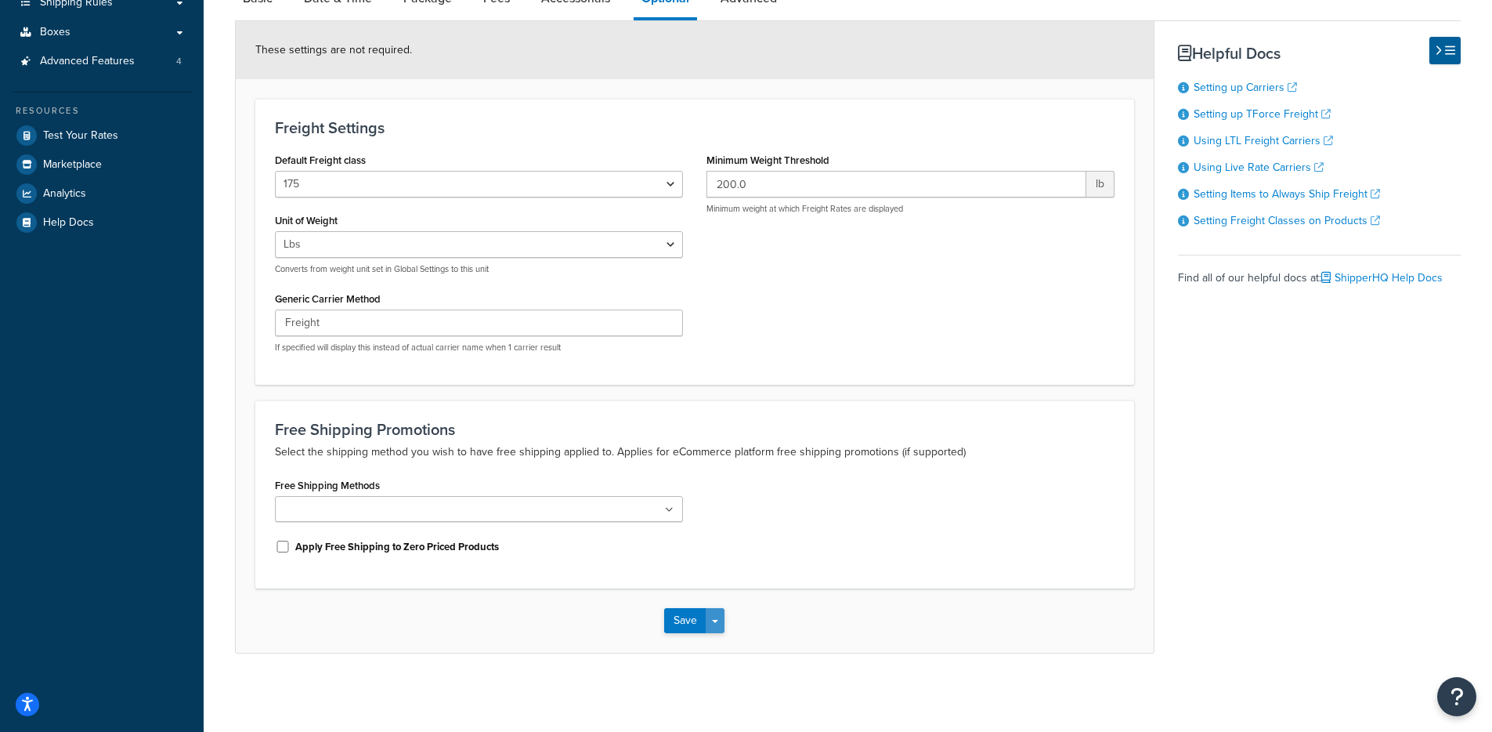
click at [714, 615] on button "Save Dropdown" at bounding box center [715, 620] width 19 height 25
click at [717, 632] on button "Save Dropdown" at bounding box center [715, 620] width 19 height 25
drag, startPoint x: 721, startPoint y: 606, endPoint x: 712, endPoint y: 640, distance: 34.8
click at [721, 606] on div "Save Save Dropdown Save and Edit" at bounding box center [695, 620] width 918 height 64
click at [714, 617] on button "Save Dropdown" at bounding box center [715, 620] width 19 height 25
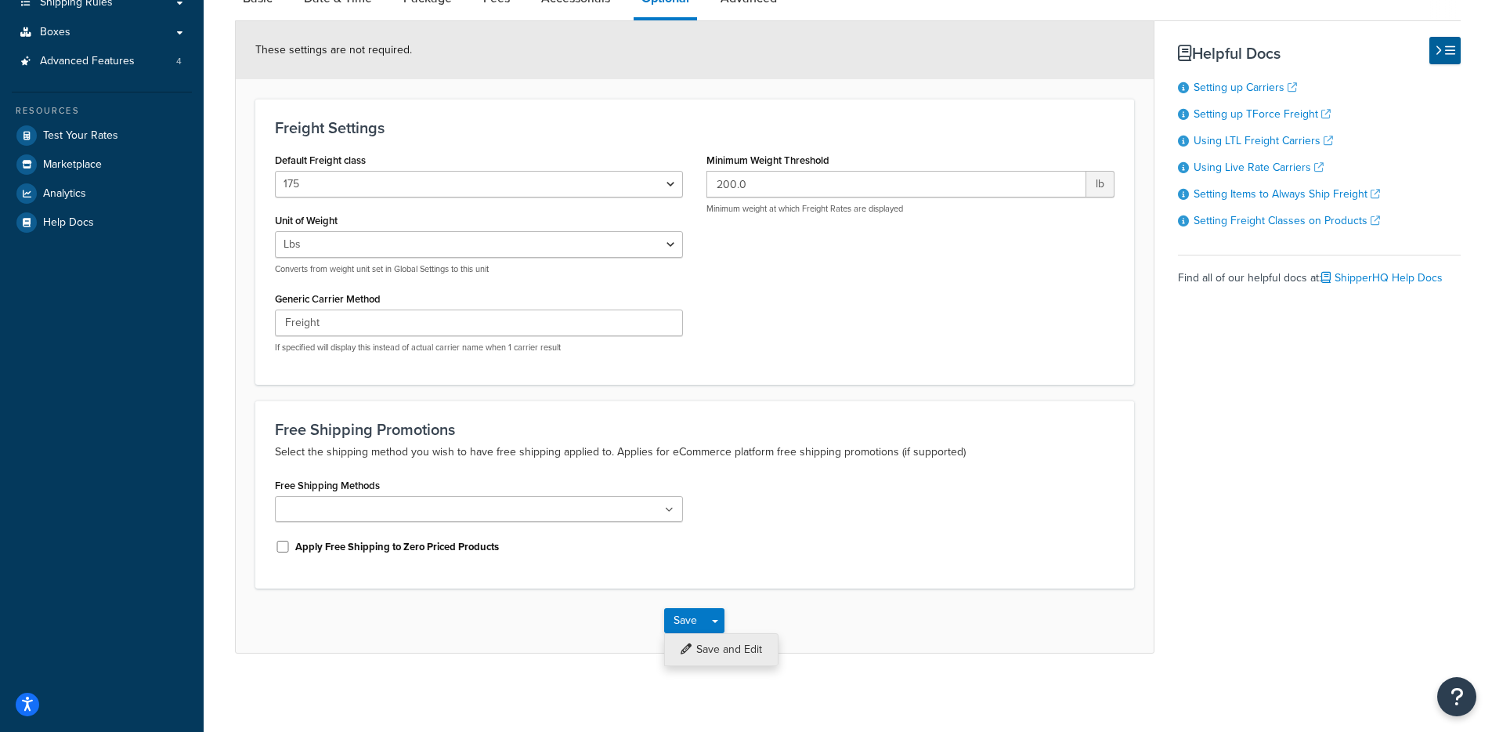
click at [722, 657] on button "Save and Edit" at bounding box center [721, 649] width 114 height 33
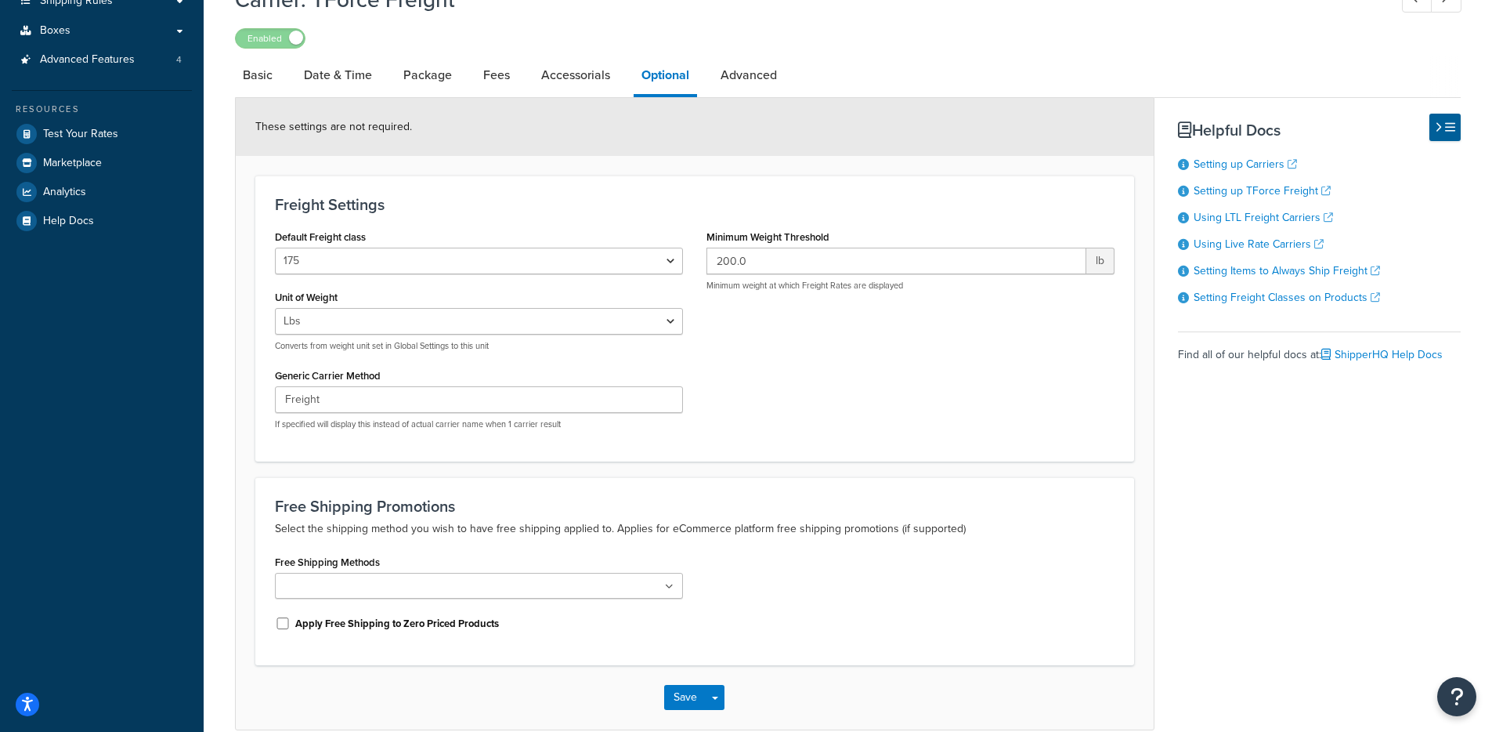
scroll to position [0, 0]
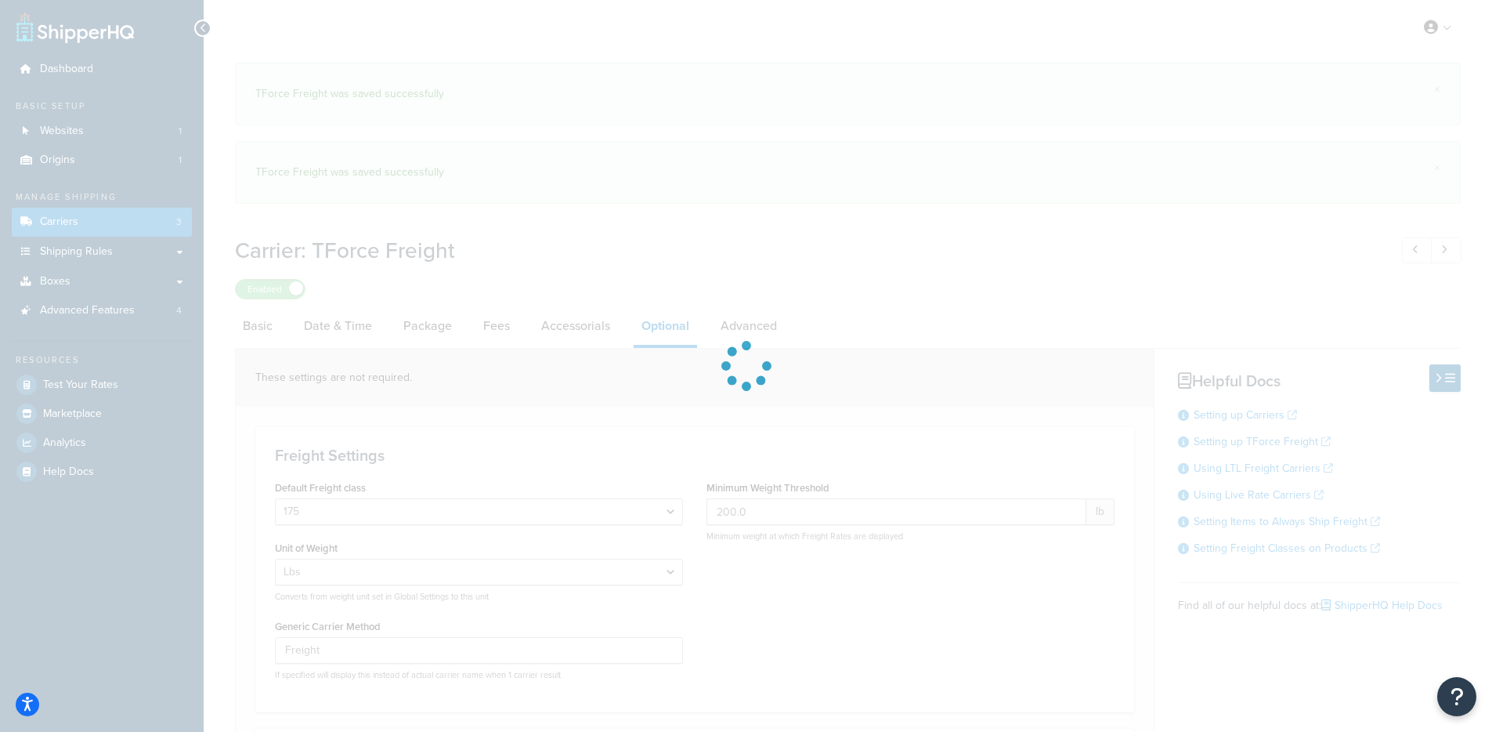
select select "175"
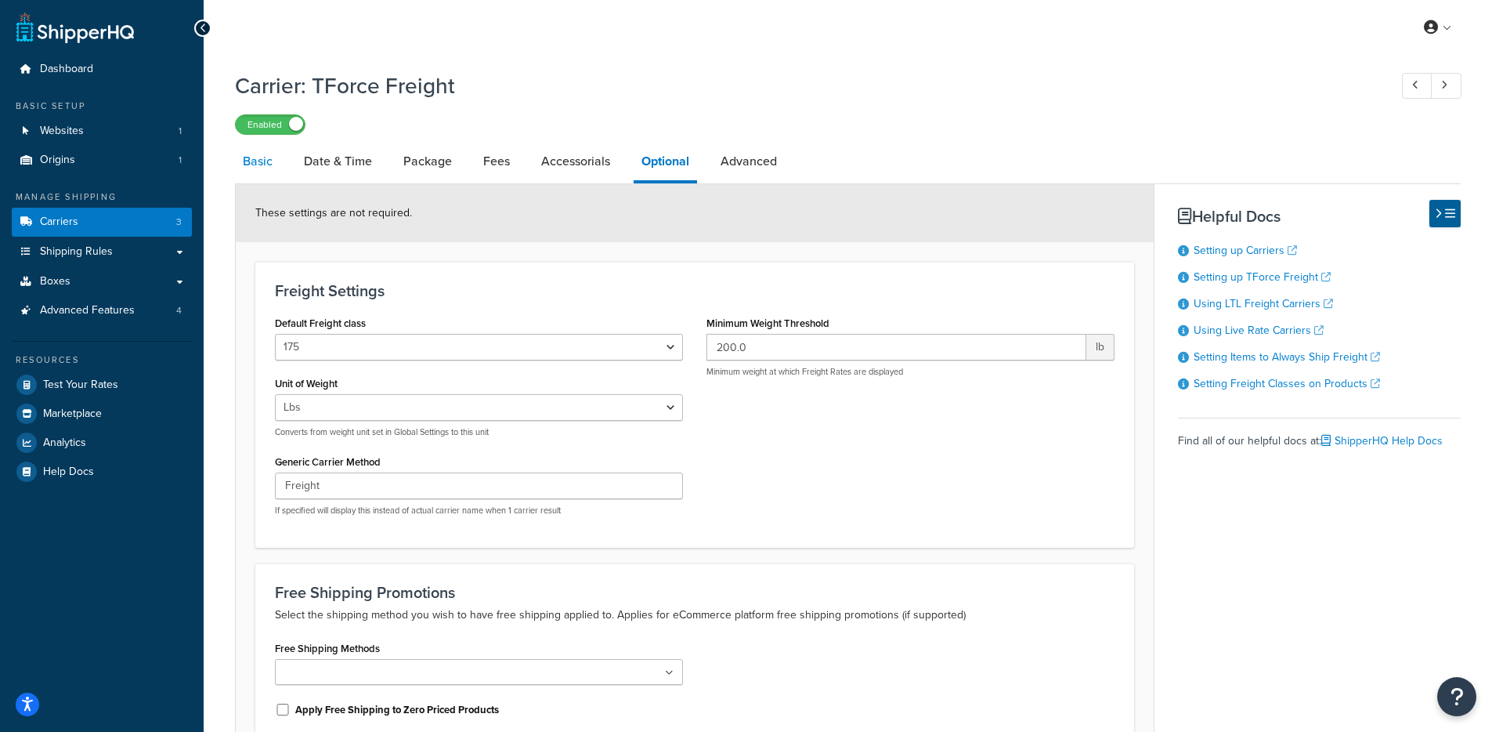
click at [236, 143] on link "Basic" at bounding box center [257, 162] width 45 height 38
select select "tforceFreight"
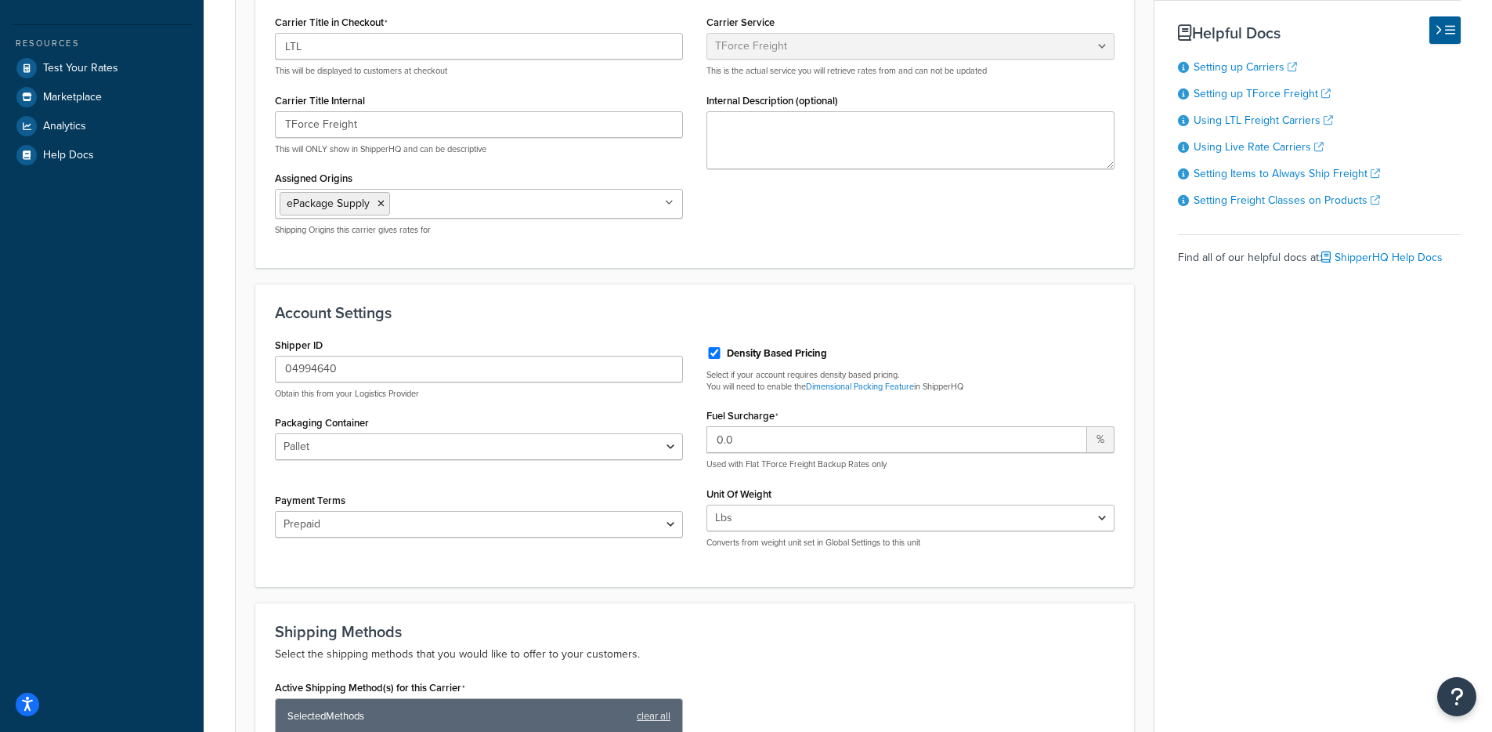
scroll to position [317, 0]
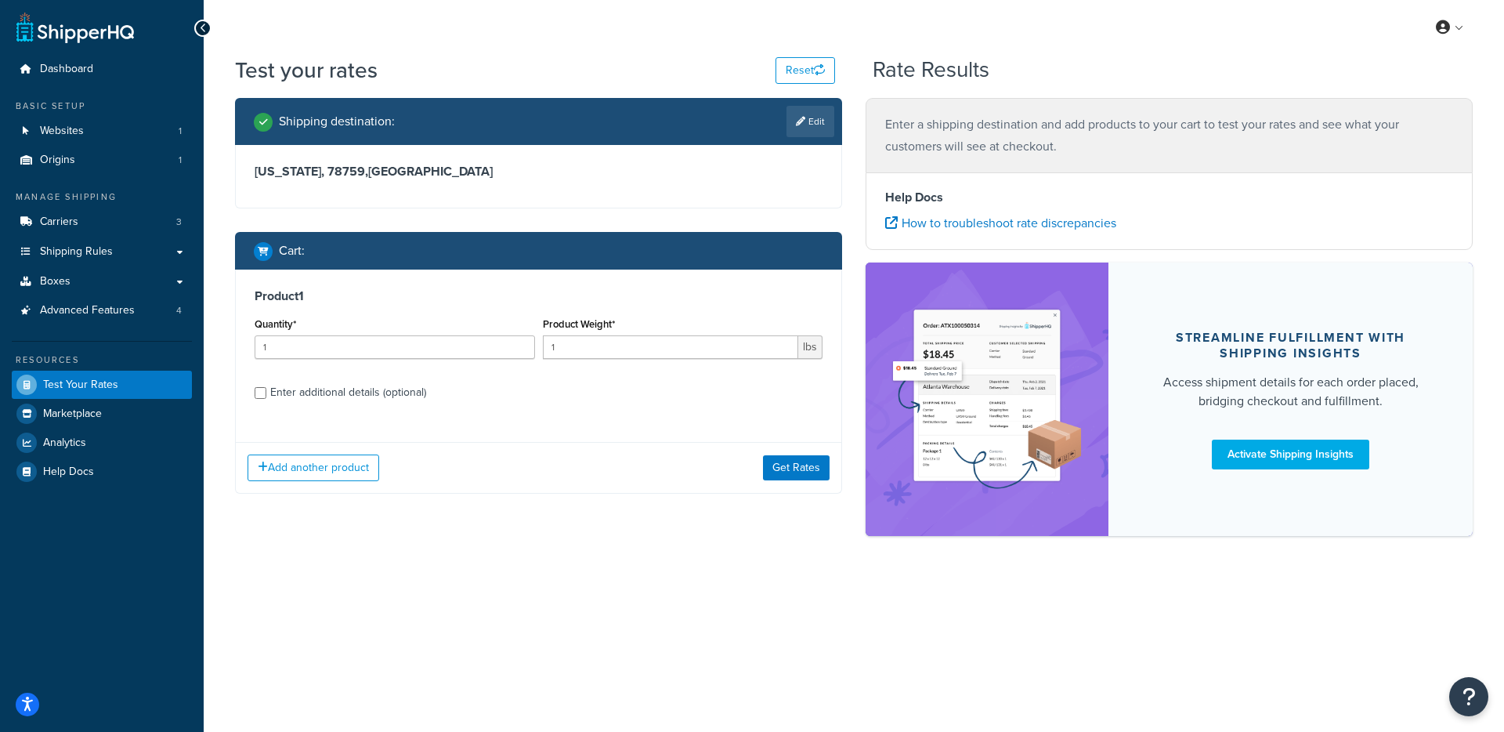
click at [812, 486] on div "Add another product Get Rates" at bounding box center [538, 467] width 605 height 51
click at [799, 476] on button "Get Rates" at bounding box center [796, 467] width 67 height 25
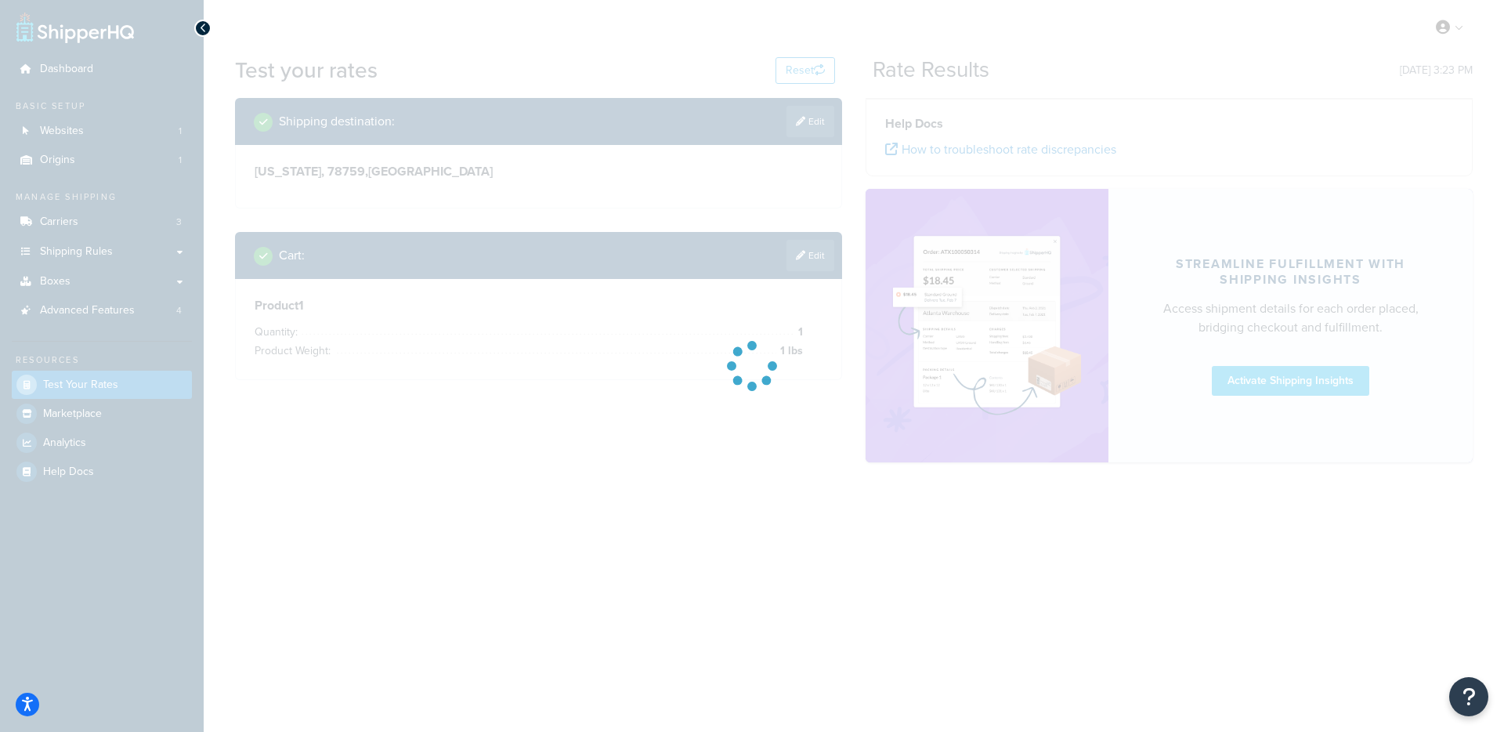
click at [801, 270] on div at bounding box center [752, 366] width 1504 height 732
click at [802, 264] on div at bounding box center [752, 366] width 1504 height 732
click at [802, 263] on div at bounding box center [752, 366] width 1504 height 732
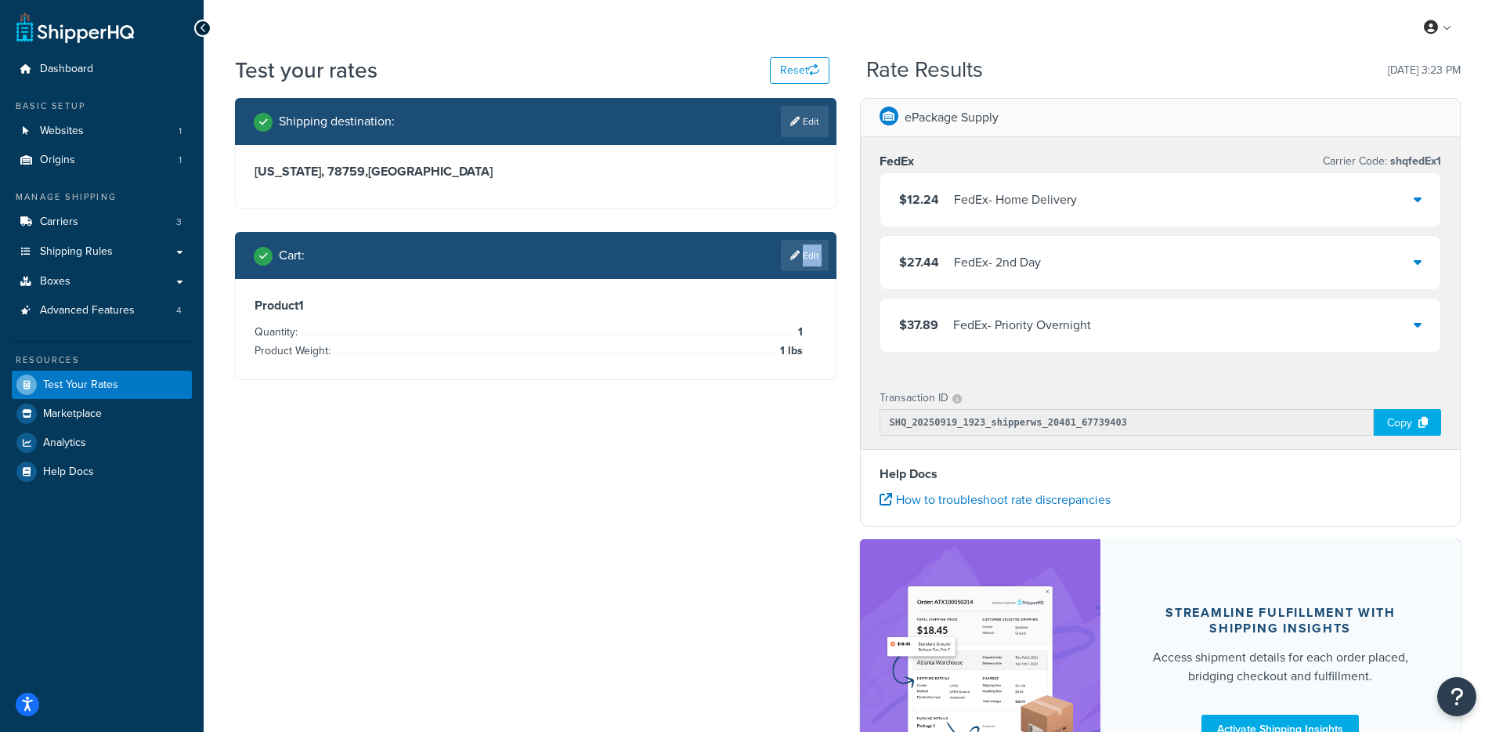
click at [802, 263] on link "Edit" at bounding box center [805, 255] width 48 height 31
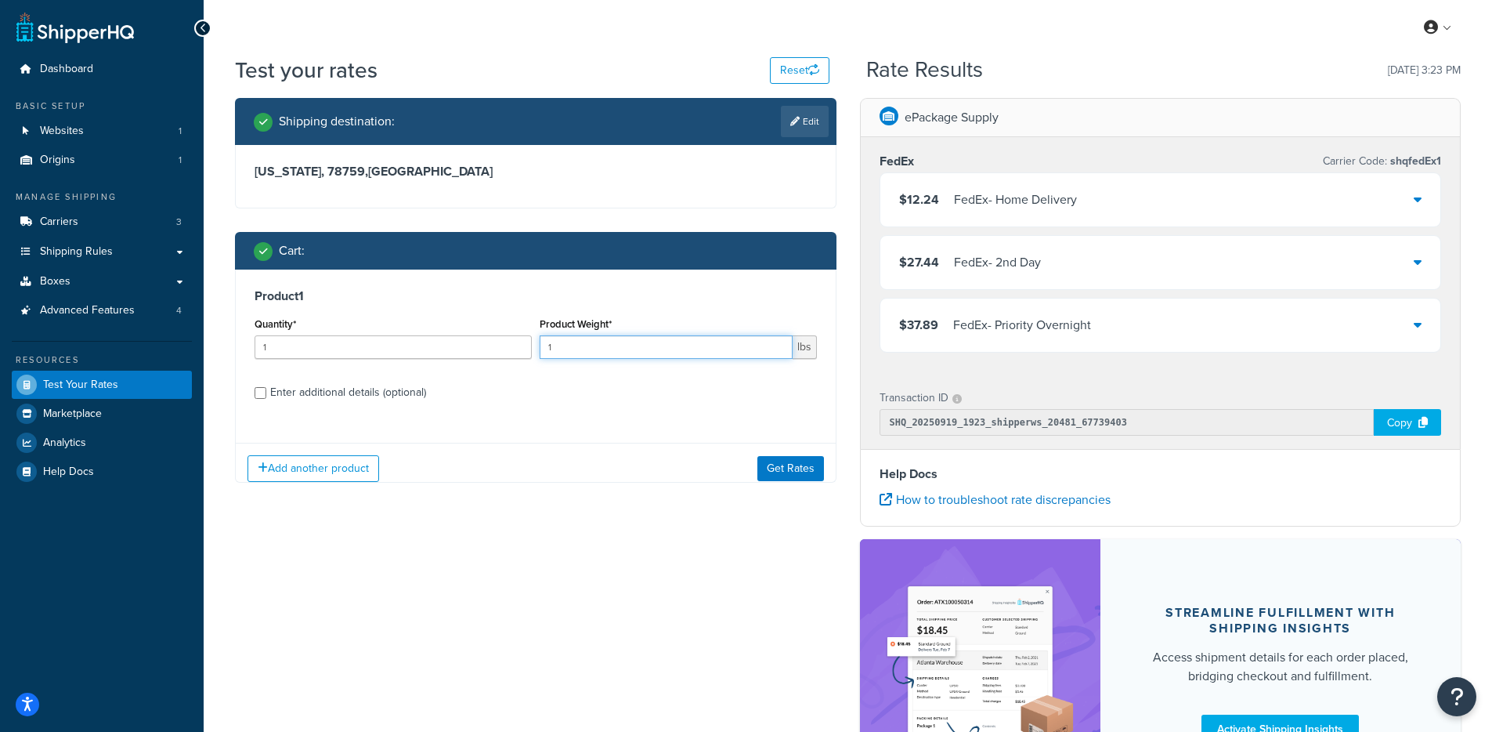
click at [629, 335] on input "1" at bounding box center [666, 346] width 253 height 23
drag, startPoint x: 618, startPoint y: 349, endPoint x: 439, endPoint y: 356, distance: 178.7
click at [439, 356] on div "Quantity* 1 Product Weight* 1 lbs" at bounding box center [536, 341] width 570 height 57
type input "1250"
click at [808, 469] on button "Get Rates" at bounding box center [790, 467] width 67 height 25
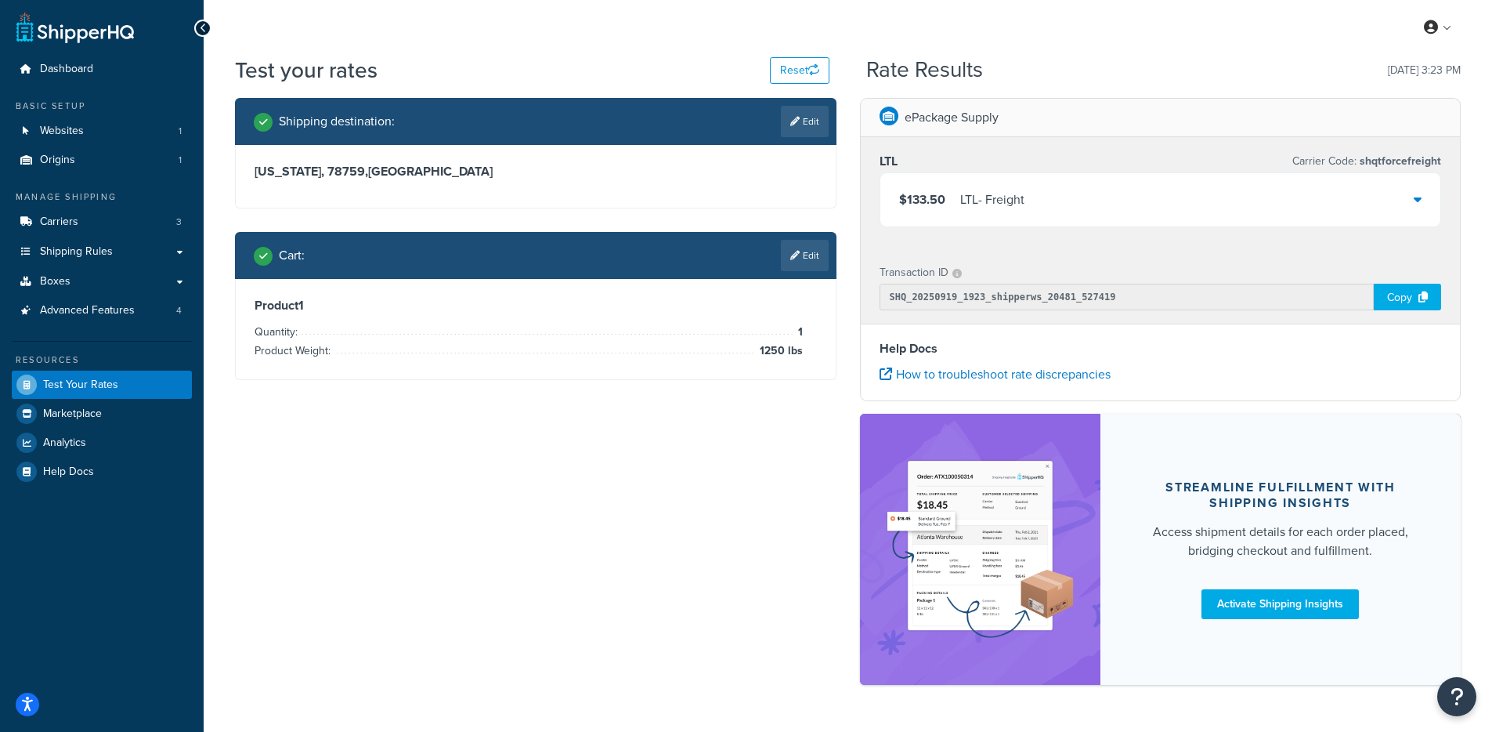
drag, startPoint x: 1039, startPoint y: 202, endPoint x: 1026, endPoint y: 203, distance: 12.6
click at [1039, 202] on div "$133.50 LTL - Freight" at bounding box center [1160, 199] width 561 height 53
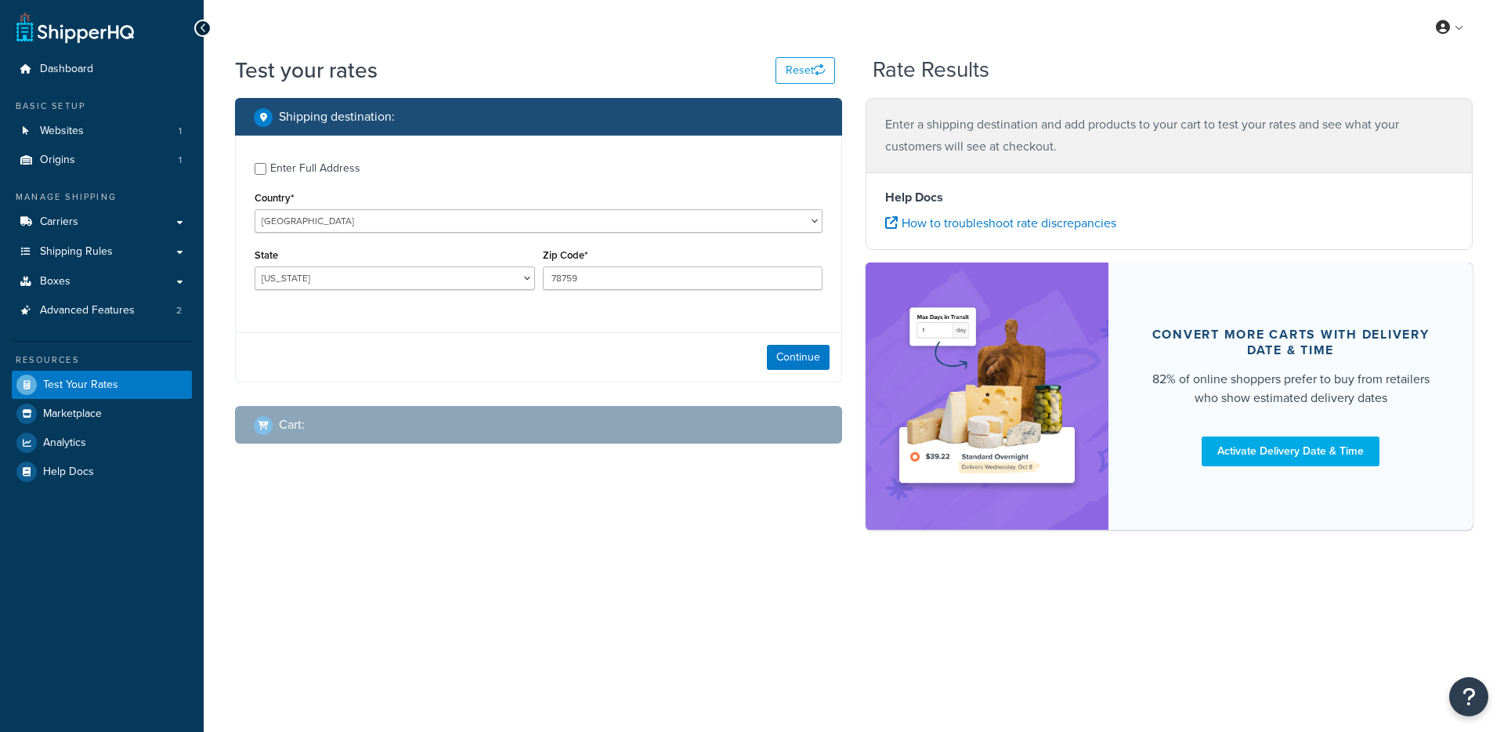
select select "[GEOGRAPHIC_DATA]"
click at [123, 282] on link "Boxes" at bounding box center [102, 281] width 180 height 29
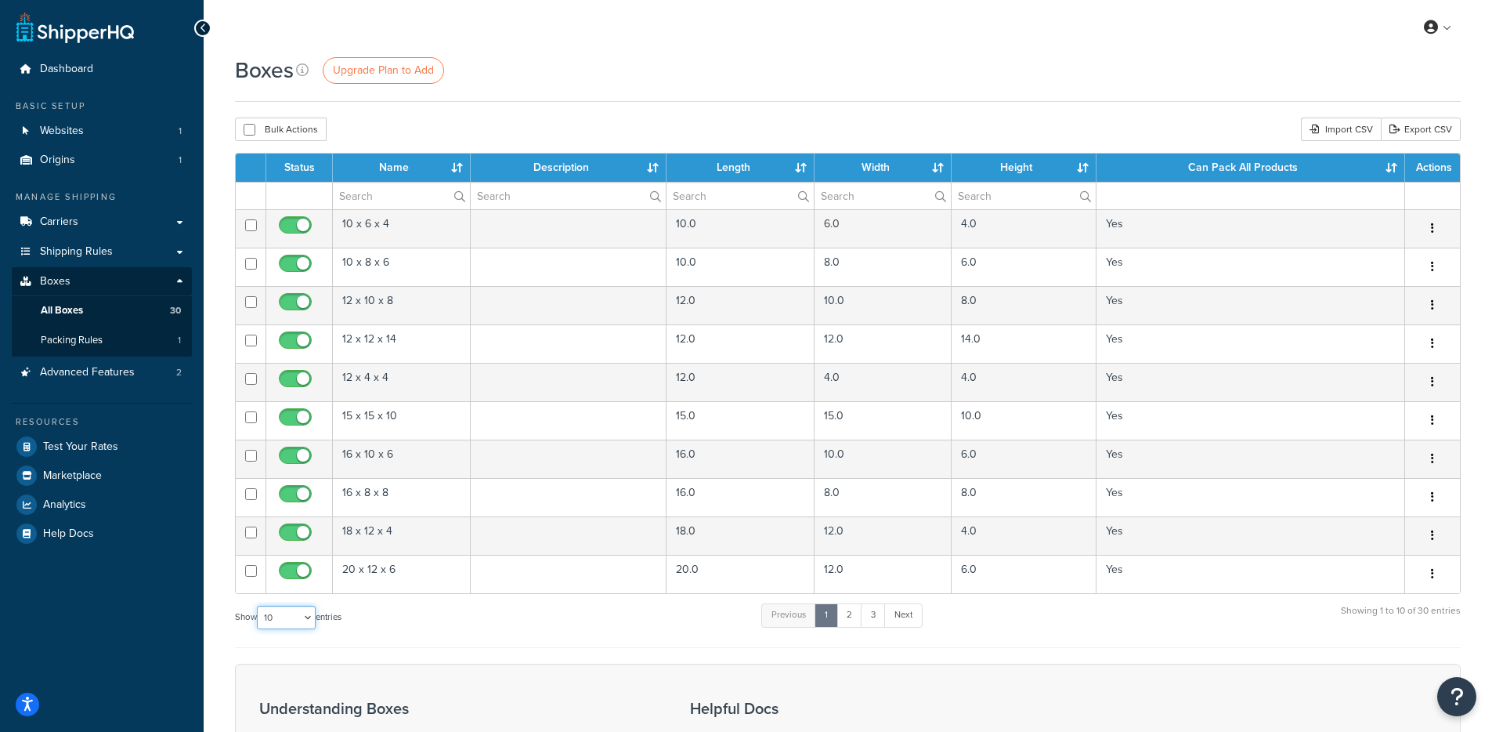
click at [291, 620] on select "10 15 25 50 100 1000" at bounding box center [286, 616] width 59 height 23
select select "1000"
click at [258, 606] on select "10 15 25 50 100 1000" at bounding box center [286, 616] width 59 height 23
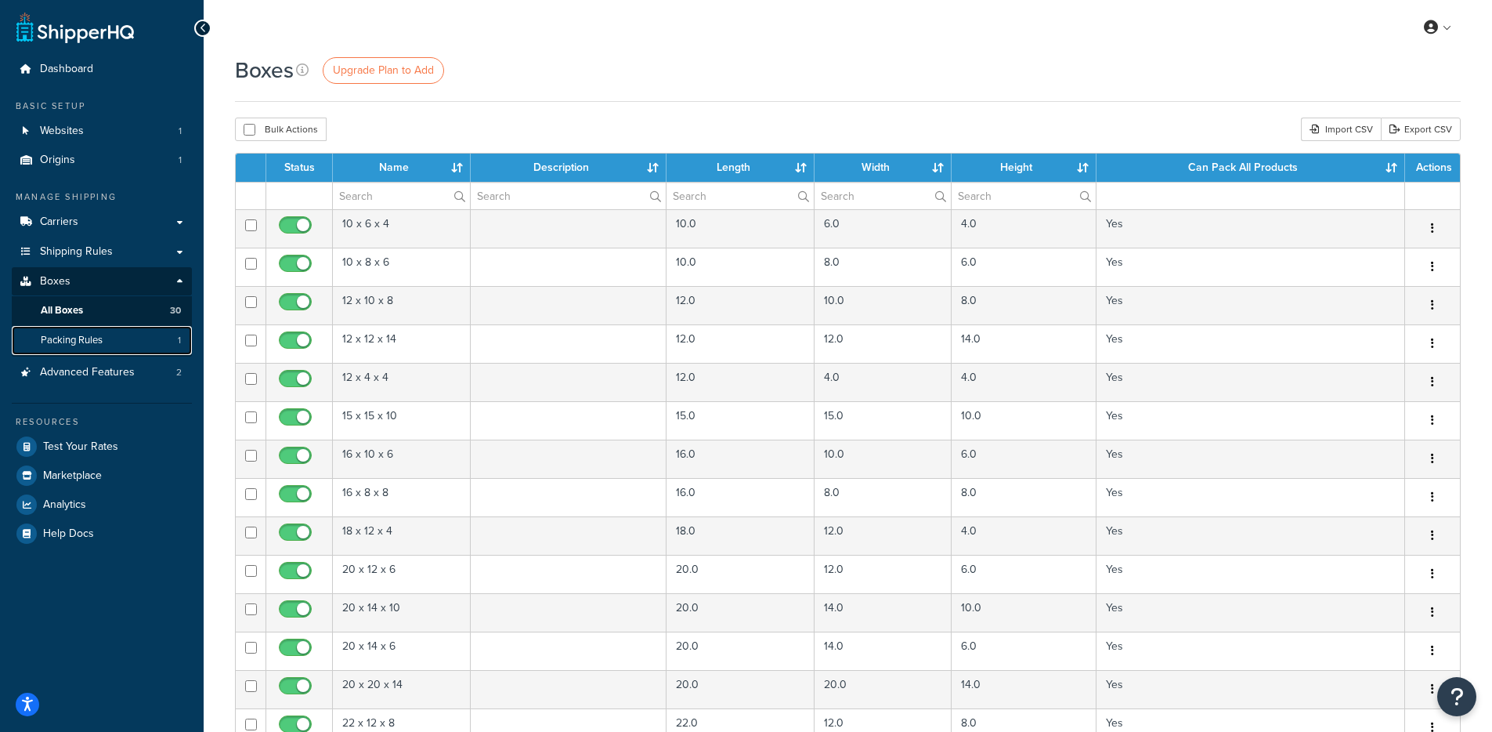
click at [117, 334] on link "Packing Rules 1" at bounding box center [102, 340] width 180 height 29
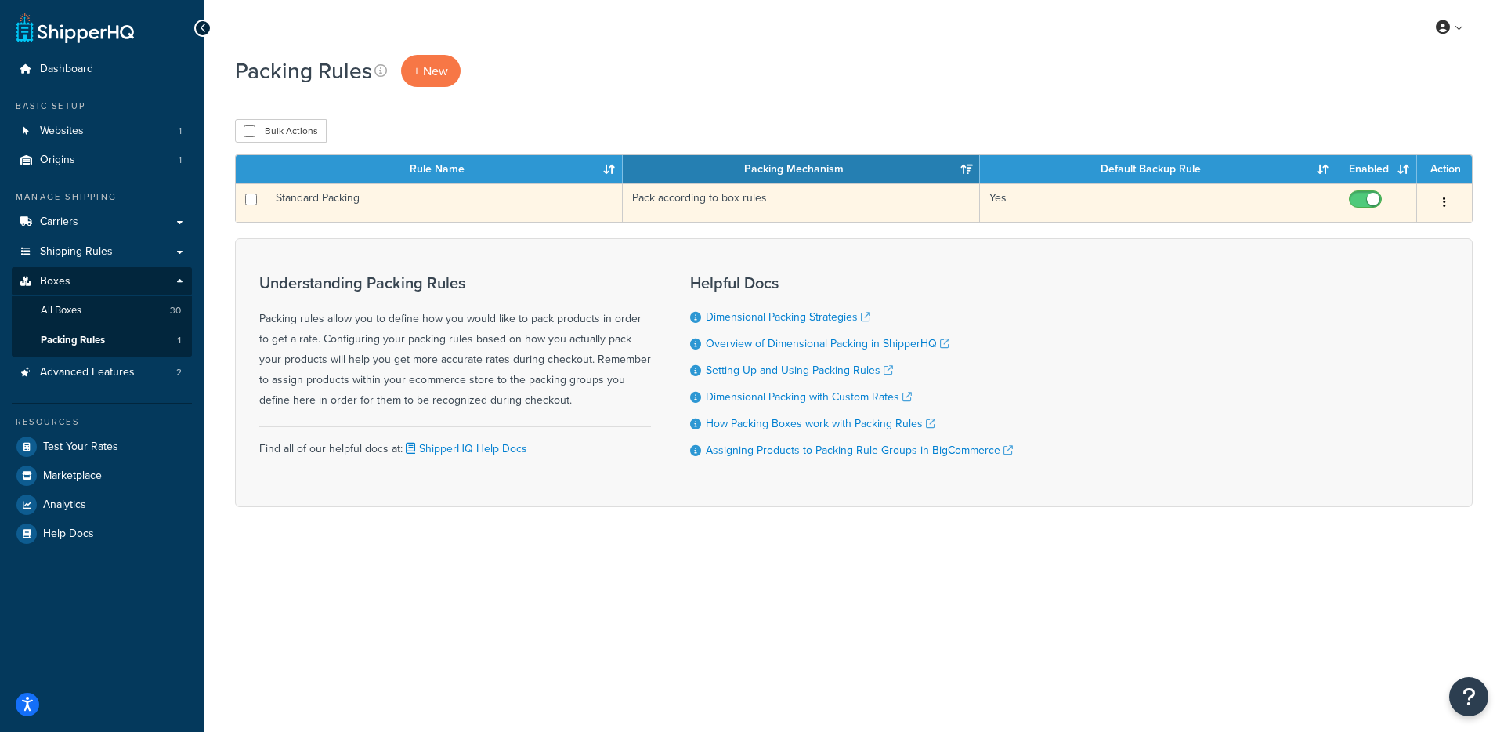
click at [490, 205] on td "Standard Packing" at bounding box center [444, 202] width 356 height 38
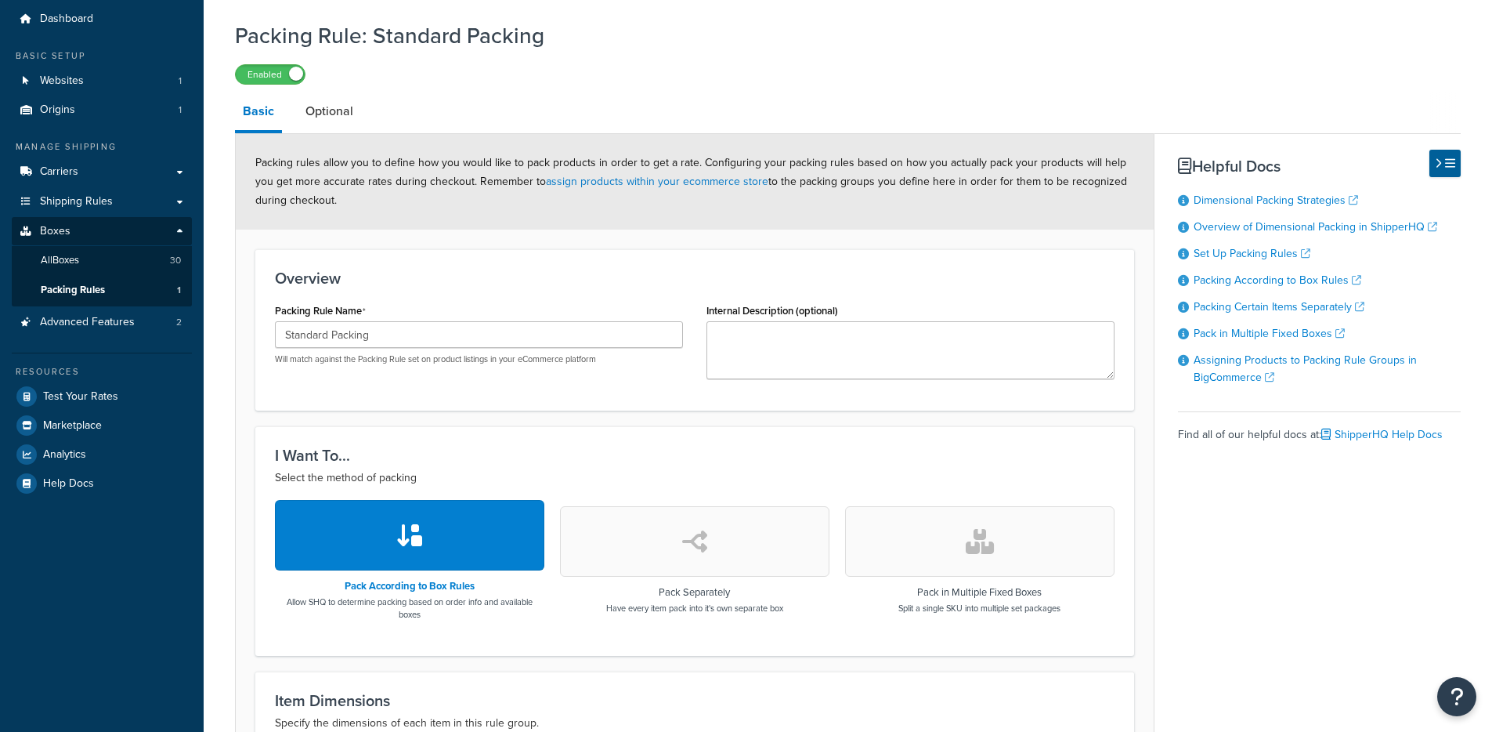
scroll to position [316, 0]
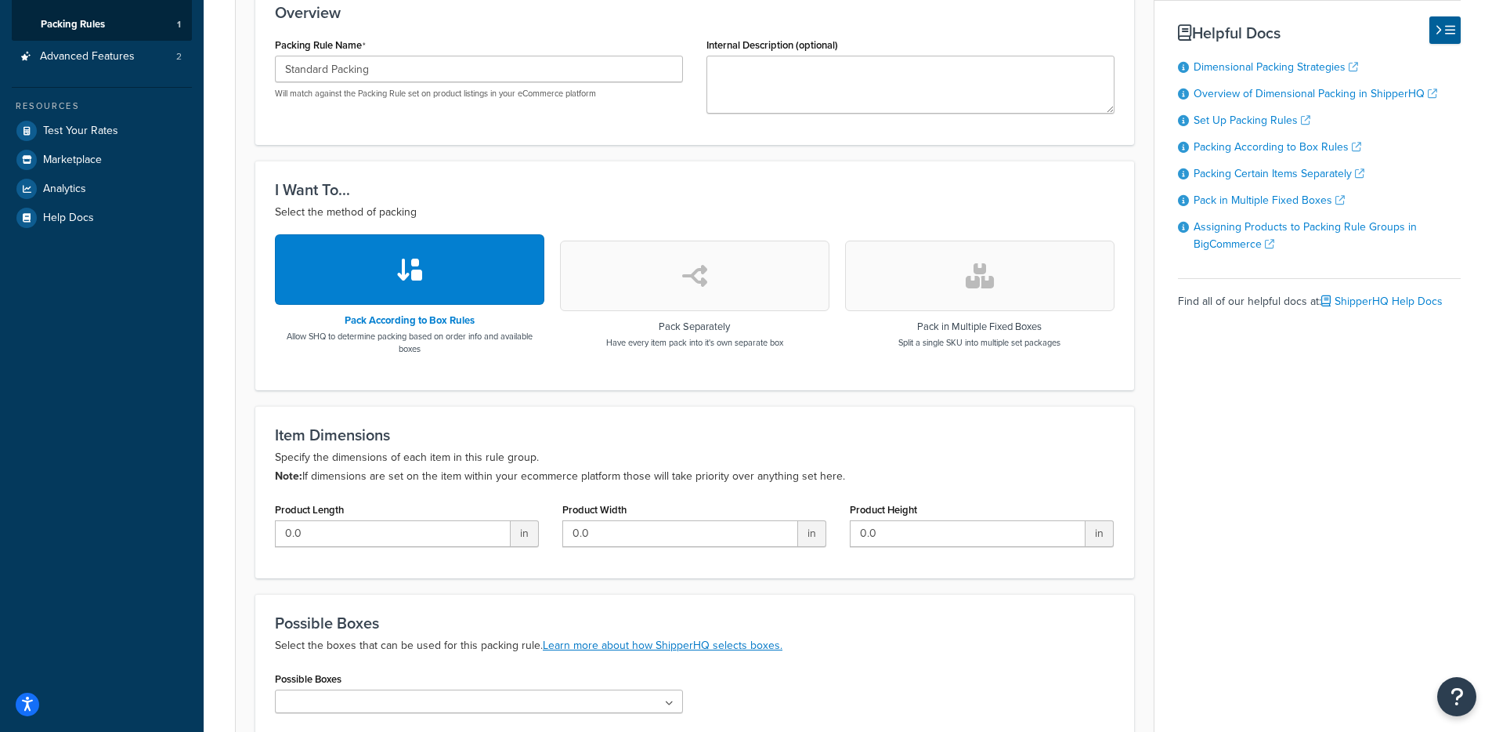
click at [684, 266] on icon "button" at bounding box center [694, 275] width 25 height 25
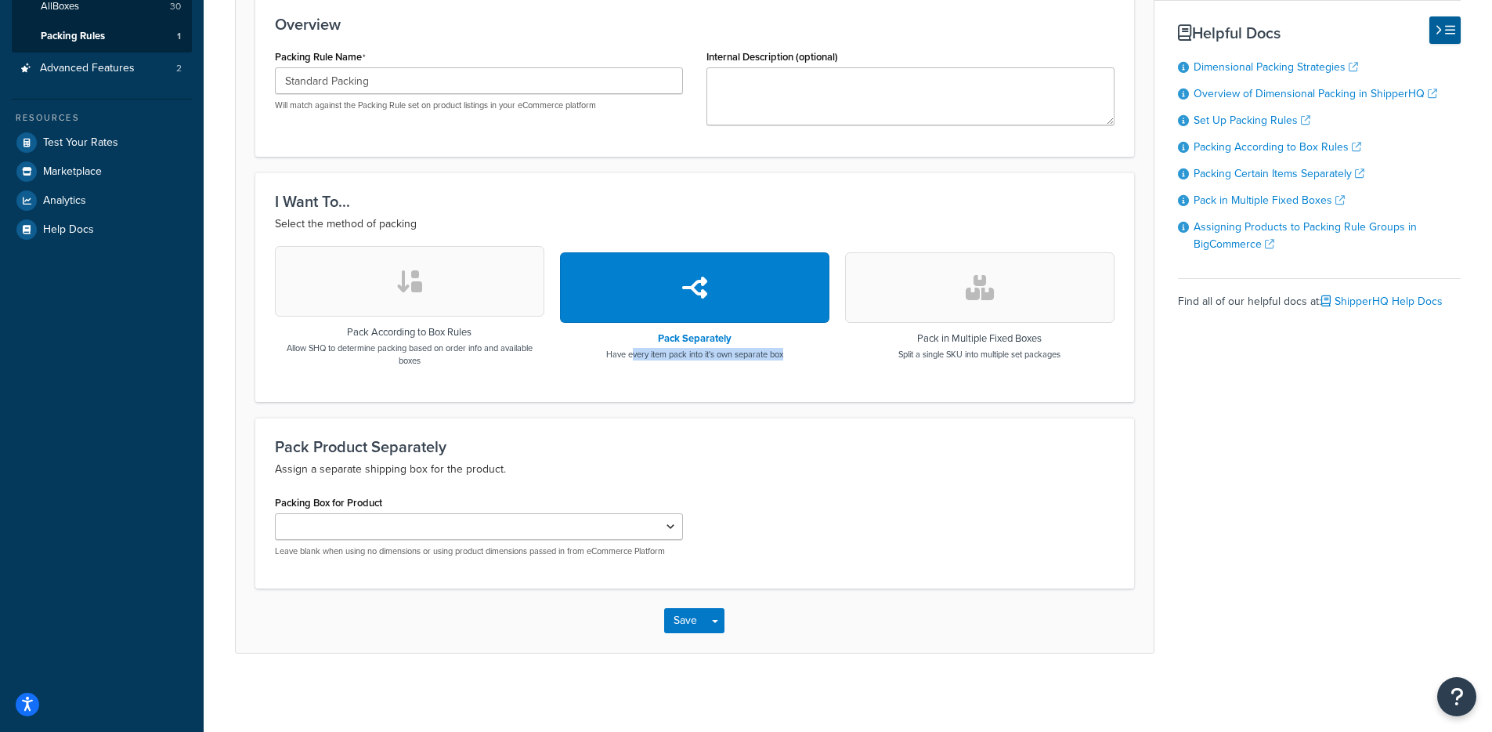
drag, startPoint x: 674, startPoint y: 359, endPoint x: 786, endPoint y: 360, distance: 111.2
click at [786, 360] on div "Pack Separately Have every item pack into it's own separate box" at bounding box center [694, 306] width 269 height 120
click at [949, 276] on button "button" at bounding box center [979, 287] width 269 height 70
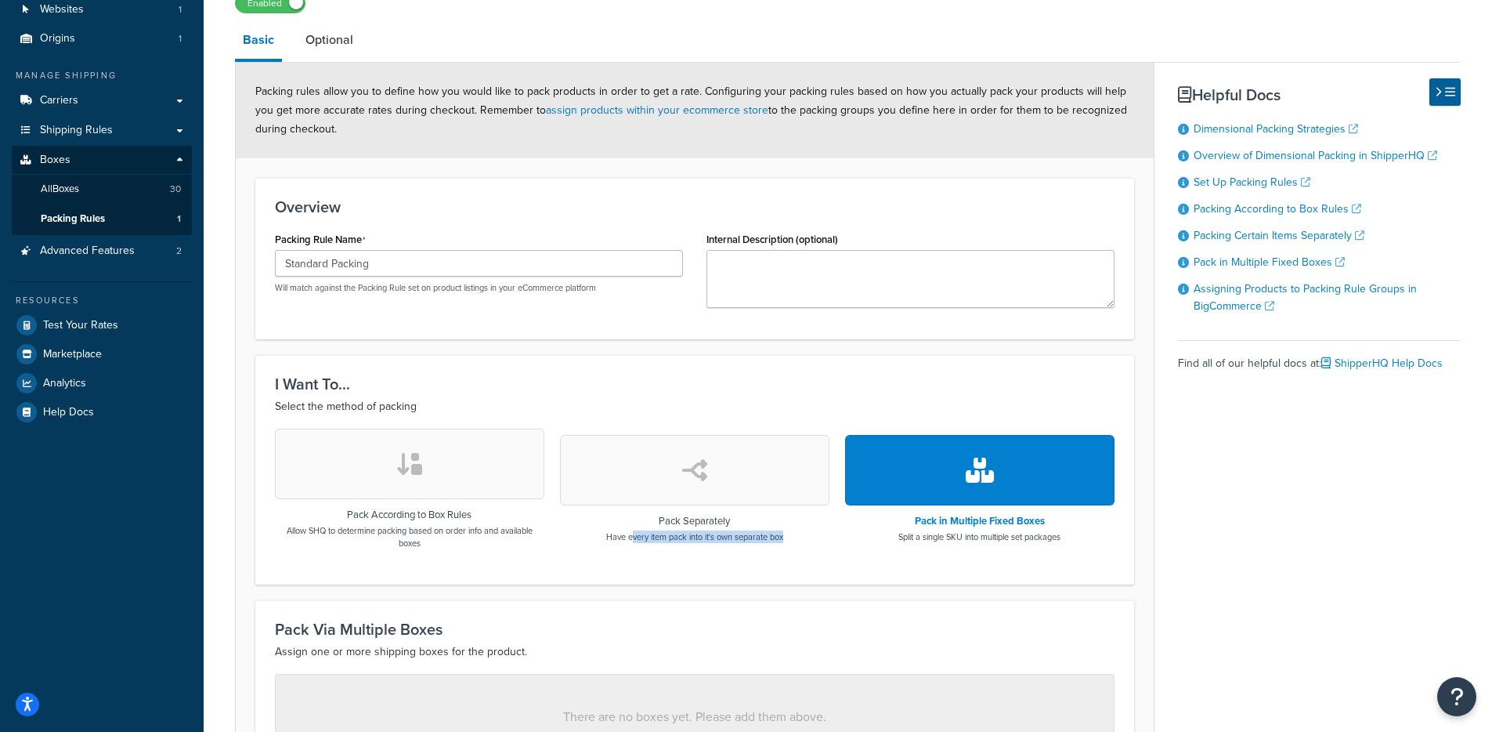
scroll to position [0, 0]
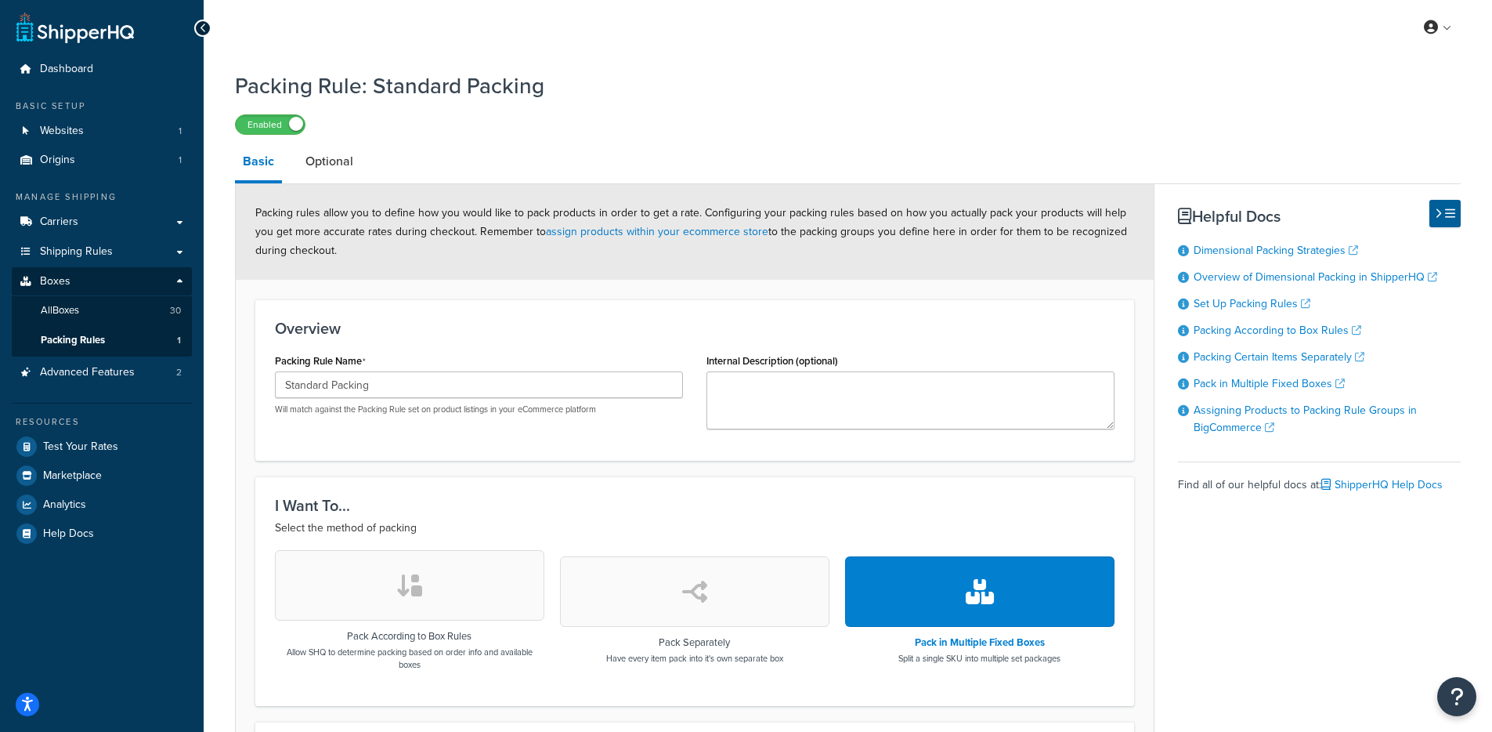
click at [909, 441] on div "Internal Description (optional)" at bounding box center [911, 395] width 432 height 92
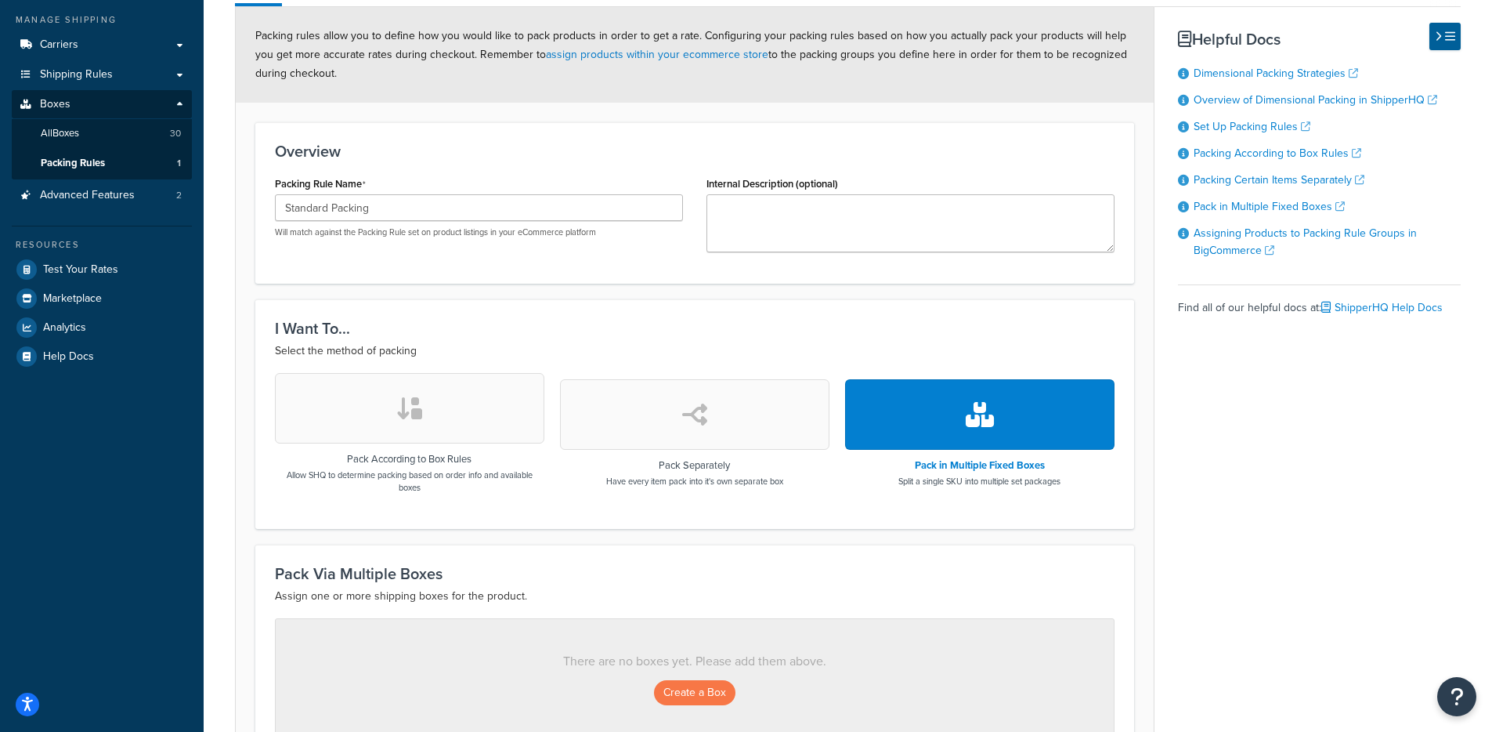
scroll to position [353, 0]
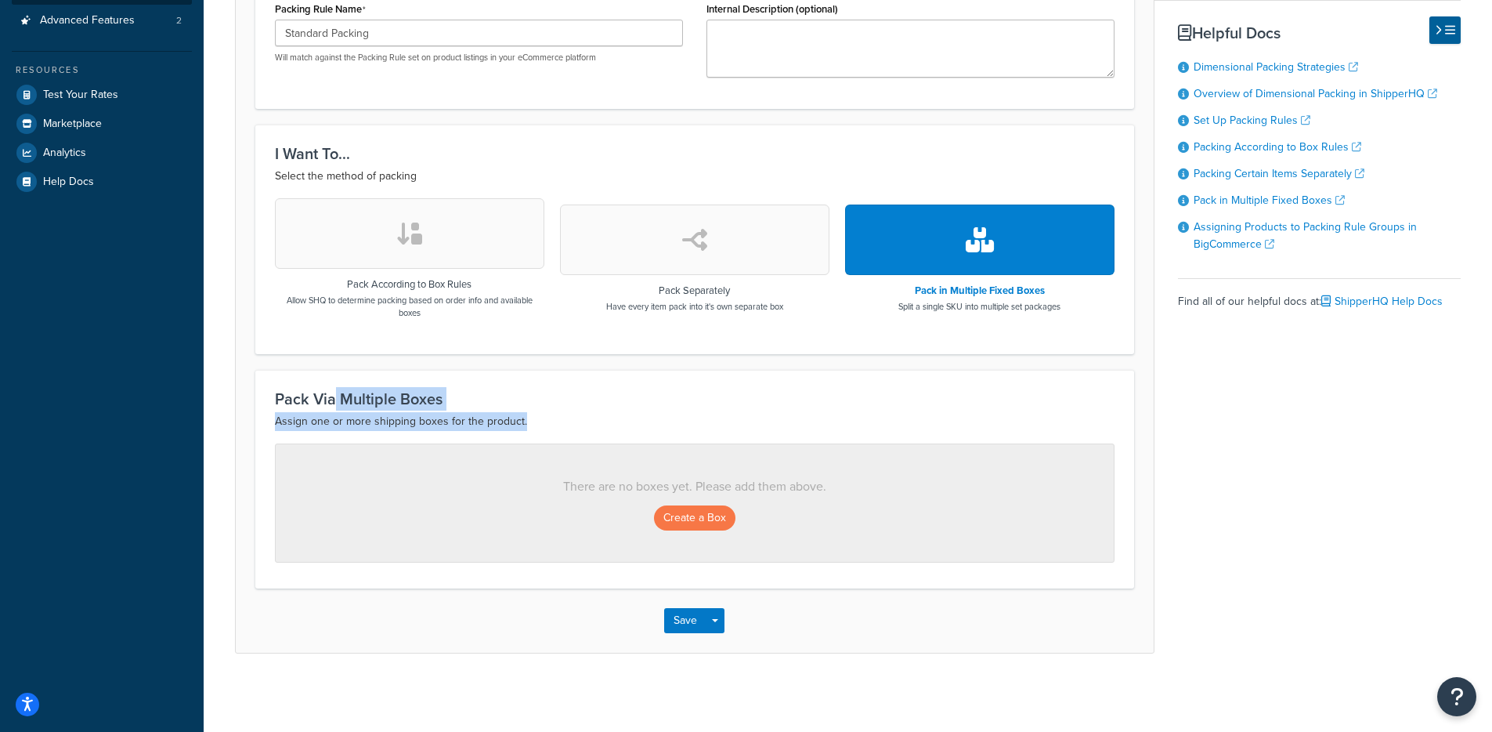
drag, startPoint x: 671, startPoint y: 418, endPoint x: 335, endPoint y: 407, distance: 336.2
click at [335, 407] on div "Pack Via Multiple Boxes Assign one or more shipping boxes for the product." at bounding box center [695, 410] width 840 height 41
click at [333, 407] on h3 "Pack Via Multiple Boxes" at bounding box center [695, 398] width 840 height 17
drag, startPoint x: 284, startPoint y: 412, endPoint x: 550, endPoint y: 443, distance: 267.3
click at [550, 443] on div "Pack Via Multiple Boxes Assign one or more shipping boxes for the product. Ther…" at bounding box center [694, 479] width 879 height 219
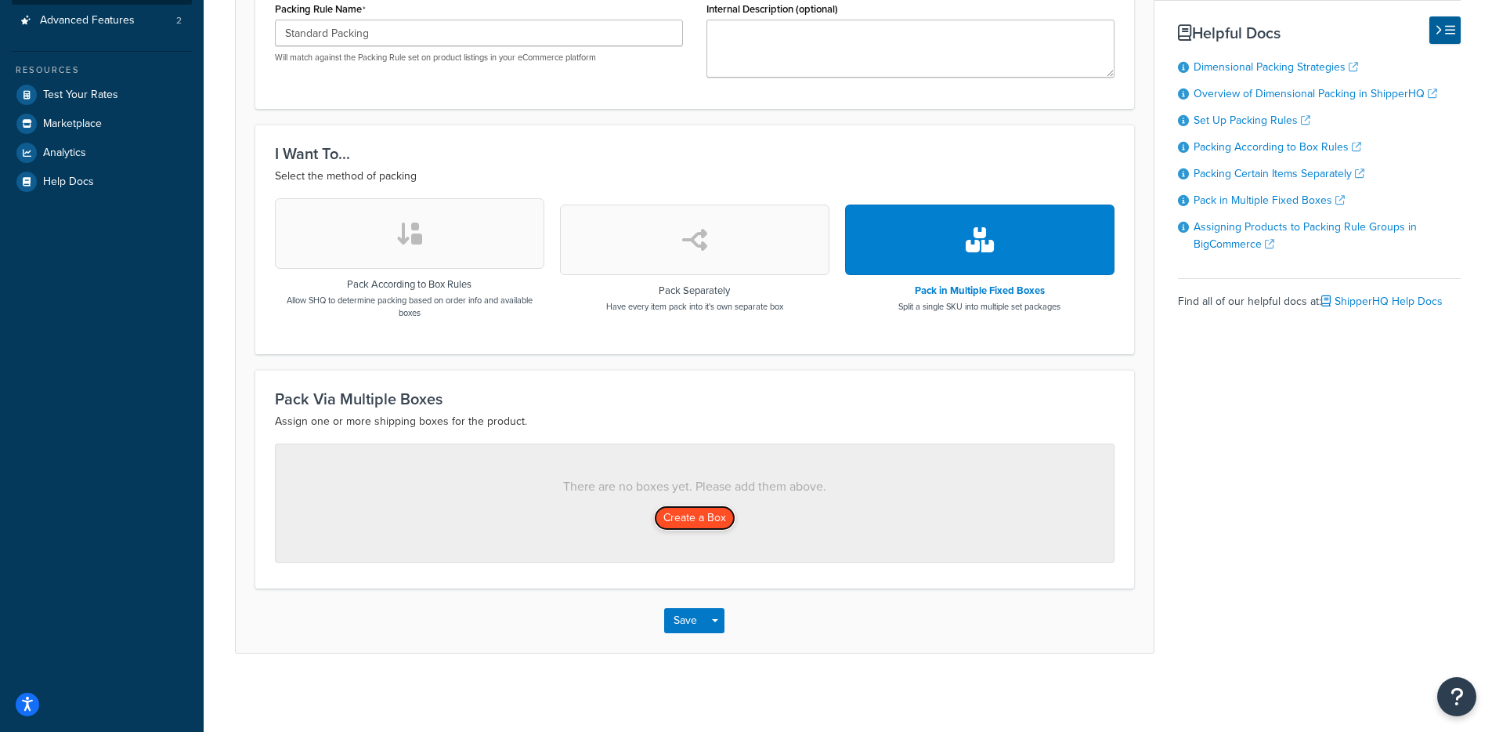
click at [667, 521] on button "Create a Box" at bounding box center [694, 517] width 81 height 25
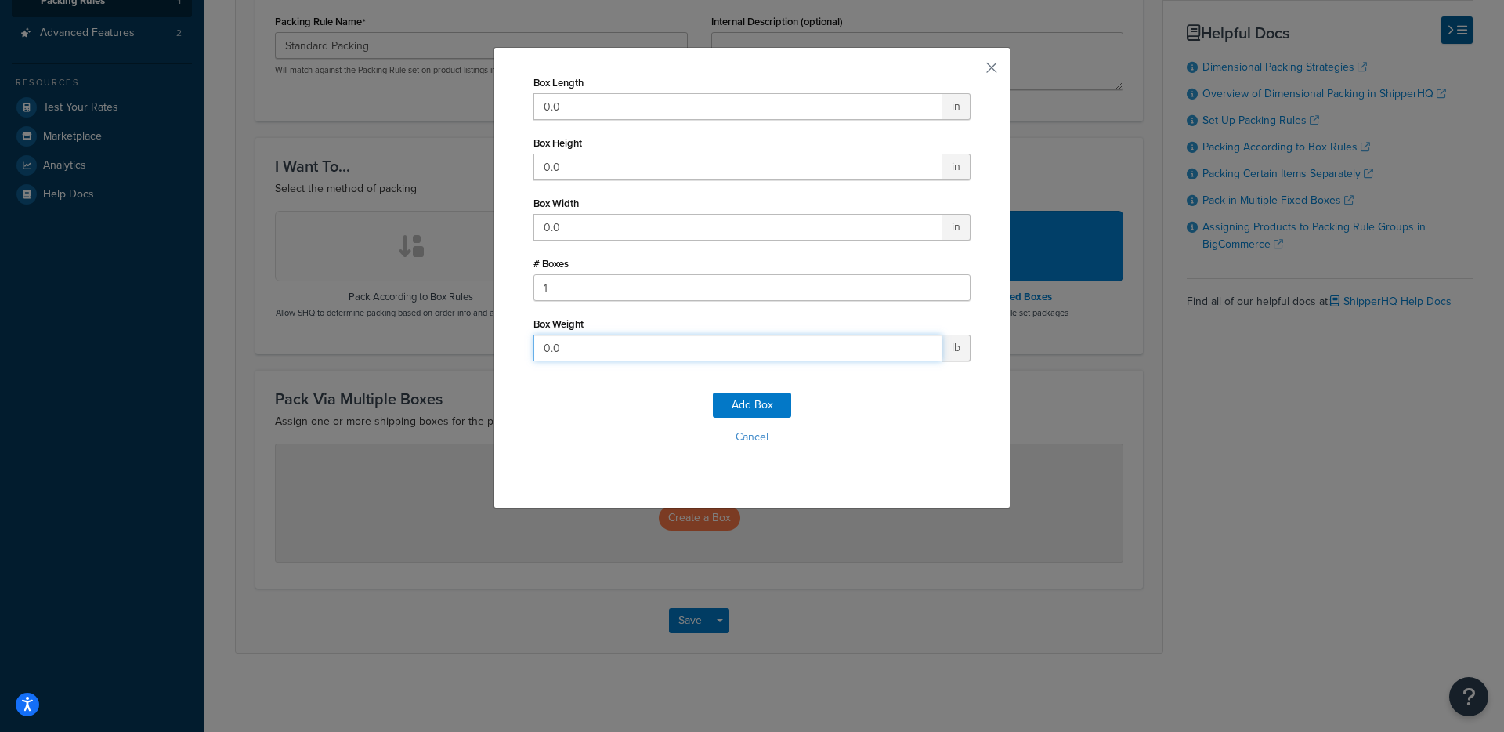
click at [591, 349] on input "0.0" at bounding box center [737, 347] width 409 height 27
drag, startPoint x: 544, startPoint y: 344, endPoint x: 507, endPoint y: 346, distance: 37.7
click at [519, 346] on div "Box Length 0.0 in Box Height 0.0 in Box Width 0.0 in # Boxes 1 Box Weight 0.0 l…" at bounding box center [751, 277] width 517 height 461
drag, startPoint x: 576, startPoint y: 355, endPoint x: 507, endPoint y: 349, distance: 69.2
click at [507, 349] on div "Box Length 0.0 in Box Height 0.0 in Box Width 0.0 in # Boxes 1 Box Weight 0.0 l…" at bounding box center [751, 277] width 517 height 461
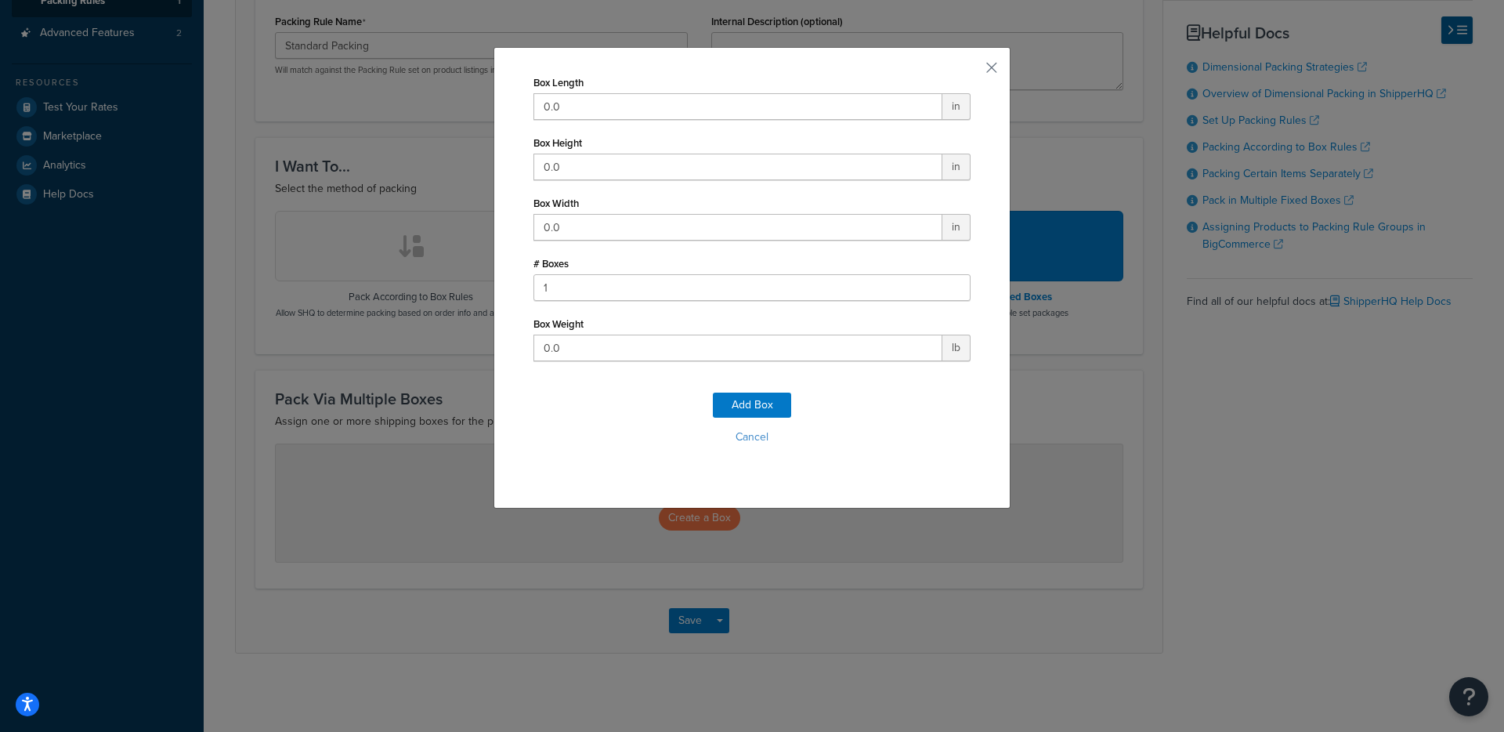
drag, startPoint x: 506, startPoint y: 351, endPoint x: 537, endPoint y: 344, distance: 31.4
click at [506, 350] on div "Box Length 0.0 in Box Height 0.0 in Box Width 0.0 in # Boxes 1 Box Weight 0.0 l…" at bounding box center [751, 277] width 517 height 461
drag, startPoint x: 566, startPoint y: 342, endPoint x: 523, endPoint y: 342, distance: 42.3
click at [524, 342] on div "Box Length 0.0 in Box Height 0.0 in Box Width 0.0 in # Boxes 1 Box Weight 0.0 l…" at bounding box center [751, 277] width 517 height 461
click at [971, 71] on button "button" at bounding box center [969, 73] width 4 height 4
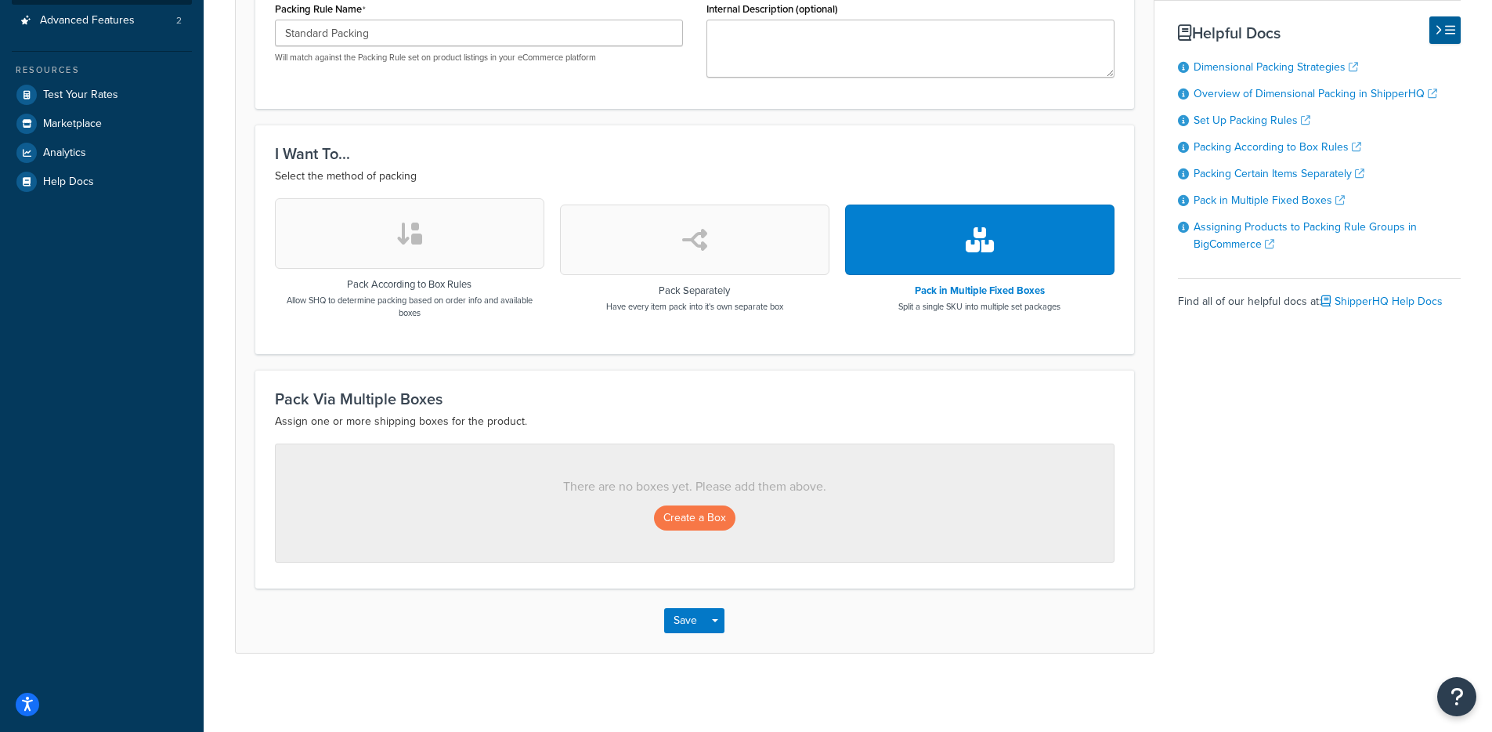
drag, startPoint x: 507, startPoint y: 399, endPoint x: 270, endPoint y: 410, distance: 236.8
click at [270, 410] on div "Pack Via Multiple Boxes Assign one or more shipping boxes for the product. Ther…" at bounding box center [694, 479] width 879 height 219
click at [291, 407] on h3 "Pack Via Multiple Boxes" at bounding box center [695, 398] width 840 height 17
drag, startPoint x: 278, startPoint y: 406, endPoint x: 852, endPoint y: 377, distance: 574.9
click at [754, 382] on div "Pack Via Multiple Boxes Assign one or more shipping boxes for the product. Ther…" at bounding box center [694, 479] width 879 height 219
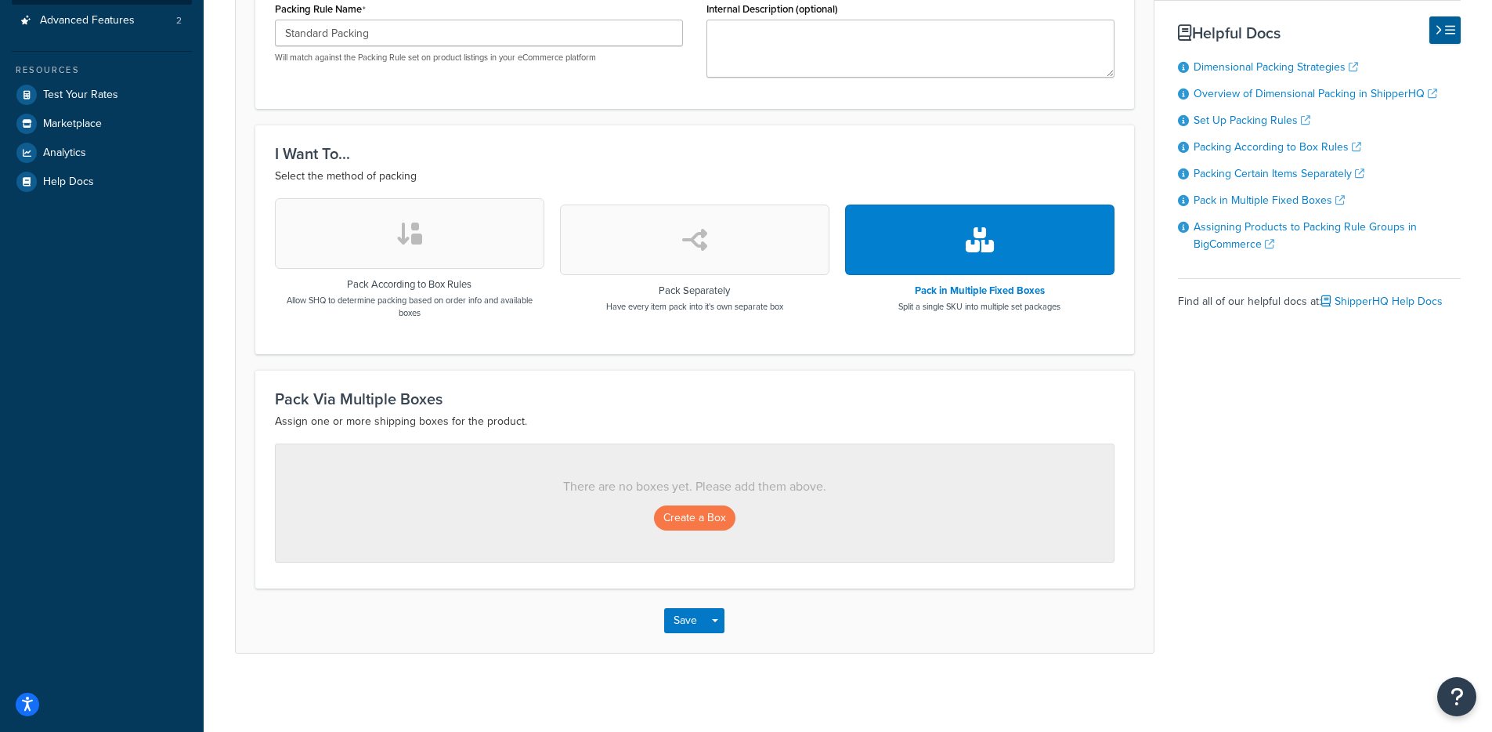
click at [874, 382] on div "Pack Via Multiple Boxes Assign one or more shipping boxes for the product. Ther…" at bounding box center [694, 479] width 879 height 219
drag, startPoint x: 906, startPoint y: 313, endPoint x: 981, endPoint y: 316, distance: 75.3
click at [978, 311] on div "Pack in Multiple Fixed Boxes Split a single SKU into multiple set packages" at bounding box center [979, 258] width 269 height 120
drag, startPoint x: 985, startPoint y: 357, endPoint x: 1028, endPoint y: 321, distance: 55.6
click at [985, 358] on form "Packing rules allow you to define how you would like to pack products in order …" at bounding box center [695, 241] width 918 height 819
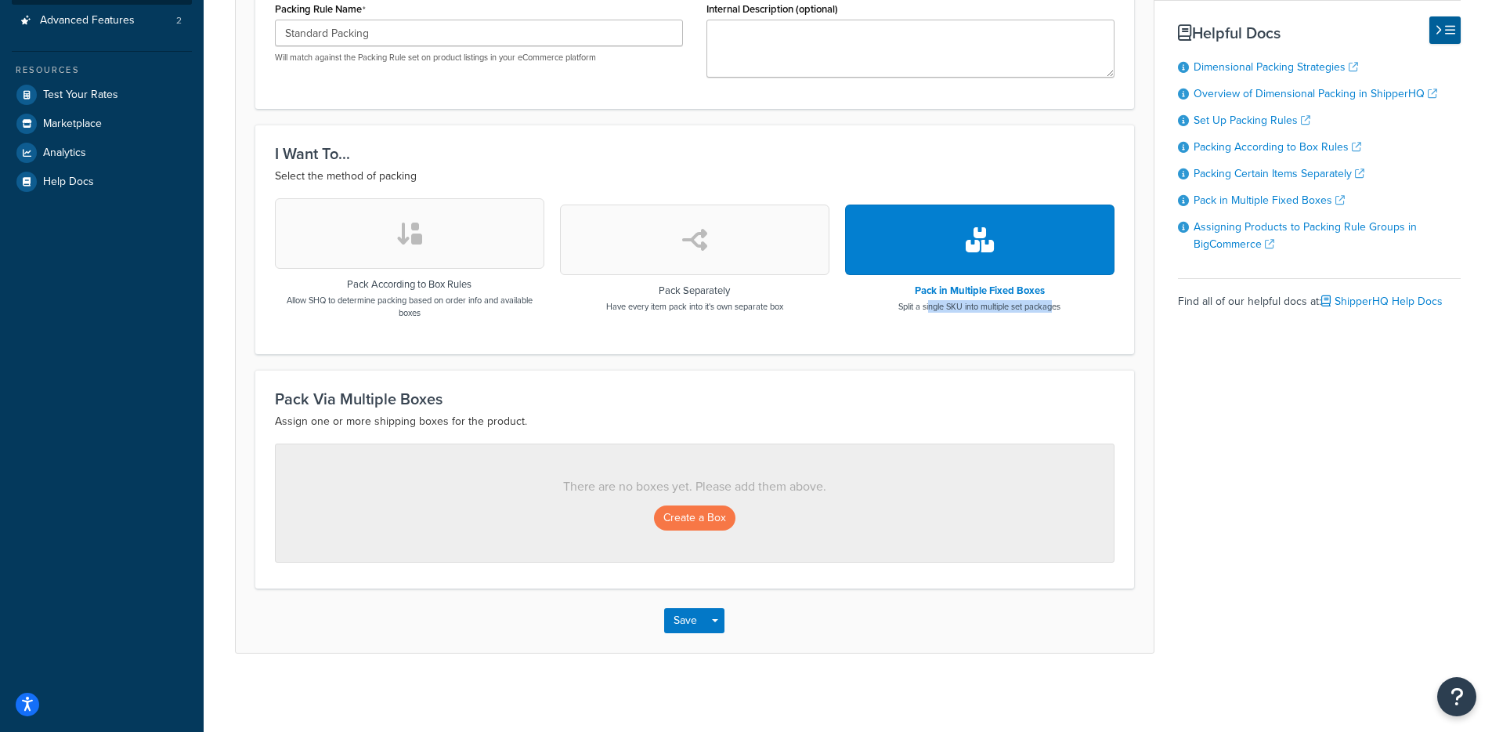
drag, startPoint x: 1057, startPoint y: 312, endPoint x: 926, endPoint y: 308, distance: 130.9
click at [927, 307] on div "Pack in Multiple Fixed Boxes Split a single SKU into multiple set packages" at bounding box center [979, 258] width 269 height 120
click at [929, 433] on div "Pack Via Multiple Boxes Assign one or more shipping boxes for the product. Ther…" at bounding box center [694, 479] width 879 height 219
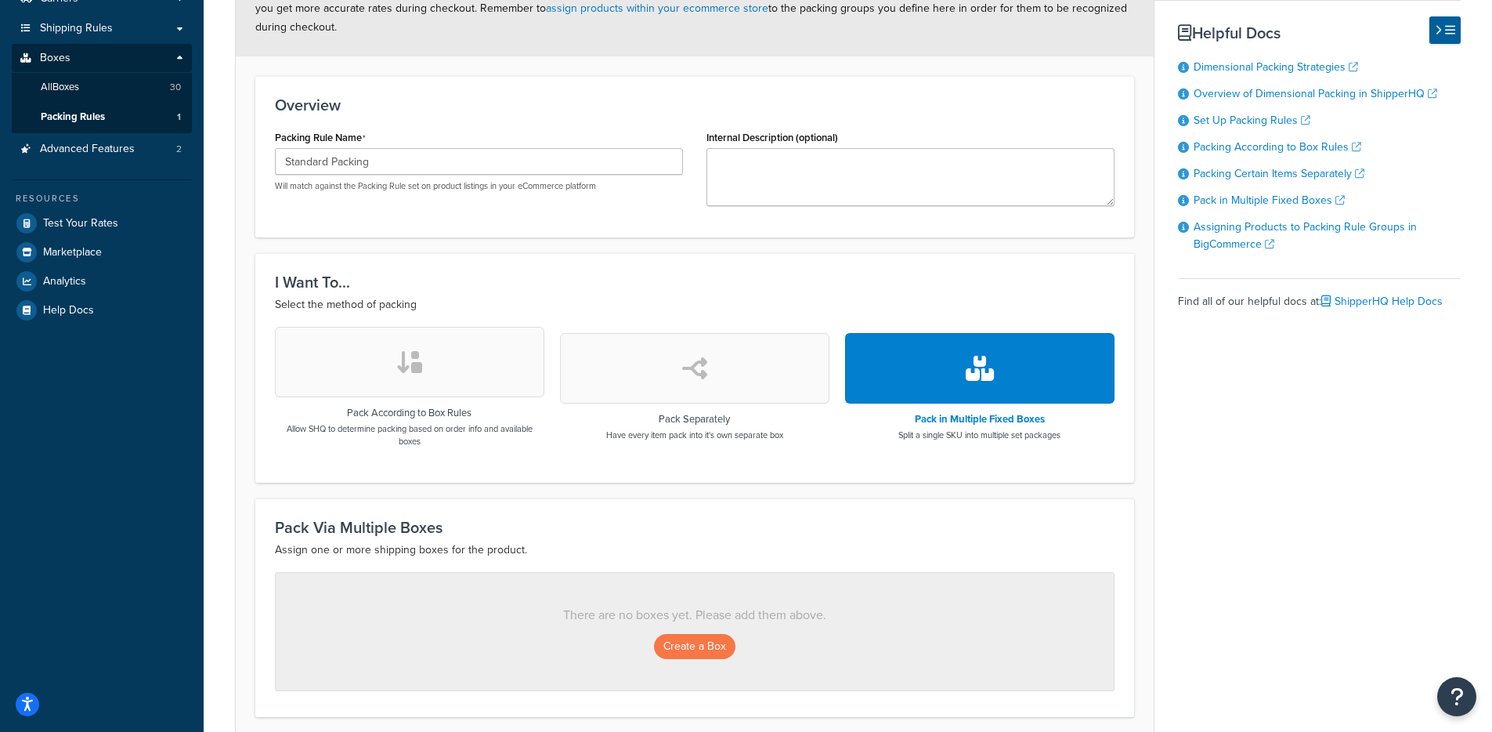
scroll to position [0, 0]
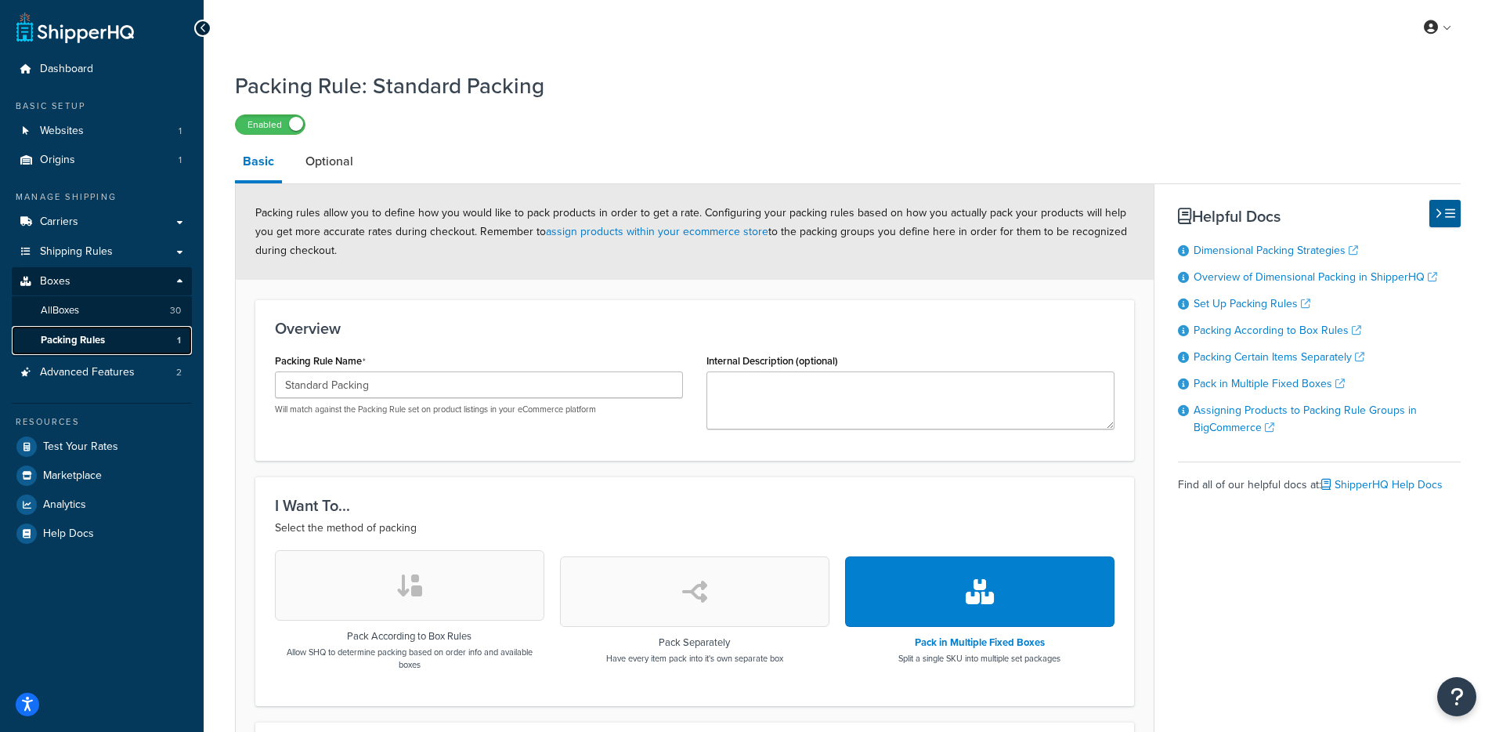
click at [125, 340] on link "Packing Rules 1" at bounding box center [102, 340] width 180 height 29
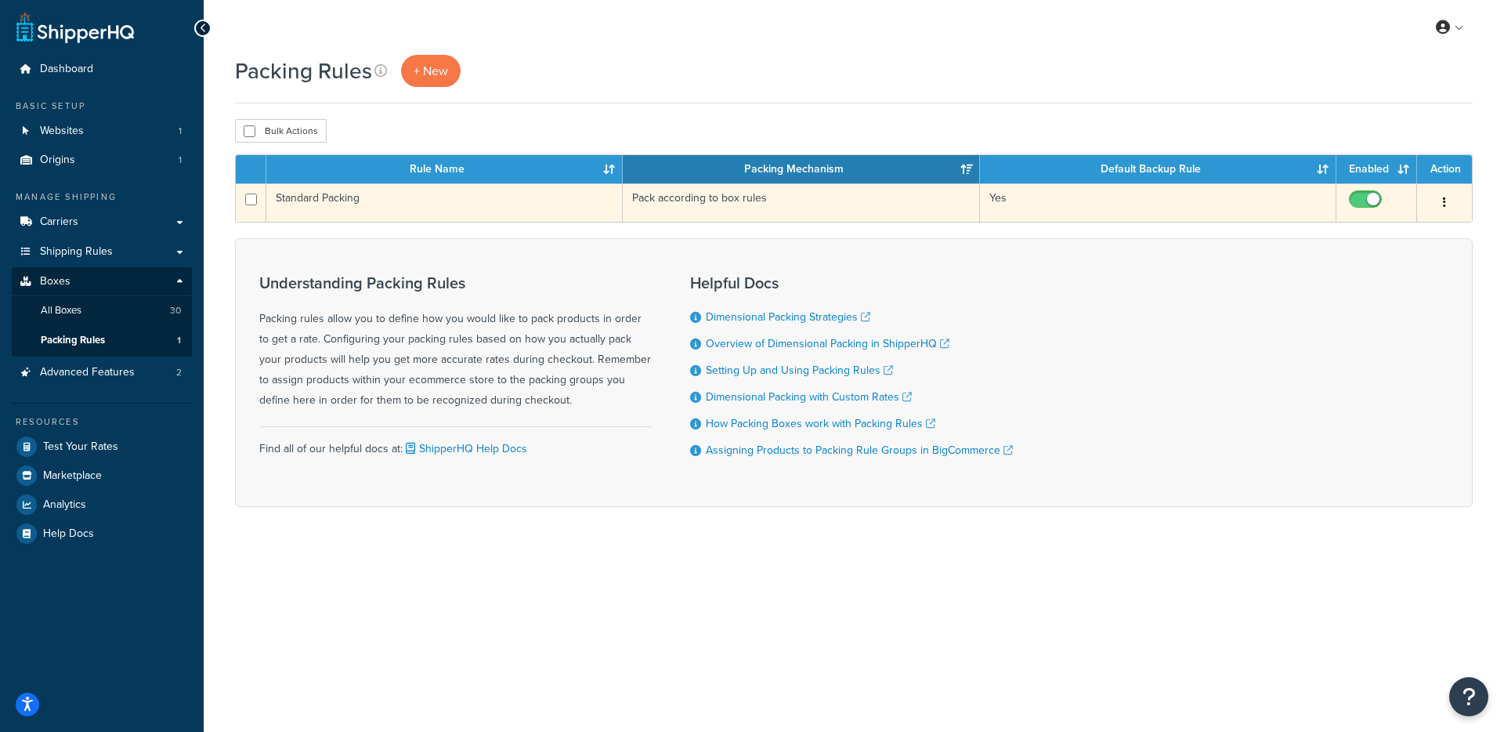
click at [565, 217] on td "Standard Packing" at bounding box center [444, 202] width 356 height 38
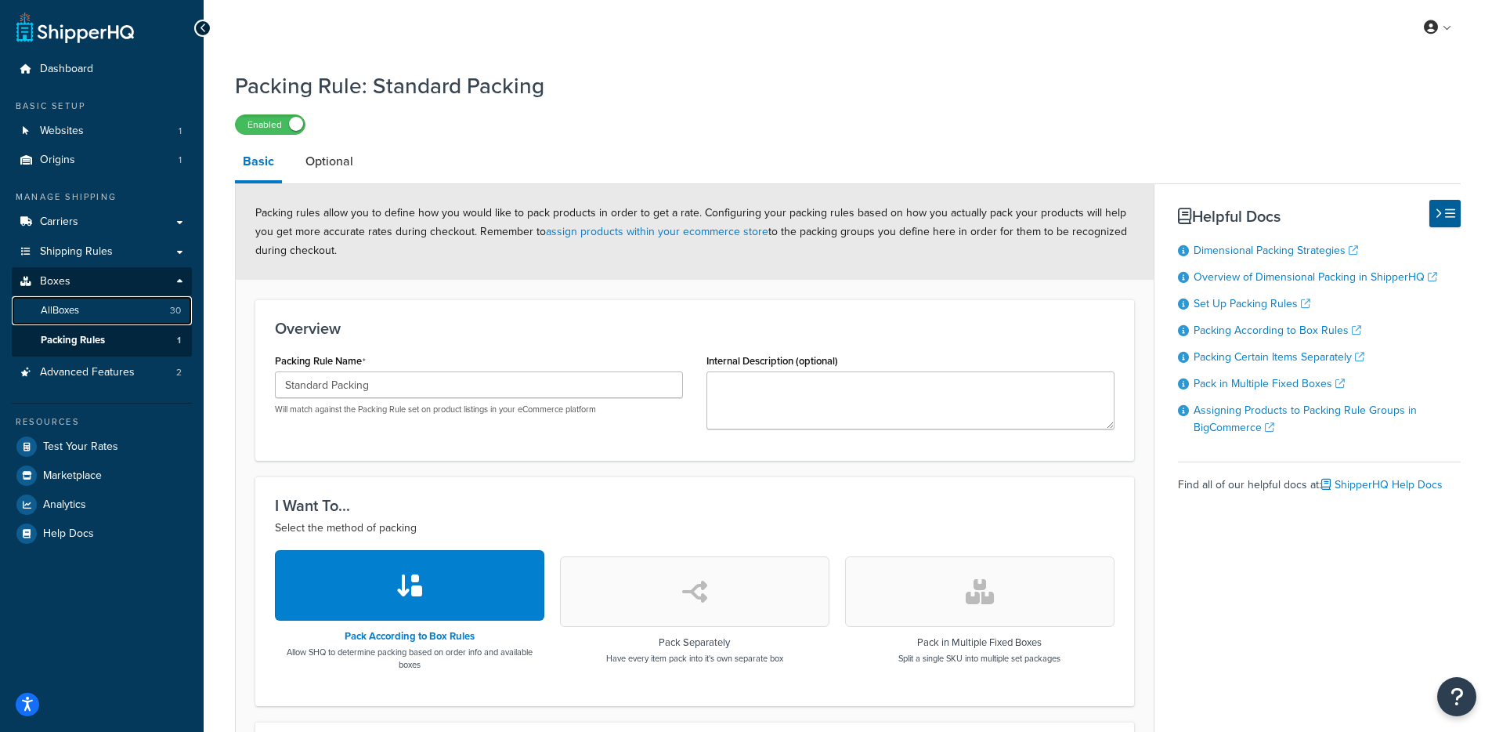
click at [141, 309] on link "All Boxes 30" at bounding box center [102, 310] width 180 height 29
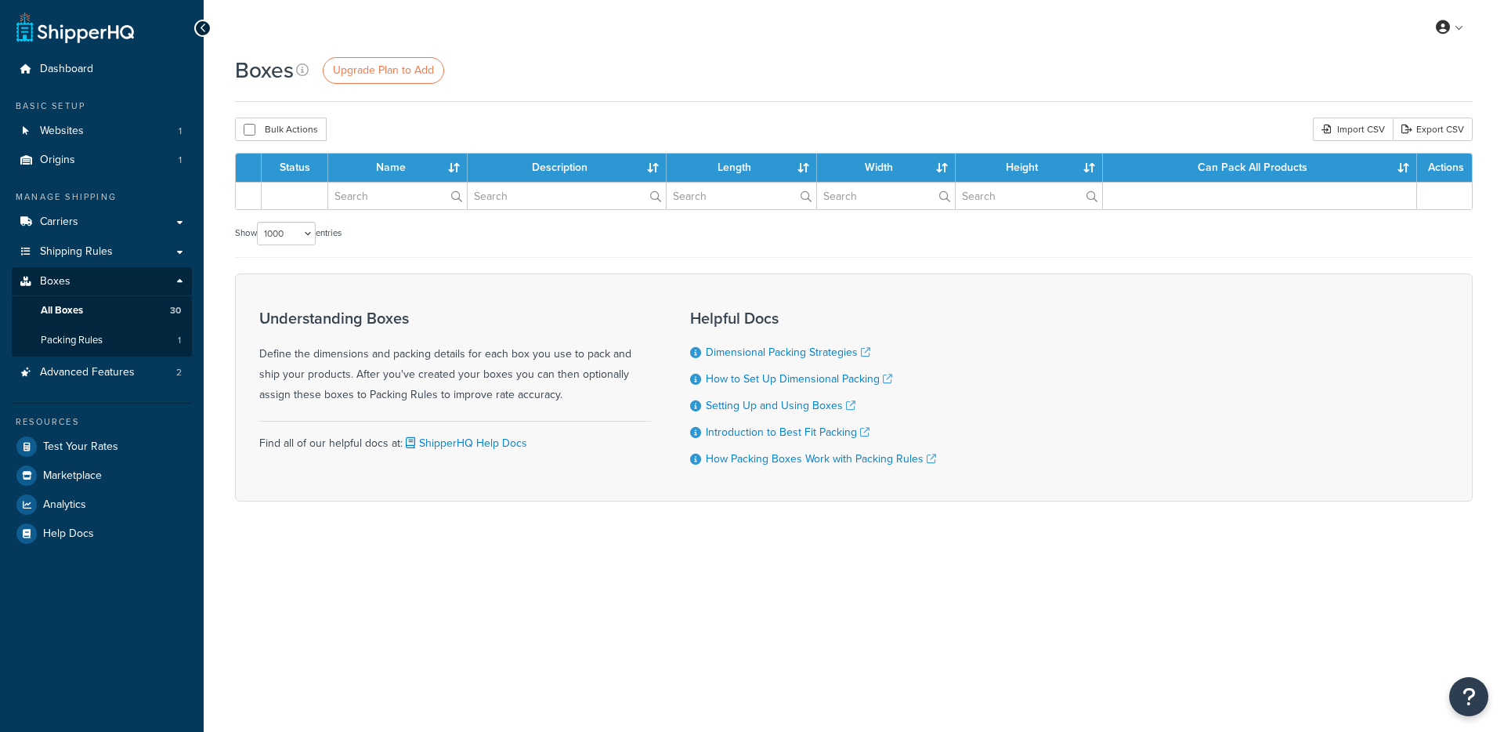
select select "1000"
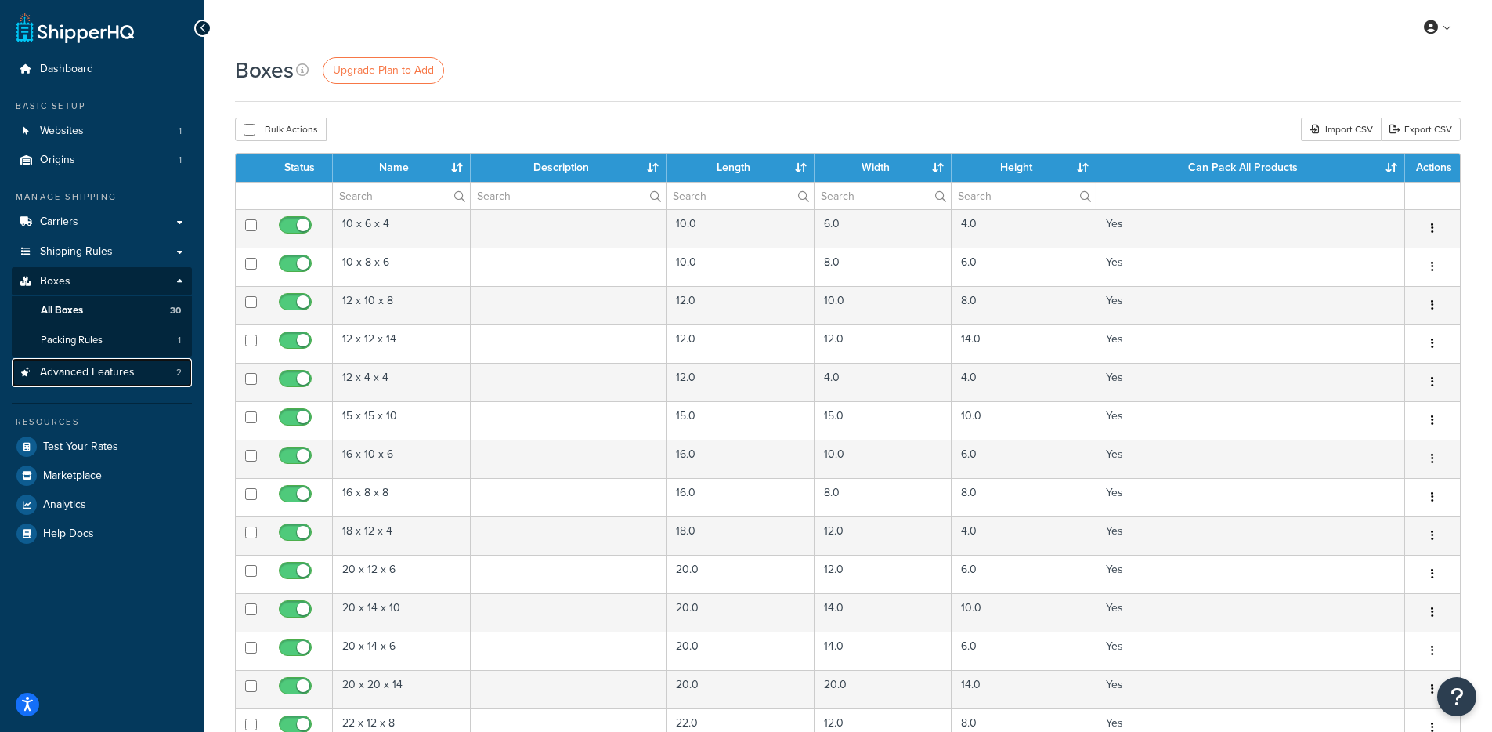
click at [153, 365] on link "Advanced Features 2" at bounding box center [102, 372] width 180 height 29
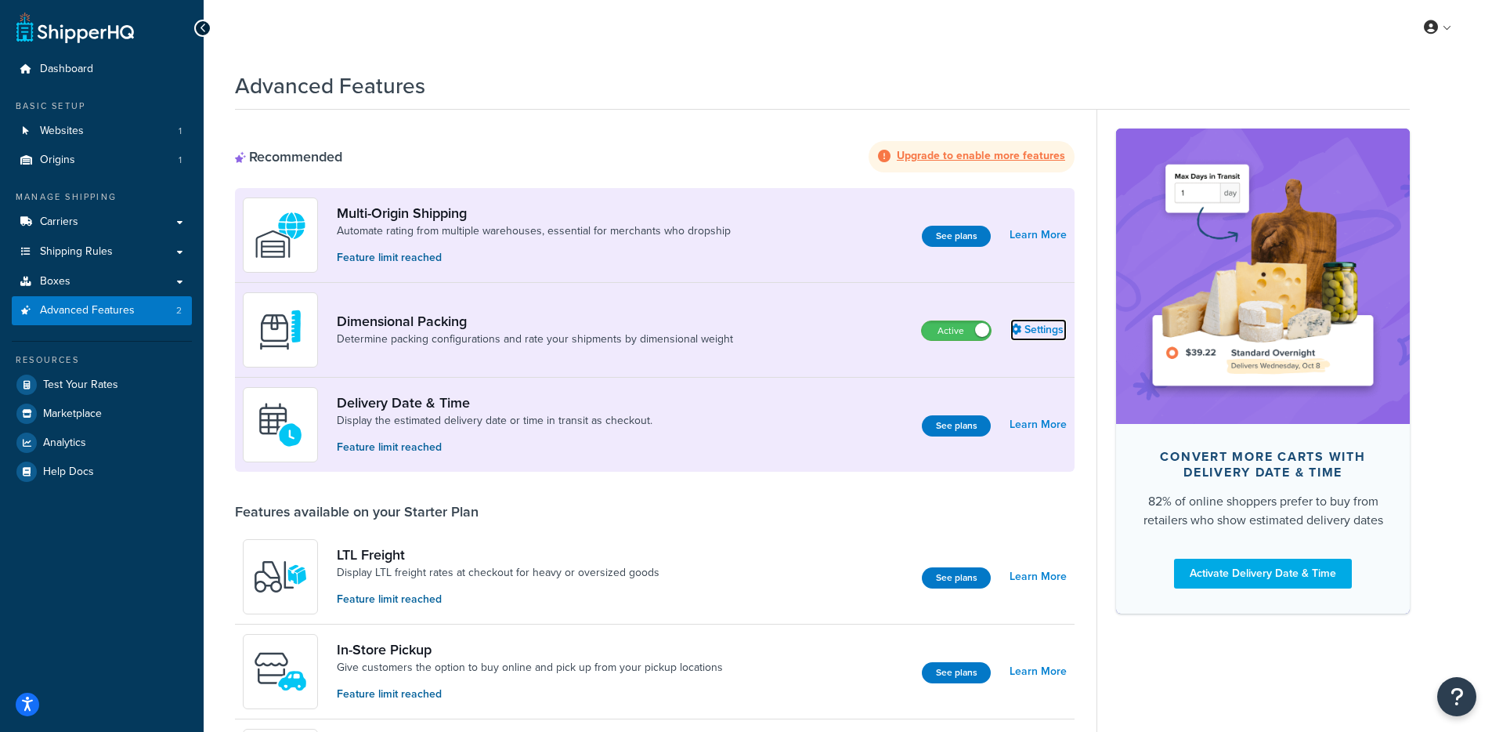
click at [1045, 334] on link "Settings" at bounding box center [1038, 330] width 56 height 22
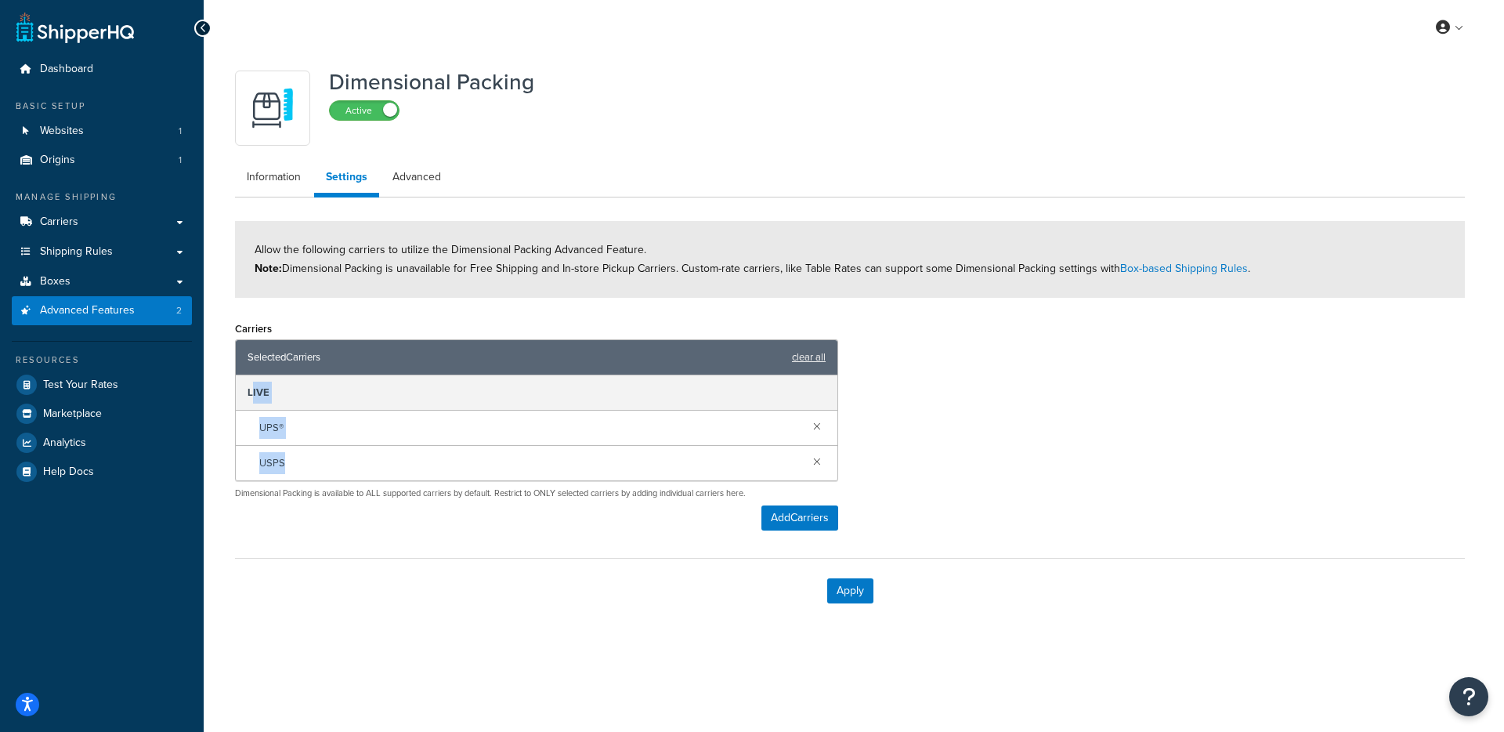
drag, startPoint x: 254, startPoint y: 399, endPoint x: 288, endPoint y: 478, distance: 86.3
click at [288, 478] on div "LIVE UPS® USPS" at bounding box center [537, 427] width 602 height 105
click at [289, 480] on div "Selected Carriers clear all LIVE UPS® USPS" at bounding box center [536, 410] width 603 height 142
drag, startPoint x: 282, startPoint y: 458, endPoint x: 233, endPoint y: 372, distance: 99.3
click at [233, 372] on div "Carriers Selected Carriers clear all LIVE UPS® USPS Dimensional Packing is avai…" at bounding box center [536, 429] width 627 height 225
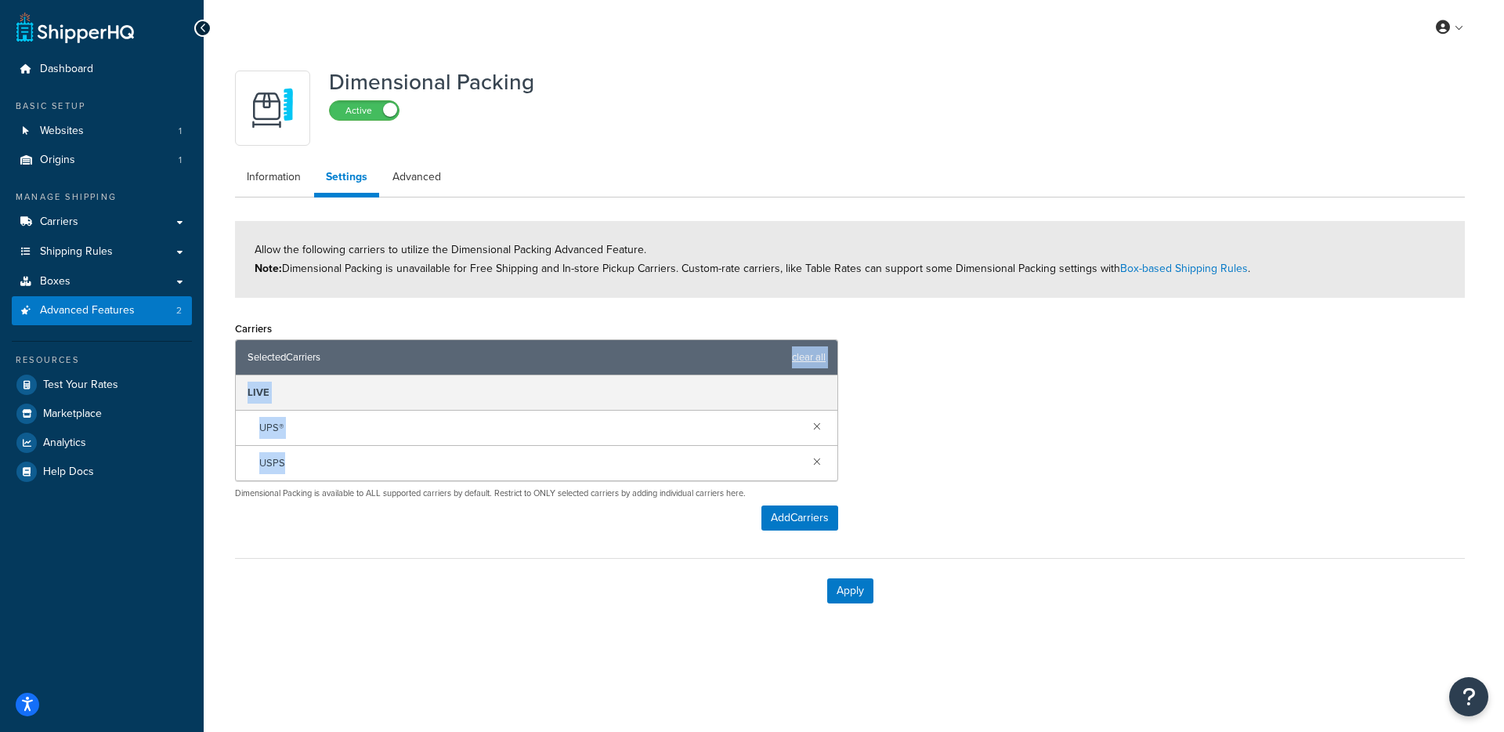
click at [250, 423] on div "UPS®" at bounding box center [537, 427] width 602 height 35
click at [109, 228] on link "Carriers" at bounding box center [102, 222] width 180 height 29
